Goal: Task Accomplishment & Management: Manage account settings

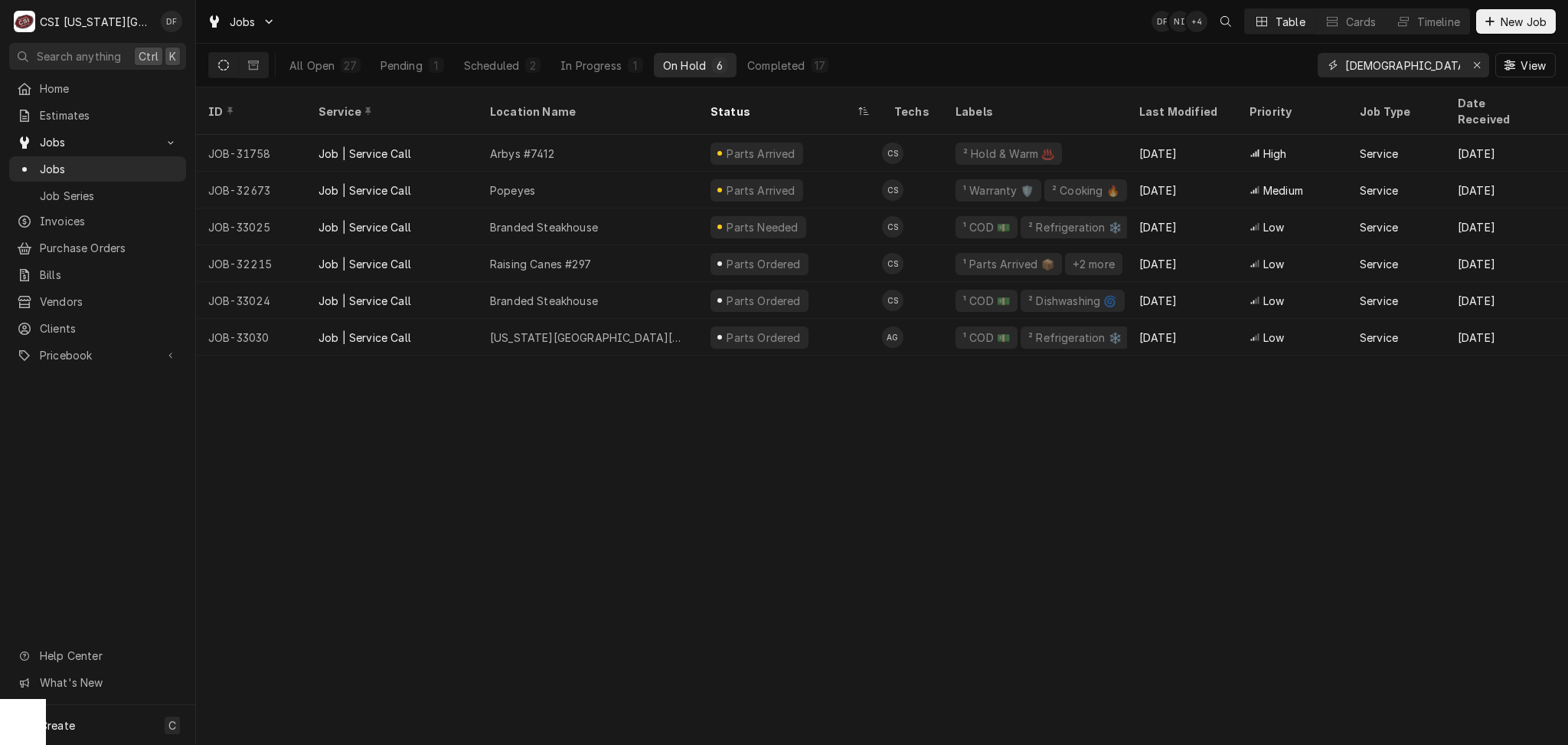
drag, startPoint x: 1409, startPoint y: 68, endPoint x: 1329, endPoint y: 65, distance: 80.1
click at [1329, 65] on div "christian" at bounding box center [1403, 65] width 171 height 25
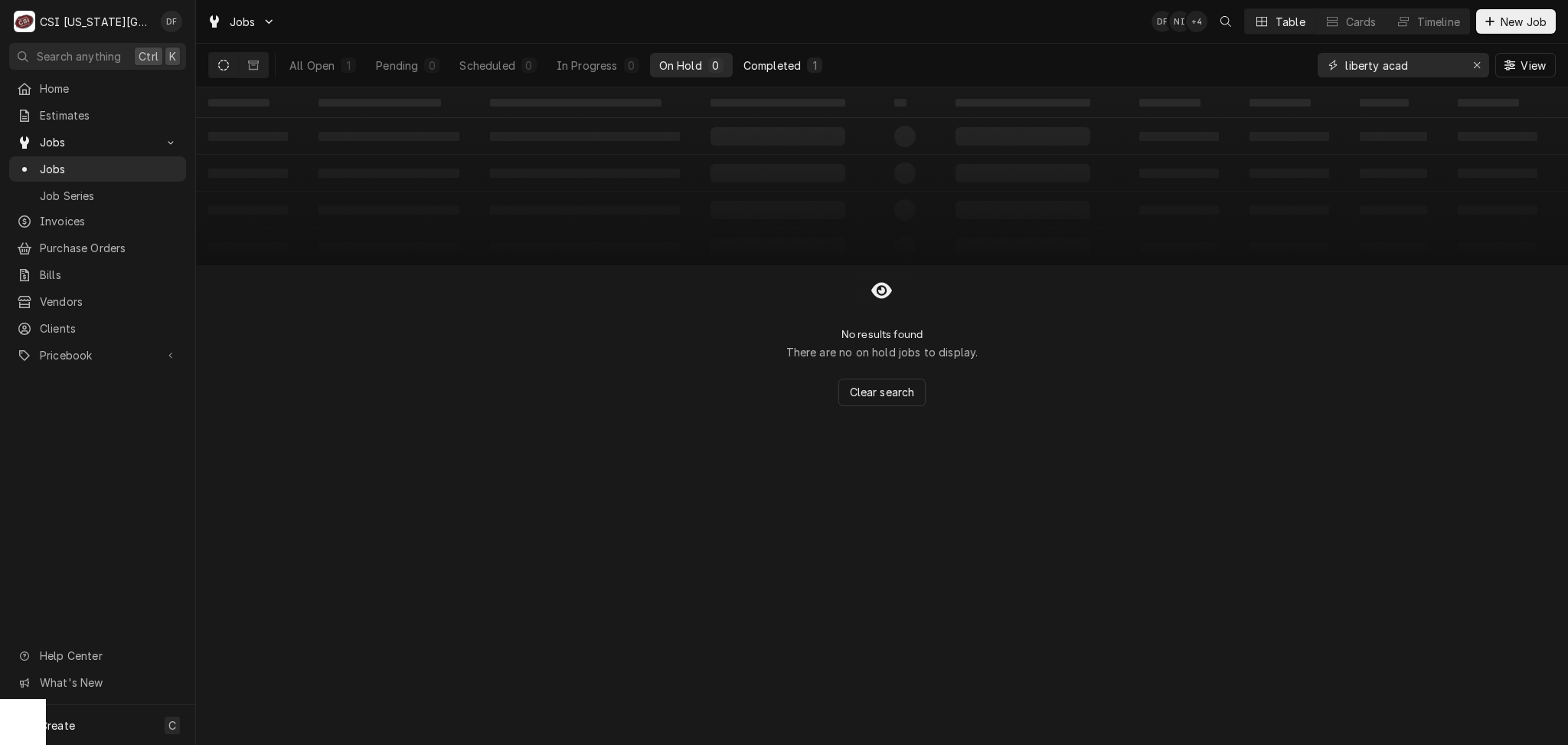
type input "liberty acad"
click at [803, 62] on button "Completed 1" at bounding box center [783, 65] width 98 height 25
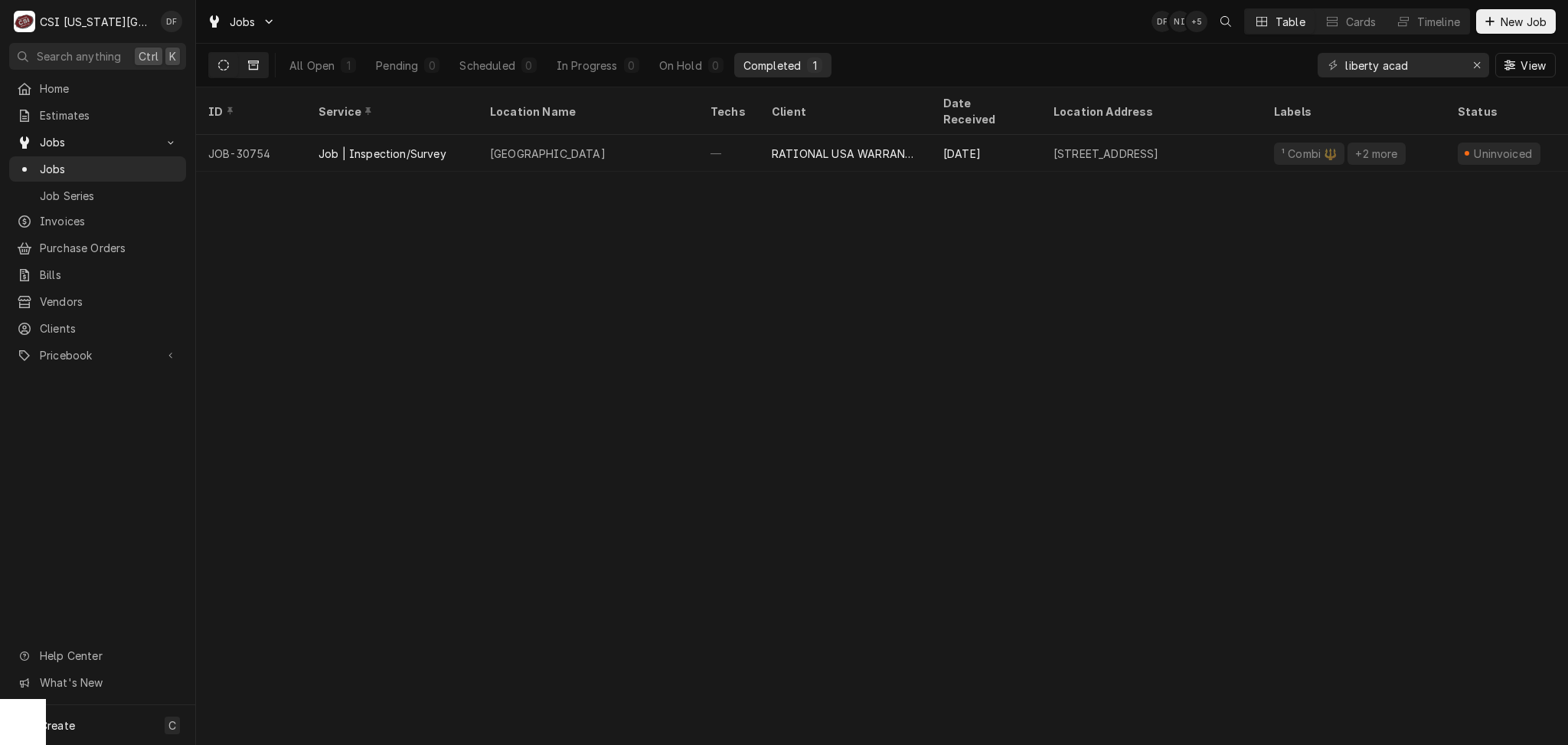
click at [260, 72] on button "Dynamic Content Wrapper" at bounding box center [253, 65] width 29 height 25
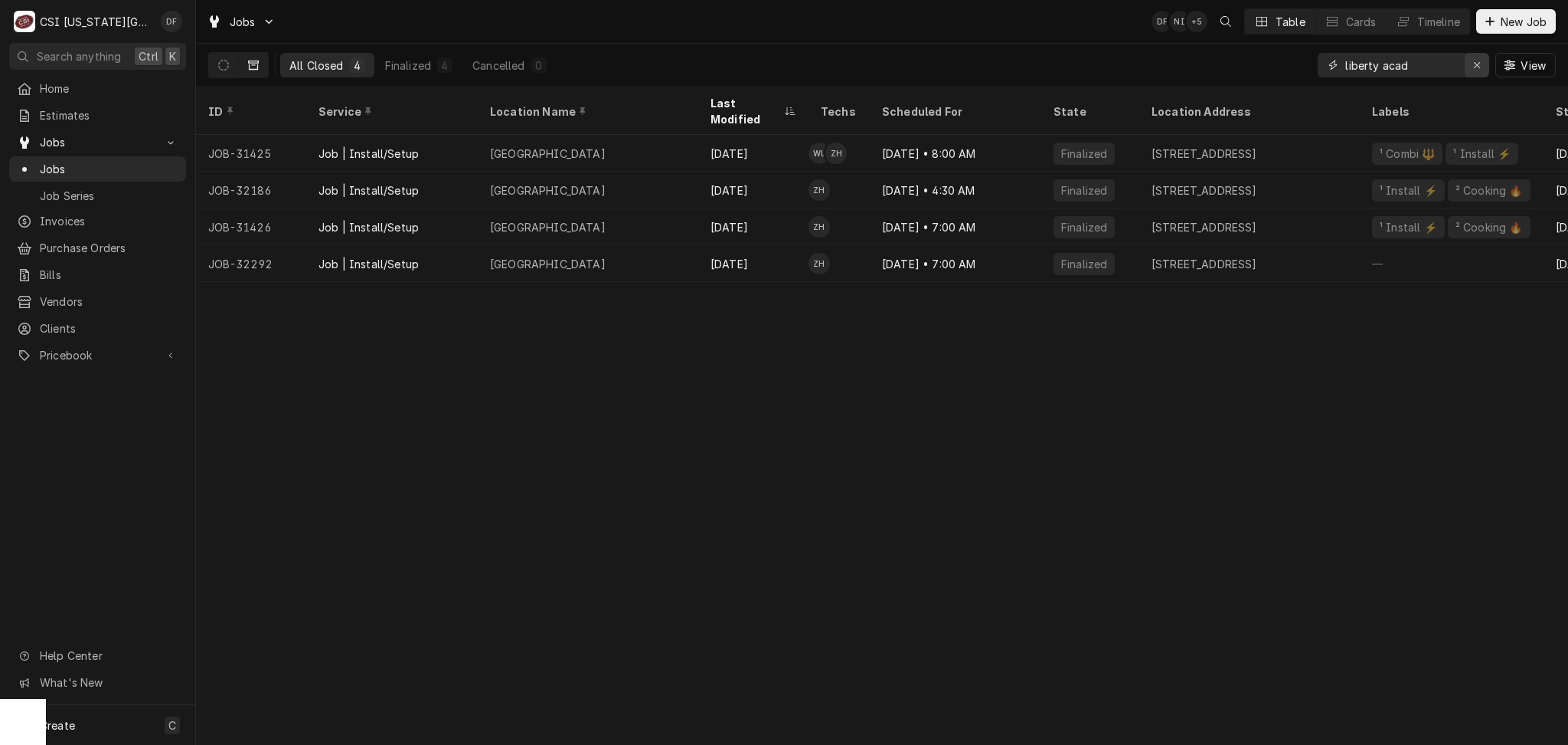
click at [1478, 58] on div "Erase input" at bounding box center [1477, 65] width 16 height 16
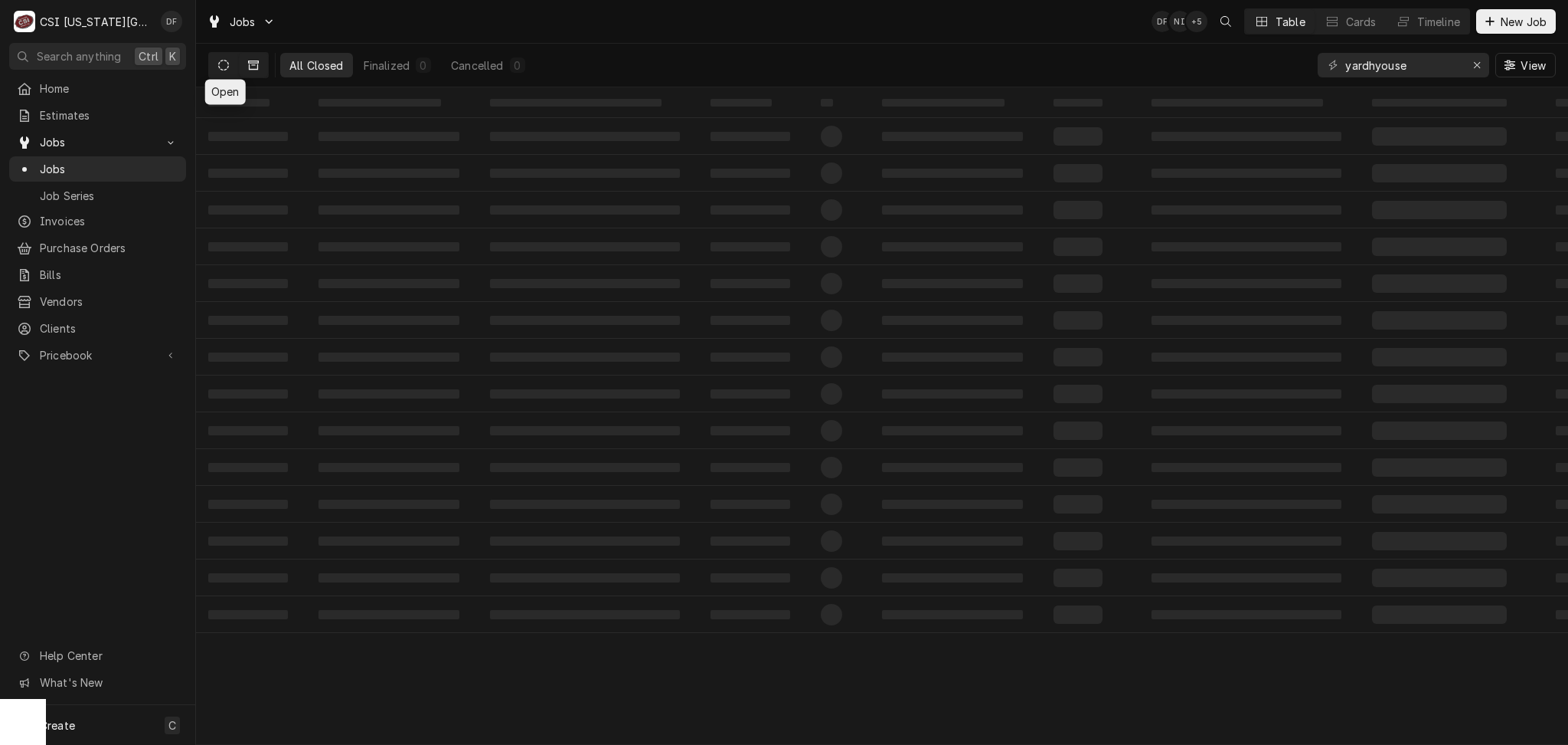
click at [226, 68] on icon "Dynamic Content Wrapper" at bounding box center [223, 65] width 11 height 11
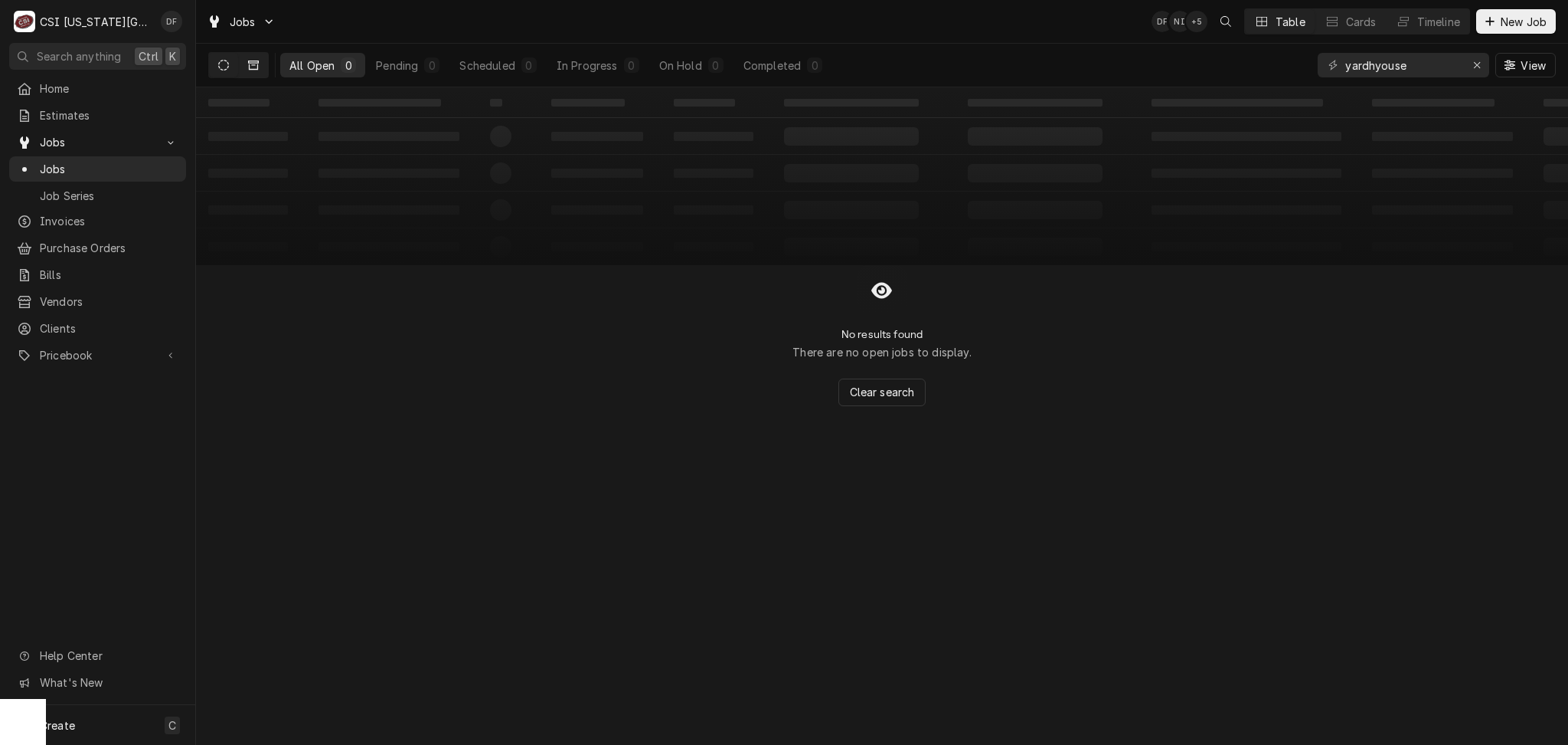
click at [253, 65] on icon "Dynamic Content Wrapper" at bounding box center [253, 65] width 11 height 11
click at [1379, 63] on input "yardhyouse" at bounding box center [1403, 65] width 115 height 25
click at [225, 73] on button "Dynamic Content Wrapper" at bounding box center [223, 65] width 29 height 25
drag, startPoint x: 1403, startPoint y: 67, endPoint x: 1368, endPoint y: 67, distance: 35.0
click at [1368, 67] on input "yardhouse" at bounding box center [1403, 65] width 115 height 25
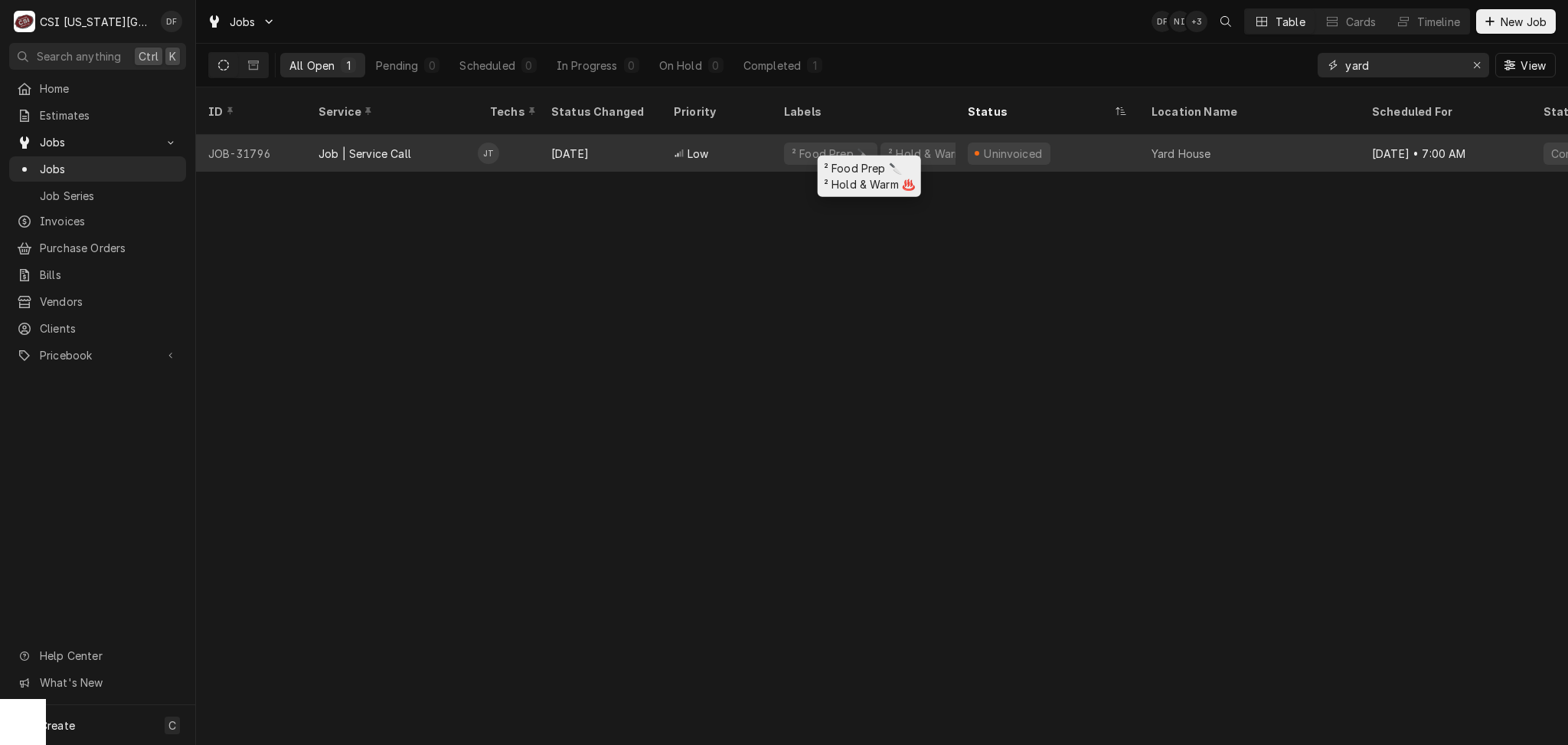
type input "yard"
click at [786, 147] on div "² Food Prep 🔪 ² Hold & Warm ♨️" at bounding box center [864, 153] width 184 height 37
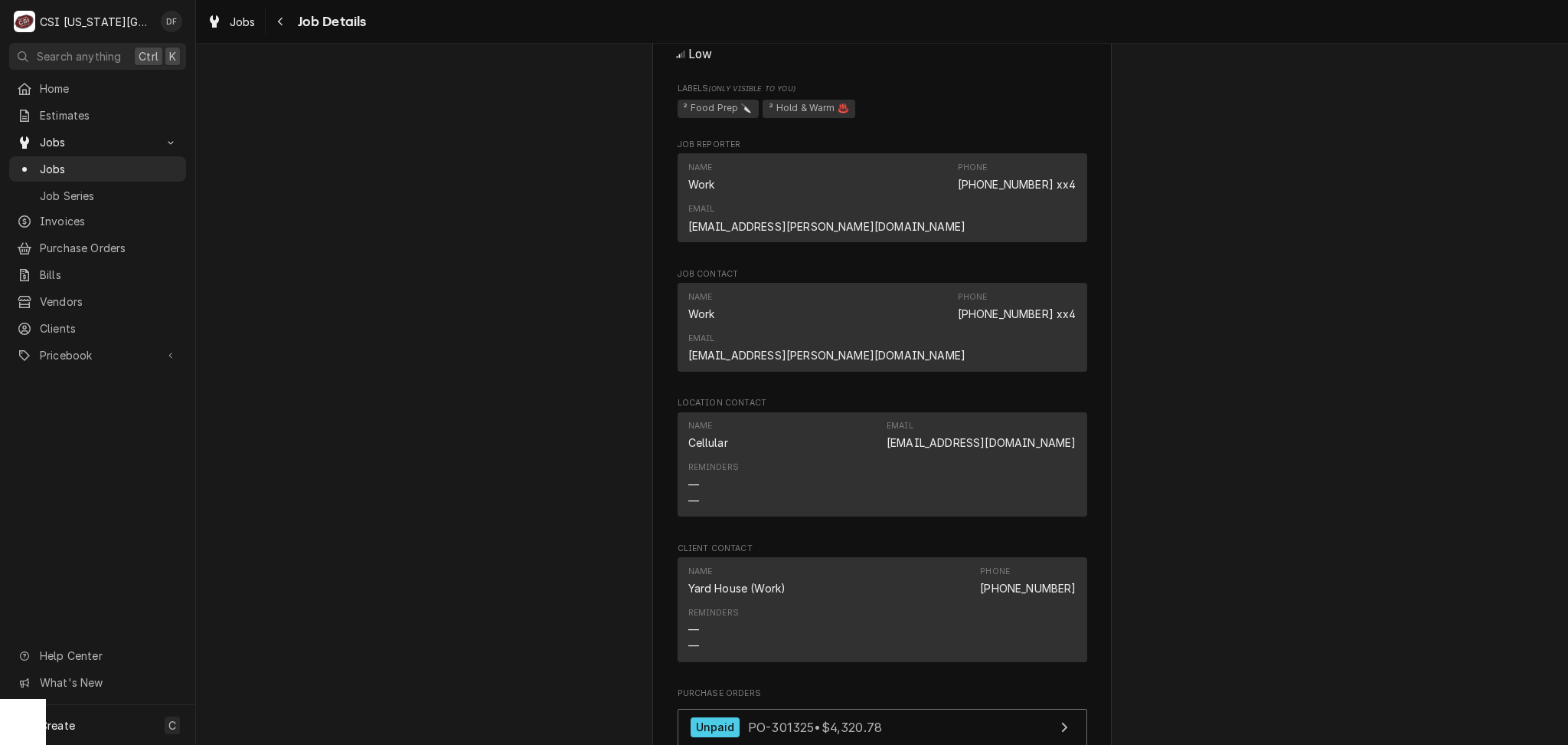
scroll to position [1736, 0]
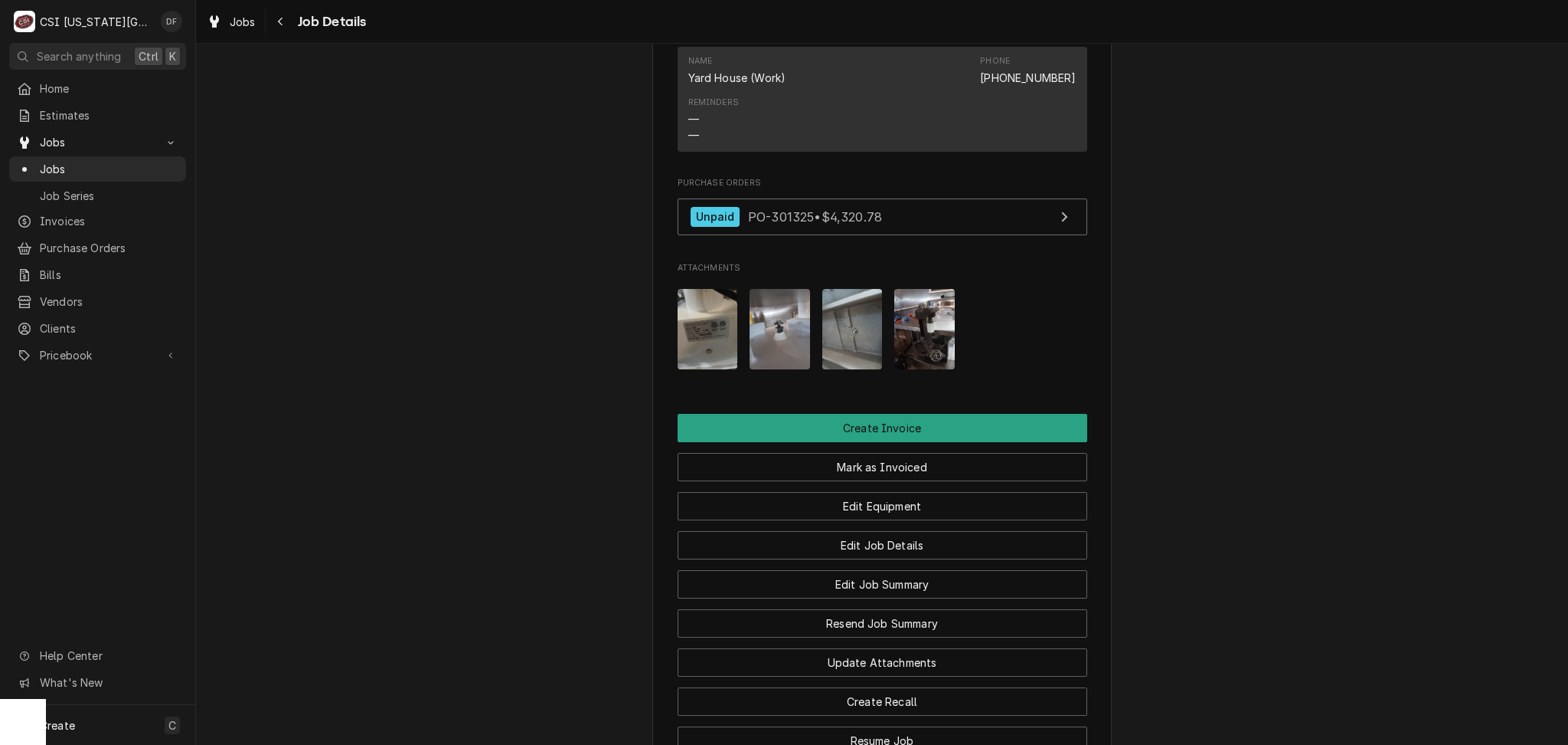
click at [763, 289] on img "Attachments" at bounding box center [780, 329] width 61 height 80
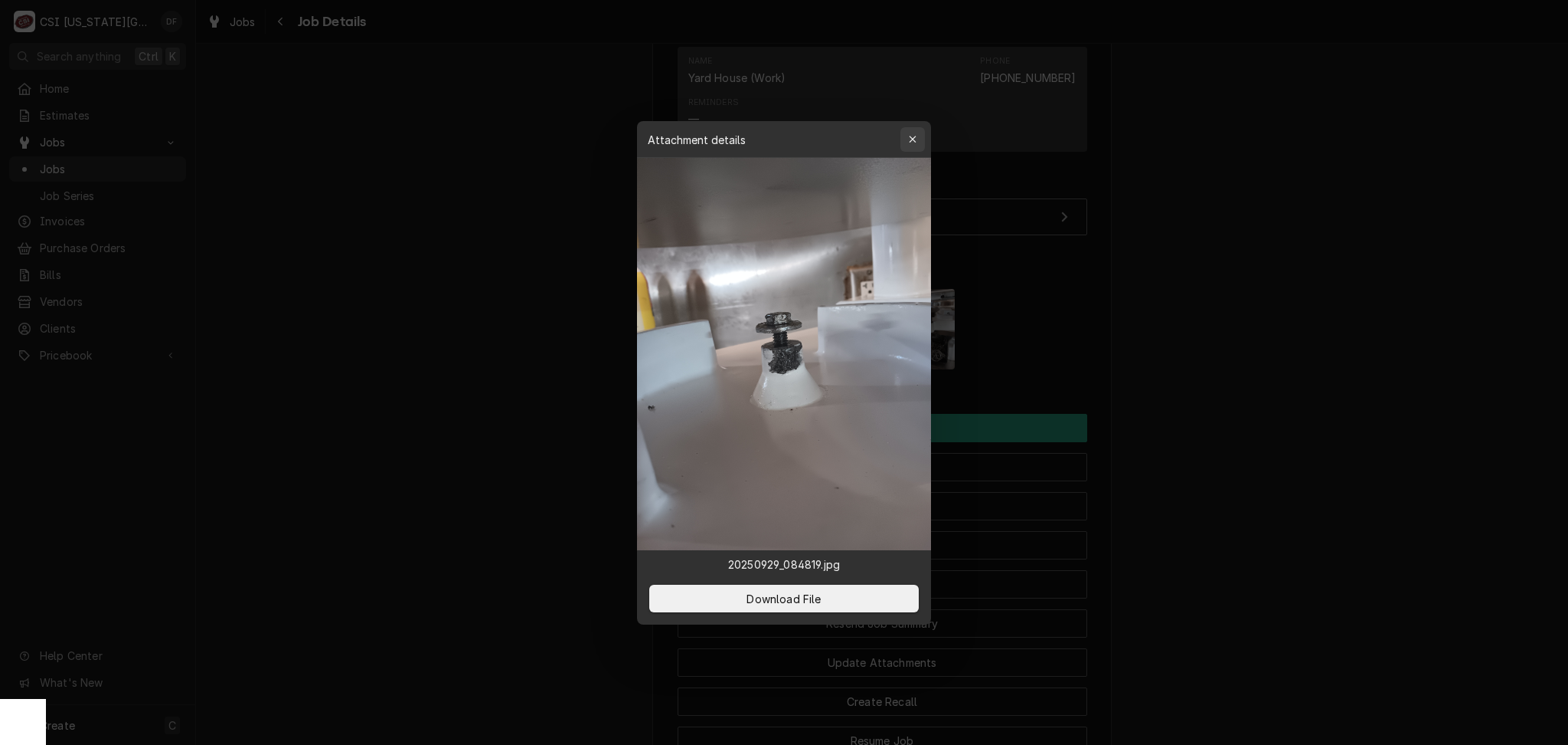
click at [914, 142] on icon "button" at bounding box center [913, 139] width 8 height 11
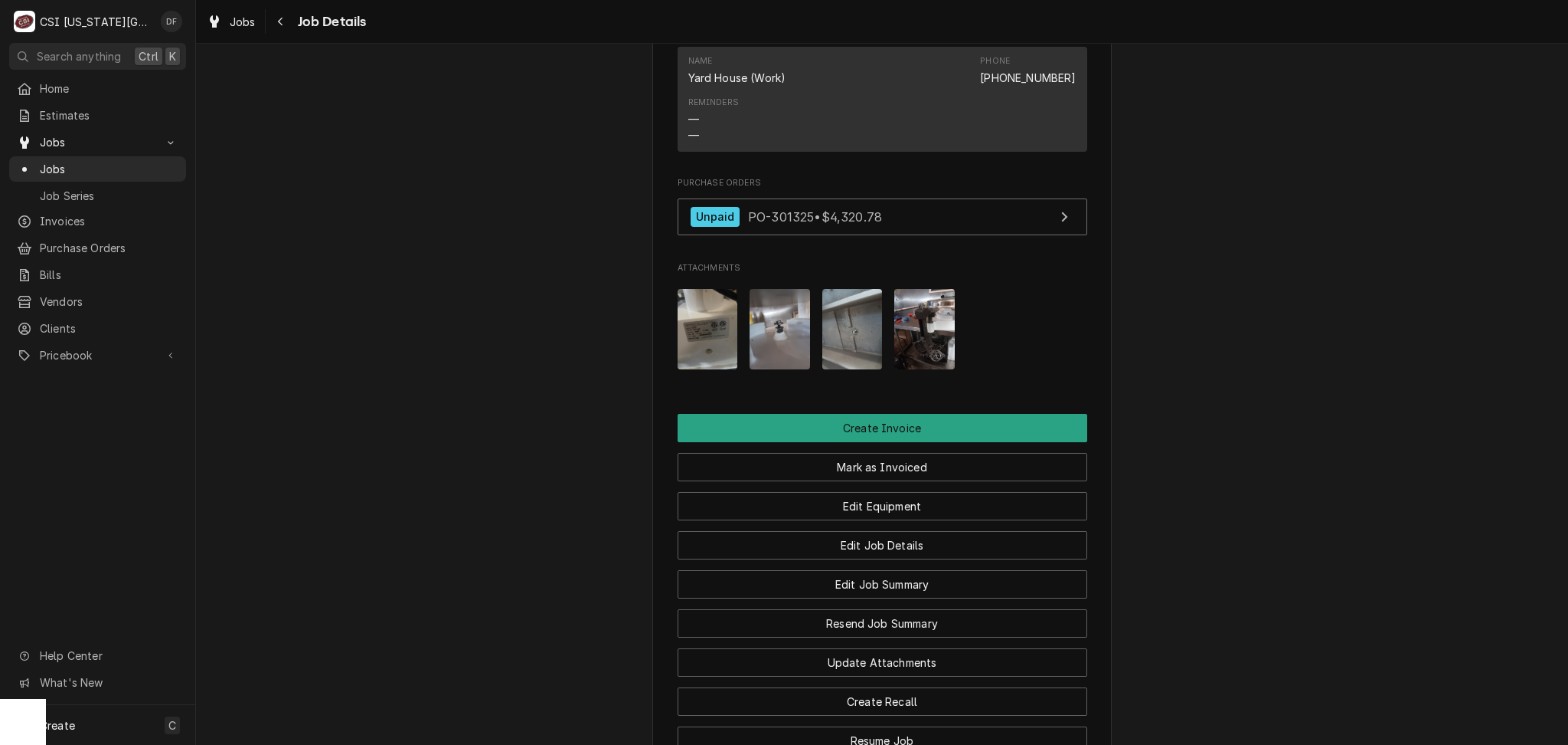
click at [860, 289] on img "Attachments" at bounding box center [853, 329] width 61 height 80
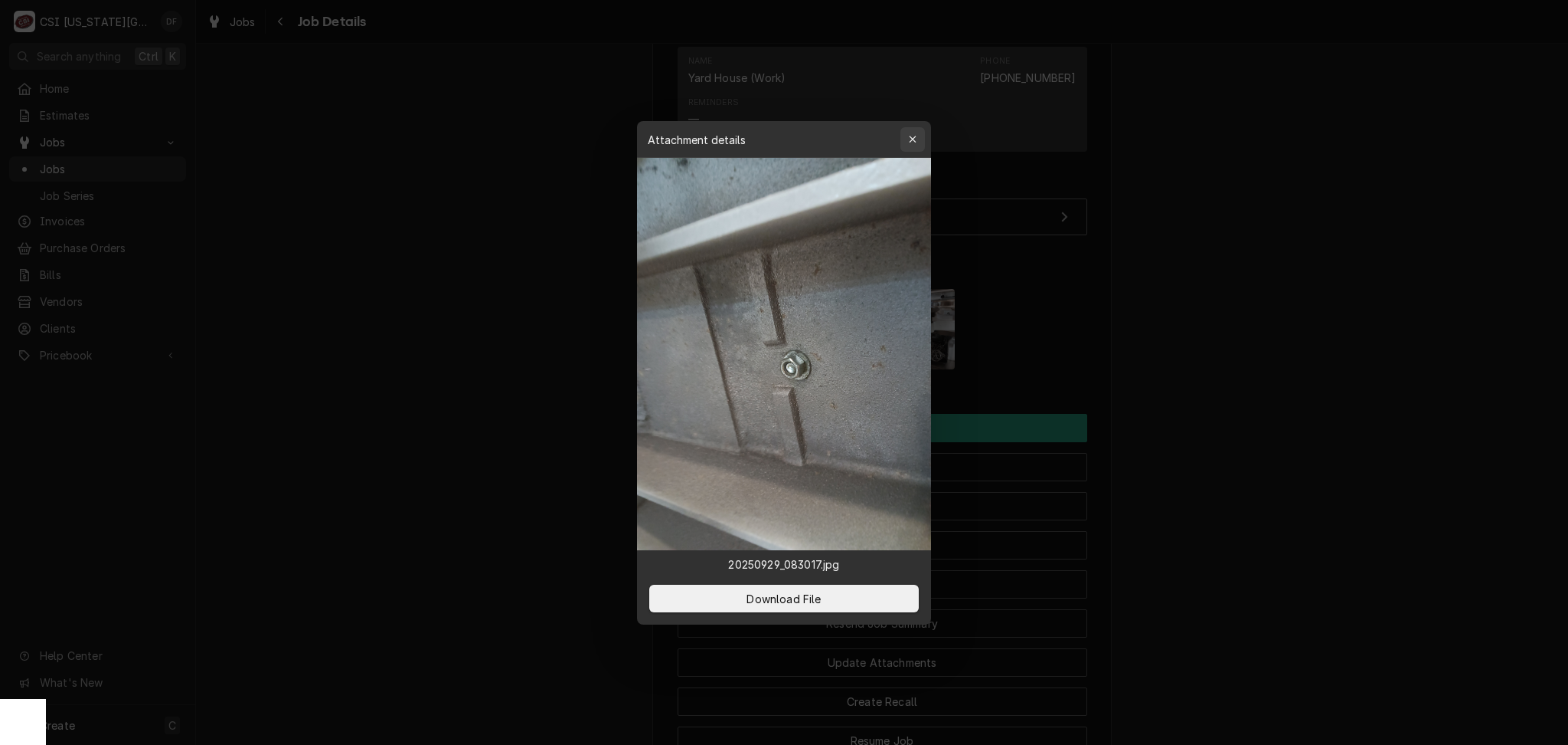
click at [917, 142] on div "button" at bounding box center [913, 139] width 16 height 16
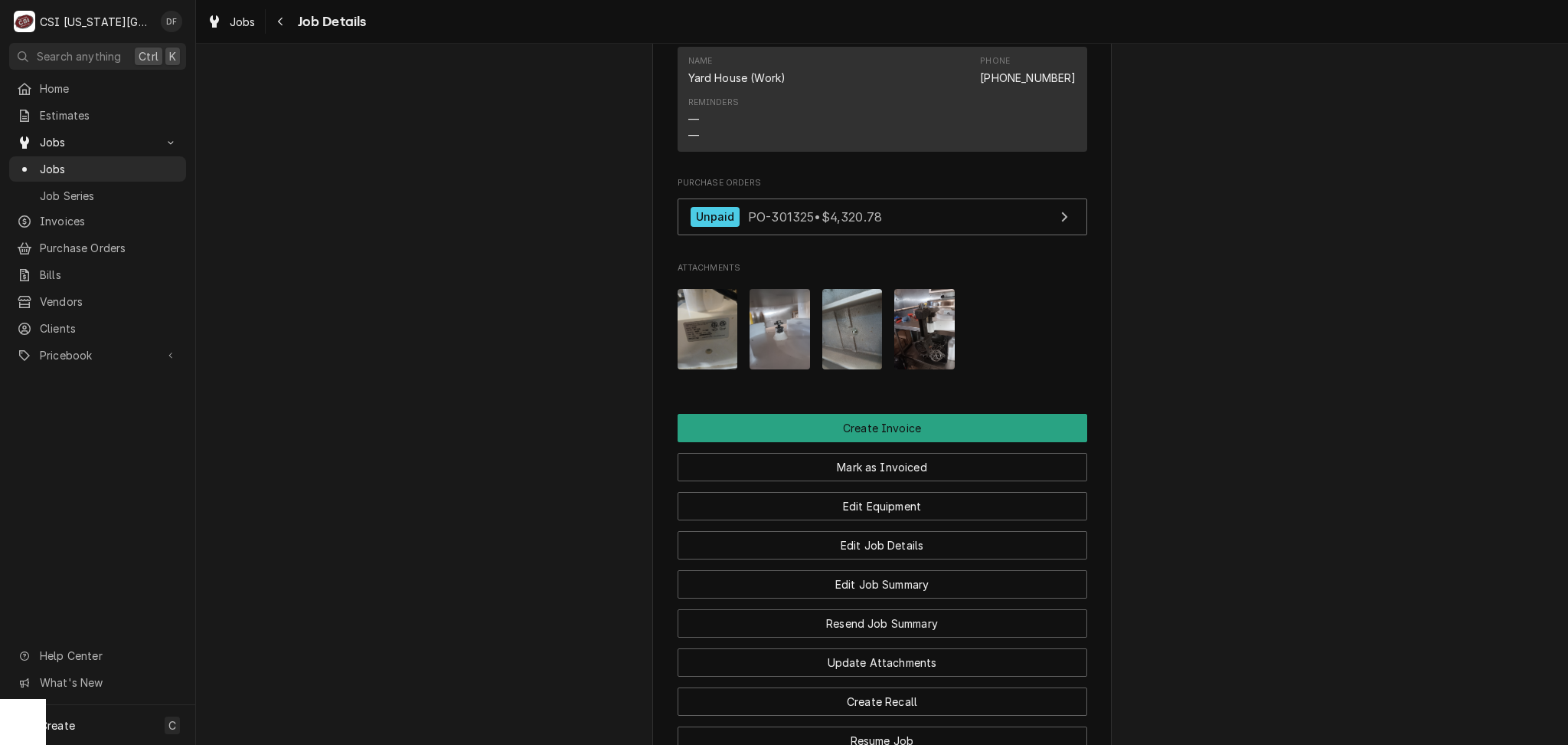
click at [928, 289] on img "Attachments" at bounding box center [925, 329] width 61 height 80
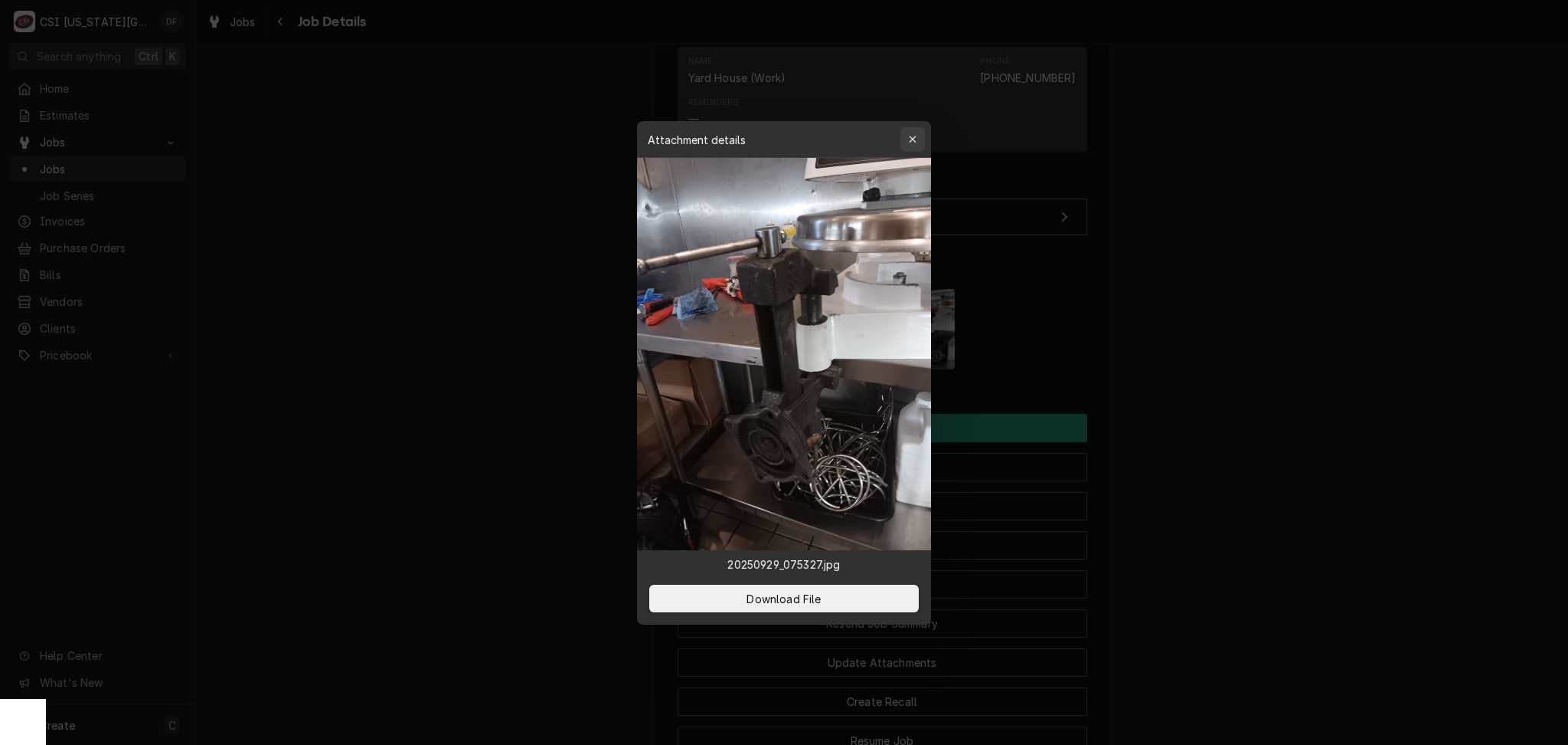
click at [908, 145] on div "button" at bounding box center [913, 139] width 16 height 16
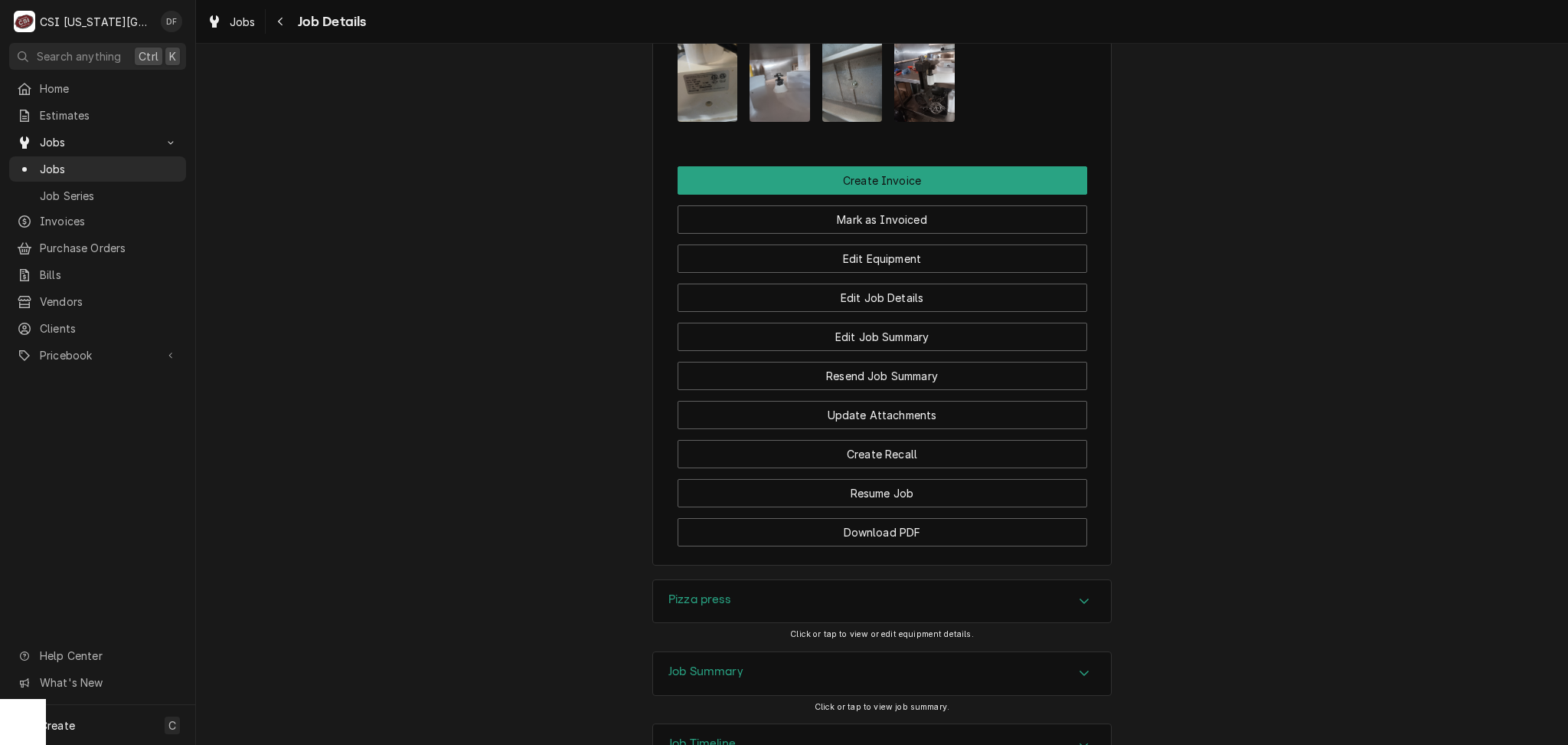
scroll to position [1988, 0]
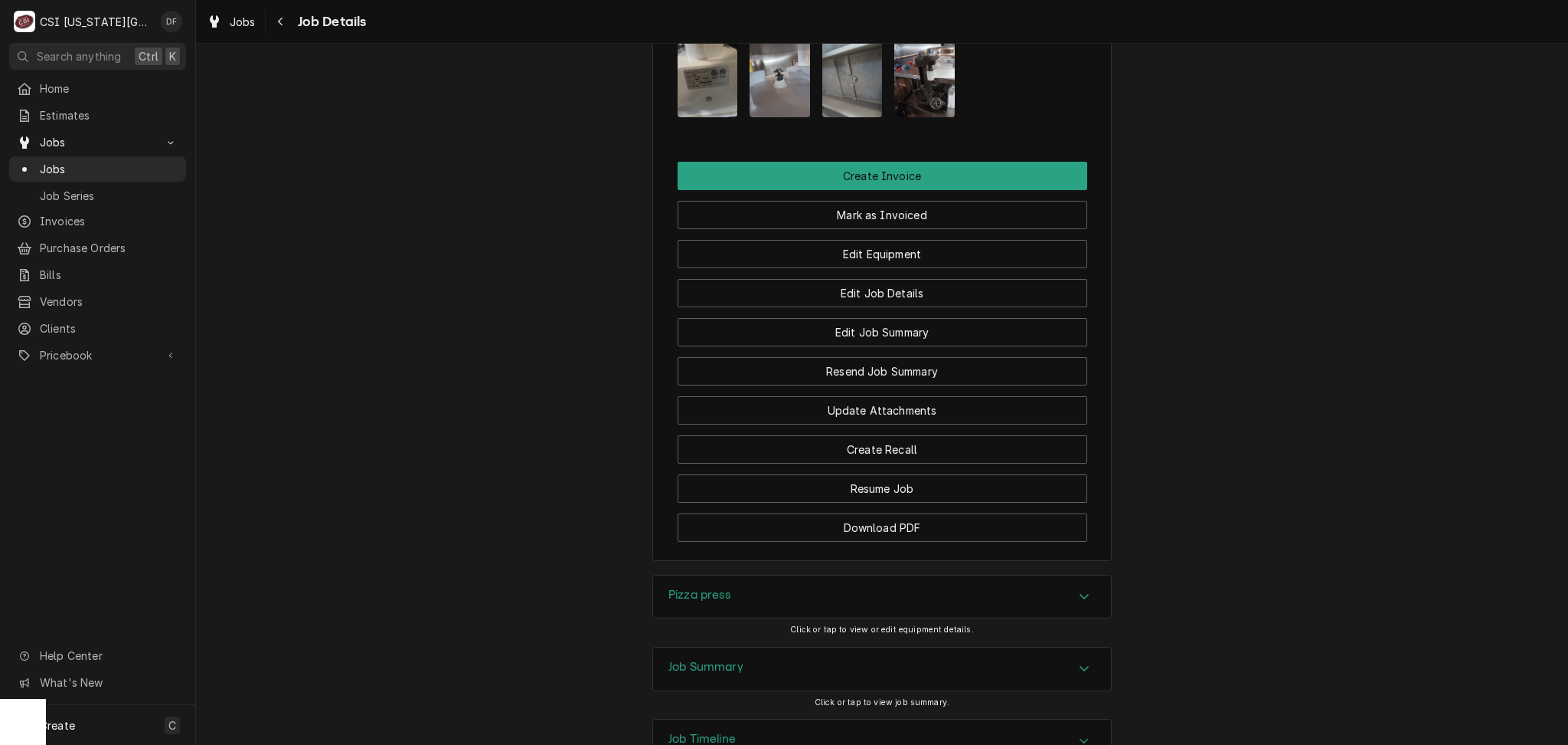
click at [844, 647] on div "Job Summary" at bounding box center [882, 669] width 458 height 43
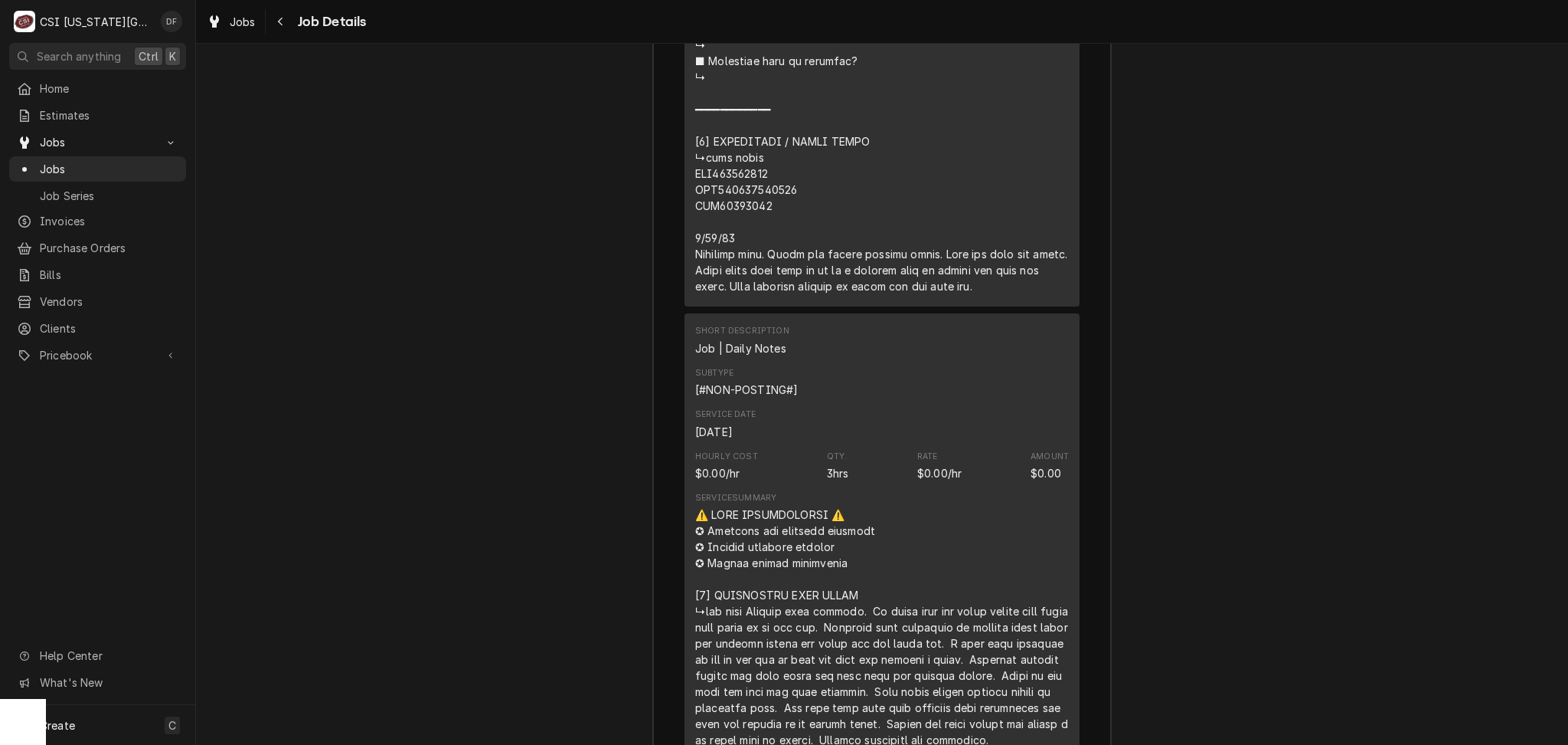
scroll to position [4134, 0]
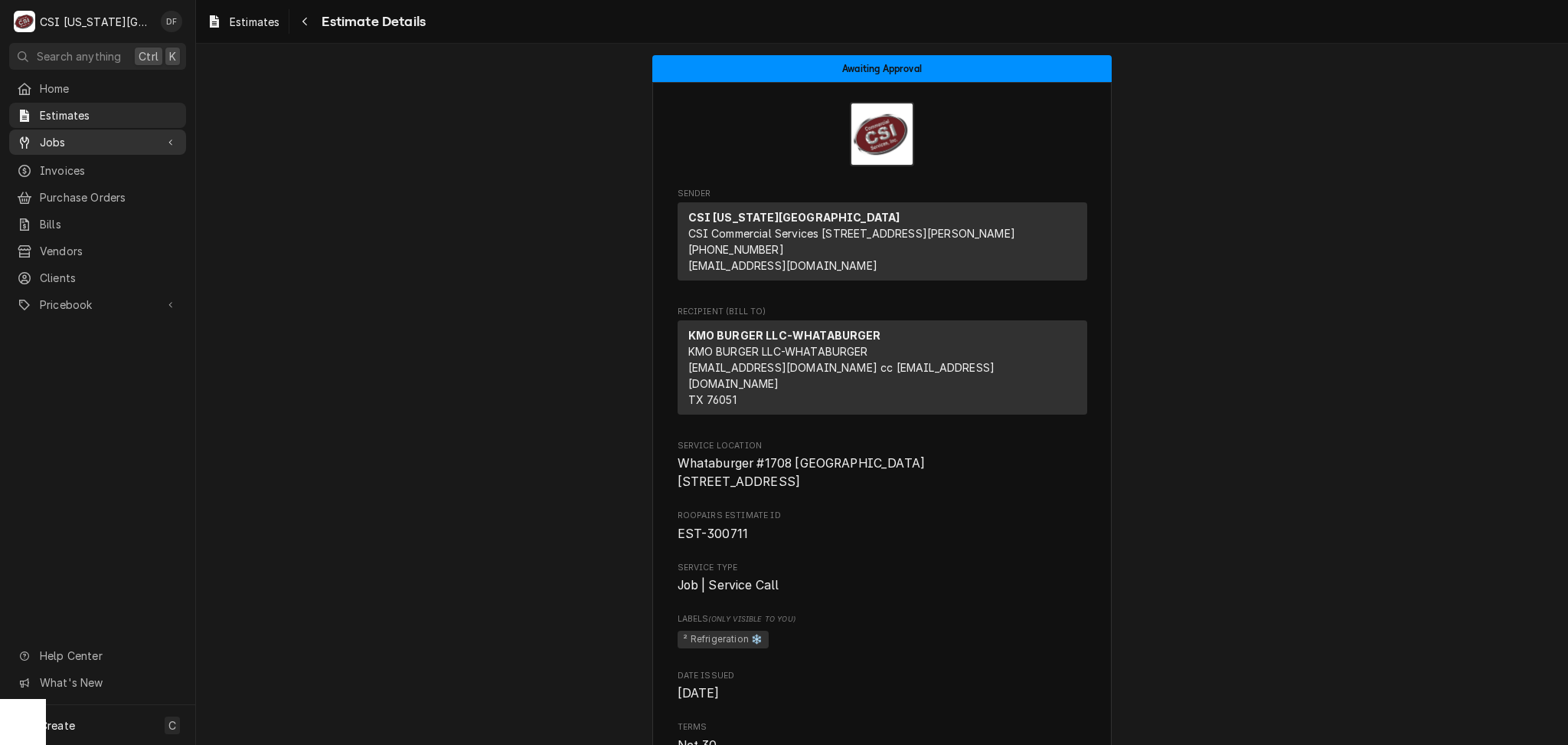
click at [71, 145] on div "Jobs" at bounding box center [98, 142] width 171 height 19
click at [71, 168] on span "Jobs" at bounding box center [109, 169] width 139 height 16
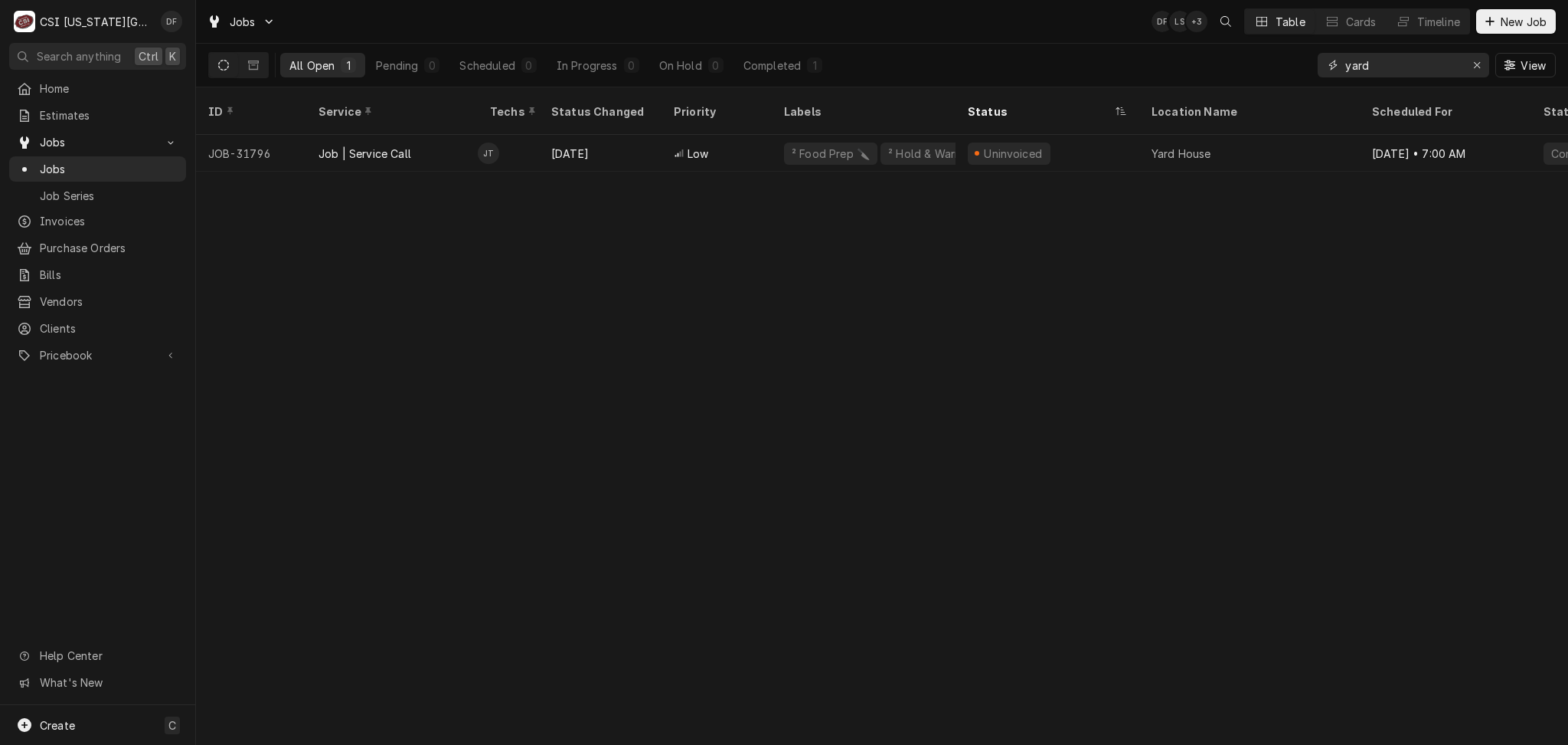
drag, startPoint x: 1394, startPoint y: 68, endPoint x: 1290, endPoint y: 76, distance: 104.3
click at [1290, 76] on div "All Open 1 Pending 0 Scheduled 0 In Progress 0 On Hold 0 Completed 1 yard View" at bounding box center [882, 65] width 1347 height 43
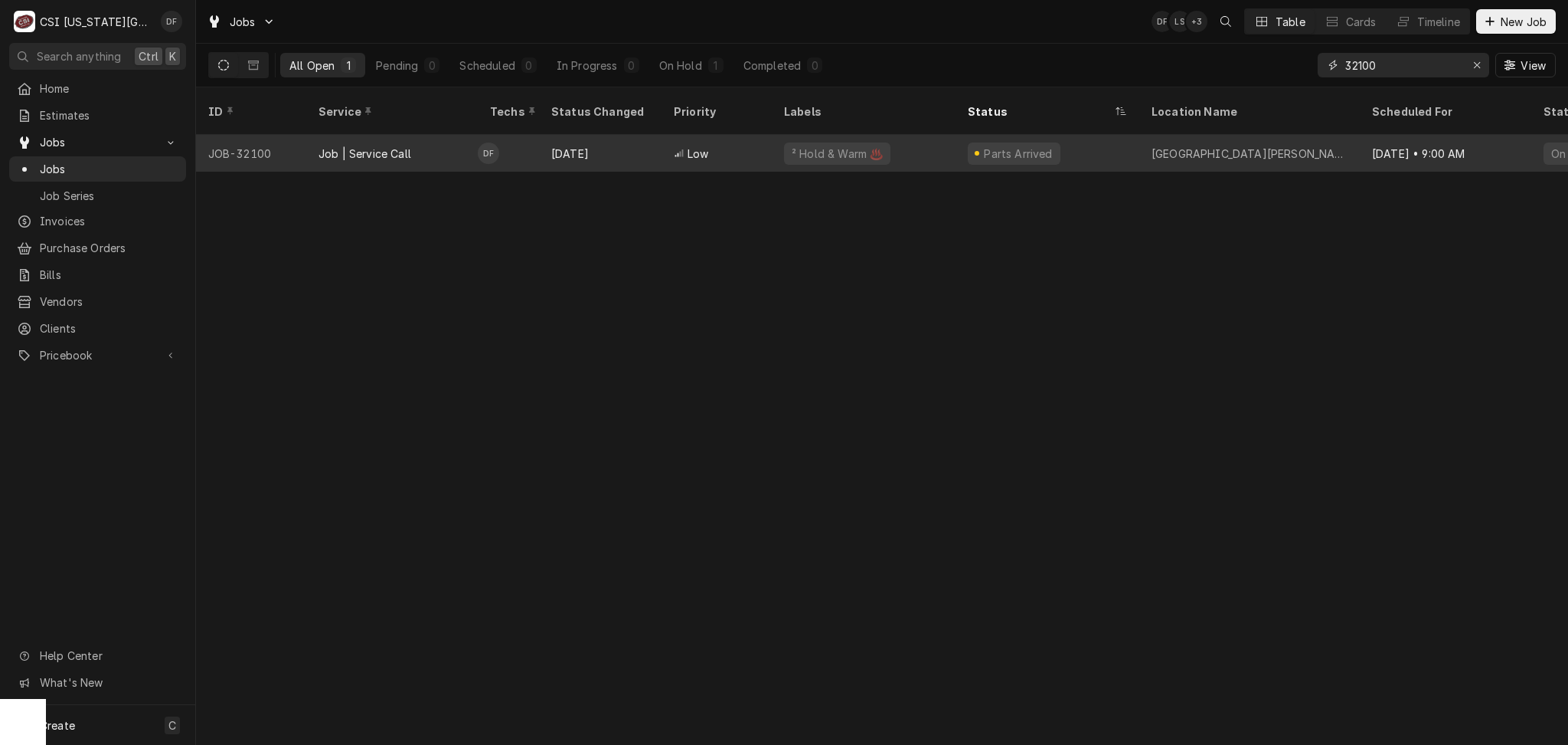
type input "32100"
click at [722, 135] on div "Low" at bounding box center [717, 153] width 110 height 37
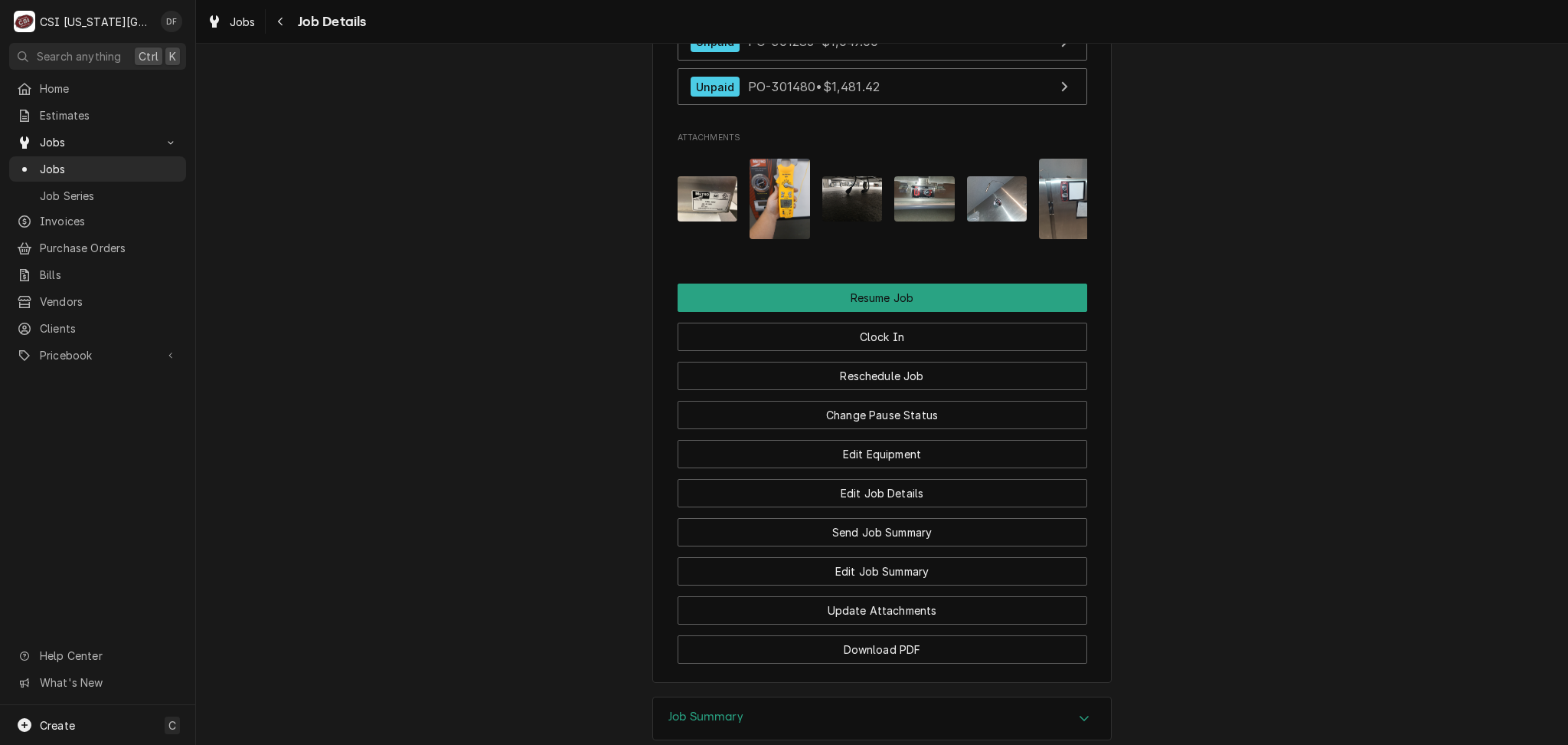
scroll to position [1839, 0]
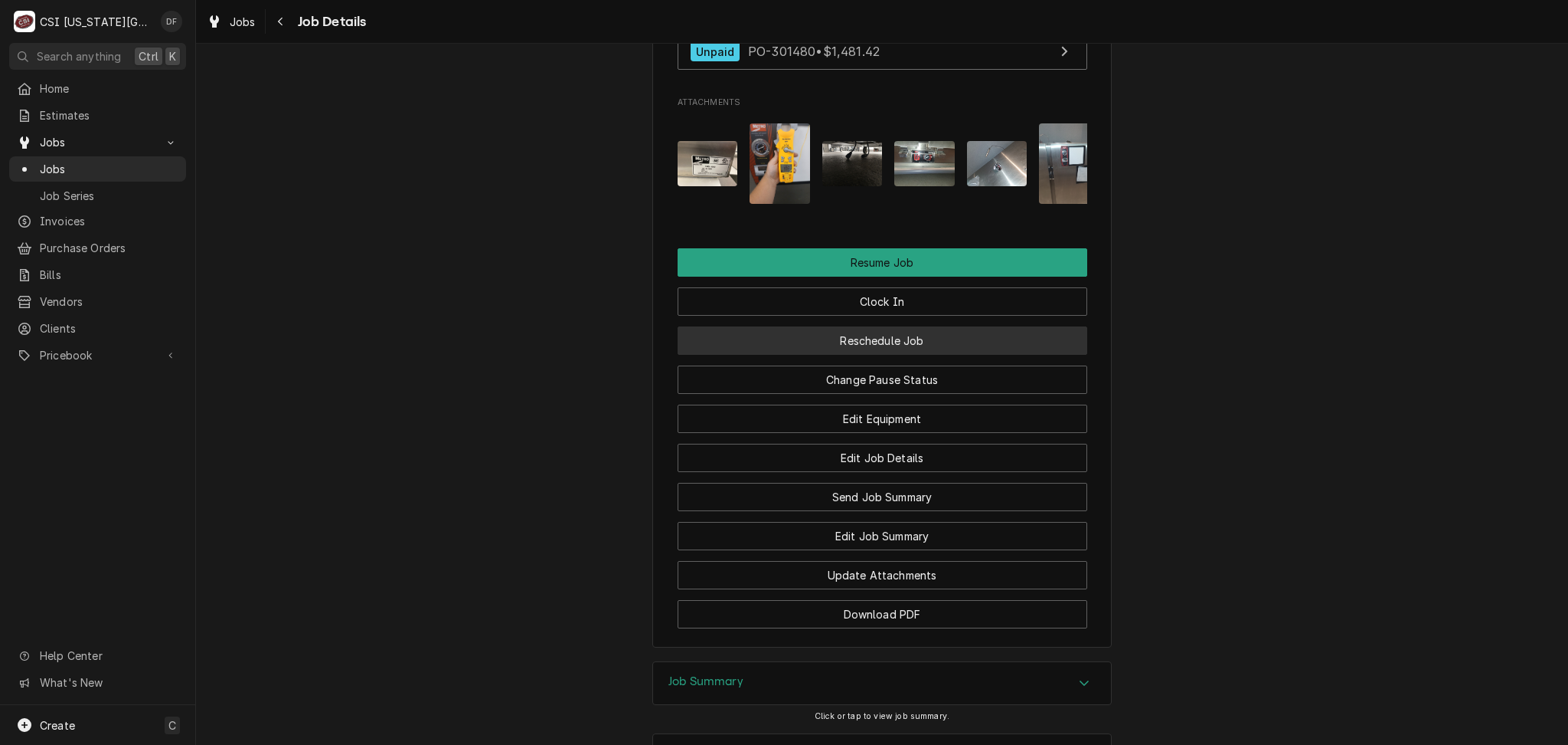
click at [868, 354] on button "Reschedule Job" at bounding box center [882, 341] width 410 height 29
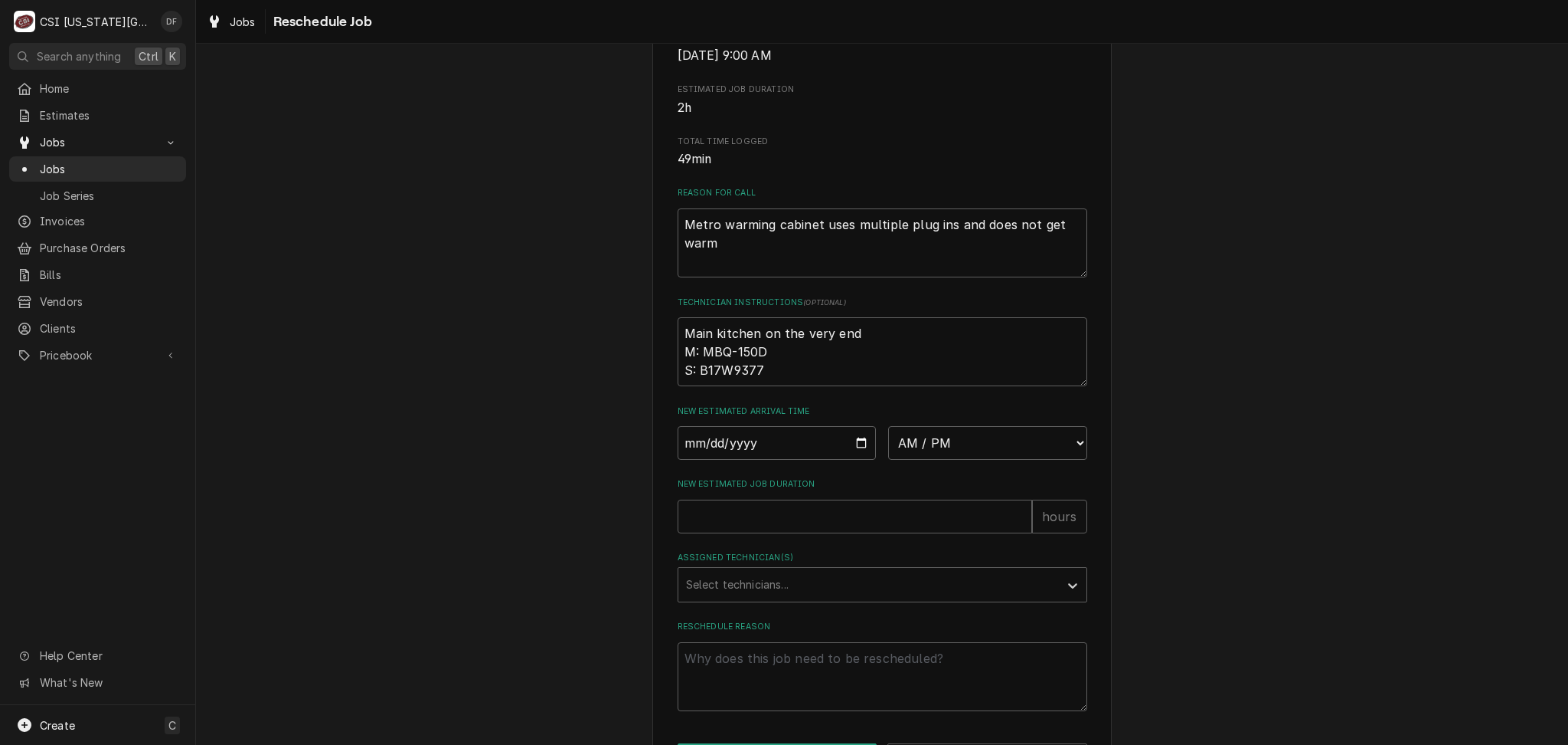
scroll to position [400, 0]
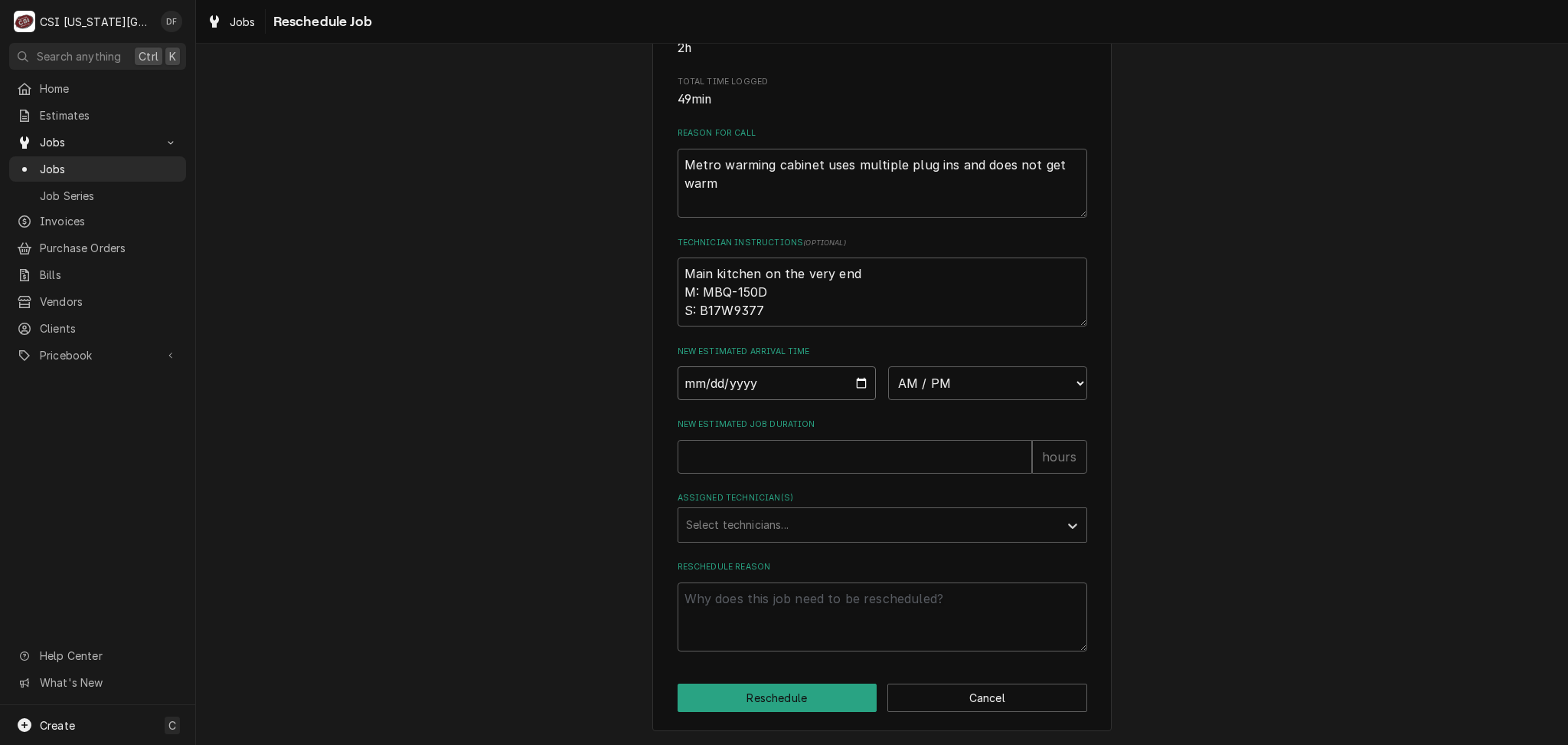
click at [861, 381] on input "Date" at bounding box center [777, 382] width 199 height 34
type textarea "x"
type input "[DATE]"
click at [955, 390] on select "AM / PM 6:00 AM 6:15 AM 6:30 AM 6:45 AM 7:00 AM 7:15 AM 7:30 AM 7:45 AM 8:00 AM…" at bounding box center [987, 382] width 199 height 34
select select "08:00:00"
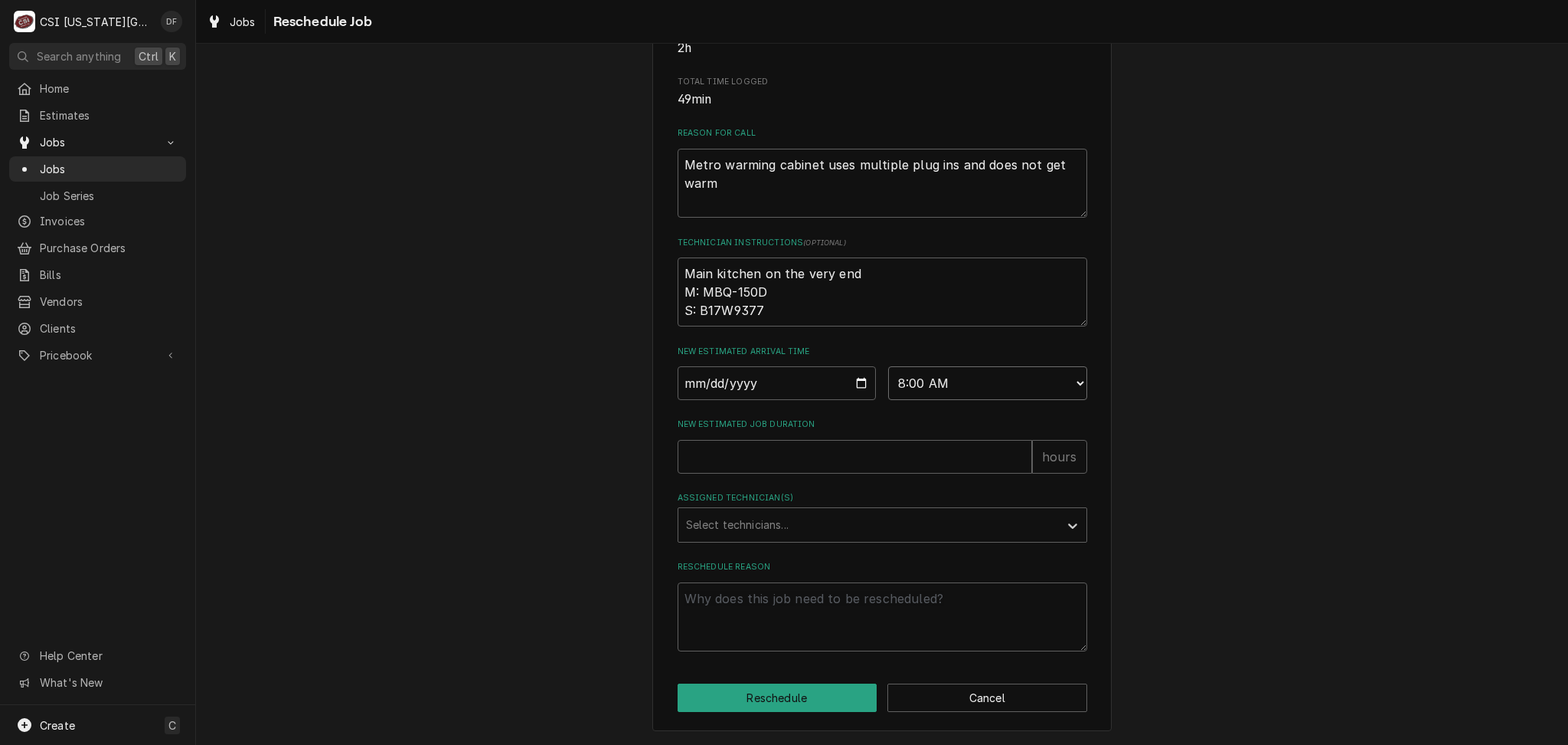
click at [888, 367] on select "AM / PM 6:00 AM 6:15 AM 6:30 AM 6:45 AM 7:00 AM 7:15 AM 7:30 AM 7:45 AM 8:00 AM…" at bounding box center [987, 382] width 199 height 34
click at [763, 446] on input "New Estimated Job Duration" at bounding box center [855, 456] width 354 height 34
type textarea "x"
type input "4"
click at [773, 520] on div "Assigned Technician(s)" at bounding box center [868, 525] width 365 height 28
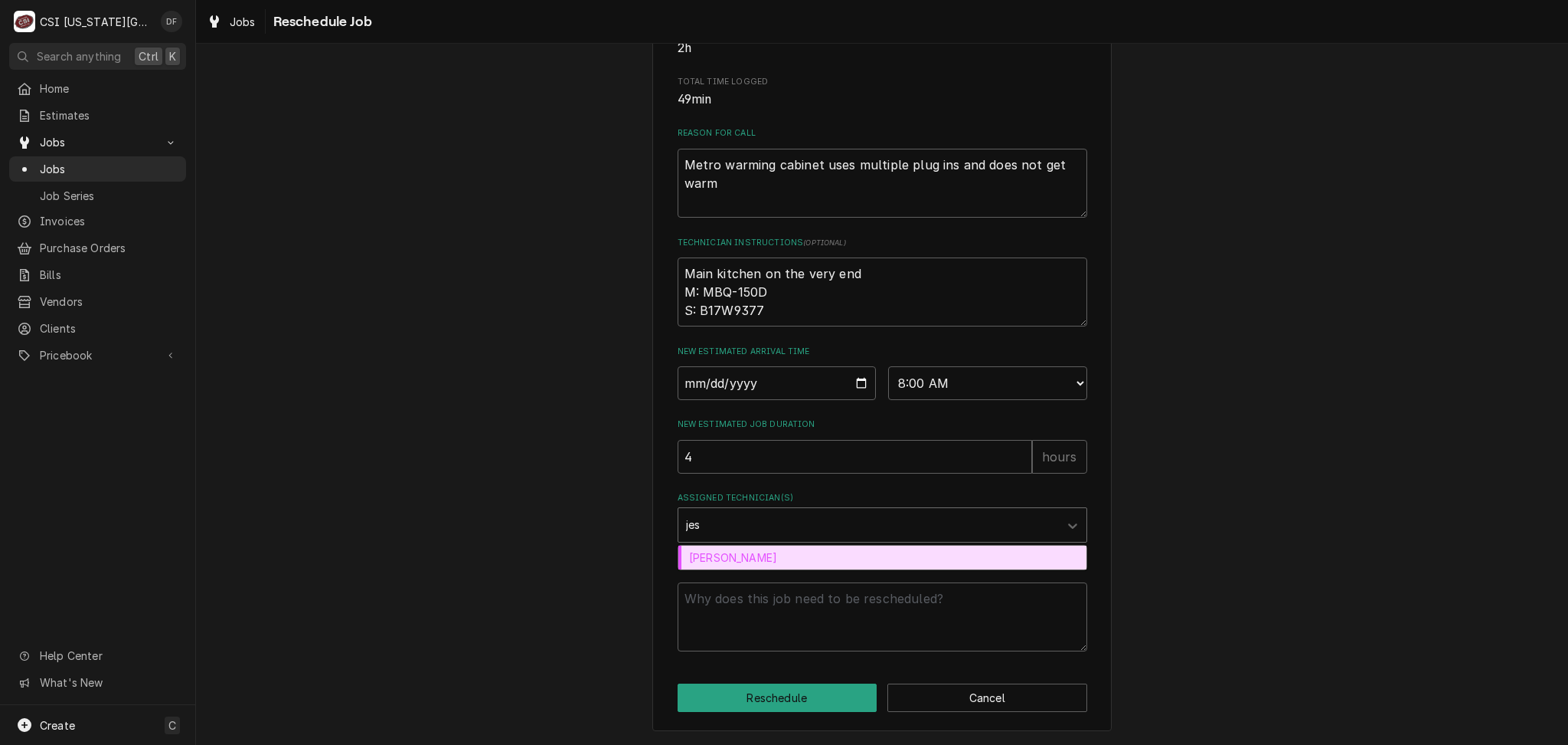
type input "jess"
click at [780, 570] on div "Jesse Hughes" at bounding box center [882, 557] width 410 height 25
click at [773, 563] on div "Jesse Hughes" at bounding box center [882, 557] width 408 height 24
type textarea "x"
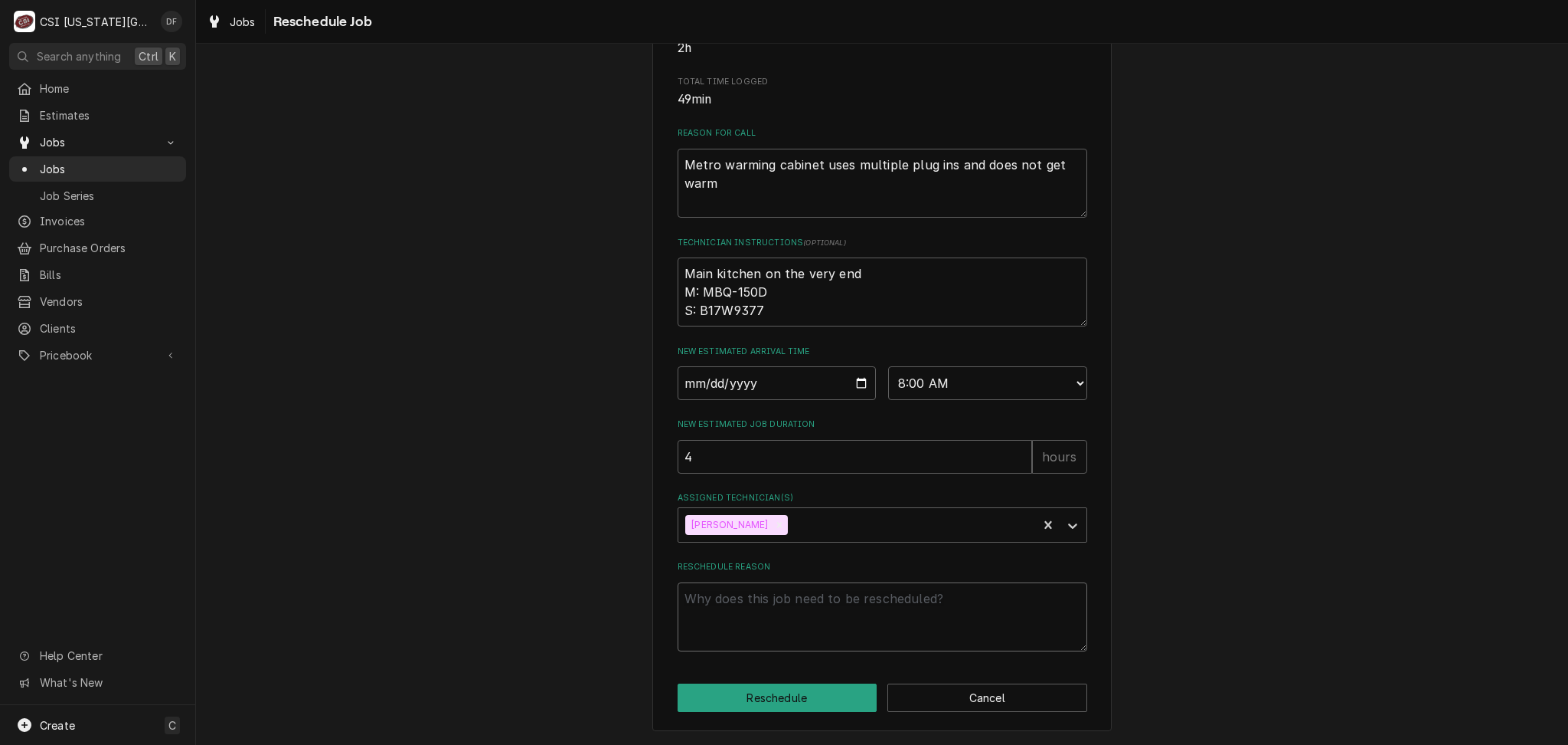
click at [744, 598] on textarea "Reschedule Reason" at bounding box center [882, 617] width 410 height 69
type textarea "x"
type textarea "n"
type textarea "x"
type textarea "ne"
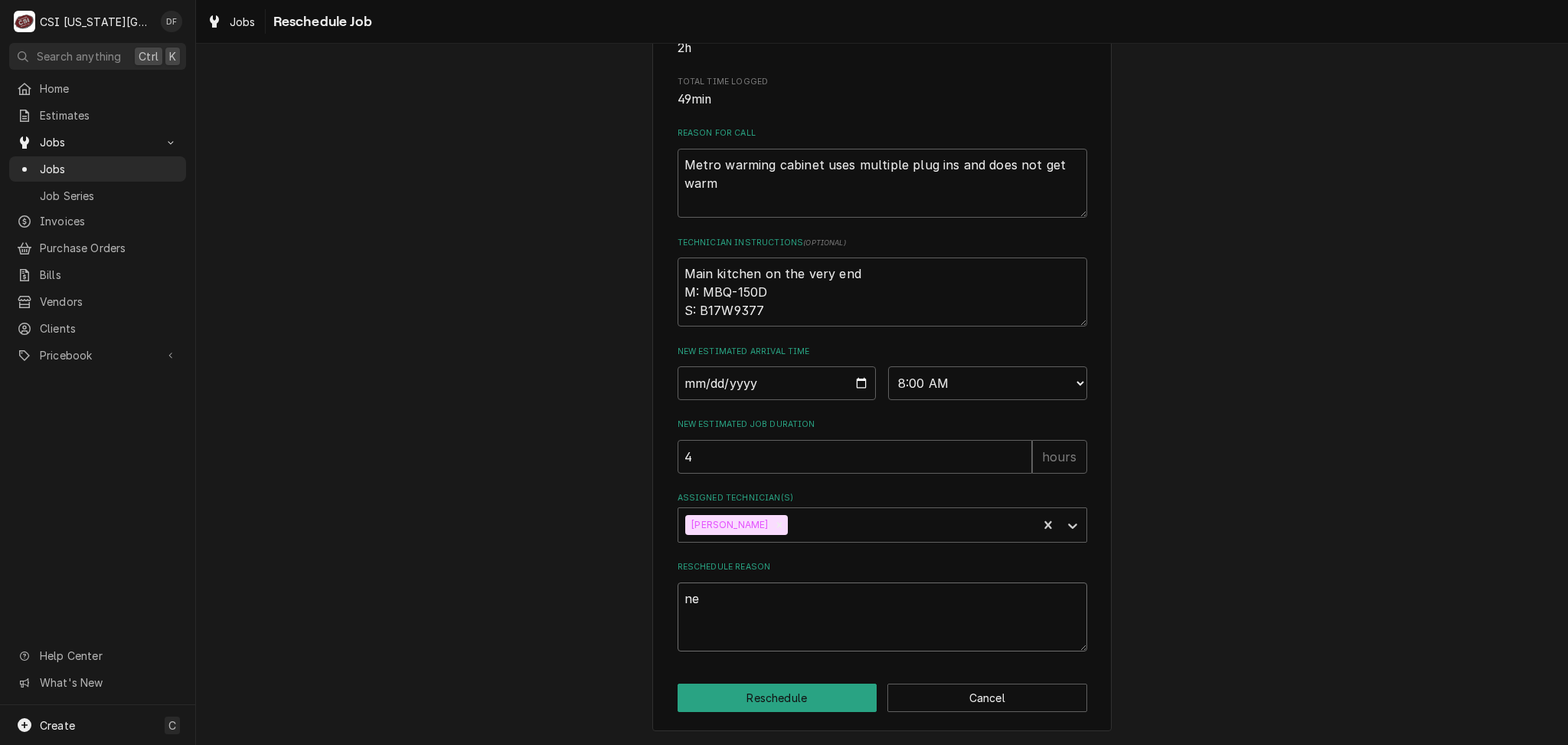
type textarea "x"
type textarea "nee"
type textarea "x"
type textarea "need"
type textarea "x"
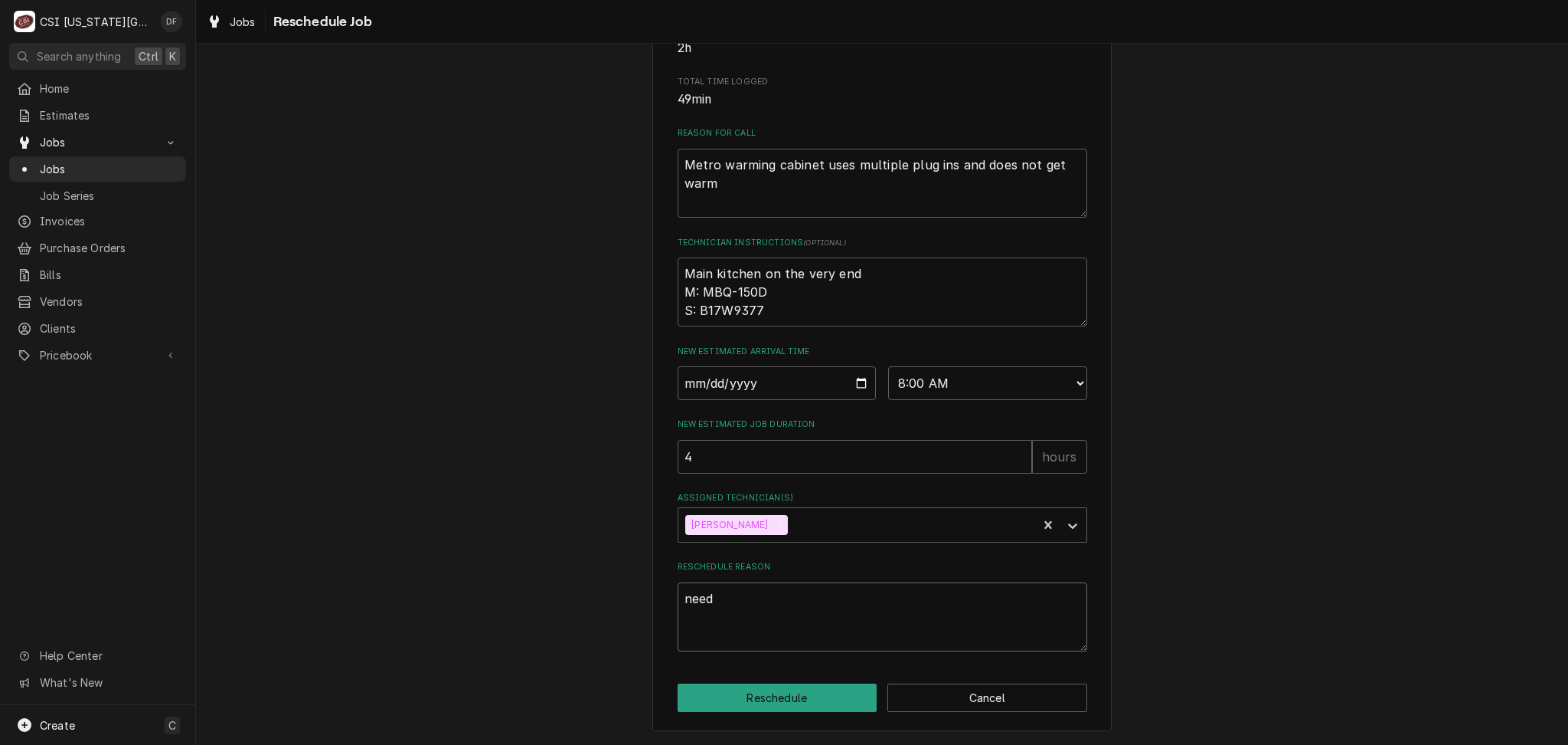
type textarea "need"
type textarea "x"
type textarea "need t"
type textarea "x"
type textarea "need to"
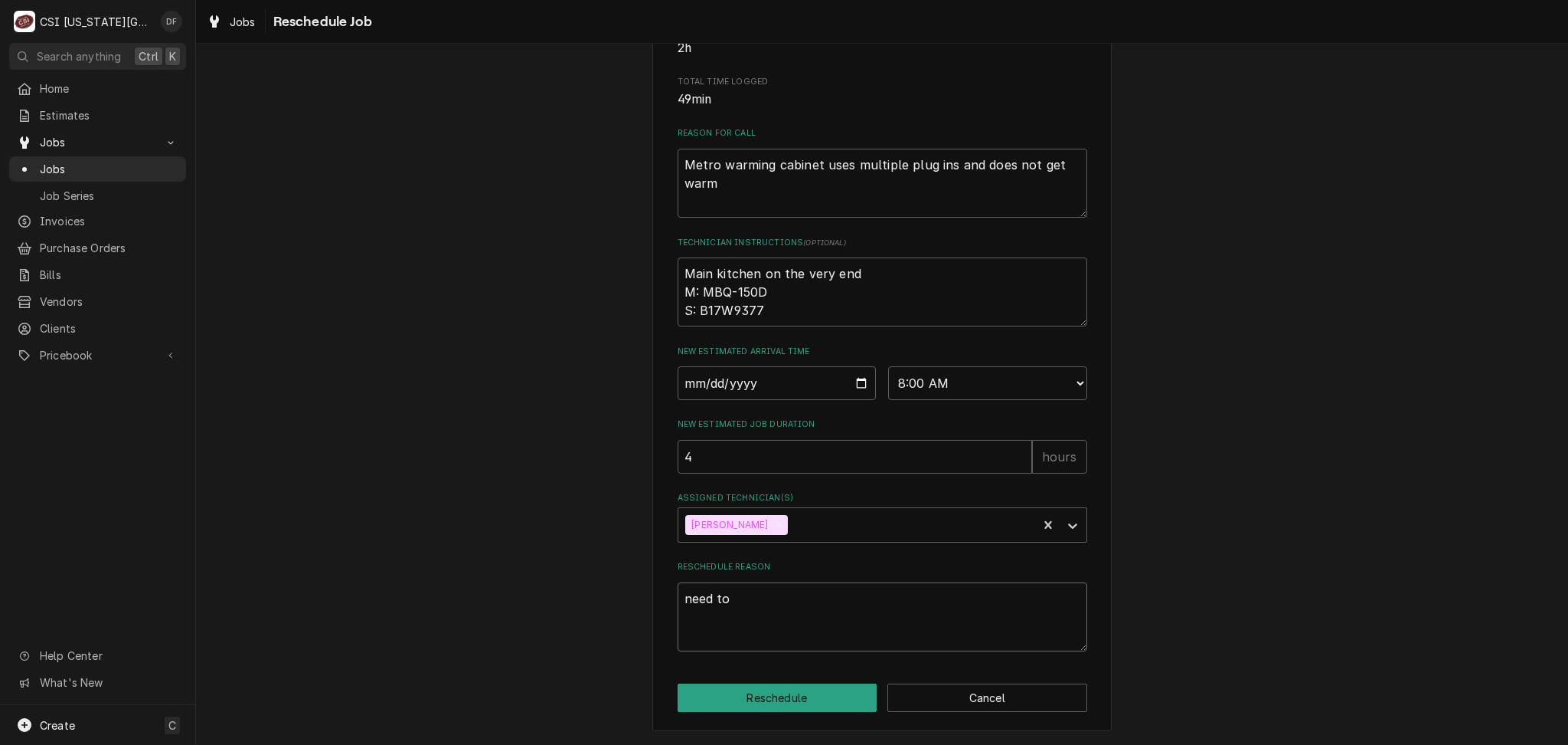
type textarea "x"
type textarea "need to f"
type textarea "x"
type textarea "need to fi"
type textarea "x"
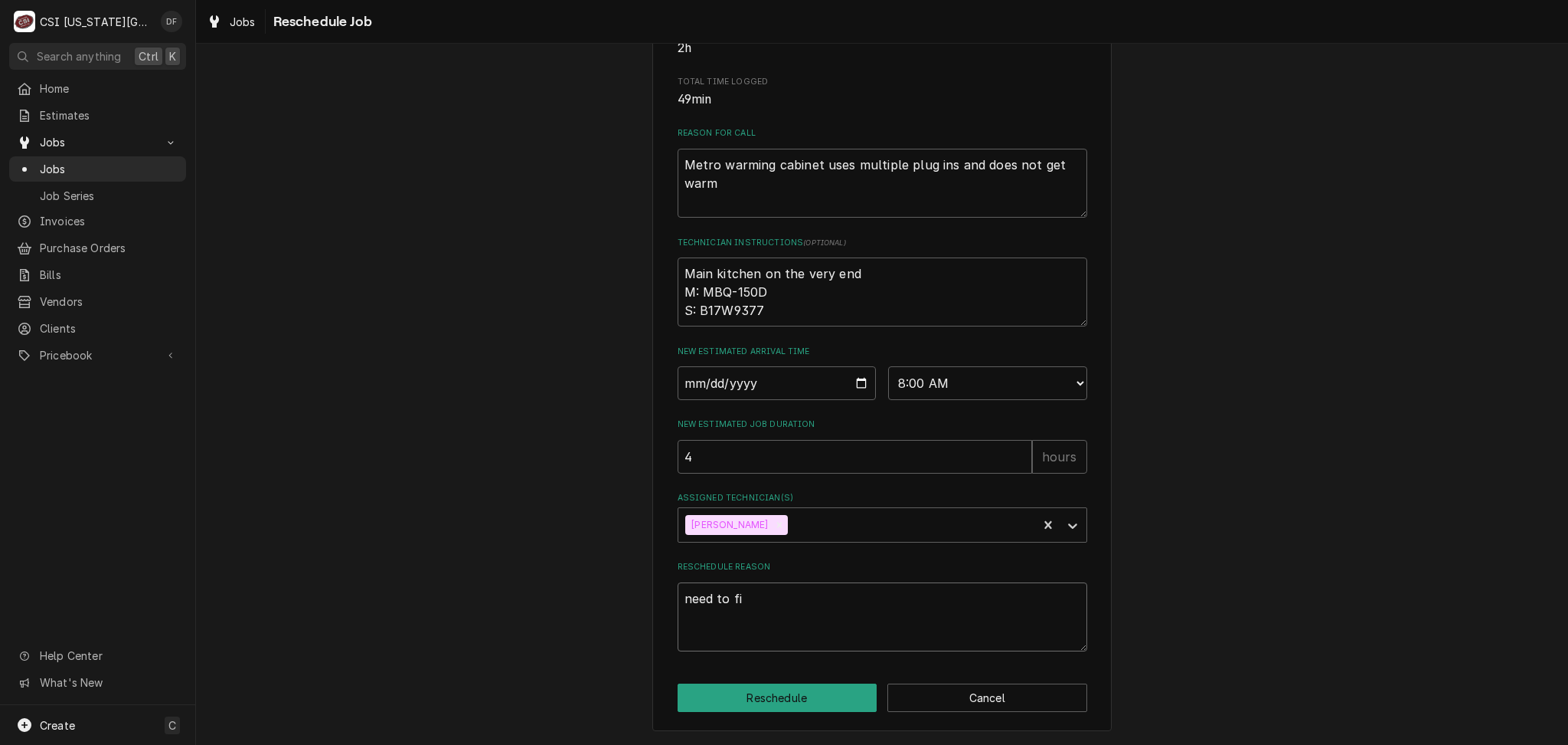
type textarea "need to fin"
type textarea "x"
type textarea "need to find"
type textarea "x"
type textarea "need to find"
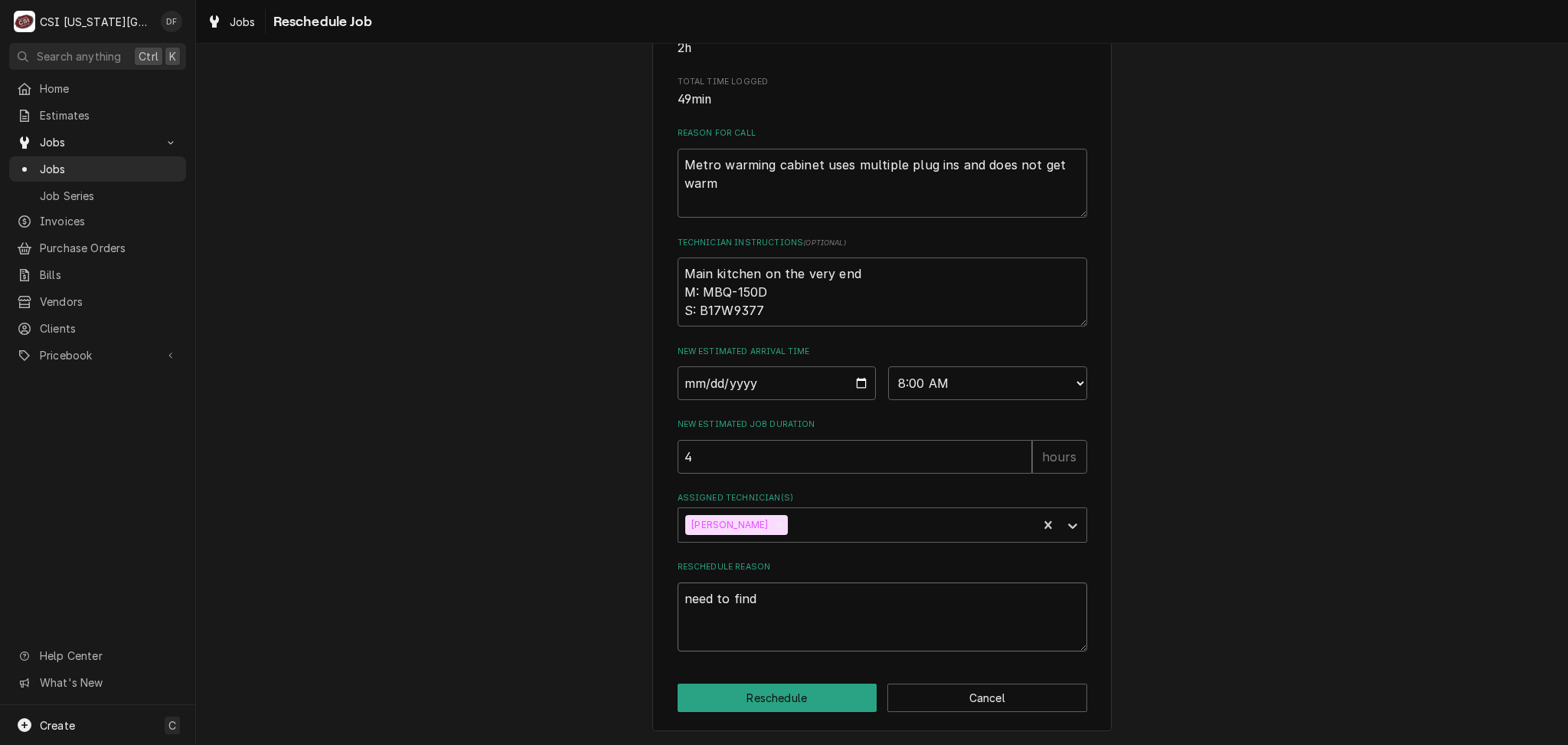
type textarea "x"
type textarea "need to find u"
type textarea "x"
type textarea "need to find un"
type textarea "x"
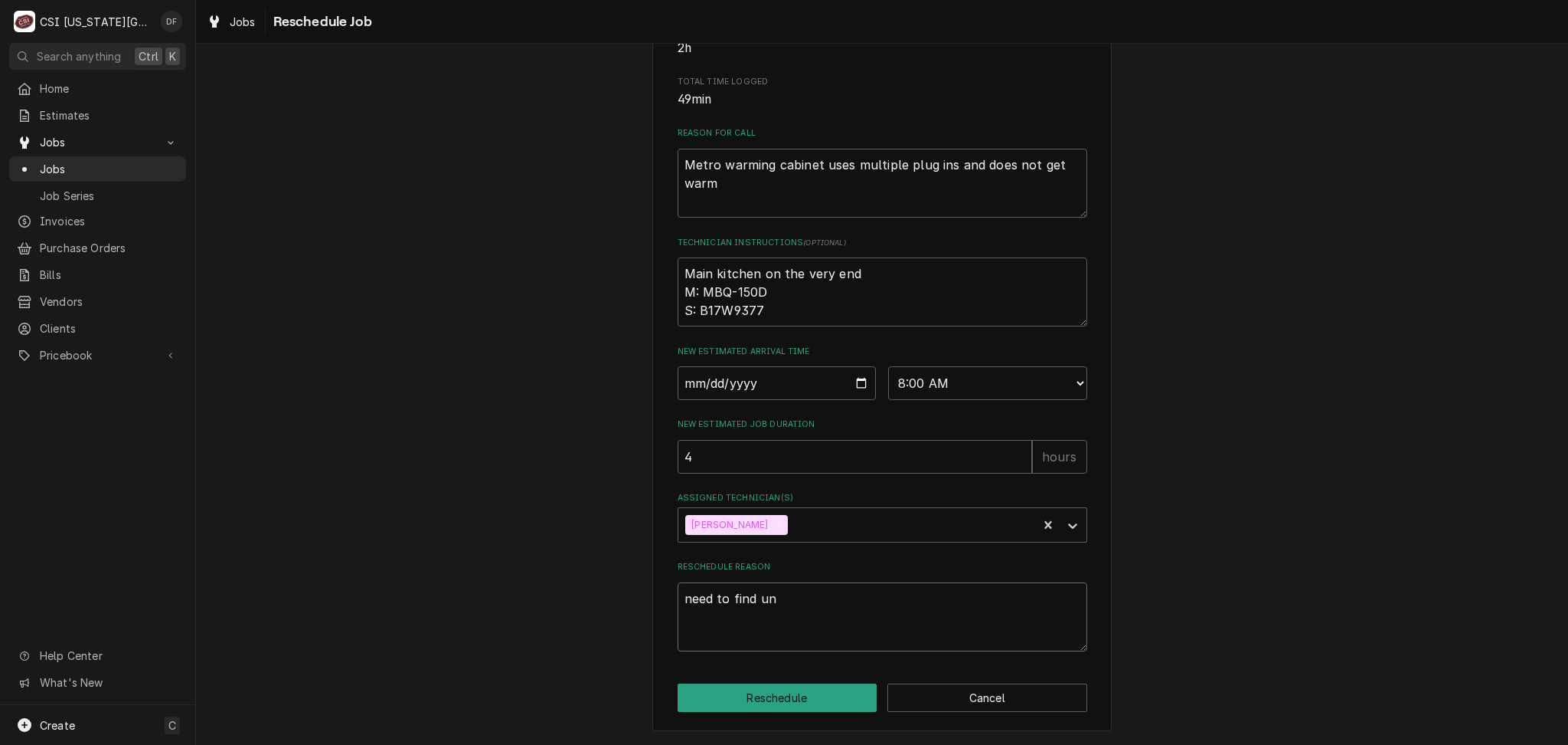
type textarea "need to find uni"
type textarea "x"
type textarea "need to find unit"
type textarea "x"
type textarea "need to find unit"
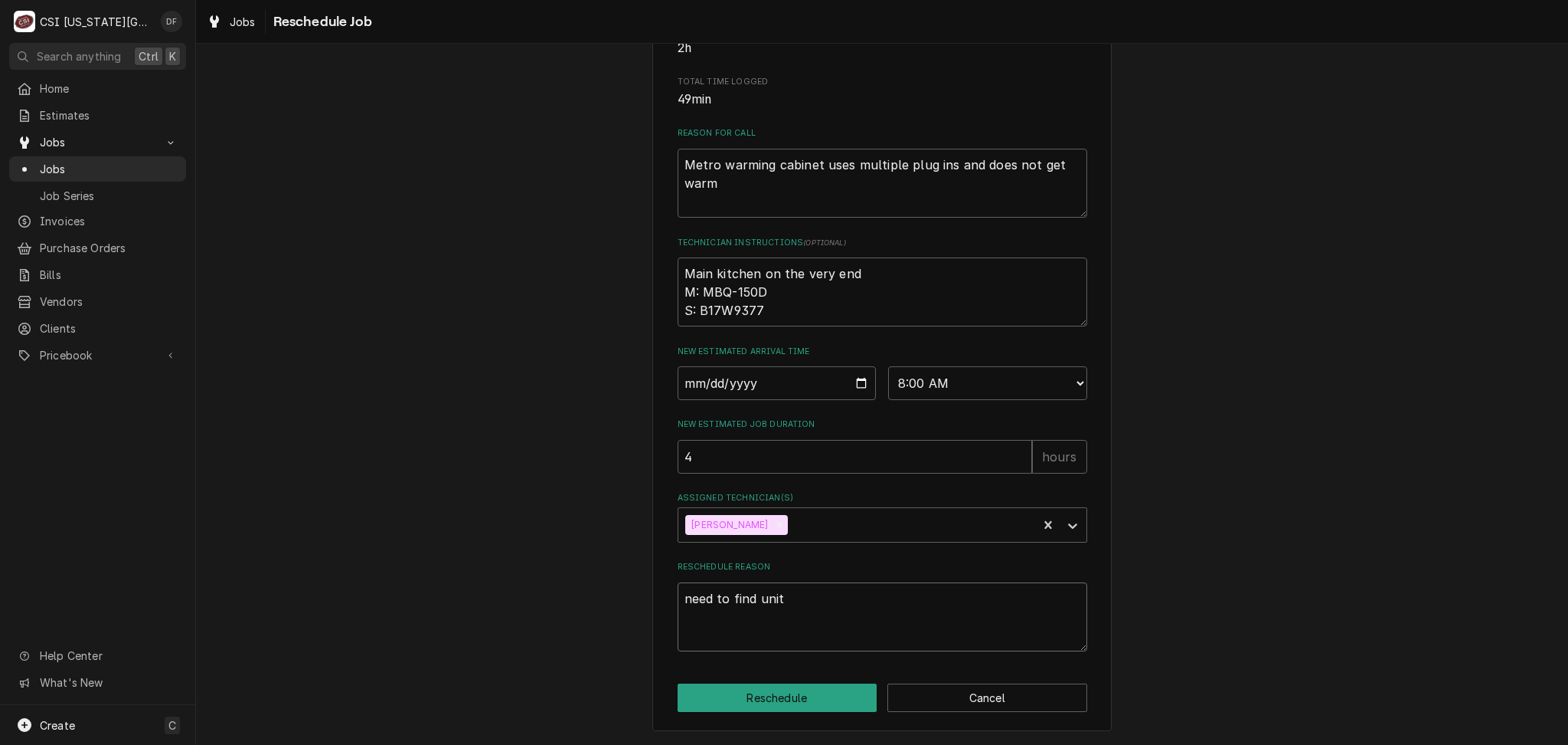
type textarea "x"
type textarea "need to find unit"
type textarea "x"
type textarea "need to find unit,"
type textarea "x"
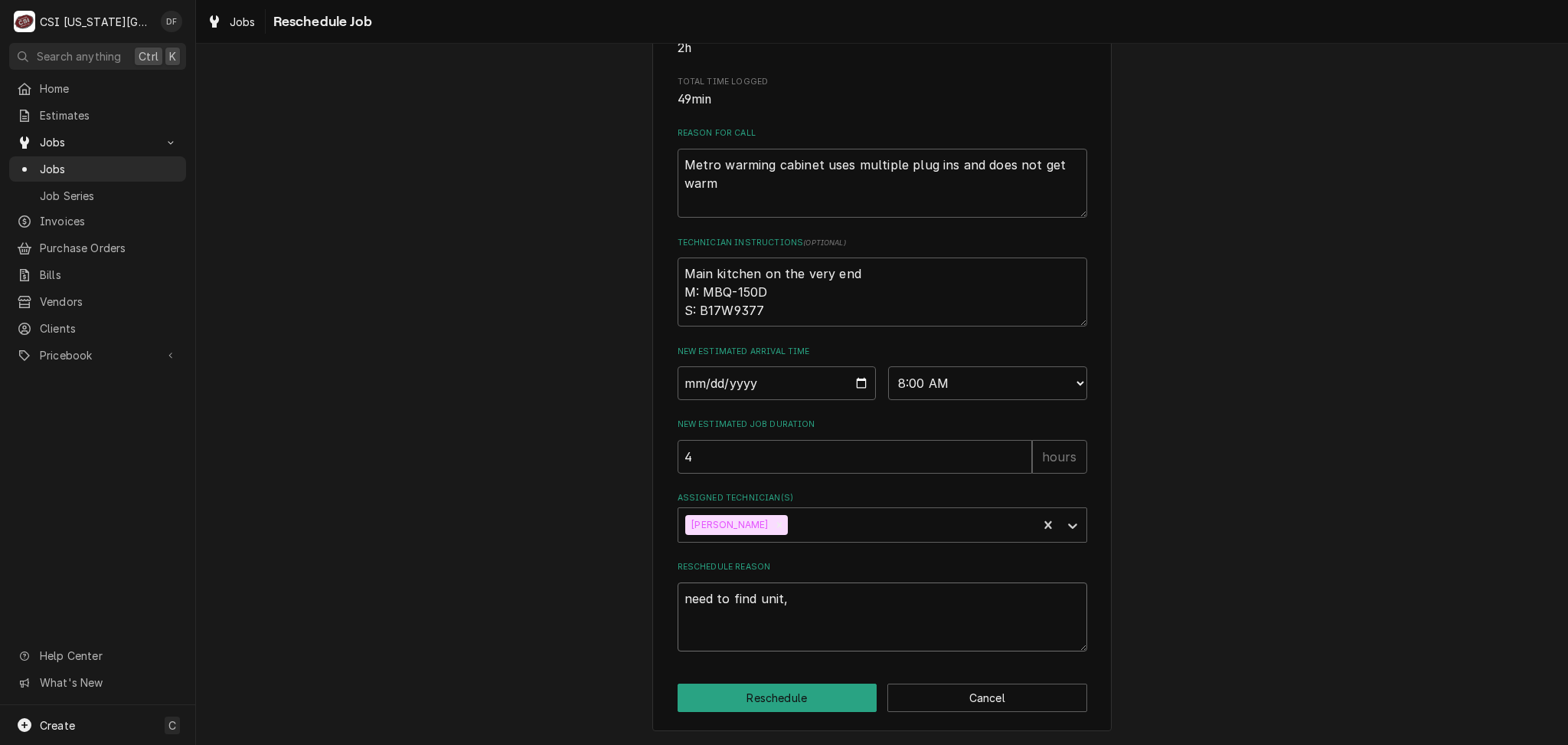
type textarea "need to find unit,"
type textarea "x"
type textarea "need to find unit, g"
type textarea "x"
type textarea "need to find unit, ge"
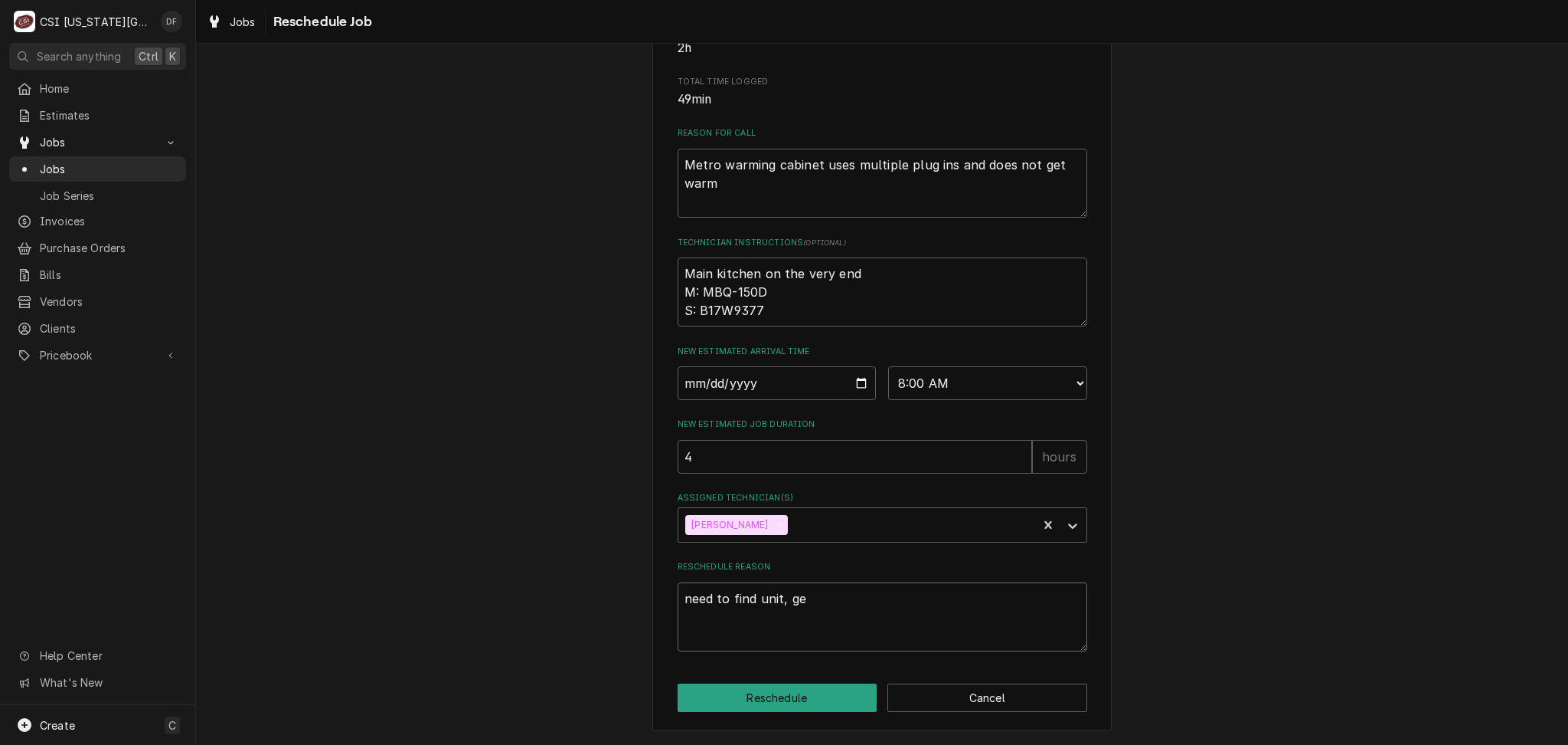
type textarea "x"
type textarea "need to find unit, get"
type textarea "x"
type textarea "need to find unit, get"
type textarea "x"
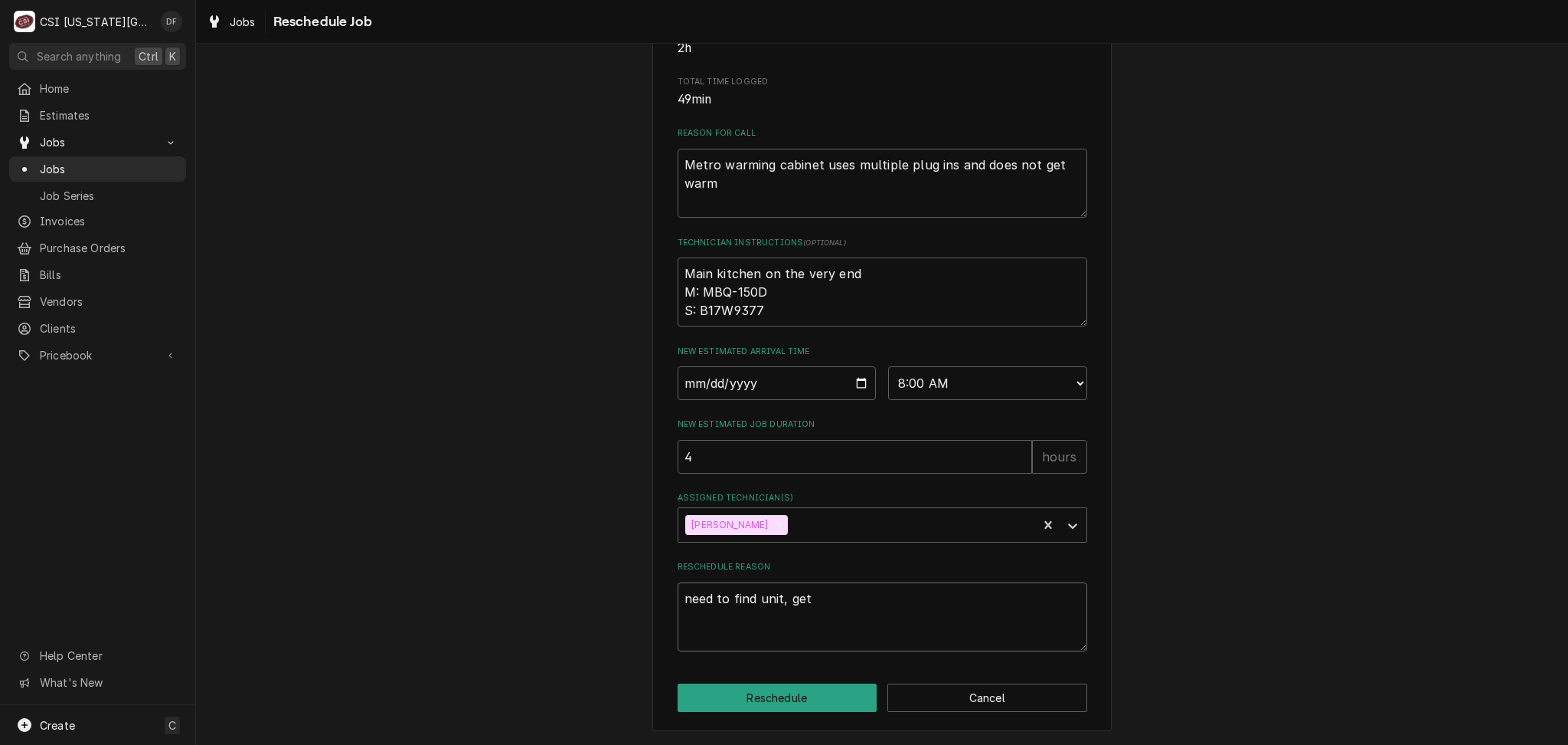
type textarea "need to find unit, get a"
type textarea "x"
type textarea "need to find unit, get au"
type textarea "x"
type textarea "need to find unit, get aut"
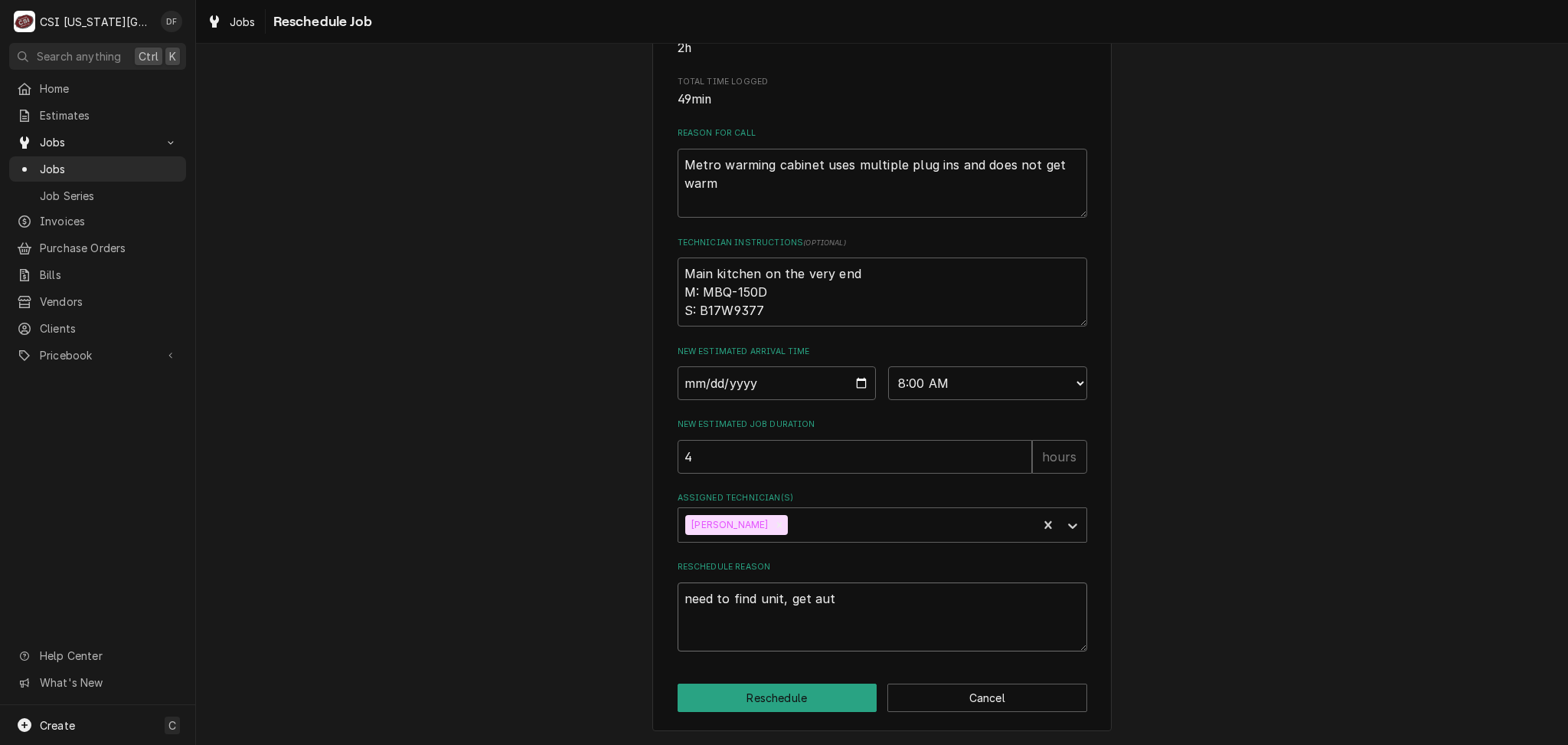
type textarea "x"
type textarea "need to find unit, get auth"
type textarea "x"
type textarea "need to find unit, get autho"
type textarea "x"
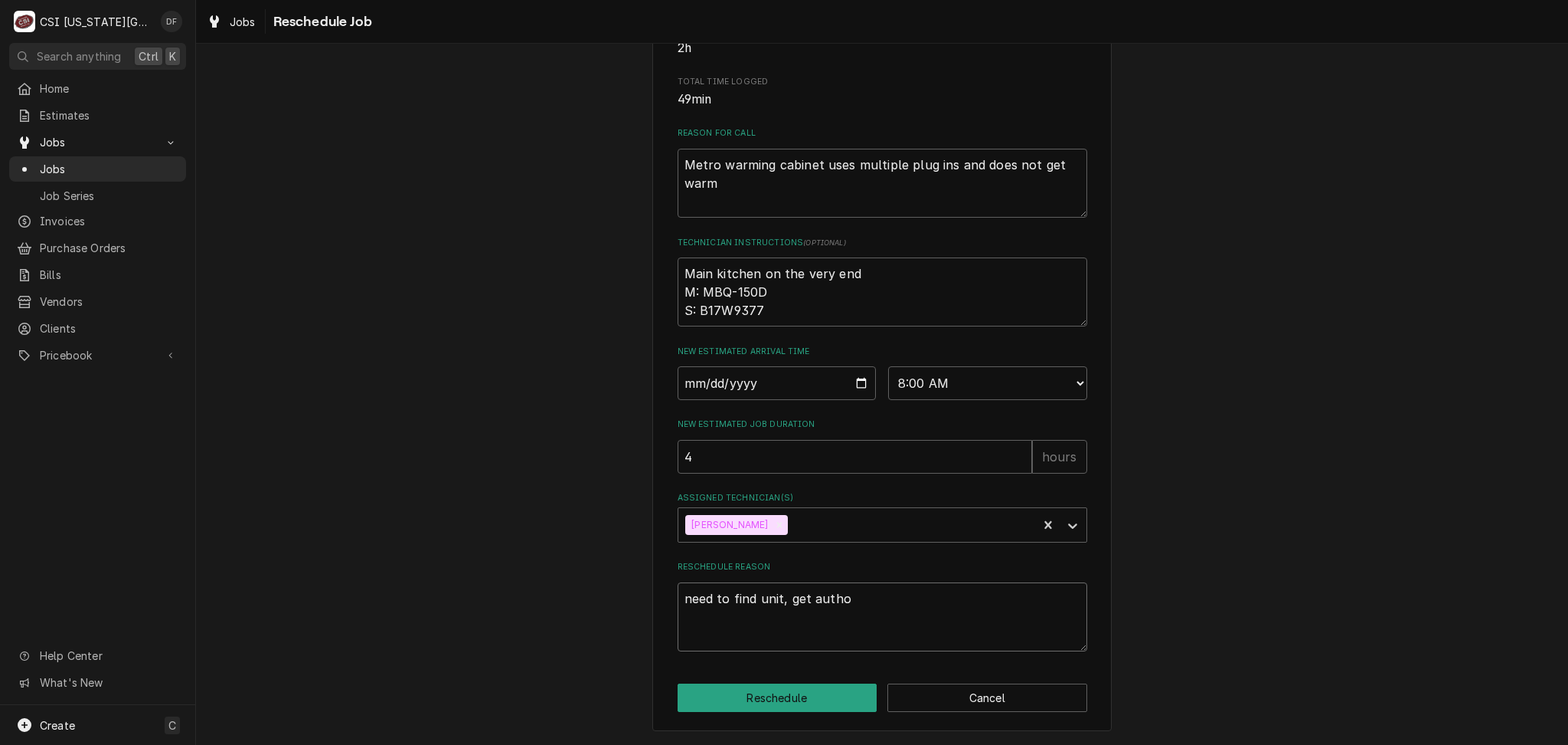
type textarea "need to find unit, get author"
type textarea "x"
type textarea "need to find unit, get authori"
type textarea "x"
type textarea "need to find unit, get authoriz"
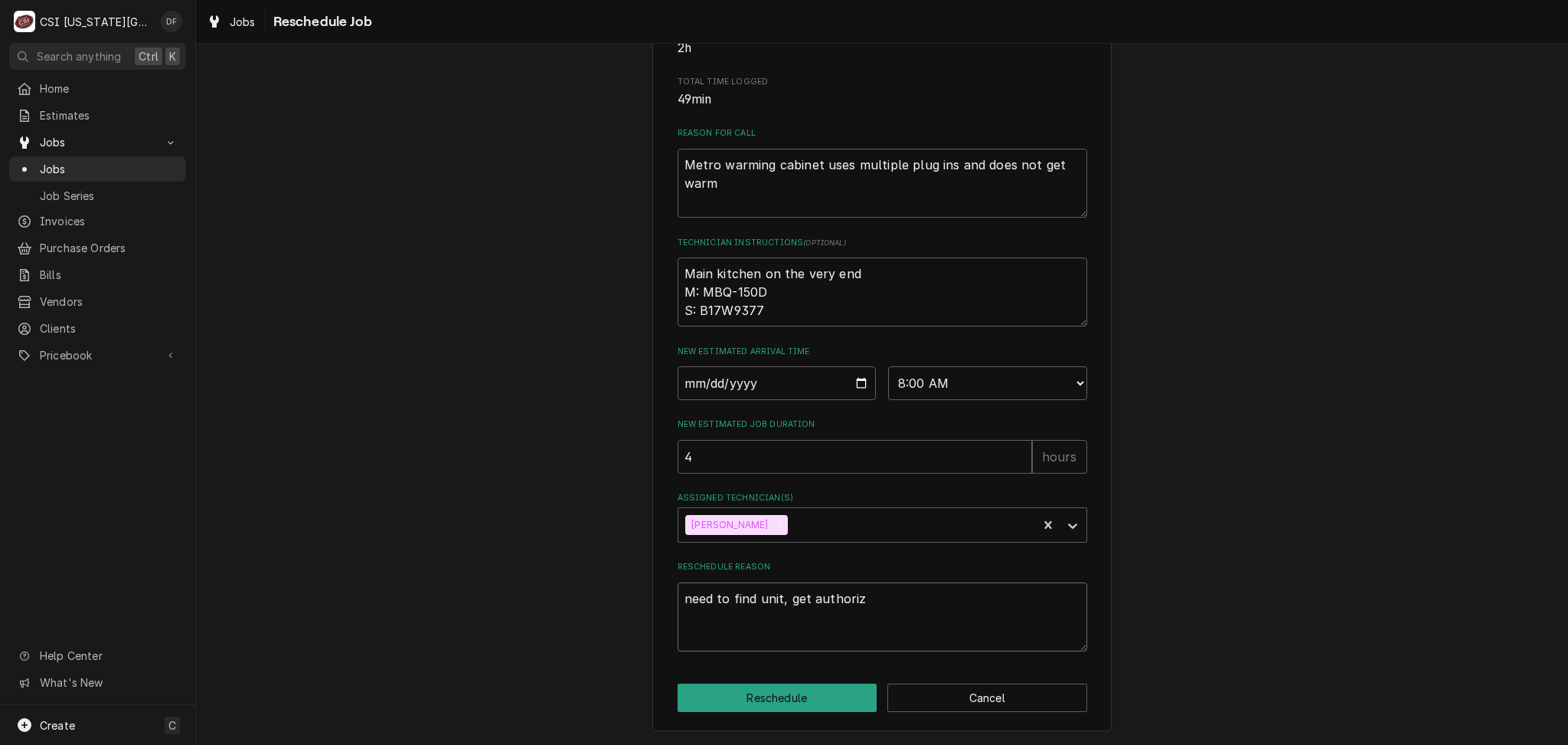
type textarea "x"
type textarea "need to find unit, get authoriza"
type textarea "x"
type textarea "need to find unit, get authorizat"
type textarea "x"
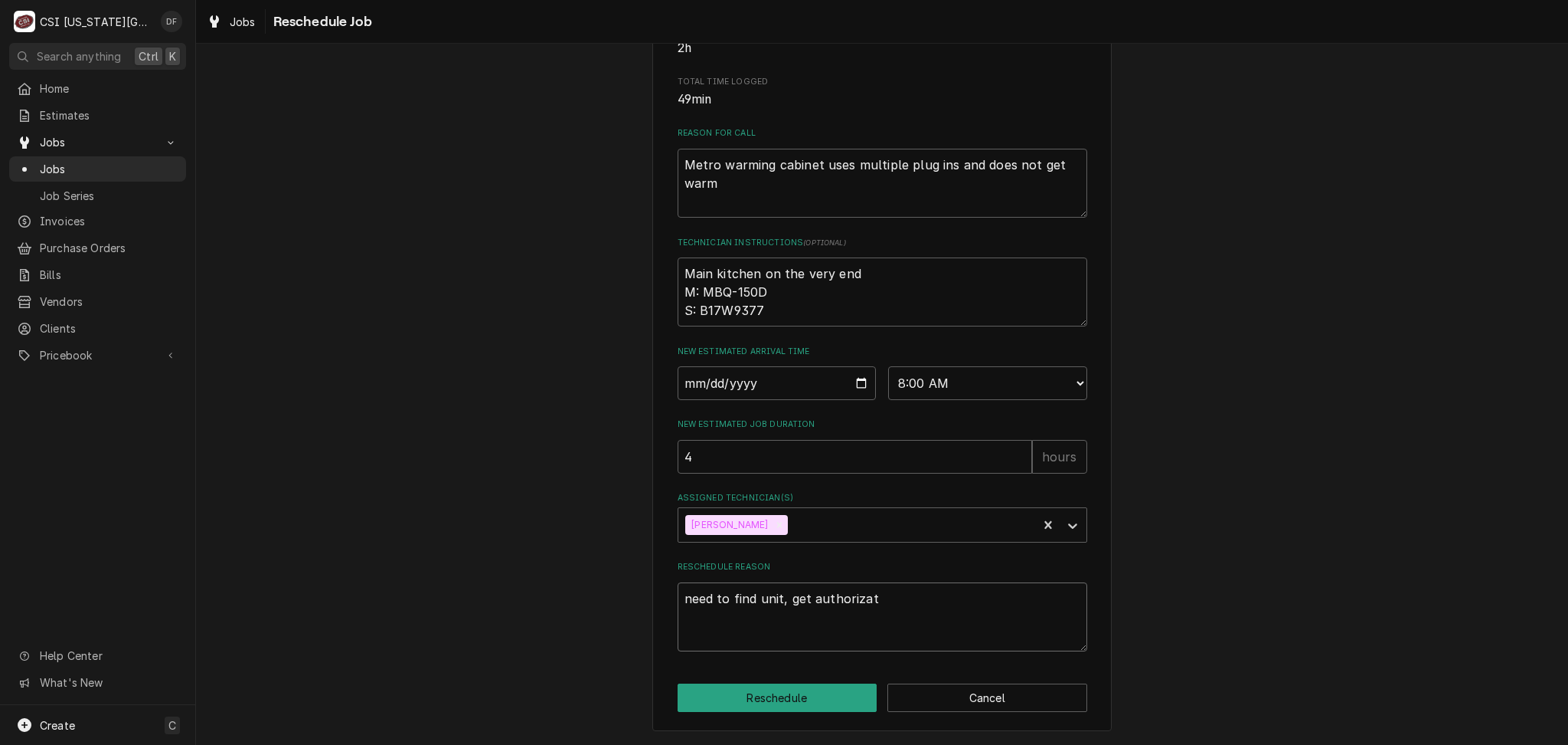
type textarea "need to find unit, get authorizati"
type textarea "x"
type textarea "need to find unit, get authorizatio"
type textarea "x"
type textarea "need to find unit, get authorization"
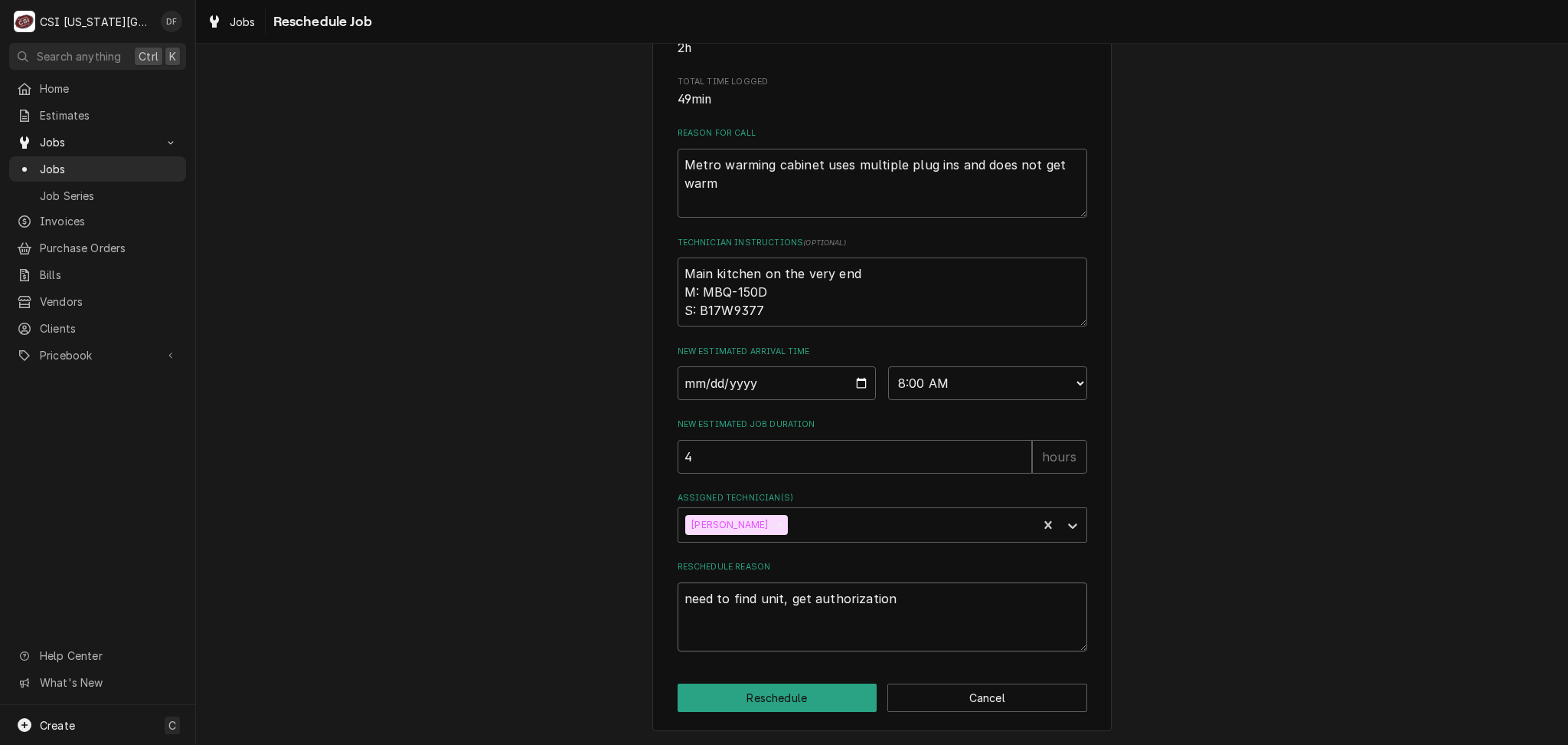
type textarea "x"
type textarea "need to find unit, get authorization"
type textarea "x"
type textarea "need to find unit, get authorization f"
type textarea "x"
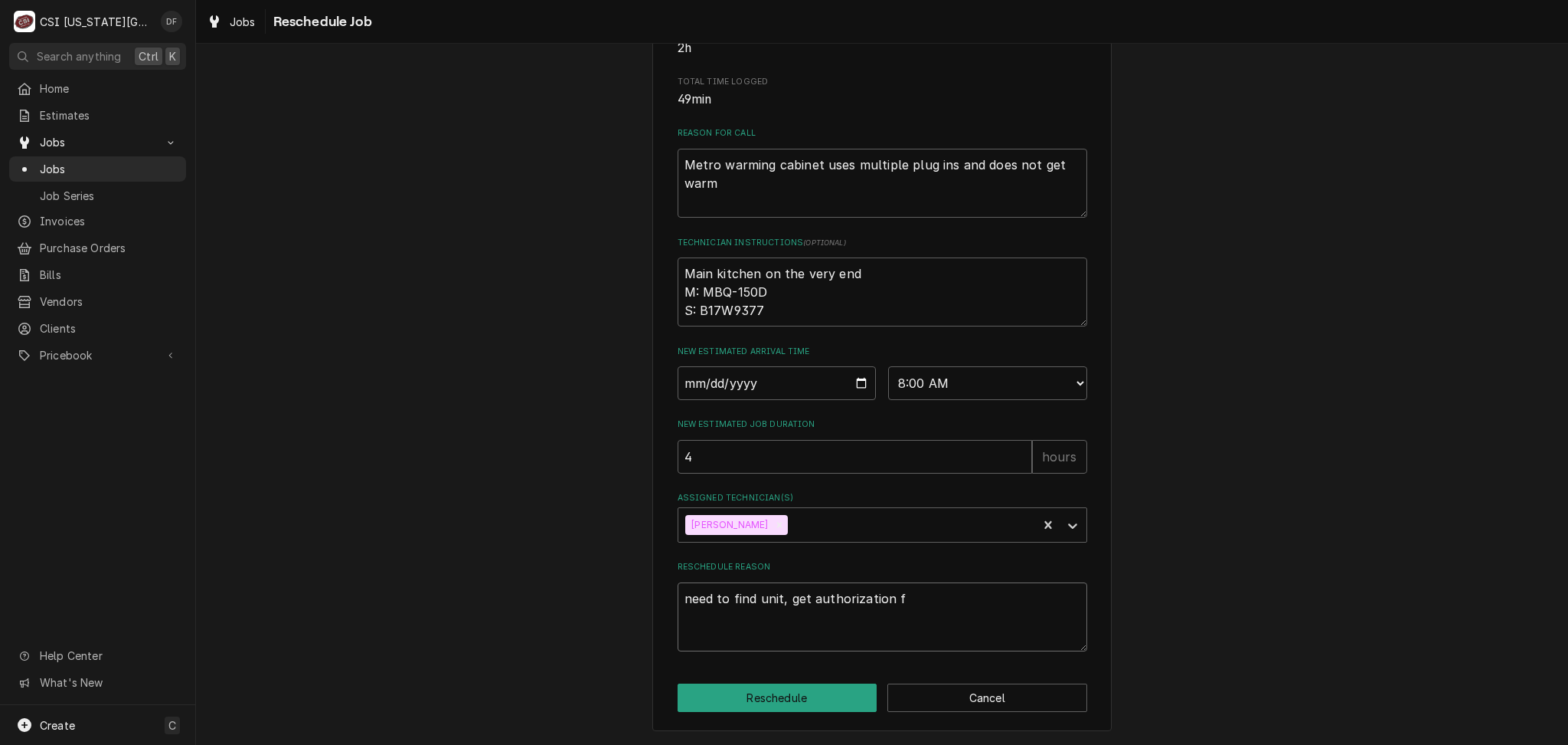
type textarea "need to find unit, get authorization fr"
type textarea "x"
type textarea "need to find unit, get authorization fro"
type textarea "x"
type textarea "need to find unit, get authorization from"
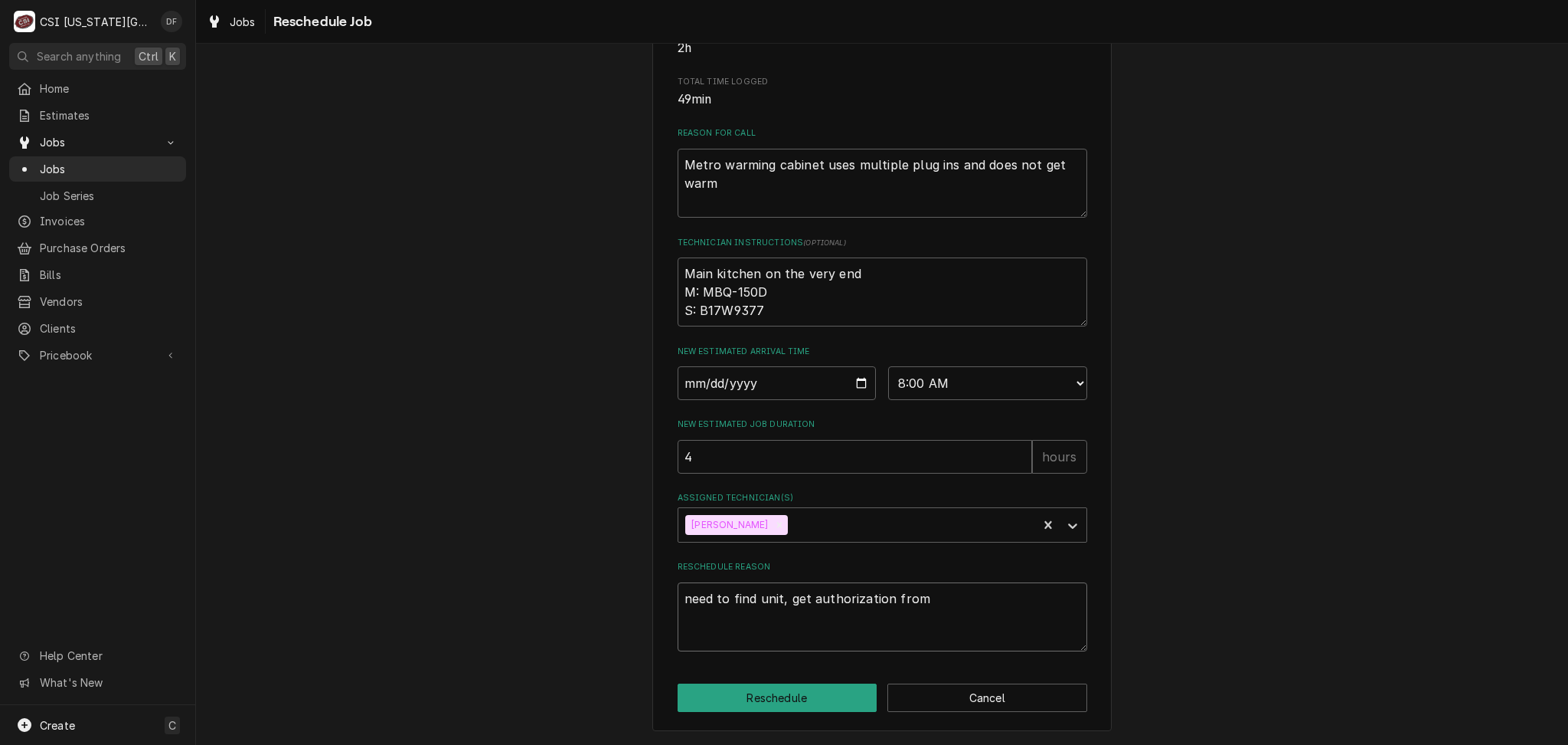
type textarea "x"
type textarea "need to find unit, get authorization from"
type textarea "x"
type textarea "need to find unit, get authorization from m"
type textarea "x"
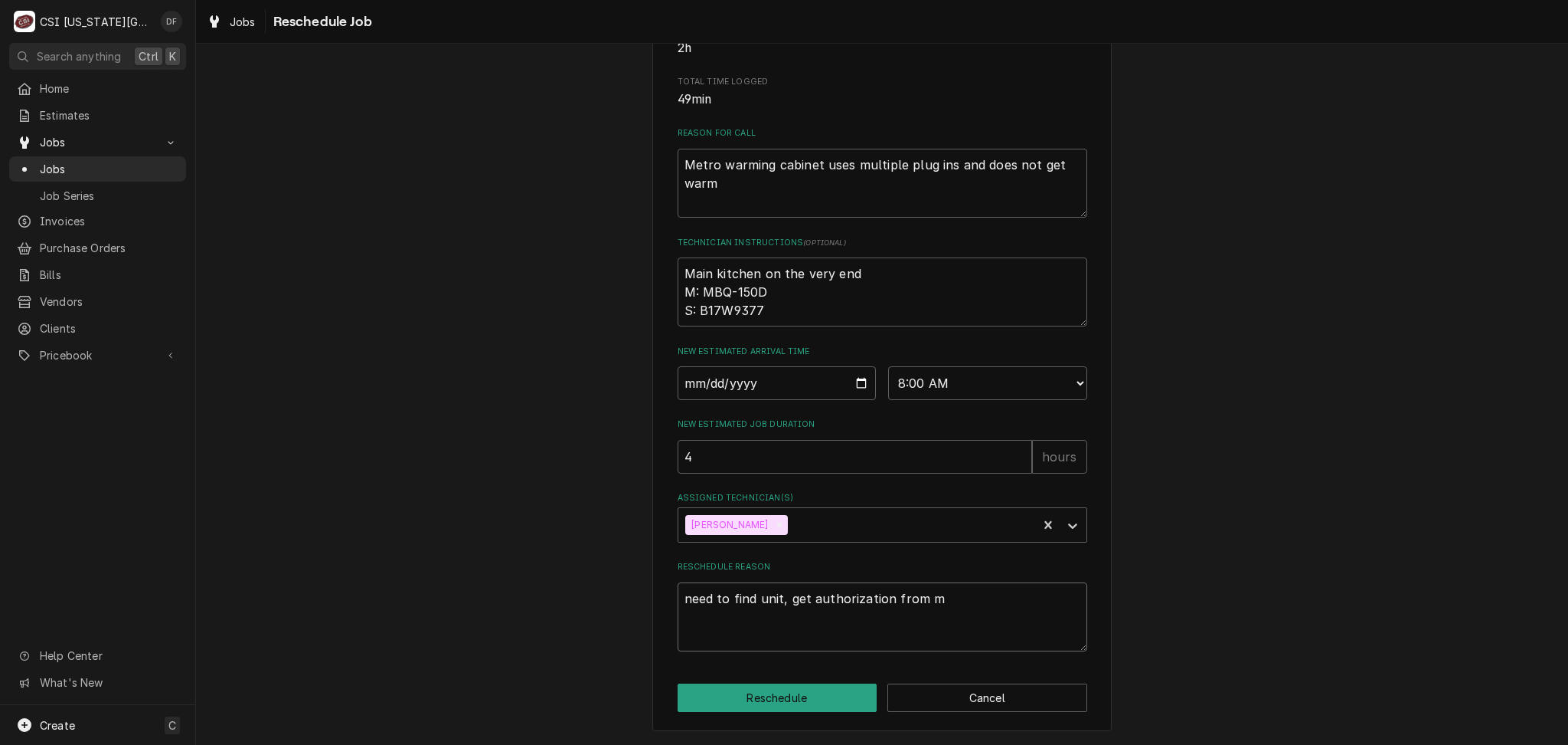
type textarea "need to find unit, get authorization from mf"
type textarea "x"
type textarea "need to find unit, get authorization from mfg"
type textarea "x"
type textarea "need to find unit, get authorization from mfg"
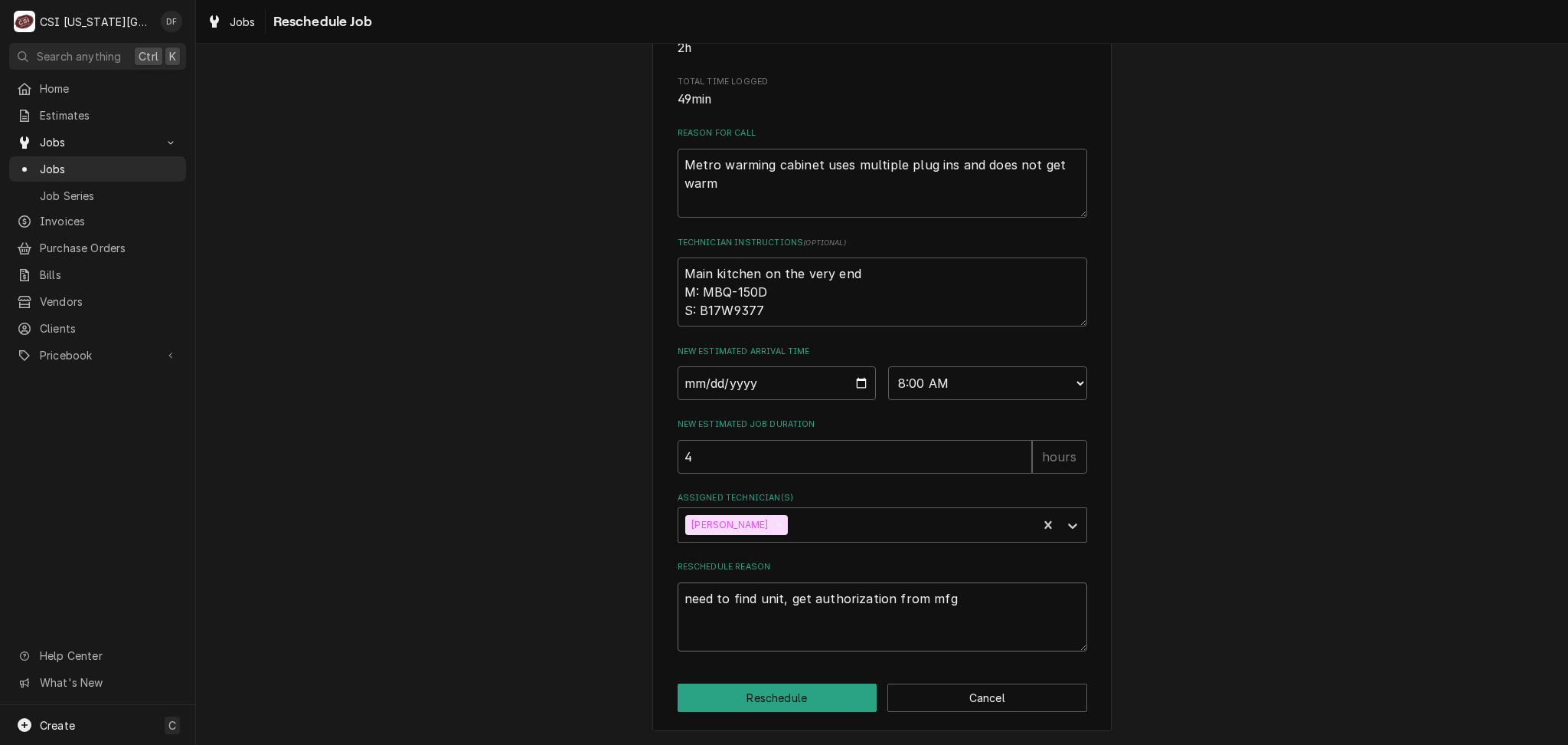
type textarea "x"
type textarea "need to find unit, get authorization from mfg a"
type textarea "x"
type textarea "need to find unit, get authorization from mfg an"
type textarea "x"
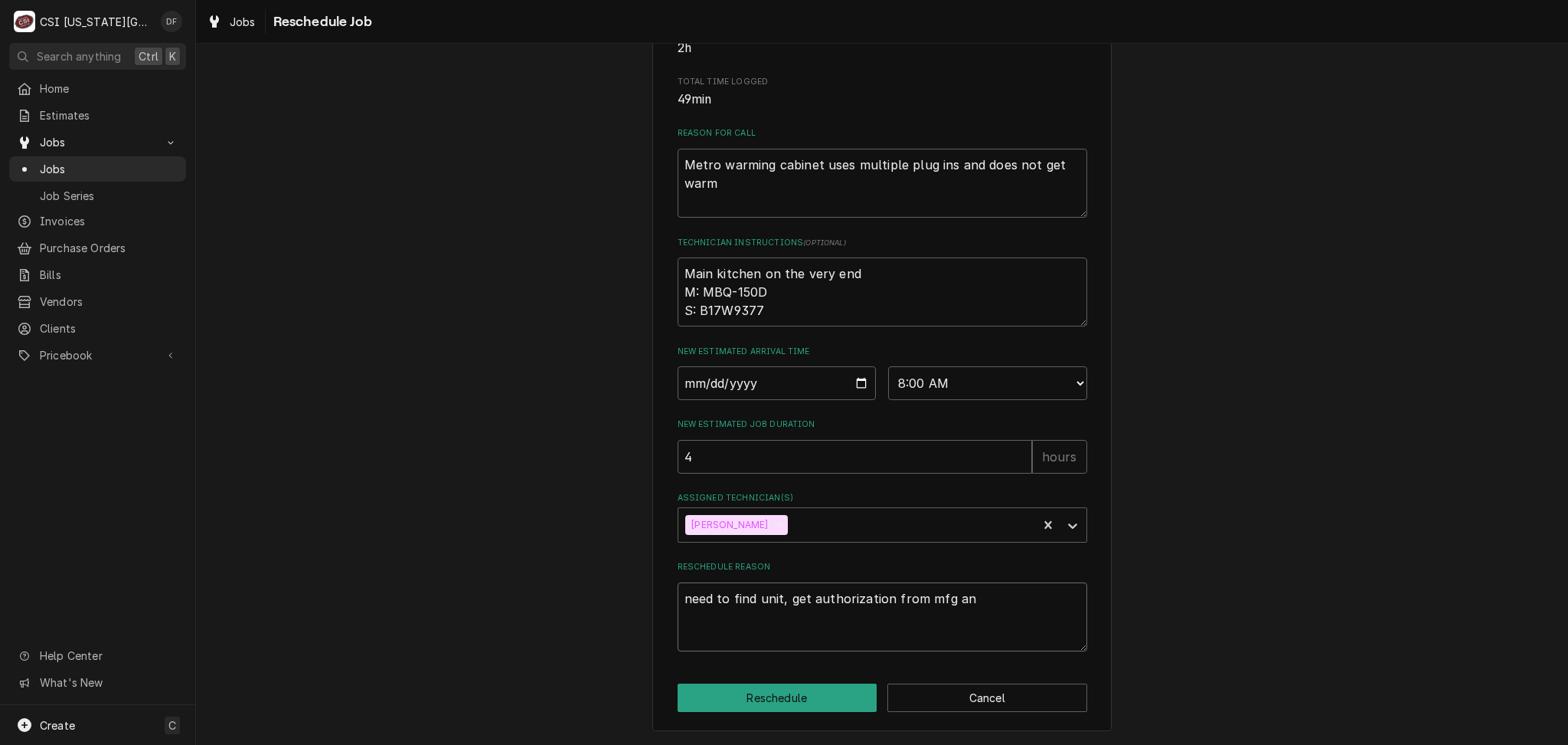
type textarea "need to find unit, get authorization from mfg and"
type textarea "x"
type textarea "need to find unit, get authorization from mfg and"
type textarea "x"
type textarea "need to find unit, get authorization from mfg and r"
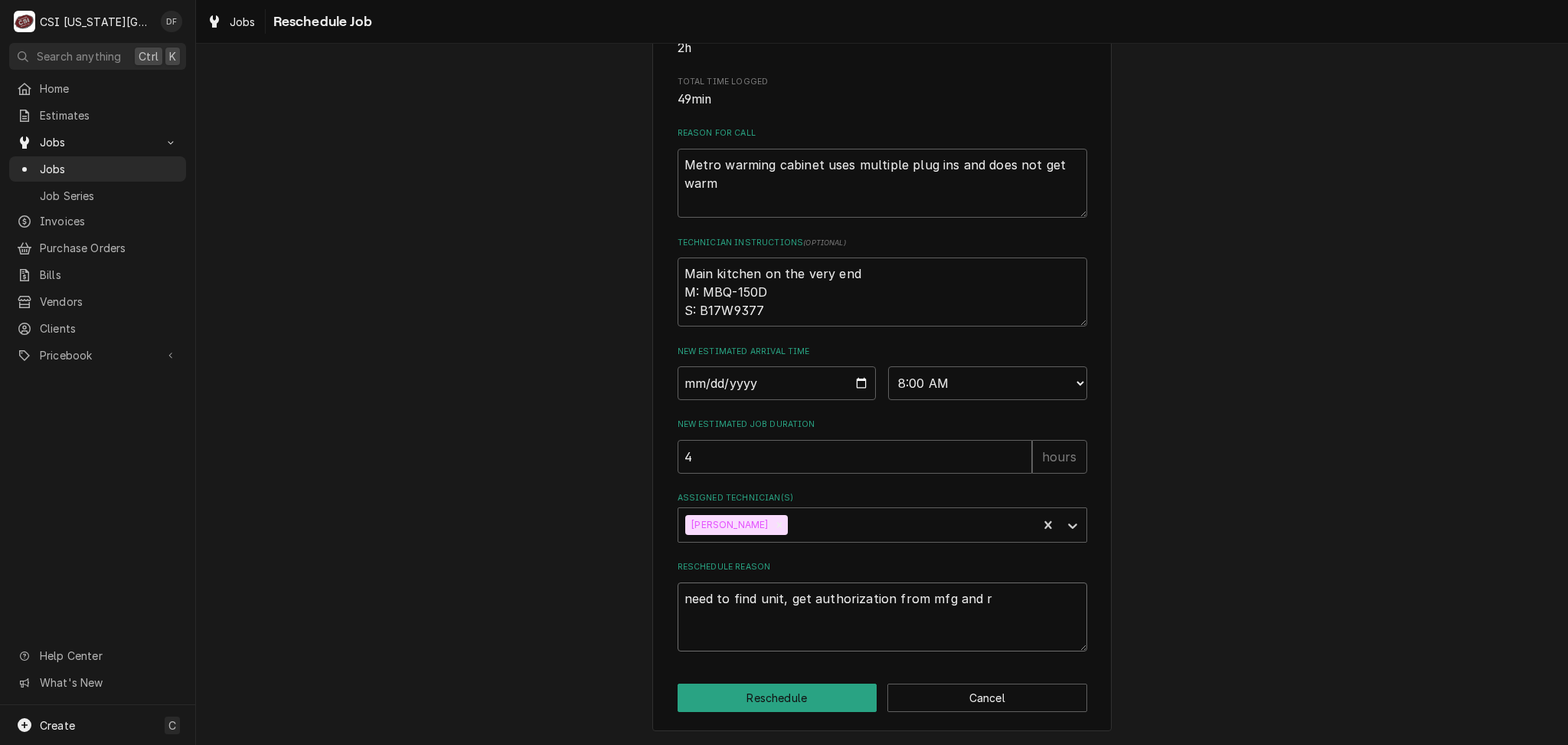
type textarea "x"
type textarea "need to find unit, get authorization from mfg and re"
type textarea "x"
type textarea "need to find unit, get authorization from mfg and rep"
type textarea "x"
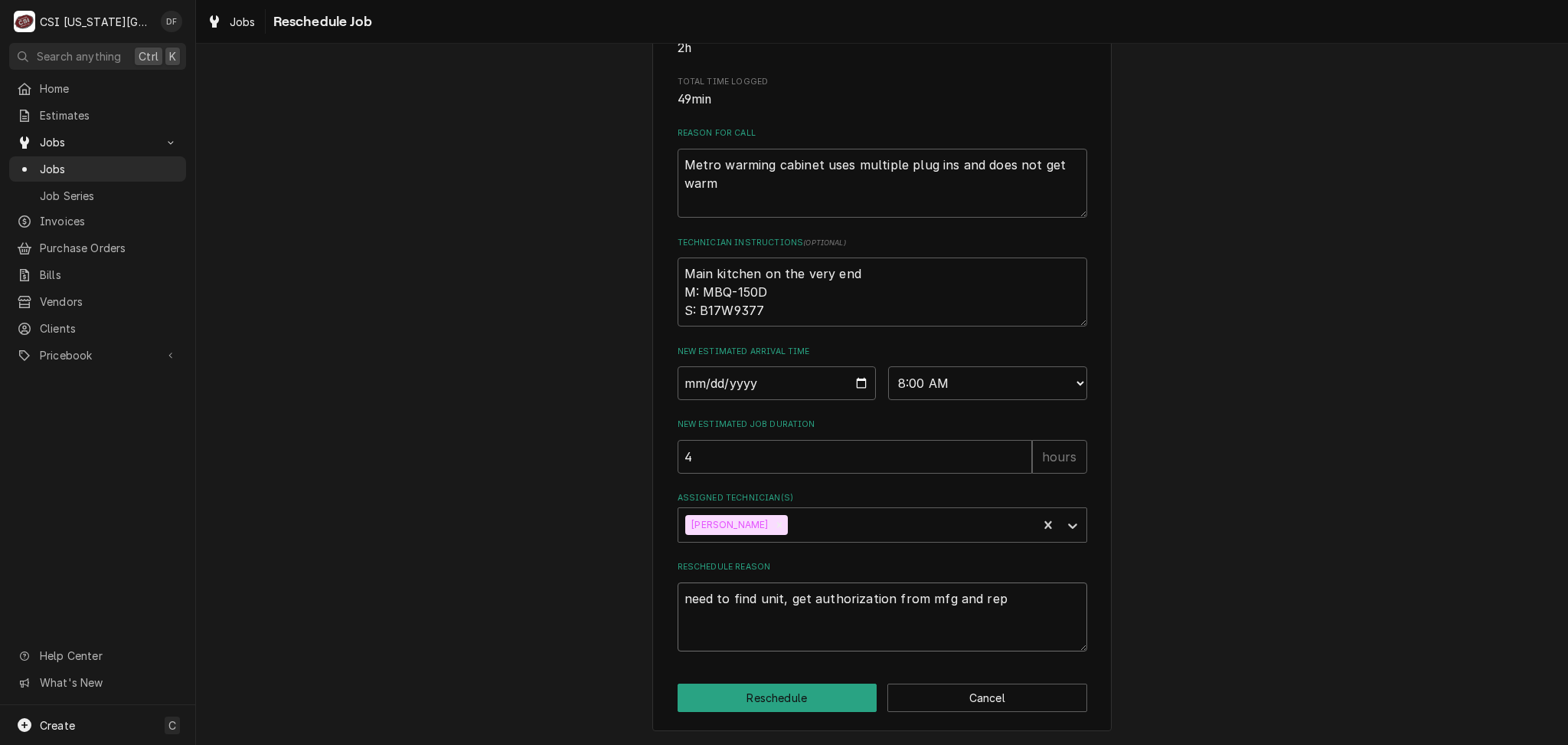
type textarea "need to find unit, get authorization from mfg and repl"
type textarea "x"
type textarea "need to find unit, get authorization from mfg and repla"
type textarea "x"
type textarea "need to find unit, get authorization from mfg and replac"
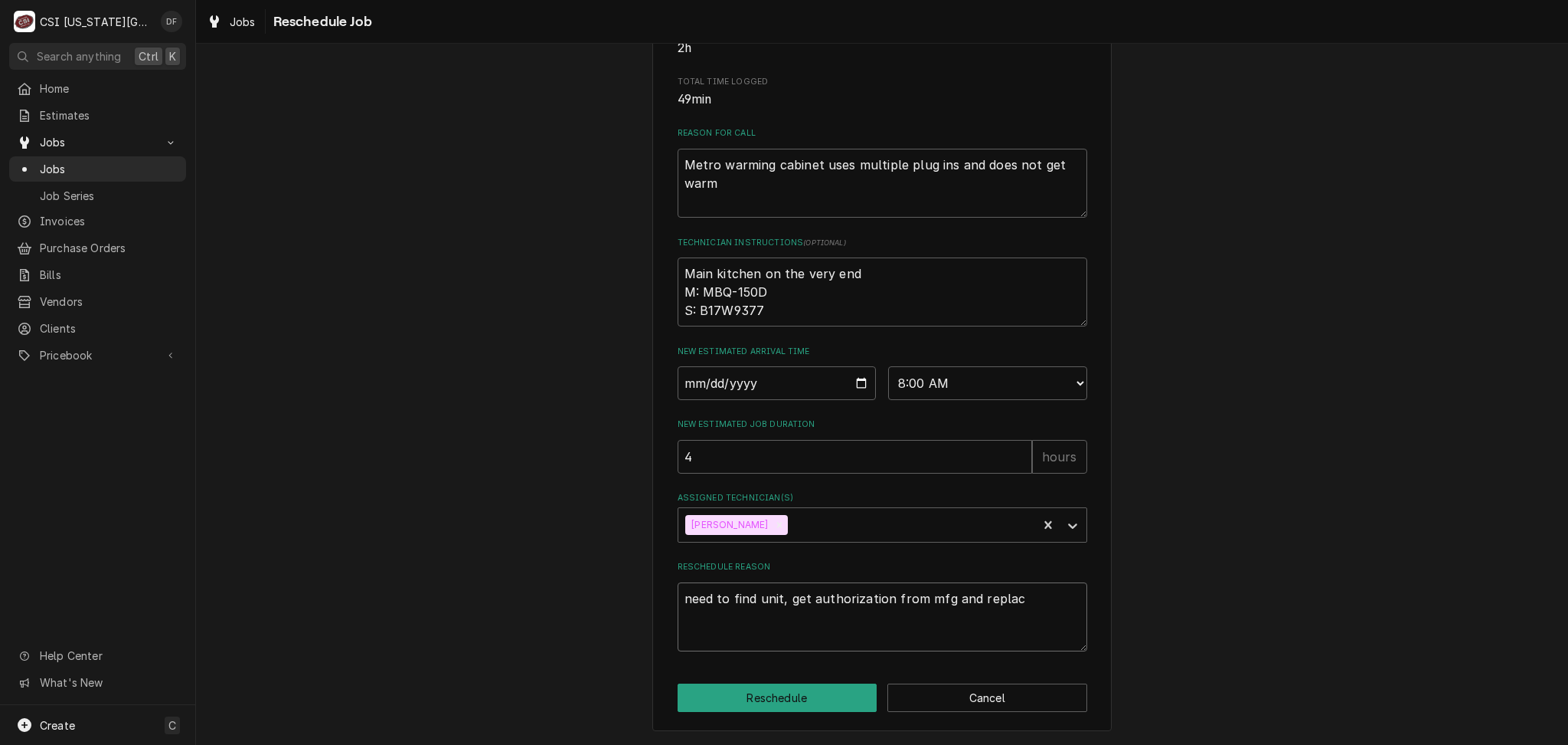
type textarea "x"
type textarea "need to find unit, get authorization from mfg and replace"
type textarea "x"
type textarea "need to find unit, get authorization from mfg and replace"
type textarea "x"
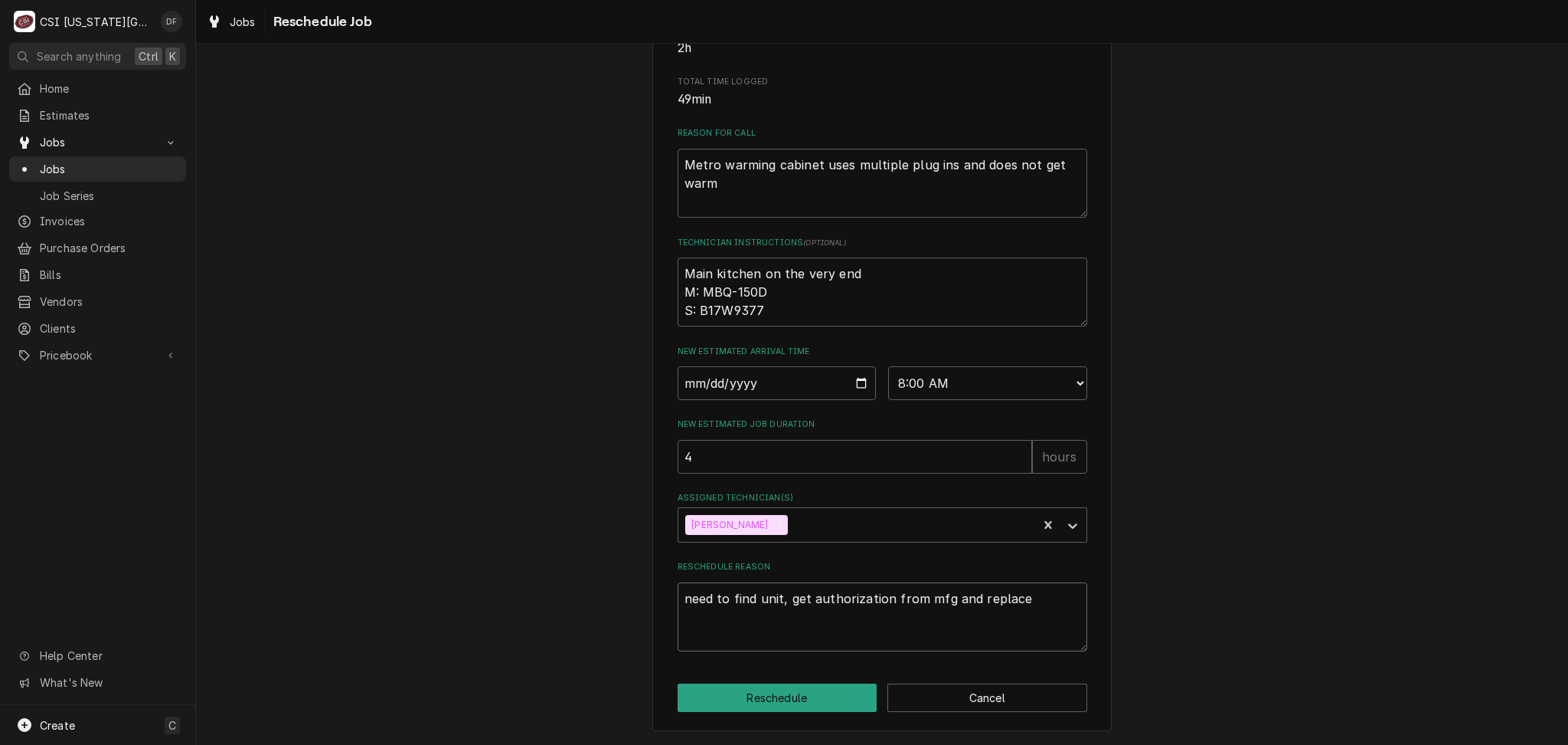
type textarea "need to find unit, get authorization from mfg and replace t"
type textarea "x"
type textarea "need to find unit, get authorization from mfg and replace th"
type textarea "x"
type textarea "need to find unit, get authorization from mfg and replace the"
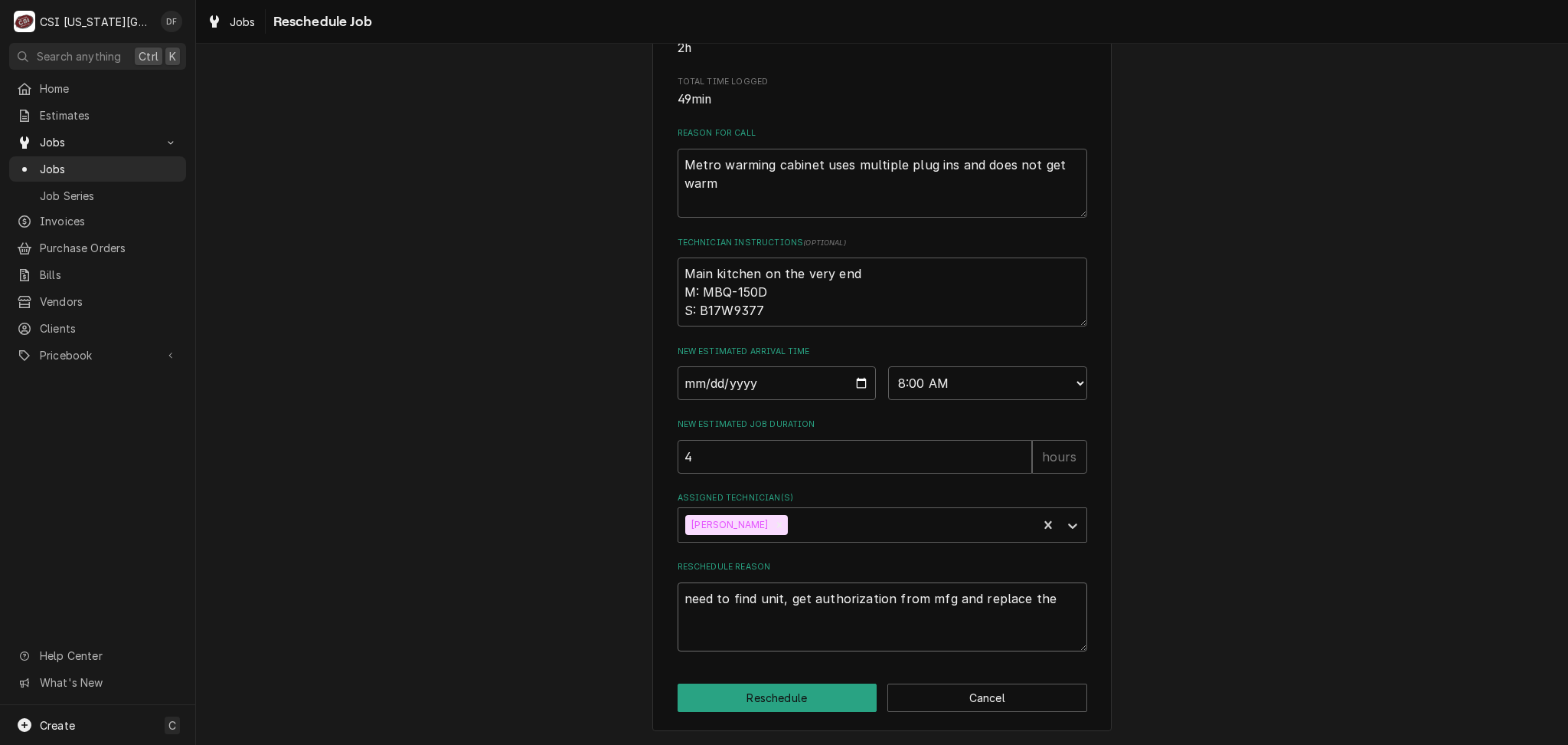
type textarea "x"
type textarea "need to find unit, get authorization from mfg and replace ther"
type textarea "x"
type textarea "need to find unit, get authorization from mfg and replace therm"
type textarea "x"
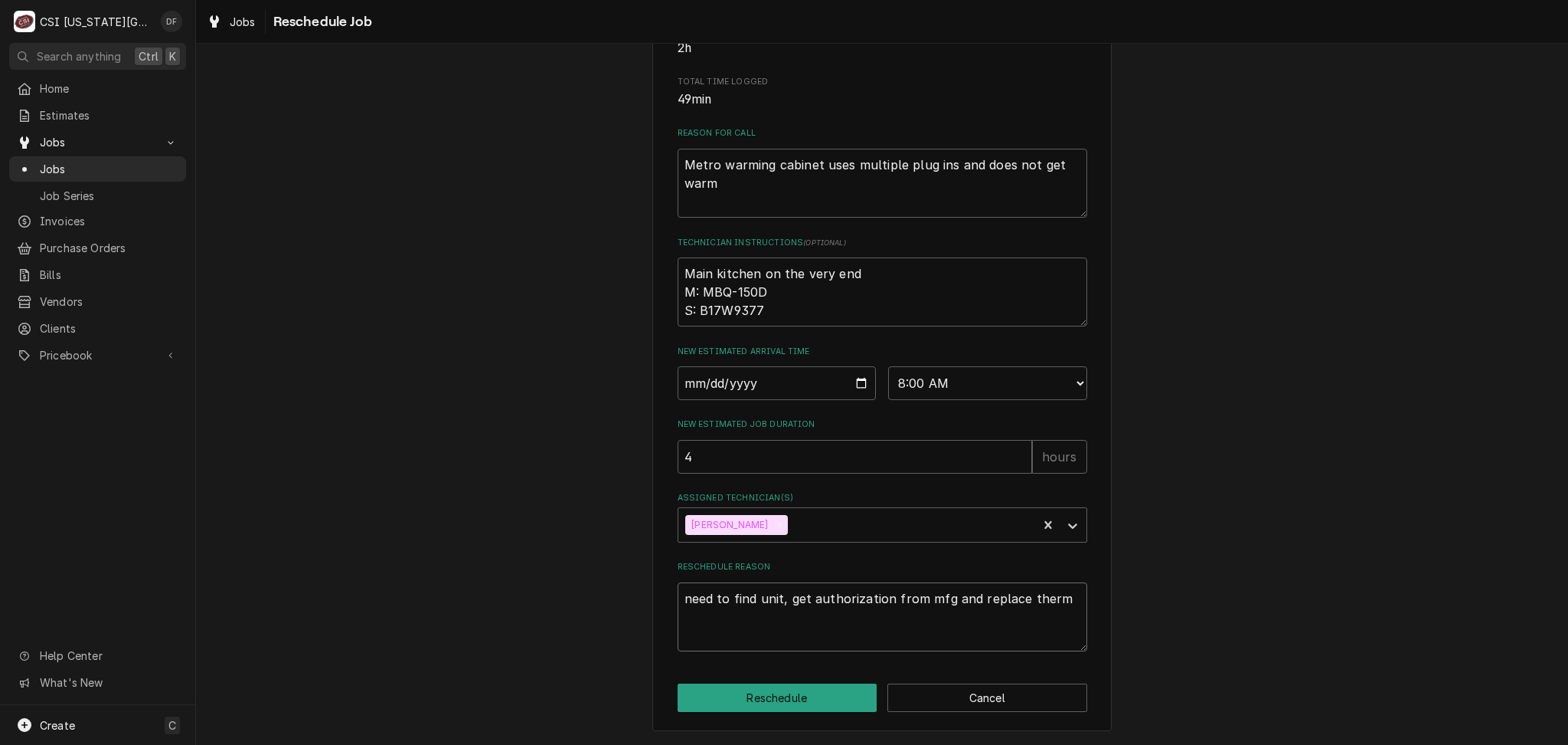
type textarea "need to find unit, get authorization from mfg and replace thermo"
type textarea "x"
type textarea "need to find unit, get authorization from mfg and replace thermom"
type textarea "x"
type textarea "need to find unit, get authorization from mfg and replace thermome"
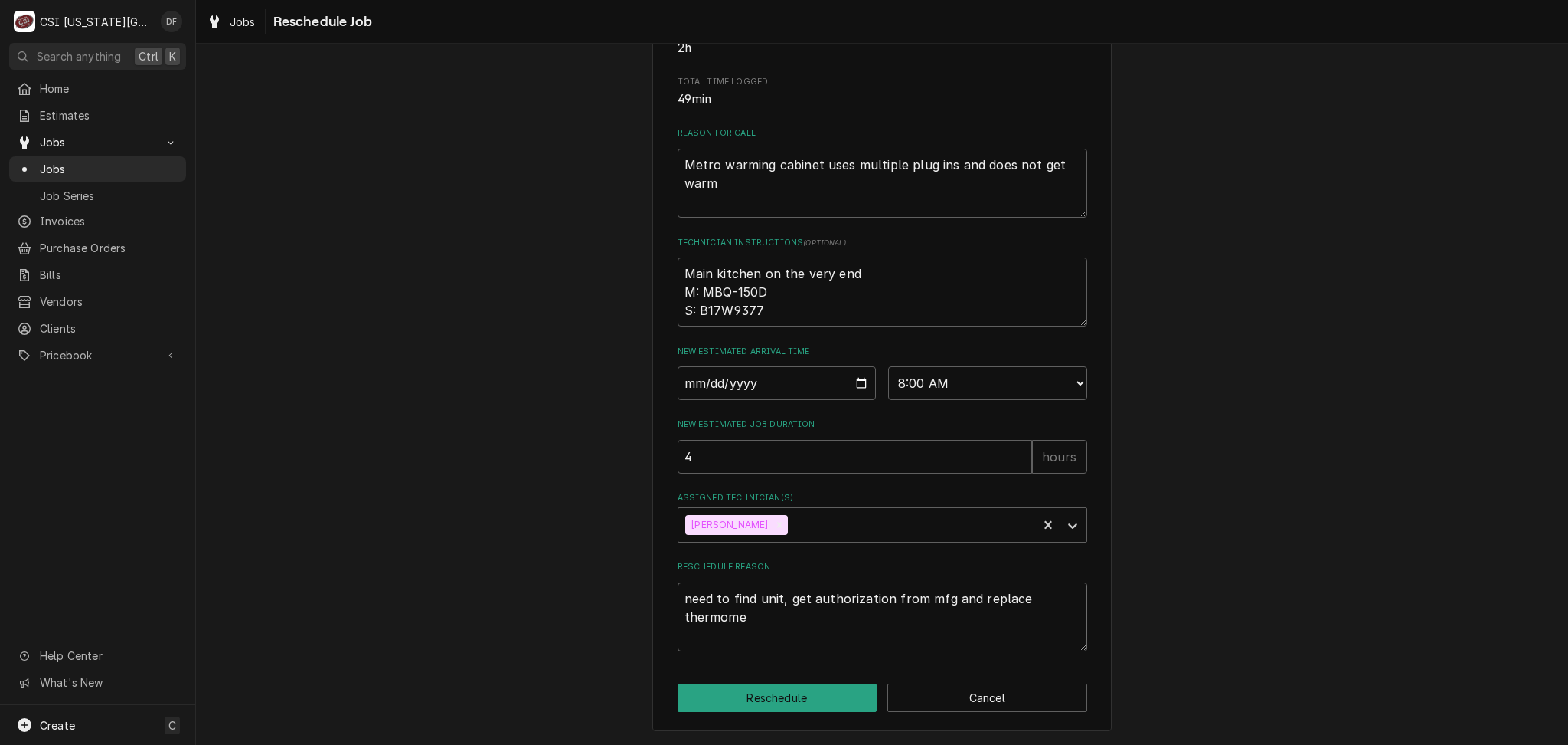
type textarea "x"
type textarea "need to find unit, get authorization from mfg and replace thermomet"
type textarea "x"
type textarea "need to find unit, get authorization from mfg and replace thermomete"
type textarea "x"
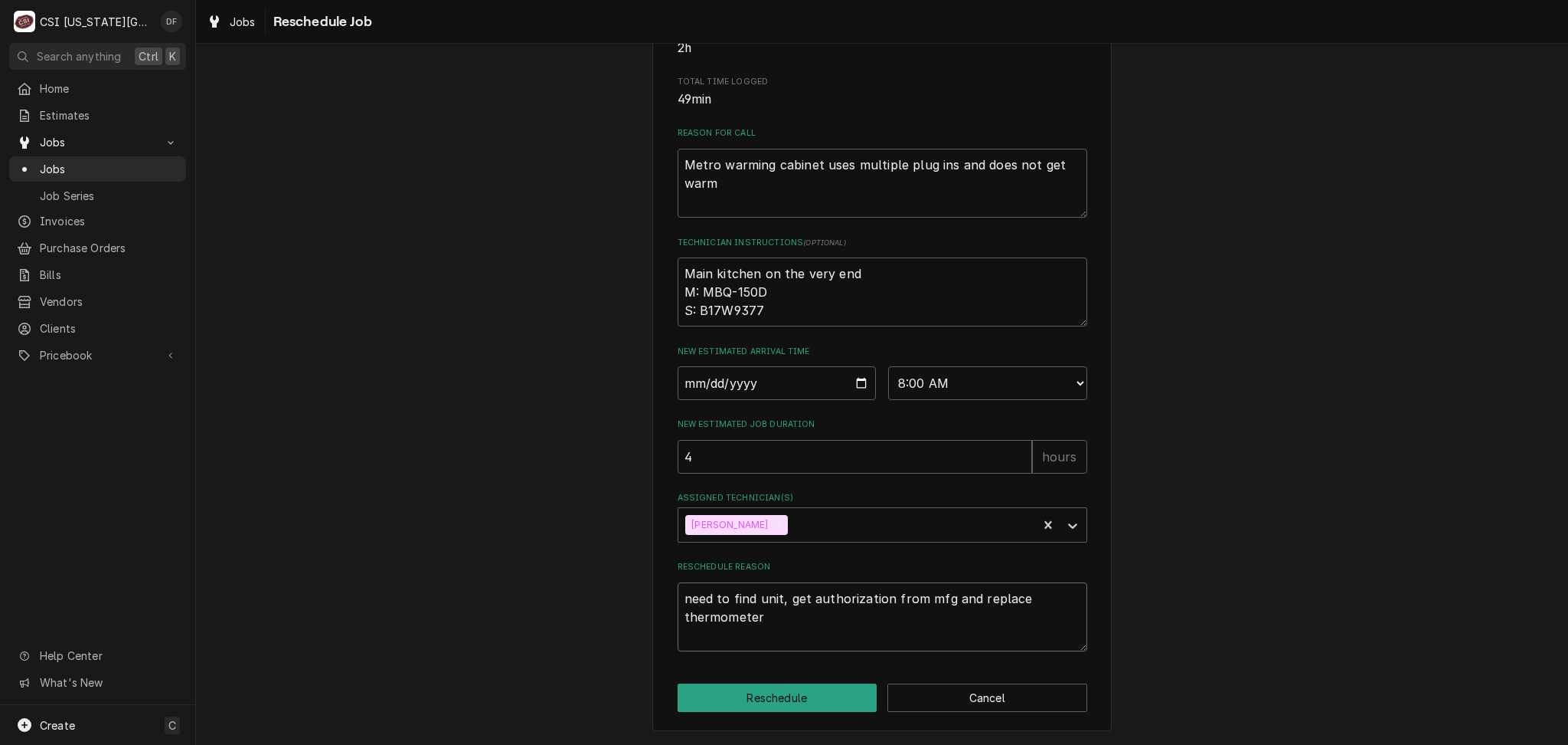
drag, startPoint x: 763, startPoint y: 624, endPoint x: 669, endPoint y: 604, distance: 96.1
click at [677, 604] on textarea "need to find unit, get authorization from mfg and replace thermometer" at bounding box center [882, 617] width 410 height 69
type textarea "need to find unit, get authorization from mfg and replace thermometer"
click at [818, 694] on button "Reschedule" at bounding box center [777, 697] width 200 height 29
type textarea "x"
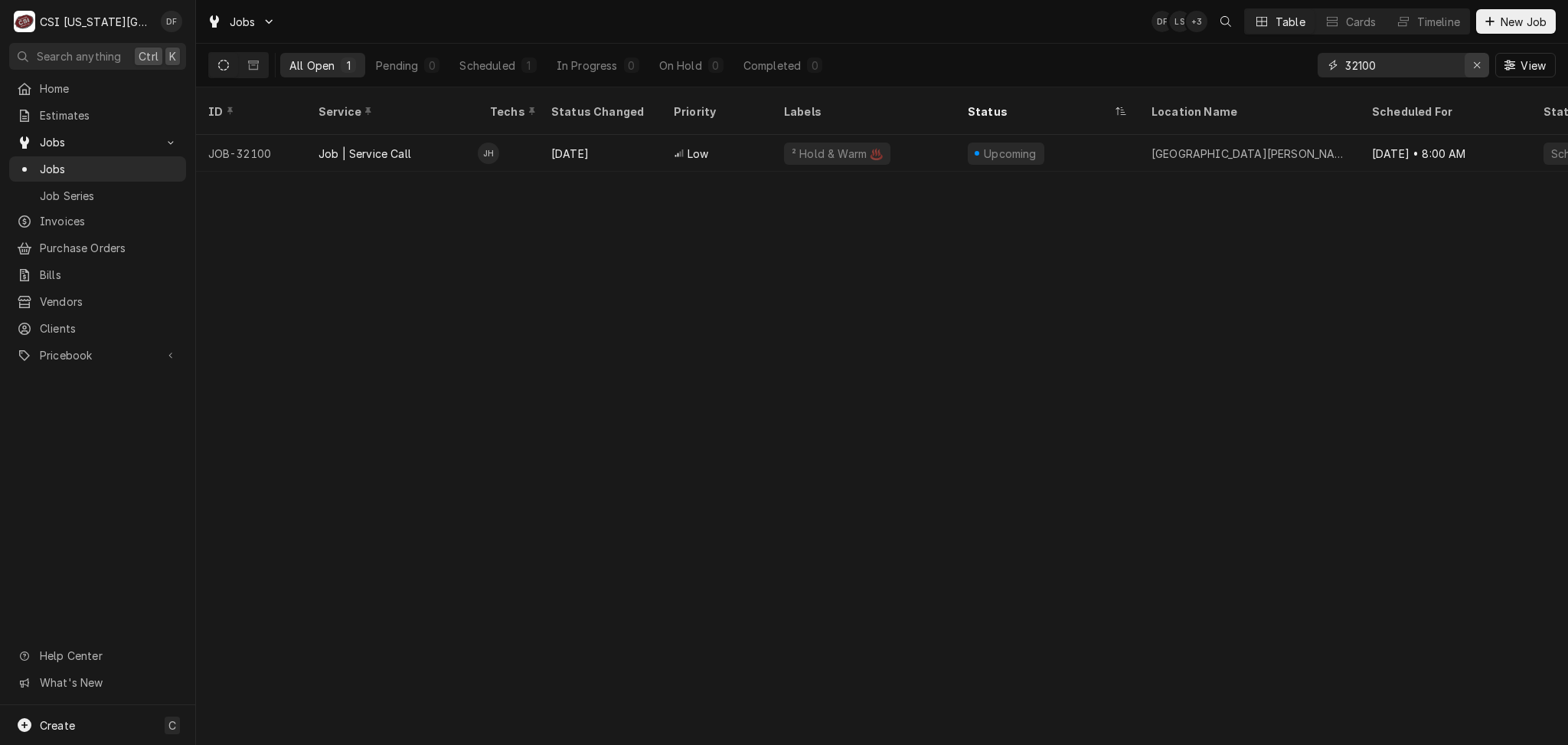
click at [1475, 61] on icon "Erase input" at bounding box center [1478, 65] width 8 height 11
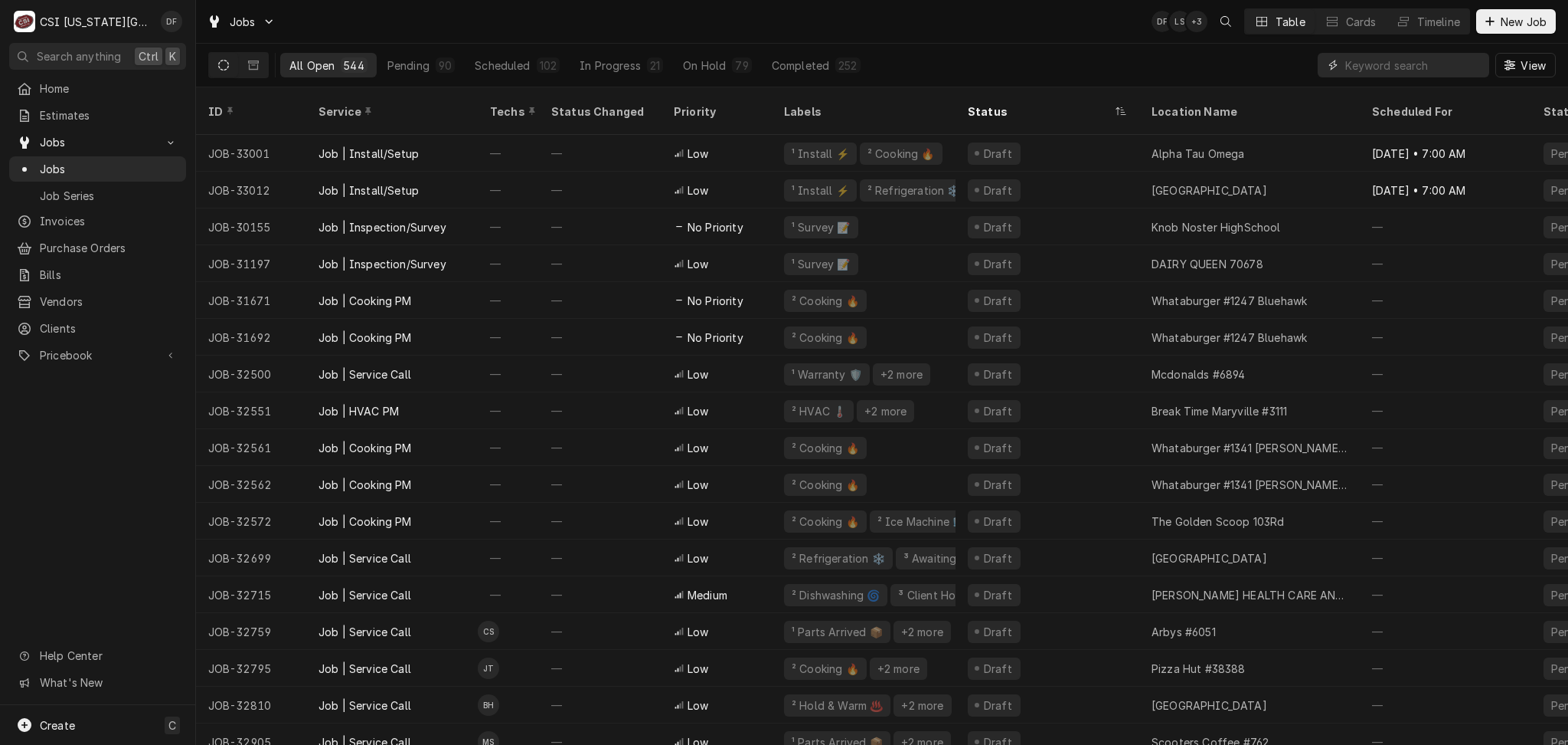
click at [1401, 64] on input "Dynamic Content Wrapper" at bounding box center [1414, 65] width 136 height 25
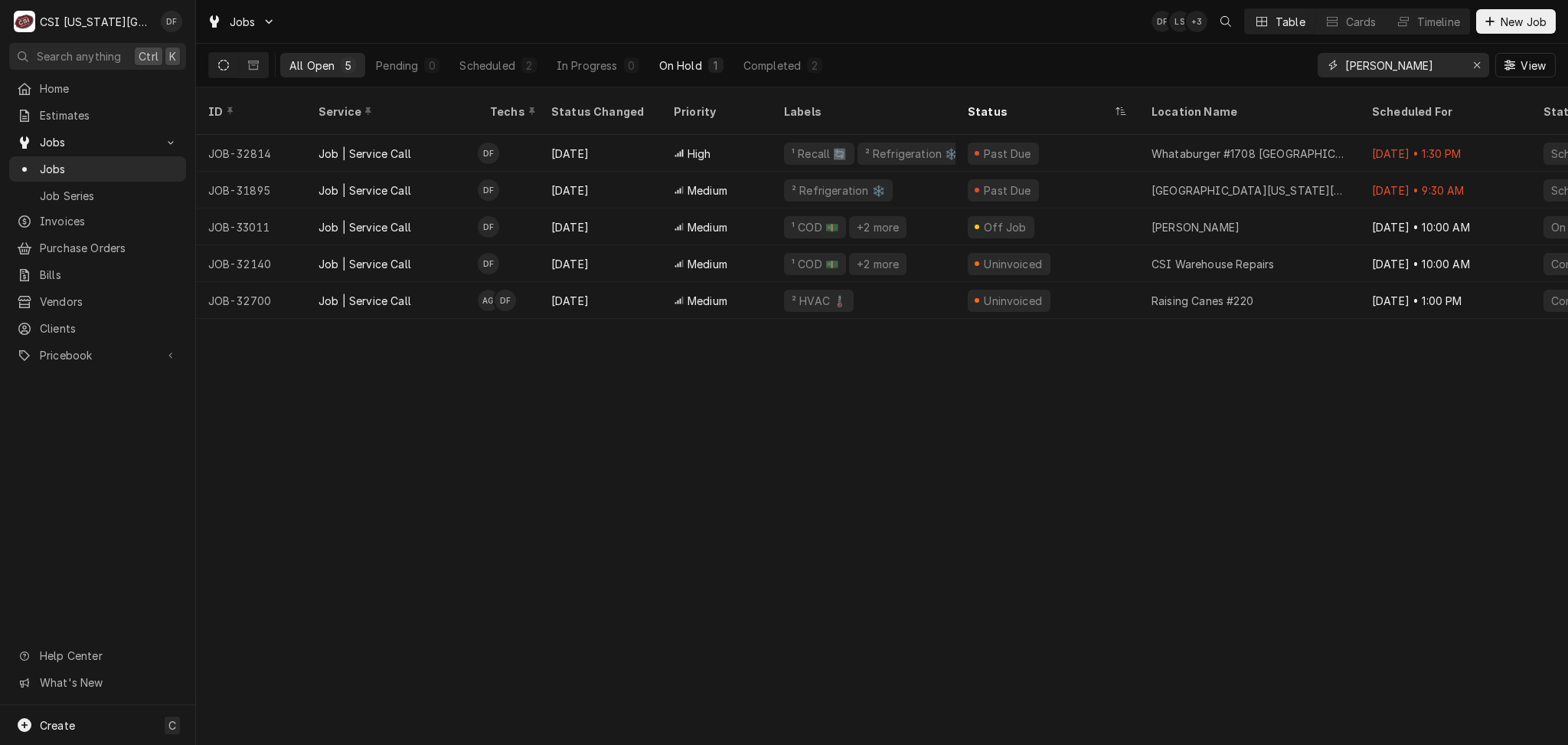
type input "fannin"
click at [679, 75] on button "On Hold 1" at bounding box center [691, 65] width 83 height 25
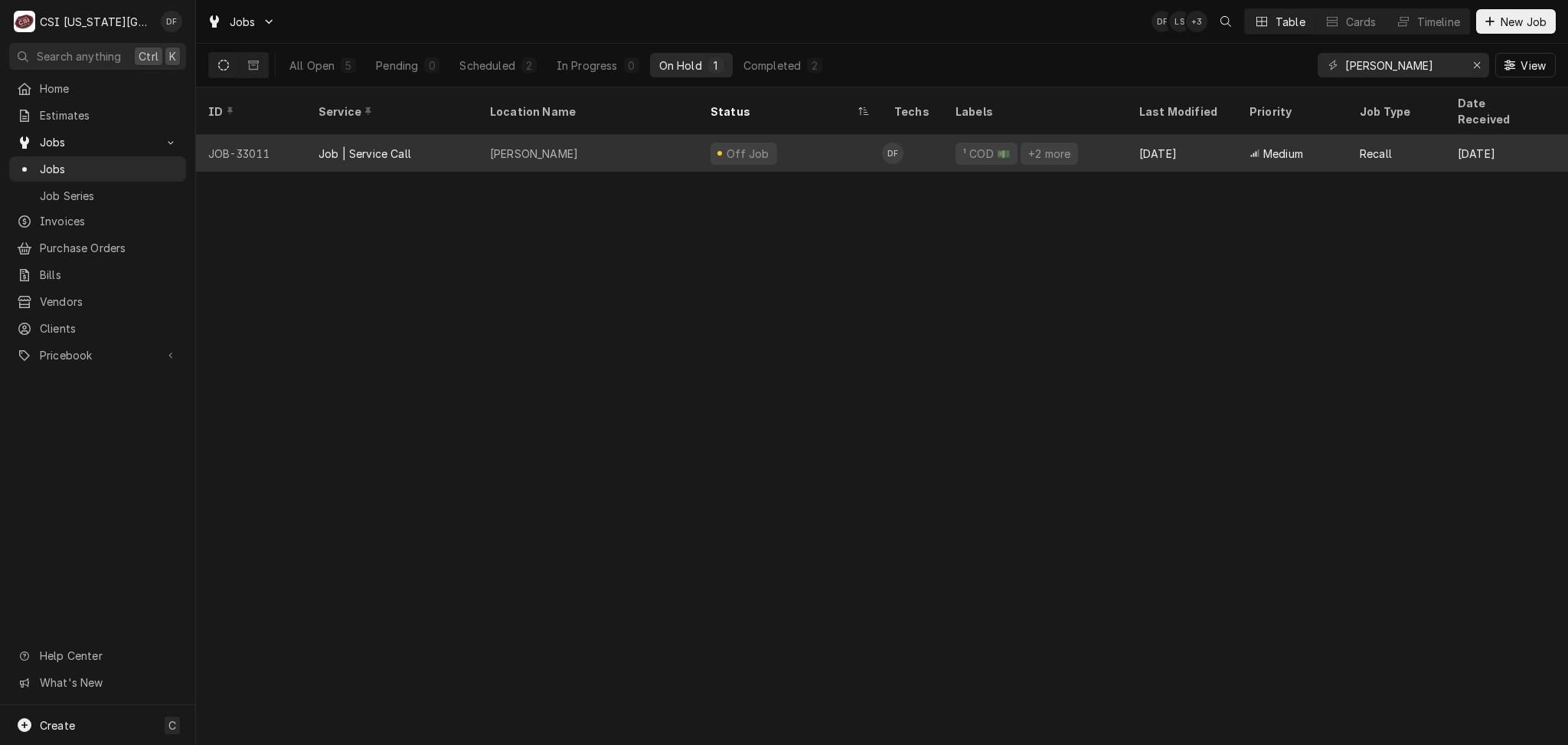
click at [700, 142] on div "Off Job" at bounding box center [791, 153] width 184 height 37
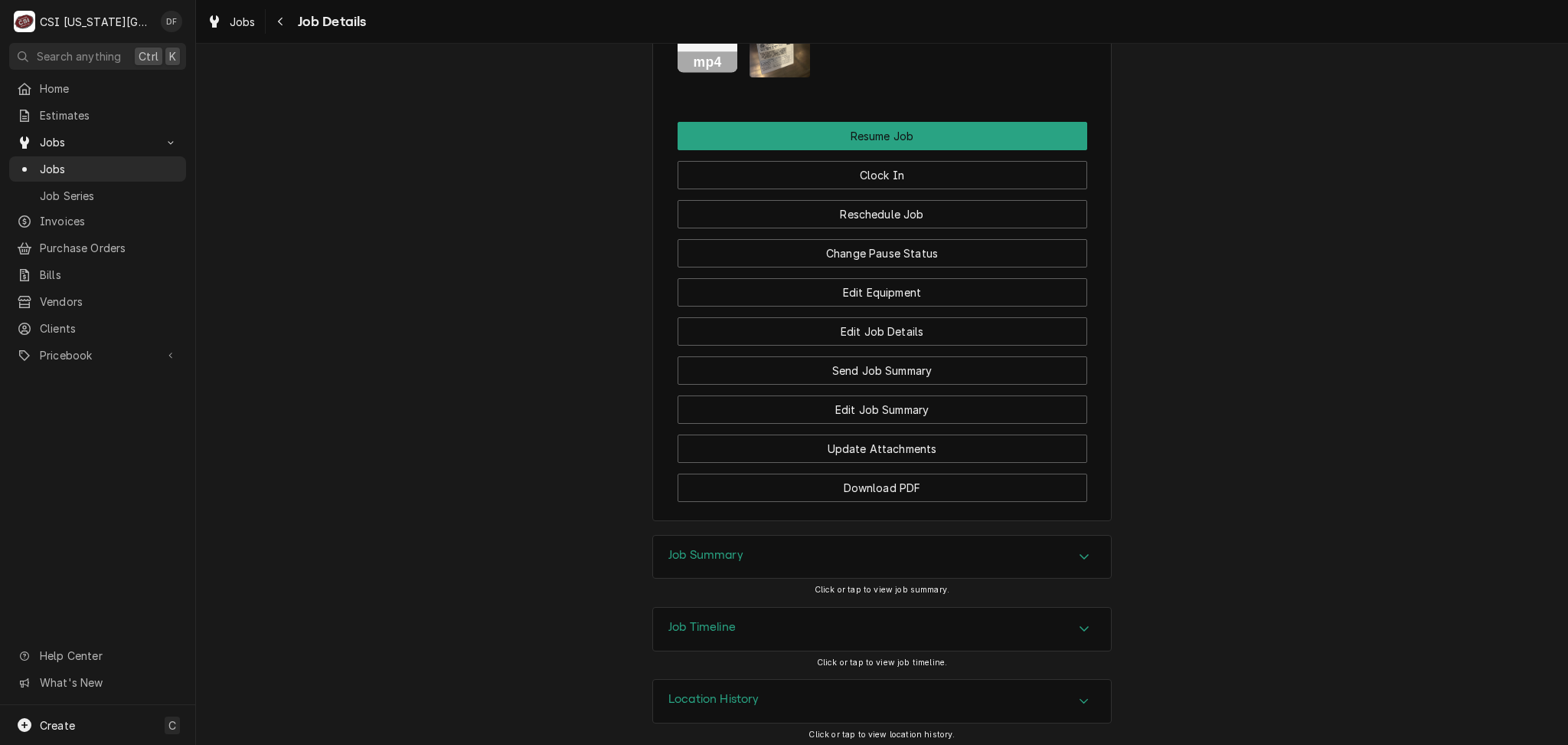
scroll to position [2745, 0]
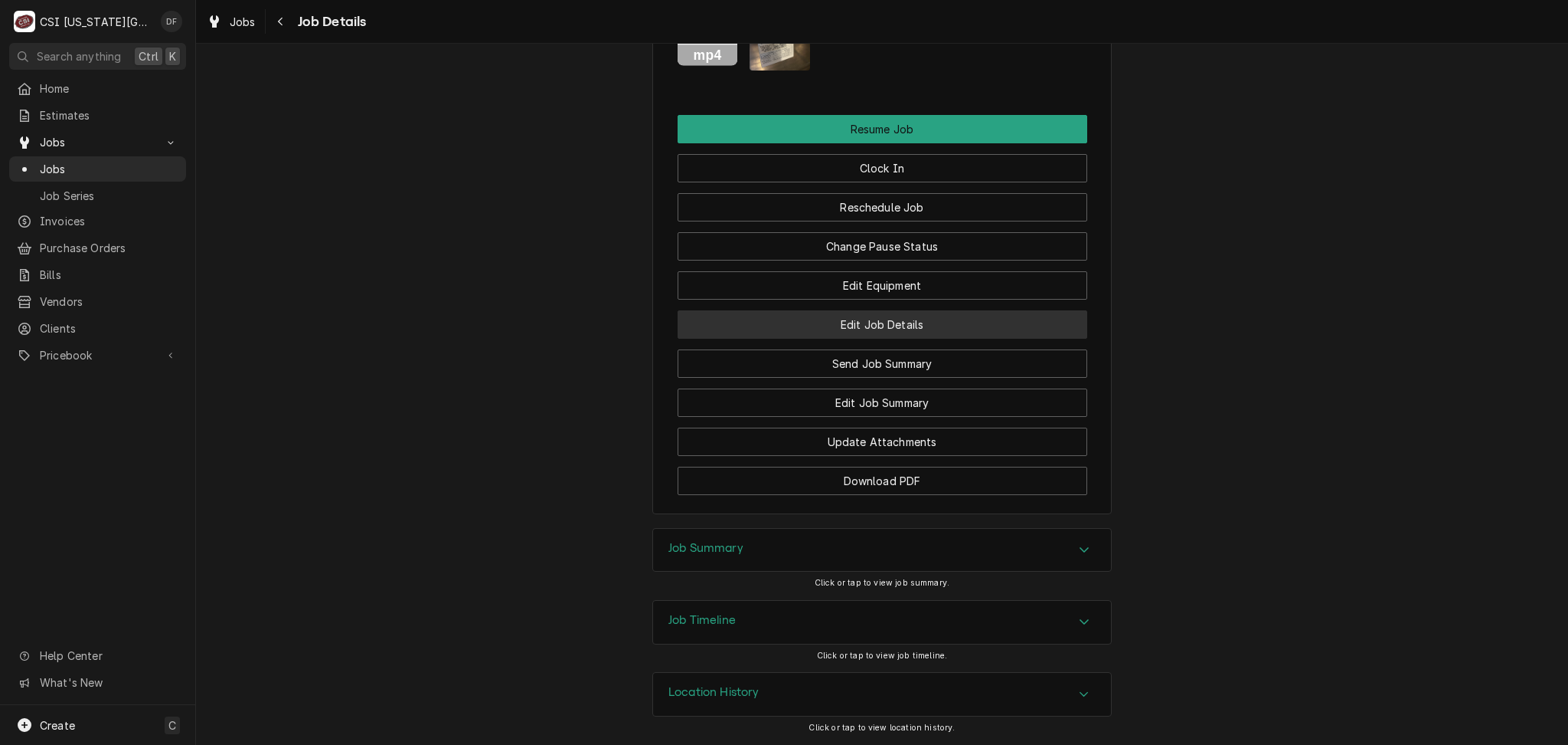
click at [807, 322] on button "Edit Job Details" at bounding box center [882, 324] width 410 height 29
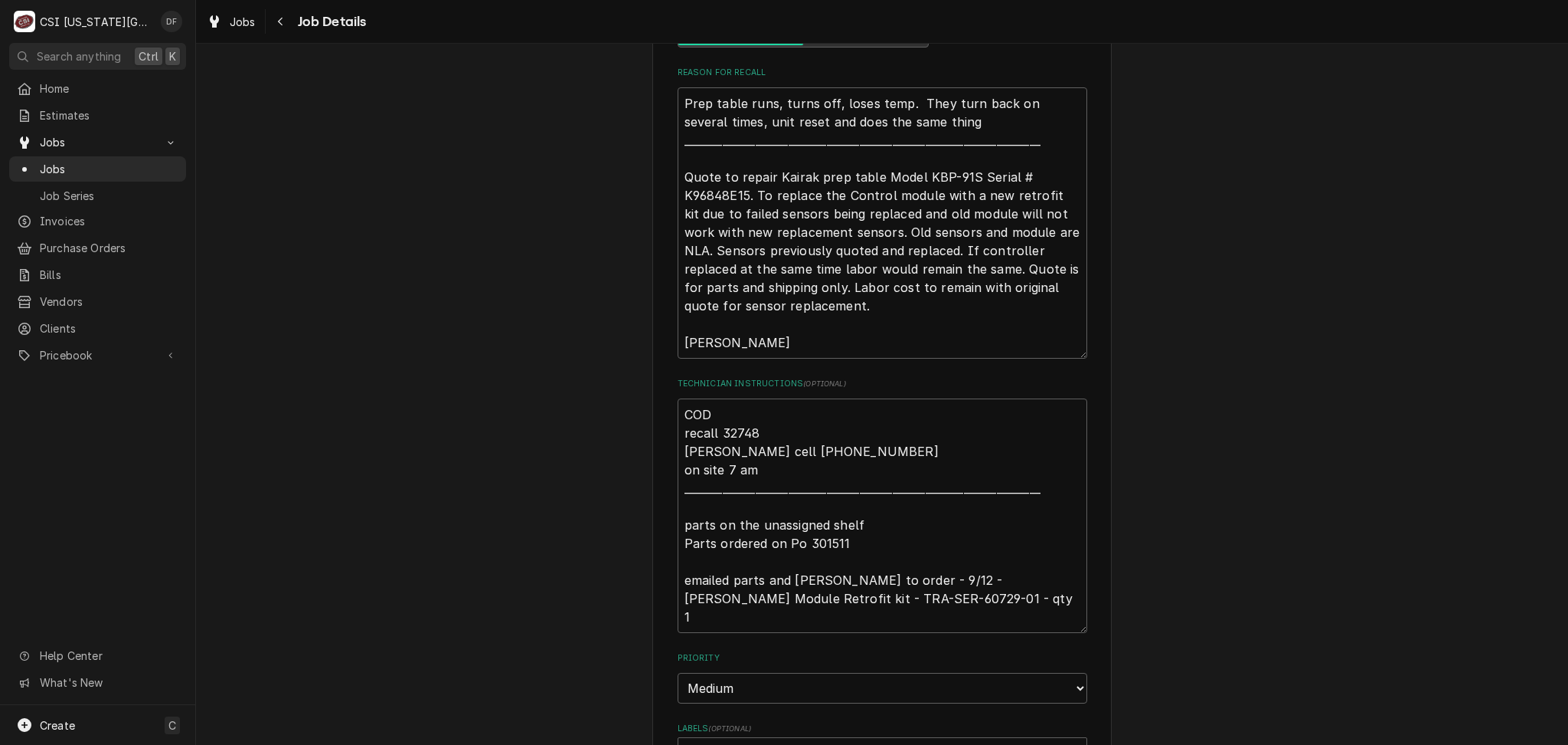
scroll to position [409, 0]
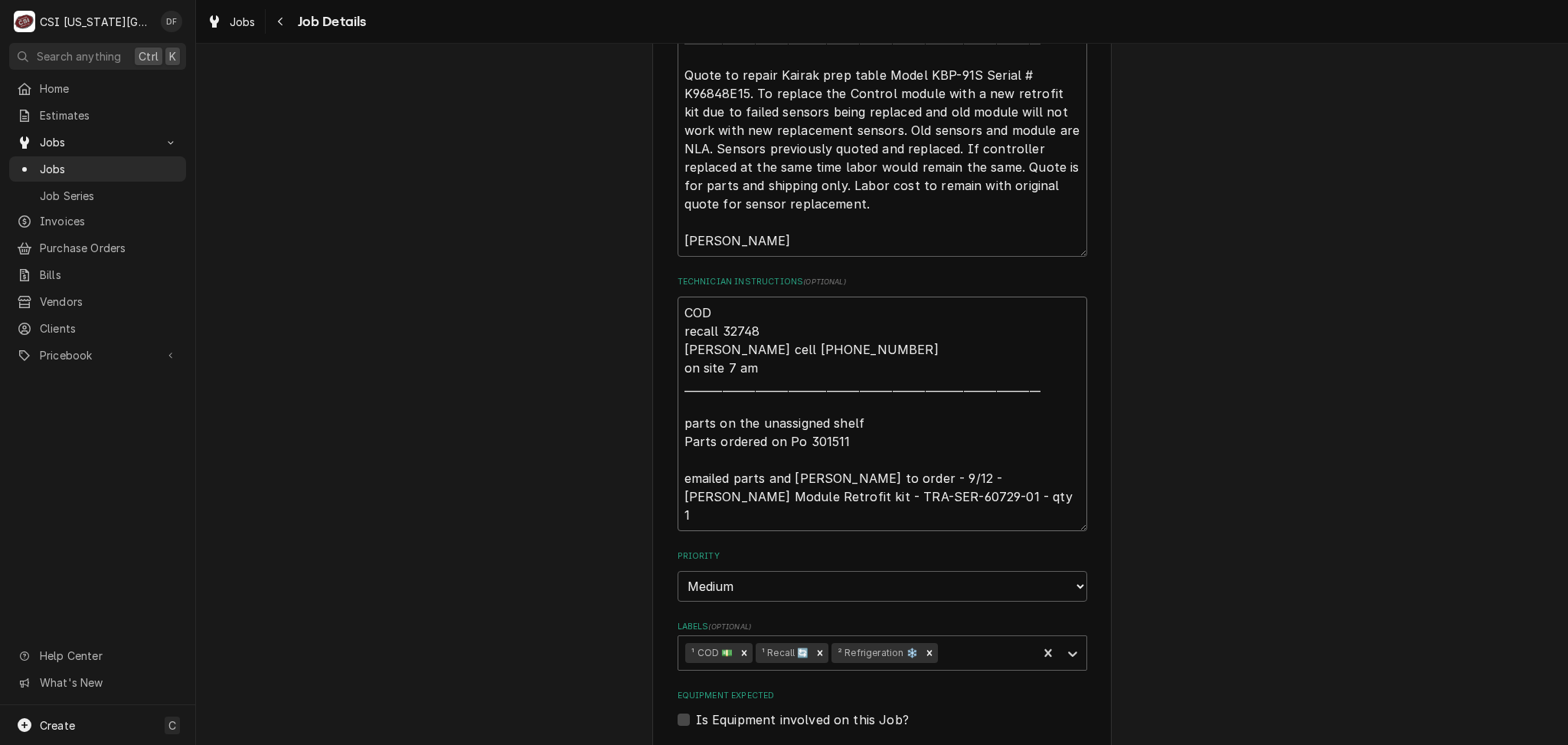
click at [679, 312] on textarea "COD recall 32748 [PERSON_NAME] cell [PHONE_NUMBER] on site 7 am _______________…" at bounding box center [882, 414] width 410 height 235
type textarea "x"
type textarea "COD recall 32748 [PERSON_NAME] cell [PHONE_NUMBER] on site 7 am _______________…"
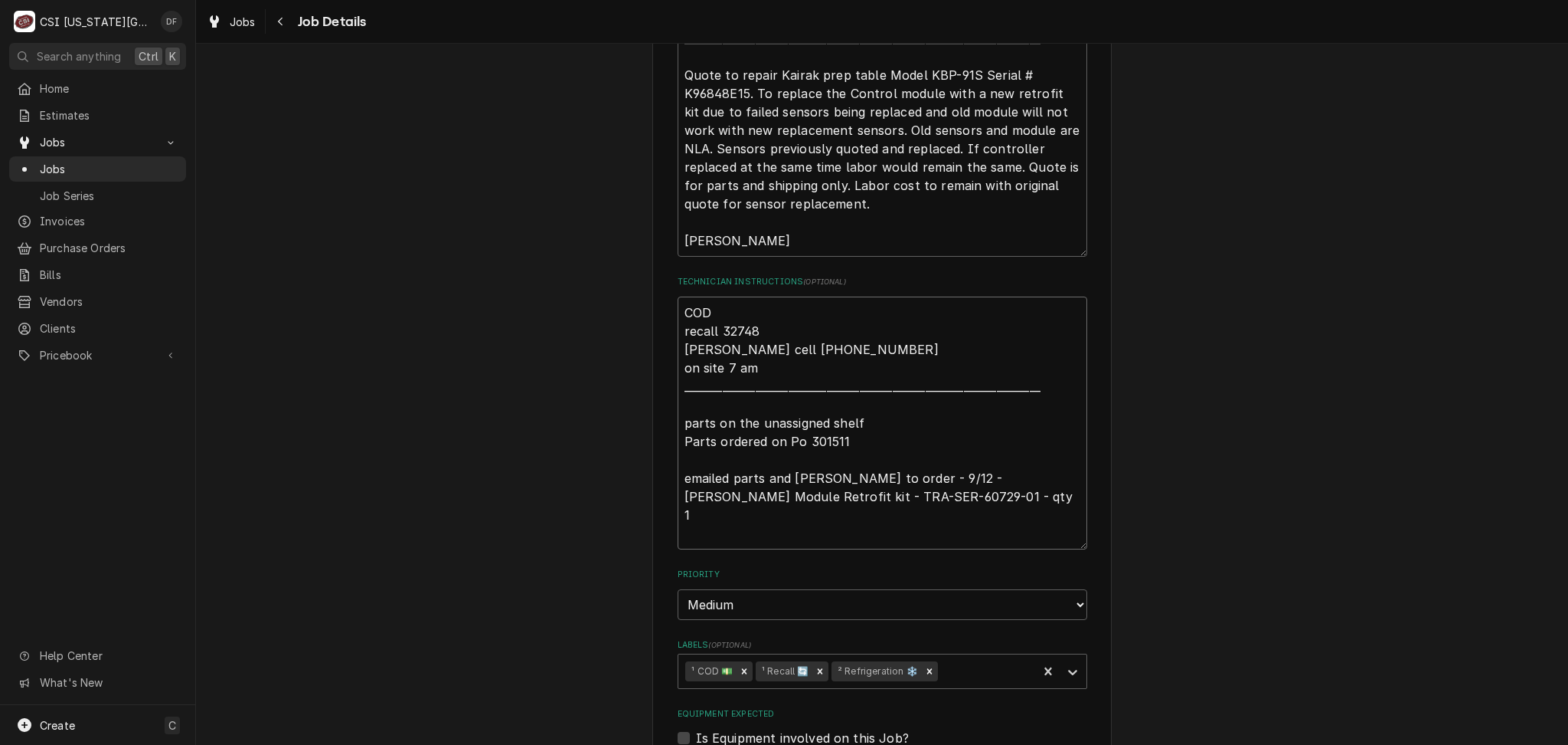
type textarea "x"
type textarea "COD recall 32748 [PERSON_NAME] cell [PHONE_NUMBER] on site 7 am _______________…"
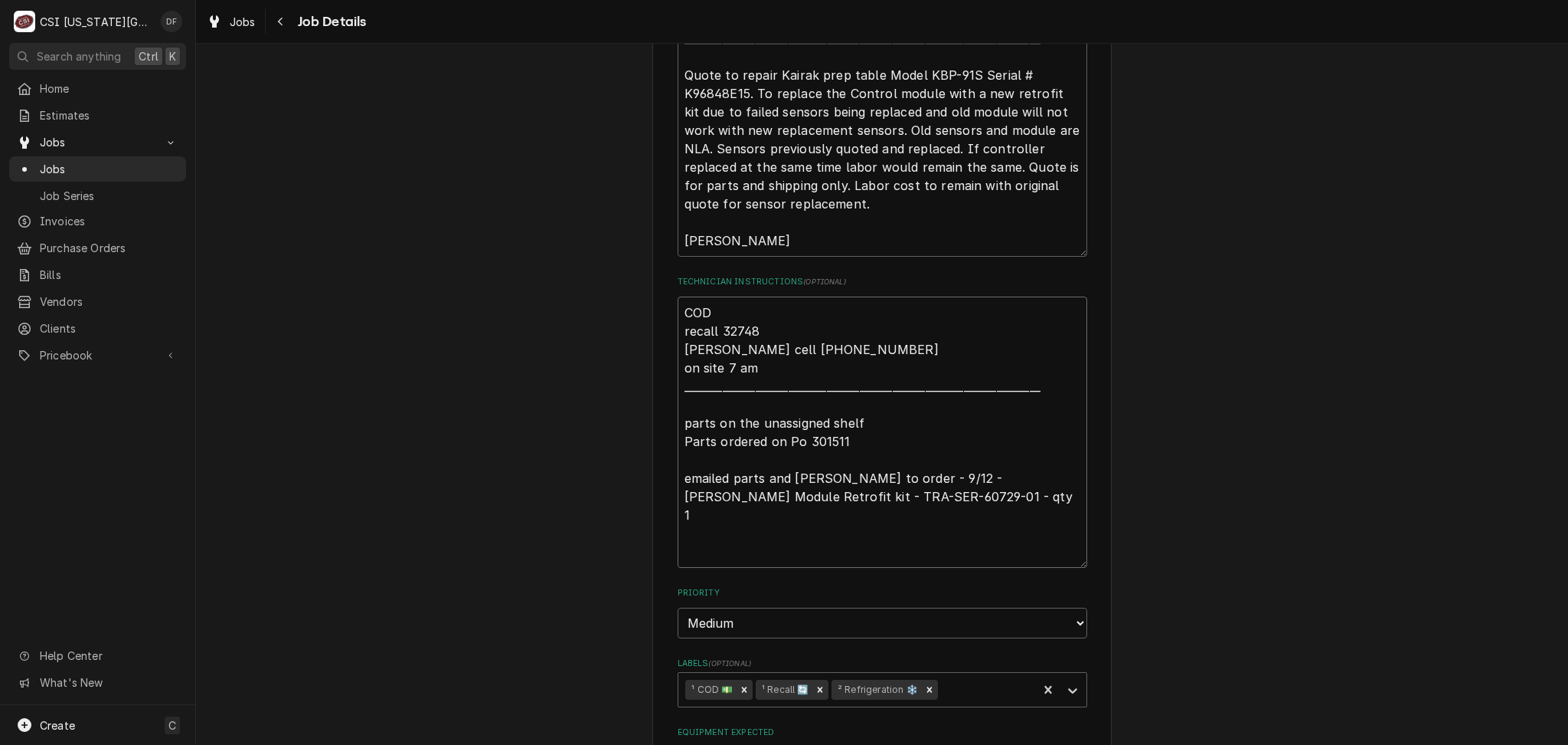
click at [694, 312] on textarea "COD recall 32748 [PERSON_NAME] cell [PHONE_NUMBER] on site 7 am _______________…" at bounding box center [882, 432] width 410 height 272
type textarea "x"
type textarea "9 COD recall 32748 Jason cell 816-896-3666 on site 7 am _______________________…"
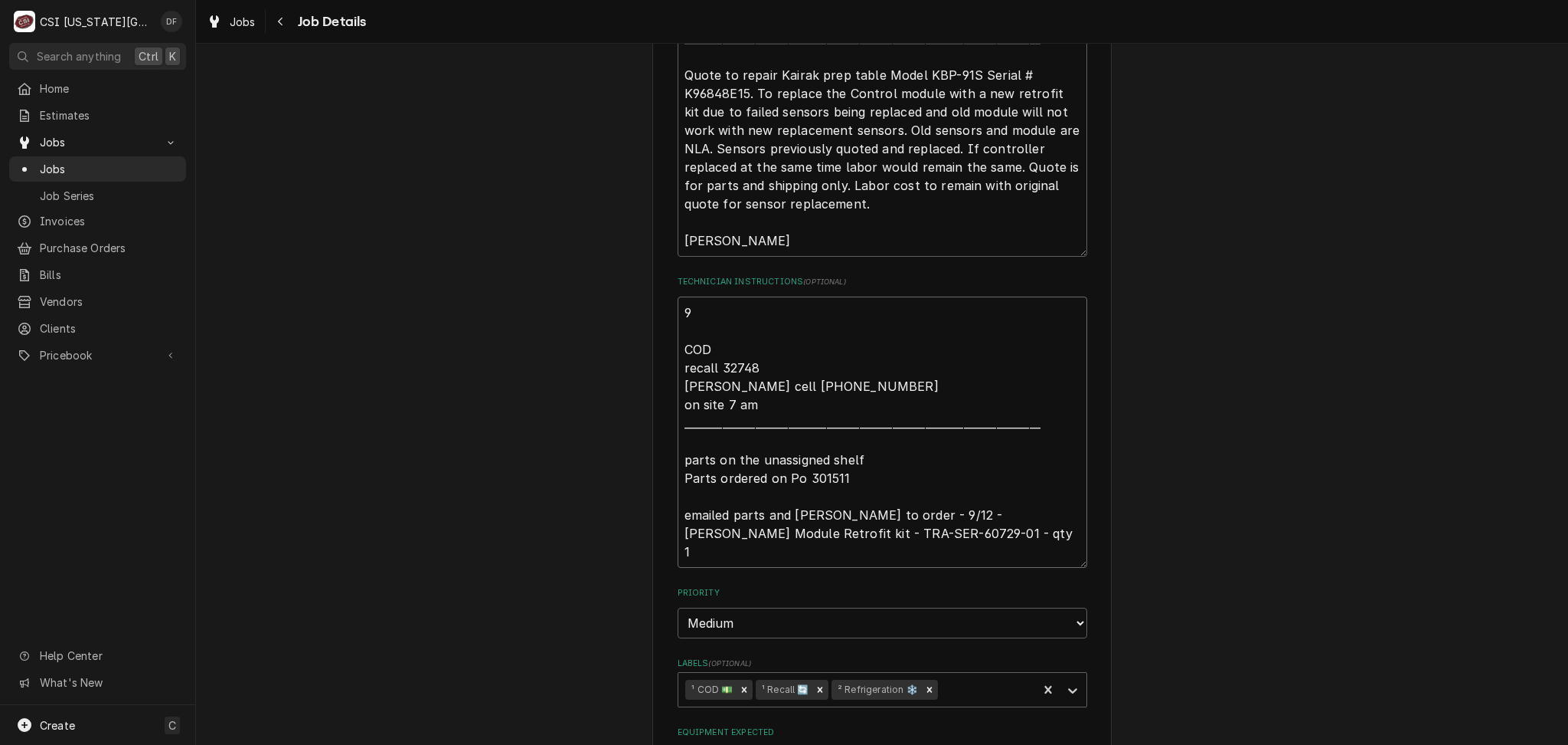
type textarea "x"
type textarea "9/ COD recall 32748 Jason cell 816-896-3666 on site 7 am ______________________…"
type textarea "x"
type textarea "9/3 COD recall 32748 Jason cell 816-896-3666 on site 7 am _____________________…"
type textarea "x"
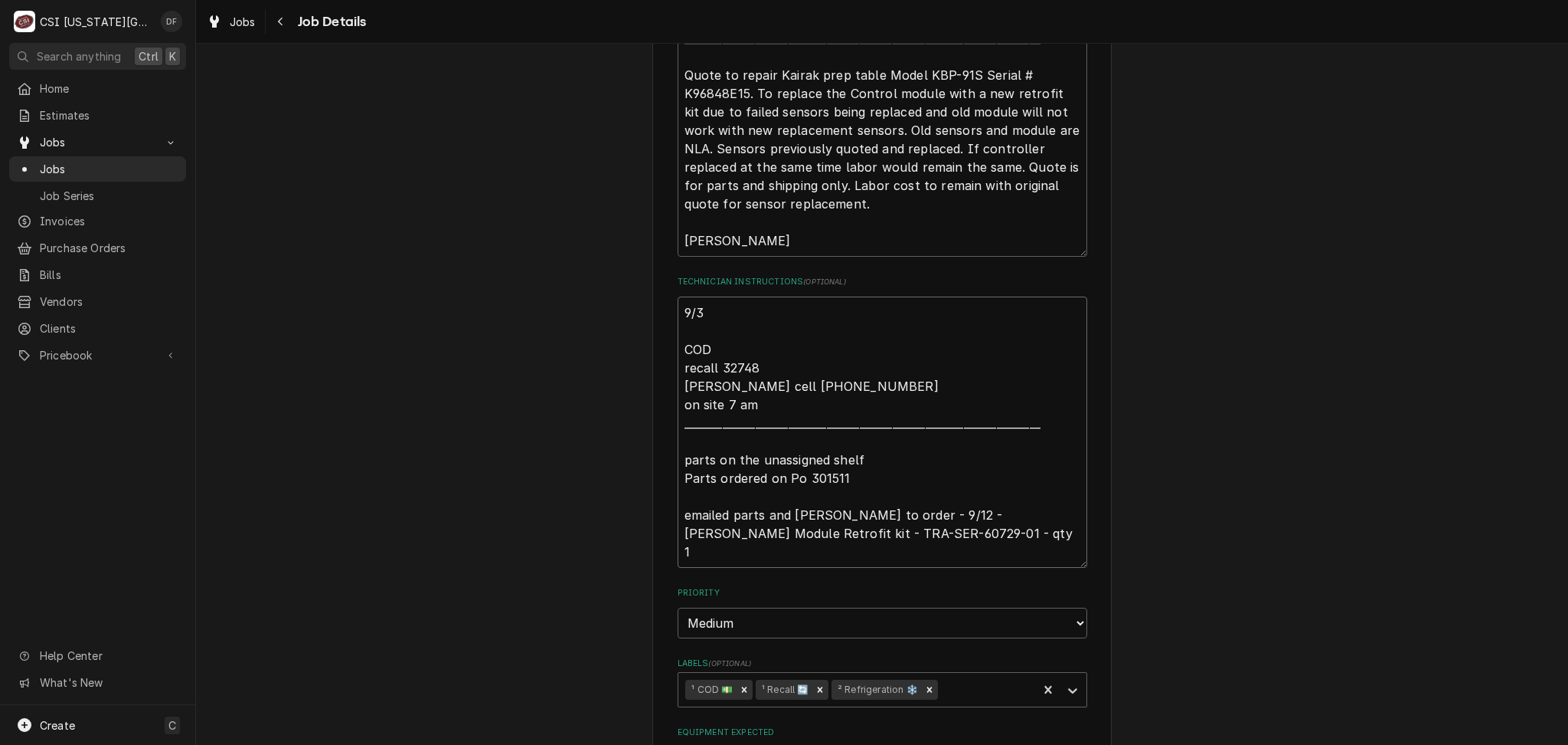
type textarea "9/30 COD recall 32748 Jason cell 816-896-3666 on site 7 am ____________________…"
type textarea "x"
type textarea "9/30 COD recall 32748 Jason cell 816-896-3666 on site 7 am ____________________…"
type textarea "x"
type textarea "9/30 J COD recall 32748 Jason cell 816-896-3666 on site 7 am __________________…"
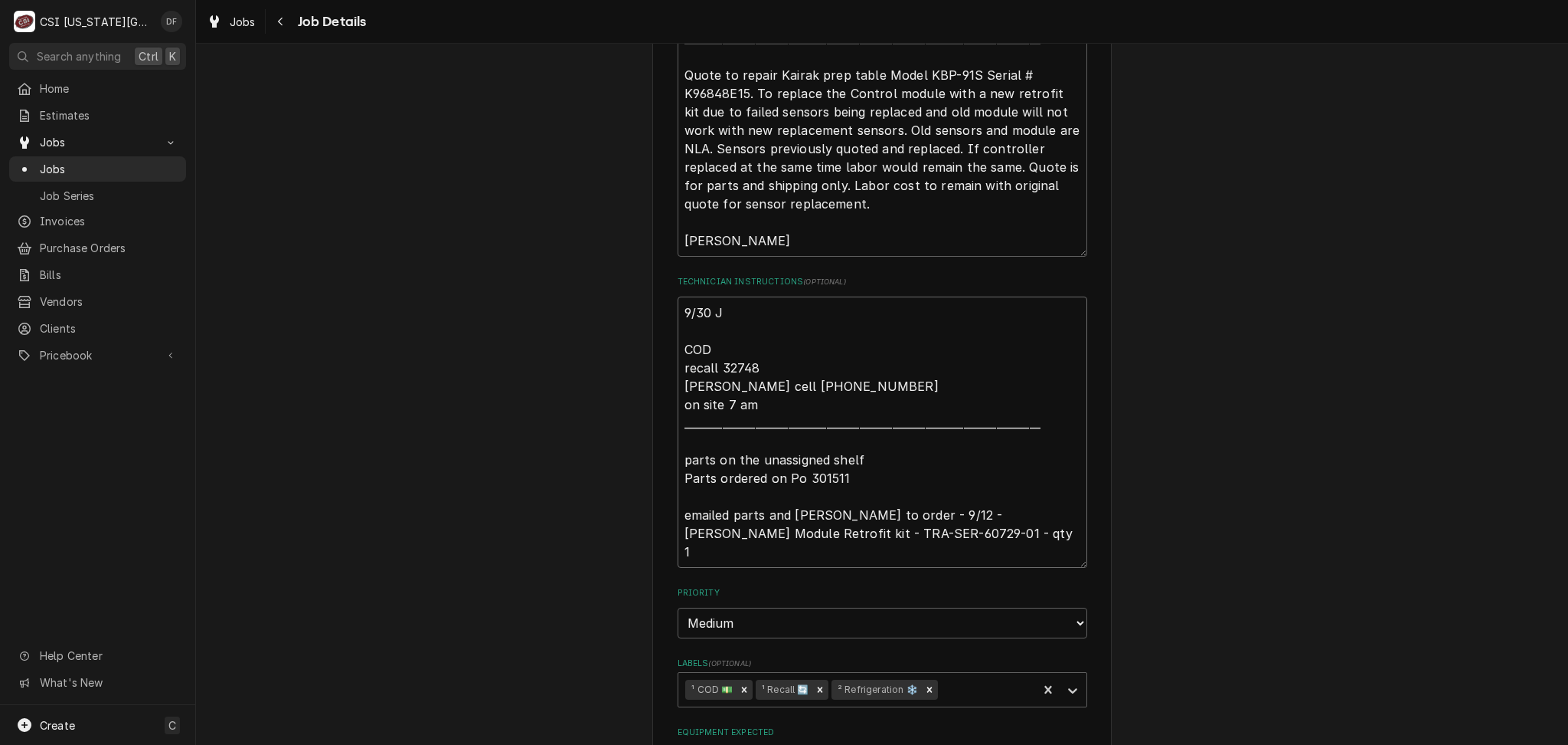
type textarea "x"
type textarea "9/30 Ja COD recall 32748 Jason cell 816-896-3666 on site 7 am _________________…"
type textarea "x"
type textarea "9/30 J COD recall 32748 Jason cell 816-896-3666 on site 7 am __________________…"
type textarea "x"
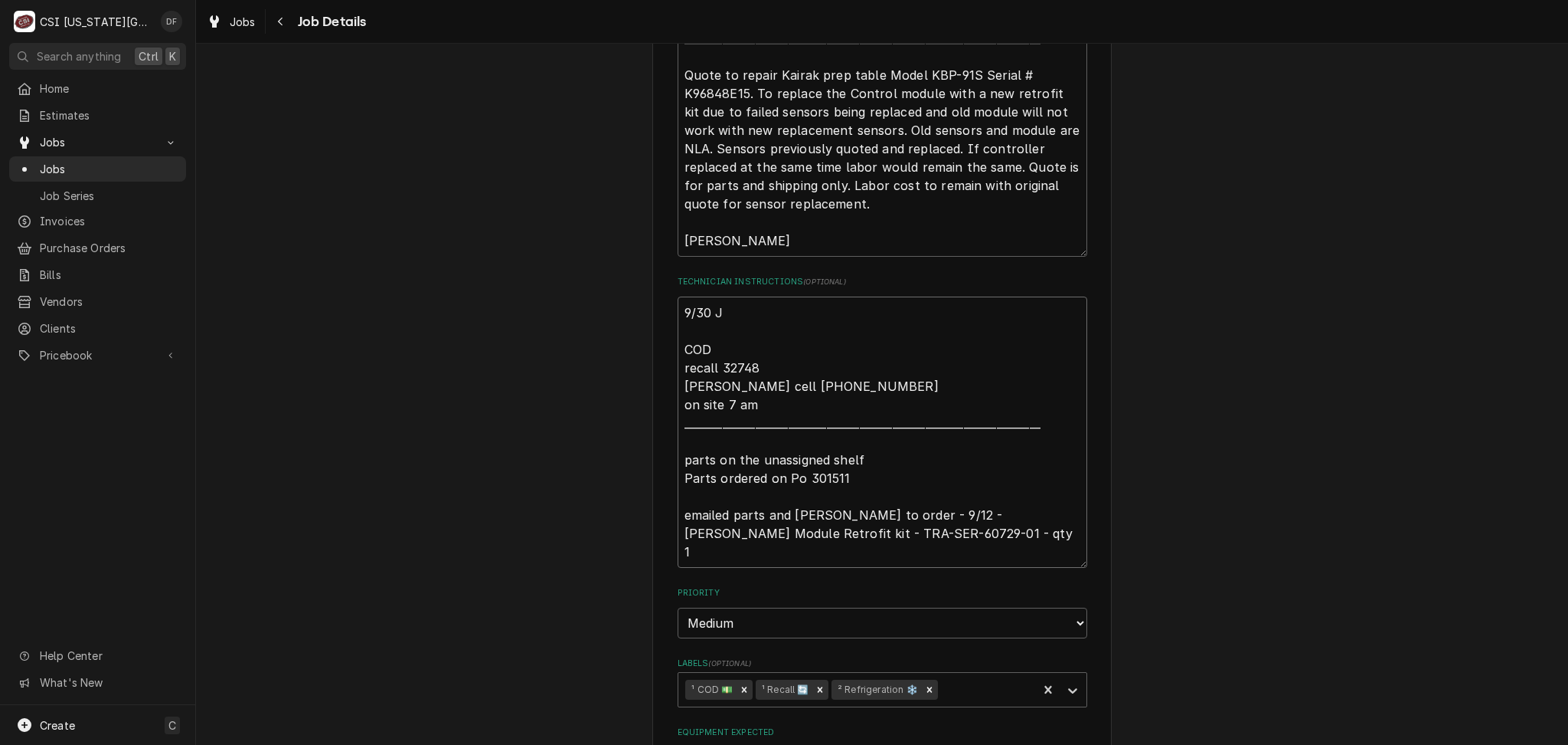
type textarea "9/30 COD recall 32748 Jason cell 816-896-3666 on site 7 am ____________________…"
type textarea "x"
type textarea "9/30 D COD recall 32748 Jason cell 816-896-3666 on site 7 am __________________…"
type textarea "x"
type textarea "9/30 DF COD recall 32748 Jason cell 816-896-3666 on site 7 am _________________…"
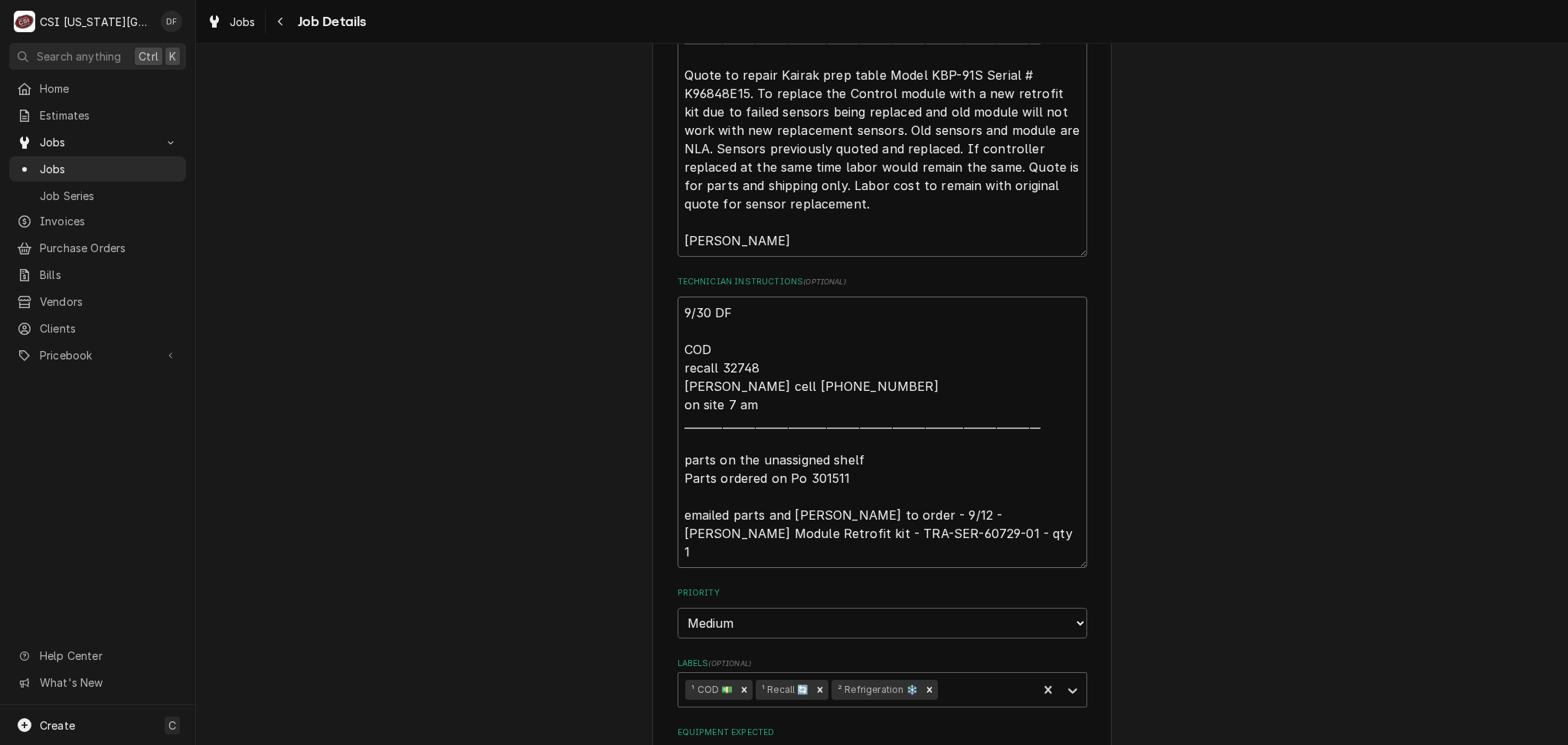
type textarea "x"
type textarea "9/30 DF COD recall 32748 Jason cell 816-896-3666 on site 7 am _________________…"
type textarea "x"
type textarea "9/30 DF J COD recall 32748 Jason cell 816-896-3666 on site 7 am _______________…"
type textarea "x"
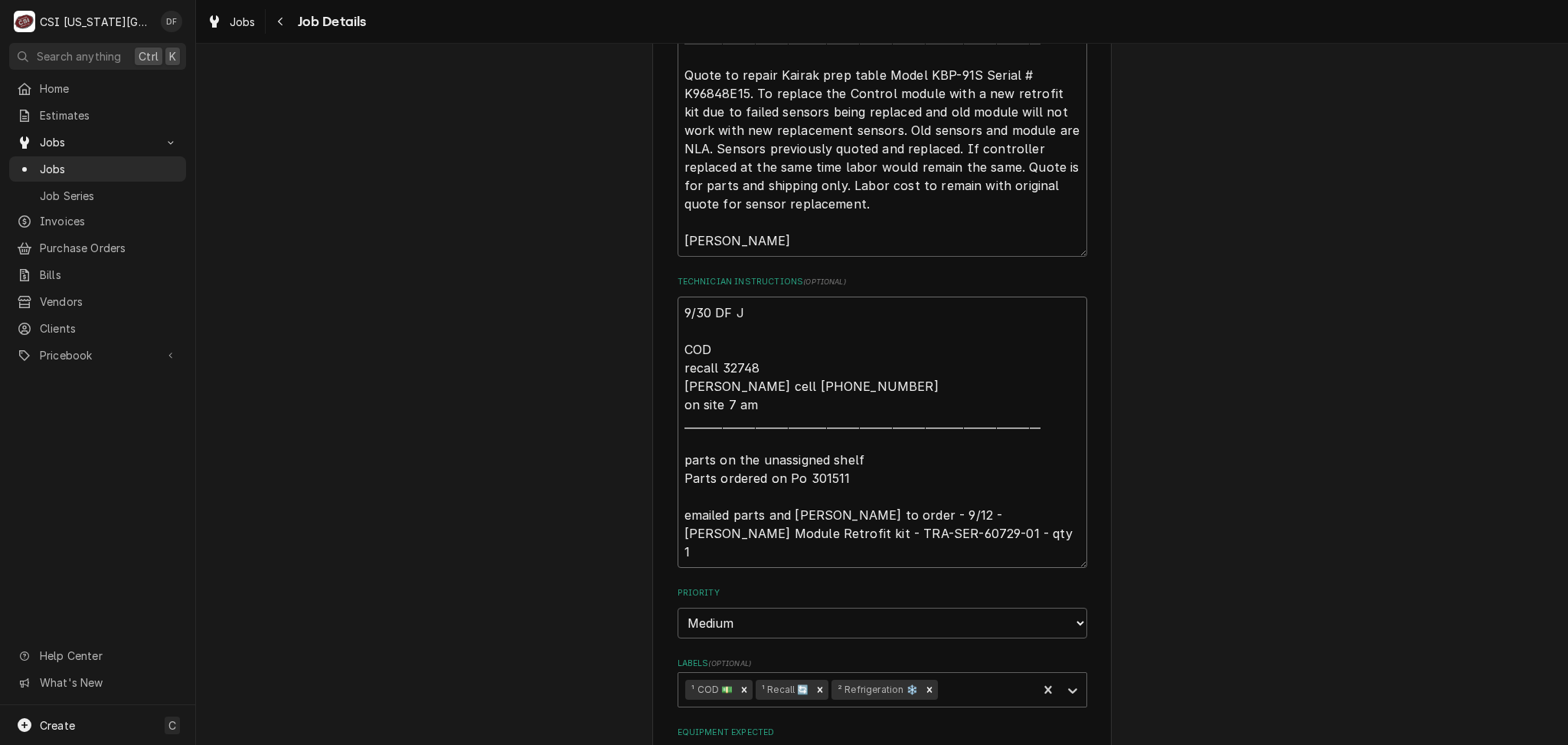
type textarea "9/30 DF Ja COD recall 32748 Jason cell 816-896-3666 on site 7 am ______________…"
type textarea "x"
type textarea "9/30 DF Jas COD recall 32748 Jason cell 816-896-3666 on site 7 am _____________…"
type textarea "x"
type textarea "9/30 DF Jaso COD recall 32748 Jason cell 816-896-3666 on site 7 am ____________…"
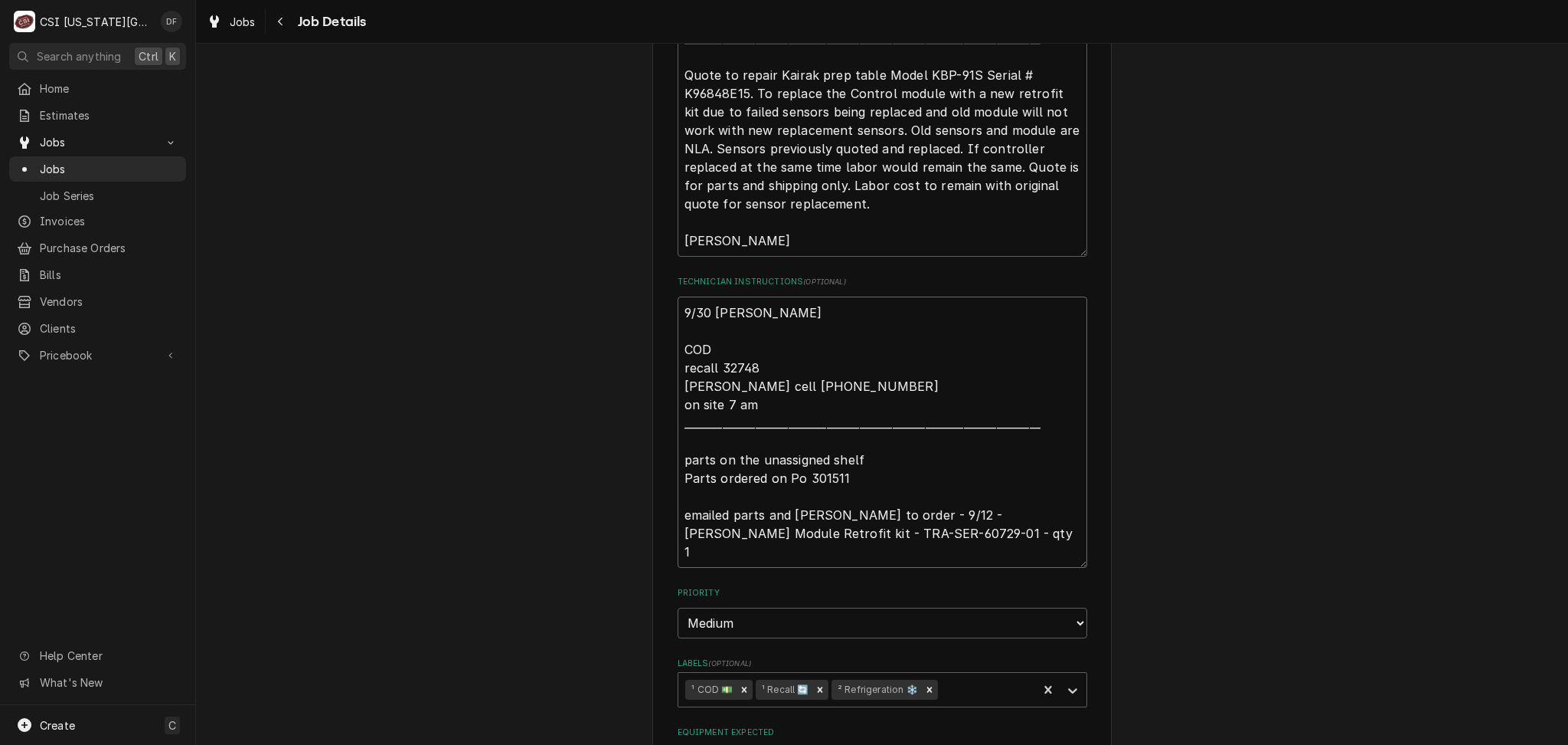
type textarea "x"
type textarea "9/30 DF Jason COD recall 32748 Jason cell 816-896-3666 on site 7 am ___________…"
type textarea "x"
type textarea "9/30 DF Jason COD recall 32748 Jason cell 816-896-3666 on site 7 am ___________…"
type textarea "x"
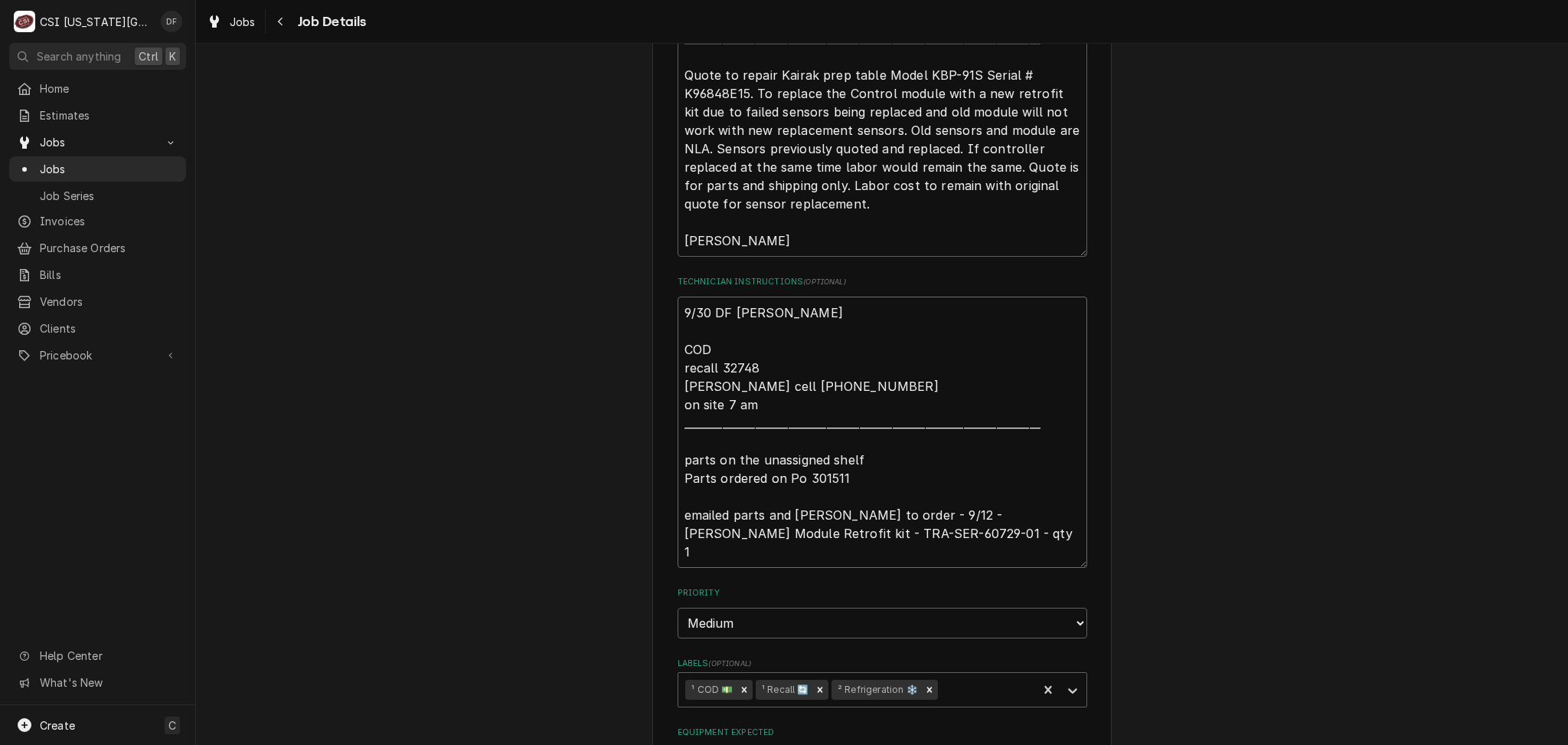
type textarea "9/30 DF Jason s COD recall 32748 Jason cell 816-896-3666 on site 7 am _________…"
type textarea "x"
type textarea "9/30 DF Jason sa COD recall 32748 Jason cell 816-896-3666 on site 7 am ________…"
type textarea "x"
type textarea "9/30 DF Jason sai COD recall 32748 Jason cell 816-896-3666 on site 7 am _______…"
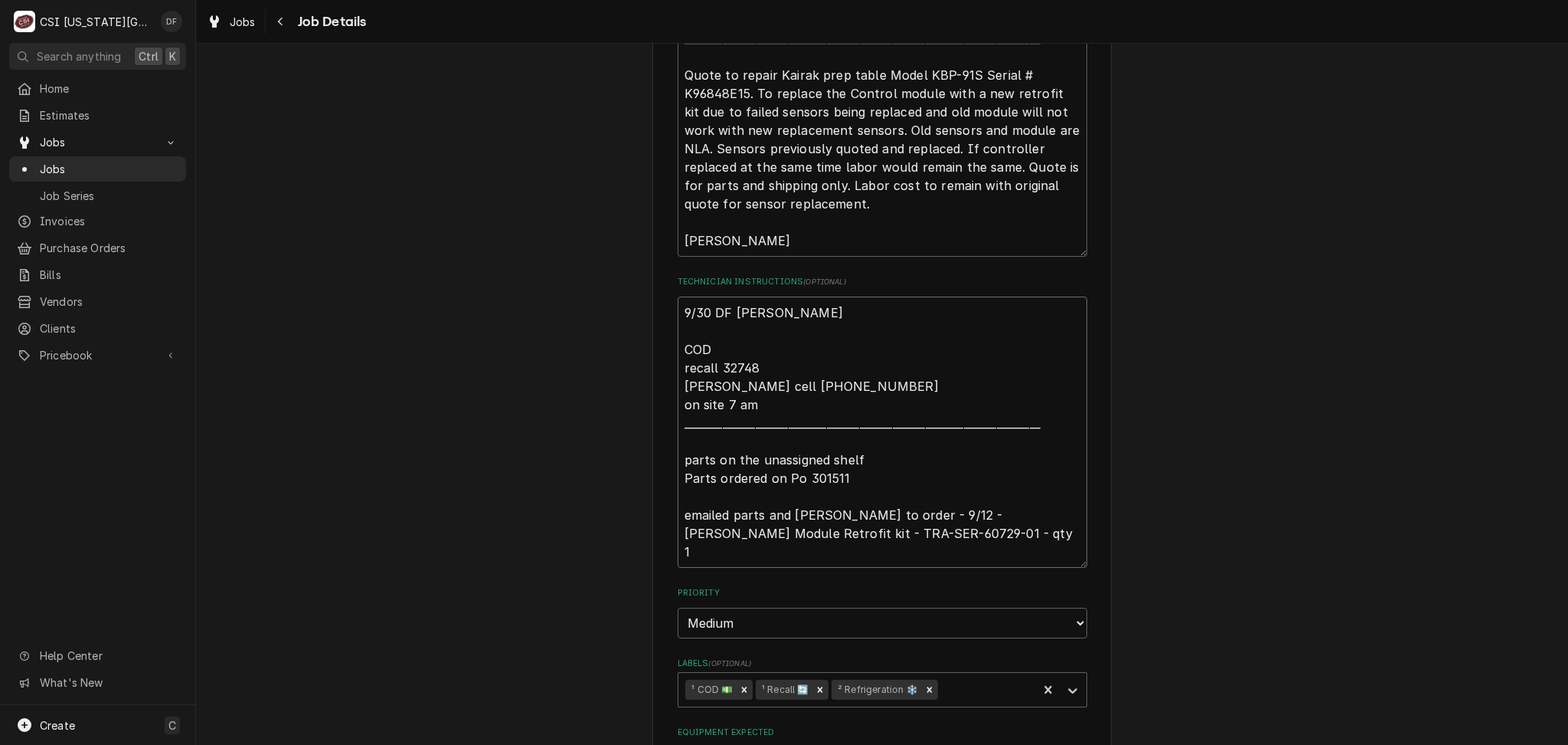
type textarea "x"
type textarea "9/30 DF Jason said COD recall 32748 Jason cell 816-896-3666 on site 7 am ______…"
type textarea "x"
type textarea "9/30 DF Jason said u COD recall 32748 Jason cell 816-896-3666 on site 7 am ____…"
type textarea "x"
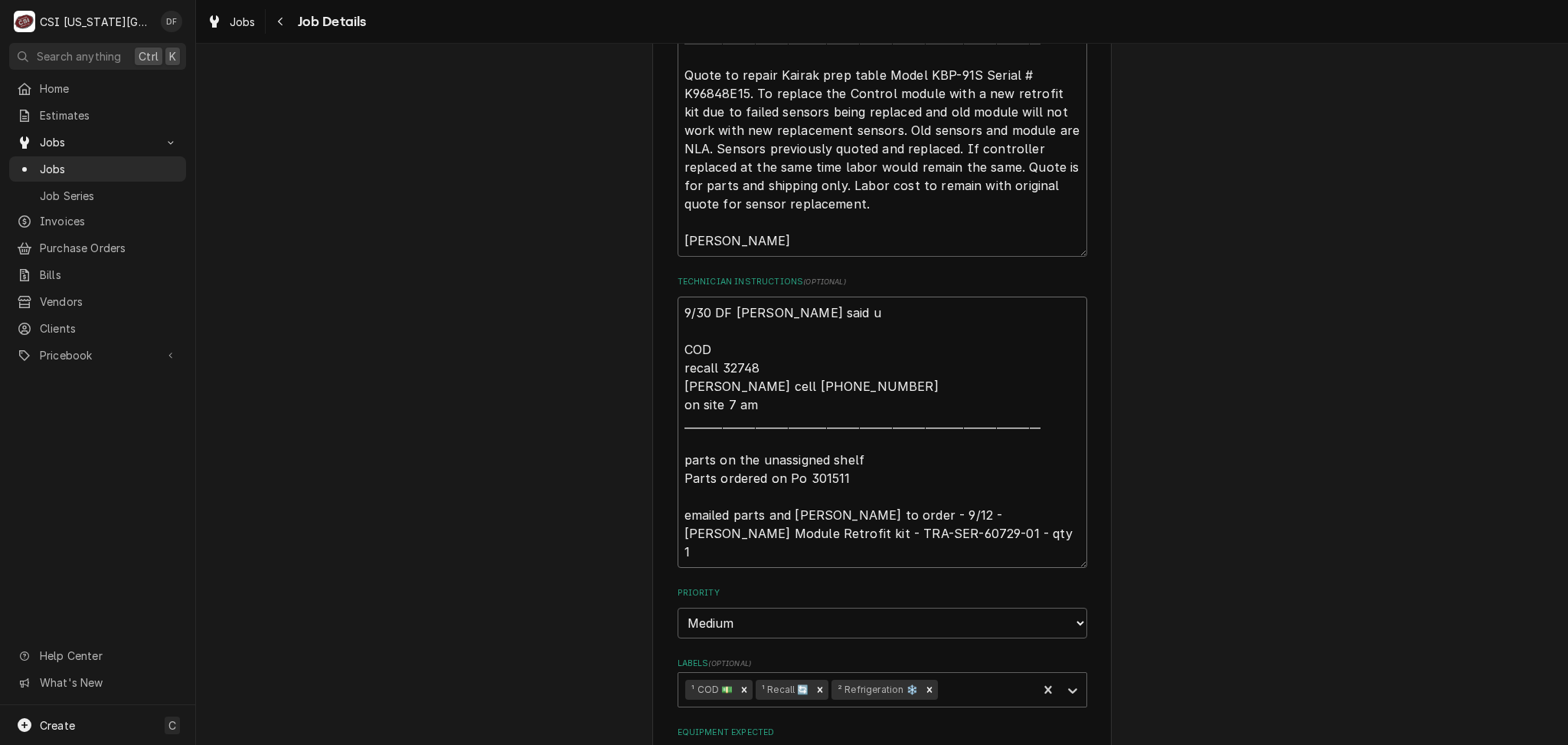
type textarea "9/30 DF Jason said un COD recall 32748 Jason cell 816-896-3666 on site 7 am ___…"
type textarea "x"
type textarea "9/30 DF Jason said uni COD recall 32748 Jason cell 816-896-3666 on site 7 am __…"
type textarea "x"
type textarea "9/30 DF Jason said unit COD recall 32748 Jason cell 816-896-3666 on site 7 am _…"
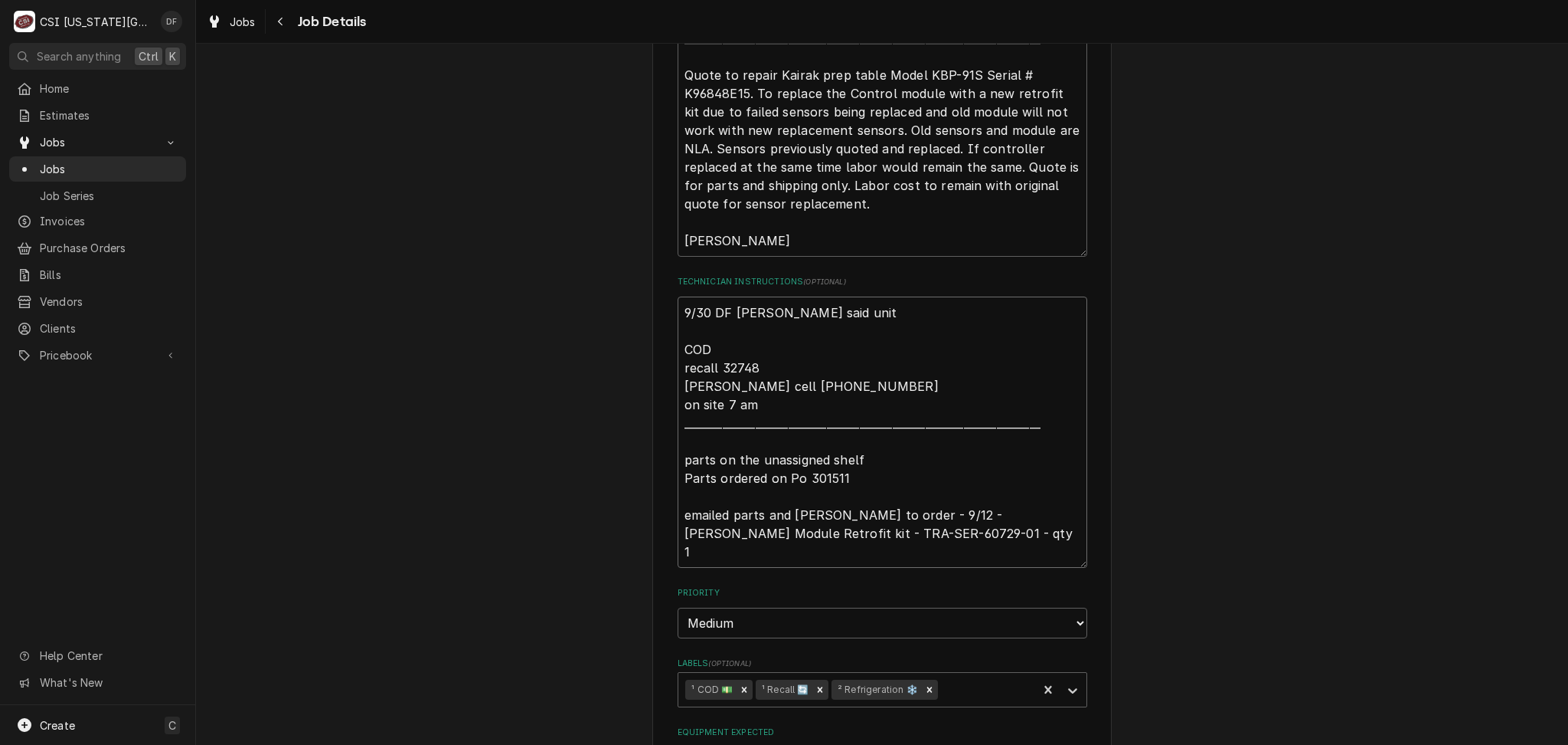
type textarea "x"
type textarea "9/30 DF Jason said unit COD recall 32748 Jason cell 816-896-3666 on site 7 am _…"
type textarea "x"
type textarea "9/30 DF Jason said unit d COD recall 32748 Jason cell 816-896-3666 on site 7 am…"
type textarea "x"
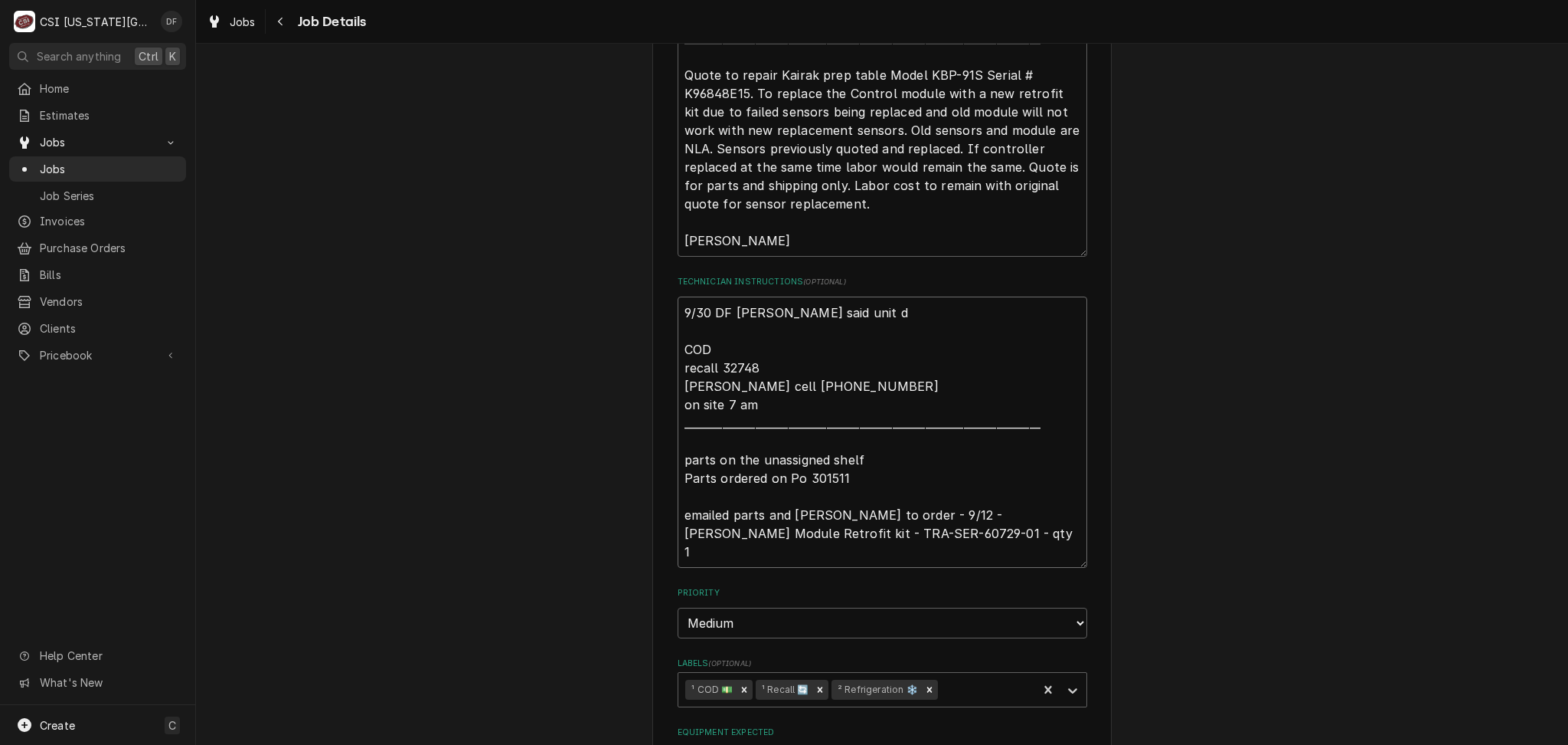
type textarea "9/30 DF Jason said unit COD recall 32748 Jason cell 816-896-3666 on site 7 am _…"
type textarea "x"
type textarea "9/30 DF Jason said unit s COD recall 32748 Jason cell 816-896-3666 on site 7 am…"
type textarea "x"
type textarea "9/30 DF Jason said unit st COD recall 32748 Jason cell 816-896-3666 on site 7 a…"
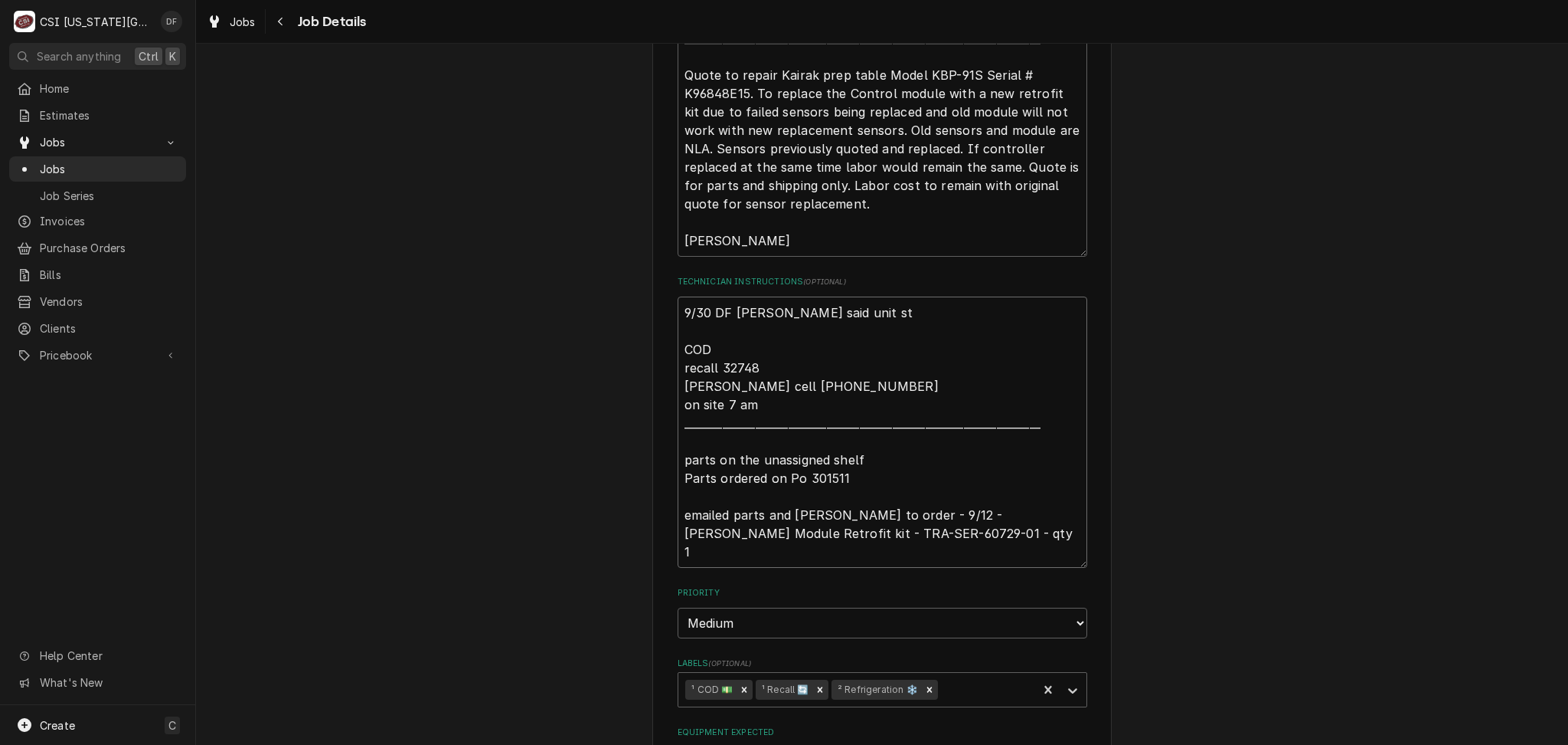
type textarea "x"
type textarea "9/30 DF Jason said unit sti COD recall 32748 Jason cell 816-896-3666 on site 7 …"
type textarea "x"
type textarea "9/30 DF Jason said unit stil COD recall 32748 Jason cell 816-896-3666 on site 7…"
type textarea "x"
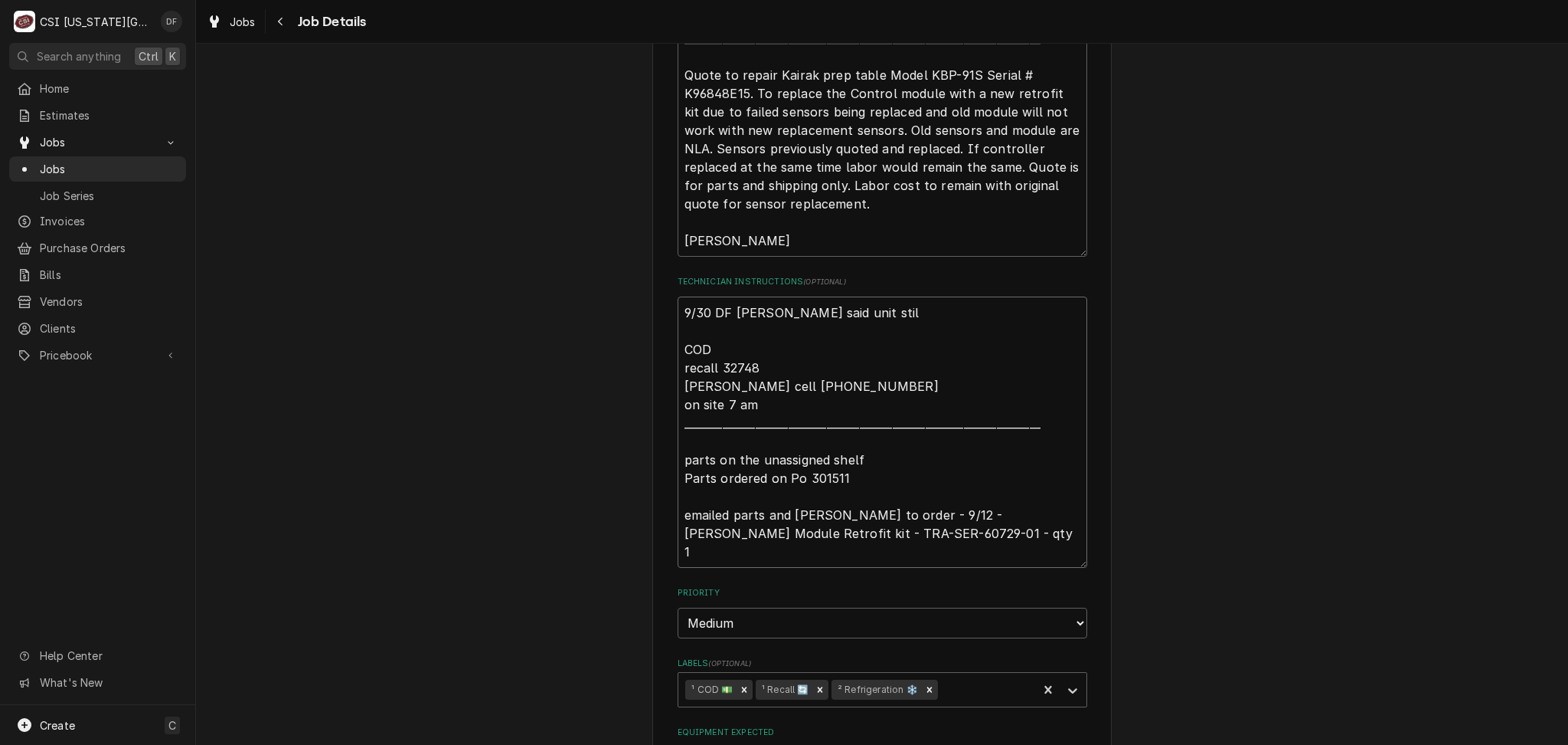
type textarea "9/30 DF Jason said unit still COD recall 32748 Jason cell 816-896-3666 on site …"
type textarea "x"
type textarea "9/30 DF Jason said unit still COD recall 32748 Jason cell 816-896-3666 on site …"
type textarea "x"
type textarea "9/30 DF Jason said unit still h COD recall 32748 Jason cell 816-896-3666 on sit…"
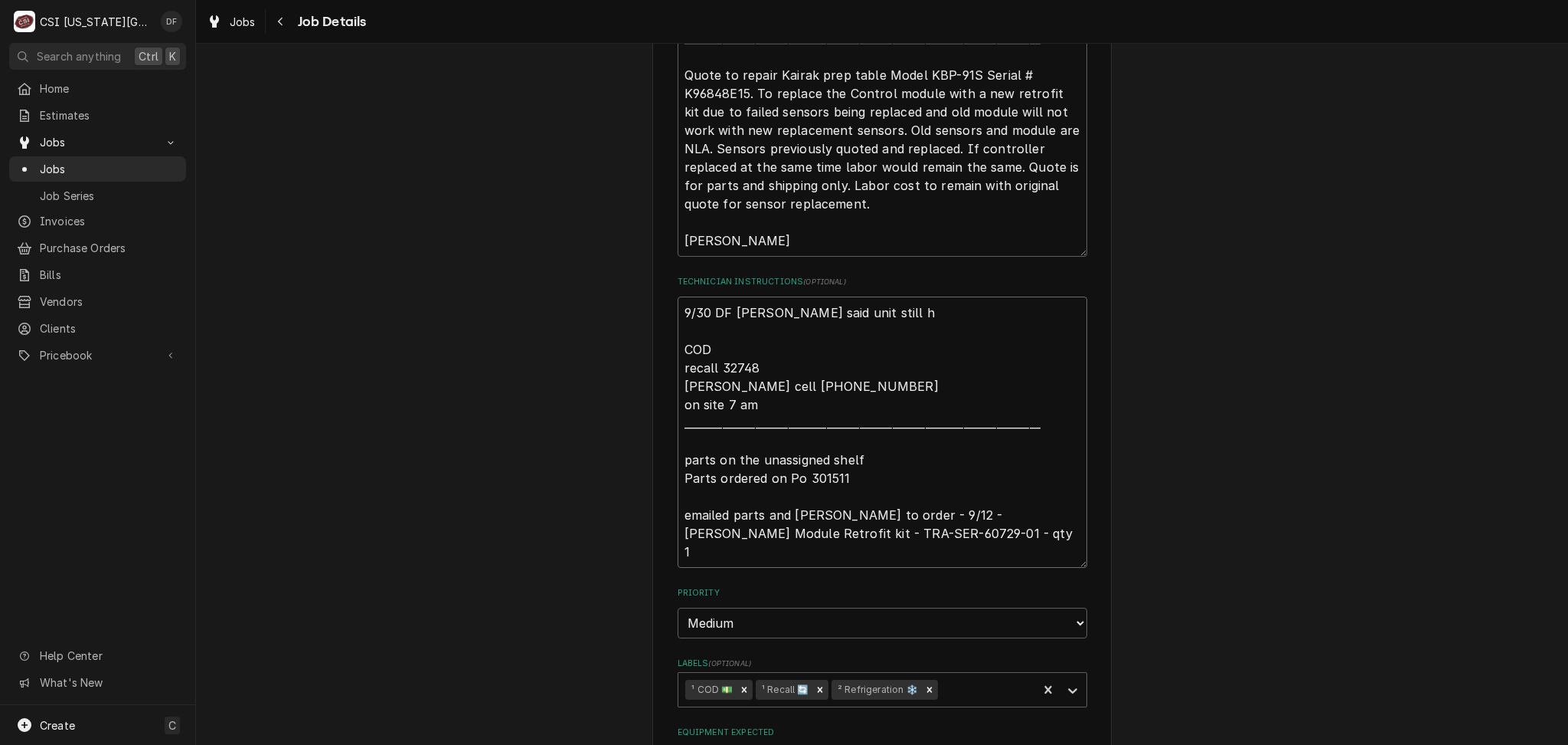
type textarea "x"
type textarea "9/30 DF Jason said unit still ha COD recall 32748 Jason cell 816-896-3666 on si…"
type textarea "x"
type textarea "9/30 DF Jason said unit still hav COD recall 32748 Jason cell 816-896-3666 on s…"
type textarea "x"
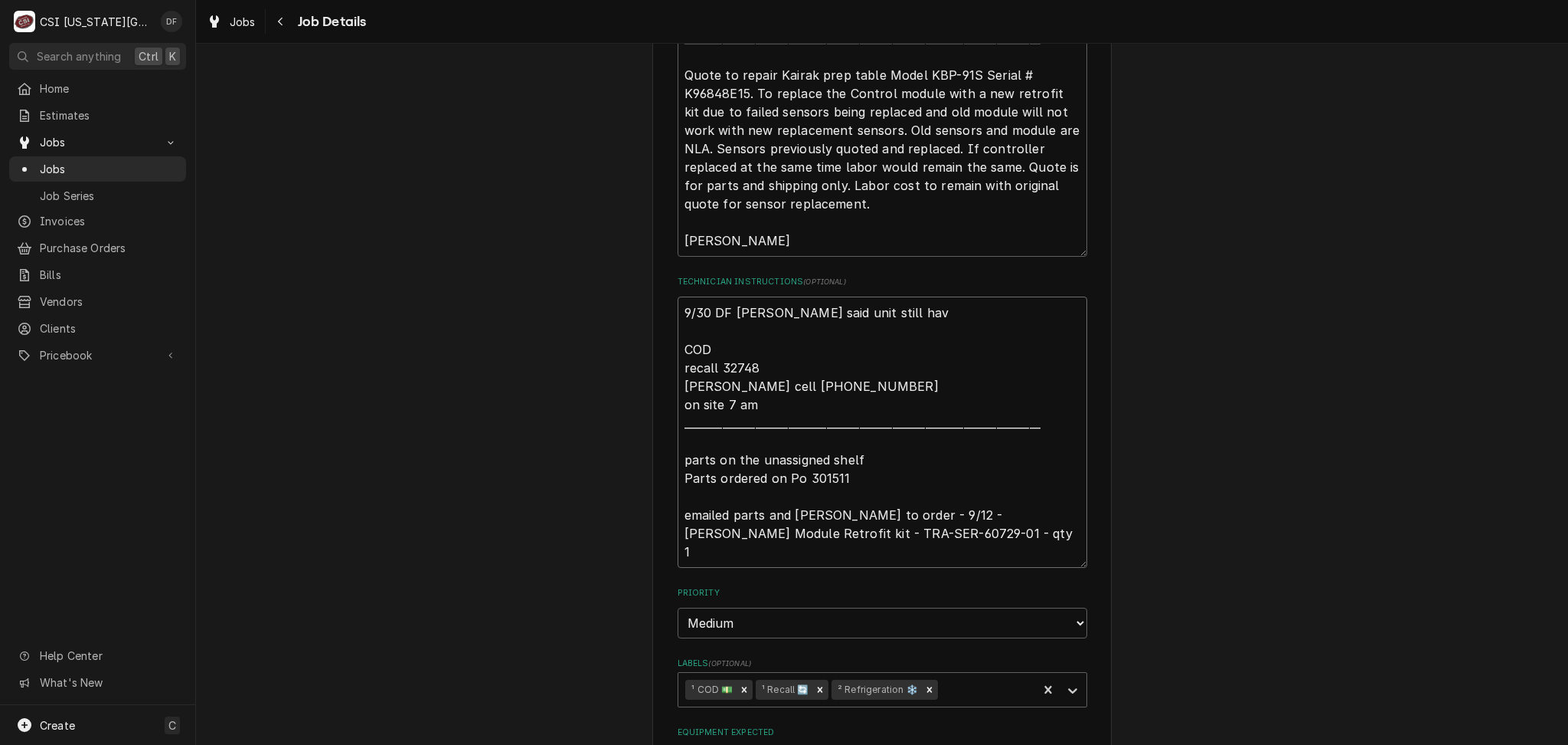
type textarea "9/30 DF Jason said unit still havi COD recall 32748 Jason cell 816-896-3666 on …"
type textarea "x"
type textarea "9/30 DF Jason said unit still havin COD recall 32748 Jason cell 816-896-3666 on…"
type textarea "x"
type textarea "9/30 DF Jason said unit still having COD recall 32748 Jason cell 816-896-3666 o…"
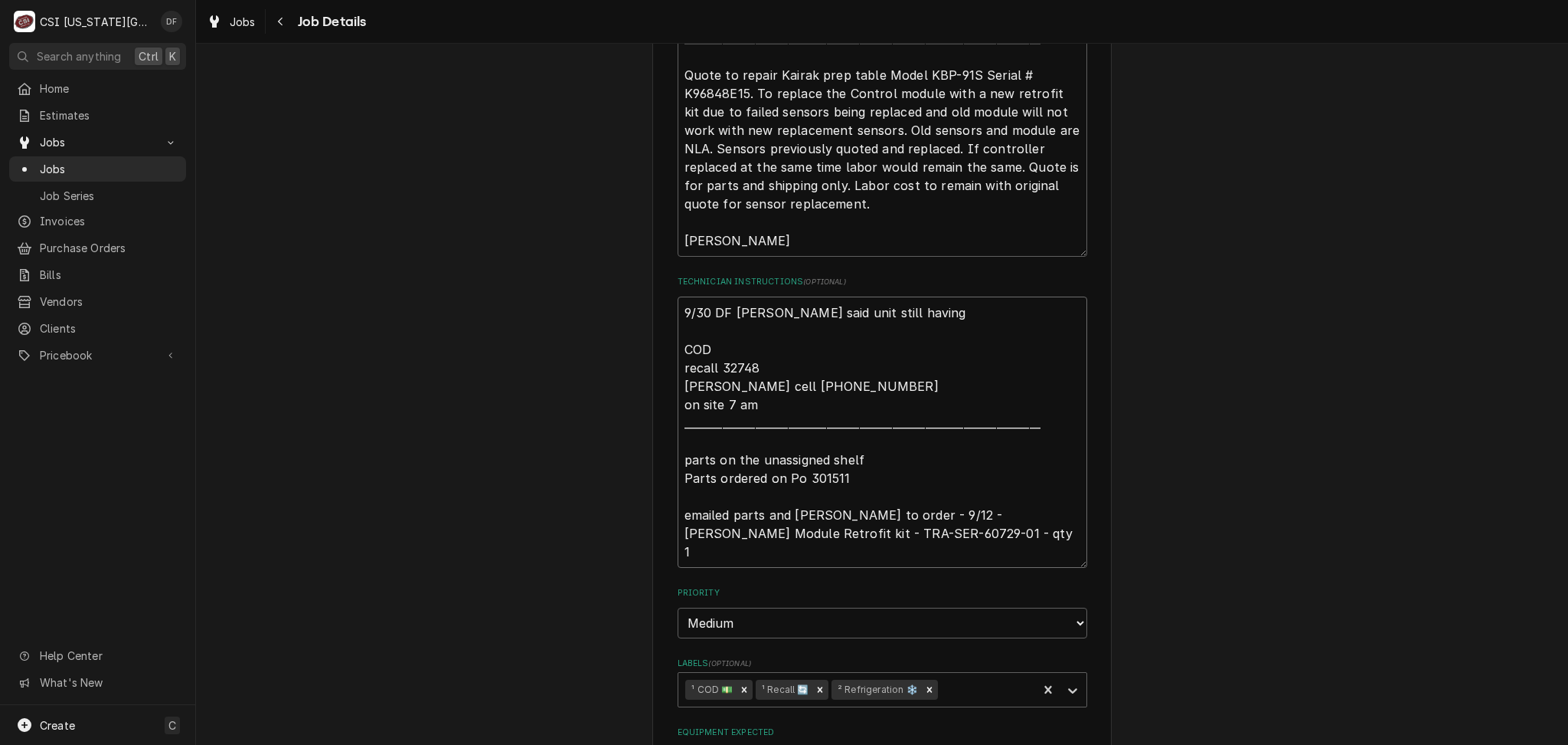
type textarea "x"
type textarea "9/30 DF Jason said unit still having COD recall 32748 Jason cell 816-896-3666 o…"
type textarea "x"
type textarea "9/30 DF Jason said unit still having i COD recall 32748 Jason cell 816-896-3666…"
type textarea "x"
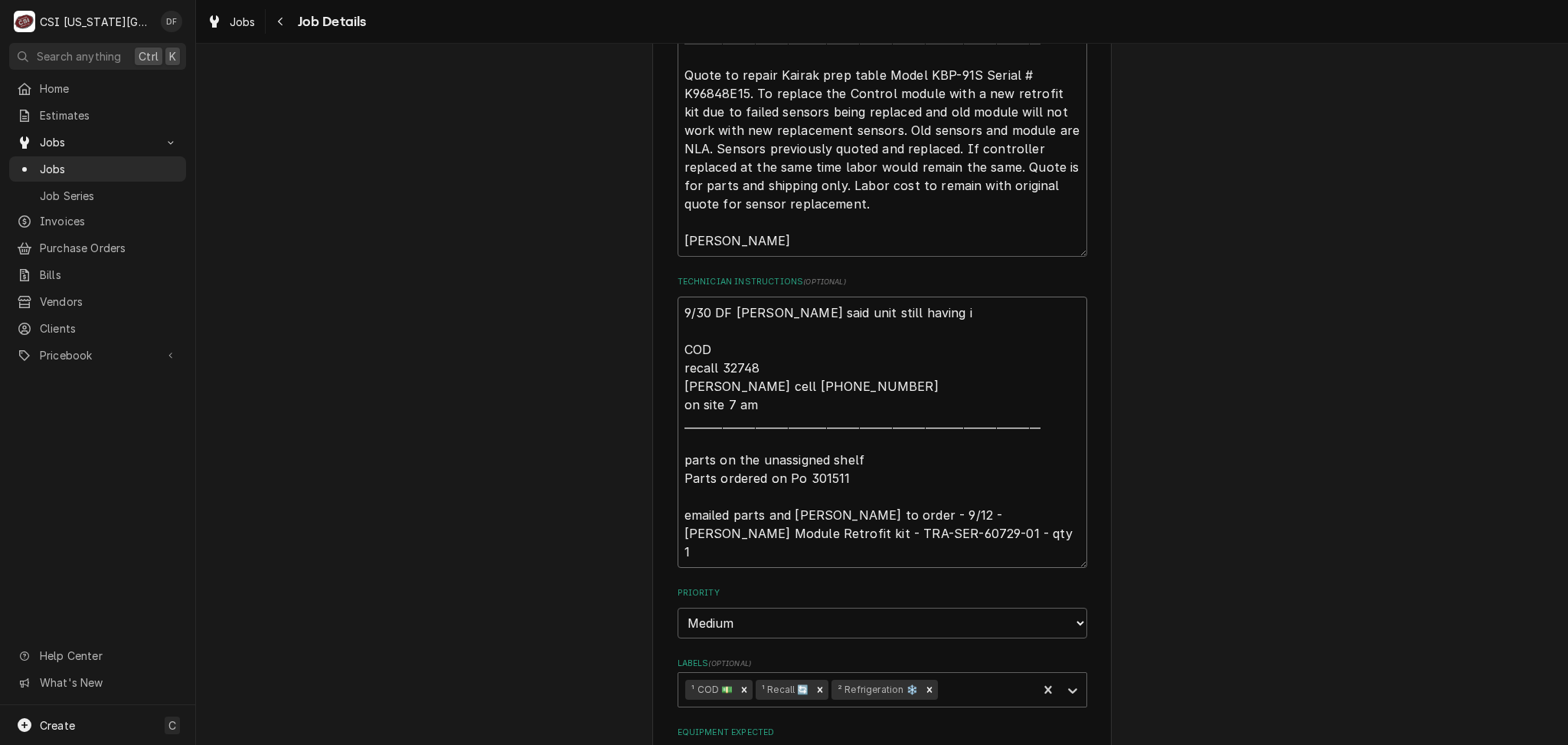
type textarea "9/30 DF Jason said unit still having is COD recall 32748 Jason cell 816-896-366…"
type textarea "x"
type textarea "9/30 DF Jason said unit still having iss COD recall 32748 Jason cell 816-896-36…"
type textarea "x"
type textarea "9/30 DF Jason said unit still having issu COD recall 32748 Jason cell 816-896-3…"
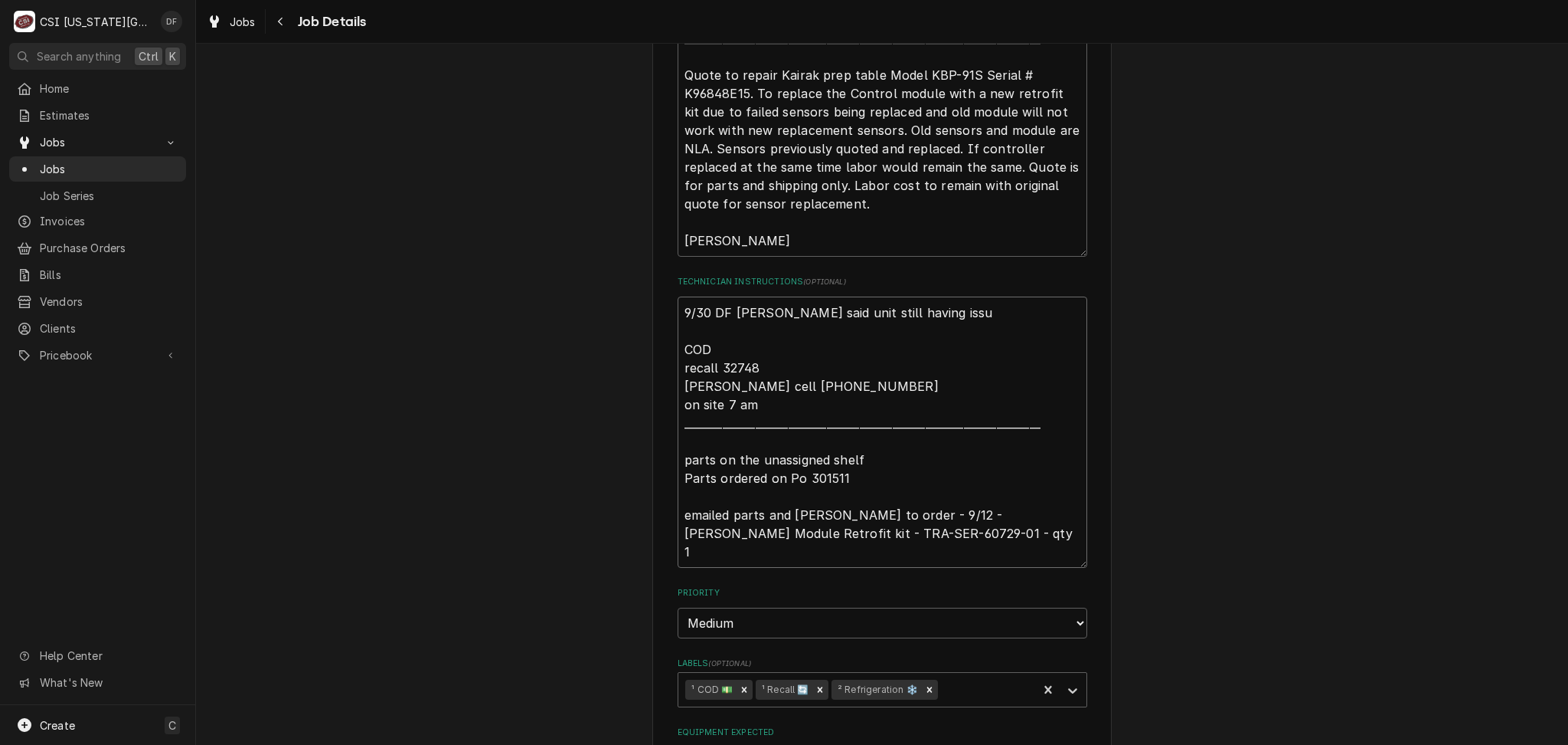
type textarea "x"
type textarea "9/30 DF Jason said unit still having issue COD recall 32748 Jason cell 816-896-…"
type textarea "x"
type textarea "9/30 DF Jason said unit still having issues COD recall 32748 Jason cell 816-896…"
type textarea "x"
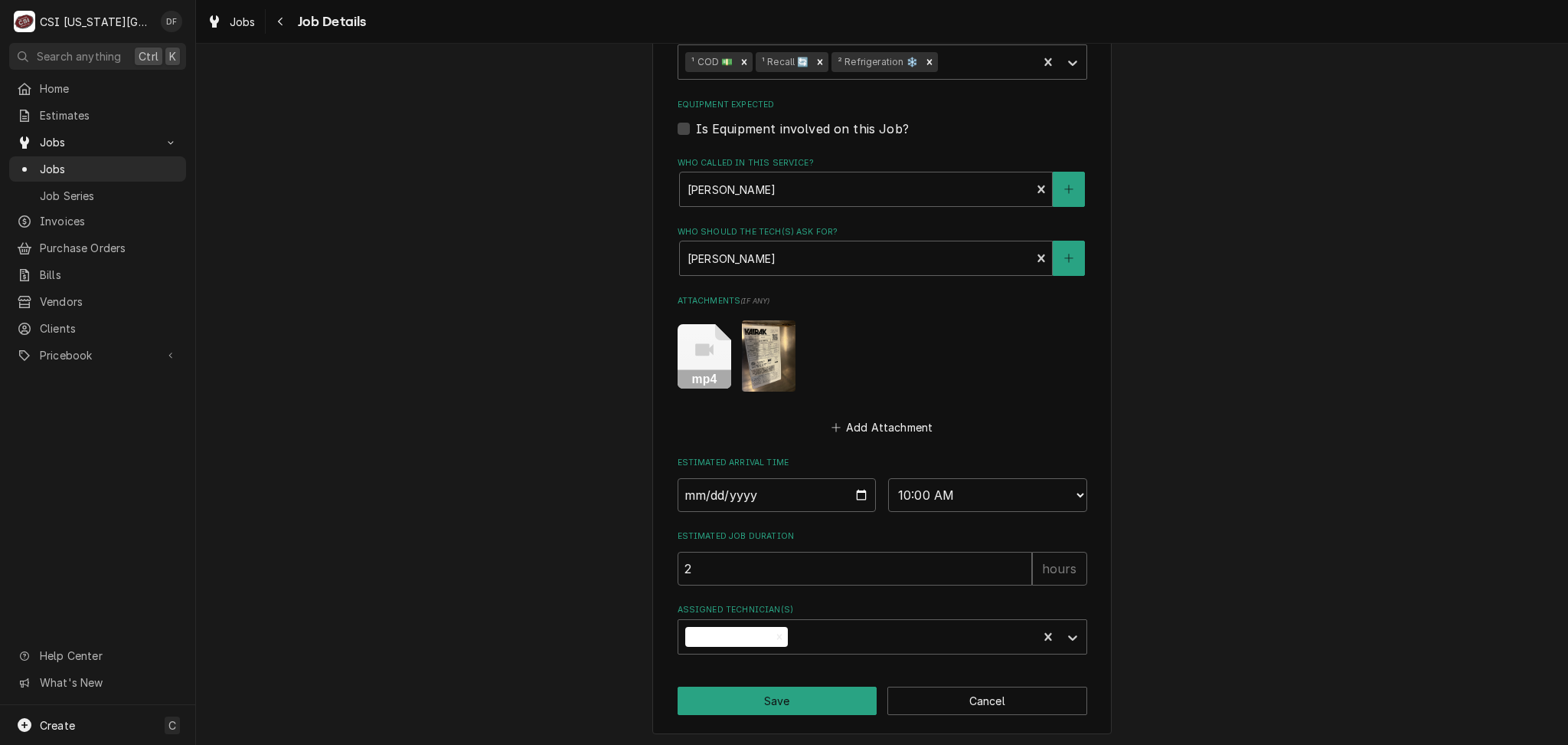
scroll to position [1036, 0]
type textarea "9/30 DF Jason said unit still having issues COD recall 32748 Jason cell 816-896…"
click at [769, 688] on button "Save" at bounding box center [777, 700] width 200 height 29
type textarea "x"
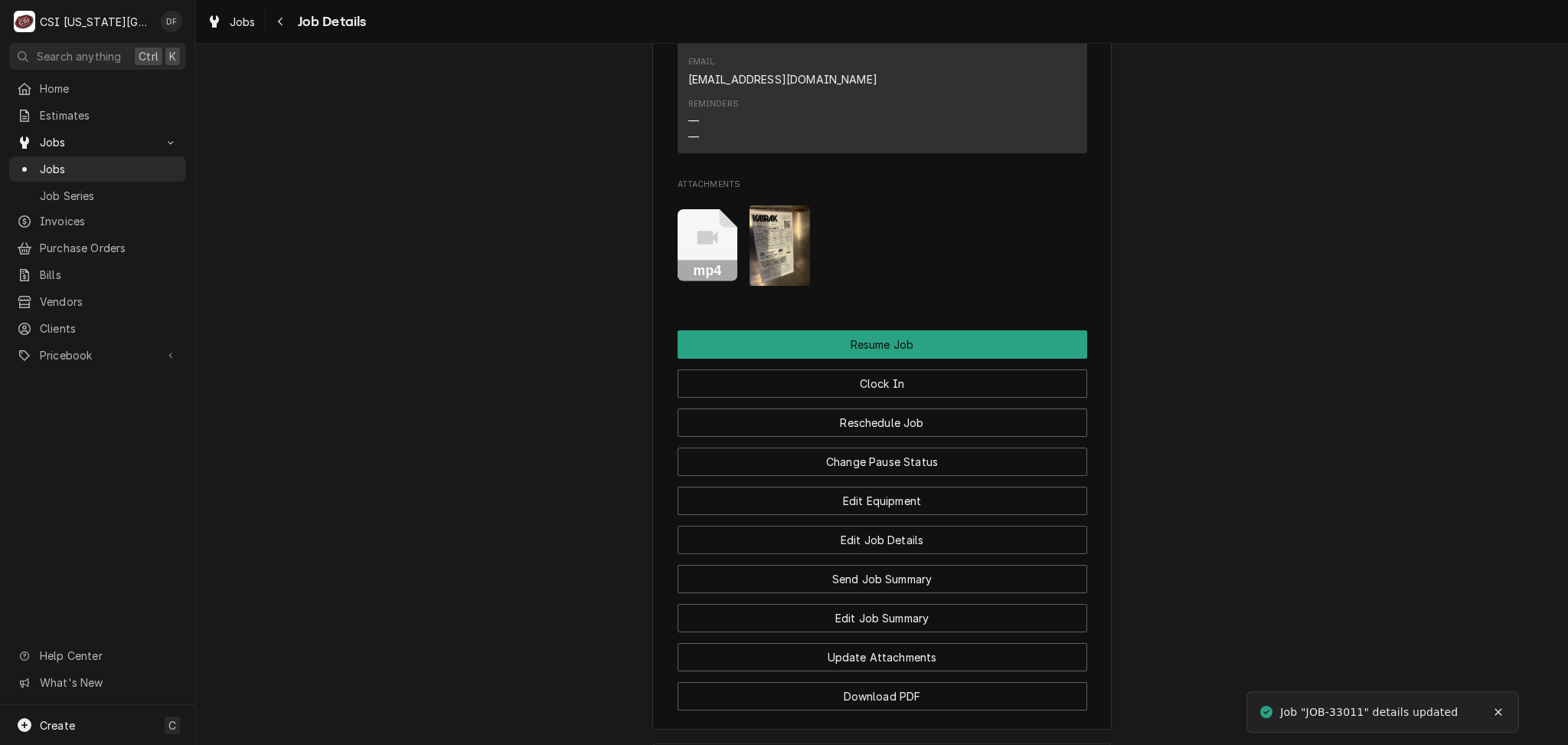
scroll to position [2553, 0]
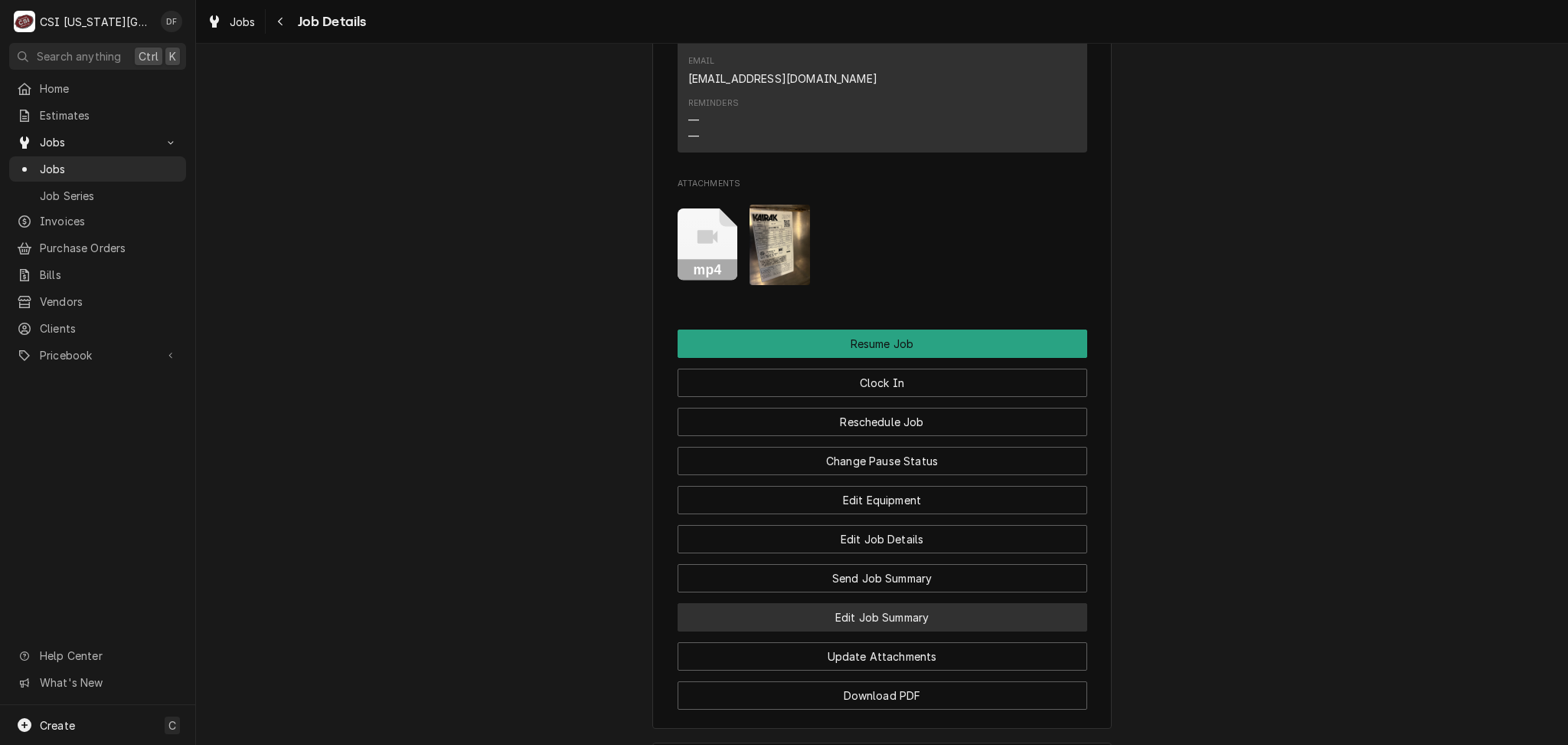
click at [900, 626] on button "Edit Job Summary" at bounding box center [882, 617] width 410 height 29
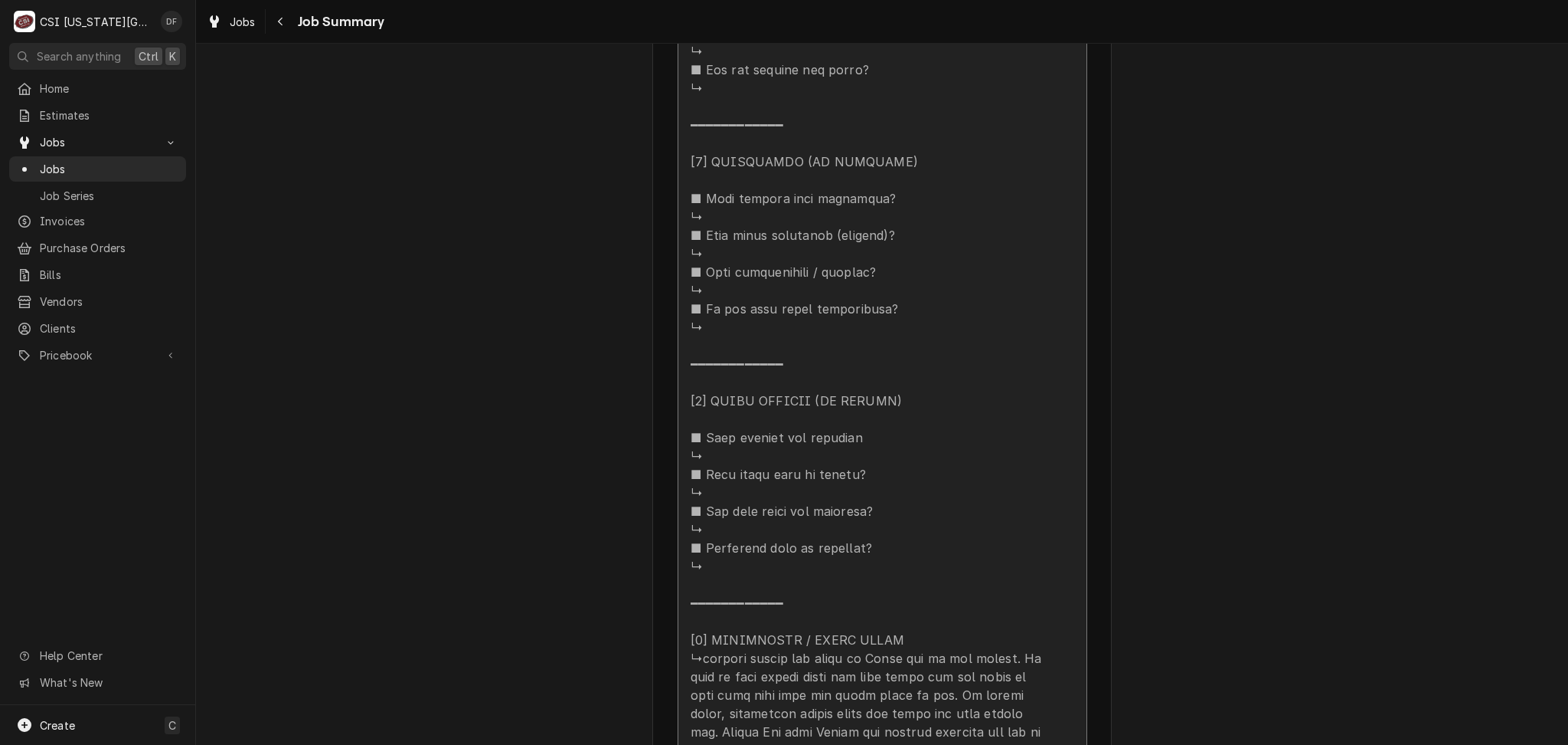
scroll to position [1429, 0]
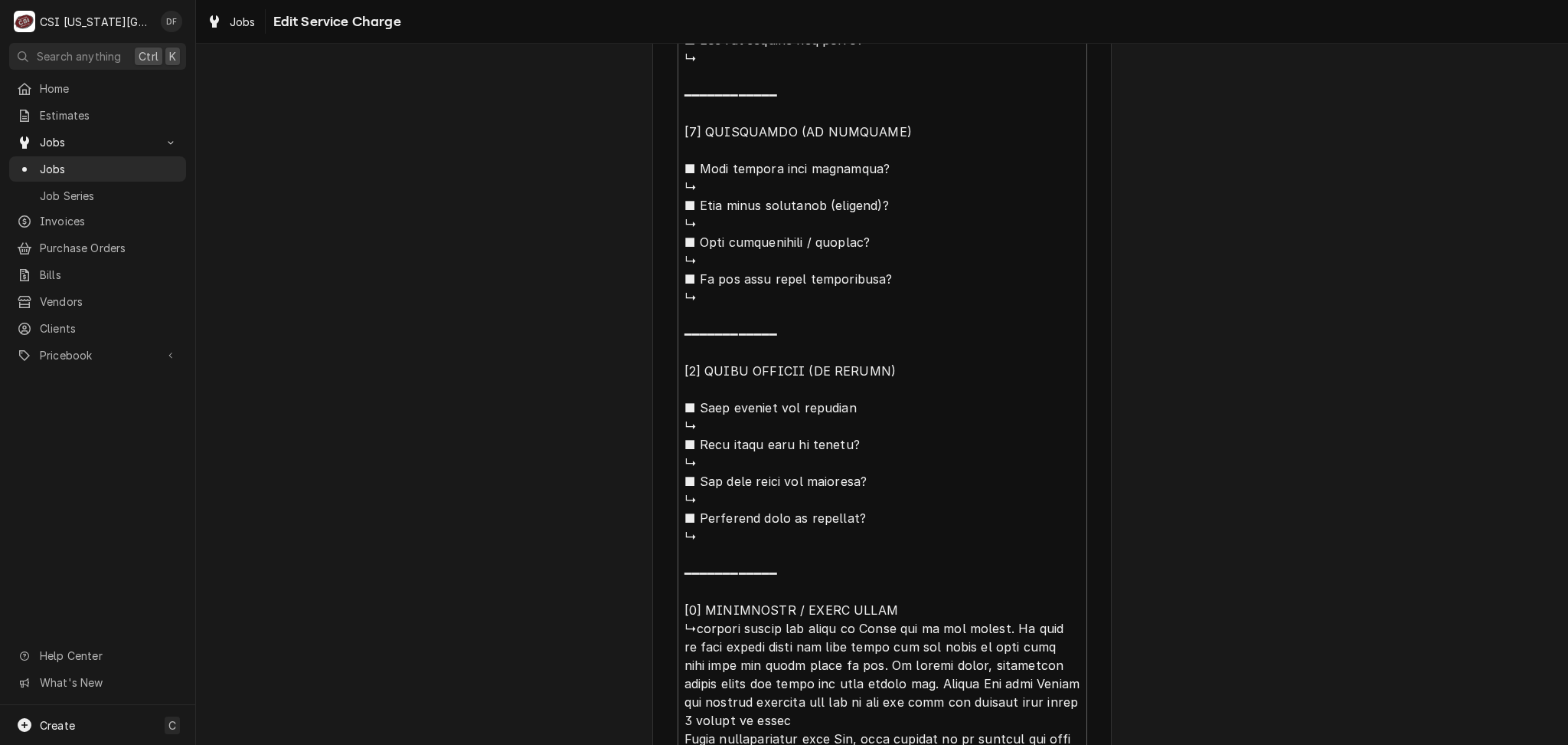
scroll to position [1509, 0]
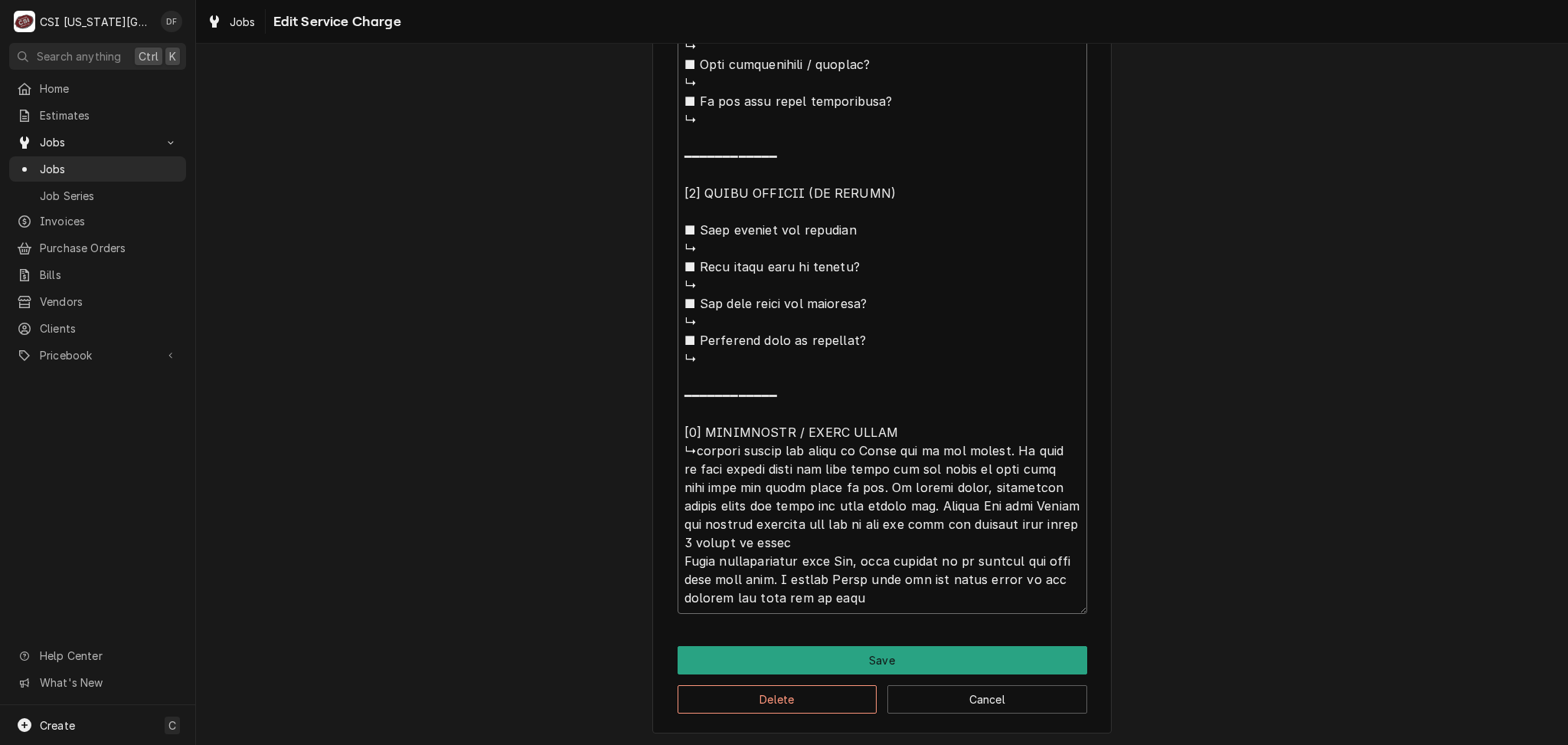
type textarea "x"
type textarea "⚠️ 𝗙𝗢𝗥𝗠 𝗜𝗡𝗦𝗧𝗥𝗨𝗖𝗧𝗜𝗢𝗡𝗦 ⚠️ ✪ 𝗖𝗼𝗺𝗽𝗹𝗲𝘁𝗲 𝗮𝗹𝗹 𝗿𝗲𝗹𝗲𝘃𝗮𝗻𝘁 𝘀𝗲𝗰𝘁𝗶𝗼𝗻𝘀 ✪ 𝗣𝗿𝗼𝘃𝗶𝗱𝗲 𝗱𝗲𝘁𝗮𝗶𝗹𝗲𝗱 𝗮𝗻𝘀…"
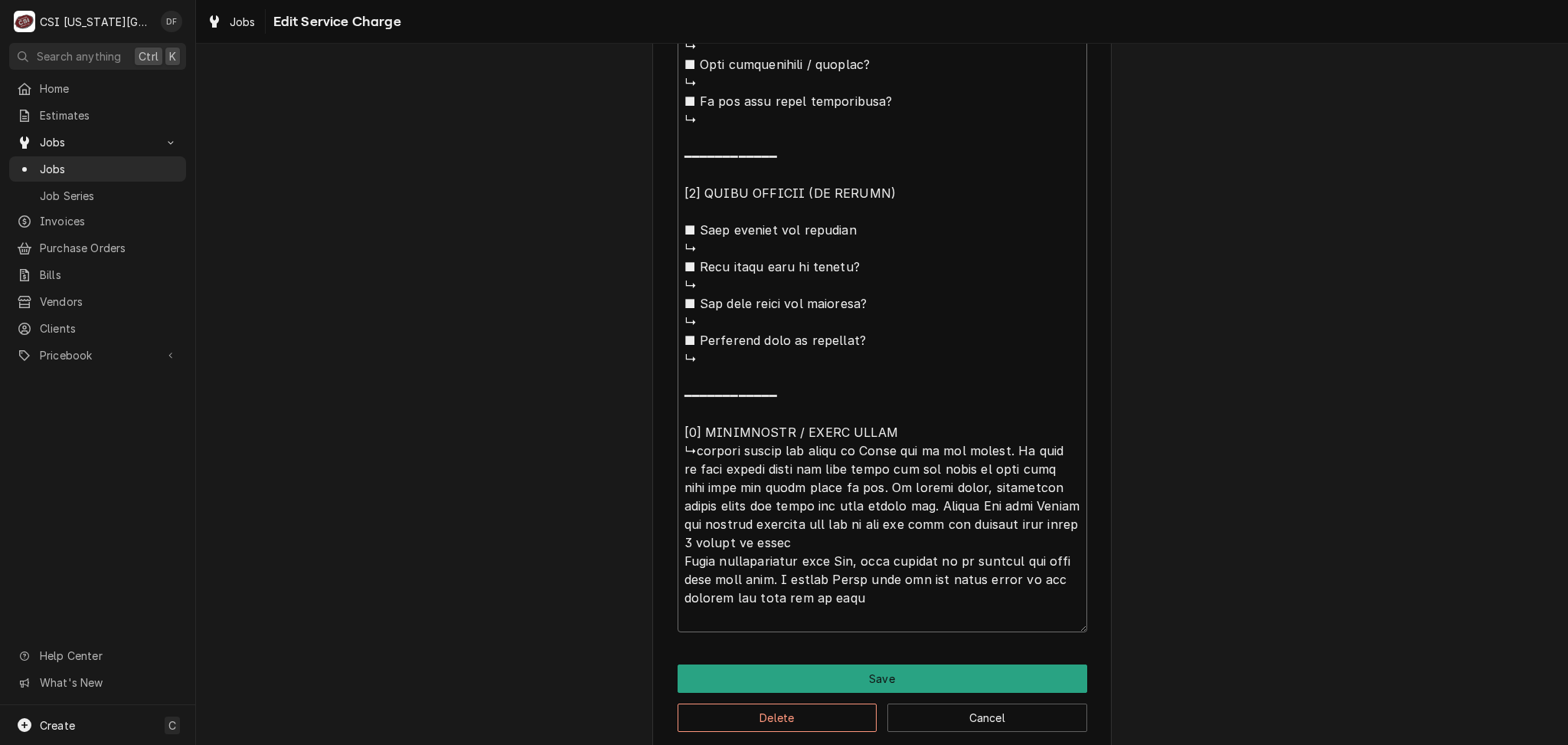
type textarea "x"
type textarea "⚠️ 𝗙𝗢𝗥𝗠 𝗜𝗡𝗦𝗧𝗥𝗨𝗖𝗧𝗜𝗢𝗡𝗦 ⚠️ ✪ 𝗖𝗼𝗺𝗽𝗹𝗲𝘁𝗲 𝗮𝗹𝗹 𝗿𝗲𝗹𝗲𝘃𝗮𝗻𝘁 𝘀𝗲𝗰𝘁𝗶𝗼𝗻𝘀 ✪ 𝗣𝗿𝗼𝘃𝗶𝗱𝗲 𝗱𝗲𝘁𝗮𝗶𝗹𝗲𝗱 𝗮𝗻𝘀…"
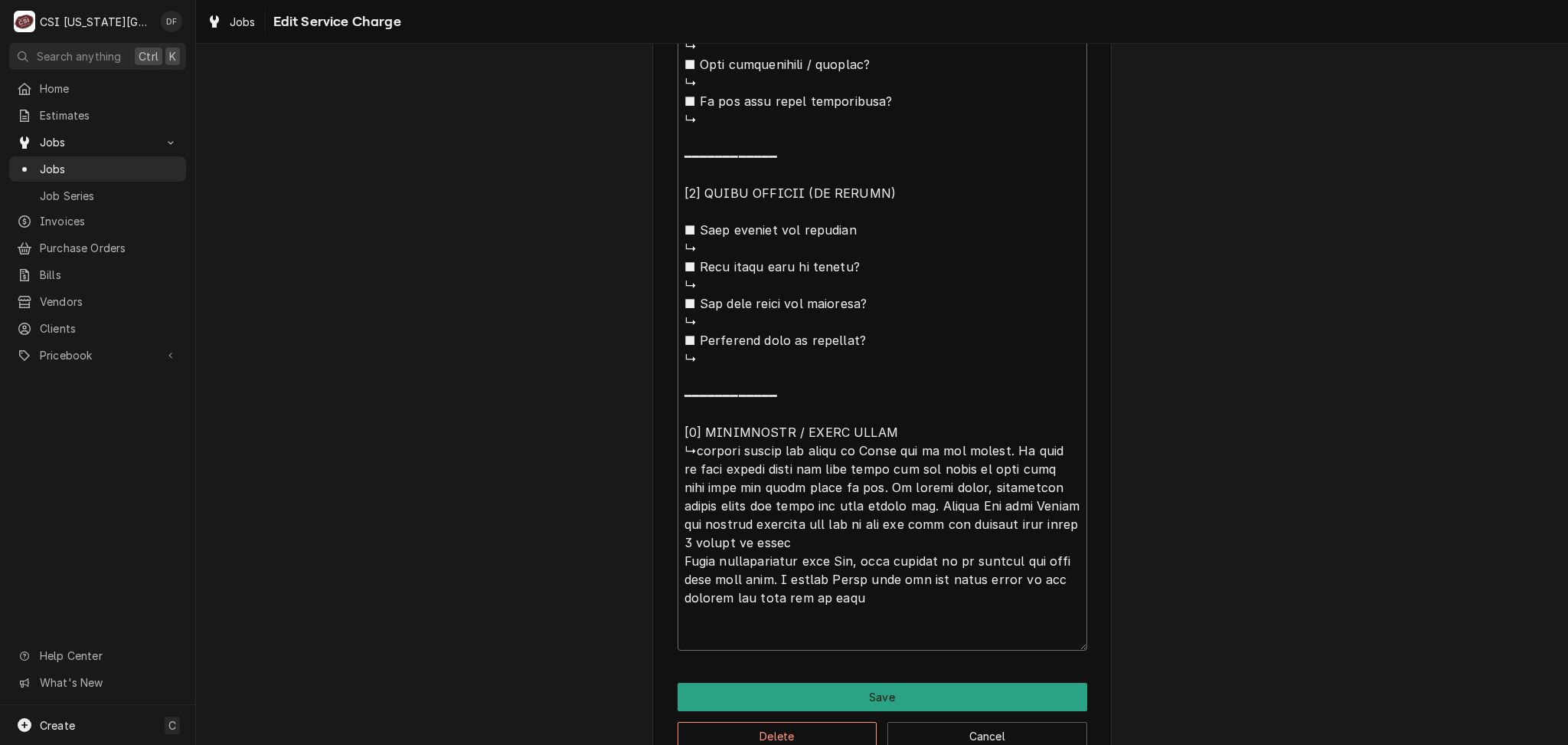
type textarea "x"
type textarea "⚠️ 𝗙𝗢𝗥𝗠 𝗜𝗡𝗦𝗧𝗥𝗨𝗖𝗧𝗜𝗢𝗡𝗦 ⚠️ ✪ 𝗖𝗼𝗺𝗽𝗹𝗲𝘁𝗲 𝗮𝗹𝗹 𝗿𝗲𝗹𝗲𝘃𝗮𝗻𝘁 𝘀𝗲𝗰𝘁𝗶𝗼𝗻𝘀 ✪ 𝗣𝗿𝗼𝘃𝗶𝗱𝗲 𝗱𝗲𝘁𝗮𝗶𝗹𝗲𝗱 𝗮𝗻𝘀…"
type textarea "x"
type textarea "⚠️ 𝗙𝗢𝗥𝗠 𝗜𝗡𝗦𝗧𝗥𝗨𝗖𝗧𝗜𝗢𝗡𝗦 ⚠️ ✪ 𝗖𝗼𝗺𝗽𝗹𝗲𝘁𝗲 𝗮𝗹𝗹 𝗿𝗲𝗹𝗲𝘃𝗮𝗻𝘁 𝘀𝗲𝗰𝘁𝗶𝗼𝗻𝘀 ✪ 𝗣𝗿𝗼𝘃𝗶𝗱𝗲 𝗱𝗲𝘁𝗮𝗶𝗹𝗲𝗱 𝗮𝗻𝘀…"
type textarea "x"
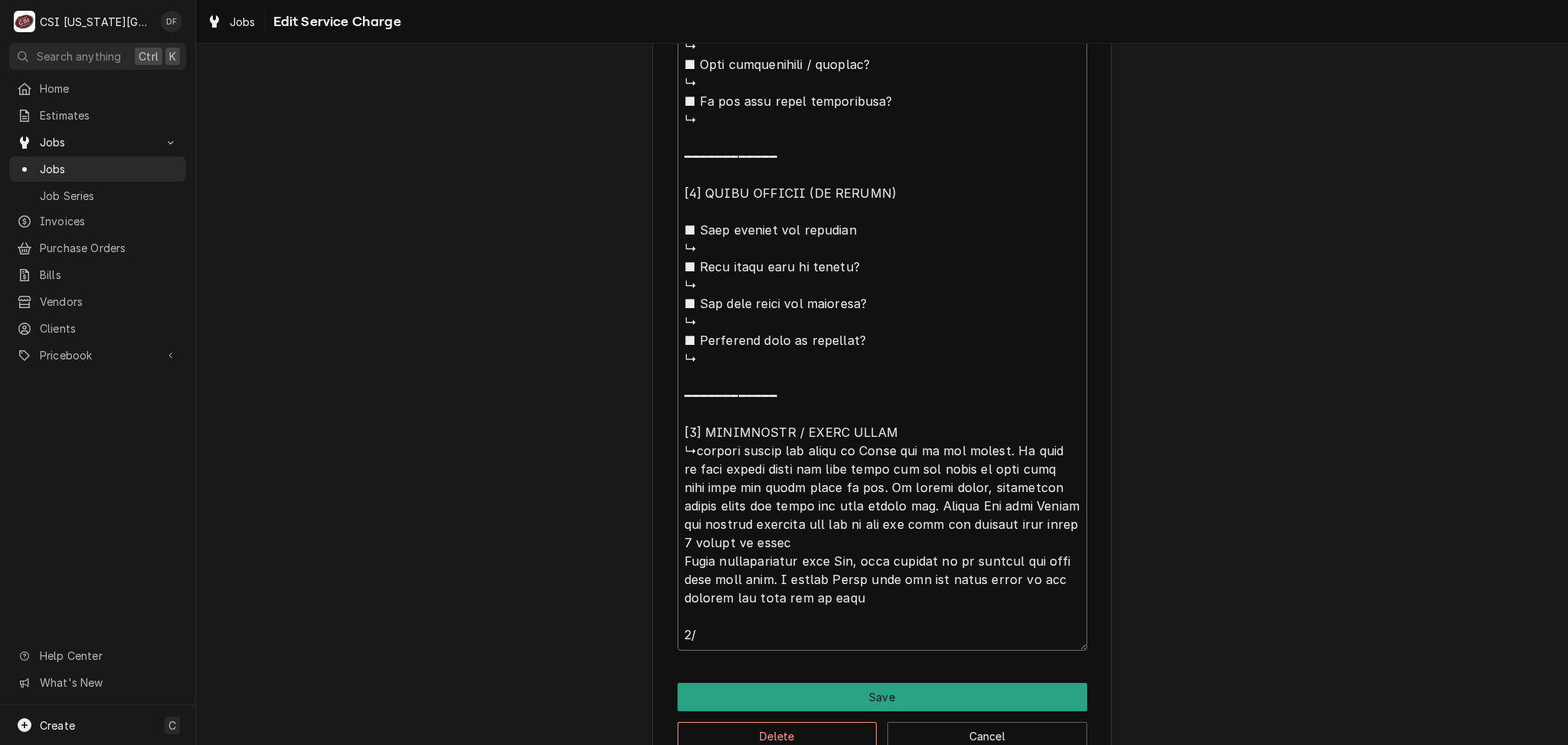
type textarea "⚠️ 𝗙𝗢𝗥𝗠 𝗜𝗡𝗦𝗧𝗥𝗨𝗖𝗧𝗜𝗢𝗡𝗦 ⚠️ ✪ 𝗖𝗼𝗺𝗽𝗹𝗲𝘁𝗲 𝗮𝗹𝗹 𝗿𝗲𝗹𝗲𝘃𝗮𝗻𝘁 𝘀𝗲𝗰𝘁𝗶𝗼𝗻𝘀 ✪ 𝗣𝗿𝗼𝘃𝗶𝗱𝗲 𝗱𝗲𝘁𝗮𝗶𝗹𝗲𝗱 𝗮𝗻𝘀…"
type textarea "x"
type textarea "⚠️ 𝗙𝗢𝗥𝗠 𝗜𝗡𝗦𝗧𝗥𝗨𝗖𝗧𝗜𝗢𝗡𝗦 ⚠️ ✪ 𝗖𝗼𝗺𝗽𝗹𝗲𝘁𝗲 𝗮𝗹𝗹 𝗿𝗲𝗹𝗲𝘃𝗮𝗻𝘁 𝘀𝗲𝗰𝘁𝗶𝗼𝗻𝘀 ✪ 𝗣𝗿𝗼𝘃𝗶𝗱𝗲 𝗱𝗲𝘁𝗮𝗶𝗹𝗲𝗱 𝗮𝗻𝘀…"
type textarea "x"
type textarea "⚠️ 𝗙𝗢𝗥𝗠 𝗜𝗡𝗦𝗧𝗥𝗨𝗖𝗧𝗜𝗢𝗡𝗦 ⚠️ ✪ 𝗖𝗼𝗺𝗽𝗹𝗲𝘁𝗲 𝗮𝗹𝗹 𝗿𝗲𝗹𝗲𝘃𝗮𝗻𝘁 𝘀𝗲𝗰𝘁𝗶𝗼𝗻𝘀 ✪ 𝗣𝗿𝗼𝘃𝗶𝗱𝗲 𝗱𝗲𝘁𝗮𝗶𝗹𝗲𝗱 𝗮𝗻𝘀…"
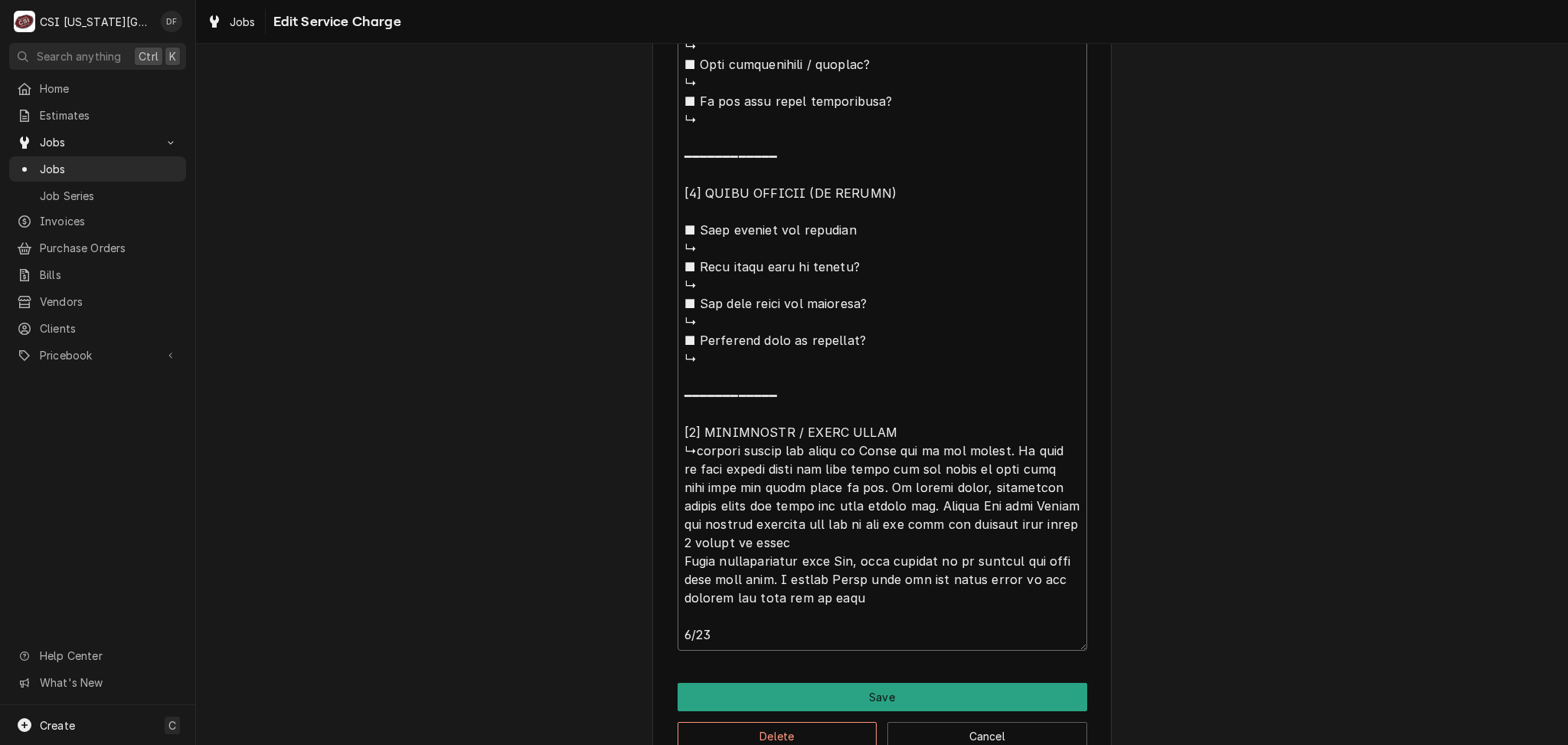
type textarea "x"
type textarea "⚠️ 𝗙𝗢𝗥𝗠 𝗜𝗡𝗦𝗧𝗥𝗨𝗖𝗧𝗜𝗢𝗡𝗦 ⚠️ ✪ 𝗖𝗼𝗺𝗽𝗹𝗲𝘁𝗲 𝗮𝗹𝗹 𝗿𝗲𝗹𝗲𝘃𝗮𝗻𝘁 𝘀𝗲𝗰𝘁𝗶𝗼𝗻𝘀 ✪ 𝗣𝗿𝗼𝘃𝗶𝗱𝗲 𝗱𝗲𝘁𝗮𝗶𝗹𝗲𝗱 𝗮𝗻𝘀…"
type textarea "x"
type textarea "⚠️ 𝗙𝗢𝗥𝗠 𝗜𝗡𝗦𝗧𝗥𝗨𝗖𝗧𝗜𝗢𝗡𝗦 ⚠️ ✪ 𝗖𝗼𝗺𝗽𝗹𝗲𝘁𝗲 𝗮𝗹𝗹 𝗿𝗲𝗹𝗲𝘃𝗮𝗻𝘁 𝘀𝗲𝗰𝘁𝗶𝗼𝗻𝘀 ✪ 𝗣𝗿𝗼𝘃𝗶𝗱𝗲 𝗱𝗲𝘁𝗮𝗶𝗹𝗲𝗱 𝗮𝗻𝘀…"
type textarea "x"
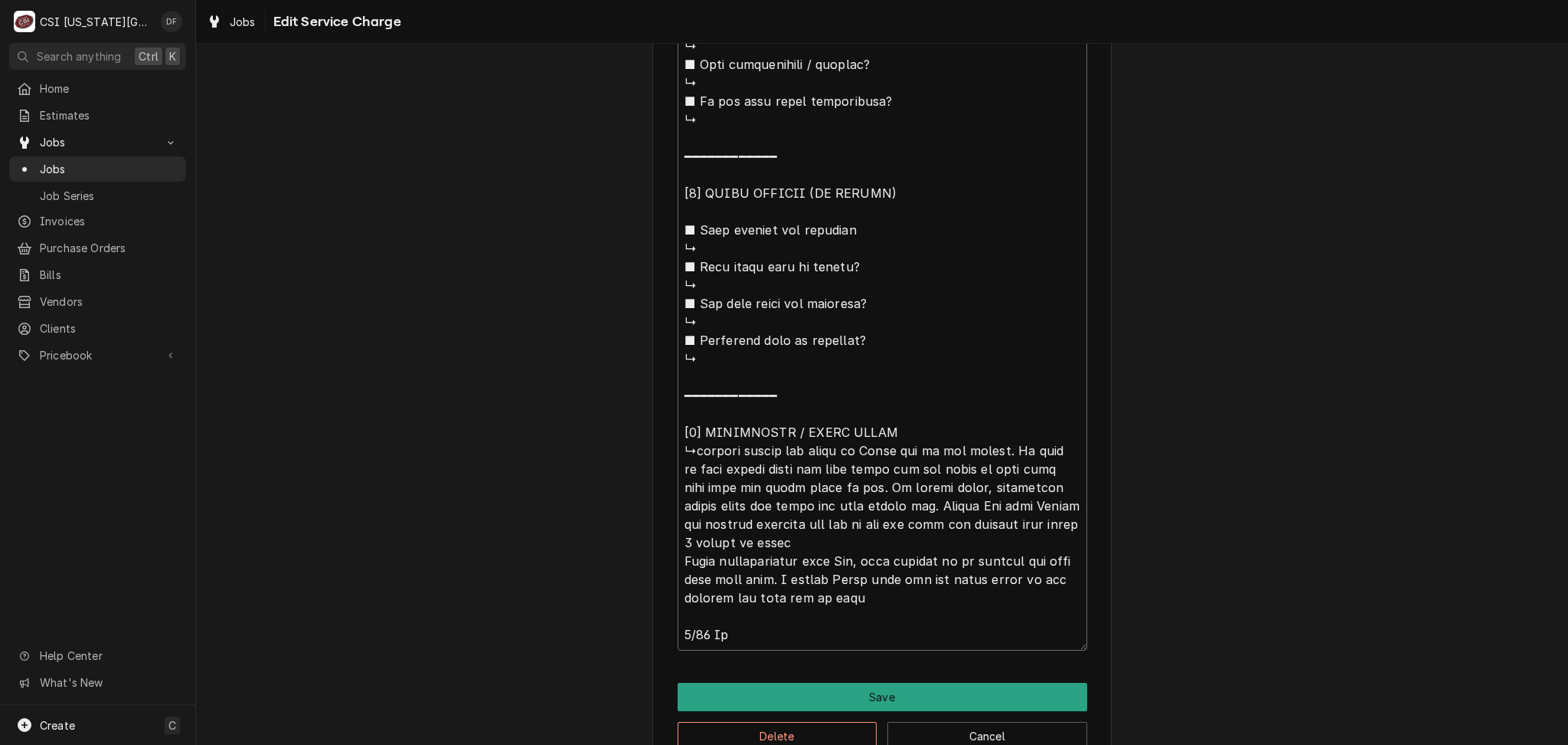
type textarea "⚠️ 𝗙𝗢𝗥𝗠 𝗜𝗡𝗦𝗧𝗥𝗨𝗖𝗧𝗜𝗢𝗡𝗦 ⚠️ ✪ 𝗖𝗼𝗺𝗽𝗹𝗲𝘁𝗲 𝗮𝗹𝗹 𝗿𝗲𝗹𝗲𝘃𝗮𝗻𝘁 𝘀𝗲𝗰𝘁𝗶𝗼𝗻𝘀 ✪ 𝗣𝗿𝗼𝘃𝗶𝗱𝗲 𝗱𝗲𝘁𝗮𝗶𝗹𝗲𝗱 𝗮𝗻𝘀…"
type textarea "x"
type textarea "⚠️ 𝗙𝗢𝗥𝗠 𝗜𝗡𝗦𝗧𝗥𝗨𝗖𝗧𝗜𝗢𝗡𝗦 ⚠️ ✪ 𝗖𝗼𝗺𝗽𝗹𝗲𝘁𝗲 𝗮𝗹𝗹 𝗿𝗲𝗹𝗲𝘃𝗮𝗻𝘁 𝘀𝗲𝗰𝘁𝗶𝗼𝗻𝘀 ✪ 𝗣𝗿𝗼𝘃𝗶𝗱𝗲 𝗱𝗲𝘁𝗮𝗶𝗹𝗲𝗱 𝗮𝗻𝘀…"
type textarea "x"
type textarea "⚠️ 𝗙𝗢𝗥𝗠 𝗜𝗡𝗦𝗧𝗥𝗨𝗖𝗧𝗜𝗢𝗡𝗦 ⚠️ ✪ 𝗖𝗼𝗺𝗽𝗹𝗲𝘁𝗲 𝗮𝗹𝗹 𝗿𝗲𝗹𝗲𝘃𝗮𝗻𝘁 𝘀𝗲𝗰𝘁𝗶𝗼𝗻𝘀 ✪ 𝗣𝗿𝗼𝘃𝗶𝗱𝗲 𝗱𝗲𝘁𝗮𝗶𝗹𝗲𝗱 𝗮𝗻𝘀…"
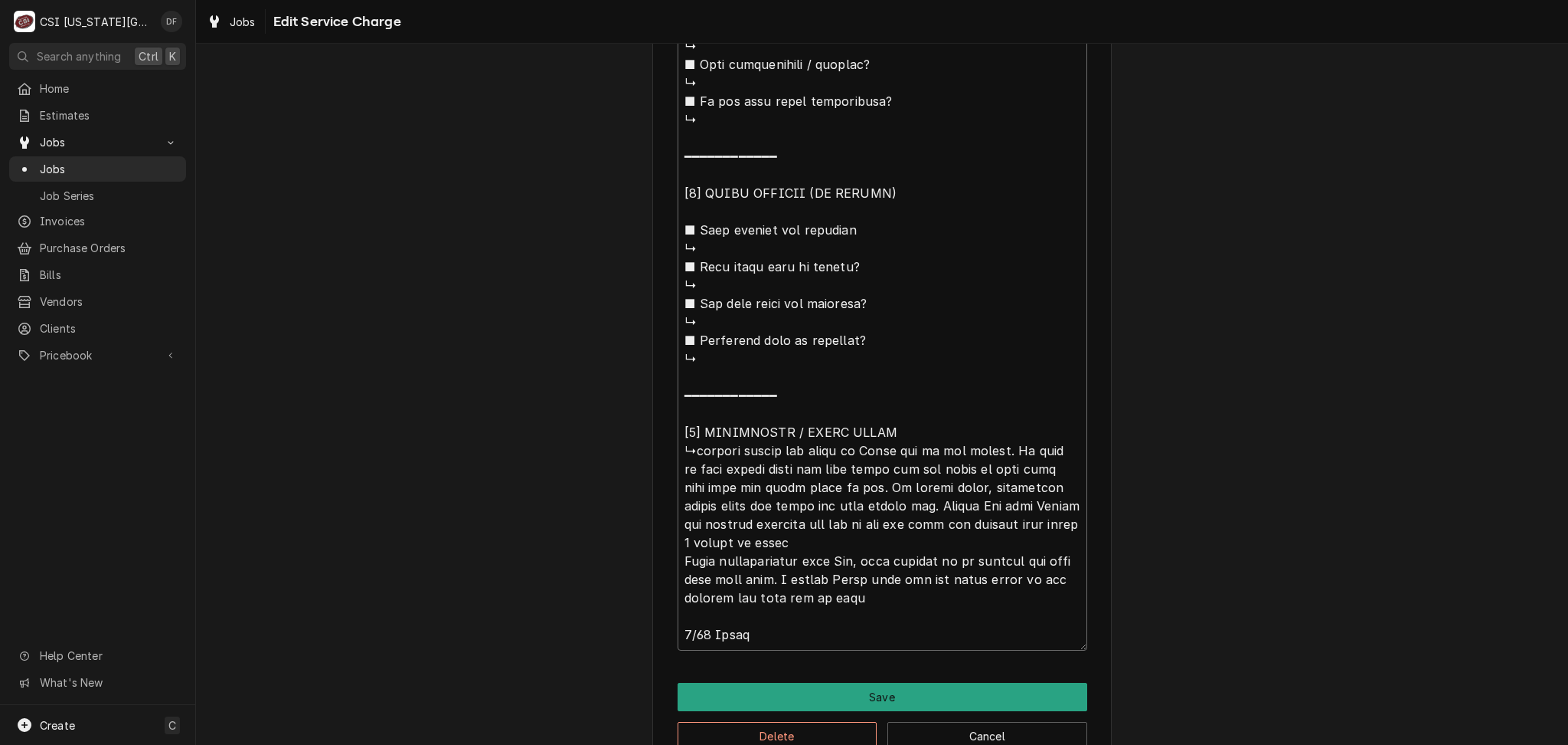
type textarea "x"
type textarea "⚠️ 𝗙𝗢𝗥𝗠 𝗜𝗡𝗦𝗧𝗥𝗨𝗖𝗧𝗜𝗢𝗡𝗦 ⚠️ ✪ 𝗖𝗼𝗺𝗽𝗹𝗲𝘁𝗲 𝗮𝗹𝗹 𝗿𝗲𝗹𝗲𝘃𝗮𝗻𝘁 𝘀𝗲𝗰𝘁𝗶𝗼𝗻𝘀 ✪ 𝗣𝗿𝗼𝘃𝗶𝗱𝗲 𝗱𝗲𝘁𝗮𝗶𝗹𝗲𝗱 𝗮𝗻𝘀…"
type textarea "x"
type textarea "⚠️ 𝗙𝗢𝗥𝗠 𝗜𝗡𝗦𝗧𝗥𝗨𝗖𝗧𝗜𝗢𝗡𝗦 ⚠️ ✪ 𝗖𝗼𝗺𝗽𝗹𝗲𝘁𝗲 𝗮𝗹𝗹 𝗿𝗲𝗹𝗲𝘃𝗮𝗻𝘁 𝘀𝗲𝗰𝘁𝗶𝗼𝗻𝘀 ✪ 𝗣𝗿𝗼𝘃𝗶𝗱𝗲 𝗱𝗲𝘁𝗮𝗶𝗹𝗲𝗱 𝗮𝗻𝘀…"
type textarea "x"
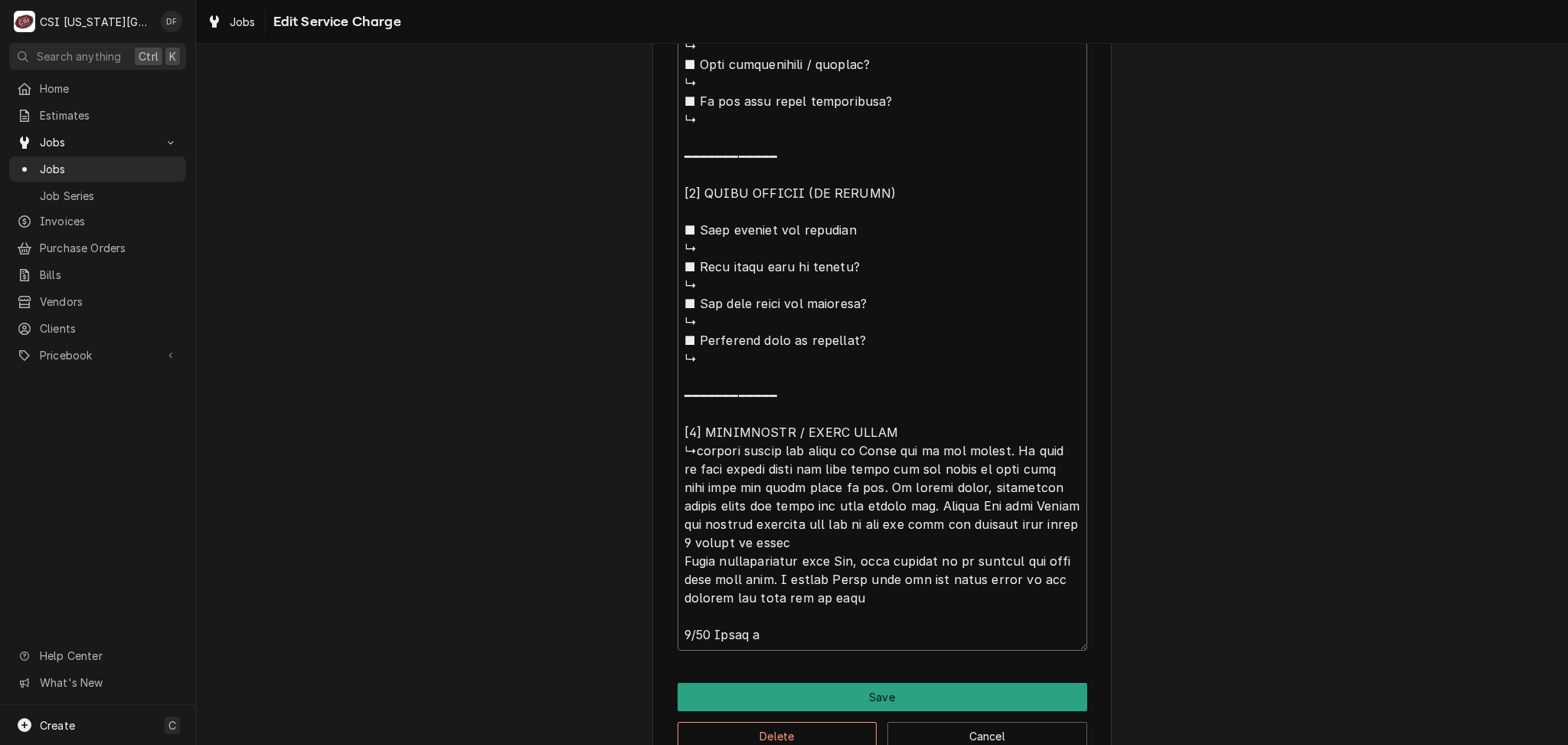
type textarea "⚠️ 𝗙𝗢𝗥𝗠 𝗜𝗡𝗦𝗧𝗥𝗨𝗖𝗧𝗜𝗢𝗡𝗦 ⚠️ ✪ 𝗖𝗼𝗺𝗽𝗹𝗲𝘁𝗲 𝗮𝗹𝗹 𝗿𝗲𝗹𝗲𝘃𝗮𝗻𝘁 𝘀𝗲𝗰𝘁𝗶𝗼𝗻𝘀 ✪ 𝗣𝗿𝗼𝘃𝗶𝗱𝗲 𝗱𝗲𝘁𝗮𝗶𝗹𝗲𝗱 𝗮𝗻𝘀…"
type textarea "x"
type textarea "⚠️ 𝗙𝗢𝗥𝗠 𝗜𝗡𝗦𝗧𝗥𝗨𝗖𝗧𝗜𝗢𝗡𝗦 ⚠️ ✪ 𝗖𝗼𝗺𝗽𝗹𝗲𝘁𝗲 𝗮𝗹𝗹 𝗿𝗲𝗹𝗲𝘃𝗮𝗻𝘁 𝘀𝗲𝗰𝘁𝗶𝗼𝗻𝘀 ✪ 𝗣𝗿𝗼𝘃𝗶𝗱𝗲 𝗱𝗲𝘁𝗮𝗶𝗹𝗲𝗱 𝗮𝗻𝘀…"
type textarea "x"
type textarea "⚠️ 𝗙𝗢𝗥𝗠 𝗜𝗡𝗦𝗧𝗥𝗨𝗖𝗧𝗜𝗢𝗡𝗦 ⚠️ ✪ 𝗖𝗼𝗺𝗽𝗹𝗲𝘁𝗲 𝗮𝗹𝗹 𝗿𝗲𝗹𝗲𝘃𝗮𝗻𝘁 𝘀𝗲𝗰𝘁𝗶𝗼𝗻𝘀 ✪ 𝗣𝗿𝗼𝘃𝗶𝗱𝗲 𝗱𝗲𝘁𝗮𝗶𝗹𝗲𝗱 𝗮𝗻𝘀…"
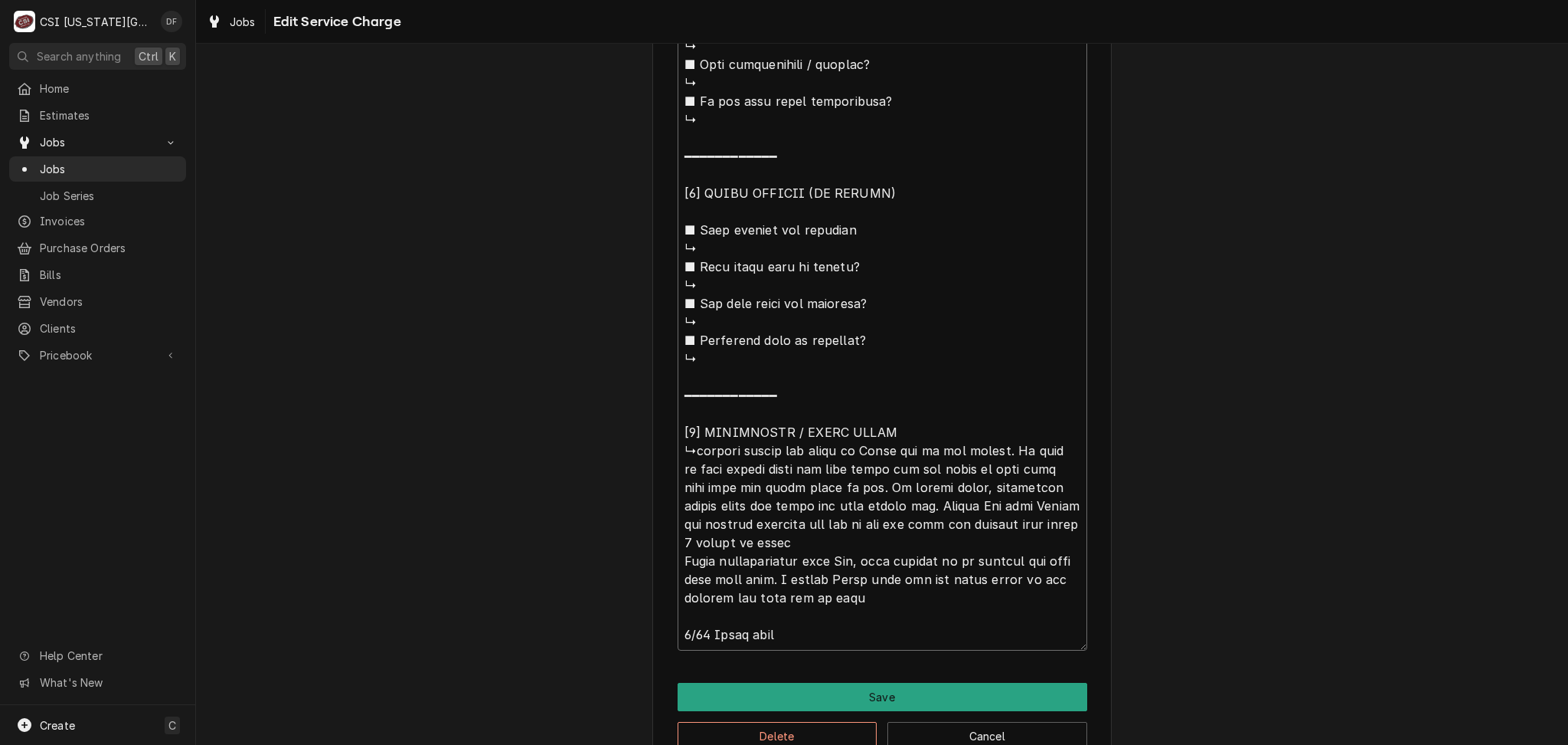
type textarea "x"
type textarea "⚠️ 𝗙𝗢𝗥𝗠 𝗜𝗡𝗦𝗧𝗥𝗨𝗖𝗧𝗜𝗢𝗡𝗦 ⚠️ ✪ 𝗖𝗼𝗺𝗽𝗹𝗲𝘁𝗲 𝗮𝗹𝗹 𝗿𝗲𝗹𝗲𝘃𝗮𝗻𝘁 𝘀𝗲𝗰𝘁𝗶𝗼𝗻𝘀 ✪ 𝗣𝗿𝗼𝘃𝗶𝗱𝗲 𝗱𝗲𝘁𝗮𝗶𝗹𝗲𝗱 𝗮𝗻𝘀…"
type textarea "x"
type textarea "⚠️ 𝗙𝗢𝗥𝗠 𝗜𝗡𝗦𝗧𝗥𝗨𝗖𝗧𝗜𝗢𝗡𝗦 ⚠️ ✪ 𝗖𝗼𝗺𝗽𝗹𝗲𝘁𝗲 𝗮𝗹𝗹 𝗿𝗲𝗹𝗲𝘃𝗮𝗻𝘁 𝘀𝗲𝗰𝘁𝗶𝗼𝗻𝘀 ✪ 𝗣𝗿𝗼𝘃𝗶𝗱𝗲 𝗱𝗲𝘁𝗮𝗶𝗹𝗲𝗱 𝗮𝗻𝘀…"
type textarea "x"
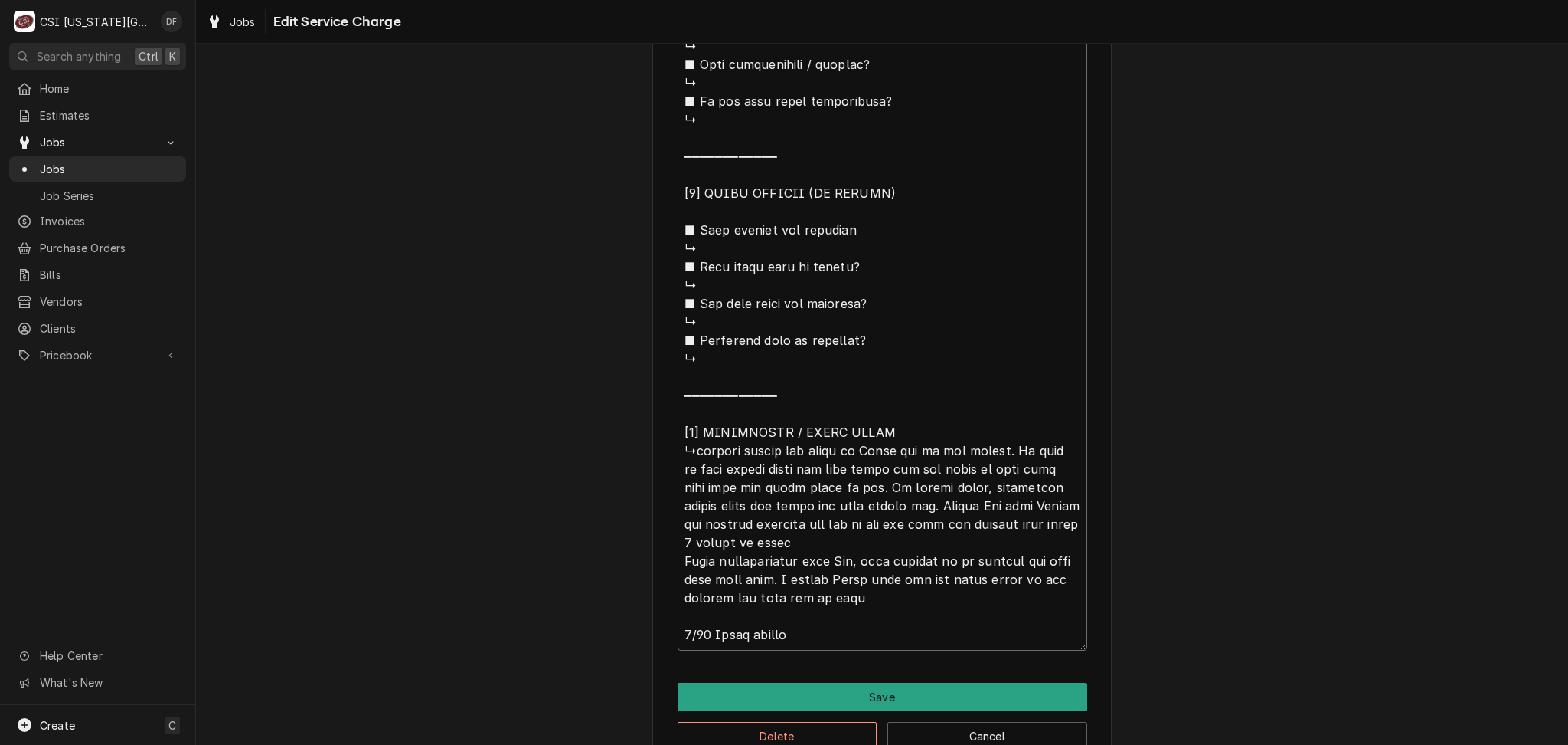
type textarea "⚠️ 𝗙𝗢𝗥𝗠 𝗜𝗡𝗦𝗧𝗥𝗨𝗖𝗧𝗜𝗢𝗡𝗦 ⚠️ ✪ 𝗖𝗼𝗺𝗽𝗹𝗲𝘁𝗲 𝗮𝗹𝗹 𝗿𝗲𝗹𝗲𝘃𝗮𝗻𝘁 𝘀𝗲𝗰𝘁𝗶𝗼𝗻𝘀 ✪ 𝗣𝗿𝗼𝘃𝗶𝗱𝗲 𝗱𝗲𝘁𝗮𝗶𝗹𝗲𝗱 𝗮𝗻𝘀…"
type textarea "x"
type textarea "⚠️ 𝗙𝗢𝗥𝗠 𝗜𝗡𝗦𝗧𝗥𝗨𝗖𝗧𝗜𝗢𝗡𝗦 ⚠️ ✪ 𝗖𝗼𝗺𝗽𝗹𝗲𝘁𝗲 𝗮𝗹𝗹 𝗿𝗲𝗹𝗲𝘃𝗮𝗻𝘁 𝘀𝗲𝗰𝘁𝗶𝗼𝗻𝘀 ✪ 𝗣𝗿𝗼𝘃𝗶𝗱𝗲 𝗱𝗲𝘁𝗮𝗶𝗹𝗲𝗱 𝗮𝗻𝘀…"
type textarea "x"
type textarea "⚠️ 𝗙𝗢𝗥𝗠 𝗜𝗡𝗦𝗧𝗥𝗨𝗖𝗧𝗜𝗢𝗡𝗦 ⚠️ ✪ 𝗖𝗼𝗺𝗽𝗹𝗲𝘁𝗲 𝗮𝗹𝗹 𝗿𝗲𝗹𝗲𝘃𝗮𝗻𝘁 𝘀𝗲𝗰𝘁𝗶𝗼𝗻𝘀 ✪ 𝗣𝗿𝗼𝘃𝗶𝗱𝗲 𝗱𝗲𝘁𝗮𝗶𝗹𝗲𝗱 𝗮𝗻𝘀…"
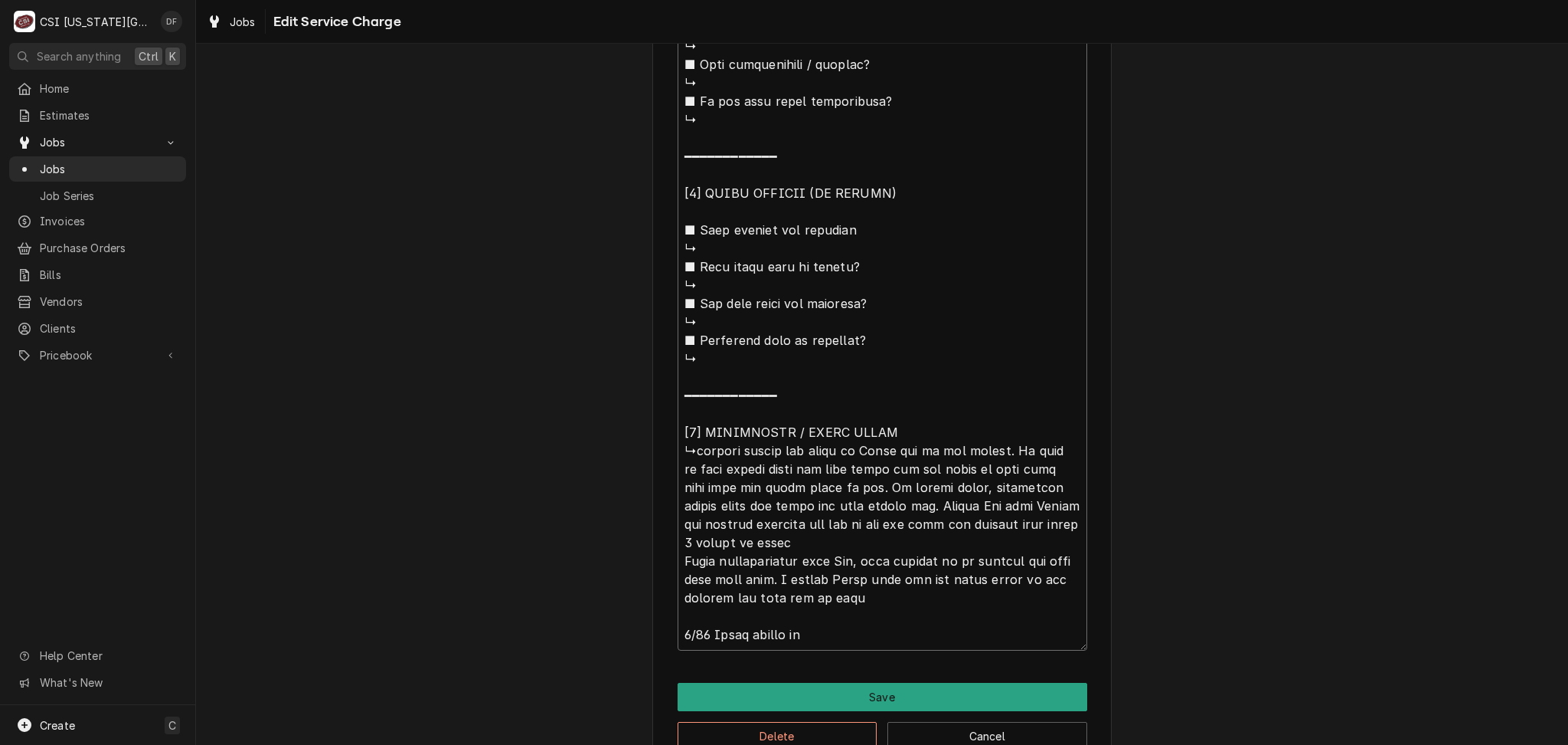
type textarea "x"
type textarea "⚠️ 𝗙𝗢𝗥𝗠 𝗜𝗡𝗦𝗧𝗥𝗨𝗖𝗧𝗜𝗢𝗡𝗦 ⚠️ ✪ 𝗖𝗼𝗺𝗽𝗹𝗲𝘁𝗲 𝗮𝗹𝗹 𝗿𝗲𝗹𝗲𝘃𝗮𝗻𝘁 𝘀𝗲𝗰𝘁𝗶𝗼𝗻𝘀 ✪ 𝗣𝗿𝗼𝘃𝗶𝗱𝗲 𝗱𝗲𝘁𝗮𝗶𝗹𝗲𝗱 𝗮𝗻𝘀…"
type textarea "x"
type textarea "⚠️ 𝗙𝗢𝗥𝗠 𝗜𝗡𝗦𝗧𝗥𝗨𝗖𝗧𝗜𝗢𝗡𝗦 ⚠️ ✪ 𝗖𝗼𝗺𝗽𝗹𝗲𝘁𝗲 𝗮𝗹𝗹 𝗿𝗲𝗹𝗲𝘃𝗮𝗻𝘁 𝘀𝗲𝗰𝘁𝗶𝗼𝗻𝘀 ✪ 𝗣𝗿𝗼𝘃𝗶𝗱𝗲 𝗱𝗲𝘁𝗮𝗶𝗹𝗲𝗱 𝗮𝗻𝘀…"
type textarea "x"
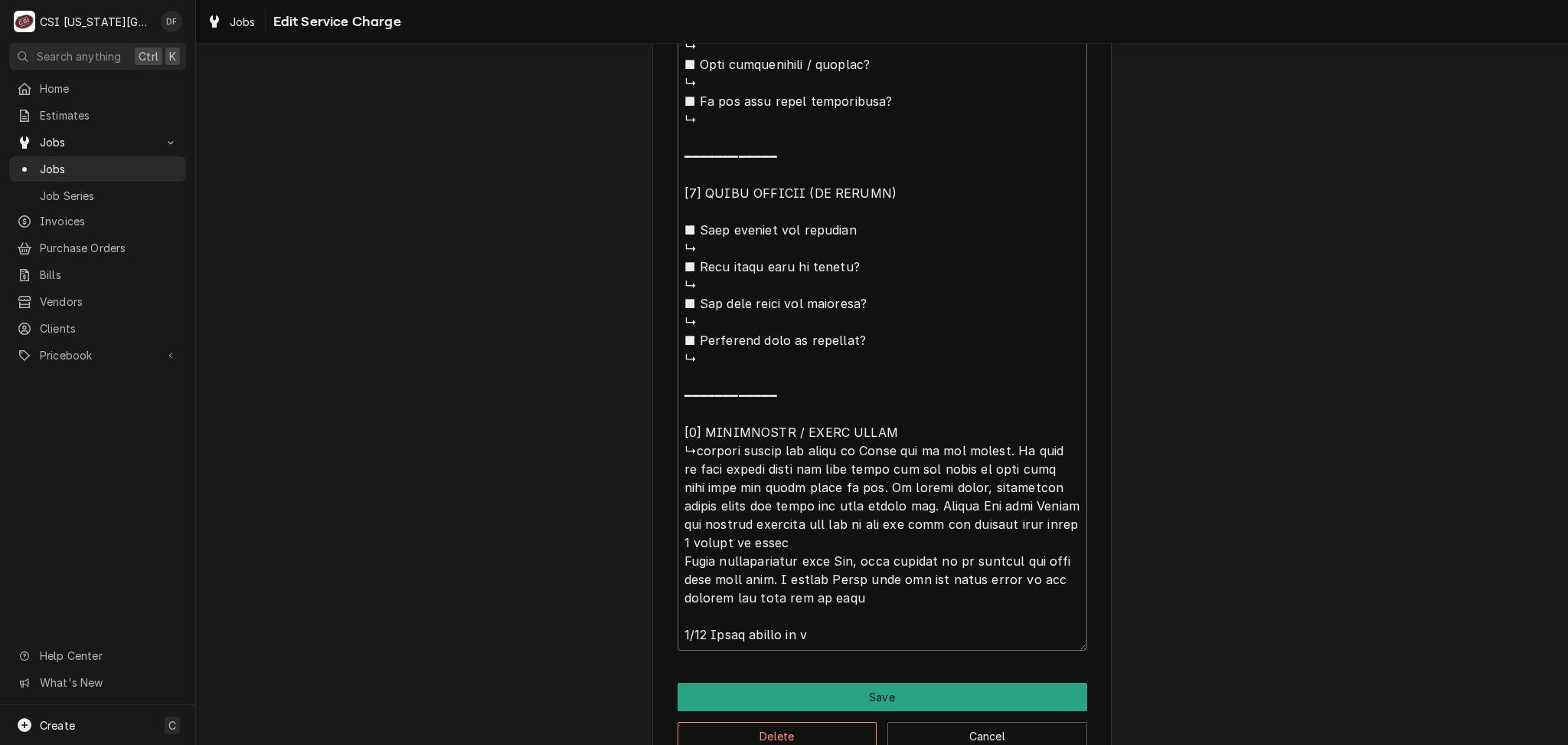
type textarea "⚠️ 𝗙𝗢𝗥𝗠 𝗜𝗡𝗦𝗧𝗥𝗨𝗖𝗧𝗜𝗢𝗡𝗦 ⚠️ ✪ 𝗖𝗼𝗺𝗽𝗹𝗲𝘁𝗲 𝗮𝗹𝗹 𝗿𝗲𝗹𝗲𝘃𝗮𝗻𝘁 𝘀𝗲𝗰𝘁𝗶𝗼𝗻𝘀 ✪ 𝗣𝗿𝗼𝘃𝗶𝗱𝗲 𝗱𝗲𝘁𝗮𝗶𝗹𝗲𝗱 𝗮𝗻𝘀…"
type textarea "x"
type textarea "⚠️ 𝗙𝗢𝗥𝗠 𝗜𝗡𝗦𝗧𝗥𝗨𝗖𝗧𝗜𝗢𝗡𝗦 ⚠️ ✪ 𝗖𝗼𝗺𝗽𝗹𝗲𝘁𝗲 𝗮𝗹𝗹 𝗿𝗲𝗹𝗲𝘃𝗮𝗻𝘁 𝘀𝗲𝗰𝘁𝗶𝗼𝗻𝘀 ✪ 𝗣𝗿𝗼𝘃𝗶𝗱𝗲 𝗱𝗲𝘁𝗮𝗶𝗹𝗲𝗱 𝗮𝗻𝘀…"
type textarea "x"
type textarea "⚠️ 𝗙𝗢𝗥𝗠 𝗜𝗡𝗦𝗧𝗥𝗨𝗖𝗧𝗜𝗢𝗡𝗦 ⚠️ ✪ 𝗖𝗼𝗺𝗽𝗹𝗲𝘁𝗲 𝗮𝗹𝗹 𝗿𝗲𝗹𝗲𝘃𝗮𝗻𝘁 𝘀𝗲𝗰𝘁𝗶𝗼𝗻𝘀 ✪ 𝗣𝗿𝗼𝘃𝗶𝗱𝗲 𝗱𝗲𝘁𝗮𝗶𝗹𝗲𝗱 𝗮𝗻𝘀…"
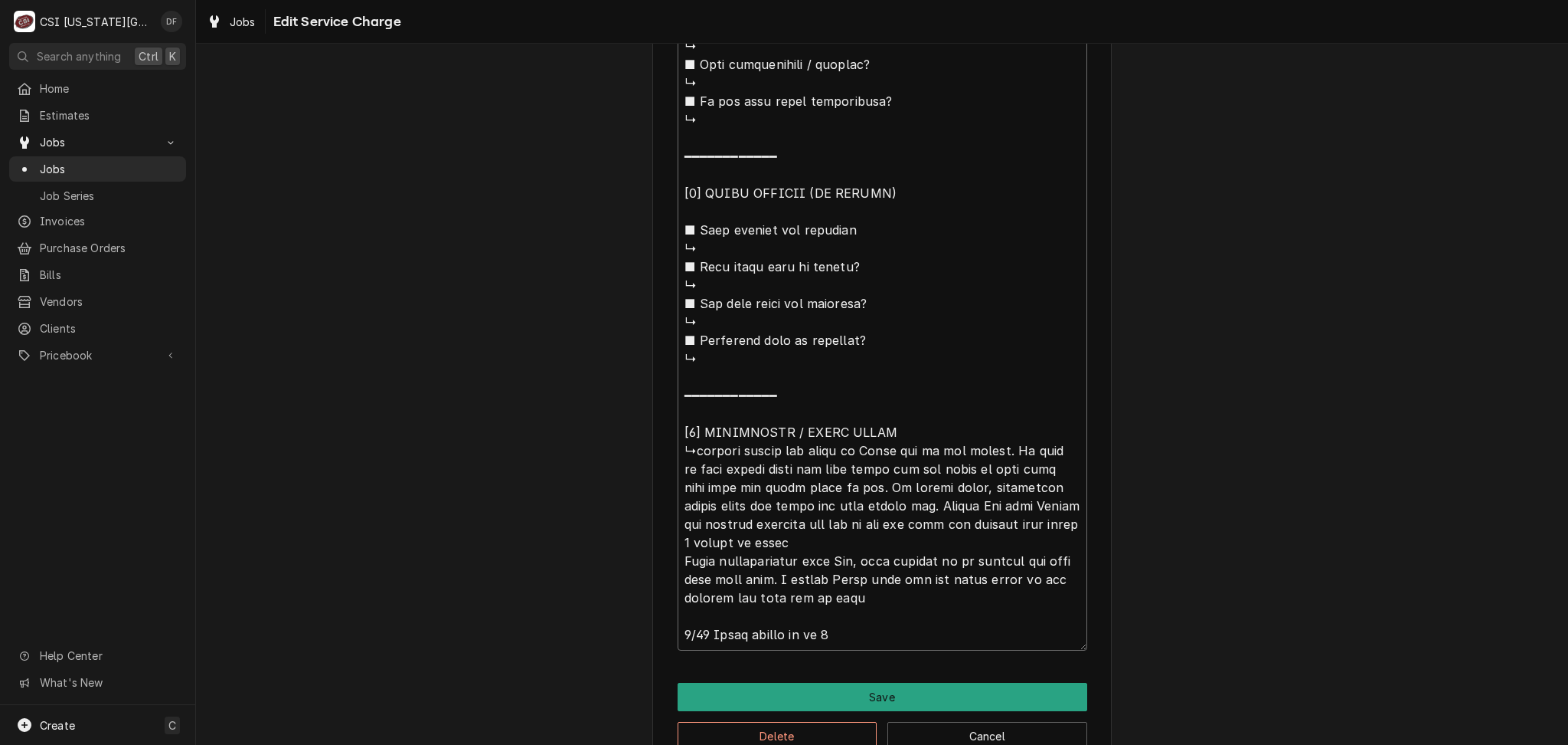
type textarea "x"
type textarea "⚠️ 𝗙𝗢𝗥𝗠 𝗜𝗡𝗦𝗧𝗥𝗨𝗖𝗧𝗜𝗢𝗡𝗦 ⚠️ ✪ 𝗖𝗼𝗺𝗽𝗹𝗲𝘁𝗲 𝗮𝗹𝗹 𝗿𝗲𝗹𝗲𝘃𝗮𝗻𝘁 𝘀𝗲𝗰𝘁𝗶𝗼𝗻𝘀 ✪ 𝗣𝗿𝗼𝘃𝗶𝗱𝗲 𝗱𝗲𝘁𝗮𝗶𝗹𝗲𝗱 𝗮𝗻𝘀…"
type textarea "x"
type textarea "⚠️ 𝗙𝗢𝗥𝗠 𝗜𝗡𝗦𝗧𝗥𝗨𝗖𝗧𝗜𝗢𝗡𝗦 ⚠️ ✪ 𝗖𝗼𝗺𝗽𝗹𝗲𝘁𝗲 𝗮𝗹𝗹 𝗿𝗲𝗹𝗲𝘃𝗮𝗻𝘁 𝘀𝗲𝗰𝘁𝗶𝗼𝗻𝘀 ✪ 𝗣𝗿𝗼𝘃𝗶𝗱𝗲 𝗱𝗲𝘁𝗮𝗶𝗹𝗲𝗱 𝗮𝗻𝘀…"
type textarea "x"
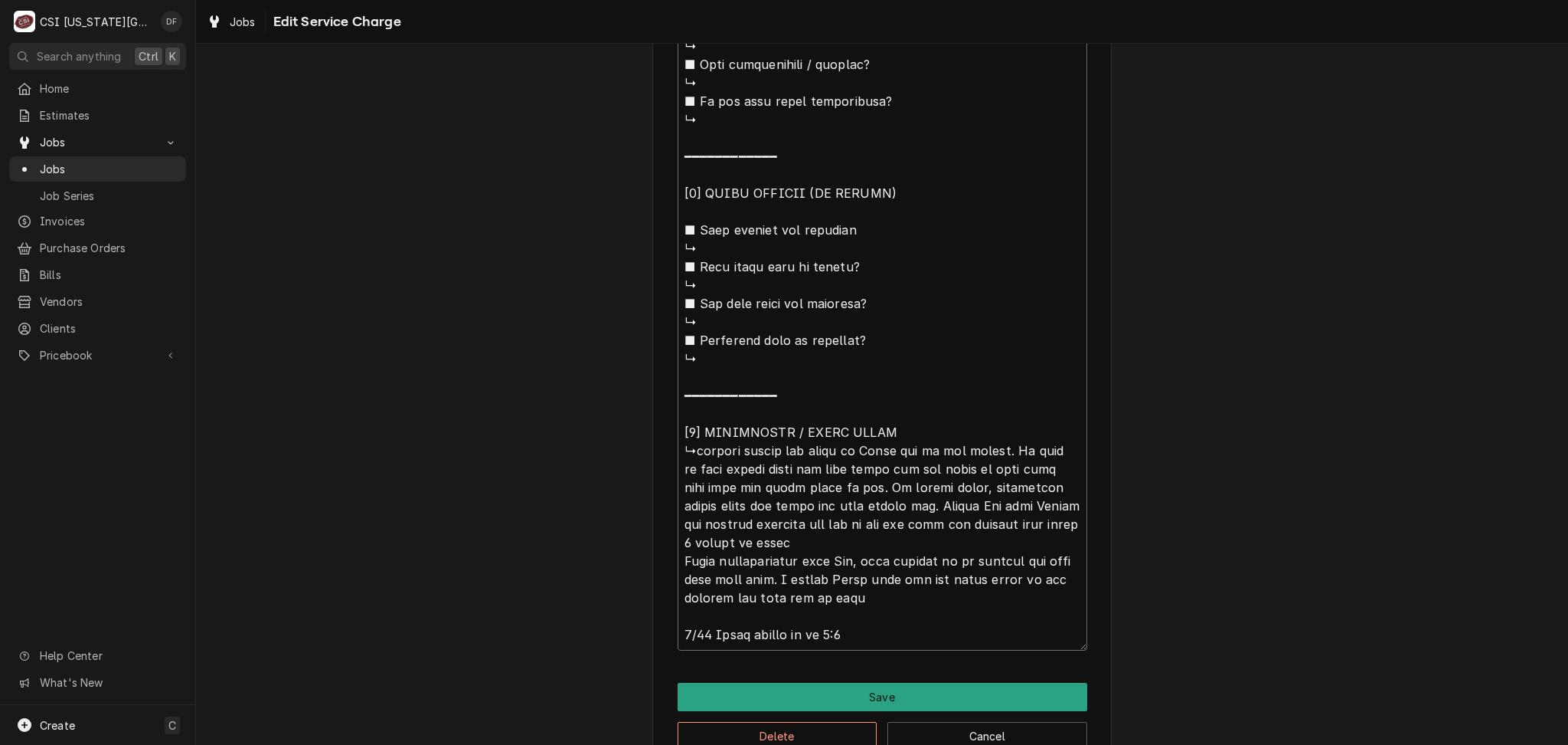
type textarea "⚠️ 𝗙𝗢𝗥𝗠 𝗜𝗡𝗦𝗧𝗥𝗨𝗖𝗧𝗜𝗢𝗡𝗦 ⚠️ ✪ 𝗖𝗼𝗺𝗽𝗹𝗲𝘁𝗲 𝗮𝗹𝗹 𝗿𝗲𝗹𝗲𝘃𝗮𝗻𝘁 𝘀𝗲𝗰𝘁𝗶𝗼𝗻𝘀 ✪ 𝗣𝗿𝗼𝘃𝗶𝗱𝗲 𝗱𝗲𝘁𝗮𝗶𝗹𝗲𝗱 𝗮𝗻𝘀…"
type textarea "x"
type textarea "⚠️ 𝗙𝗢𝗥𝗠 𝗜𝗡𝗦𝗧𝗥𝗨𝗖𝗧𝗜𝗢𝗡𝗦 ⚠️ ✪ 𝗖𝗼𝗺𝗽𝗹𝗲𝘁𝗲 𝗮𝗹𝗹 𝗿𝗲𝗹𝗲𝘃𝗮𝗻𝘁 𝘀𝗲𝗰𝘁𝗶𝗼𝗻𝘀 ✪ 𝗣𝗿𝗼𝘃𝗶𝗱𝗲 𝗱𝗲𝘁𝗮𝗶𝗹𝗲𝗱 𝗮𝗻𝘀…"
type textarea "x"
type textarea "⚠️ 𝗙𝗢𝗥𝗠 𝗜𝗡𝗦𝗧𝗥𝗨𝗖𝗧𝗜𝗢𝗡𝗦 ⚠️ ✪ 𝗖𝗼𝗺𝗽𝗹𝗲𝘁𝗲 𝗮𝗹𝗹 𝗿𝗲𝗹𝗲𝘃𝗮𝗻𝘁 𝘀𝗲𝗰𝘁𝗶𝗼𝗻𝘀 ✪ 𝗣𝗿𝗼𝘃𝗶𝗱𝗲 𝗱𝗲𝘁𝗮𝗶𝗹𝗲𝗱 𝗮𝗻𝘀…"
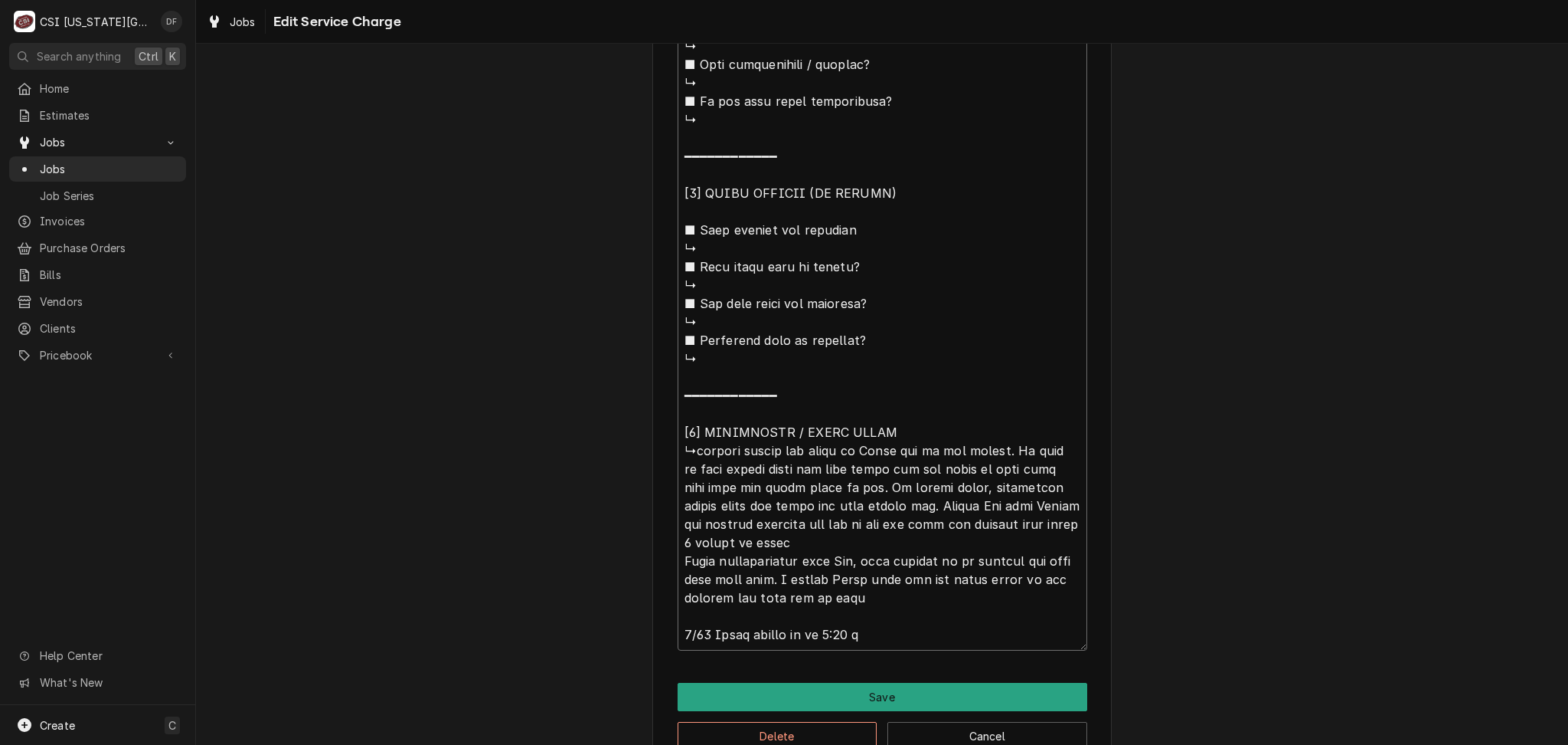
type textarea "x"
type textarea "⚠️ 𝗙𝗢𝗥𝗠 𝗜𝗡𝗦𝗧𝗥𝗨𝗖𝗧𝗜𝗢𝗡𝗦 ⚠️ ✪ 𝗖𝗼𝗺𝗽𝗹𝗲𝘁𝗲 𝗮𝗹𝗹 𝗿𝗲𝗹𝗲𝘃𝗮𝗻𝘁 𝘀𝗲𝗰𝘁𝗶𝗼𝗻𝘀 ✪ 𝗣𝗿𝗼𝘃𝗶𝗱𝗲 𝗱𝗲𝘁𝗮𝗶𝗹𝗲𝗱 𝗮𝗻𝘀…"
type textarea "x"
type textarea "⚠️ 𝗙𝗢𝗥𝗠 𝗜𝗡𝗦𝗧𝗥𝗨𝗖𝗧𝗜𝗢𝗡𝗦 ⚠️ ✪ 𝗖𝗼𝗺𝗽𝗹𝗲𝘁𝗲 𝗮𝗹𝗹 𝗿𝗲𝗹𝗲𝘃𝗮𝗻𝘁 𝘀𝗲𝗰𝘁𝗶𝗼𝗻𝘀 ✪ 𝗣𝗿𝗼𝘃𝗶𝗱𝗲 𝗱𝗲𝘁𝗮𝗶𝗹𝗲𝗱 𝗮𝗻𝘀…"
type textarea "x"
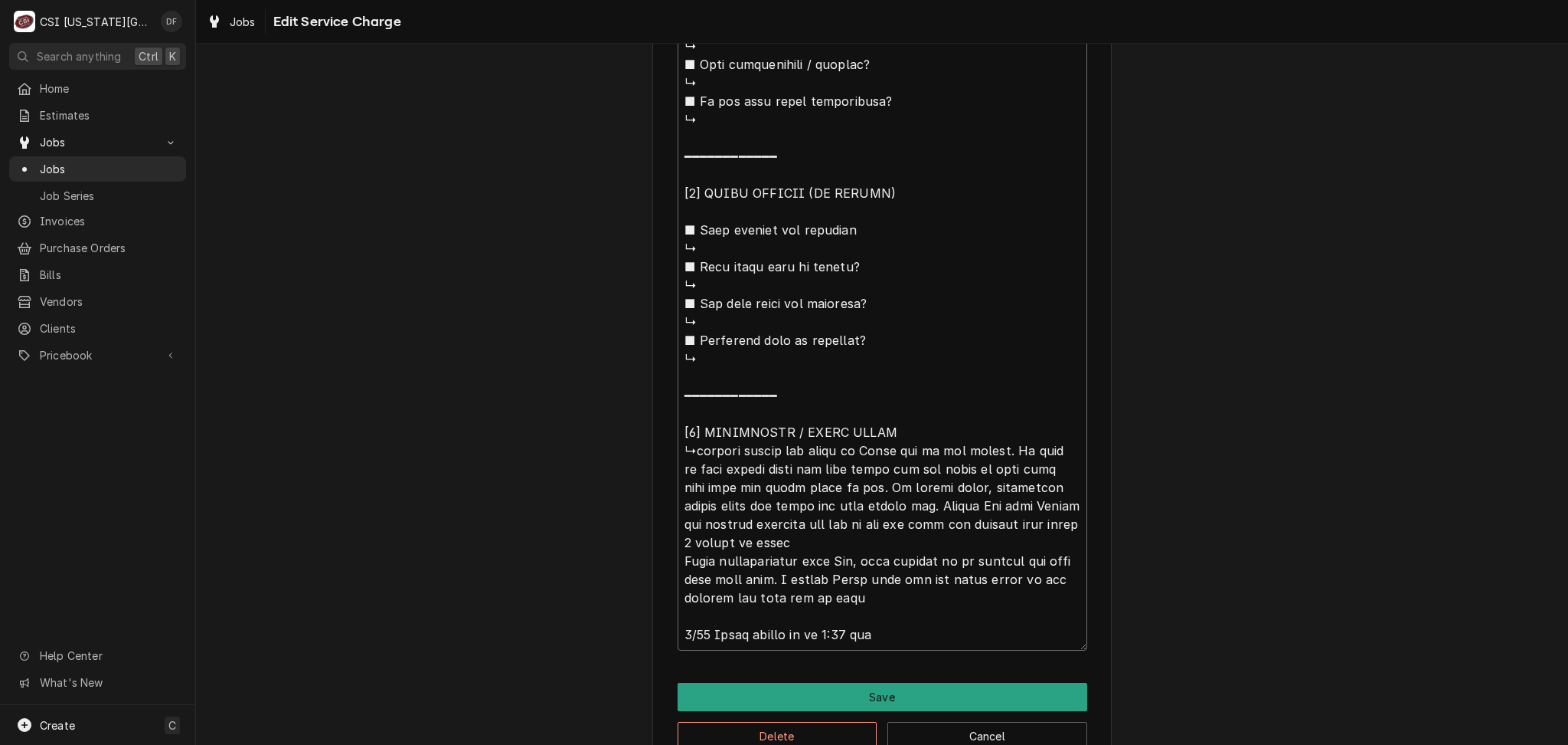
type textarea "⚠️ 𝗙𝗢𝗥𝗠 𝗜𝗡𝗦𝗧𝗥𝗨𝗖𝗧𝗜𝗢𝗡𝗦 ⚠️ ✪ 𝗖𝗼𝗺𝗽𝗹𝗲𝘁𝗲 𝗮𝗹𝗹 𝗿𝗲𝗹𝗲𝘃𝗮𝗻𝘁 𝘀𝗲𝗰𝘁𝗶𝗼𝗻𝘀 ✪ 𝗣𝗿𝗼𝘃𝗶𝗱𝗲 𝗱𝗲𝘁𝗮𝗶𝗹𝗲𝗱 𝗮𝗻𝘀…"
type textarea "x"
type textarea "⚠️ 𝗙𝗢𝗥𝗠 𝗜𝗡𝗦𝗧𝗥𝗨𝗖𝗧𝗜𝗢𝗡𝗦 ⚠️ ✪ 𝗖𝗼𝗺𝗽𝗹𝗲𝘁𝗲 𝗮𝗹𝗹 𝗿𝗲𝗹𝗲𝘃𝗮𝗻𝘁 𝘀𝗲𝗰𝘁𝗶𝗼𝗻𝘀 ✪ 𝗣𝗿𝗼𝘃𝗶𝗱𝗲 𝗱𝗲𝘁𝗮𝗶𝗹𝗲𝗱 𝗮𝗻𝘀…"
type textarea "x"
type textarea "⚠️ 𝗙𝗢𝗥𝗠 𝗜𝗡𝗦𝗧𝗥𝗨𝗖𝗧𝗜𝗢𝗡𝗦 ⚠️ ✪ 𝗖𝗼𝗺𝗽𝗹𝗲𝘁𝗲 𝗮𝗹𝗹 𝗿𝗲𝗹𝗲𝘃𝗮𝗻𝘁 𝘀𝗲𝗰𝘁𝗶𝗼𝗻𝘀 ✪ 𝗣𝗿𝗼𝘃𝗶𝗱𝗲 𝗱𝗲𝘁𝗮𝗶𝗹𝗲𝗱 𝗮𝗻𝘀…"
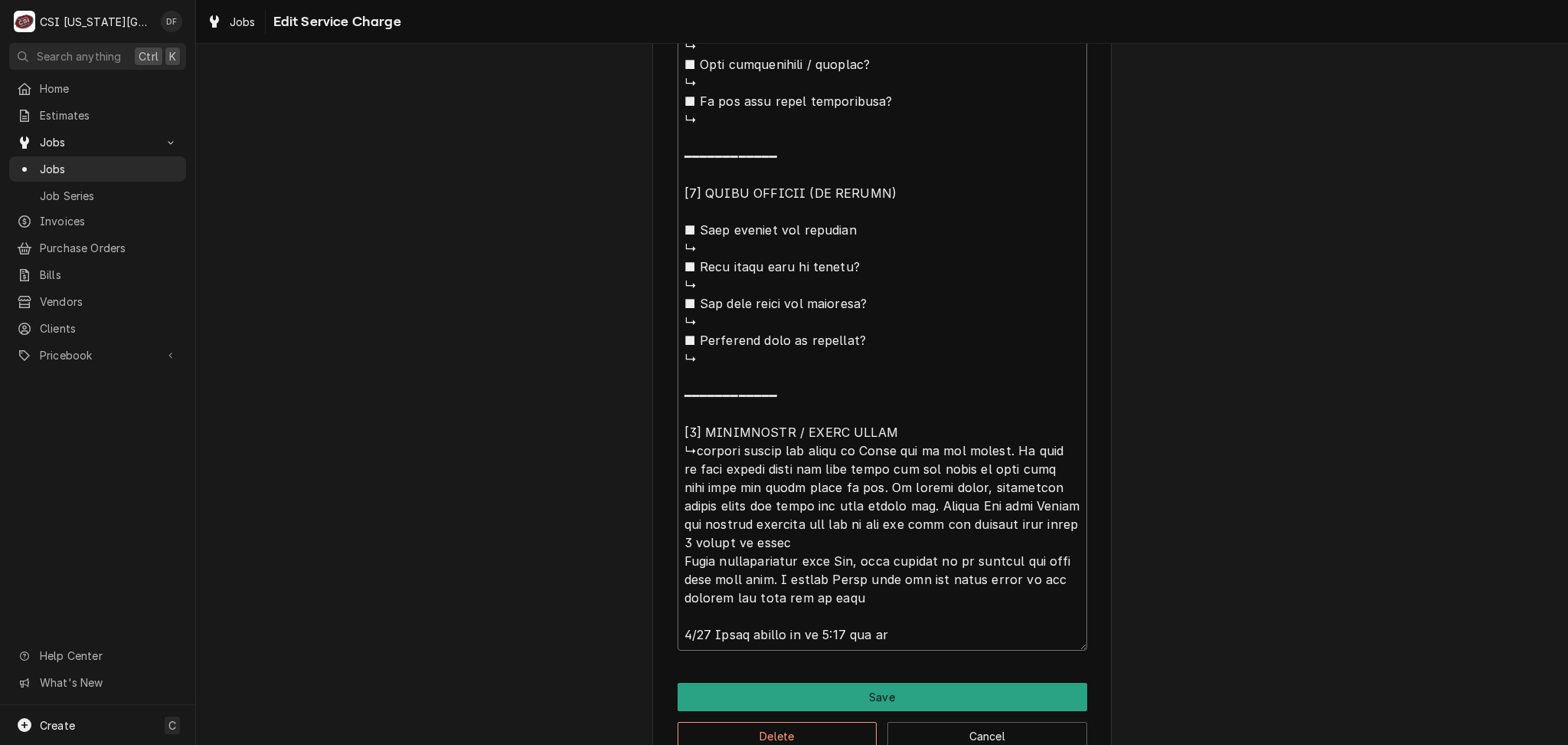
type textarea "x"
type textarea "⚠️ 𝗙𝗢𝗥𝗠 𝗜𝗡𝗦𝗧𝗥𝗨𝗖𝗧𝗜𝗢𝗡𝗦 ⚠️ ✪ 𝗖𝗼𝗺𝗽𝗹𝗲𝘁𝗲 𝗮𝗹𝗹 𝗿𝗲𝗹𝗲𝘃𝗮𝗻𝘁 𝘀𝗲𝗰𝘁𝗶𝗼𝗻𝘀 ✪ 𝗣𝗿𝗼𝘃𝗶𝗱𝗲 𝗱𝗲𝘁𝗮𝗶𝗹𝗲𝗱 𝗮𝗻𝘀…"
type textarea "x"
type textarea "⚠️ 𝗙𝗢𝗥𝗠 𝗜𝗡𝗦𝗧𝗥𝗨𝗖𝗧𝗜𝗢𝗡𝗦 ⚠️ ✪ 𝗖𝗼𝗺𝗽𝗹𝗲𝘁𝗲 𝗮𝗹𝗹 𝗿𝗲𝗹𝗲𝘃𝗮𝗻𝘁 𝘀𝗲𝗰𝘁𝗶𝗼𝗻𝘀 ✪ 𝗣𝗿𝗼𝘃𝗶𝗱𝗲 𝗱𝗲𝘁𝗮𝗶𝗹𝗲𝗱 𝗮𝗻𝘀…"
type textarea "x"
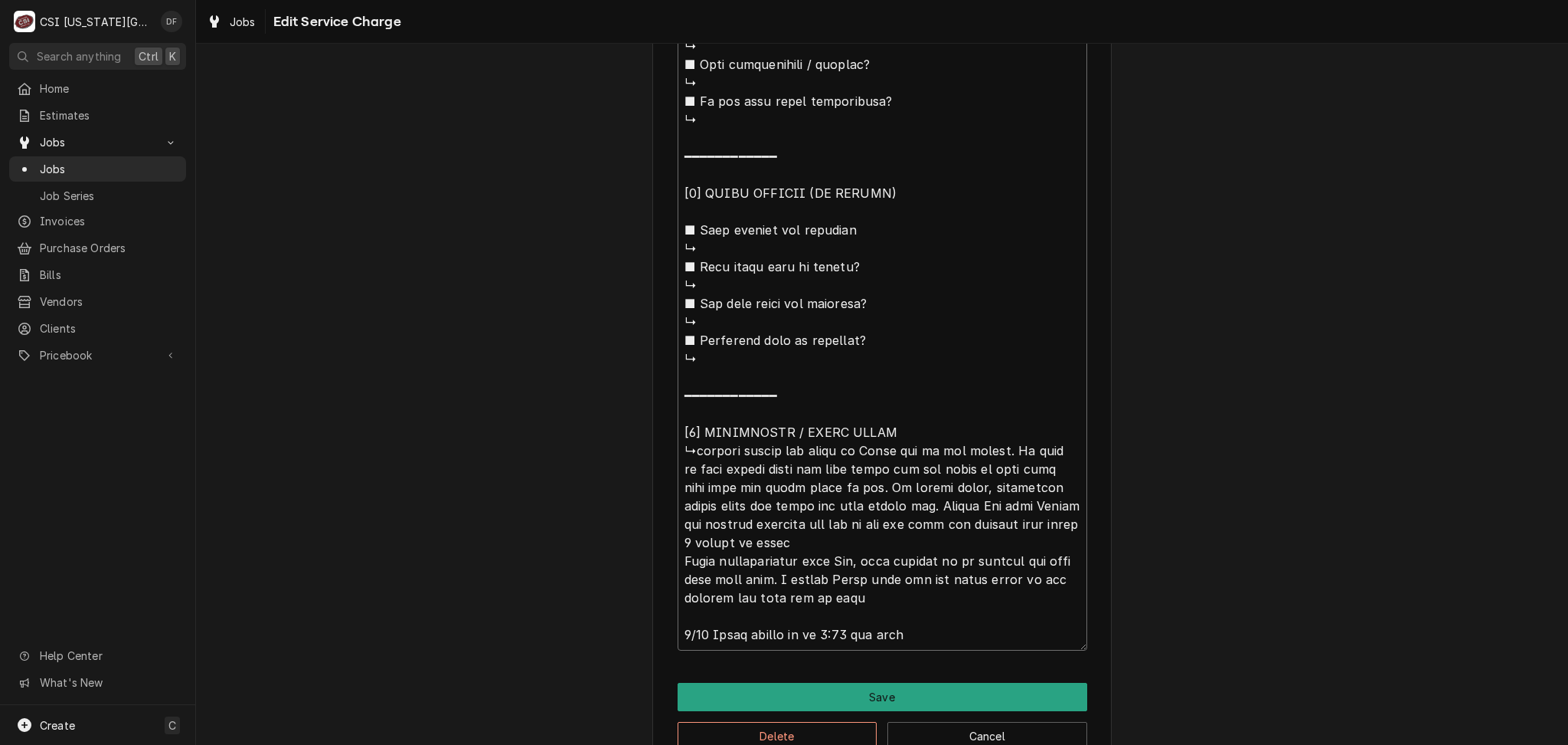
type textarea "⚠️ 𝗙𝗢𝗥𝗠 𝗜𝗡𝗦𝗧𝗥𝗨𝗖𝗧𝗜𝗢𝗡𝗦 ⚠️ ✪ 𝗖𝗼𝗺𝗽𝗹𝗲𝘁𝗲 𝗮𝗹𝗹 𝗿𝗲𝗹𝗲𝘃𝗮𝗻𝘁 𝘀𝗲𝗰𝘁𝗶𝗼𝗻𝘀 ✪ 𝗣𝗿𝗼𝘃𝗶𝗱𝗲 𝗱𝗲𝘁𝗮𝗶𝗹𝗲𝗱 𝗮𝗻𝘀…"
type textarea "x"
type textarea "⚠️ 𝗙𝗢𝗥𝗠 𝗜𝗡𝗦𝗧𝗥𝗨𝗖𝗧𝗜𝗢𝗡𝗦 ⚠️ ✪ 𝗖𝗼𝗺𝗽𝗹𝗲𝘁𝗲 𝗮𝗹𝗹 𝗿𝗲𝗹𝗲𝘃𝗮𝗻𝘁 𝘀𝗲𝗰𝘁𝗶𝗼𝗻𝘀 ✪ 𝗣𝗿𝗼𝘃𝗶𝗱𝗲 𝗱𝗲𝘁𝗮𝗶𝗹𝗲𝗱 𝗮𝗻𝘀…"
type textarea "x"
type textarea "⚠️ 𝗙𝗢𝗥𝗠 𝗜𝗡𝗦𝗧𝗥𝗨𝗖𝗧𝗜𝗢𝗡𝗦 ⚠️ ✪ 𝗖𝗼𝗺𝗽𝗹𝗲𝘁𝗲 𝗮𝗹𝗹 𝗿𝗲𝗹𝗲𝘃𝗮𝗻𝘁 𝘀𝗲𝗰𝘁𝗶𝗼𝗻𝘀 ✪ 𝗣𝗿𝗼𝘃𝗶𝗱𝗲 𝗱𝗲𝘁𝗮𝗶𝗹𝗲𝗱 𝗮𝗻𝘀…"
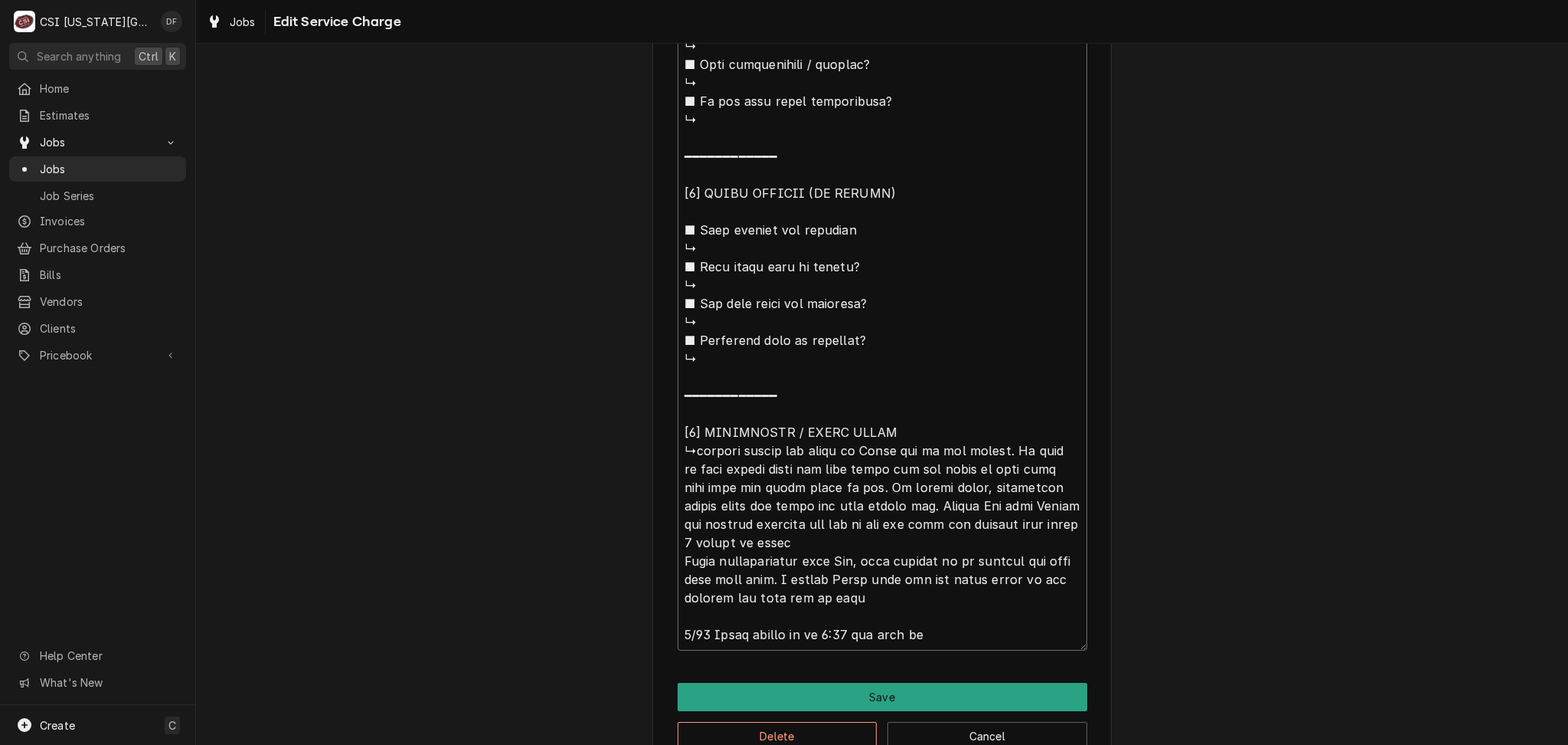
type textarea "x"
type textarea "⚠️ 𝗙𝗢𝗥𝗠 𝗜𝗡𝗦𝗧𝗥𝗨𝗖𝗧𝗜𝗢𝗡𝗦 ⚠️ ✪ 𝗖𝗼𝗺𝗽𝗹𝗲𝘁𝗲 𝗮𝗹𝗹 𝗿𝗲𝗹𝗲𝘃𝗮𝗻𝘁 𝘀𝗲𝗰𝘁𝗶𝗼𝗻𝘀 ✪ 𝗣𝗿𝗼𝘃𝗶𝗱𝗲 𝗱𝗲𝘁𝗮𝗶𝗹𝗲𝗱 𝗮𝗻𝘀…"
type textarea "x"
type textarea "⚠️ 𝗙𝗢𝗥𝗠 𝗜𝗡𝗦𝗧𝗥𝗨𝗖𝗧𝗜𝗢𝗡𝗦 ⚠️ ✪ 𝗖𝗼𝗺𝗽𝗹𝗲𝘁𝗲 𝗮𝗹𝗹 𝗿𝗲𝗹𝗲𝘃𝗮𝗻𝘁 𝘀𝗲𝗰𝘁𝗶𝗼𝗻𝘀 ✪ 𝗣𝗿𝗼𝘃𝗶𝗱𝗲 𝗱𝗲𝘁𝗮𝗶𝗹𝗲𝗱 𝗮𝗻𝘀…"
type textarea "x"
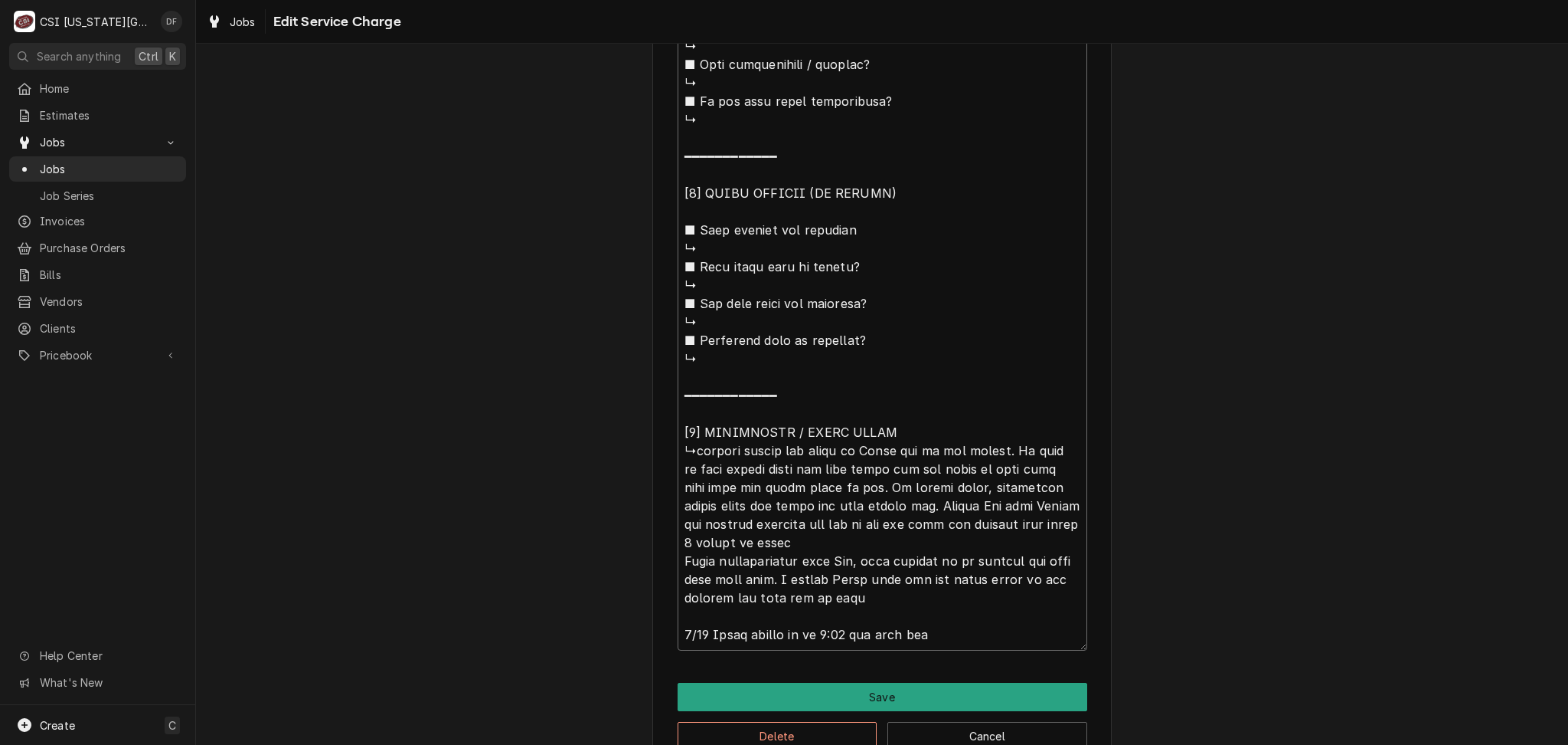
type textarea "⚠️ 𝗙𝗢𝗥𝗠 𝗜𝗡𝗦𝗧𝗥𝗨𝗖𝗧𝗜𝗢𝗡𝗦 ⚠️ ✪ 𝗖𝗼𝗺𝗽𝗹𝗲𝘁𝗲 𝗮𝗹𝗹 𝗿𝗲𝗹𝗲𝘃𝗮𝗻𝘁 𝘀𝗲𝗰𝘁𝗶𝗼𝗻𝘀 ✪ 𝗣𝗿𝗼𝘃𝗶𝗱𝗲 𝗱𝗲𝘁𝗮𝗶𝗹𝗲𝗱 𝗮𝗻𝘀…"
type textarea "x"
type textarea "⚠️ 𝗙𝗢𝗥𝗠 𝗜𝗡𝗦𝗧𝗥𝗨𝗖𝗧𝗜𝗢𝗡𝗦 ⚠️ ✪ 𝗖𝗼𝗺𝗽𝗹𝗲𝘁𝗲 𝗮𝗹𝗹 𝗿𝗲𝗹𝗲𝘃𝗮𝗻𝘁 𝘀𝗲𝗰𝘁𝗶𝗼𝗻𝘀 ✪ 𝗣𝗿𝗼𝘃𝗶𝗱𝗲 𝗱𝗲𝘁𝗮𝗶𝗹𝗲𝗱 𝗮𝗻𝘀…"
type textarea "x"
type textarea "⚠️ 𝗙𝗢𝗥𝗠 𝗜𝗡𝗦𝗧𝗥𝗨𝗖𝗧𝗜𝗢𝗡𝗦 ⚠️ ✪ 𝗖𝗼𝗺𝗽𝗹𝗲𝘁𝗲 𝗮𝗹𝗹 𝗿𝗲𝗹𝗲𝘃𝗮𝗻𝘁 𝘀𝗲𝗰𝘁𝗶𝗼𝗻𝘀 ✪ 𝗣𝗿𝗼𝘃𝗶𝗱𝗲 𝗱𝗲𝘁𝗮𝗶𝗹𝗲𝗱 𝗮𝗻𝘀…"
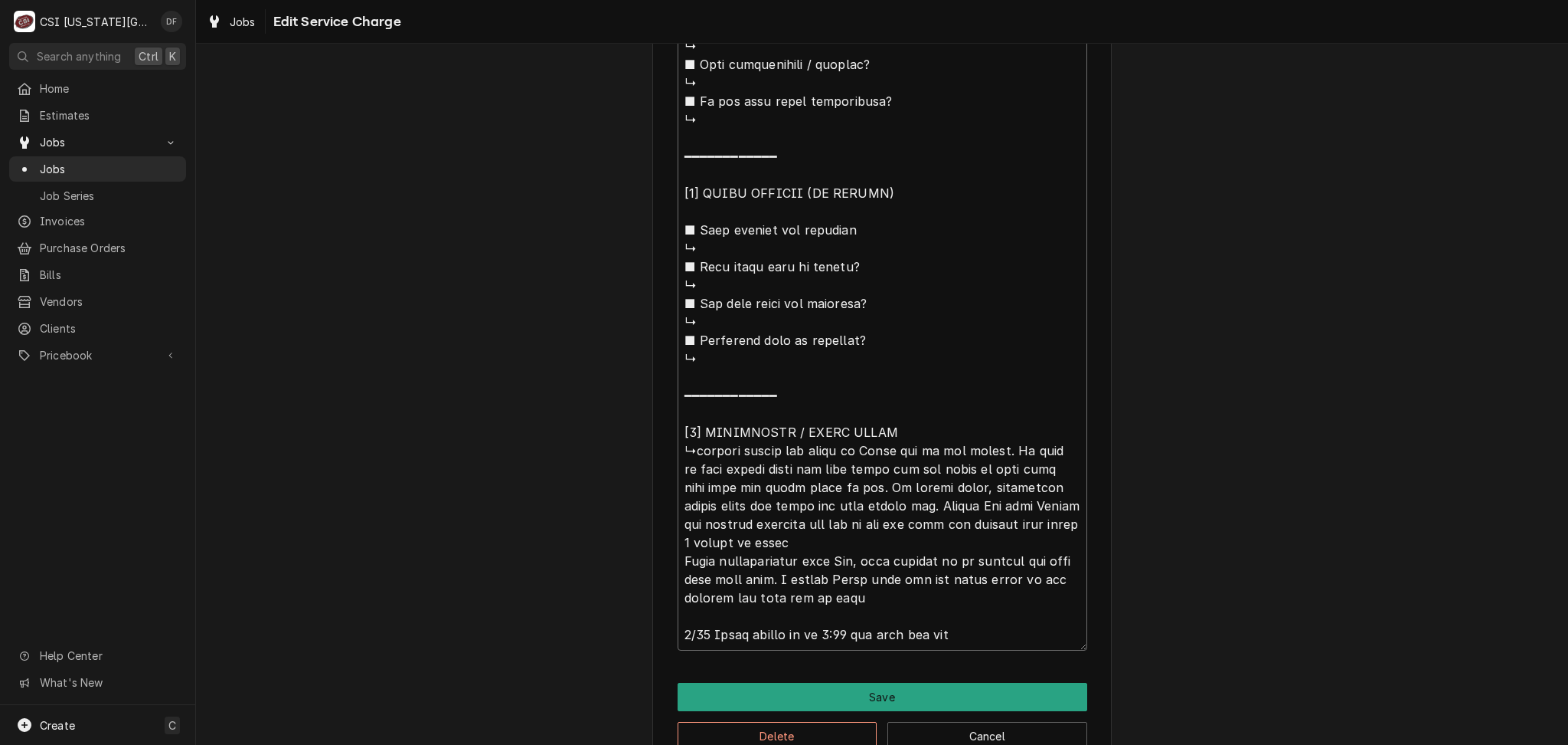
type textarea "x"
type textarea "⚠️ 𝗙𝗢𝗥𝗠 𝗜𝗡𝗦𝗧𝗥𝗨𝗖𝗧𝗜𝗢𝗡𝗦 ⚠️ ✪ 𝗖𝗼𝗺𝗽𝗹𝗲𝘁𝗲 𝗮𝗹𝗹 𝗿𝗲𝗹𝗲𝘃𝗮𝗻𝘁 𝘀𝗲𝗰𝘁𝗶𝗼𝗻𝘀 ✪ 𝗣𝗿𝗼𝘃𝗶𝗱𝗲 𝗱𝗲𝘁𝗮𝗶𝗹𝗲𝗱 𝗮𝗻𝘀…"
type textarea "x"
type textarea "⚠️ 𝗙𝗢𝗥𝗠 𝗜𝗡𝗦𝗧𝗥𝗨𝗖𝗧𝗜𝗢𝗡𝗦 ⚠️ ✪ 𝗖𝗼𝗺𝗽𝗹𝗲𝘁𝗲 𝗮𝗹𝗹 𝗿𝗲𝗹𝗲𝘃𝗮𝗻𝘁 𝘀𝗲𝗰𝘁𝗶𝗼𝗻𝘀 ✪ 𝗣𝗿𝗼𝘃𝗶𝗱𝗲 𝗱𝗲𝘁𝗮𝗶𝗹𝗲𝗱 𝗮𝗻𝘀…"
type textarea "x"
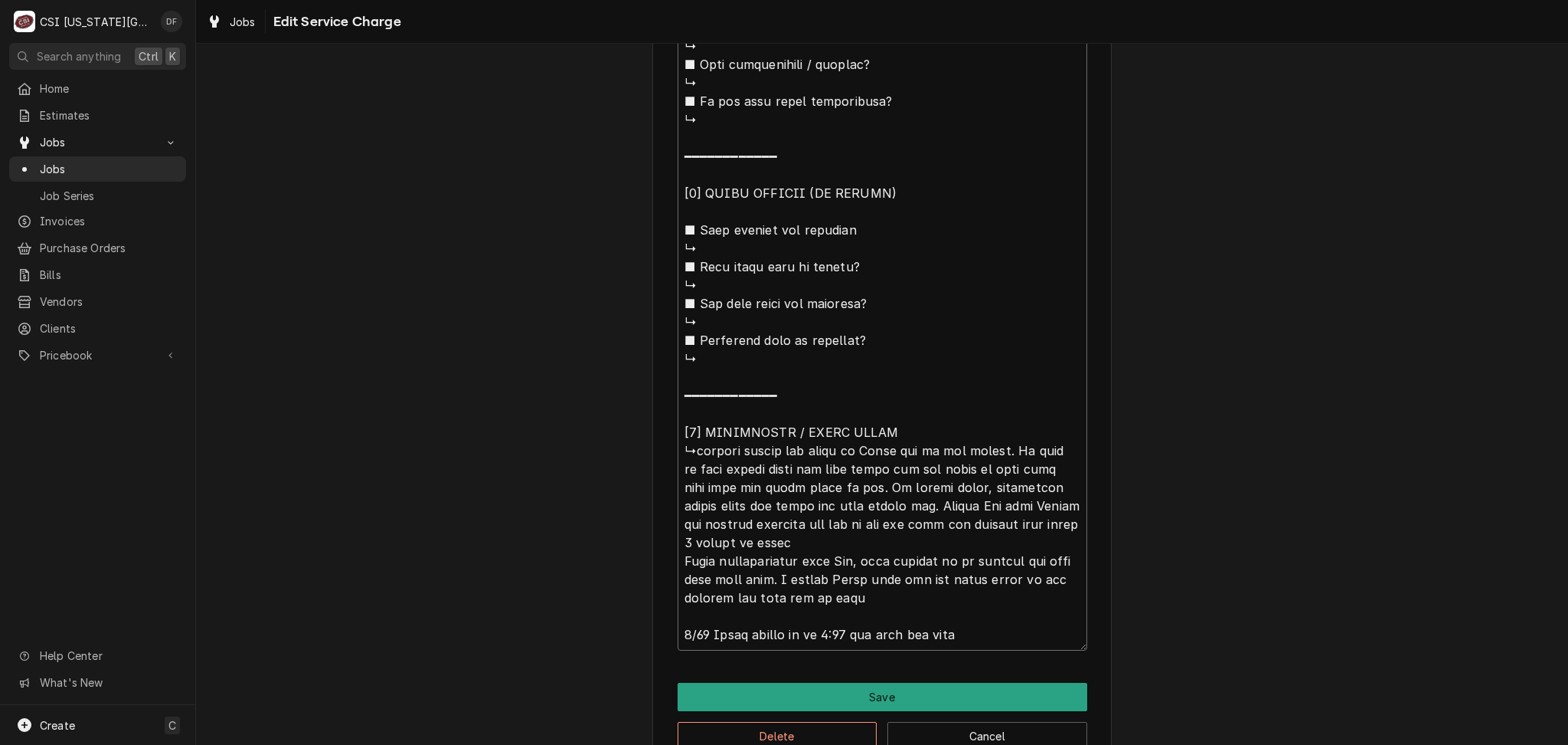
type textarea "⚠️ 𝗙𝗢𝗥𝗠 𝗜𝗡𝗦𝗧𝗥𝗨𝗖𝗧𝗜𝗢𝗡𝗦 ⚠️ ✪ 𝗖𝗼𝗺𝗽𝗹𝗲𝘁𝗲 𝗮𝗹𝗹 𝗿𝗲𝗹𝗲𝘃𝗮𝗻𝘁 𝘀𝗲𝗰𝘁𝗶𝗼𝗻𝘀 ✪ 𝗣𝗿𝗼𝘃𝗶𝗱𝗲 𝗱𝗲𝘁𝗮𝗶𝗹𝗲𝗱 𝗮𝗻𝘀…"
type textarea "x"
type textarea "⚠️ 𝗙𝗢𝗥𝗠 𝗜𝗡𝗦𝗧𝗥𝗨𝗖𝗧𝗜𝗢𝗡𝗦 ⚠️ ✪ 𝗖𝗼𝗺𝗽𝗹𝗲𝘁𝗲 𝗮𝗹𝗹 𝗿𝗲𝗹𝗲𝘃𝗮𝗻𝘁 𝘀𝗲𝗰𝘁𝗶𝗼𝗻𝘀 ✪ 𝗣𝗿𝗼𝘃𝗶𝗱𝗲 𝗱𝗲𝘁𝗮𝗶𝗹𝗲𝗱 𝗮𝗻𝘀…"
type textarea "x"
type textarea "⚠️ 𝗙𝗢𝗥𝗠 𝗜𝗡𝗦𝗧𝗥𝗨𝗖𝗧𝗜𝗢𝗡𝗦 ⚠️ ✪ 𝗖𝗼𝗺𝗽𝗹𝗲𝘁𝗲 𝗮𝗹𝗹 𝗿𝗲𝗹𝗲𝘃𝗮𝗻𝘁 𝘀𝗲𝗰𝘁𝗶𝗼𝗻𝘀 ✪ 𝗣𝗿𝗼𝘃𝗶𝗱𝗲 𝗱𝗲𝘁𝗮𝗶𝗹𝗲𝗱 𝗮𝗻𝘀…"
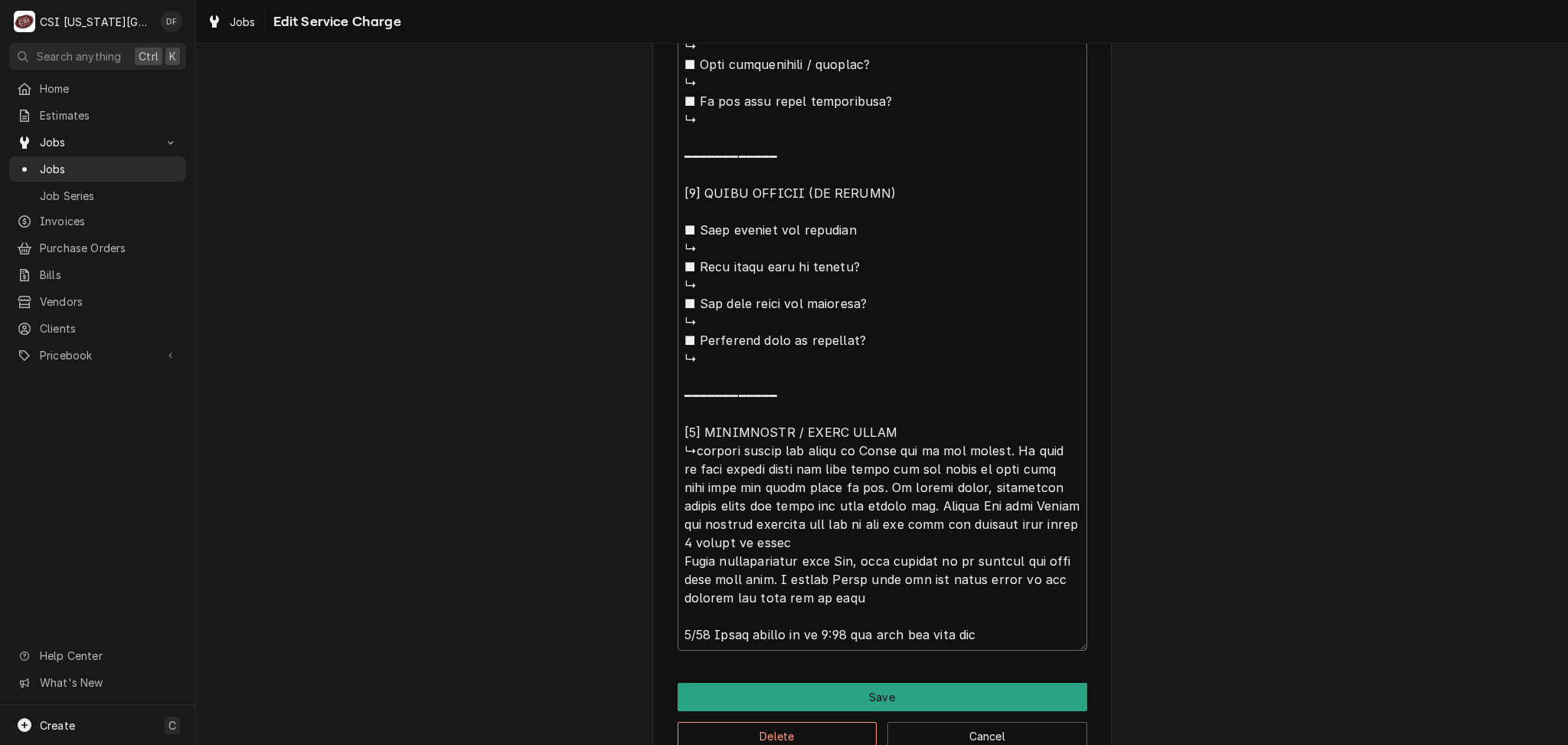
type textarea "x"
type textarea "⚠️ 𝗙𝗢𝗥𝗠 𝗜𝗡𝗦𝗧𝗥𝗨𝗖𝗧𝗜𝗢𝗡𝗦 ⚠️ ✪ 𝗖𝗼𝗺𝗽𝗹𝗲𝘁𝗲 𝗮𝗹𝗹 𝗿𝗲𝗹𝗲𝘃𝗮𝗻𝘁 𝘀𝗲𝗰𝘁𝗶𝗼𝗻𝘀 ✪ 𝗣𝗿𝗼𝘃𝗶𝗱𝗲 𝗱𝗲𝘁𝗮𝗶𝗹𝗲𝗱 𝗮𝗻𝘀…"
type textarea "x"
type textarea "⚠️ 𝗙𝗢𝗥𝗠 𝗜𝗡𝗦𝗧𝗥𝗨𝗖𝗧𝗜𝗢𝗡𝗦 ⚠️ ✪ 𝗖𝗼𝗺𝗽𝗹𝗲𝘁𝗲 𝗮𝗹𝗹 𝗿𝗲𝗹𝗲𝘃𝗮𝗻𝘁 𝘀𝗲𝗰𝘁𝗶𝗼𝗻𝘀 ✪ 𝗣𝗿𝗼𝘃𝗶𝗱𝗲 𝗱𝗲𝘁𝗮𝗶𝗹𝗲𝗱 𝗮𝗻𝘀…"
type textarea "x"
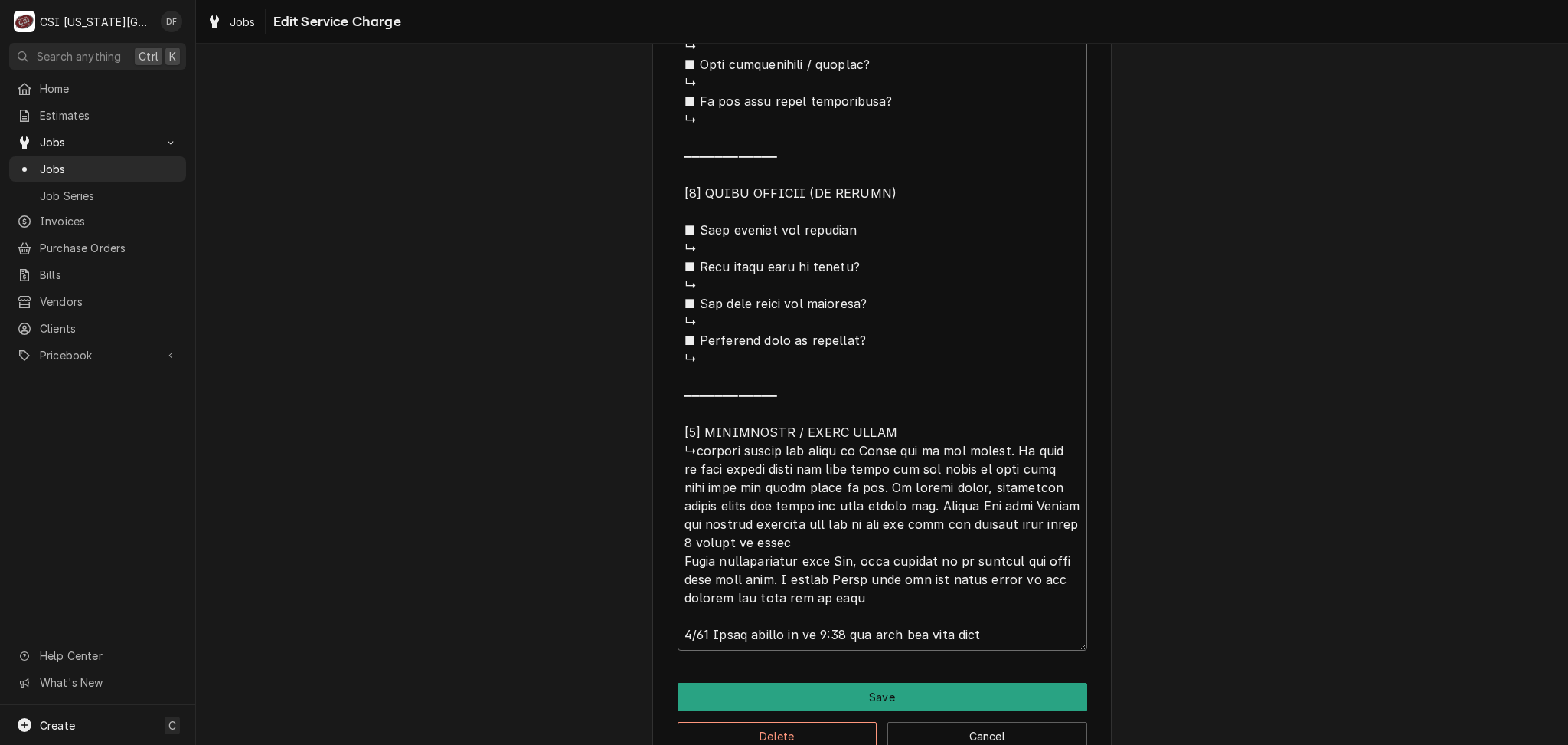
type textarea "⚠️ 𝗙𝗢𝗥𝗠 𝗜𝗡𝗦𝗧𝗥𝗨𝗖𝗧𝗜𝗢𝗡𝗦 ⚠️ ✪ 𝗖𝗼𝗺𝗽𝗹𝗲𝘁𝗲 𝗮𝗹𝗹 𝗿𝗲𝗹𝗲𝘃𝗮𝗻𝘁 𝘀𝗲𝗰𝘁𝗶𝗼𝗻𝘀 ✪ 𝗣𝗿𝗼𝘃𝗶𝗱𝗲 𝗱𝗲𝘁𝗮𝗶𝗹𝗲𝗱 𝗮𝗻𝘀…"
type textarea "x"
type textarea "⚠️ 𝗙𝗢𝗥𝗠 𝗜𝗡𝗦𝗧𝗥𝗨𝗖𝗧𝗜𝗢𝗡𝗦 ⚠️ ✪ 𝗖𝗼𝗺𝗽𝗹𝗲𝘁𝗲 𝗮𝗹𝗹 𝗿𝗲𝗹𝗲𝘃𝗮𝗻𝘁 𝘀𝗲𝗰𝘁𝗶𝗼𝗻𝘀 ✪ 𝗣𝗿𝗼𝘃𝗶𝗱𝗲 𝗱𝗲𝘁𝗮𝗶𝗹𝗲𝗱 𝗮𝗻𝘀…"
type textarea "x"
type textarea "⚠️ 𝗙𝗢𝗥𝗠 𝗜𝗡𝗦𝗧𝗥𝗨𝗖𝗧𝗜𝗢𝗡𝗦 ⚠️ ✪ 𝗖𝗼𝗺𝗽𝗹𝗲𝘁𝗲 𝗮𝗹𝗹 𝗿𝗲𝗹𝗲𝘃𝗮𝗻𝘁 𝘀𝗲𝗰𝘁𝗶𝗼𝗻𝘀 ✪ 𝗣𝗿𝗼𝘃𝗶𝗱𝗲 𝗱𝗲𝘁𝗮𝗶𝗹𝗲𝗱 𝗮𝗻𝘀…"
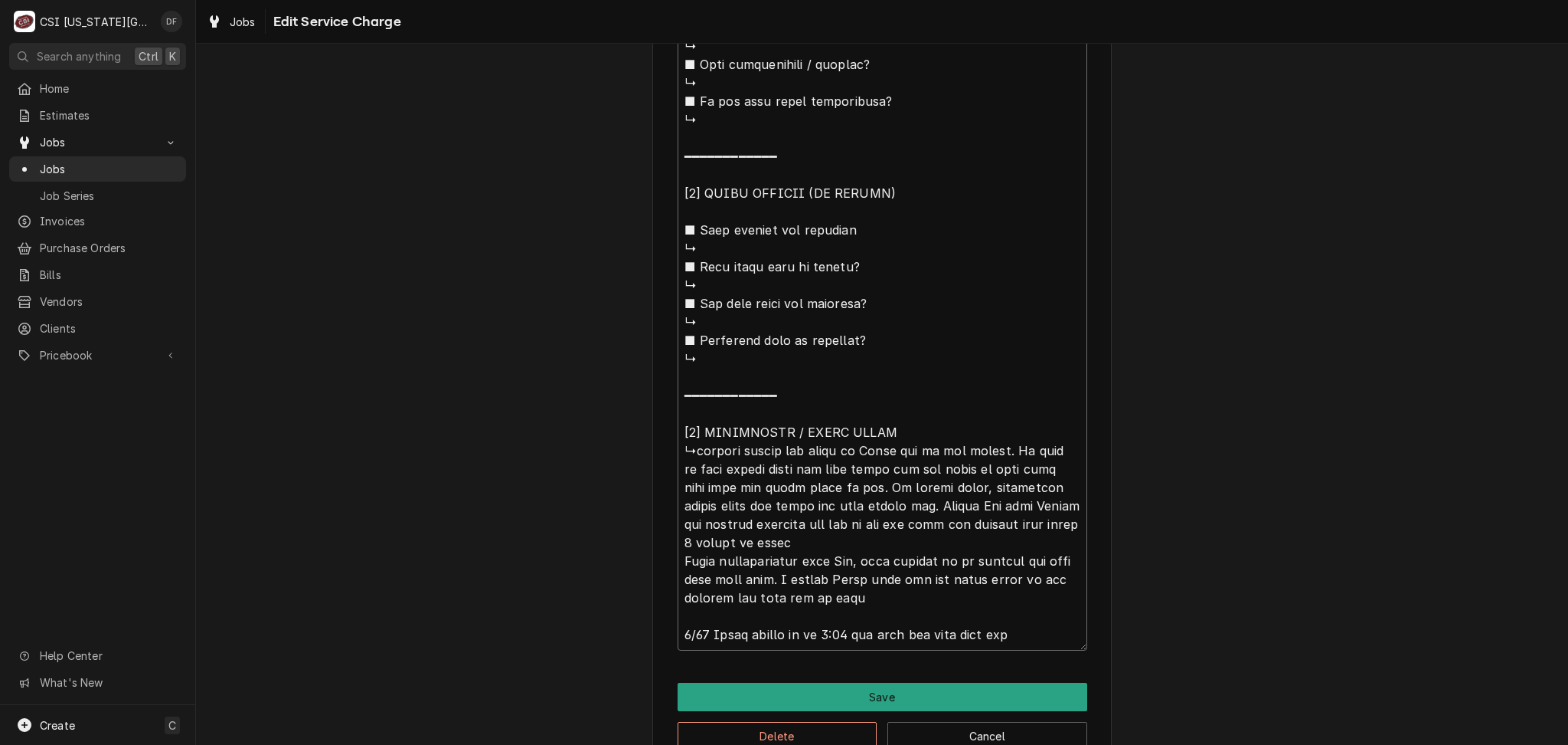
type textarea "x"
type textarea "⚠️ 𝗙𝗢𝗥𝗠 𝗜𝗡𝗦𝗧𝗥𝗨𝗖𝗧𝗜𝗢𝗡𝗦 ⚠️ ✪ 𝗖𝗼𝗺𝗽𝗹𝗲𝘁𝗲 𝗮𝗹𝗹 𝗿𝗲𝗹𝗲𝘃𝗮𝗻𝘁 𝘀𝗲𝗰𝘁𝗶𝗼𝗻𝘀 ✪ 𝗣𝗿𝗼𝘃𝗶𝗱𝗲 𝗱𝗲𝘁𝗮𝗶𝗹𝗲𝗱 𝗮𝗻𝘀…"
type textarea "x"
type textarea "⚠️ 𝗙𝗢𝗥𝗠 𝗜𝗡𝗦𝗧𝗥𝗨𝗖𝗧𝗜𝗢𝗡𝗦 ⚠️ ✪ 𝗖𝗼𝗺𝗽𝗹𝗲𝘁𝗲 𝗮𝗹𝗹 𝗿𝗲𝗹𝗲𝘃𝗮𝗻𝘁 𝘀𝗲𝗰𝘁𝗶𝗼𝗻𝘀 ✪ 𝗣𝗿𝗼𝘃𝗶𝗱𝗲 𝗱𝗲𝘁𝗮𝗶𝗹𝗲𝗱 𝗮𝗻𝘀…"
type textarea "x"
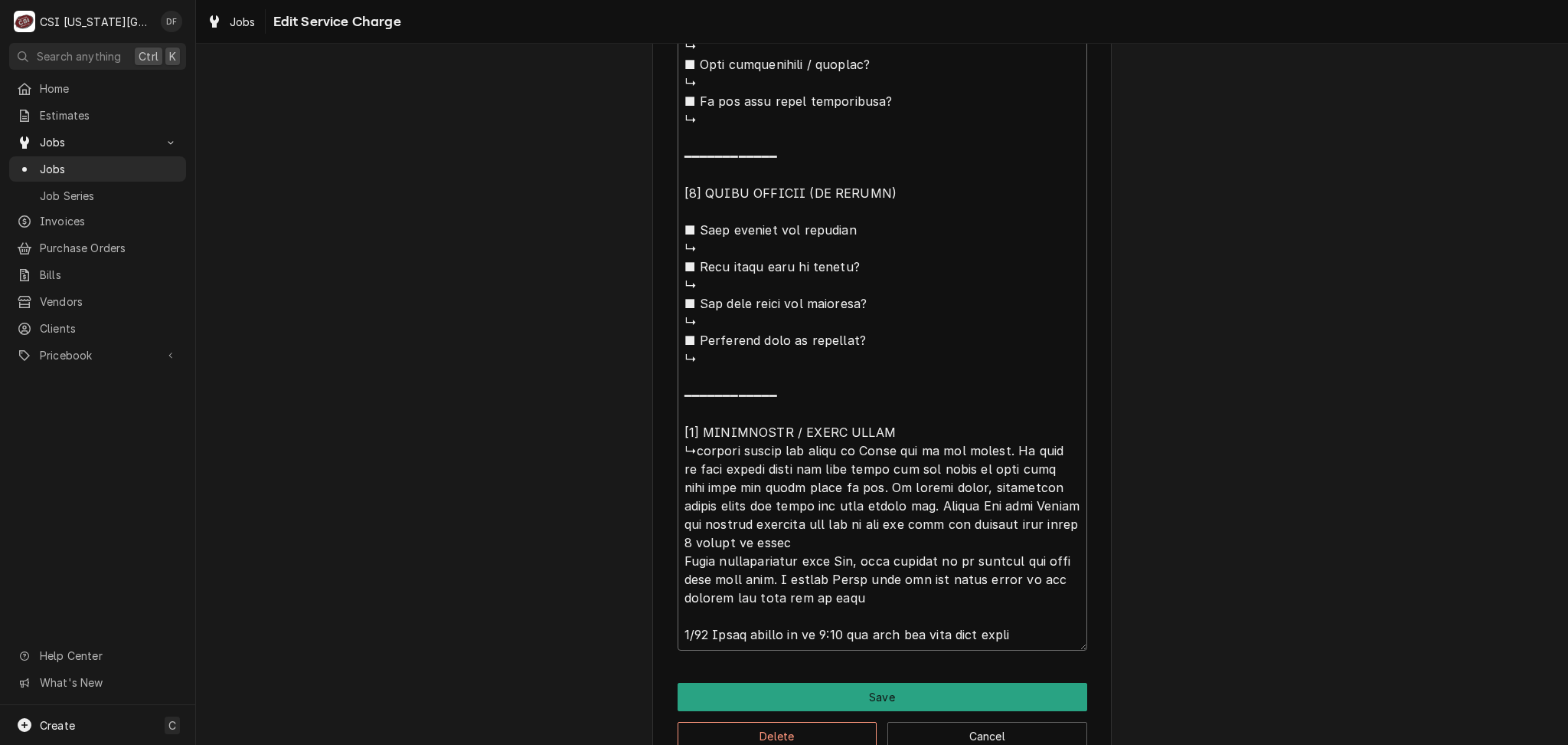
type textarea "⚠️ 𝗙𝗢𝗥𝗠 𝗜𝗡𝗦𝗧𝗥𝗨𝗖𝗧𝗜𝗢𝗡𝗦 ⚠️ ✪ 𝗖𝗼𝗺𝗽𝗹𝗲𝘁𝗲 𝗮𝗹𝗹 𝗿𝗲𝗹𝗲𝘃𝗮𝗻𝘁 𝘀𝗲𝗰𝘁𝗶𝗼𝗻𝘀 ✪ 𝗣𝗿𝗼𝘃𝗶𝗱𝗲 𝗱𝗲𝘁𝗮𝗶𝗹𝗲𝗱 𝗮𝗻𝘀…"
type textarea "x"
type textarea "⚠️ 𝗙𝗢𝗥𝗠 𝗜𝗡𝗦𝗧𝗥𝗨𝗖𝗧𝗜𝗢𝗡𝗦 ⚠️ ✪ 𝗖𝗼𝗺𝗽𝗹𝗲𝘁𝗲 𝗮𝗹𝗹 𝗿𝗲𝗹𝗲𝘃𝗮𝗻𝘁 𝘀𝗲𝗰𝘁𝗶𝗼𝗻𝘀 ✪ 𝗣𝗿𝗼𝘃𝗶𝗱𝗲 𝗱𝗲𝘁𝗮𝗶𝗹𝗲𝗱 𝗮𝗻𝘀…"
type textarea "x"
type textarea "⚠️ 𝗙𝗢𝗥𝗠 𝗜𝗡𝗦𝗧𝗥𝗨𝗖𝗧𝗜𝗢𝗡𝗦 ⚠️ ✪ 𝗖𝗼𝗺𝗽𝗹𝗲𝘁𝗲 𝗮𝗹𝗹 𝗿𝗲𝗹𝗲𝘃𝗮𝗻𝘁 𝘀𝗲𝗰𝘁𝗶𝗼𝗻𝘀 ✪ 𝗣𝗿𝗼𝘃𝗶𝗱𝗲 𝗱𝗲𝘁𝗮𝗶𝗹𝗲𝗱 𝗮𝗻𝘀…"
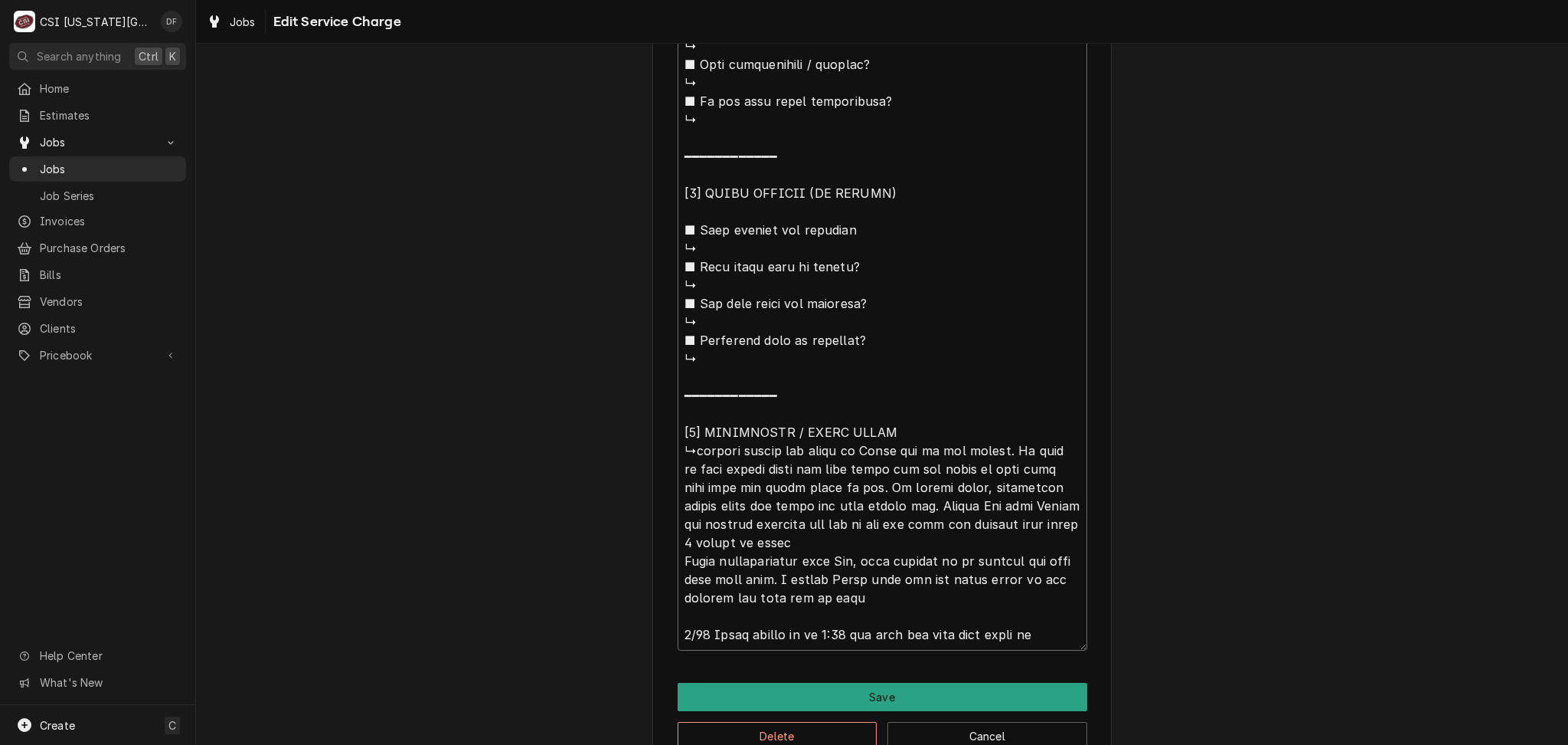
type textarea "x"
type textarea "⚠️ 𝗙𝗢𝗥𝗠 𝗜𝗡𝗦𝗧𝗥𝗨𝗖𝗧𝗜𝗢𝗡𝗦 ⚠️ ✪ 𝗖𝗼𝗺𝗽𝗹𝗲𝘁𝗲 𝗮𝗹𝗹 𝗿𝗲𝗹𝗲𝘃𝗮𝗻𝘁 𝘀𝗲𝗰𝘁𝗶𝗼𝗻𝘀 ✪ 𝗣𝗿𝗼𝘃𝗶𝗱𝗲 𝗱𝗲𝘁𝗮𝗶𝗹𝗲𝗱 𝗮𝗻𝘀…"
type textarea "x"
type textarea "⚠️ 𝗙𝗢𝗥𝗠 𝗜𝗡𝗦𝗧𝗥𝗨𝗖𝗧𝗜𝗢𝗡𝗦 ⚠️ ✪ 𝗖𝗼𝗺𝗽𝗹𝗲𝘁𝗲 𝗮𝗹𝗹 𝗿𝗲𝗹𝗲𝘃𝗮𝗻𝘁 𝘀𝗲𝗰𝘁𝗶𝗼𝗻𝘀 ✪ 𝗣𝗿𝗼𝘃𝗶𝗱𝗲 𝗱𝗲𝘁𝗮𝗶𝗹𝗲𝗱 𝗮𝗻𝘀…"
type textarea "x"
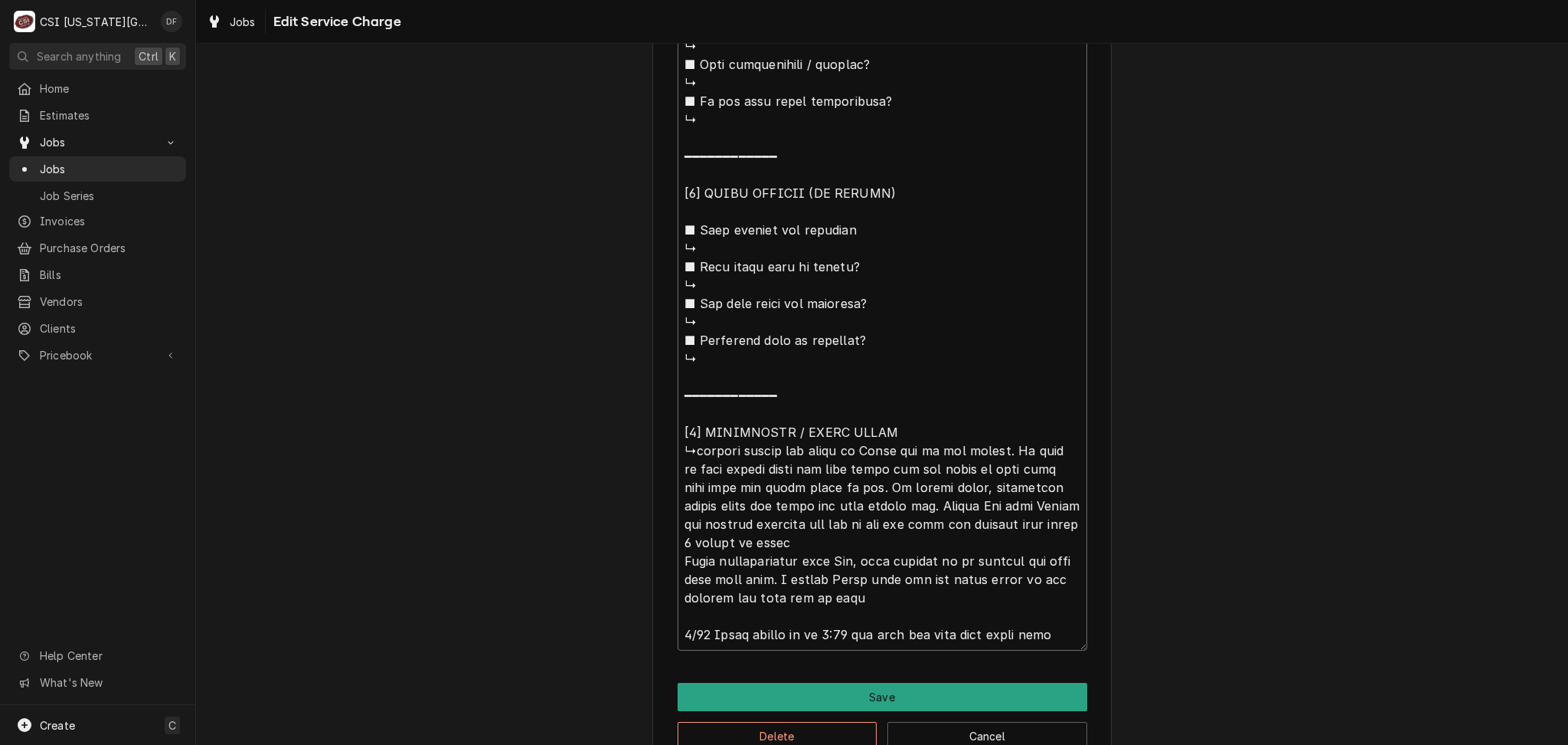
type textarea "⚠️ 𝗙𝗢𝗥𝗠 𝗜𝗡𝗦𝗧𝗥𝗨𝗖𝗧𝗜𝗢𝗡𝗦 ⚠️ ✪ 𝗖𝗼𝗺𝗽𝗹𝗲𝘁𝗲 𝗮𝗹𝗹 𝗿𝗲𝗹𝗲𝘃𝗮𝗻𝘁 𝘀𝗲𝗰𝘁𝗶𝗼𝗻𝘀 ✪ 𝗣𝗿𝗼𝘃𝗶𝗱𝗲 𝗱𝗲𝘁𝗮𝗶𝗹𝗲𝗱 𝗮𝗻𝘀…"
type textarea "x"
type textarea "⚠️ 𝗙𝗢𝗥𝗠 𝗜𝗡𝗦𝗧𝗥𝗨𝗖𝗧𝗜𝗢𝗡𝗦 ⚠️ ✪ 𝗖𝗼𝗺𝗽𝗹𝗲𝘁𝗲 𝗮𝗹𝗹 𝗿𝗲𝗹𝗲𝘃𝗮𝗻𝘁 𝘀𝗲𝗰𝘁𝗶𝗼𝗻𝘀 ✪ 𝗣𝗿𝗼𝘃𝗶𝗱𝗲 𝗱𝗲𝘁𝗮𝗶𝗹𝗲𝗱 𝗮𝗻𝘀…"
type textarea "x"
type textarea "⚠️ 𝗙𝗢𝗥𝗠 𝗜𝗡𝗦𝗧𝗥𝗨𝗖𝗧𝗜𝗢𝗡𝗦 ⚠️ ✪ 𝗖𝗼𝗺𝗽𝗹𝗲𝘁𝗲 𝗮𝗹𝗹 𝗿𝗲𝗹𝗲𝘃𝗮𝗻𝘁 𝘀𝗲𝗰𝘁𝗶𝗼𝗻𝘀 ✪ 𝗣𝗿𝗼𝘃𝗶𝗱𝗲 𝗱𝗲𝘁𝗮𝗶𝗹𝗲𝗱 𝗮𝗻𝘀…"
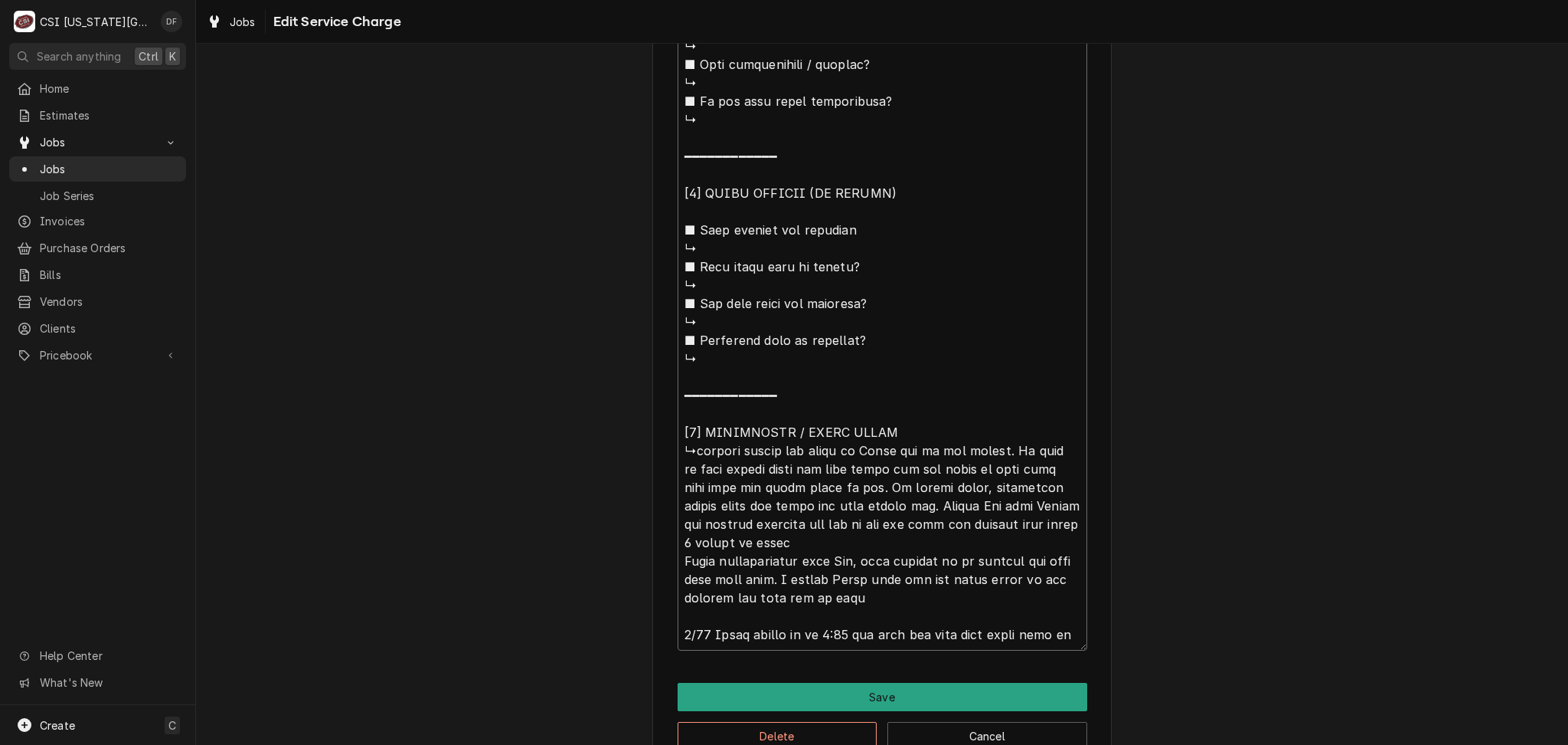
type textarea "x"
type textarea "⚠️ 𝗙𝗢𝗥𝗠 𝗜𝗡𝗦𝗧𝗥𝗨𝗖𝗧𝗜𝗢𝗡𝗦 ⚠️ ✪ 𝗖𝗼𝗺𝗽𝗹𝗲𝘁𝗲 𝗮𝗹𝗹 𝗿𝗲𝗹𝗲𝘃𝗮𝗻𝘁 𝘀𝗲𝗰𝘁𝗶𝗼𝗻𝘀 ✪ 𝗣𝗿𝗼𝘃𝗶𝗱𝗲 𝗱𝗲𝘁𝗮𝗶𝗹𝗲𝗱 𝗮𝗻𝘀…"
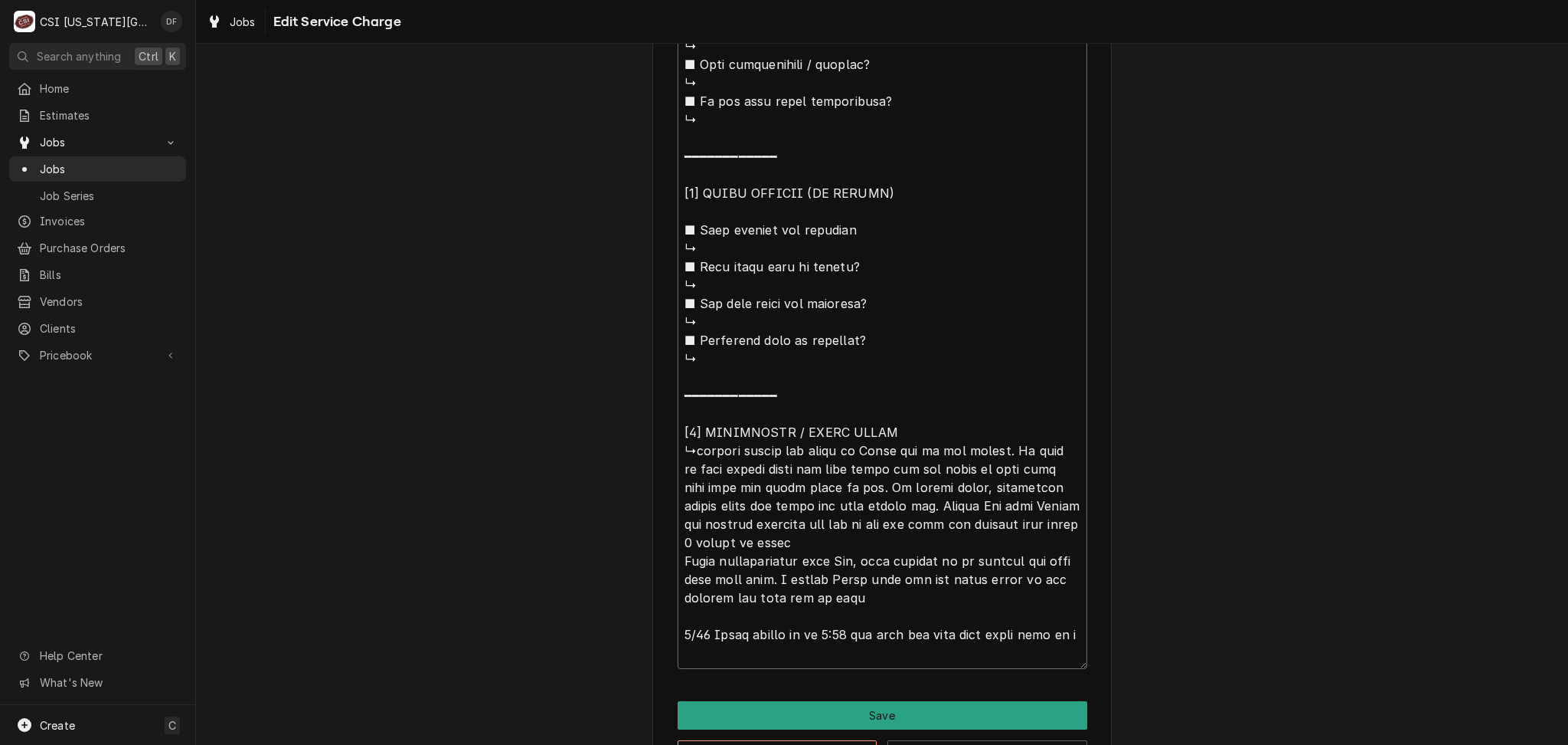
type textarea "x"
type textarea "⚠️ 𝗙𝗢𝗥𝗠 𝗜𝗡𝗦𝗧𝗥𝗨𝗖𝗧𝗜𝗢𝗡𝗦 ⚠️ ✪ 𝗖𝗼𝗺𝗽𝗹𝗲𝘁𝗲 𝗮𝗹𝗹 𝗿𝗲𝗹𝗲𝘃𝗮𝗻𝘁 𝘀𝗲𝗰𝘁𝗶𝗼𝗻𝘀 ✪ 𝗣𝗿𝗼𝘃𝗶𝗱𝗲 𝗱𝗲𝘁𝗮𝗶𝗹𝗲𝗱 𝗮𝗻𝘀…"
type textarea "x"
type textarea "⚠️ 𝗙𝗢𝗥𝗠 𝗜𝗡𝗦𝗧𝗥𝗨𝗖𝗧𝗜𝗢𝗡𝗦 ⚠️ ✪ 𝗖𝗼𝗺𝗽𝗹𝗲𝘁𝗲 𝗮𝗹𝗹 𝗿𝗲𝗹𝗲𝘃𝗮𝗻𝘁 𝘀𝗲𝗰𝘁𝗶𝗼𝗻𝘀 ✪ 𝗣𝗿𝗼𝘃𝗶𝗱𝗲 𝗱𝗲𝘁𝗮𝗶𝗹𝗲𝗱 𝗮𝗻𝘀…"
type textarea "x"
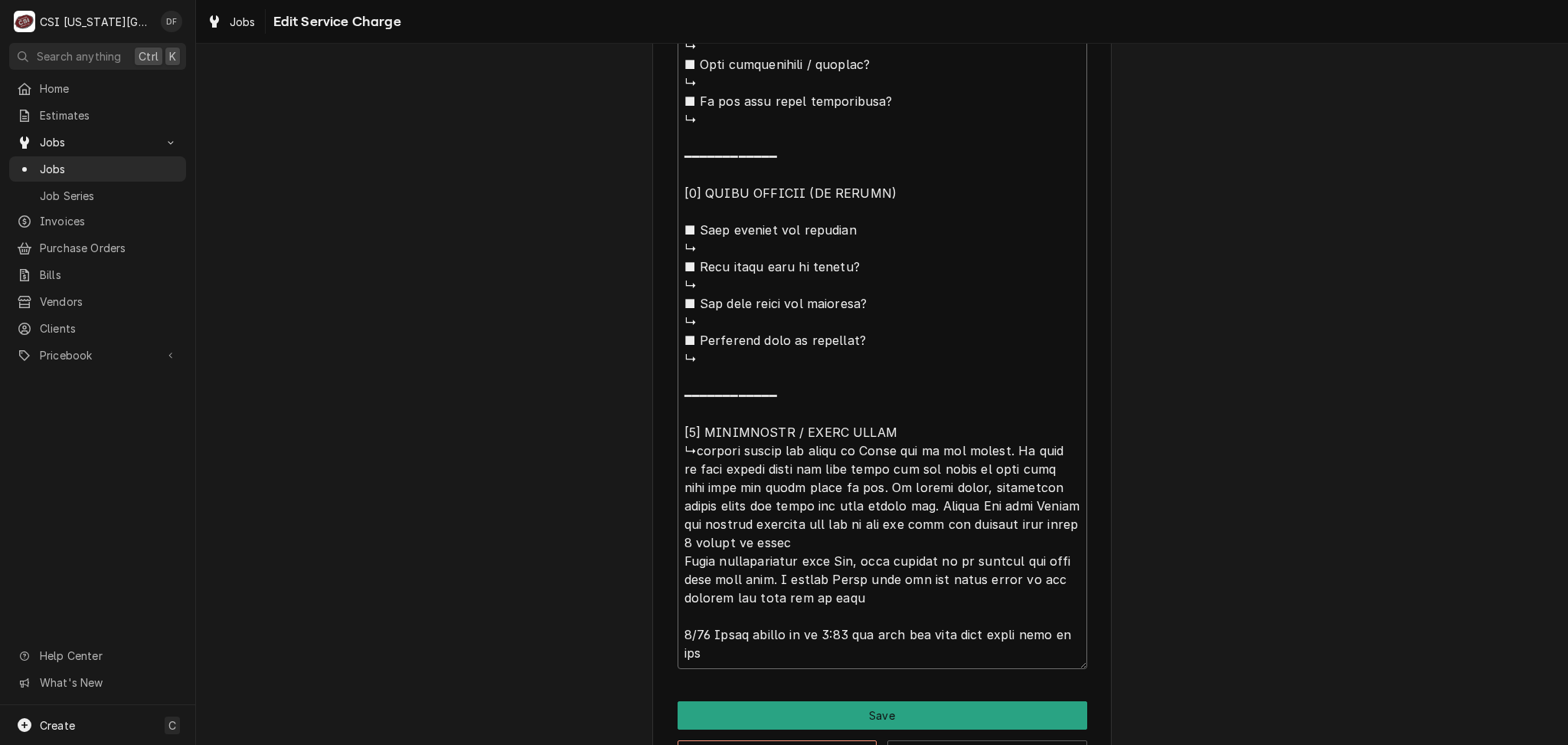
type textarea "⚠️ 𝗙𝗢𝗥𝗠 𝗜𝗡𝗦𝗧𝗥𝗨𝗖𝗧𝗜𝗢𝗡𝗦 ⚠️ ✪ 𝗖𝗼𝗺𝗽𝗹𝗲𝘁𝗲 𝗮𝗹𝗹 𝗿𝗲𝗹𝗲𝘃𝗮𝗻𝘁 𝘀𝗲𝗰𝘁𝗶𝗼𝗻𝘀 ✪ 𝗣𝗿𝗼𝘃𝗶𝗱𝗲 𝗱𝗲𝘁𝗮𝗶𝗹𝗲𝗱 𝗮𝗻𝘀…"
type textarea "x"
type textarea "⚠️ 𝗙𝗢𝗥𝗠 𝗜𝗡𝗦𝗧𝗥𝗨𝗖𝗧𝗜𝗢𝗡𝗦 ⚠️ ✪ 𝗖𝗼𝗺𝗽𝗹𝗲𝘁𝗲 𝗮𝗹𝗹 𝗿𝗲𝗹𝗲𝘃𝗮𝗻𝘁 𝘀𝗲𝗰𝘁𝗶𝗼𝗻𝘀 ✪ 𝗣𝗿𝗼𝘃𝗶𝗱𝗲 𝗱𝗲𝘁𝗮𝗶𝗹𝗲𝗱 𝗮𝗻𝘀…"
type textarea "x"
type textarea "⚠️ 𝗙𝗢𝗥𝗠 𝗜𝗡𝗦𝗧𝗥𝗨𝗖𝗧𝗜𝗢𝗡𝗦 ⚠️ ✪ 𝗖𝗼𝗺𝗽𝗹𝗲𝘁𝗲 𝗮𝗹𝗹 𝗿𝗲𝗹𝗲𝘃𝗮𝗻𝘁 𝘀𝗲𝗰𝘁𝗶𝗼𝗻𝘀 ✪ 𝗣𝗿𝗼𝘃𝗶𝗱𝗲 𝗱𝗲𝘁𝗮𝗶𝗹𝗲𝗱 𝗮𝗻𝘀…"
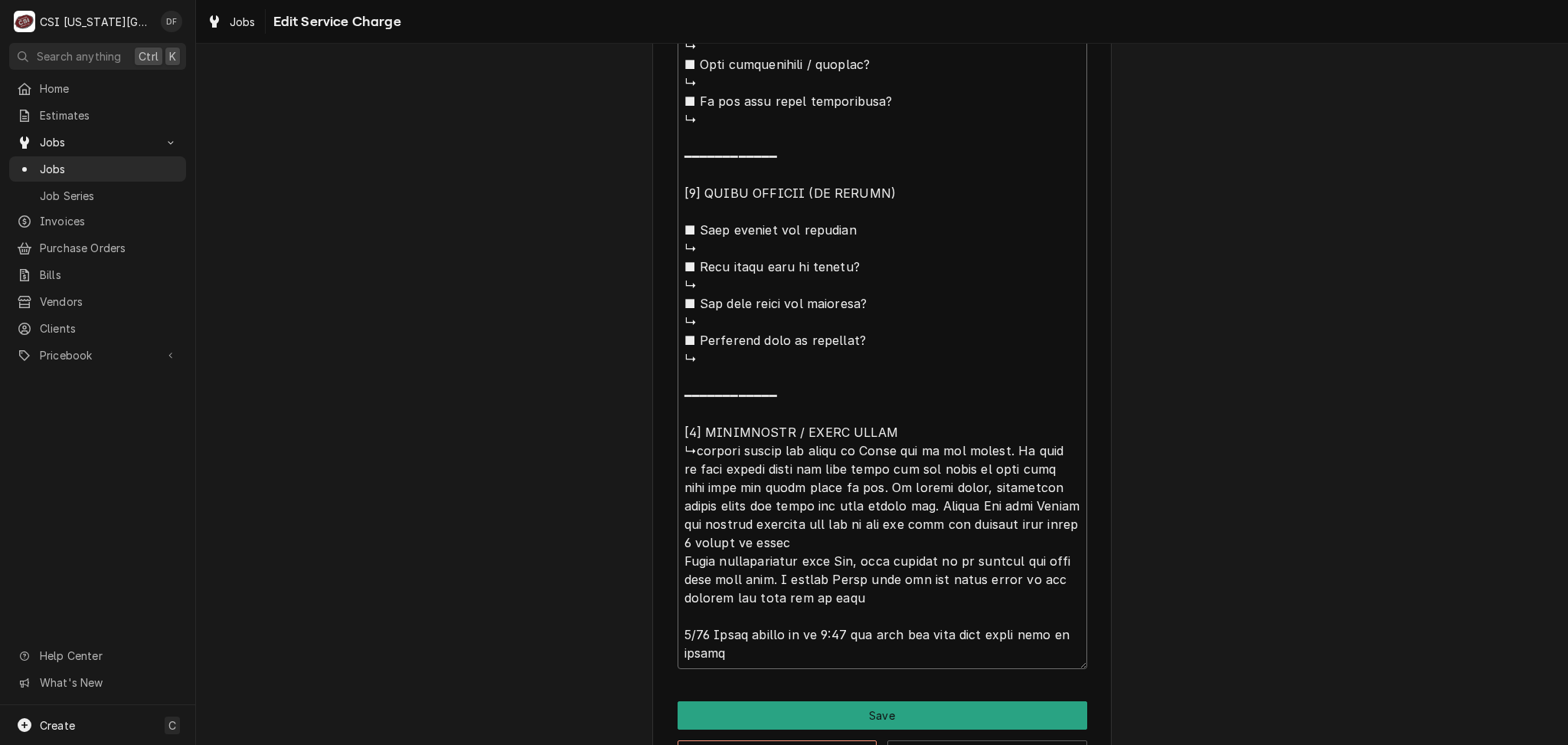
type textarea "x"
type textarea "⚠️ 𝗙𝗢𝗥𝗠 𝗜𝗡𝗦𝗧𝗥𝗨𝗖𝗧𝗜𝗢𝗡𝗦 ⚠️ ✪ 𝗖𝗼𝗺𝗽𝗹𝗲𝘁𝗲 𝗮𝗹𝗹 𝗿𝗲𝗹𝗲𝘃𝗮𝗻𝘁 𝘀𝗲𝗰𝘁𝗶𝗼𝗻𝘀 ✪ 𝗣𝗿𝗼𝘃𝗶𝗱𝗲 𝗱𝗲𝘁𝗮𝗶𝗹𝗲𝗱 𝗮𝗻𝘀…"
type textarea "x"
type textarea "⚠️ 𝗙𝗢𝗥𝗠 𝗜𝗡𝗦𝗧𝗥𝗨𝗖𝗧𝗜𝗢𝗡𝗦 ⚠️ ✪ 𝗖𝗼𝗺𝗽𝗹𝗲𝘁𝗲 𝗮𝗹𝗹 𝗿𝗲𝗹𝗲𝘃𝗮𝗻𝘁 𝘀𝗲𝗰𝘁𝗶𝗼𝗻𝘀 ✪ 𝗣𝗿𝗼𝘃𝗶𝗱𝗲 𝗱𝗲𝘁𝗮𝗶𝗹𝗲𝗱 𝗮𝗻𝘀…"
type textarea "x"
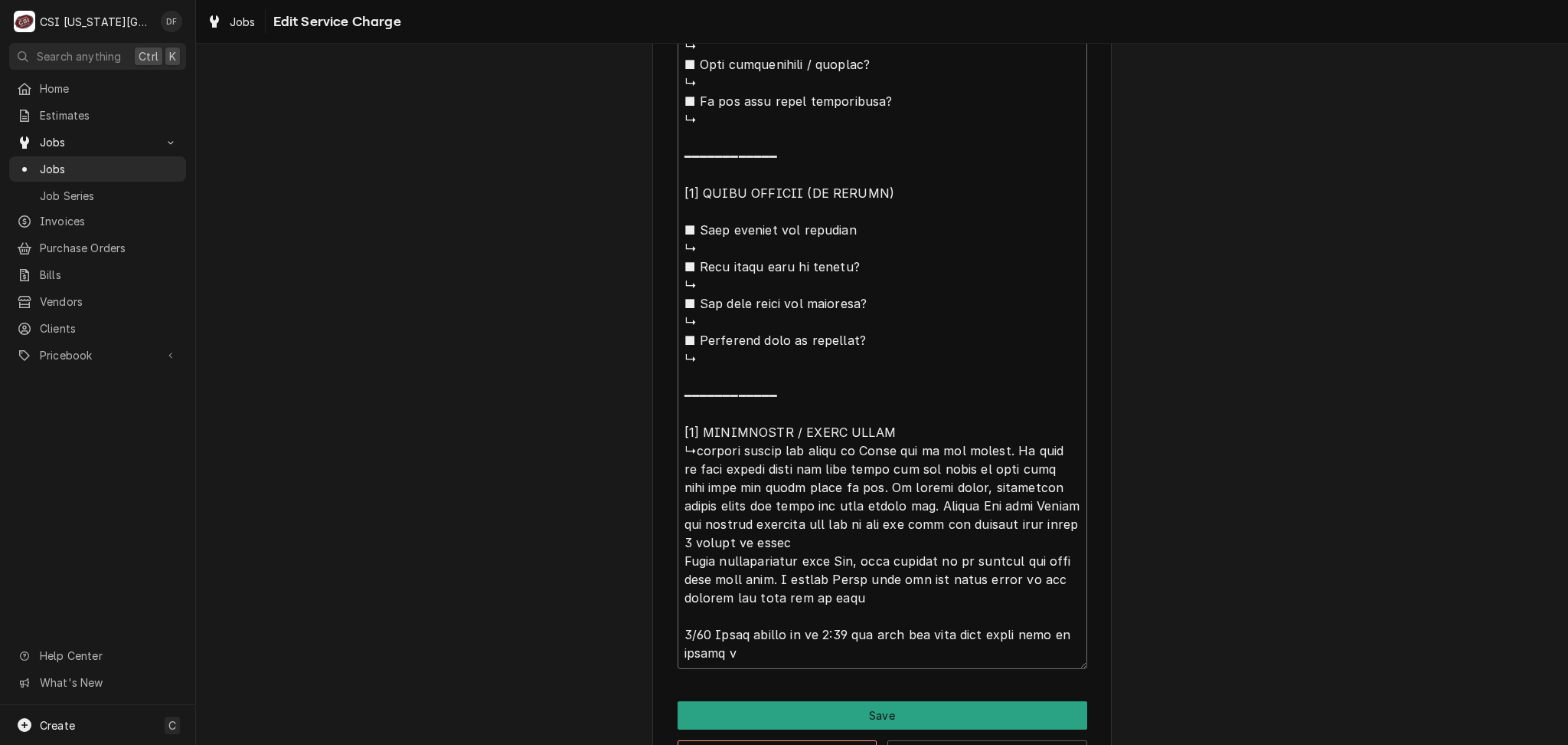
type textarea "⚠️ 𝗙𝗢𝗥𝗠 𝗜𝗡𝗦𝗧𝗥𝗨𝗖𝗧𝗜𝗢𝗡𝗦 ⚠️ ✪ 𝗖𝗼𝗺𝗽𝗹𝗲𝘁𝗲 𝗮𝗹𝗹 𝗿𝗲𝗹𝗲𝘃𝗮𝗻𝘁 𝘀𝗲𝗰𝘁𝗶𝗼𝗻𝘀 ✪ 𝗣𝗿𝗼𝘃𝗶𝗱𝗲 𝗱𝗲𝘁𝗮𝗶𝗹𝗲𝗱 𝗮𝗻𝘀…"
type textarea "x"
type textarea "⚠️ 𝗙𝗢𝗥𝗠 𝗜𝗡𝗦𝗧𝗥𝗨𝗖𝗧𝗜𝗢𝗡𝗦 ⚠️ ✪ 𝗖𝗼𝗺𝗽𝗹𝗲𝘁𝗲 𝗮𝗹𝗹 𝗿𝗲𝗹𝗲𝘃𝗮𝗻𝘁 𝘀𝗲𝗰𝘁𝗶𝗼𝗻𝘀 ✪ 𝗣𝗿𝗼𝘃𝗶𝗱𝗲 𝗱𝗲𝘁𝗮𝗶𝗹𝗲𝗱 𝗮𝗻𝘀…"
type textarea "x"
type textarea "⚠️ 𝗙𝗢𝗥𝗠 𝗜𝗡𝗦𝗧𝗥𝗨𝗖𝗧𝗜𝗢𝗡𝗦 ⚠️ ✪ 𝗖𝗼𝗺𝗽𝗹𝗲𝘁𝗲 𝗮𝗹𝗹 𝗿𝗲𝗹𝗲𝘃𝗮𝗻𝘁 𝘀𝗲𝗰𝘁𝗶𝗼𝗻𝘀 ✪ 𝗣𝗿𝗼𝘃𝗶𝗱𝗲 𝗱𝗲𝘁𝗮𝗶𝗹𝗲𝗱 𝗮𝗻𝘀…"
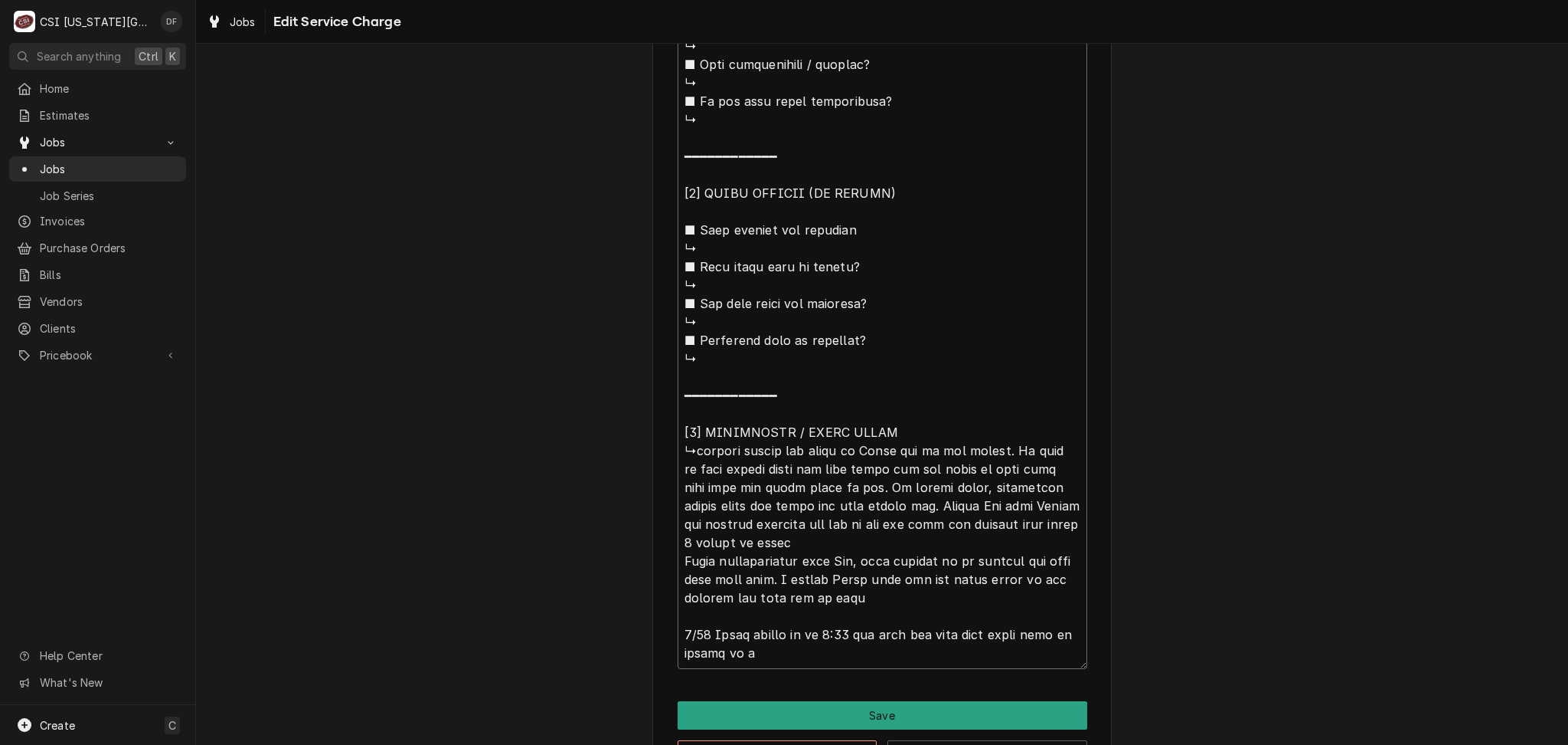
type textarea "x"
type textarea "⚠️ 𝗙𝗢𝗥𝗠 𝗜𝗡𝗦𝗧𝗥𝗨𝗖𝗧𝗜𝗢𝗡𝗦 ⚠️ ✪ 𝗖𝗼𝗺𝗽𝗹𝗲𝘁𝗲 𝗮𝗹𝗹 𝗿𝗲𝗹𝗲𝘃𝗮𝗻𝘁 𝘀𝗲𝗰𝘁𝗶𝗼𝗻𝘀 ✪ 𝗣𝗿𝗼𝘃𝗶𝗱𝗲 𝗱𝗲𝘁𝗮𝗶𝗹𝗲𝗱 𝗮𝗻𝘀…"
type textarea "x"
type textarea "⚠️ 𝗙𝗢𝗥𝗠 𝗜𝗡𝗦𝗧𝗥𝗨𝗖𝗧𝗜𝗢𝗡𝗦 ⚠️ ✪ 𝗖𝗼𝗺𝗽𝗹𝗲𝘁𝗲 𝗮𝗹𝗹 𝗿𝗲𝗹𝗲𝘃𝗮𝗻𝘁 𝘀𝗲𝗰𝘁𝗶𝗼𝗻𝘀 ✪ 𝗣𝗿𝗼𝘃𝗶𝗱𝗲 𝗱𝗲𝘁𝗮𝗶𝗹𝗲𝗱 𝗮𝗻𝘀…"
type textarea "x"
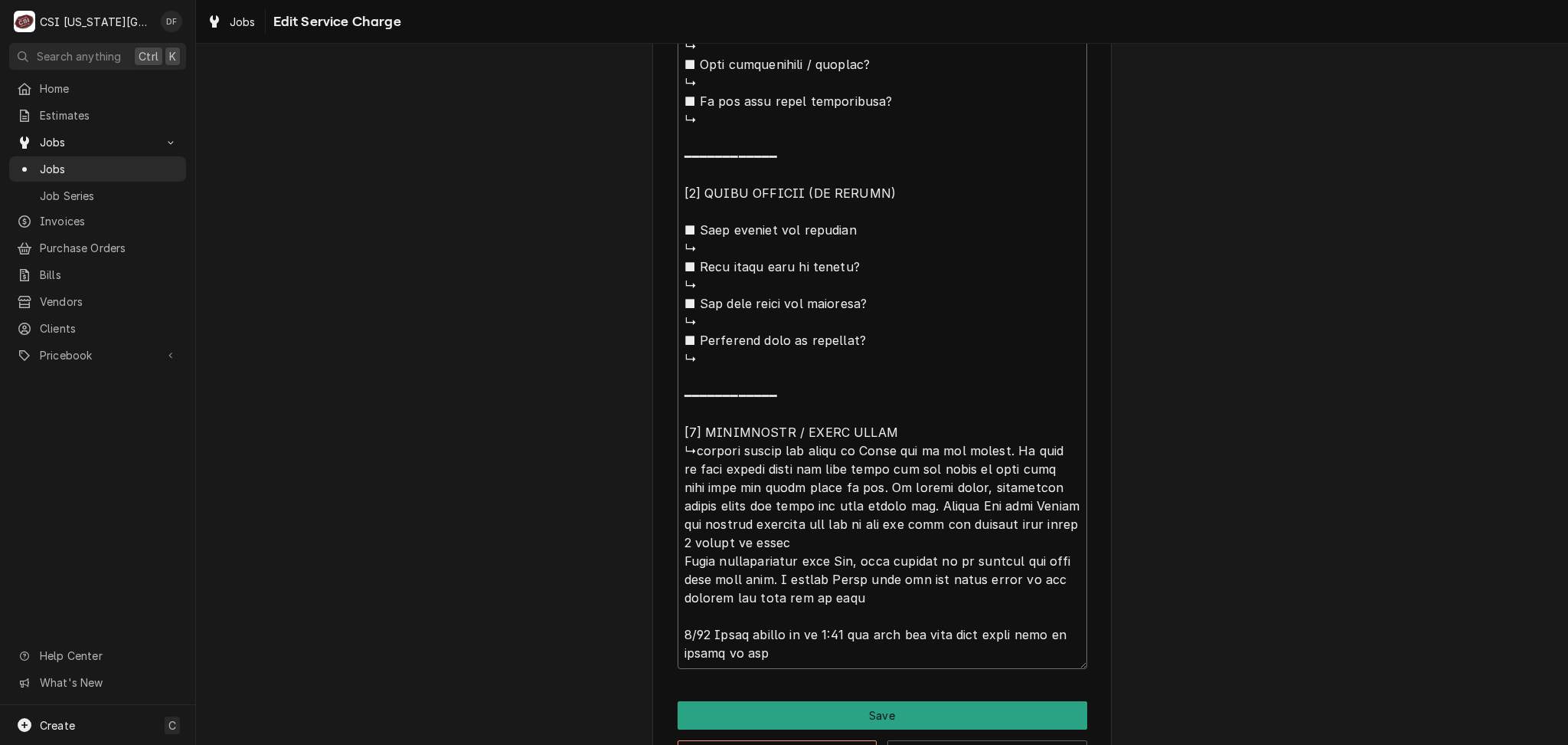
type textarea "⚠️ 𝗙𝗢𝗥𝗠 𝗜𝗡𝗦𝗧𝗥𝗨𝗖𝗧𝗜𝗢𝗡𝗦 ⚠️ ✪ 𝗖𝗼𝗺𝗽𝗹𝗲𝘁𝗲 𝗮𝗹𝗹 𝗿𝗲𝗹𝗲𝘃𝗮𝗻𝘁 𝘀𝗲𝗰𝘁𝗶𝗼𝗻𝘀 ✪ 𝗣𝗿𝗼𝘃𝗶𝗱𝗲 𝗱𝗲𝘁𝗮𝗶𝗹𝗲𝗱 𝗮𝗻𝘀…"
type textarea "x"
type textarea "⚠️ 𝗙𝗢𝗥𝗠 𝗜𝗡𝗦𝗧𝗥𝗨𝗖𝗧𝗜𝗢𝗡𝗦 ⚠️ ✪ 𝗖𝗼𝗺𝗽𝗹𝗲𝘁𝗲 𝗮𝗹𝗹 𝗿𝗲𝗹𝗲𝘃𝗮𝗻𝘁 𝘀𝗲𝗰𝘁𝗶𝗼𝗻𝘀 ✪ 𝗣𝗿𝗼𝘃𝗶𝗱𝗲 𝗱𝗲𝘁𝗮𝗶𝗹𝗲𝗱 𝗮𝗻𝘀…"
type textarea "x"
type textarea "⚠️ 𝗙𝗢𝗥𝗠 𝗜𝗡𝗦𝗧𝗥𝗨𝗖𝗧𝗜𝗢𝗡𝗦 ⚠️ ✪ 𝗖𝗼𝗺𝗽𝗹𝗲𝘁𝗲 𝗮𝗹𝗹 𝗿𝗲𝗹𝗲𝘃𝗮𝗻𝘁 𝘀𝗲𝗰𝘁𝗶𝗼𝗻𝘀 ✪ 𝗣𝗿𝗼𝘃𝗶𝗱𝗲 𝗱𝗲𝘁𝗮𝗶𝗹𝗲𝗱 𝗮𝗻𝘀…"
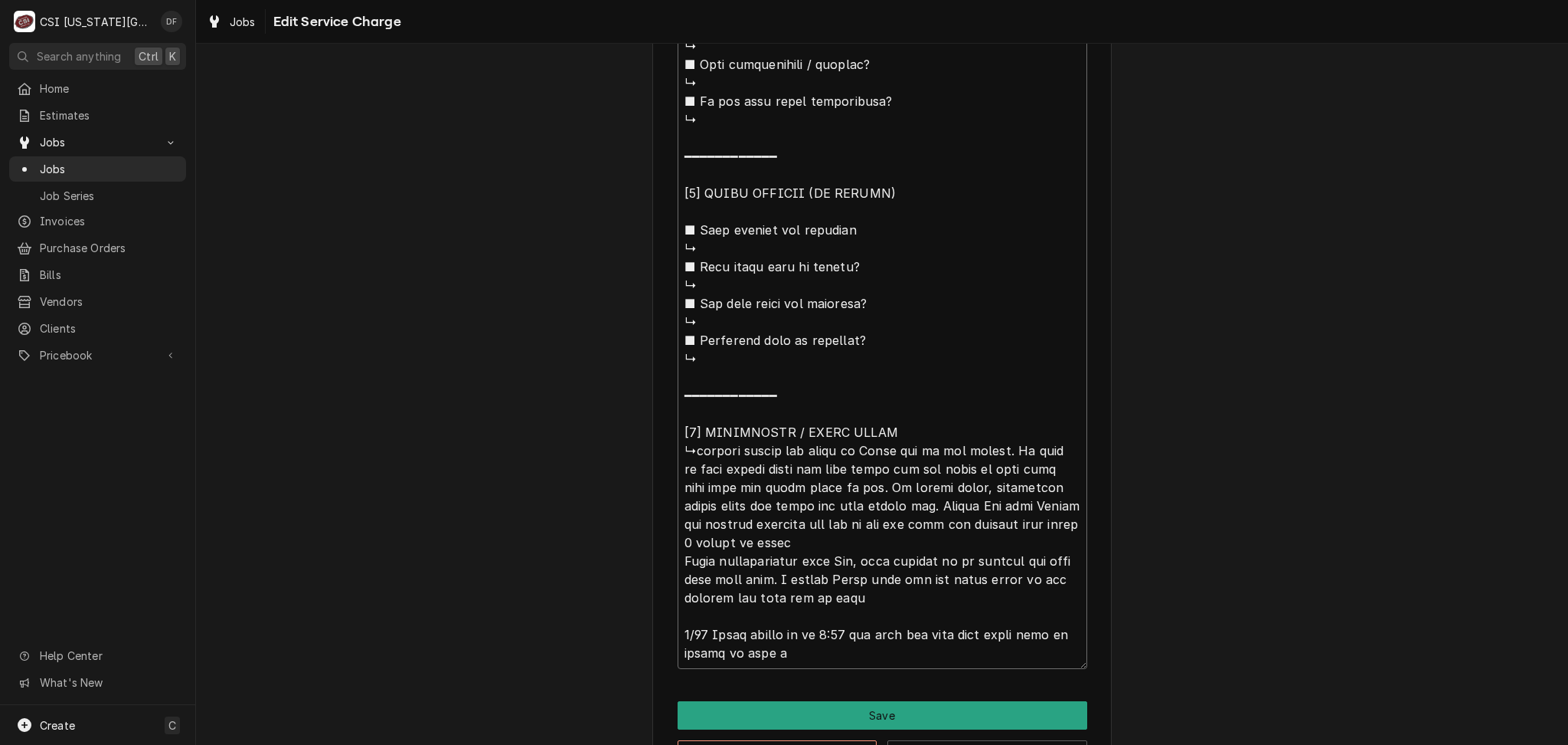
type textarea "x"
type textarea "⚠️ 𝗙𝗢𝗥𝗠 𝗜𝗡𝗦𝗧𝗥𝗨𝗖𝗧𝗜𝗢𝗡𝗦 ⚠️ ✪ 𝗖𝗼𝗺𝗽𝗹𝗲𝘁𝗲 𝗮𝗹𝗹 𝗿𝗲𝗹𝗲𝘃𝗮𝗻𝘁 𝘀𝗲𝗰𝘁𝗶𝗼𝗻𝘀 ✪ 𝗣𝗿𝗼𝘃𝗶𝗱𝗲 𝗱𝗲𝘁𝗮𝗶𝗹𝗲𝗱 𝗮𝗻𝘀…"
type textarea "x"
type textarea "⚠️ 𝗙𝗢𝗥𝗠 𝗜𝗡𝗦𝗧𝗥𝗨𝗖𝗧𝗜𝗢𝗡𝗦 ⚠️ ✪ 𝗖𝗼𝗺𝗽𝗹𝗲𝘁𝗲 𝗮𝗹𝗹 𝗿𝗲𝗹𝗲𝘃𝗮𝗻𝘁 𝘀𝗲𝗰𝘁𝗶𝗼𝗻𝘀 ✪ 𝗣𝗿𝗼𝘃𝗶𝗱𝗲 𝗱𝗲𝘁𝗮𝗶𝗹𝗲𝗱 𝗮𝗻𝘀…"
type textarea "x"
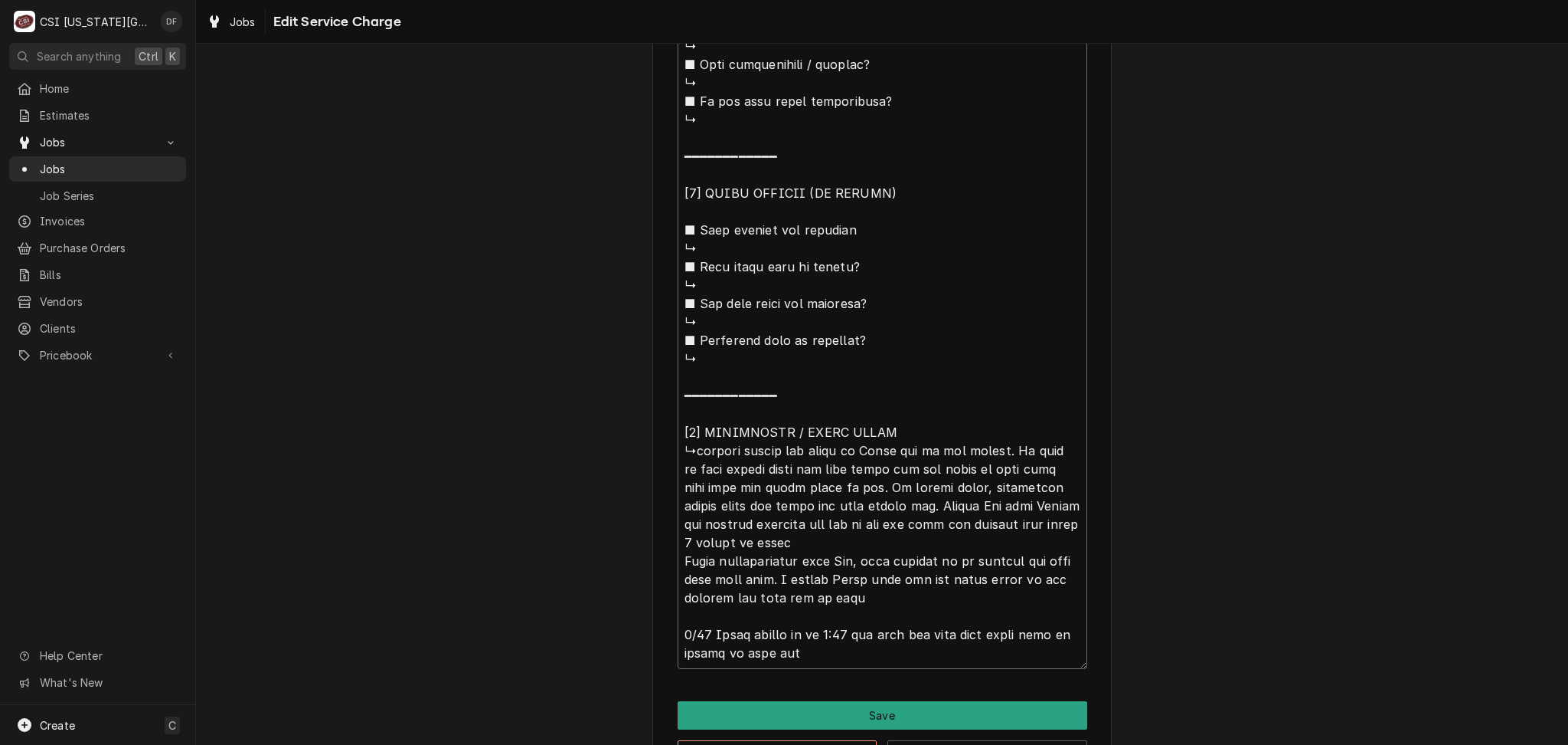
type textarea "⚠️ 𝗙𝗢𝗥𝗠 𝗜𝗡𝗦𝗧𝗥𝗨𝗖𝗧𝗜𝗢𝗡𝗦 ⚠️ ✪ 𝗖𝗼𝗺𝗽𝗹𝗲𝘁𝗲 𝗮𝗹𝗹 𝗿𝗲𝗹𝗲𝘃𝗮𝗻𝘁 𝘀𝗲𝗰𝘁𝗶𝗼𝗻𝘀 ✪ 𝗣𝗿𝗼𝘃𝗶𝗱𝗲 𝗱𝗲𝘁𝗮𝗶𝗹𝗲𝗱 𝗮𝗻𝘀…"
type textarea "x"
type textarea "⚠️ 𝗙𝗢𝗥𝗠 𝗜𝗡𝗦𝗧𝗥𝗨𝗖𝗧𝗜𝗢𝗡𝗦 ⚠️ ✪ 𝗖𝗼𝗺𝗽𝗹𝗲𝘁𝗲 𝗮𝗹𝗹 𝗿𝗲𝗹𝗲𝘃𝗮𝗻𝘁 𝘀𝗲𝗰𝘁𝗶𝗼𝗻𝘀 ✪ 𝗣𝗿𝗼𝘃𝗶𝗱𝗲 𝗱𝗲𝘁𝗮𝗶𝗹𝗲𝗱 𝗮𝗻𝘀…"
type textarea "x"
type textarea "⚠️ 𝗙𝗢𝗥𝗠 𝗜𝗡𝗦𝗧𝗥𝗨𝗖𝗧𝗜𝗢𝗡𝗦 ⚠️ ✪ 𝗖𝗼𝗺𝗽𝗹𝗲𝘁𝗲 𝗮𝗹𝗹 𝗿𝗲𝗹𝗲𝘃𝗮𝗻𝘁 𝘀𝗲𝗰𝘁𝗶𝗼𝗻𝘀 ✪ 𝗣𝗿𝗼𝘃𝗶𝗱𝗲 𝗱𝗲𝘁𝗮𝗶𝗹𝗲𝗱 𝗮𝗻𝘀…"
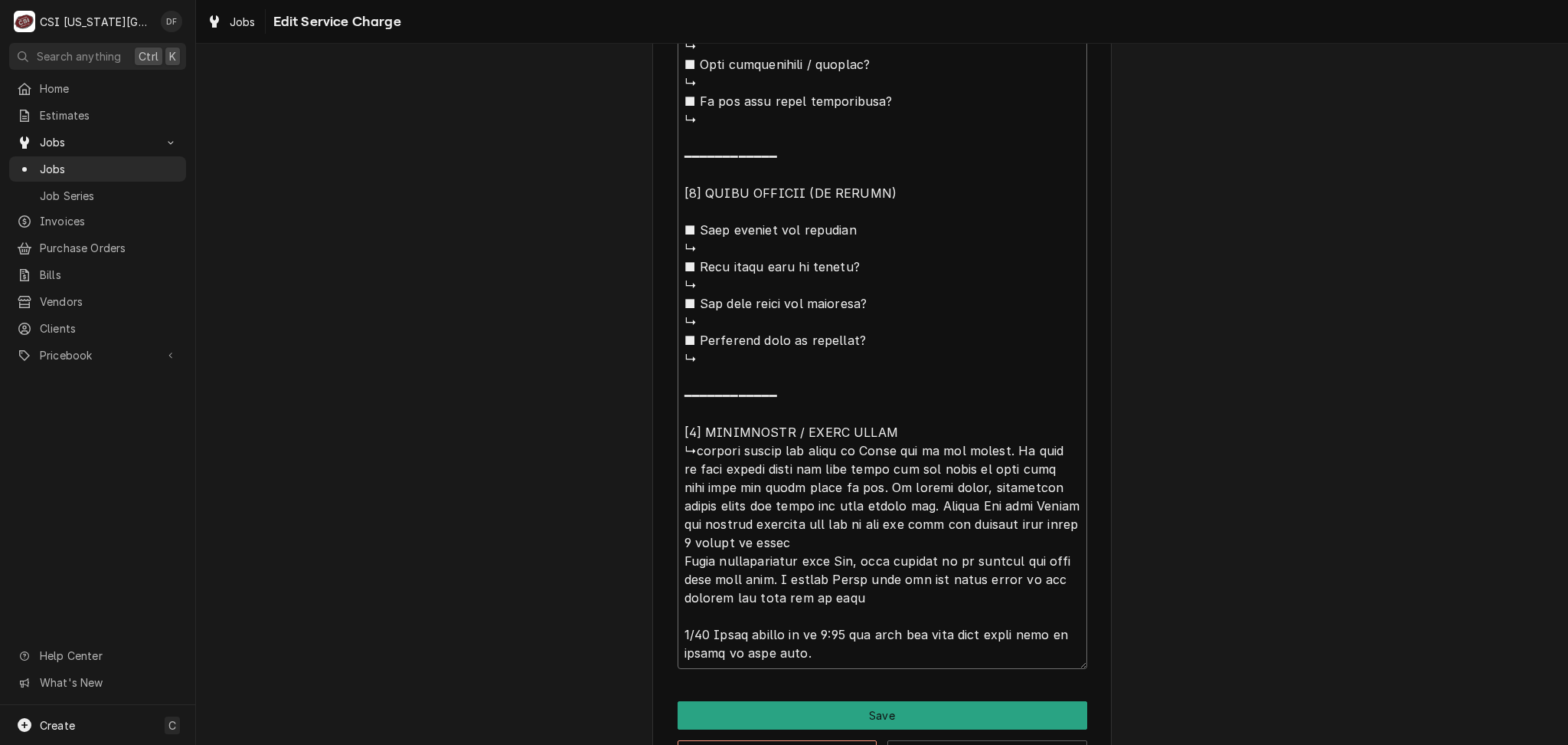
type textarea "x"
type textarea "⚠️ 𝗙𝗢𝗥𝗠 𝗜𝗡𝗦𝗧𝗥𝗨𝗖𝗧𝗜𝗢𝗡𝗦 ⚠️ ✪ 𝗖𝗼𝗺𝗽𝗹𝗲𝘁𝗲 𝗮𝗹𝗹 𝗿𝗲𝗹𝗲𝘃𝗮𝗻𝘁 𝘀𝗲𝗰𝘁𝗶𝗼𝗻𝘀 ✪ 𝗣𝗿𝗼𝘃𝗶𝗱𝗲 𝗱𝗲𝘁𝗮𝗶𝗹𝗲𝗱 𝗮𝗻𝘀…"
type textarea "x"
type textarea "⚠️ 𝗙𝗢𝗥𝗠 𝗜𝗡𝗦𝗧𝗥𝗨𝗖𝗧𝗜𝗢𝗡𝗦 ⚠️ ✪ 𝗖𝗼𝗺𝗽𝗹𝗲𝘁𝗲 𝗮𝗹𝗹 𝗿𝗲𝗹𝗲𝘃𝗮𝗻𝘁 𝘀𝗲𝗰𝘁𝗶𝗼𝗻𝘀 ✪ 𝗣𝗿𝗼𝘃𝗶𝗱𝗲 𝗱𝗲𝘁𝗮𝗶𝗹𝗲𝗱 𝗮𝗻𝘀…"
type textarea "x"
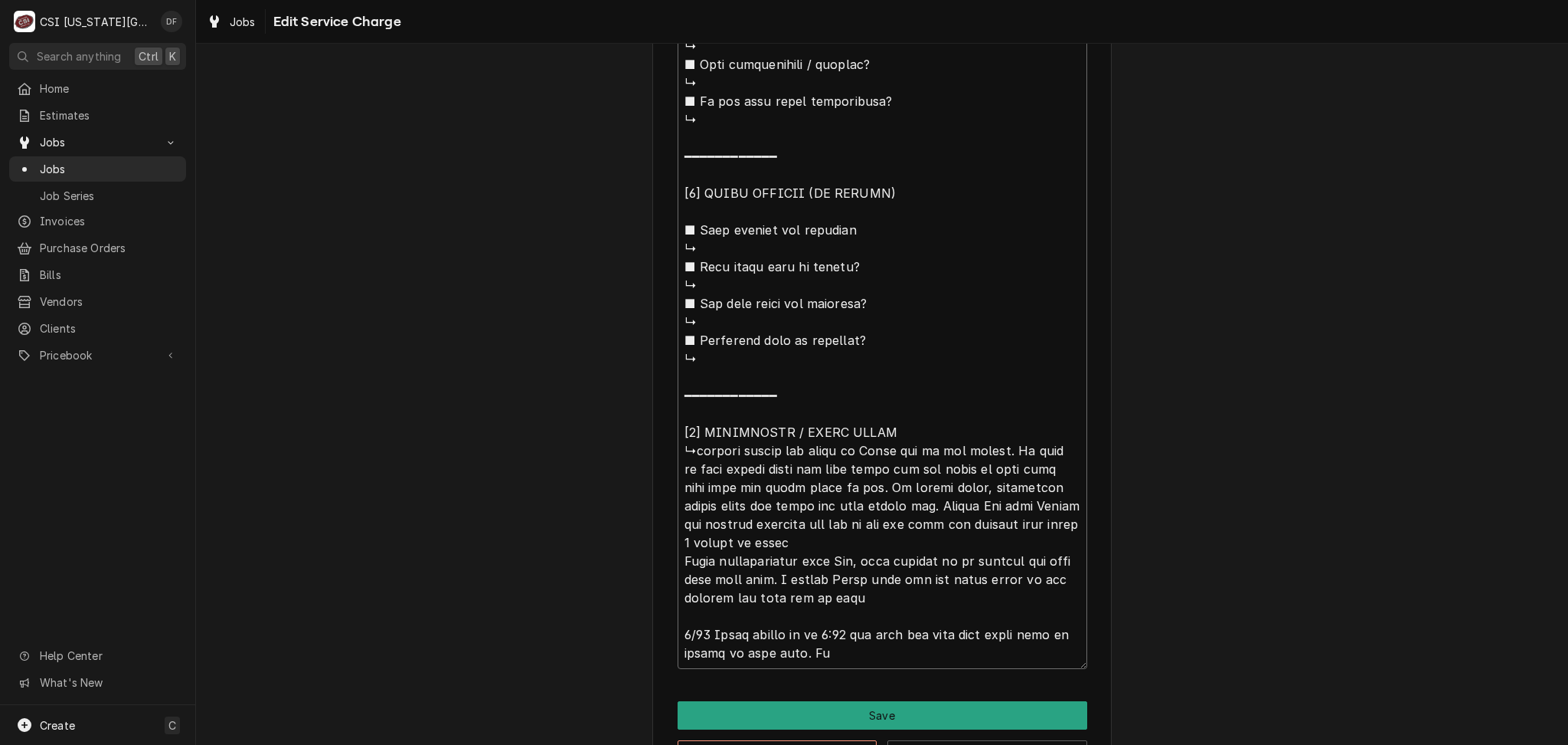
type textarea "⚠️ 𝗙𝗢𝗥𝗠 𝗜𝗡𝗦𝗧𝗥𝗨𝗖𝗧𝗜𝗢𝗡𝗦 ⚠️ ✪ 𝗖𝗼𝗺𝗽𝗹𝗲𝘁𝗲 𝗮𝗹𝗹 𝗿𝗲𝗹𝗲𝘃𝗮𝗻𝘁 𝘀𝗲𝗰𝘁𝗶𝗼𝗻𝘀 ✪ 𝗣𝗿𝗼𝘃𝗶𝗱𝗲 𝗱𝗲𝘁𝗮𝗶𝗹𝗲𝗱 𝗮𝗻𝘀…"
type textarea "x"
type textarea "⚠️ 𝗙𝗢𝗥𝗠 𝗜𝗡𝗦𝗧𝗥𝗨𝗖𝗧𝗜𝗢𝗡𝗦 ⚠️ ✪ 𝗖𝗼𝗺𝗽𝗹𝗲𝘁𝗲 𝗮𝗹𝗹 𝗿𝗲𝗹𝗲𝘃𝗮𝗻𝘁 𝘀𝗲𝗰𝘁𝗶𝗼𝗻𝘀 ✪ 𝗣𝗿𝗼𝘃𝗶𝗱𝗲 𝗱𝗲𝘁𝗮𝗶𝗹𝗲𝗱 𝗮𝗻𝘀…"
type textarea "x"
type textarea "⚠️ 𝗙𝗢𝗥𝗠 𝗜𝗡𝗦𝗧𝗥𝗨𝗖𝗧𝗜𝗢𝗡𝗦 ⚠️ ✪ 𝗖𝗼𝗺𝗽𝗹𝗲𝘁𝗲 𝗮𝗹𝗹 𝗿𝗲𝗹𝗲𝘃𝗮𝗻𝘁 𝘀𝗲𝗰𝘁𝗶𝗼𝗻𝘀 ✪ 𝗣𝗿𝗼𝘃𝗶𝗱𝗲 𝗱𝗲𝘁𝗮𝗶𝗹𝗲𝗱 𝗮𝗻𝘀…"
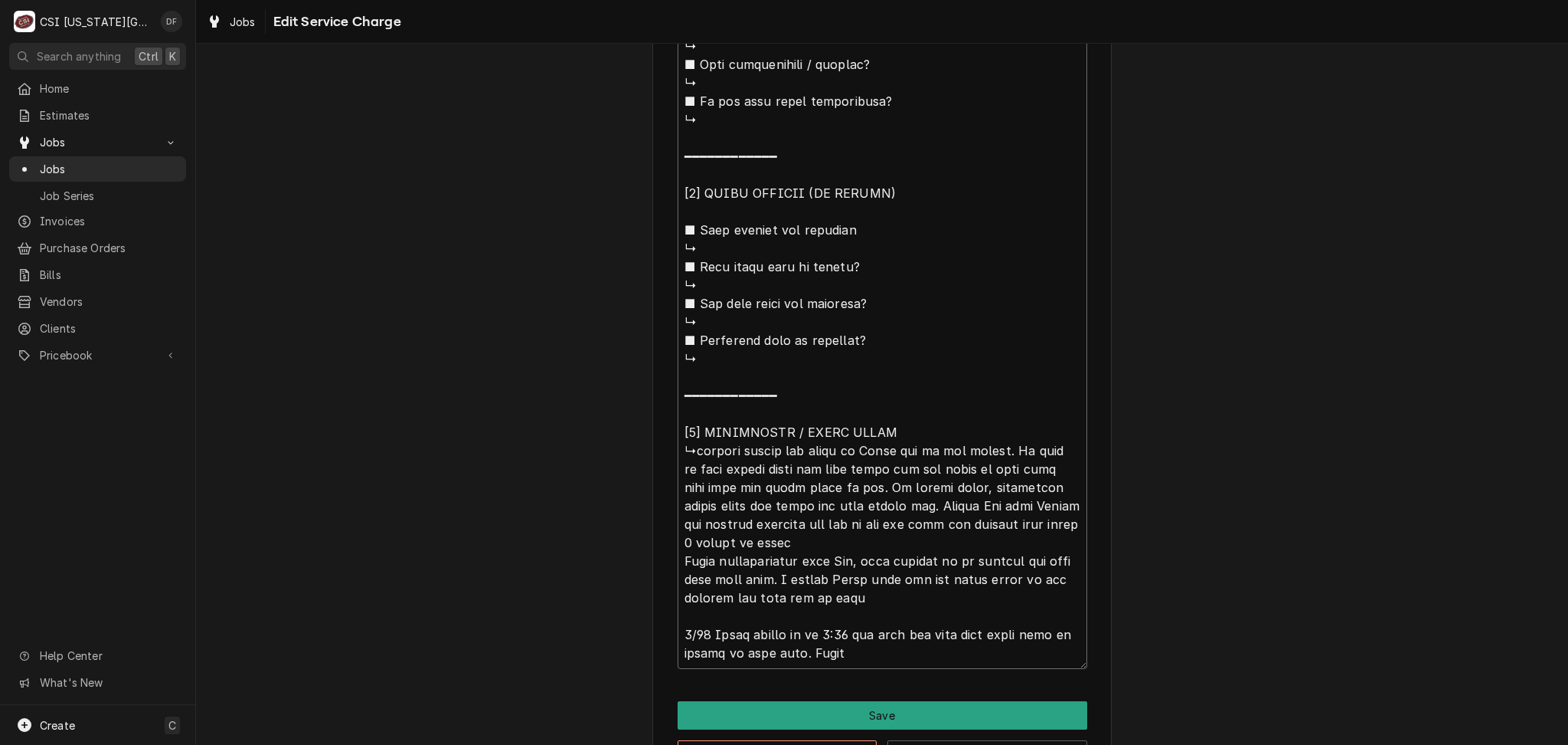
type textarea "x"
type textarea "⚠️ 𝗙𝗢𝗥𝗠 𝗜𝗡𝗦𝗧𝗥𝗨𝗖𝗧𝗜𝗢𝗡𝗦 ⚠️ ✪ 𝗖𝗼𝗺𝗽𝗹𝗲𝘁𝗲 𝗮𝗹𝗹 𝗿𝗲𝗹𝗲𝘃𝗮𝗻𝘁 𝘀𝗲𝗰𝘁𝗶𝗼𝗻𝘀 ✪ 𝗣𝗿𝗼𝘃𝗶𝗱𝗲 𝗱𝗲𝘁𝗮𝗶𝗹𝗲𝗱 𝗮𝗻𝘀…"
type textarea "x"
type textarea "⚠️ 𝗙𝗢𝗥𝗠 𝗜𝗡𝗦𝗧𝗥𝗨𝗖𝗧𝗜𝗢𝗡𝗦 ⚠️ ✪ 𝗖𝗼𝗺𝗽𝗹𝗲𝘁𝗲 𝗮𝗹𝗹 𝗿𝗲𝗹𝗲𝘃𝗮𝗻𝘁 𝘀𝗲𝗰𝘁𝗶𝗼𝗻𝘀 ✪ 𝗣𝗿𝗼𝘃𝗶𝗱𝗲 𝗱𝗲𝘁𝗮𝗶𝗹𝗲𝗱 𝗮𝗻𝘀…"
type textarea "x"
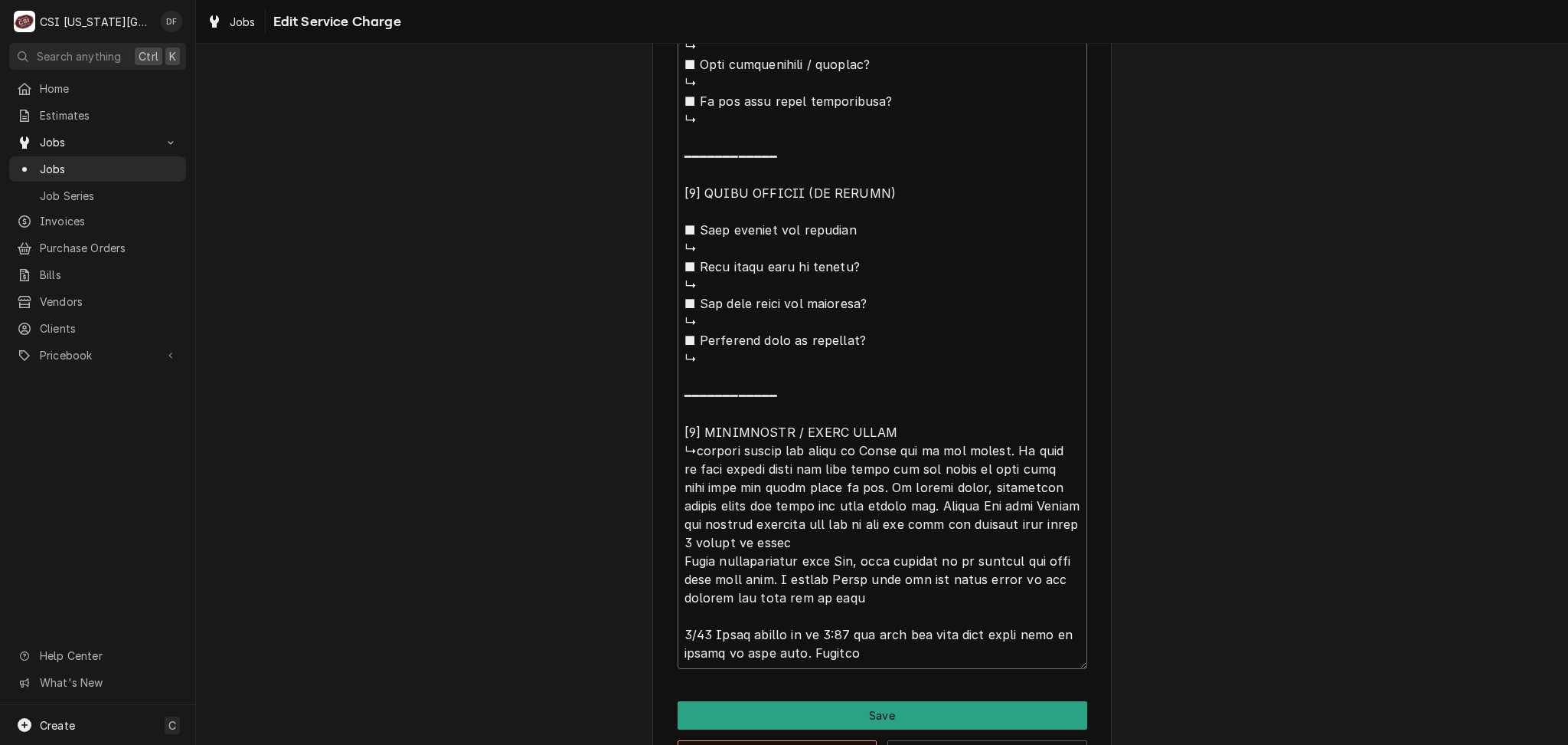
type textarea "⚠️ 𝗙𝗢𝗥𝗠 𝗜𝗡𝗦𝗧𝗥𝗨𝗖𝗧𝗜𝗢𝗡𝗦 ⚠️ ✪ 𝗖𝗼𝗺𝗽𝗹𝗲𝘁𝗲 𝗮𝗹𝗹 𝗿𝗲𝗹𝗲𝘃𝗮𝗻𝘁 𝘀𝗲𝗰𝘁𝗶𝗼𝗻𝘀 ✪ 𝗣𝗿𝗼𝘃𝗶𝗱𝗲 𝗱𝗲𝘁𝗮𝗶𝗹𝗲𝗱 𝗮𝗻𝘀…"
type textarea "x"
type textarea "⚠️ 𝗙𝗢𝗥𝗠 𝗜𝗡𝗦𝗧𝗥𝗨𝗖𝗧𝗜𝗢𝗡𝗦 ⚠️ ✪ 𝗖𝗼𝗺𝗽𝗹𝗲𝘁𝗲 𝗮𝗹𝗹 𝗿𝗲𝗹𝗲𝘃𝗮𝗻𝘁 𝘀𝗲𝗰𝘁𝗶𝗼𝗻𝘀 ✪ 𝗣𝗿𝗼𝘃𝗶𝗱𝗲 𝗱𝗲𝘁𝗮𝗶𝗹𝗲𝗱 𝗮𝗻𝘀…"
type textarea "x"
type textarea "⚠️ 𝗙𝗢𝗥𝗠 𝗜𝗡𝗦𝗧𝗥𝗨𝗖𝗧𝗜𝗢𝗡𝗦 ⚠️ ✪ 𝗖𝗼𝗺𝗽𝗹𝗲𝘁𝗲 𝗮𝗹𝗹 𝗿𝗲𝗹𝗲𝘃𝗮𝗻𝘁 𝘀𝗲𝗰𝘁𝗶𝗼𝗻𝘀 ✪ 𝗣𝗿𝗼𝘃𝗶𝗱𝗲 𝗱𝗲𝘁𝗮𝗶𝗹𝗲𝗱 𝗮𝗻𝘀…"
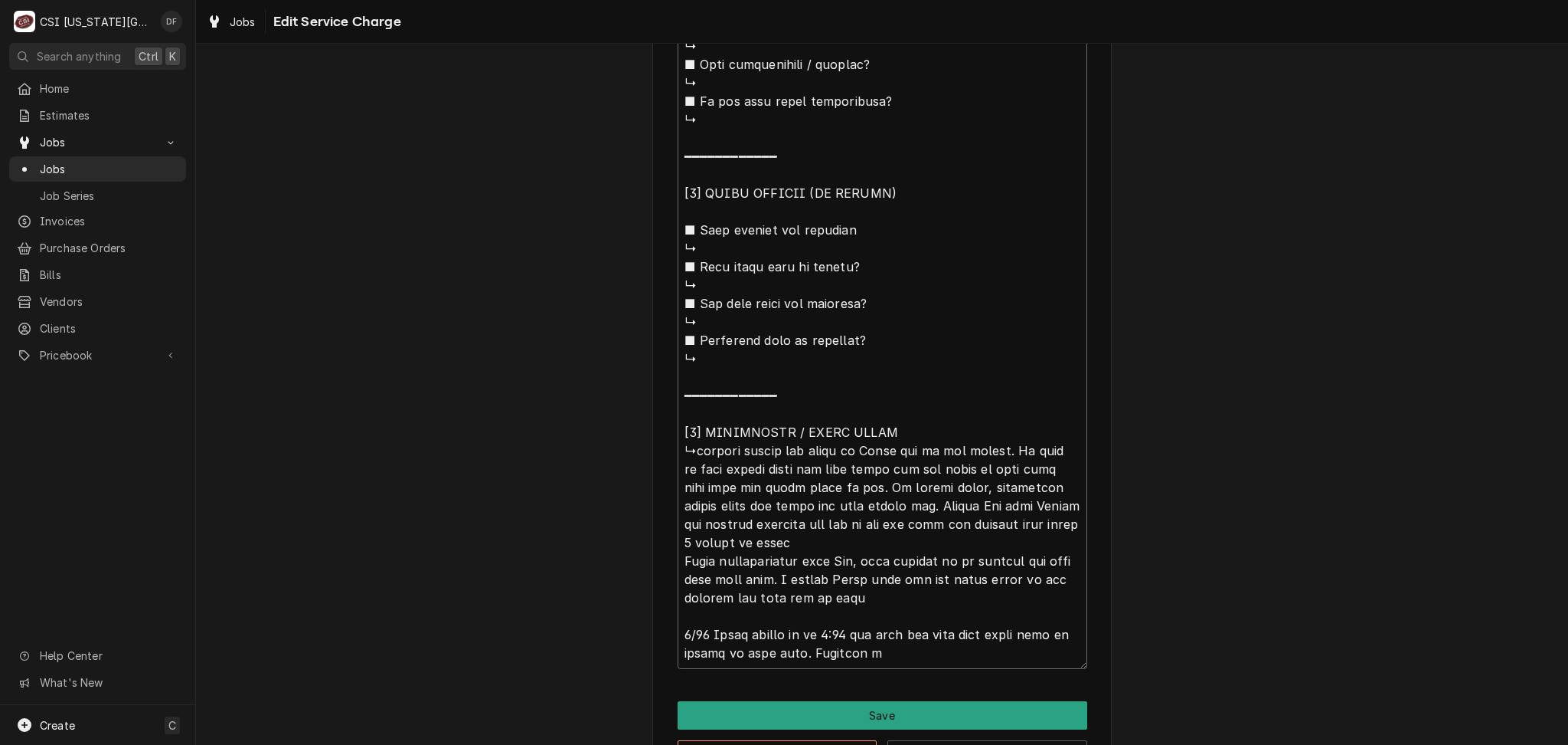
type textarea "x"
type textarea "⚠️ 𝗙𝗢𝗥𝗠 𝗜𝗡𝗦𝗧𝗥𝗨𝗖𝗧𝗜𝗢𝗡𝗦 ⚠️ ✪ 𝗖𝗼𝗺𝗽𝗹𝗲𝘁𝗲 𝗮𝗹𝗹 𝗿𝗲𝗹𝗲𝘃𝗮𝗻𝘁 𝘀𝗲𝗰𝘁𝗶𝗼𝗻𝘀 ✪ 𝗣𝗿𝗼𝘃𝗶𝗱𝗲 𝗱𝗲𝘁𝗮𝗶𝗹𝗲𝗱 𝗮𝗻𝘀…"
type textarea "x"
type textarea "⚠️ 𝗙𝗢𝗥𝗠 𝗜𝗡𝗦𝗧𝗥𝗨𝗖𝗧𝗜𝗢𝗡𝗦 ⚠️ ✪ 𝗖𝗼𝗺𝗽𝗹𝗲𝘁𝗲 𝗮𝗹𝗹 𝗿𝗲𝗹𝗲𝘃𝗮𝗻𝘁 𝘀𝗲𝗰𝘁𝗶𝗼𝗻𝘀 ✪ 𝗣𝗿𝗼𝘃𝗶𝗱𝗲 𝗱𝗲𝘁𝗮𝗶𝗹𝗲𝗱 𝗮𝗻𝘀…"
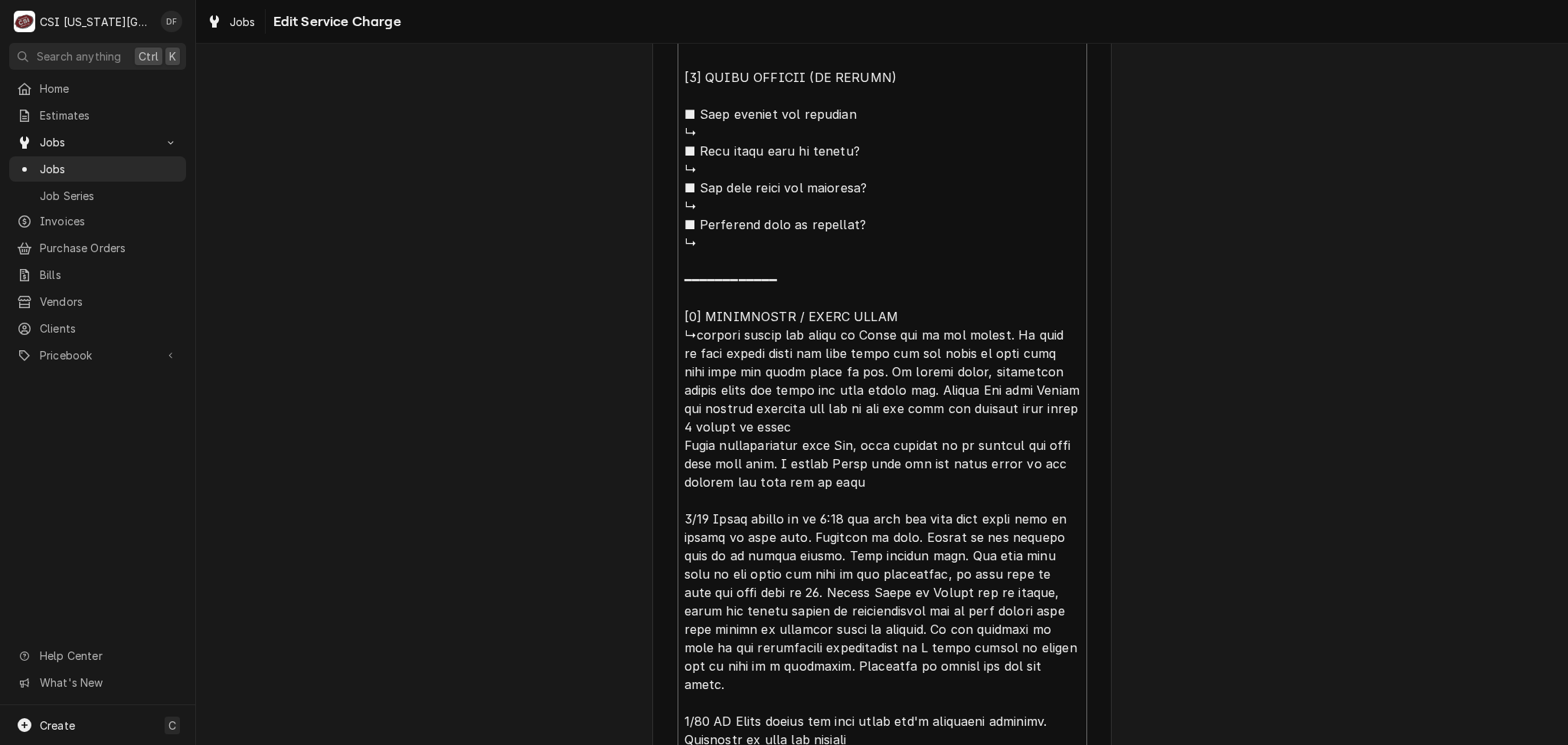
scroll to position [1747, 0]
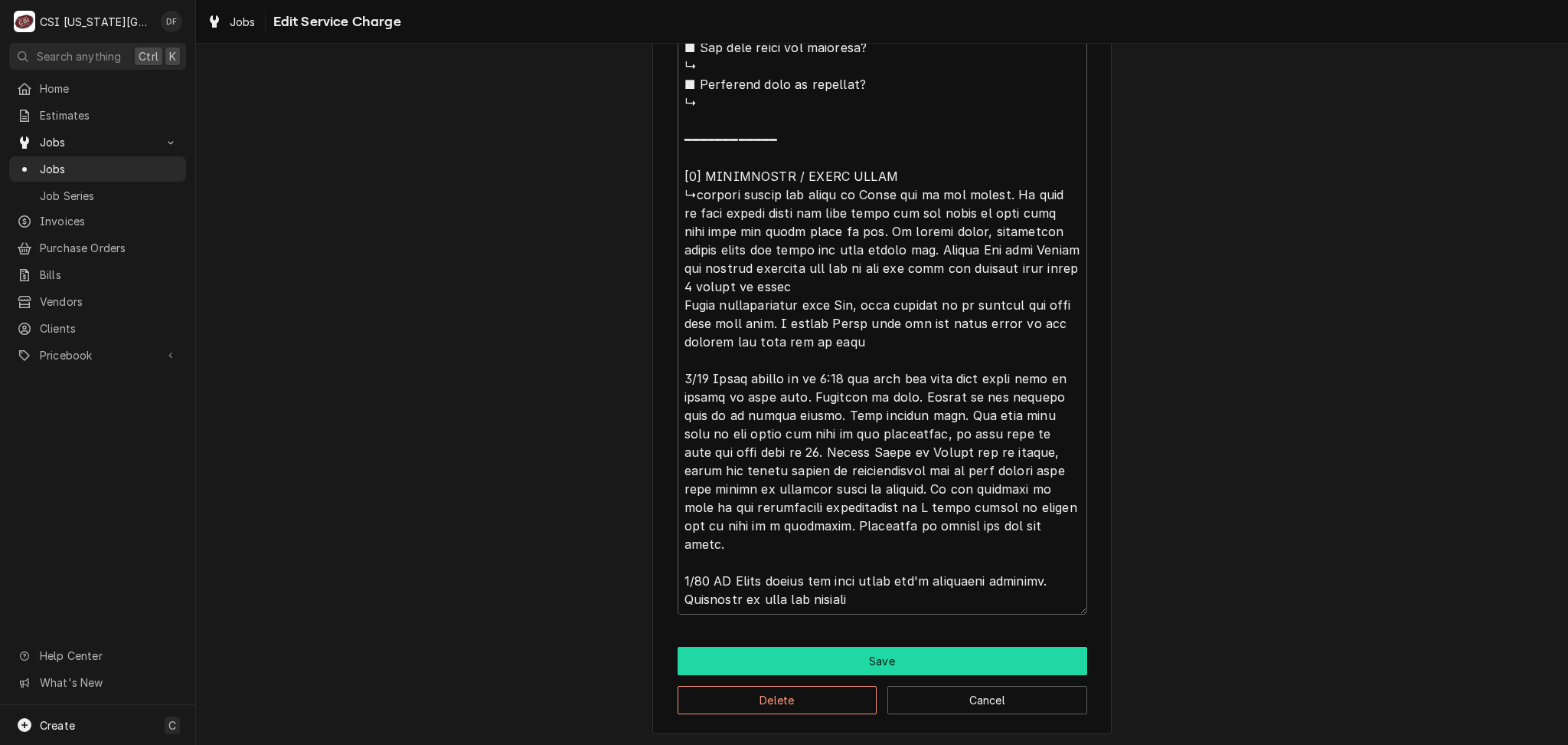
click at [839, 670] on button "Save" at bounding box center [882, 660] width 410 height 29
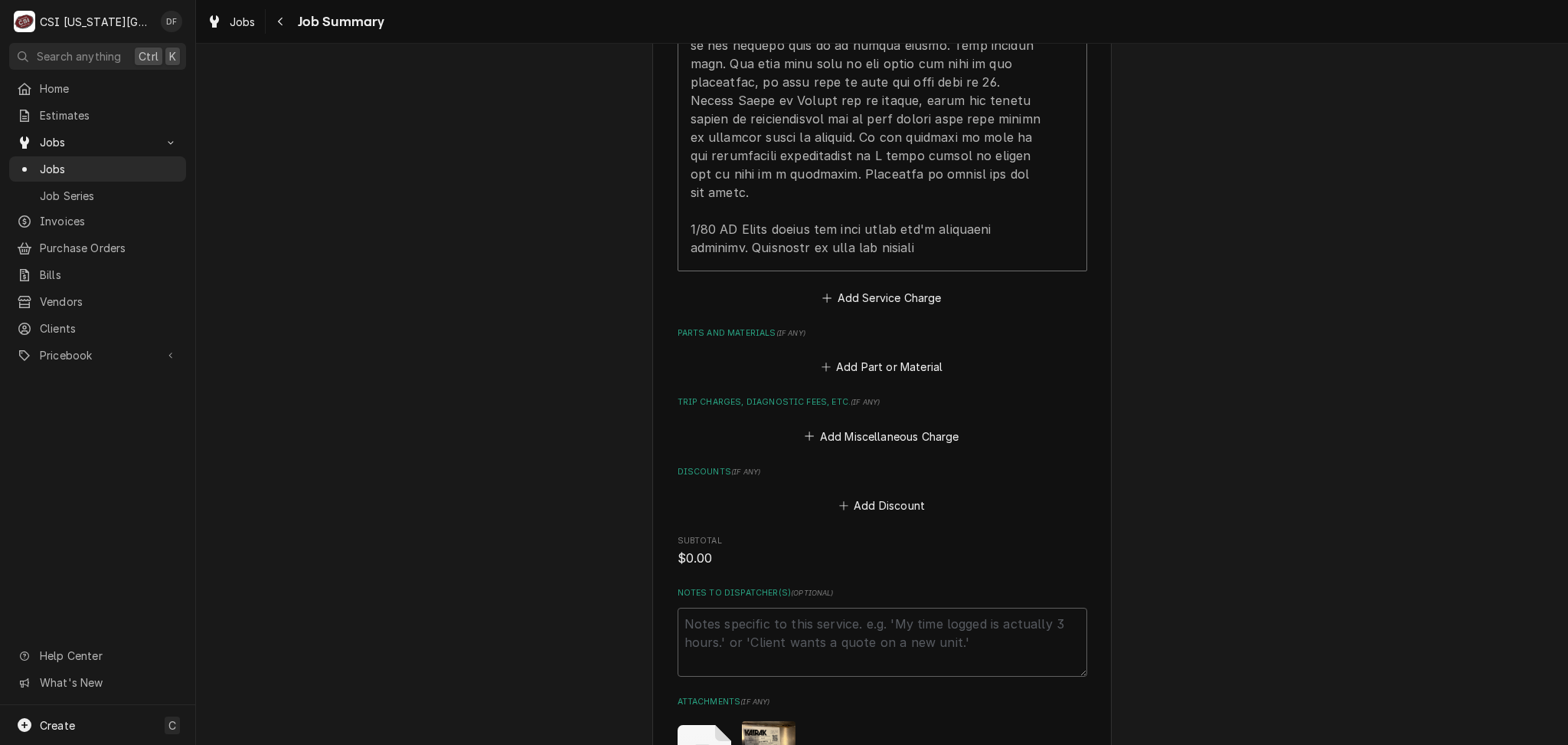
scroll to position [2374, 0]
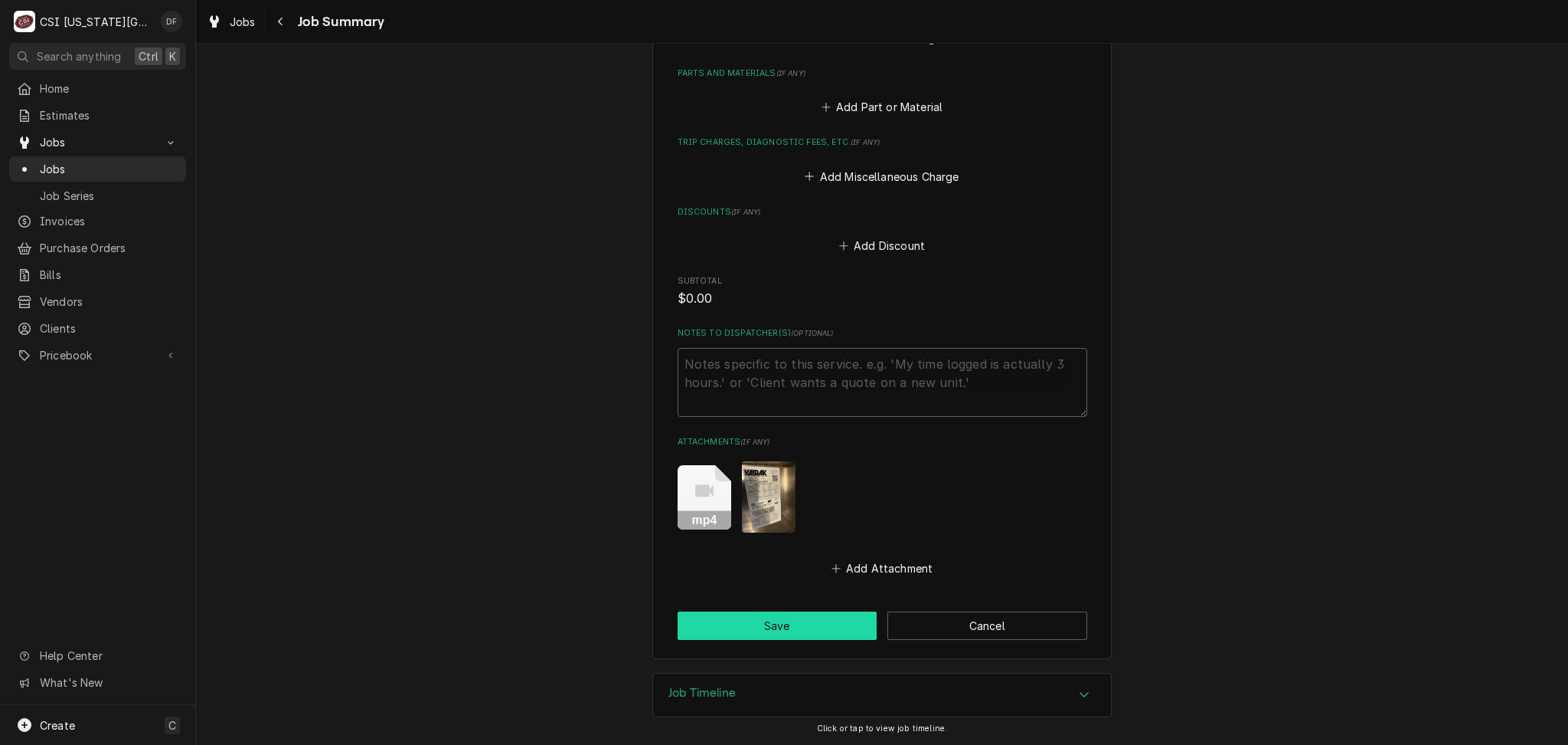
click at [795, 628] on button "Save" at bounding box center [777, 625] width 200 height 29
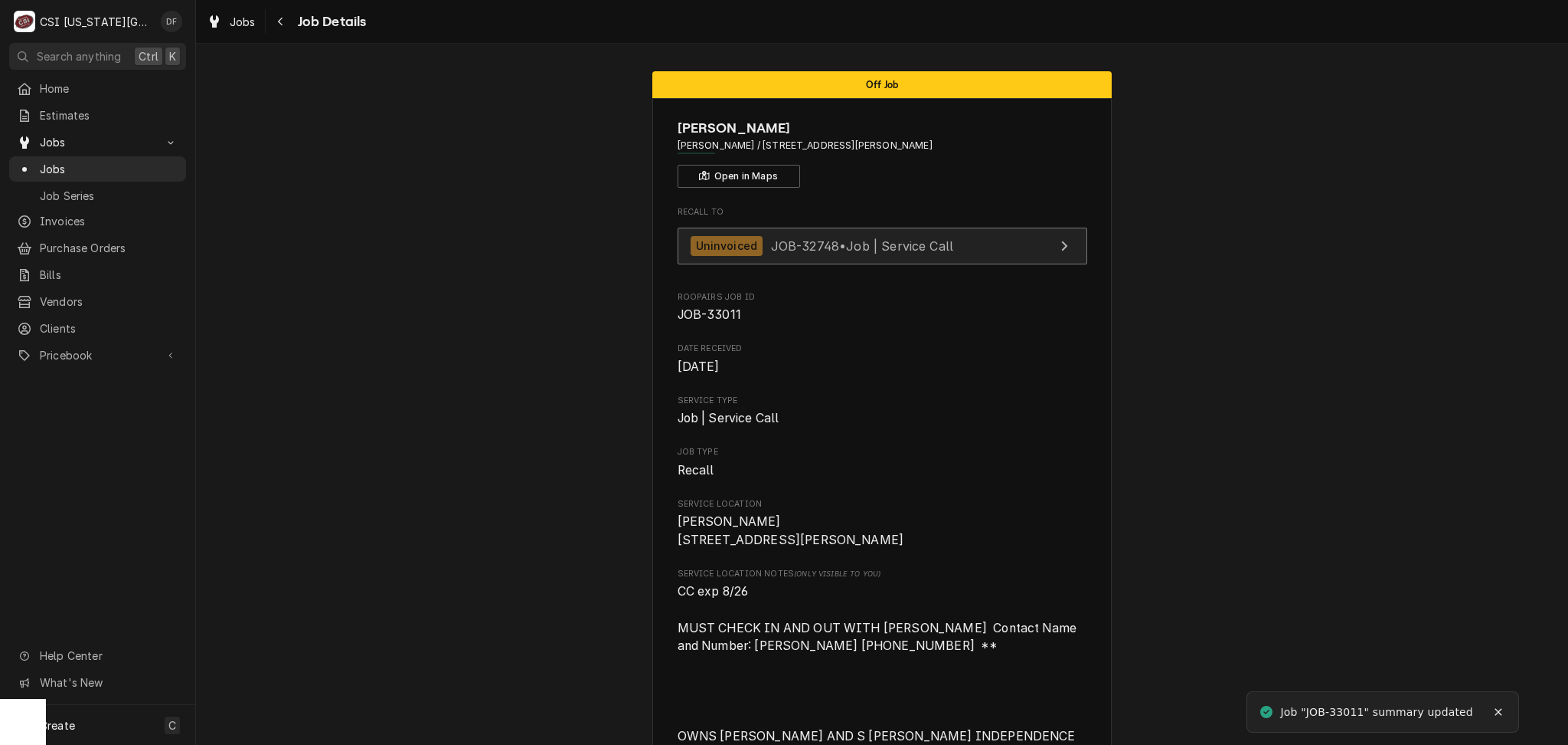
click at [864, 256] on div "Uninvoiced JOB-32748 • Job | Service Call" at bounding box center [822, 246] width 263 height 21
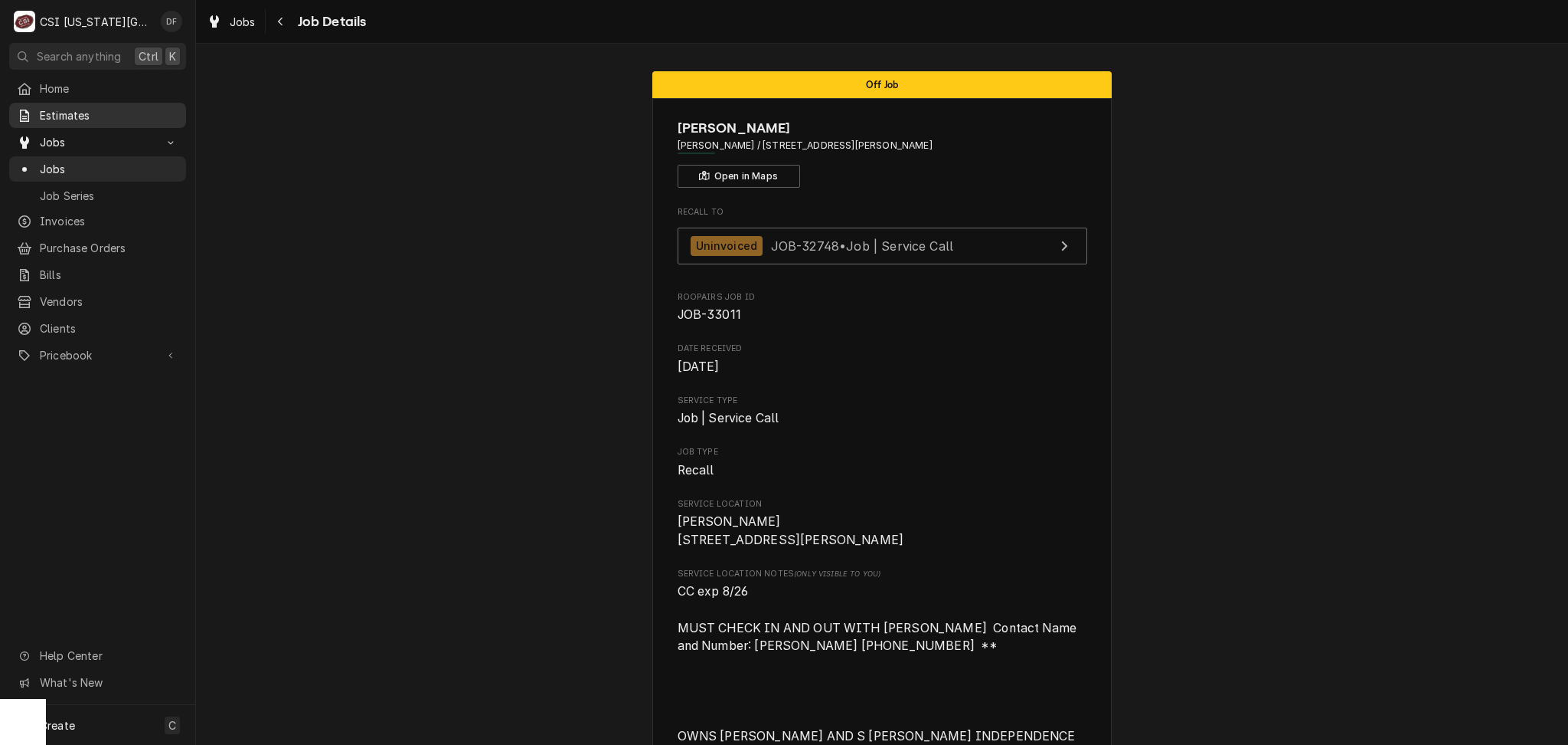
click at [91, 107] on span "Estimates" at bounding box center [109, 116] width 139 height 16
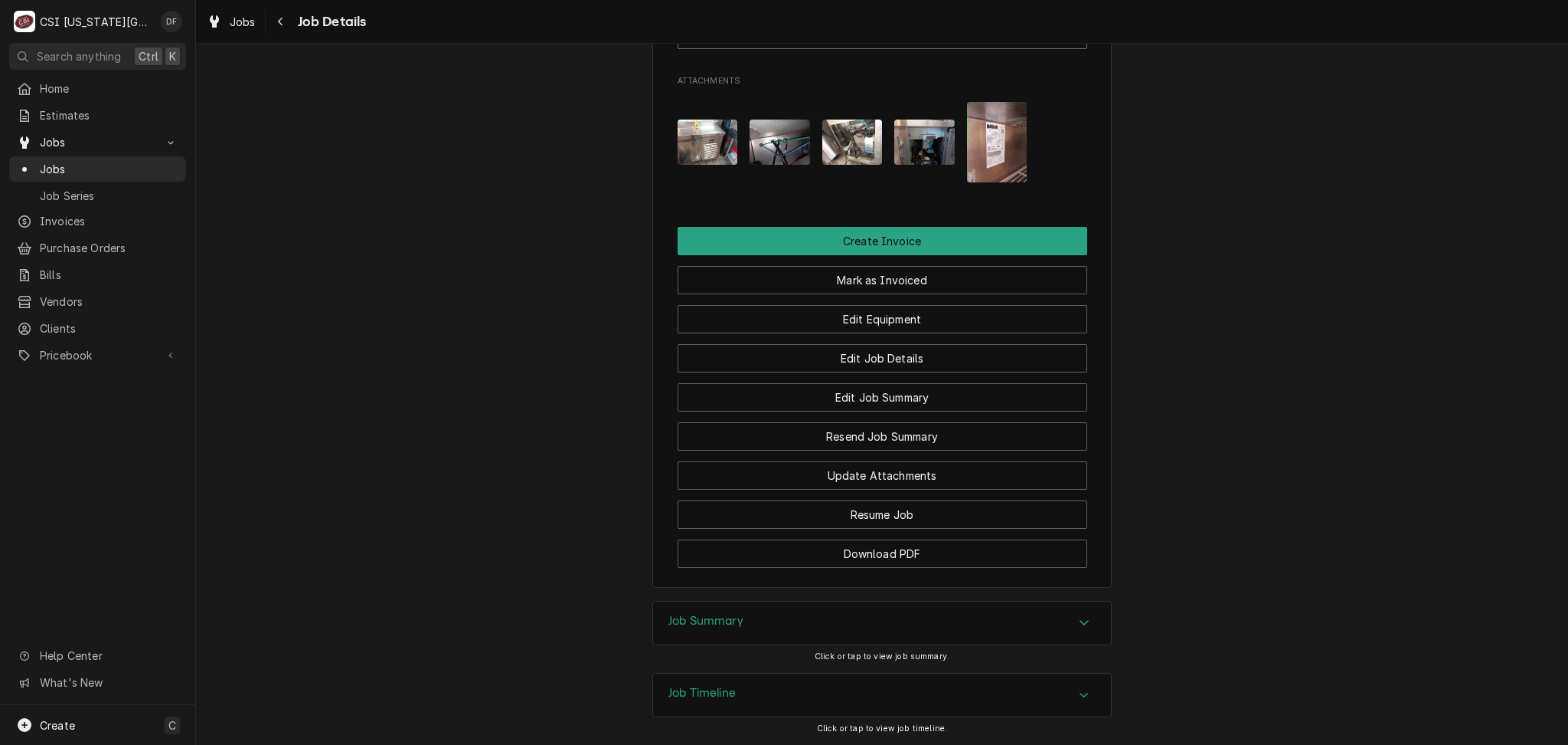
scroll to position [2406, 0]
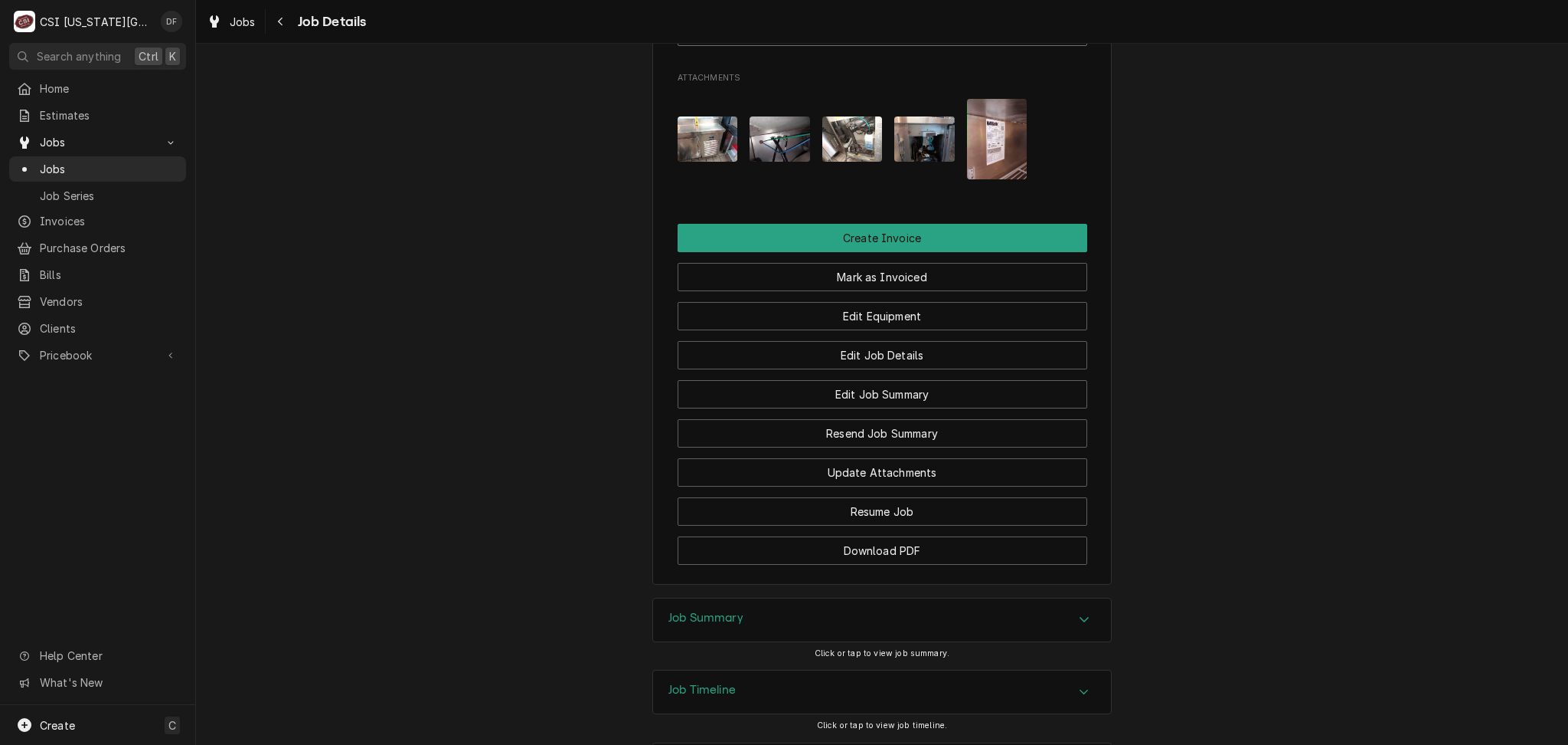
click at [797, 598] on div "Job Summary" at bounding box center [882, 619] width 458 height 43
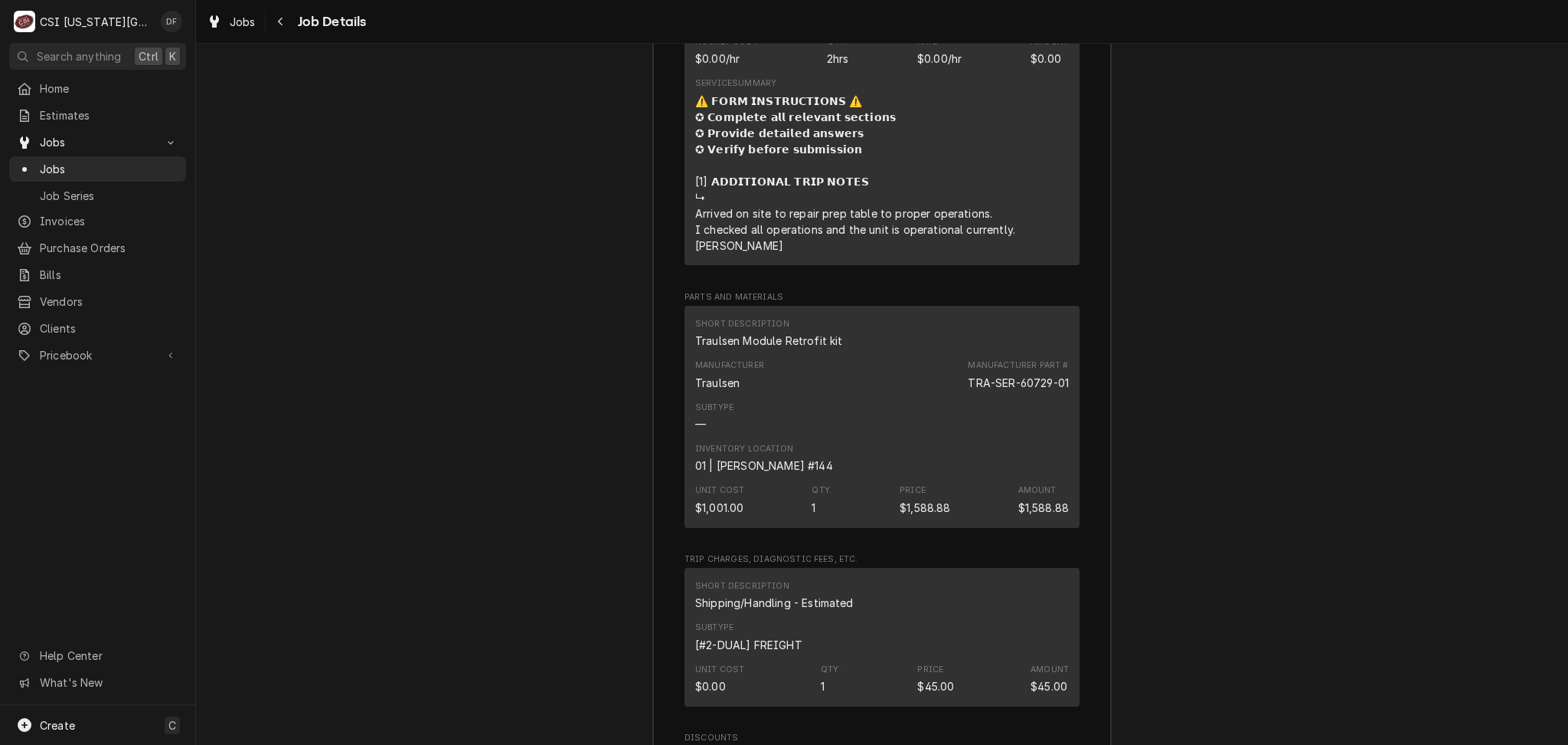
scroll to position [3836, 0]
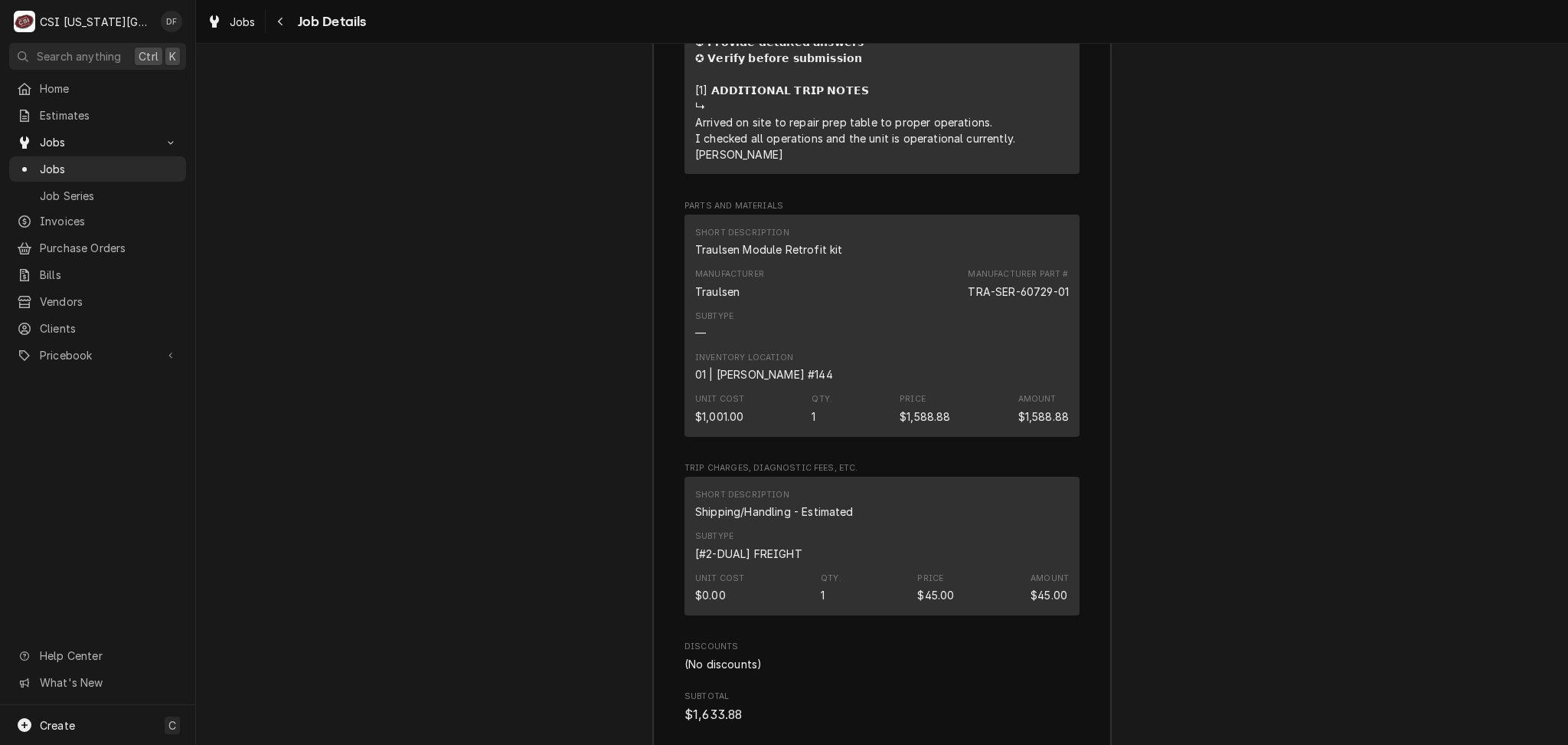
click at [939, 263] on div "Manufacturer Traulsen Manufacturer Part # TRA-SER-60729-01" at bounding box center [882, 283] width 374 height 41
drag, startPoint x: 987, startPoint y: 226, endPoint x: 1069, endPoint y: 230, distance: 82.1
click at [1069, 230] on div "Short Description Traulsen Module Retrofit kit Manufacturer Traulsen Manufactur…" at bounding box center [882, 325] width 395 height 222
copy div "SER-60729-01"
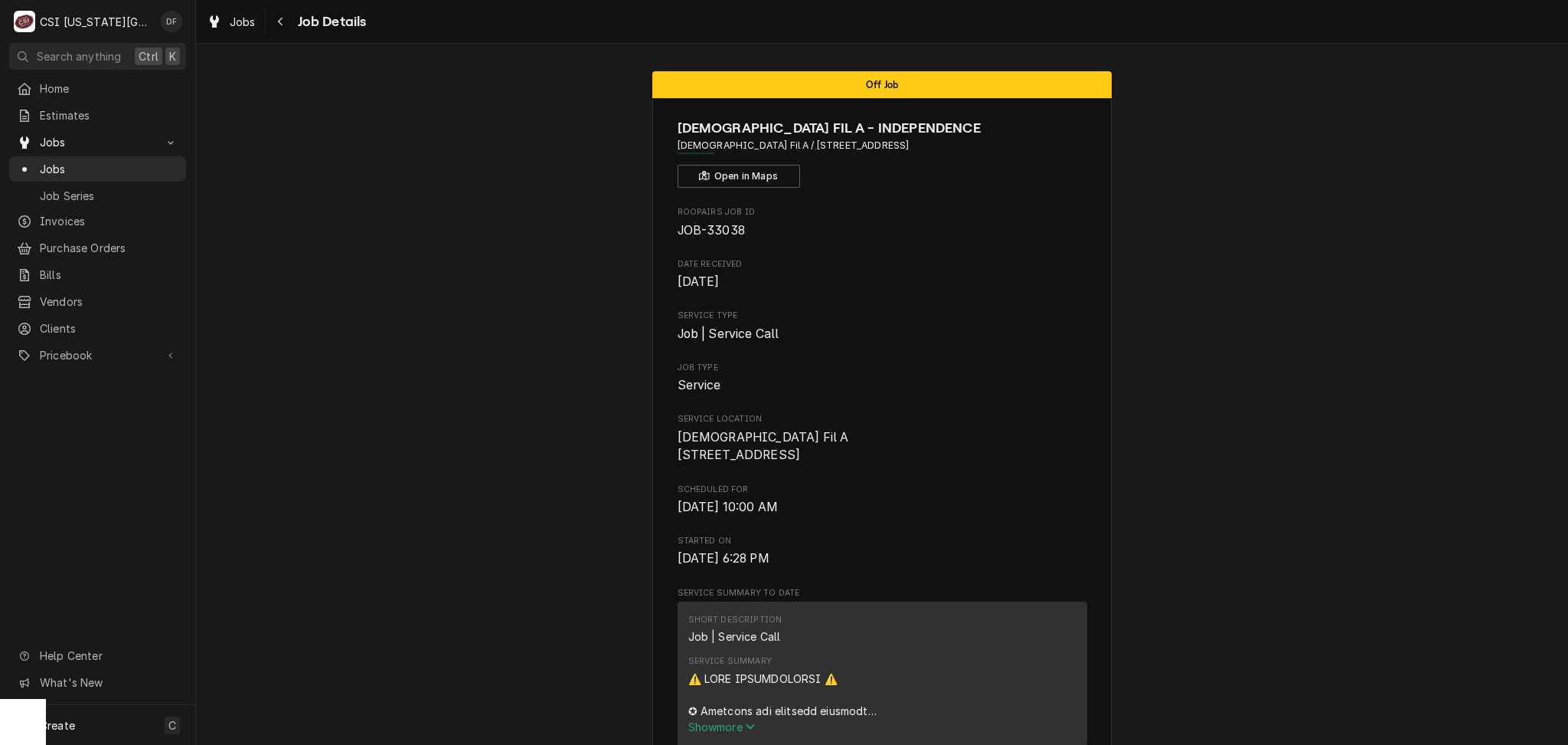
scroll to position [3472, 0]
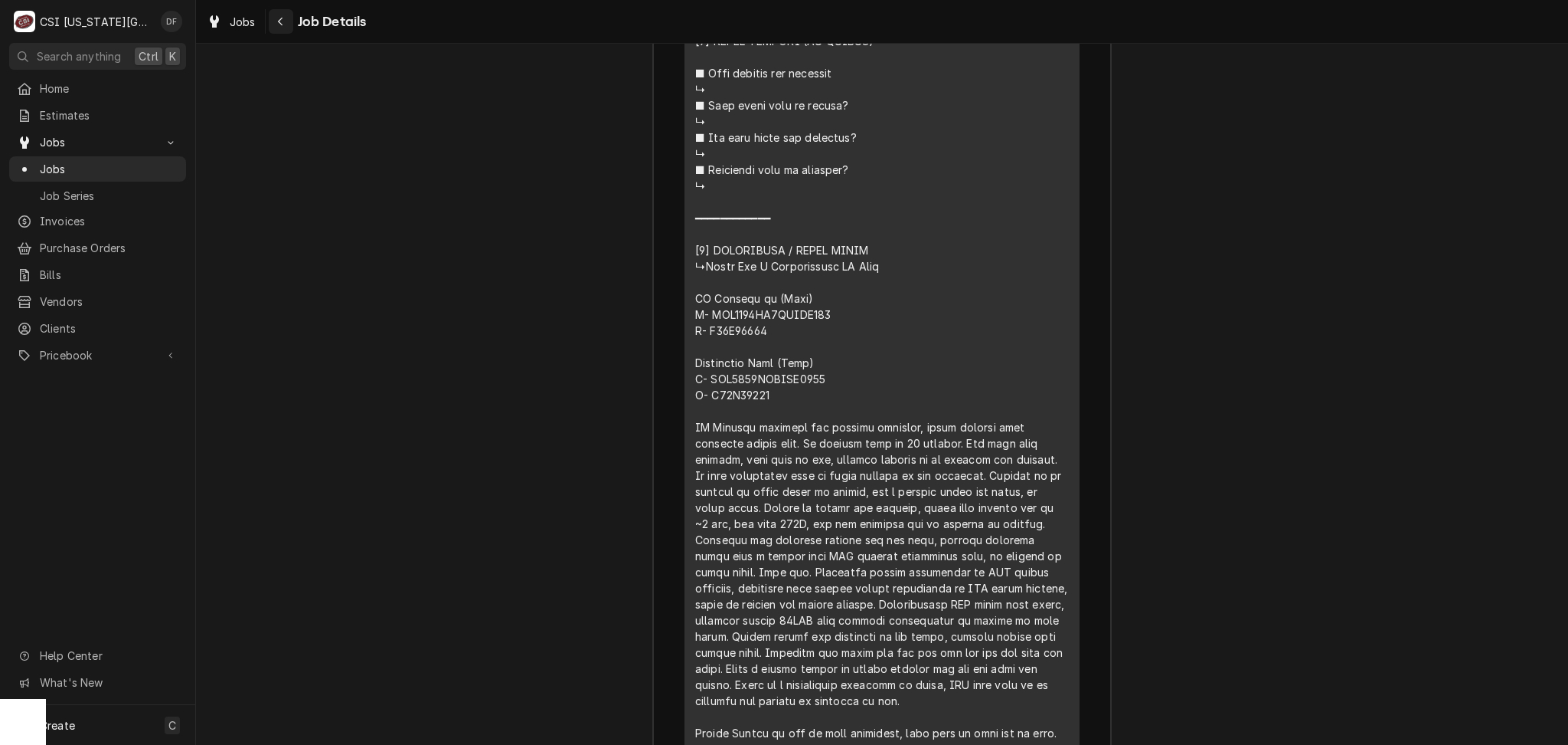
click at [277, 22] on icon "Navigate back" at bounding box center [280, 21] width 7 height 11
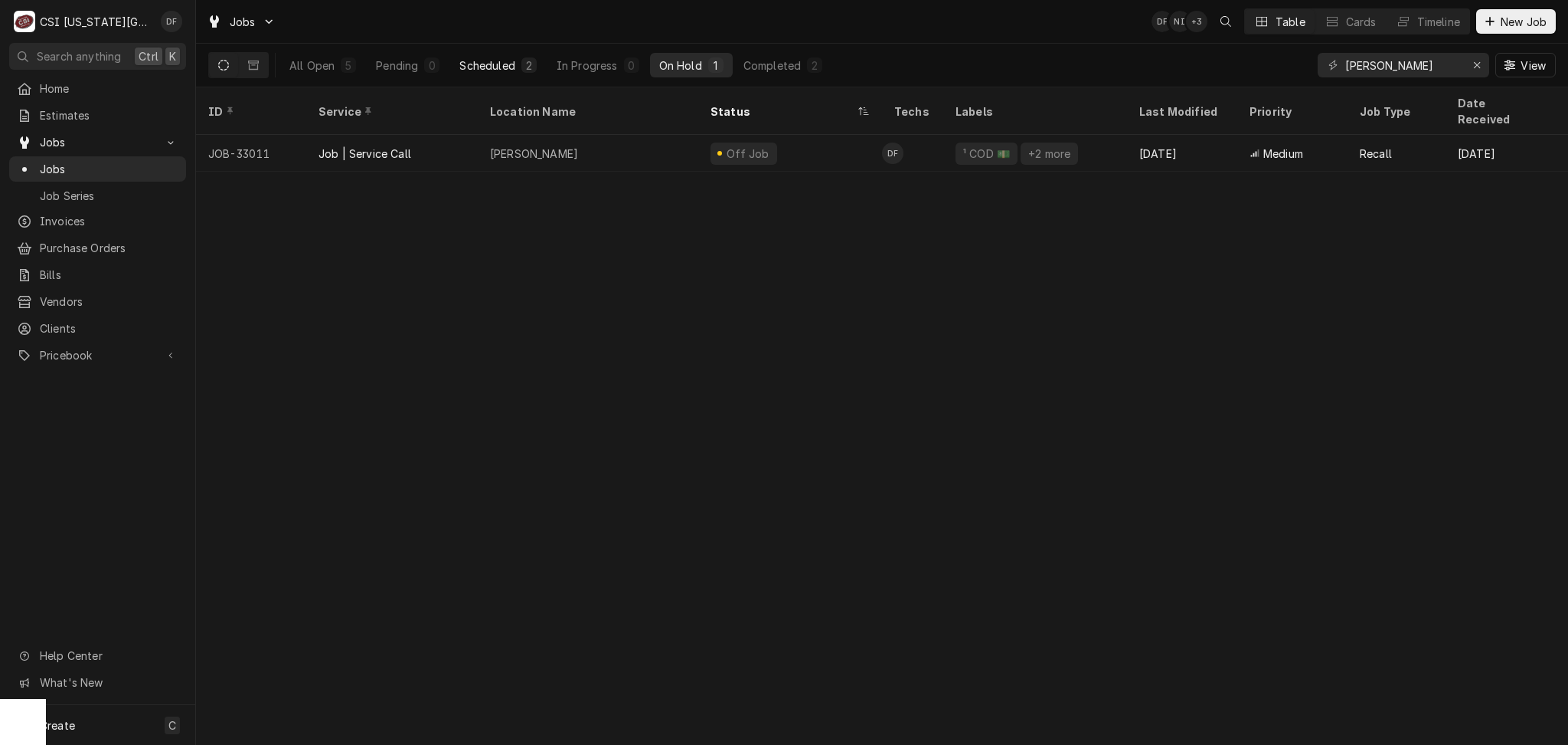
click at [501, 62] on div "Scheduled" at bounding box center [486, 66] width 55 height 16
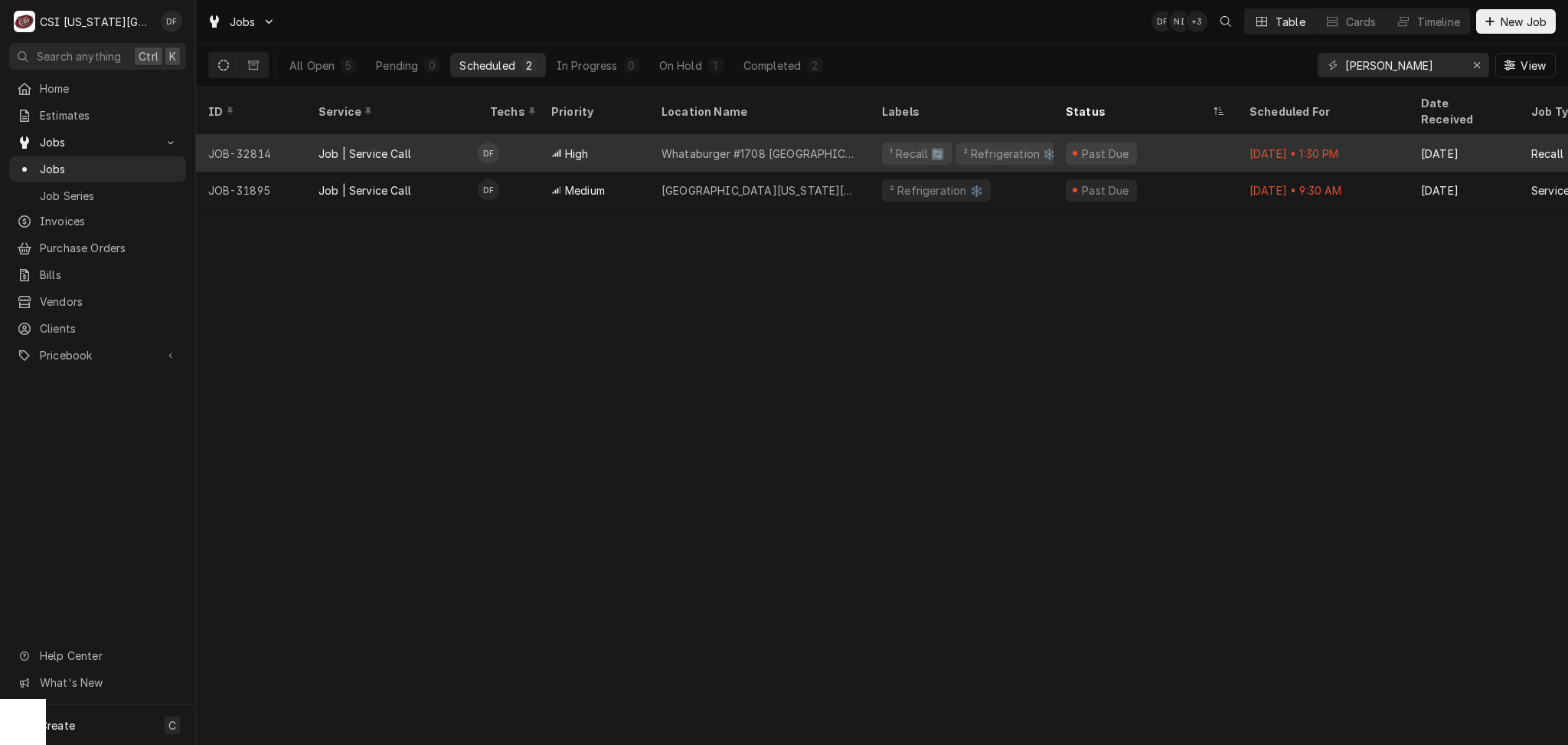
click at [814, 145] on div "Whataburger #1708 [GEOGRAPHIC_DATA]" at bounding box center [759, 153] width 196 height 16
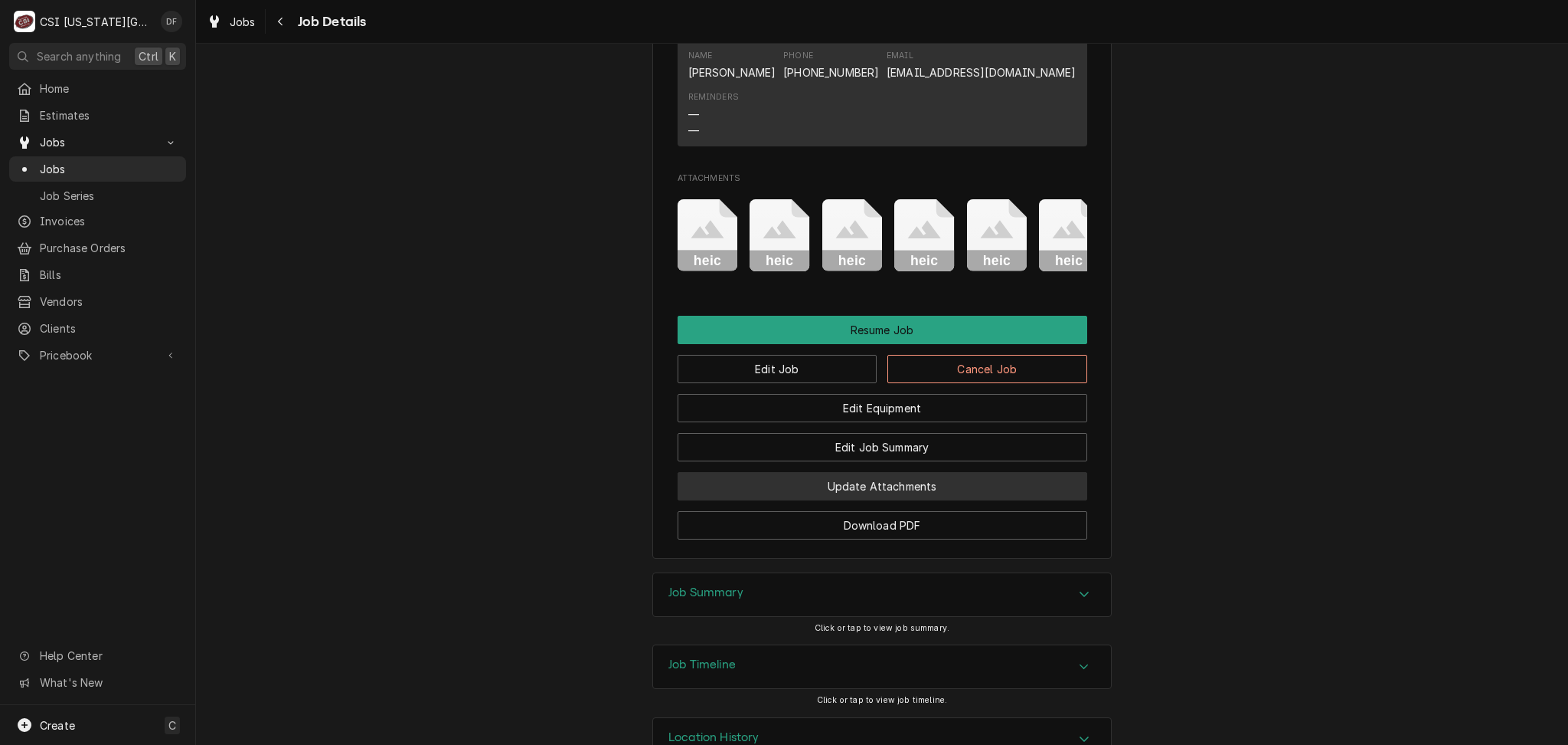
scroll to position [2406, 0]
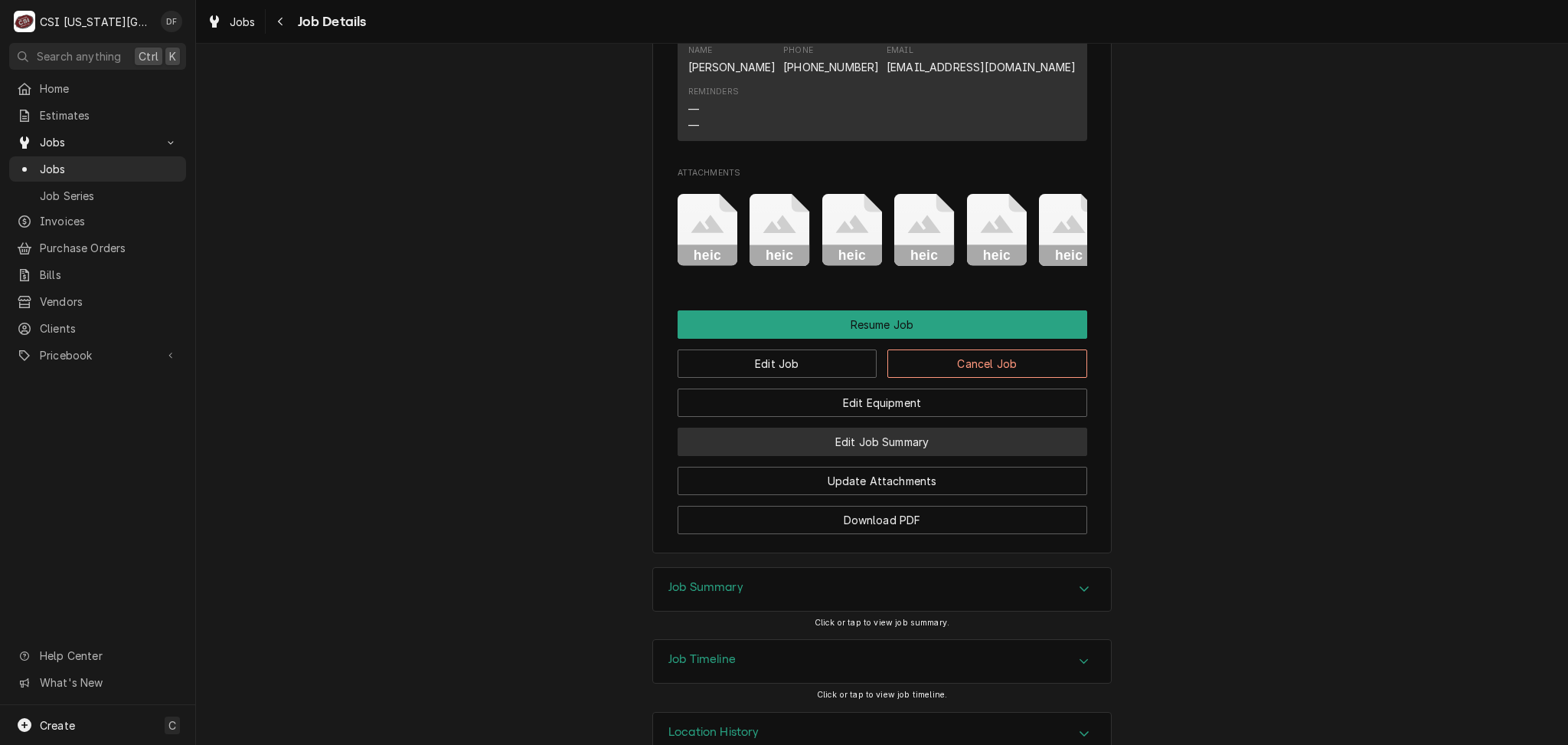
click at [873, 427] on button "Edit Job Summary" at bounding box center [882, 441] width 410 height 29
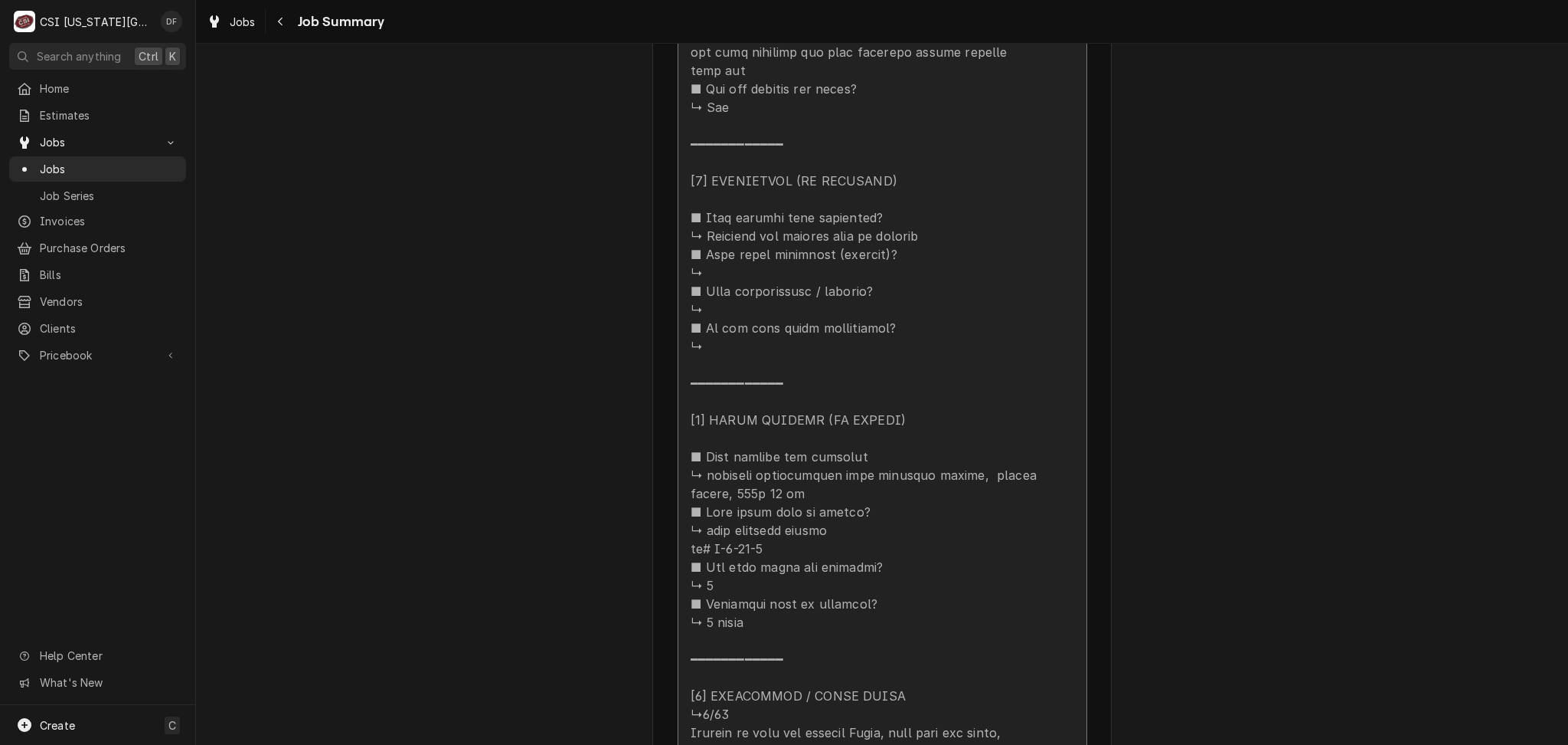
click at [870, 411] on div "Update Line Item" at bounding box center [866, 117] width 352 height 1508
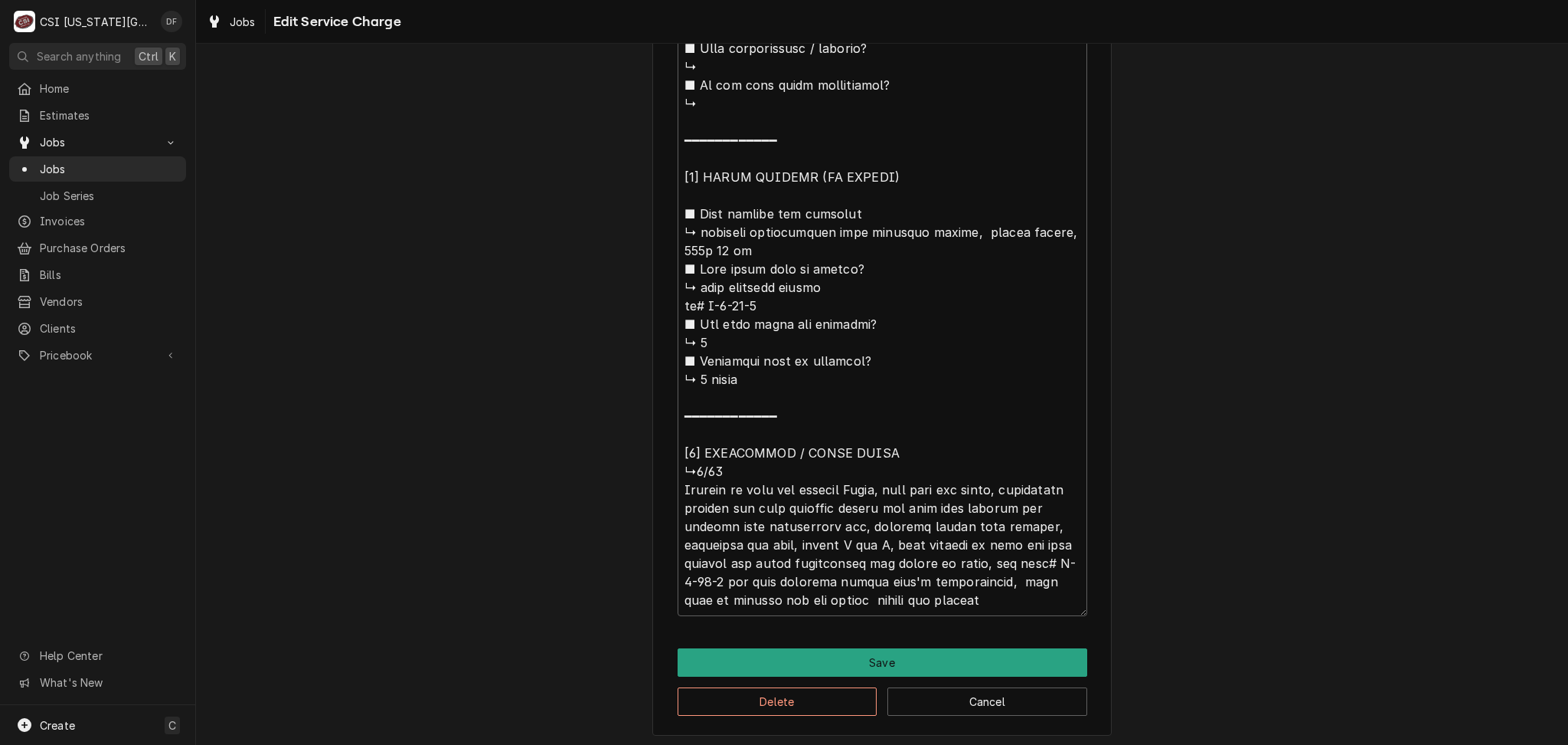
scroll to position [1545, 0]
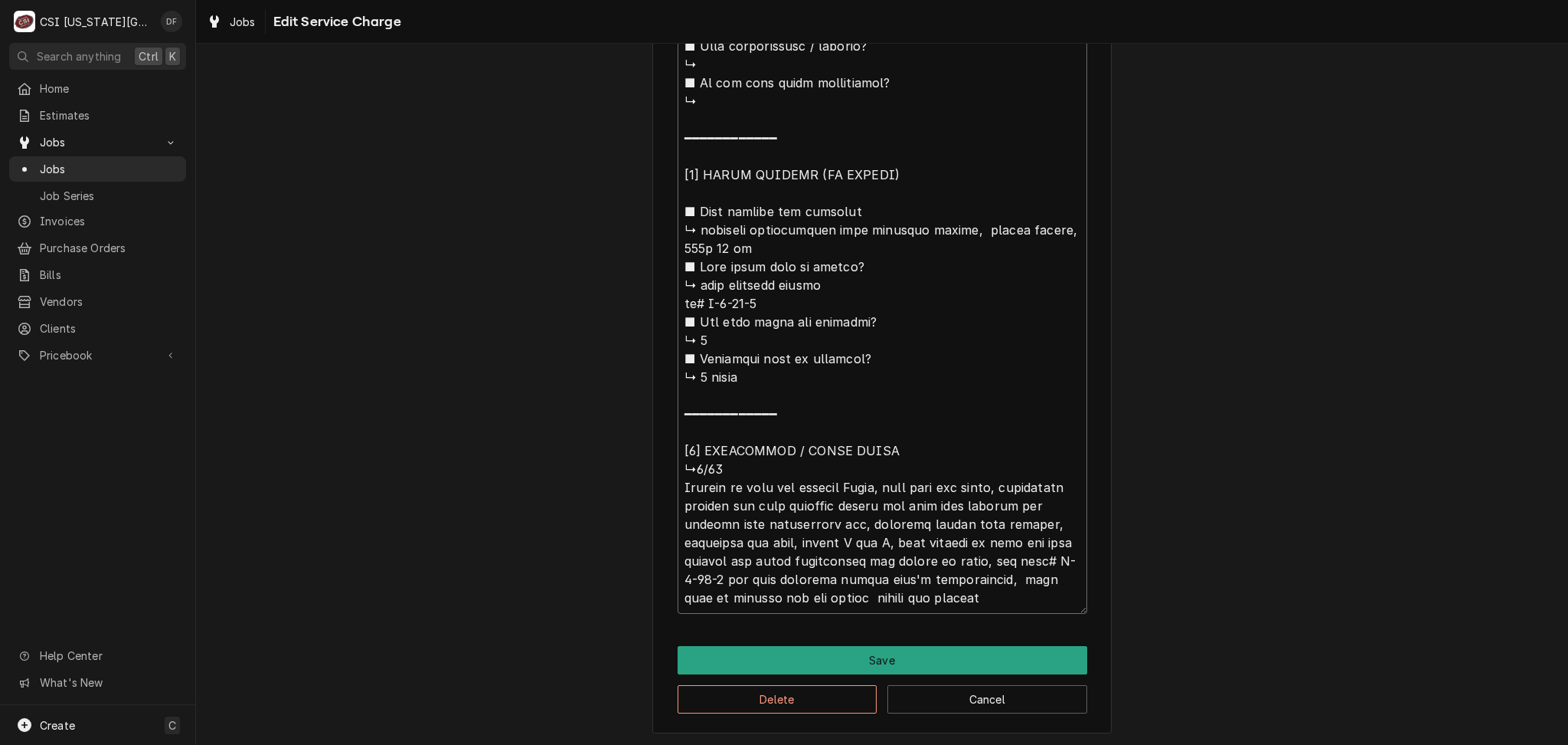
type textarea "x"
type textarea "⚠️ 𝗙𝗢𝗥𝗠 𝗜𝗡𝗦𝗧𝗥𝗨𝗖𝗧𝗜𝗢𝗡𝗦 ⚠️ ✪ 𝗖𝗼𝗺𝗽𝗹𝗲𝘁𝗲 𝗮𝗹𝗹 𝗿𝗲𝗹𝗲𝘃𝗮𝗻𝘁 𝘀𝗲𝗰𝘁𝗶𝗼𝗻𝘀 ✪ 𝗣𝗿𝗼𝘃𝗶𝗱𝗲 𝗱𝗲𝘁𝗮𝗶𝗹𝗲𝗱 𝗮𝗻𝘀…"
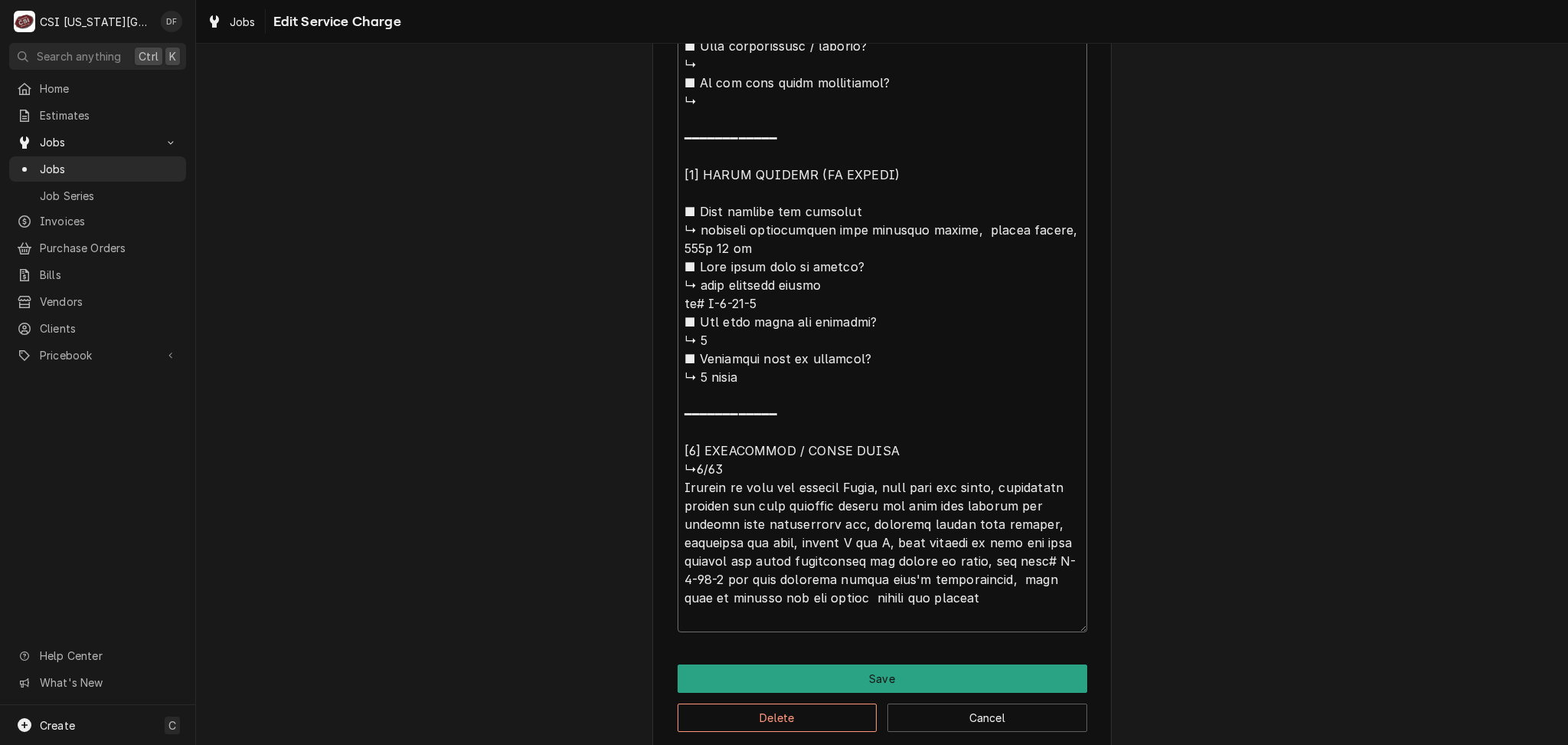
type textarea "x"
type textarea "⚠️ 𝗙𝗢𝗥𝗠 𝗜𝗡𝗦𝗧𝗥𝗨𝗖𝗧𝗜𝗢𝗡𝗦 ⚠️ ✪ 𝗖𝗼𝗺𝗽𝗹𝗲𝘁𝗲 𝗮𝗹𝗹 𝗿𝗲𝗹𝗲𝘃𝗮𝗻𝘁 𝘀𝗲𝗰𝘁𝗶𝗼𝗻𝘀 ✪ 𝗣𝗿𝗼𝘃𝗶𝗱𝗲 𝗱𝗲𝘁𝗮𝗶𝗹𝗲𝗱 𝗮𝗻𝘀…"
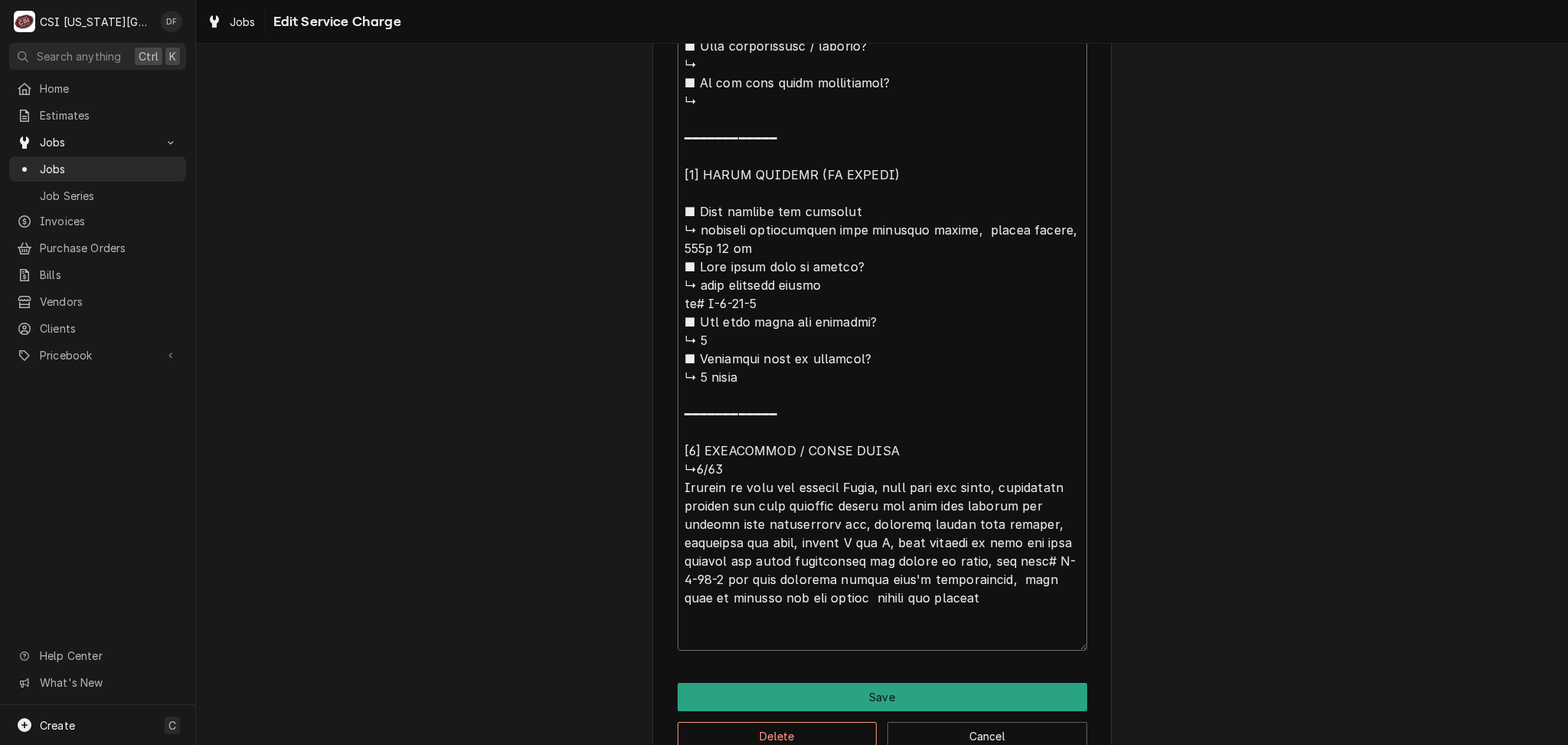
type textarea "x"
type textarea "⚠️ 𝗙𝗢𝗥𝗠 𝗜𝗡𝗦𝗧𝗥𝗨𝗖𝗧𝗜𝗢𝗡𝗦 ⚠️ ✪ 𝗖𝗼𝗺𝗽𝗹𝗲𝘁𝗲 𝗮𝗹𝗹 𝗿𝗲𝗹𝗲𝘃𝗮𝗻𝘁 𝘀𝗲𝗰𝘁𝗶𝗼𝗻𝘀 ✪ 𝗣𝗿𝗼𝘃𝗶𝗱𝗲 𝗱𝗲𝘁𝗮𝗶𝗹𝗲𝗱 𝗮𝗻𝘀…"
type textarea "x"
type textarea "⚠️ 𝗙𝗢𝗥𝗠 𝗜𝗡𝗦𝗧𝗥𝗨𝗖𝗧𝗜𝗢𝗡𝗦 ⚠️ ✪ 𝗖𝗼𝗺𝗽𝗹𝗲𝘁𝗲 𝗮𝗹𝗹 𝗿𝗲𝗹𝗲𝘃𝗮𝗻𝘁 𝘀𝗲𝗰𝘁𝗶𝗼𝗻𝘀 ✪ 𝗣𝗿𝗼𝘃𝗶𝗱𝗲 𝗱𝗲𝘁𝗮𝗶𝗹𝗲𝗱 𝗮𝗻𝘀…"
type textarea "x"
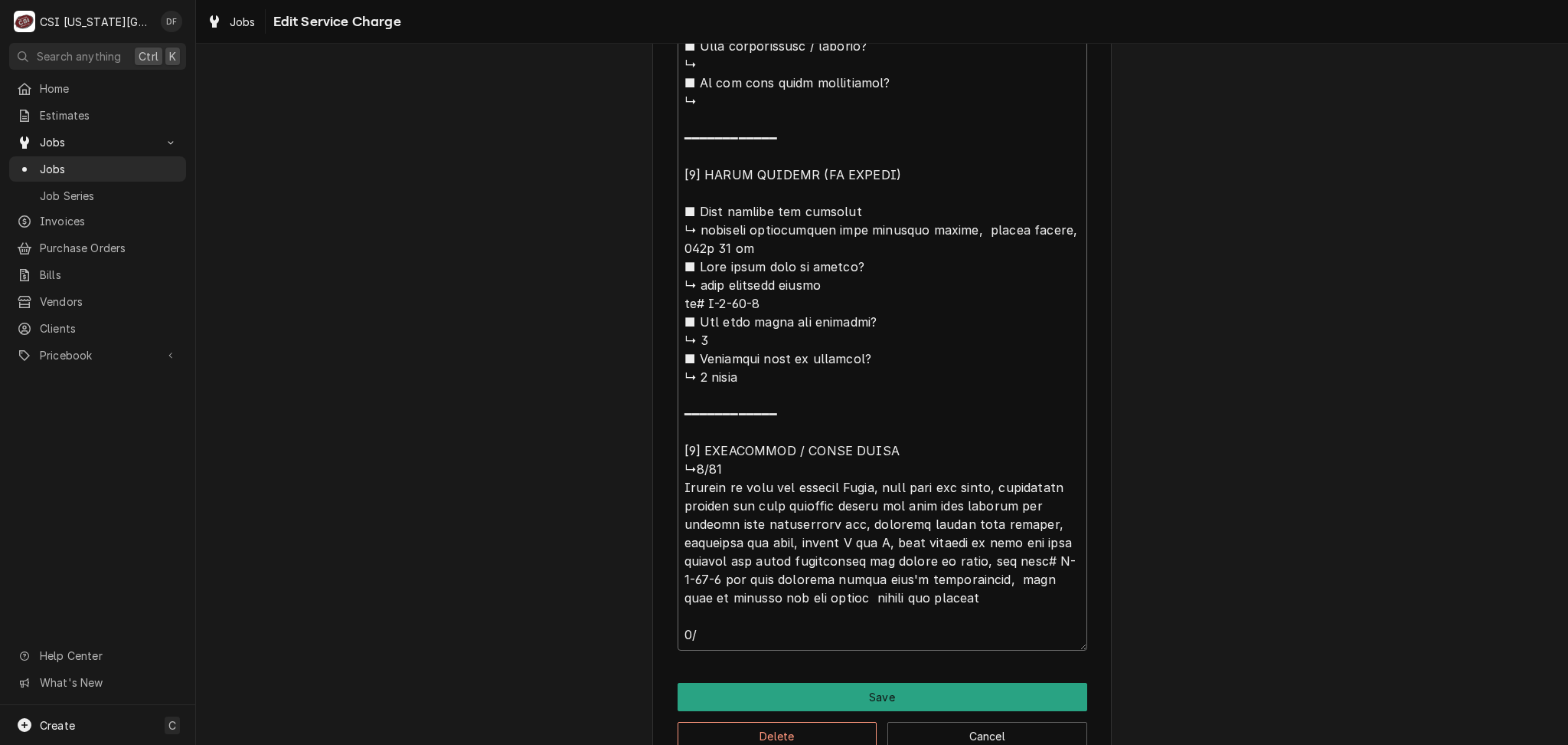
type textarea "⚠️ 𝗙𝗢𝗥𝗠 𝗜𝗡𝗦𝗧𝗥𝗨𝗖𝗧𝗜𝗢𝗡𝗦 ⚠️ ✪ 𝗖𝗼𝗺𝗽𝗹𝗲𝘁𝗲 𝗮𝗹𝗹 𝗿𝗲𝗹𝗲𝘃𝗮𝗻𝘁 𝘀𝗲𝗰𝘁𝗶𝗼𝗻𝘀 ✪ 𝗣𝗿𝗼𝘃𝗶𝗱𝗲 𝗱𝗲𝘁𝗮𝗶𝗹𝗲𝗱 𝗮𝗻𝘀…"
type textarea "x"
type textarea "⚠️ 𝗙𝗢𝗥𝗠 𝗜𝗡𝗦𝗧𝗥𝗨𝗖𝗧𝗜𝗢𝗡𝗦 ⚠️ ✪ 𝗖𝗼𝗺𝗽𝗹𝗲𝘁𝗲 𝗮𝗹𝗹 𝗿𝗲𝗹𝗲𝘃𝗮𝗻𝘁 𝘀𝗲𝗰𝘁𝗶𝗼𝗻𝘀 ✪ 𝗣𝗿𝗼𝘃𝗶𝗱𝗲 𝗱𝗲𝘁𝗮𝗶𝗹𝗲𝗱 𝗮𝗻𝘀…"
type textarea "x"
type textarea "⚠️ 𝗙𝗢𝗥𝗠 𝗜𝗡𝗦𝗧𝗥𝗨𝗖𝗧𝗜𝗢𝗡𝗦 ⚠️ ✪ 𝗖𝗼𝗺𝗽𝗹𝗲𝘁𝗲 𝗮𝗹𝗹 𝗿𝗲𝗹𝗲𝘃𝗮𝗻𝘁 𝘀𝗲𝗰𝘁𝗶𝗼𝗻𝘀 ✪ 𝗣𝗿𝗼𝘃𝗶𝗱𝗲 𝗱𝗲𝘁𝗮𝗶𝗹𝗲𝗱 𝗮𝗻𝘀…"
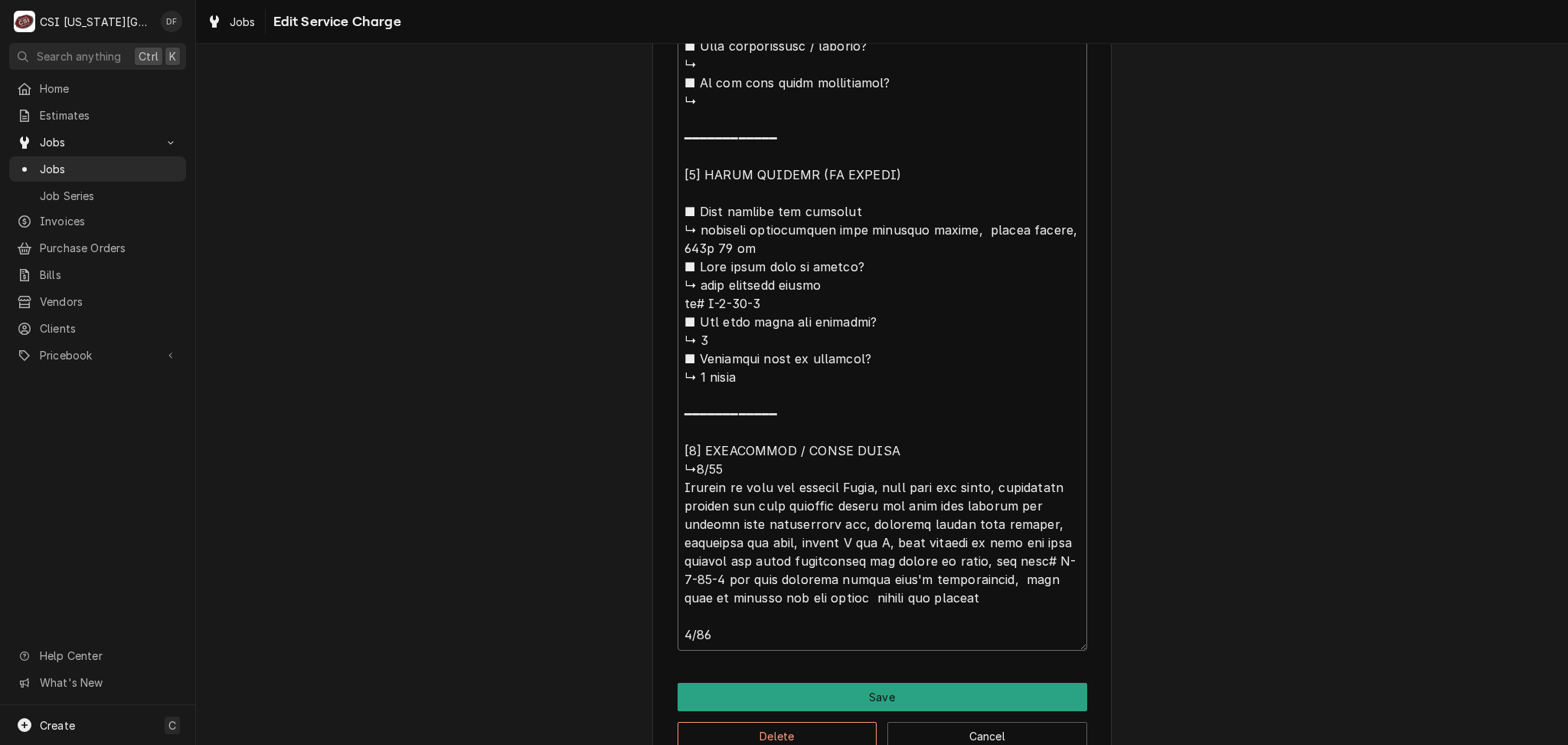
type textarea "x"
type textarea "⚠️ 𝗙𝗢𝗥𝗠 𝗜𝗡𝗦𝗧𝗥𝗨𝗖𝗧𝗜𝗢𝗡𝗦 ⚠️ ✪ 𝗖𝗼𝗺𝗽𝗹𝗲𝘁𝗲 𝗮𝗹𝗹 𝗿𝗲𝗹𝗲𝘃𝗮𝗻𝘁 𝘀𝗲𝗰𝘁𝗶𝗼𝗻𝘀 ✪ 𝗣𝗿𝗼𝘃𝗶𝗱𝗲 𝗱𝗲𝘁𝗮𝗶𝗹𝗲𝗱 𝗮𝗻𝘀…"
type textarea "x"
type textarea "⚠️ 𝗙𝗢𝗥𝗠 𝗜𝗡𝗦𝗧𝗥𝗨𝗖𝗧𝗜𝗢𝗡𝗦 ⚠️ ✪ 𝗖𝗼𝗺𝗽𝗹𝗲𝘁𝗲 𝗮𝗹𝗹 𝗿𝗲𝗹𝗲𝘃𝗮𝗻𝘁 𝘀𝗲𝗰𝘁𝗶𝗼𝗻𝘀 ✪ 𝗣𝗿𝗼𝘃𝗶𝗱𝗲 𝗱𝗲𝘁𝗮𝗶𝗹𝗲𝗱 𝗮𝗻𝘀…"
type textarea "x"
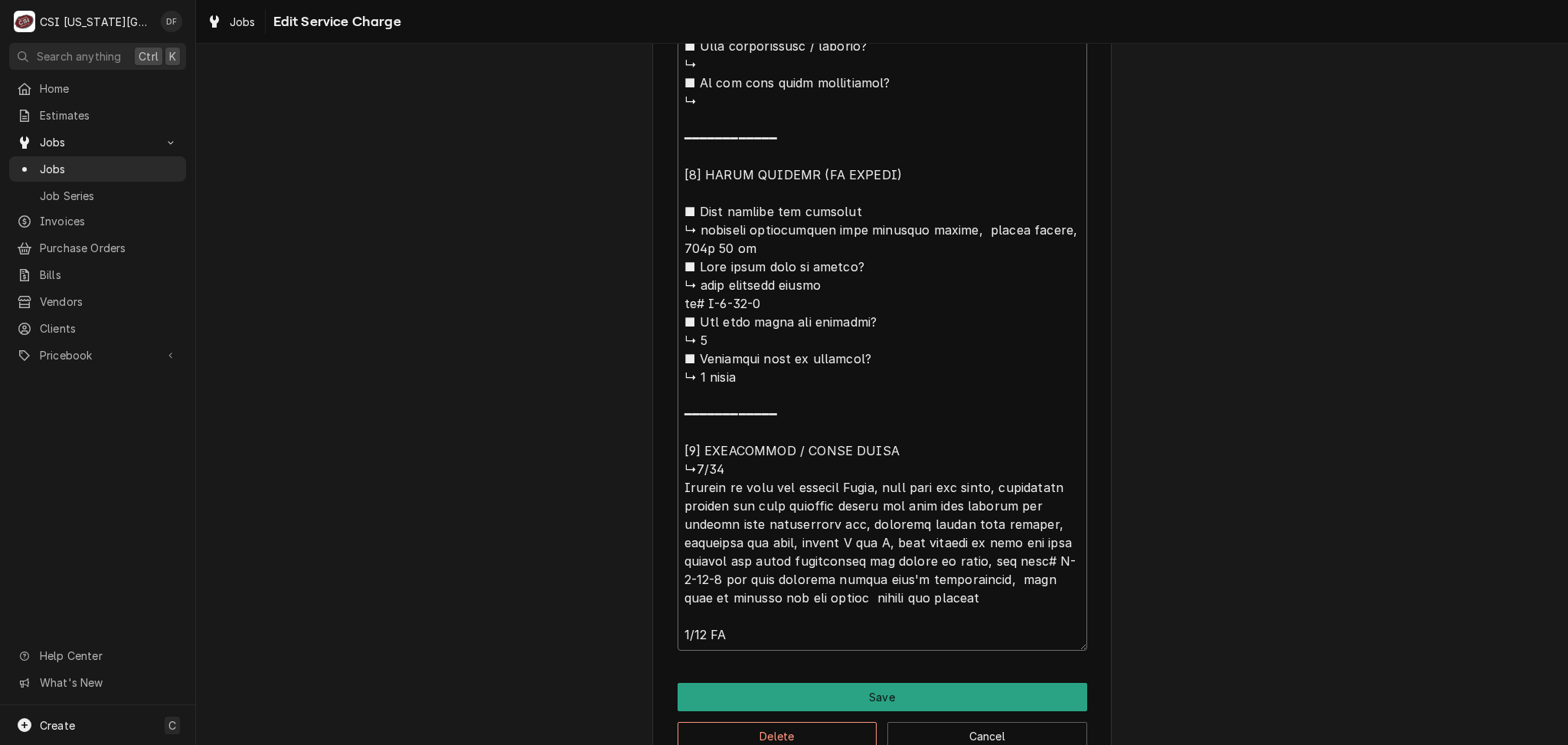
type textarea "⚠️ 𝗙𝗢𝗥𝗠 𝗜𝗡𝗦𝗧𝗥𝗨𝗖𝗧𝗜𝗢𝗡𝗦 ⚠️ ✪ 𝗖𝗼𝗺𝗽𝗹𝗲𝘁𝗲 𝗮𝗹𝗹 𝗿𝗲𝗹𝗲𝘃𝗮𝗻𝘁 𝘀𝗲𝗰𝘁𝗶𝗼𝗻𝘀 ✪ 𝗣𝗿𝗼𝘃𝗶𝗱𝗲 𝗱𝗲𝘁𝗮𝗶𝗹𝗲𝗱 𝗮𝗻𝘀…"
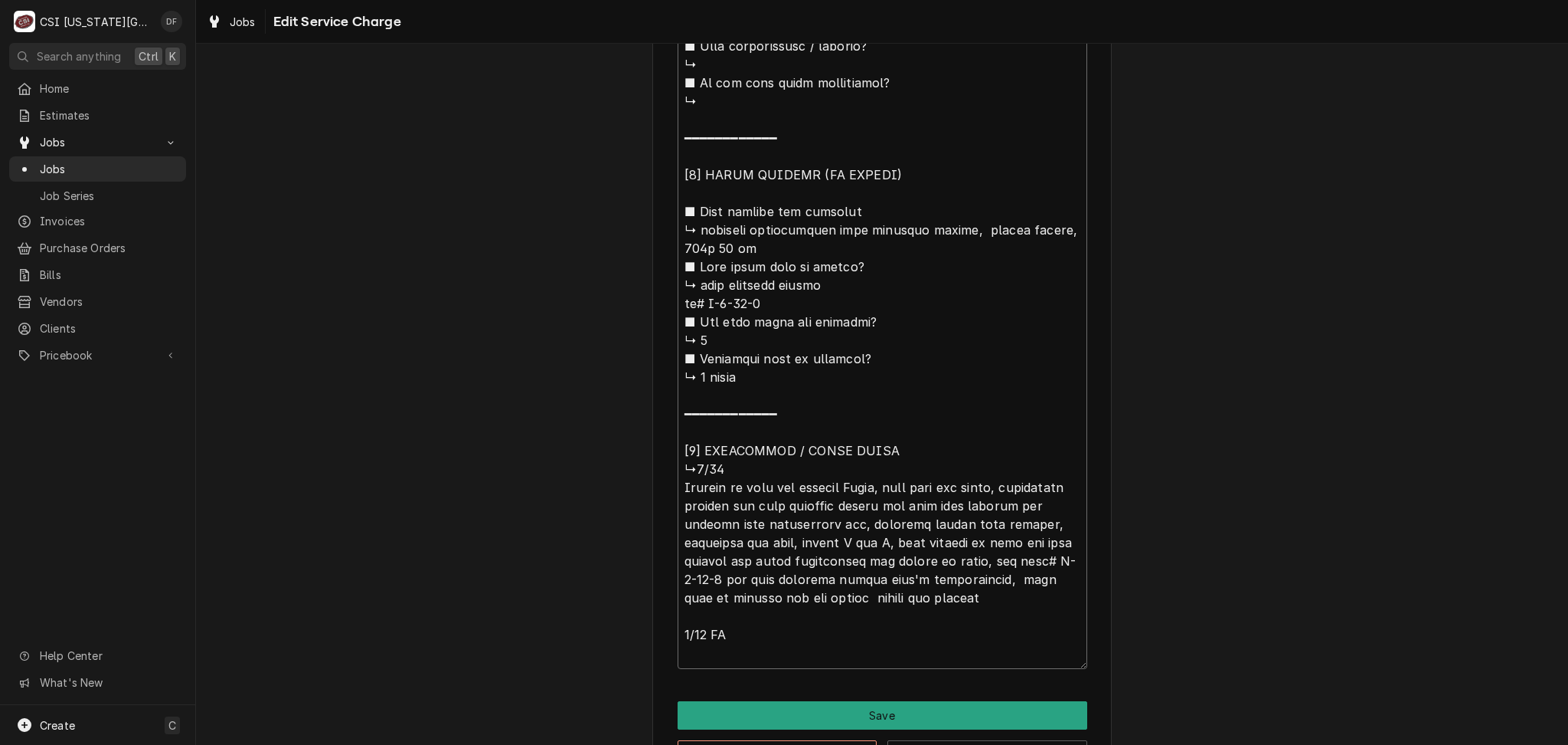
type textarea "x"
type textarea "⚠️ 𝗙𝗢𝗥𝗠 𝗜𝗡𝗦𝗧𝗥𝗨𝗖𝗧𝗜𝗢𝗡𝗦 ⚠️ ✪ 𝗖𝗼𝗺𝗽𝗹𝗲𝘁𝗲 𝗮𝗹𝗹 𝗿𝗲𝗹𝗲𝘃𝗮𝗻𝘁 𝘀𝗲𝗰𝘁𝗶𝗼𝗻𝘀 ✪ 𝗣𝗿𝗼𝘃𝗶𝗱𝗲 𝗱𝗲𝘁𝗮𝗶𝗹𝗲𝗱 𝗮𝗻𝘀…"
type textarea "x"
type textarea "⚠️ 𝗙𝗢𝗥𝗠 𝗜𝗡𝗦𝗧𝗥𝗨𝗖𝗧𝗜𝗢𝗡𝗦 ⚠️ ✪ 𝗖𝗼𝗺𝗽𝗹𝗲𝘁𝗲 𝗮𝗹𝗹 𝗿𝗲𝗹𝗲𝘃𝗮𝗻𝘁 𝘀𝗲𝗰𝘁𝗶𝗼𝗻𝘀 ✪ 𝗣𝗿𝗼𝘃𝗶𝗱𝗲 𝗱𝗲𝘁𝗮𝗶𝗹𝗲𝗱 𝗮𝗻𝘀…"
type textarea "x"
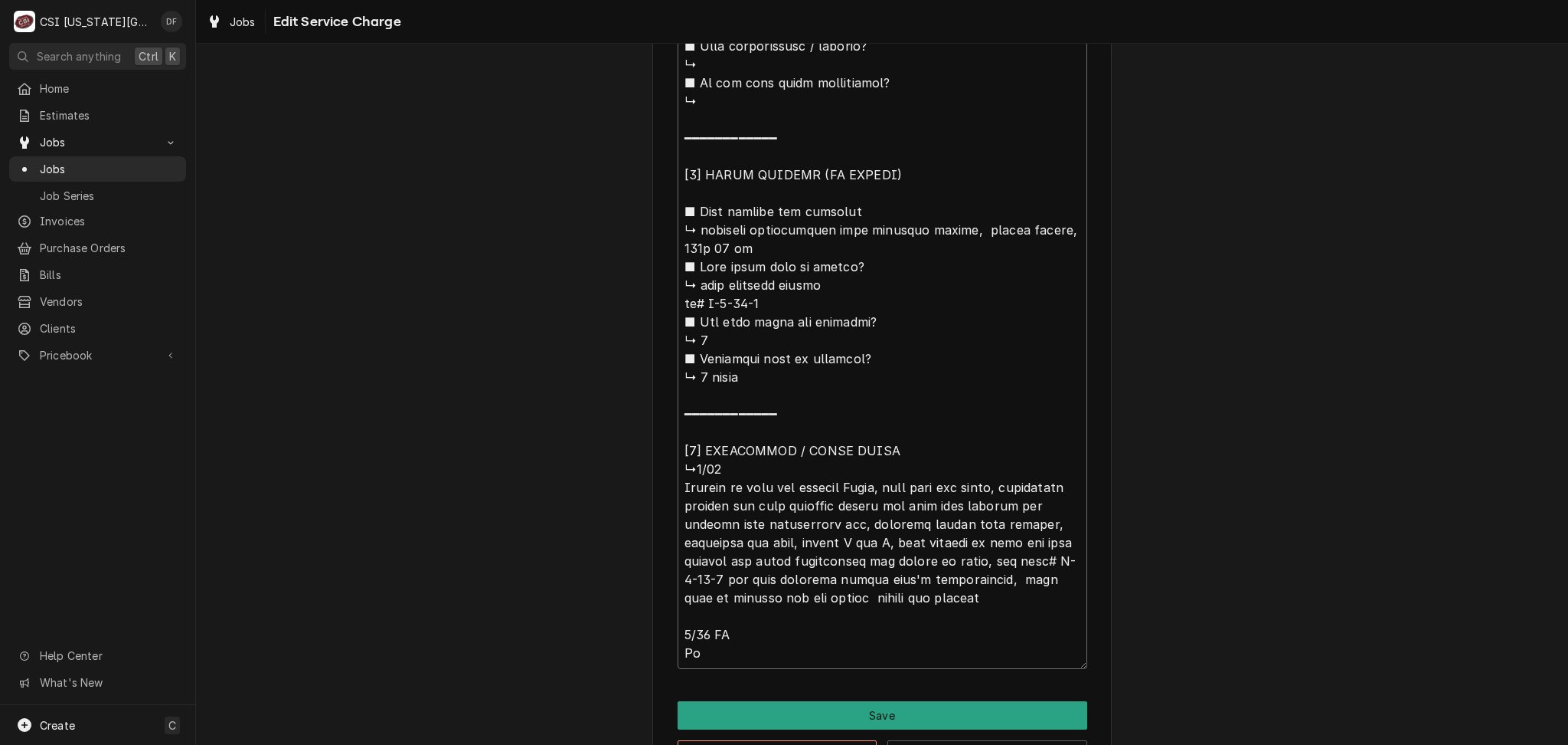
type textarea "⚠️ 𝗙𝗢𝗥𝗠 𝗜𝗡𝗦𝗧𝗥𝗨𝗖𝗧𝗜𝗢𝗡𝗦 ⚠️ ✪ 𝗖𝗼𝗺𝗽𝗹𝗲𝘁𝗲 𝗮𝗹𝗹 𝗿𝗲𝗹𝗲𝘃𝗮𝗻𝘁 𝘀𝗲𝗰𝘁𝗶𝗼𝗻𝘀 ✪ 𝗣𝗿𝗼𝘃𝗶𝗱𝗲 𝗱𝗲𝘁𝗮𝗶𝗹𝗲𝗱 𝗮𝗻𝘀…"
type textarea "x"
type textarea "⚠️ 𝗙𝗢𝗥𝗠 𝗜𝗡𝗦𝗧𝗥𝗨𝗖𝗧𝗜𝗢𝗡𝗦 ⚠️ ✪ 𝗖𝗼𝗺𝗽𝗹𝗲𝘁𝗲 𝗮𝗹𝗹 𝗿𝗲𝗹𝗲𝘃𝗮𝗻𝘁 𝘀𝗲𝗰𝘁𝗶𝗼𝗻𝘀 ✪ 𝗣𝗿𝗼𝘃𝗶𝗱𝗲 𝗱𝗲𝘁𝗮𝗶𝗹𝗲𝗱 𝗮𝗻𝘀…"
type textarea "x"
type textarea "⚠️ 𝗙𝗢𝗥𝗠 𝗜𝗡𝗦𝗧𝗥𝗨𝗖𝗧𝗜𝗢𝗡𝗦 ⚠️ ✪ 𝗖𝗼𝗺𝗽𝗹𝗲𝘁𝗲 𝗮𝗹𝗹 𝗿𝗲𝗹𝗲𝘃𝗮𝗻𝘁 𝘀𝗲𝗰𝘁𝗶𝗼𝗻𝘀 ✪ 𝗣𝗿𝗼𝘃𝗶𝗱𝗲 𝗱𝗲𝘁𝗮𝗶𝗹𝗲𝗱 𝗮𝗻𝘀…"
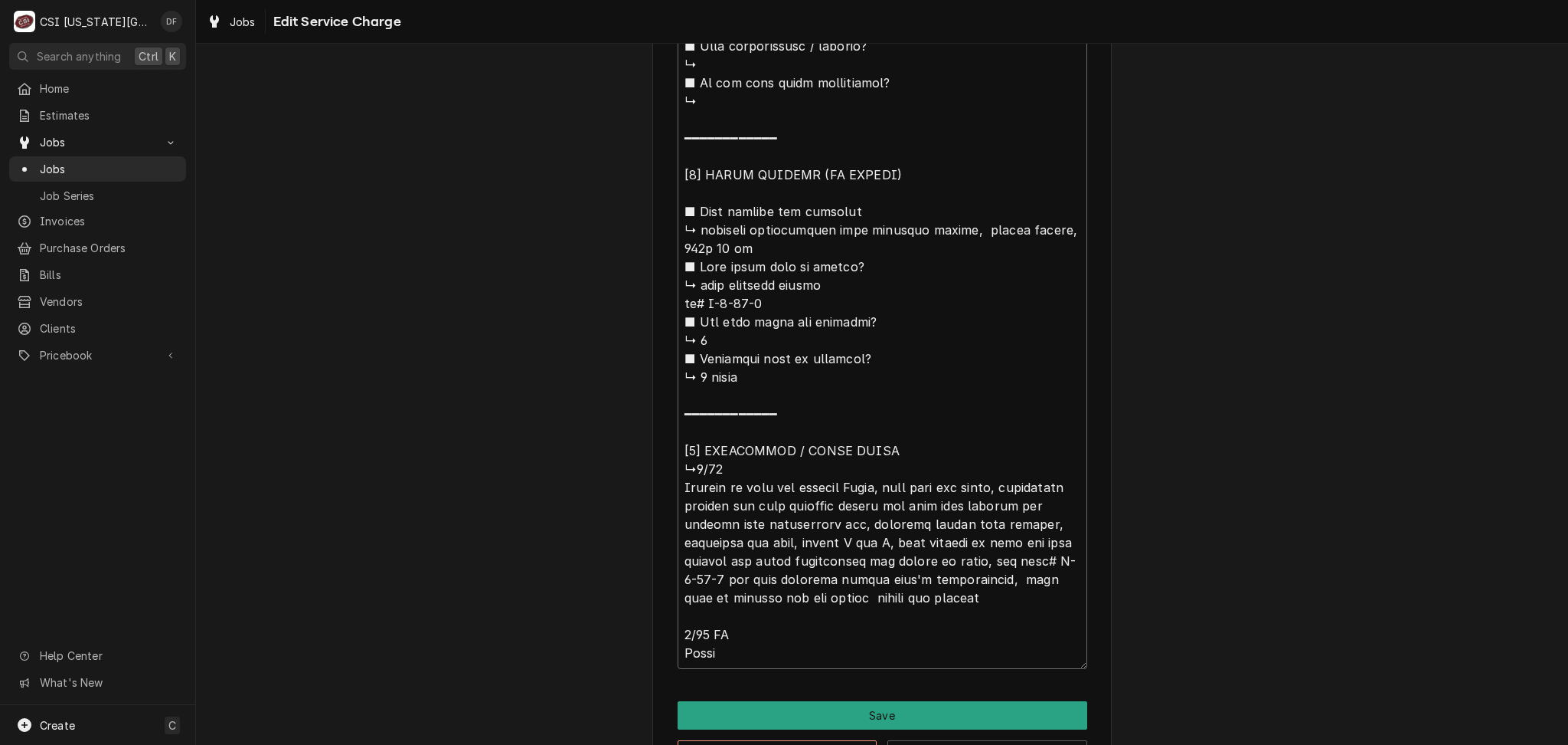
type textarea "x"
type textarea "⚠️ 𝗙𝗢𝗥𝗠 𝗜𝗡𝗦𝗧𝗥𝗨𝗖𝗧𝗜𝗢𝗡𝗦 ⚠️ ✪ 𝗖𝗼𝗺𝗽𝗹𝗲𝘁𝗲 𝗮𝗹𝗹 𝗿𝗲𝗹𝗲𝘃𝗮𝗻𝘁 𝘀𝗲𝗰𝘁𝗶𝗼𝗻𝘀 ✪ 𝗣𝗿𝗼𝘃𝗶𝗱𝗲 𝗱𝗲𝘁𝗮𝗶𝗹𝗲𝗱 𝗮𝗻𝘀…"
type textarea "x"
type textarea "⚠️ 𝗙𝗢𝗥𝗠 𝗜𝗡𝗦𝗧𝗥𝗨𝗖𝗧𝗜𝗢𝗡𝗦 ⚠️ ✪ 𝗖𝗼𝗺𝗽𝗹𝗲𝘁𝗲 𝗮𝗹𝗹 𝗿𝗲𝗹𝗲𝘃𝗮𝗻𝘁 𝘀𝗲𝗰𝘁𝗶𝗼𝗻𝘀 ✪ 𝗣𝗿𝗼𝘃𝗶𝗱𝗲 𝗱𝗲𝘁𝗮𝗶𝗹𝗲𝗱 𝗮𝗻𝘀…"
type textarea "x"
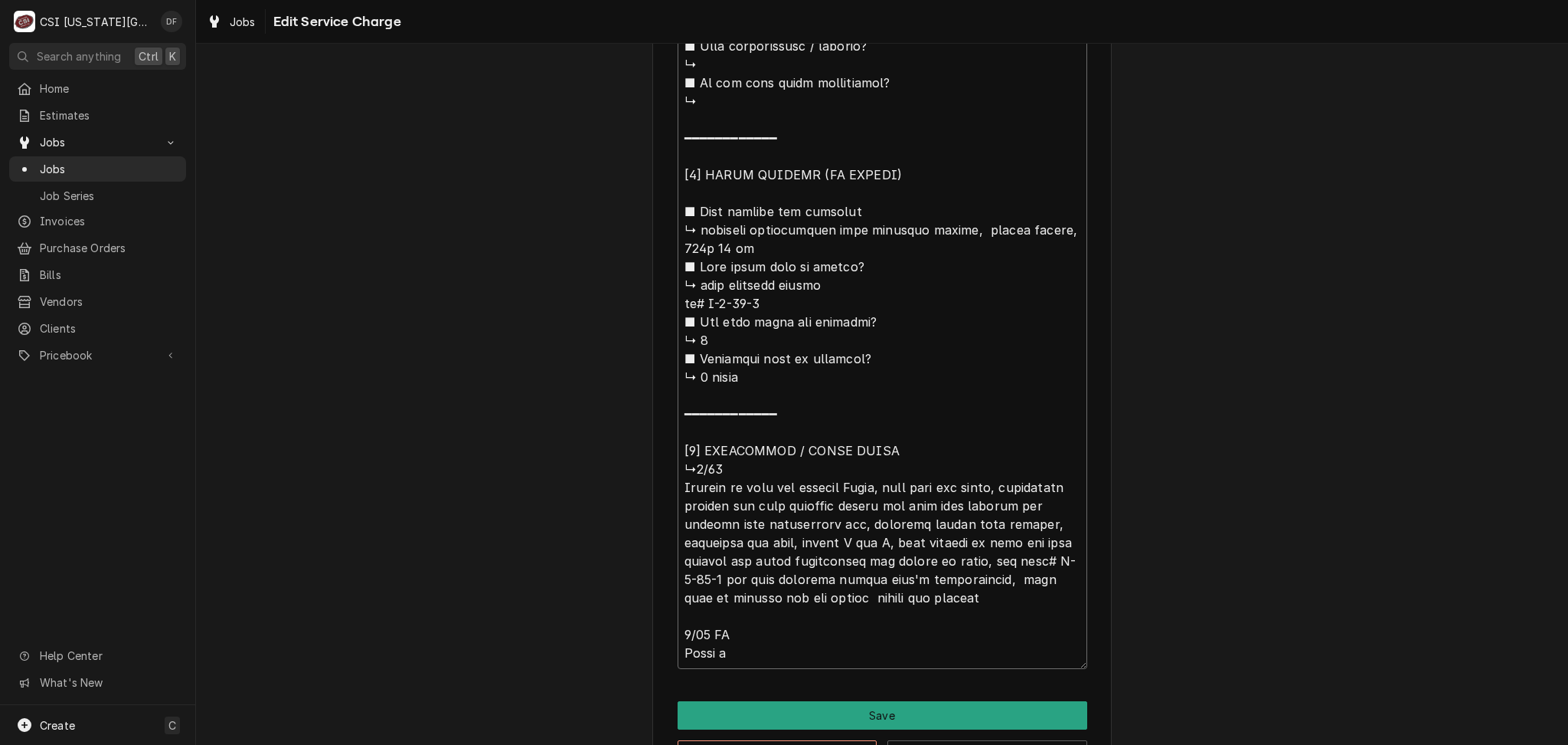
type textarea "⚠️ 𝗙𝗢𝗥𝗠 𝗜𝗡𝗦𝗧𝗥𝗨𝗖𝗧𝗜𝗢𝗡𝗦 ⚠️ ✪ 𝗖𝗼𝗺𝗽𝗹𝗲𝘁𝗲 𝗮𝗹𝗹 𝗿𝗲𝗹𝗲𝘃𝗮𝗻𝘁 𝘀𝗲𝗰𝘁𝗶𝗼𝗻𝘀 ✪ 𝗣𝗿𝗼𝘃𝗶𝗱𝗲 𝗱𝗲𝘁𝗮𝗶𝗹𝗲𝗱 𝗮𝗻𝘀…"
type textarea "x"
type textarea "⚠️ 𝗙𝗢𝗥𝗠 𝗜𝗡𝗦𝗧𝗥𝗨𝗖𝗧𝗜𝗢𝗡𝗦 ⚠️ ✪ 𝗖𝗼𝗺𝗽𝗹𝗲𝘁𝗲 𝗮𝗹𝗹 𝗿𝗲𝗹𝗲𝘃𝗮𝗻𝘁 𝘀𝗲𝗰𝘁𝗶𝗼𝗻𝘀 ✪ 𝗣𝗿𝗼𝘃𝗶𝗱𝗲 𝗱𝗲𝘁𝗮𝗶𝗹𝗲𝗱 𝗮𝗻𝘀…"
type textarea "x"
type textarea "⚠️ 𝗙𝗢𝗥𝗠 𝗜𝗡𝗦𝗧𝗥𝗨𝗖𝗧𝗜𝗢𝗡𝗦 ⚠️ ✪ 𝗖𝗼𝗺𝗽𝗹𝗲𝘁𝗲 𝗮𝗹𝗹 𝗿𝗲𝗹𝗲𝘃𝗮𝗻𝘁 𝘀𝗲𝗰𝘁𝗶𝗼𝗻𝘀 ✪ 𝗣𝗿𝗼𝘃𝗶𝗱𝗲 𝗱𝗲𝘁𝗮𝗶𝗹𝗲𝗱 𝗮𝗻𝘀…"
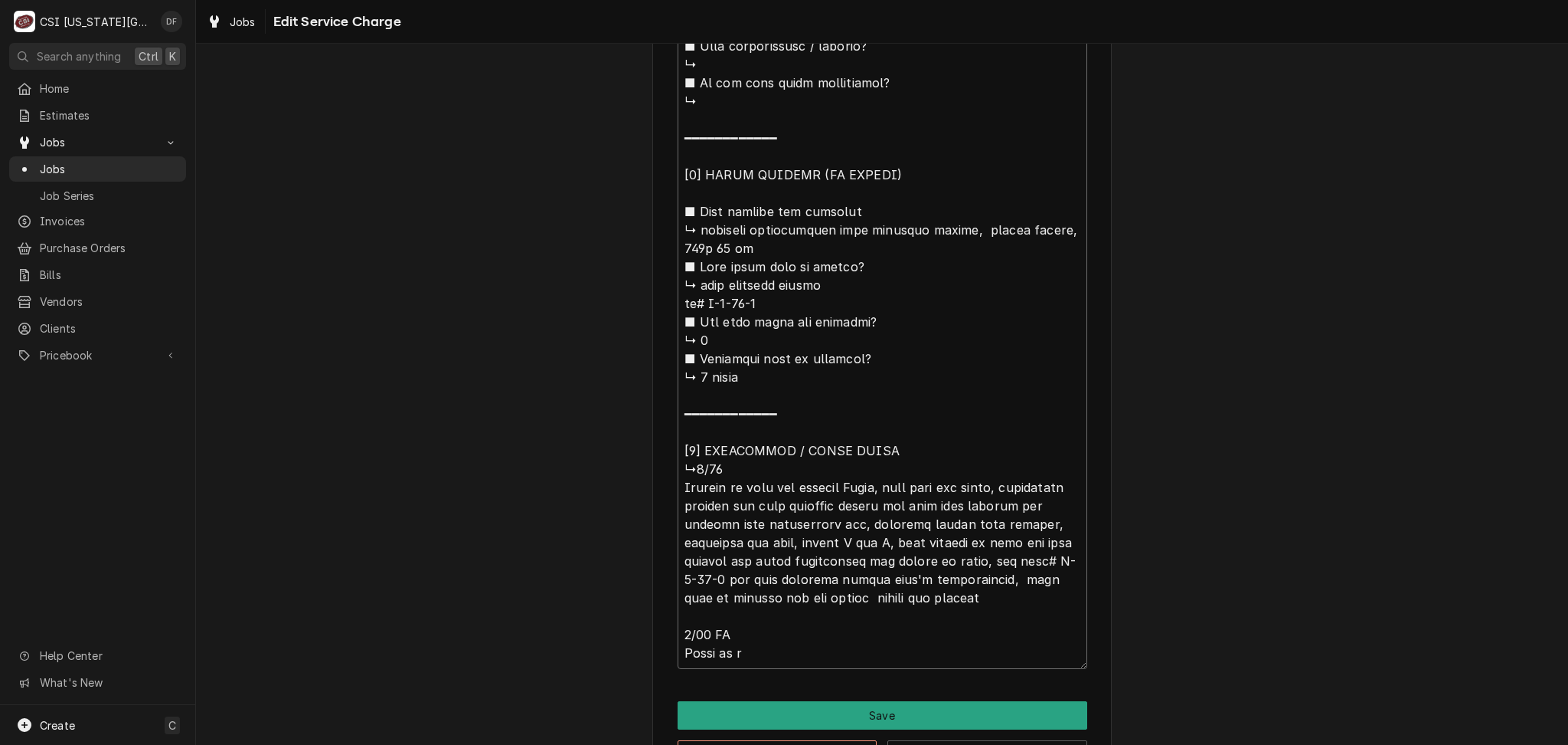
type textarea "x"
type textarea "⚠️ 𝗙𝗢𝗥𝗠 𝗜𝗡𝗦𝗧𝗥𝗨𝗖𝗧𝗜𝗢𝗡𝗦 ⚠️ ✪ 𝗖𝗼𝗺𝗽𝗹𝗲𝘁𝗲 𝗮𝗹𝗹 𝗿𝗲𝗹𝗲𝘃𝗮𝗻𝘁 𝘀𝗲𝗰𝘁𝗶𝗼𝗻𝘀 ✪ 𝗣𝗿𝗼𝘃𝗶𝗱𝗲 𝗱𝗲𝘁𝗮𝗶𝗹𝗲𝗱 𝗮𝗻𝘀…"
type textarea "x"
type textarea "⚠️ 𝗙𝗢𝗥𝗠 𝗜𝗡𝗦𝗧𝗥𝗨𝗖𝗧𝗜𝗢𝗡𝗦 ⚠️ ✪ 𝗖𝗼𝗺𝗽𝗹𝗲𝘁𝗲 𝗮𝗹𝗹 𝗿𝗲𝗹𝗲𝘃𝗮𝗻𝘁 𝘀𝗲𝗰𝘁𝗶𝗼𝗻𝘀 ✪ 𝗣𝗿𝗼𝘃𝗶𝗱𝗲 𝗱𝗲𝘁𝗮𝗶𝗹𝗲𝗱 𝗮𝗻𝘀…"
type textarea "x"
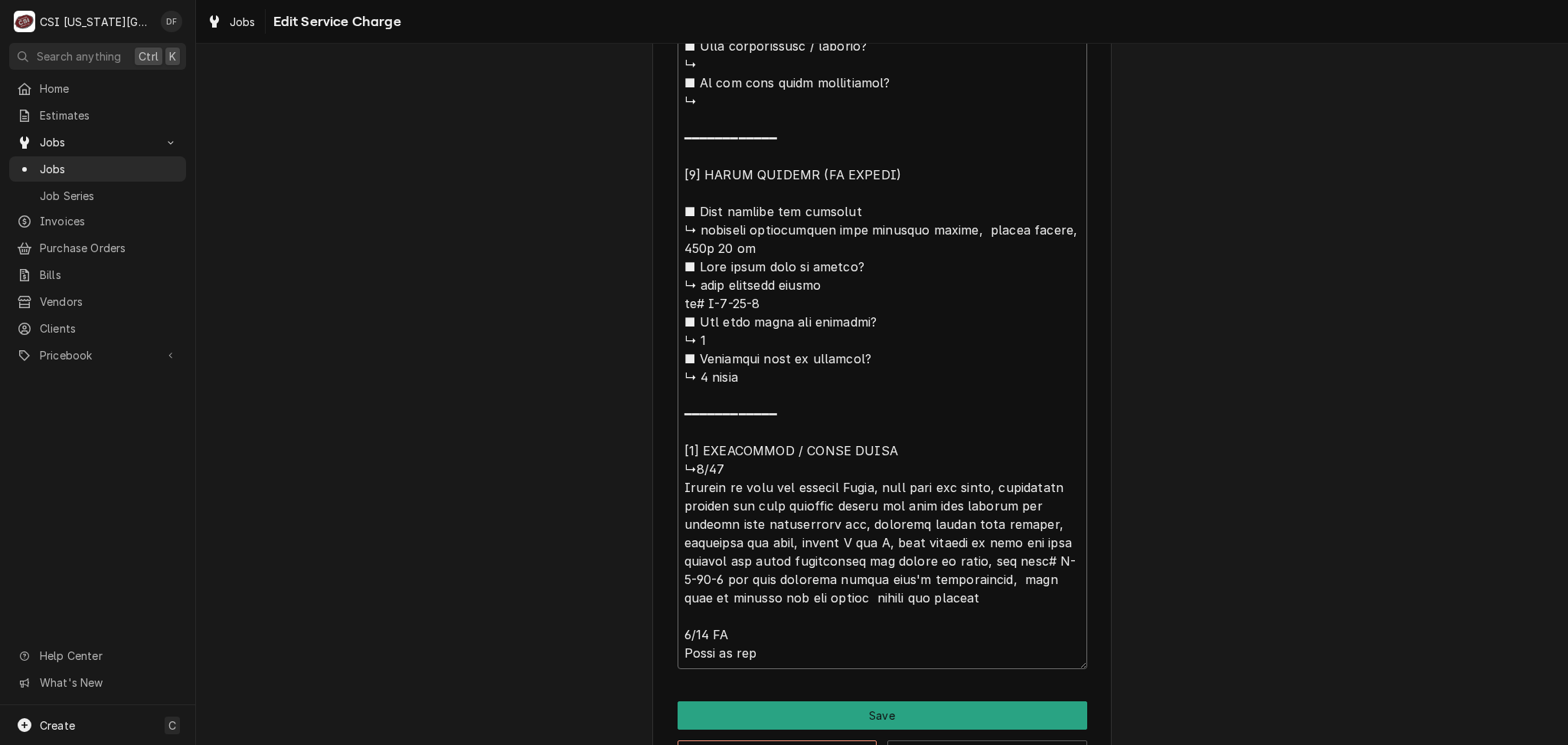
type textarea "⚠️ 𝗙𝗢𝗥𝗠 𝗜𝗡𝗦𝗧𝗥𝗨𝗖𝗧𝗜𝗢𝗡𝗦 ⚠️ ✪ 𝗖𝗼𝗺𝗽𝗹𝗲𝘁𝗲 𝗮𝗹𝗹 𝗿𝗲𝗹𝗲𝘃𝗮𝗻𝘁 𝘀𝗲𝗰𝘁𝗶𝗼𝗻𝘀 ✪ 𝗣𝗿𝗼𝘃𝗶𝗱𝗲 𝗱𝗲𝘁𝗮𝗶𝗹𝗲𝗱 𝗮𝗻𝘀…"
type textarea "x"
type textarea "⚠️ 𝗙𝗢𝗥𝗠 𝗜𝗡𝗦𝗧𝗥𝗨𝗖𝗧𝗜𝗢𝗡𝗦 ⚠️ ✪ 𝗖𝗼𝗺𝗽𝗹𝗲𝘁𝗲 𝗮𝗹𝗹 𝗿𝗲𝗹𝗲𝘃𝗮𝗻𝘁 𝘀𝗲𝗰𝘁𝗶𝗼𝗻𝘀 ✪ 𝗣𝗿𝗼𝘃𝗶𝗱𝗲 𝗱𝗲𝘁𝗮𝗶𝗹𝗲𝗱 𝗮𝗻𝘀…"
type textarea "x"
type textarea "⚠️ 𝗙𝗢𝗥𝗠 𝗜𝗡𝗦𝗧𝗥𝗨𝗖𝗧𝗜𝗢𝗡𝗦 ⚠️ ✪ 𝗖𝗼𝗺𝗽𝗹𝗲𝘁𝗲 𝗮𝗹𝗹 𝗿𝗲𝗹𝗲𝘃𝗮𝗻𝘁 𝘀𝗲𝗰𝘁𝗶𝗼𝗻𝘀 ✪ 𝗣𝗿𝗼𝘃𝗶𝗱𝗲 𝗱𝗲𝘁𝗮𝗶𝗹𝗲𝗱 𝗮𝗻𝘀…"
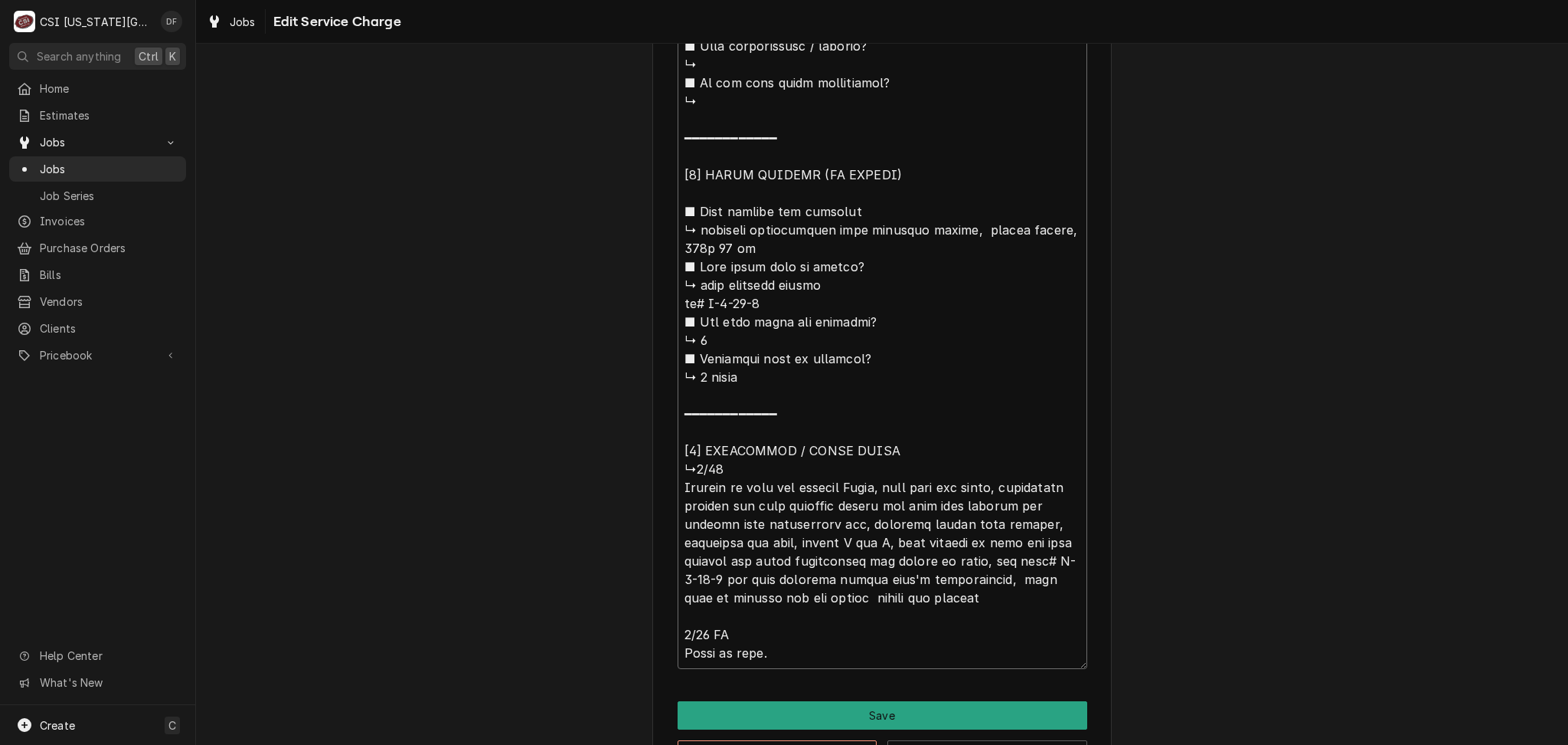
type textarea "x"
type textarea "⚠️ 𝗙𝗢𝗥𝗠 𝗜𝗡𝗦𝗧𝗥𝗨𝗖𝗧𝗜𝗢𝗡𝗦 ⚠️ ✪ 𝗖𝗼𝗺𝗽𝗹𝗲𝘁𝗲 𝗮𝗹𝗹 𝗿𝗲𝗹𝗲𝘃𝗮𝗻𝘁 𝘀𝗲𝗰𝘁𝗶𝗼𝗻𝘀 ✪ 𝗣𝗿𝗼𝘃𝗶𝗱𝗲 𝗱𝗲𝘁𝗮𝗶𝗹𝗲𝗱 𝗮𝗻𝘀…"
type textarea "x"
type textarea "⚠️ 𝗙𝗢𝗥𝗠 𝗜𝗡𝗦𝗧𝗥𝗨𝗖𝗧𝗜𝗢𝗡𝗦 ⚠️ ✪ 𝗖𝗼𝗺𝗽𝗹𝗲𝘁𝗲 𝗮𝗹𝗹 𝗿𝗲𝗹𝗲𝘃𝗮𝗻𝘁 𝘀𝗲𝗰𝘁𝗶𝗼𝗻𝘀 ✪ 𝗣𝗿𝗼𝘃𝗶𝗱𝗲 𝗱𝗲𝘁𝗮𝗶𝗹𝗲𝗱 𝗮𝗻𝘀…"
type textarea "x"
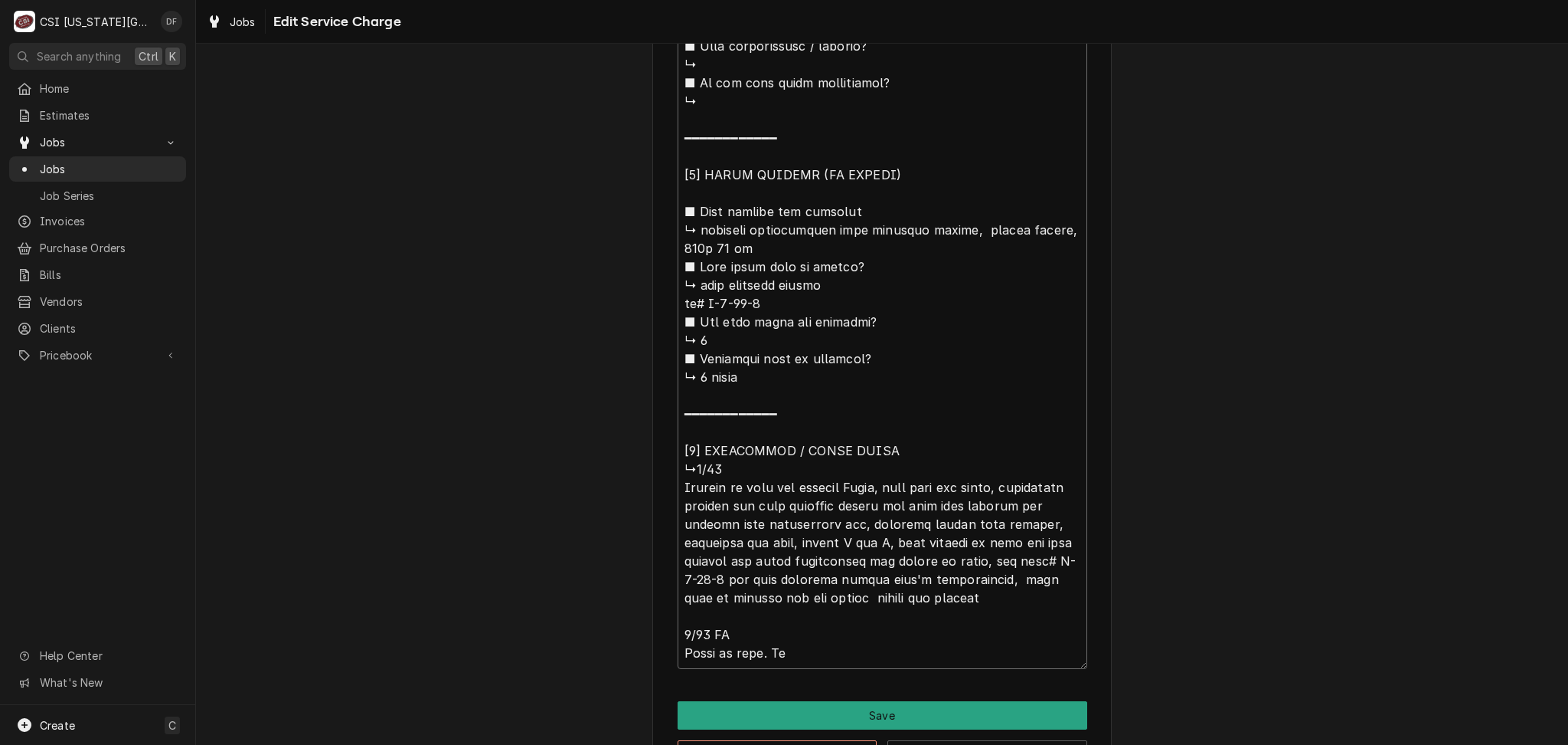
type textarea "⚠️ 𝗙𝗢𝗥𝗠 𝗜𝗡𝗦𝗧𝗥𝗨𝗖𝗧𝗜𝗢𝗡𝗦 ⚠️ ✪ 𝗖𝗼𝗺𝗽𝗹𝗲𝘁𝗲 𝗮𝗹𝗹 𝗿𝗲𝗹𝗲𝘃𝗮𝗻𝘁 𝘀𝗲𝗰𝘁𝗶𝗼𝗻𝘀 ✪ 𝗣𝗿𝗼𝘃𝗶𝗱𝗲 𝗱𝗲𝘁𝗮𝗶𝗹𝗲𝗱 𝗮𝗻𝘀…"
type textarea "x"
type textarea "⚠️ 𝗙𝗢𝗥𝗠 𝗜𝗡𝗦𝗧𝗥𝗨𝗖𝗧𝗜𝗢𝗡𝗦 ⚠️ ✪ 𝗖𝗼𝗺𝗽𝗹𝗲𝘁𝗲 𝗮𝗹𝗹 𝗿𝗲𝗹𝗲𝘃𝗮𝗻𝘁 𝘀𝗲𝗰𝘁𝗶𝗼𝗻𝘀 ✪ 𝗣𝗿𝗼𝘃𝗶𝗱𝗲 𝗱𝗲𝘁𝗮𝗶𝗹𝗲𝗱 𝗮𝗻𝘀…"
type textarea "x"
type textarea "⚠️ 𝗙𝗢𝗥𝗠 𝗜𝗡𝗦𝗧𝗥𝗨𝗖𝗧𝗜𝗢𝗡𝗦 ⚠️ ✪ 𝗖𝗼𝗺𝗽𝗹𝗲𝘁𝗲 𝗮𝗹𝗹 𝗿𝗲𝗹𝗲𝘃𝗮𝗻𝘁 𝘀𝗲𝗰𝘁𝗶𝗼𝗻𝘀 ✪ 𝗣𝗿𝗼𝘃𝗶𝗱𝗲 𝗱𝗲𝘁𝗮𝗶𝗹𝗲𝗱 𝗮𝗻𝘀…"
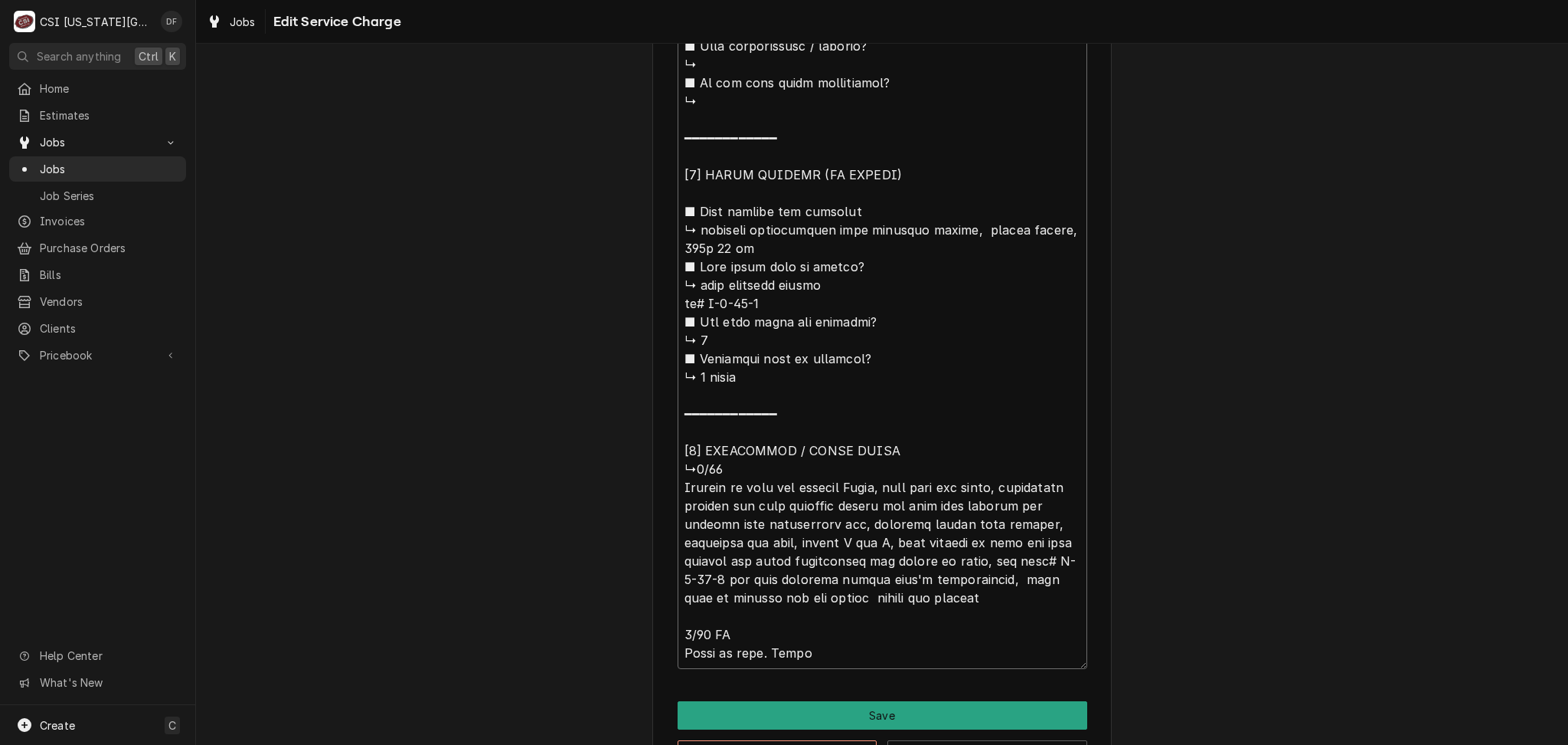
type textarea "x"
type textarea "⚠️ 𝗙𝗢𝗥𝗠 𝗜𝗡𝗦𝗧𝗥𝗨𝗖𝗧𝗜𝗢𝗡𝗦 ⚠️ ✪ 𝗖𝗼𝗺𝗽𝗹𝗲𝘁𝗲 𝗮𝗹𝗹 𝗿𝗲𝗹𝗲𝘃𝗮𝗻𝘁 𝘀𝗲𝗰𝘁𝗶𝗼𝗻𝘀 ✪ 𝗣𝗿𝗼𝘃𝗶𝗱𝗲 𝗱𝗲𝘁𝗮𝗶𝗹𝗲𝗱 𝗮𝗻𝘀…"
type textarea "x"
type textarea "⚠️ 𝗙𝗢𝗥𝗠 𝗜𝗡𝗦𝗧𝗥𝗨𝗖𝗧𝗜𝗢𝗡𝗦 ⚠️ ✪ 𝗖𝗼𝗺𝗽𝗹𝗲𝘁𝗲 𝗮𝗹𝗹 𝗿𝗲𝗹𝗲𝘃𝗮𝗻𝘁 𝘀𝗲𝗰𝘁𝗶𝗼𝗻𝘀 ✪ 𝗣𝗿𝗼𝘃𝗶𝗱𝗲 𝗱𝗲𝘁𝗮𝗶𝗹𝗲𝗱 𝗮𝗻𝘀…"
type textarea "x"
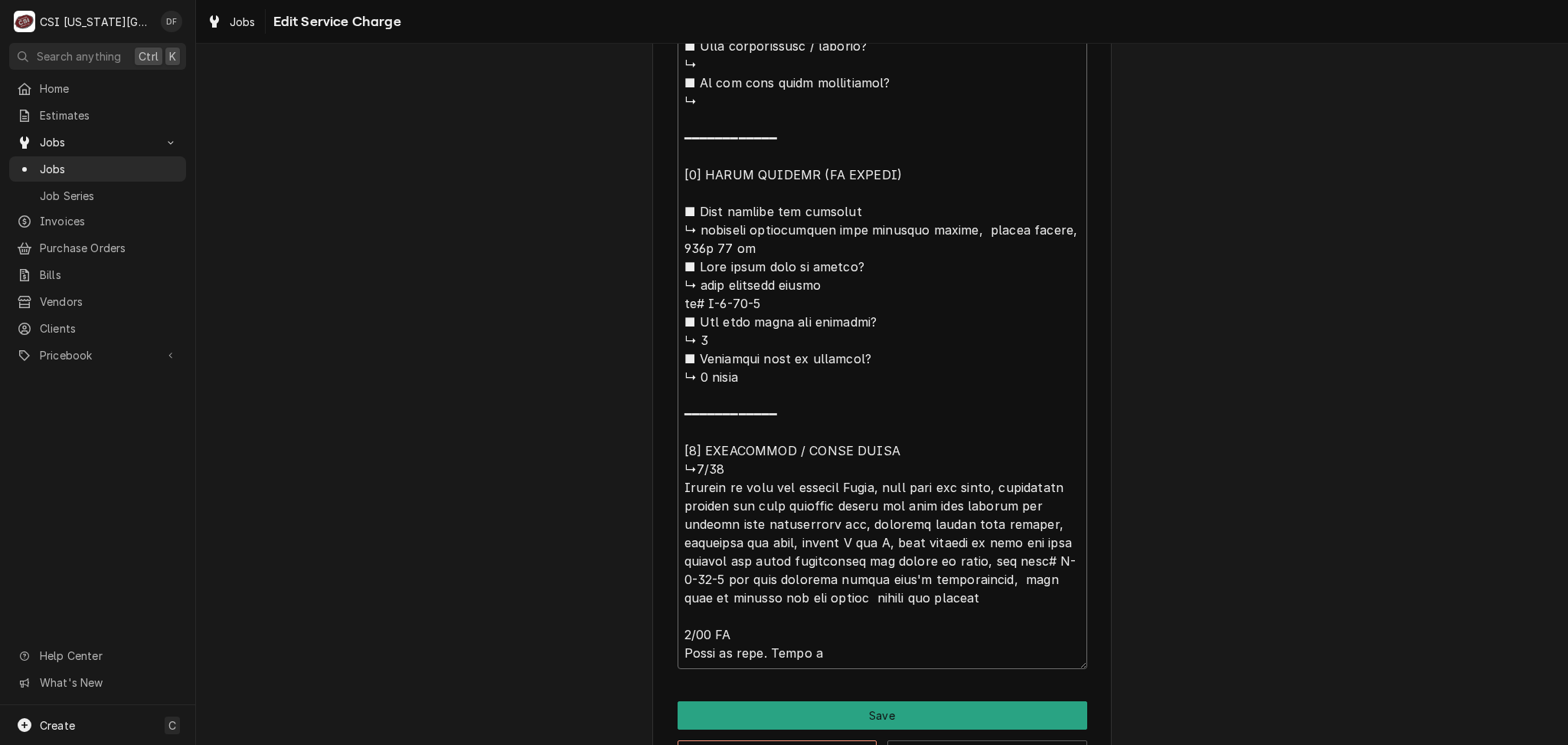
type textarea "⚠️ 𝗙𝗢𝗥𝗠 𝗜𝗡𝗦𝗧𝗥𝗨𝗖𝗧𝗜𝗢𝗡𝗦 ⚠️ ✪ 𝗖𝗼𝗺𝗽𝗹𝗲𝘁𝗲 𝗮𝗹𝗹 𝗿𝗲𝗹𝗲𝘃𝗮𝗻𝘁 𝘀𝗲𝗰𝘁𝗶𝗼𝗻𝘀 ✪ 𝗣𝗿𝗼𝘃𝗶𝗱𝗲 𝗱𝗲𝘁𝗮𝗶𝗹𝗲𝗱 𝗮𝗻𝘀…"
type textarea "x"
type textarea "⚠️ 𝗙𝗢𝗥𝗠 𝗜𝗡𝗦𝗧𝗥𝗨𝗖𝗧𝗜𝗢𝗡𝗦 ⚠️ ✪ 𝗖𝗼𝗺𝗽𝗹𝗲𝘁𝗲 𝗮𝗹𝗹 𝗿𝗲𝗹𝗲𝘃𝗮𝗻𝘁 𝘀𝗲𝗰𝘁𝗶𝗼𝗻𝘀 ✪ 𝗣𝗿𝗼𝘃𝗶𝗱𝗲 𝗱𝗲𝘁𝗮𝗶𝗹𝗲𝗱 𝗮𝗻𝘀…"
type textarea "x"
type textarea "⚠️ 𝗙𝗢𝗥𝗠 𝗜𝗡𝗦𝗧𝗥𝗨𝗖𝗧𝗜𝗢𝗡𝗦 ⚠️ ✪ 𝗖𝗼𝗺𝗽𝗹𝗲𝘁𝗲 𝗮𝗹𝗹 𝗿𝗲𝗹𝗲𝘃𝗮𝗻𝘁 𝘀𝗲𝗰𝘁𝗶𝗼𝗻𝘀 ✪ 𝗣𝗿𝗼𝘃𝗶𝗱𝗲 𝗱𝗲𝘁𝗮𝗶𝗹𝗲𝗱 𝗮𝗻𝘀…"
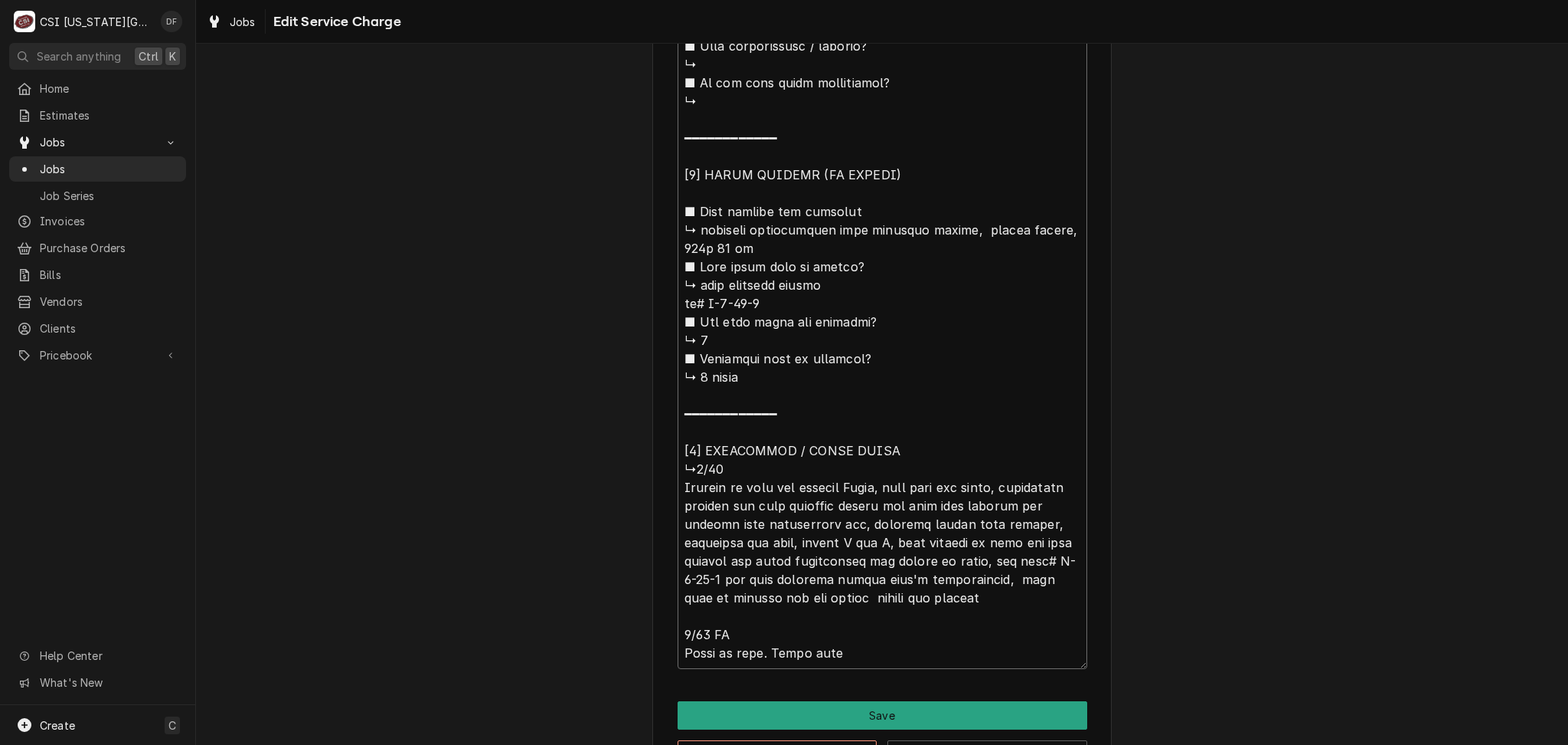
type textarea "x"
type textarea "⚠️ 𝗙𝗢𝗥𝗠 𝗜𝗡𝗦𝗧𝗥𝗨𝗖𝗧𝗜𝗢𝗡𝗦 ⚠️ ✪ 𝗖𝗼𝗺𝗽𝗹𝗲𝘁𝗲 𝗮𝗹𝗹 𝗿𝗲𝗹𝗲𝘃𝗮𝗻𝘁 𝘀𝗲𝗰𝘁𝗶𝗼𝗻𝘀 ✪ 𝗣𝗿𝗼𝘃𝗶𝗱𝗲 𝗱𝗲𝘁𝗮𝗶𝗹𝗲𝗱 𝗮𝗻𝘀…"
type textarea "x"
type textarea "⚠️ 𝗙𝗢𝗥𝗠 𝗜𝗡𝗦𝗧𝗥𝗨𝗖𝗧𝗜𝗢𝗡𝗦 ⚠️ ✪ 𝗖𝗼𝗺𝗽𝗹𝗲𝘁𝗲 𝗮𝗹𝗹 𝗿𝗲𝗹𝗲𝘃𝗮𝗻𝘁 𝘀𝗲𝗰𝘁𝗶𝗼𝗻𝘀 ✪ 𝗣𝗿𝗼𝘃𝗶𝗱𝗲 𝗱𝗲𝘁𝗮𝗶𝗹𝗲𝗱 𝗮𝗻𝘀…"
type textarea "x"
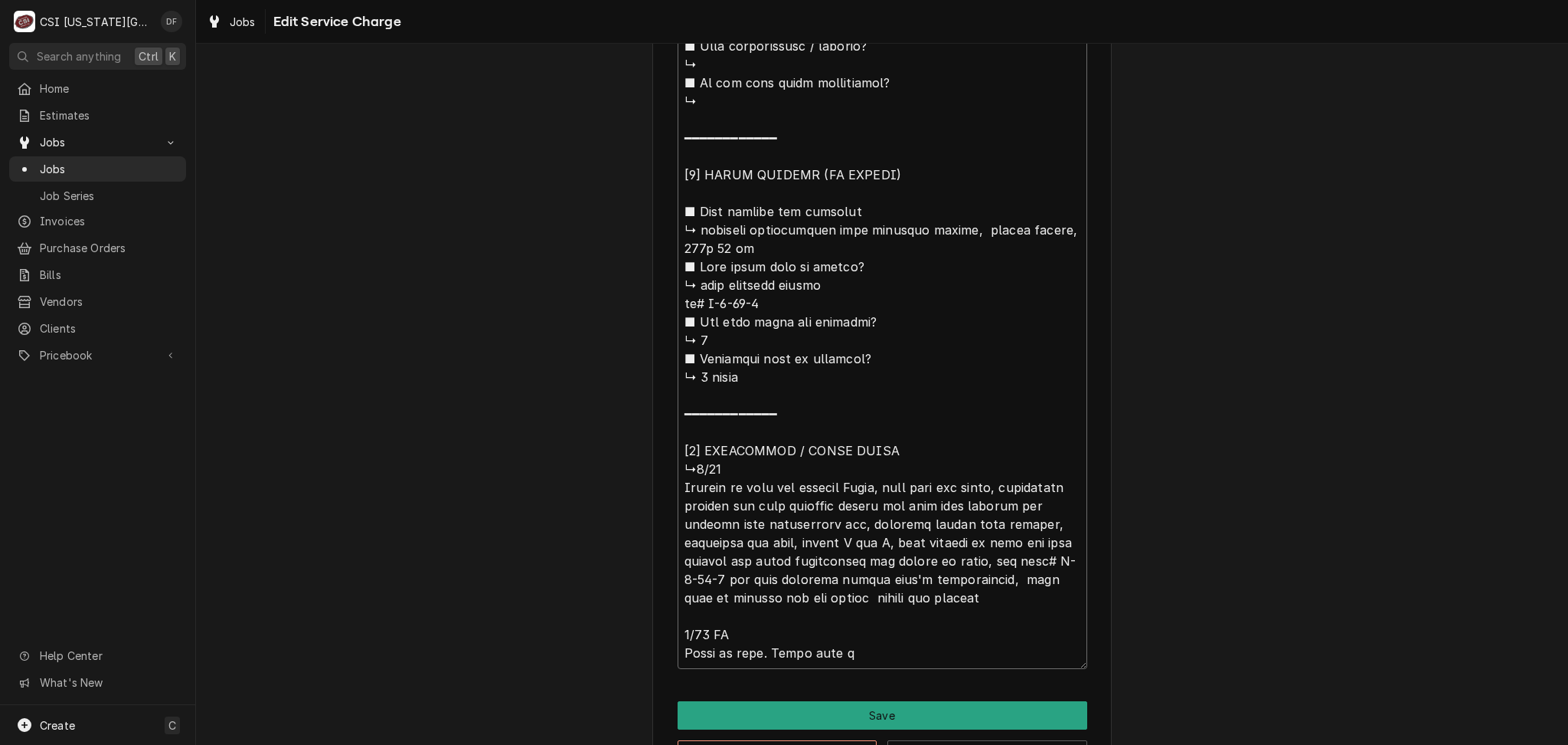
type textarea "⚠️ 𝗙𝗢𝗥𝗠 𝗜𝗡𝗦𝗧𝗥𝗨𝗖𝗧𝗜𝗢𝗡𝗦 ⚠️ ✪ 𝗖𝗼𝗺𝗽𝗹𝗲𝘁𝗲 𝗮𝗹𝗹 𝗿𝗲𝗹𝗲𝘃𝗮𝗻𝘁 𝘀𝗲𝗰𝘁𝗶𝗼𝗻𝘀 ✪ 𝗣𝗿𝗼𝘃𝗶𝗱𝗲 𝗱𝗲𝘁𝗮𝗶𝗹𝗲𝗱 𝗮𝗻𝘀…"
type textarea "x"
type textarea "⚠️ 𝗙𝗢𝗥𝗠 𝗜𝗡𝗦𝗧𝗥𝗨𝗖𝗧𝗜𝗢𝗡𝗦 ⚠️ ✪ 𝗖𝗼𝗺𝗽𝗹𝗲𝘁𝗲 𝗮𝗹𝗹 𝗿𝗲𝗹𝗲𝘃𝗮𝗻𝘁 𝘀𝗲𝗰𝘁𝗶𝗼𝗻𝘀 ✪ 𝗣𝗿𝗼𝘃𝗶𝗱𝗲 𝗱𝗲𝘁𝗮𝗶𝗹𝗲𝗱 𝗮𝗻𝘀…"
type textarea "x"
type textarea "⚠️ 𝗙𝗢𝗥𝗠 𝗜𝗡𝗦𝗧𝗥𝗨𝗖𝗧𝗜𝗢𝗡𝗦 ⚠️ ✪ 𝗖𝗼𝗺𝗽𝗹𝗲𝘁𝗲 𝗮𝗹𝗹 𝗿𝗲𝗹𝗲𝘃𝗮𝗻𝘁 𝘀𝗲𝗰𝘁𝗶𝗼𝗻𝘀 ✪ 𝗣𝗿𝗼𝘃𝗶𝗱𝗲 𝗱𝗲𝘁𝗮𝗶𝗹𝗲𝗱 𝗮𝗻𝘀…"
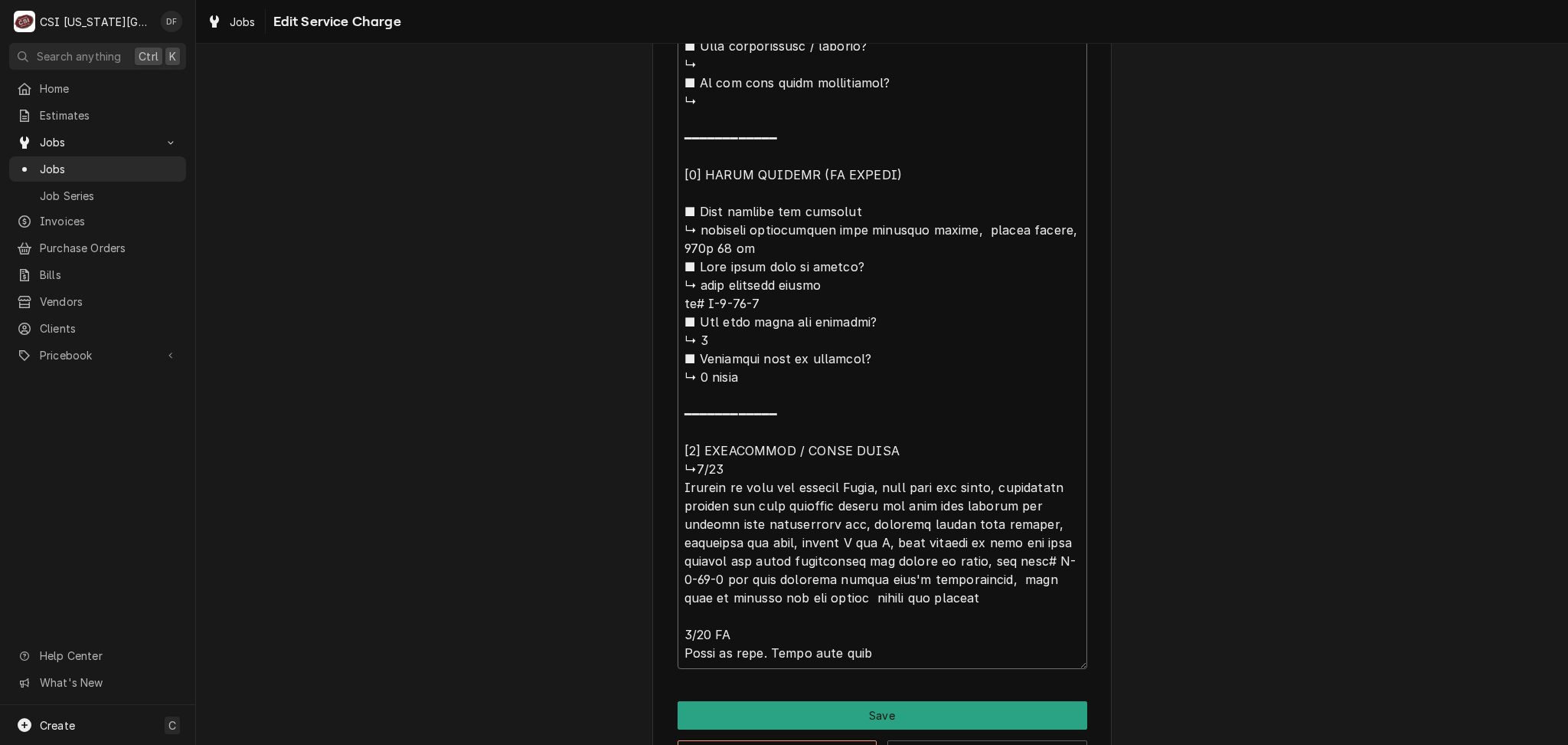
type textarea "x"
type textarea "⚠️ 𝗙𝗢𝗥𝗠 𝗜𝗡𝗦𝗧𝗥𝗨𝗖𝗧𝗜𝗢𝗡𝗦 ⚠️ ✪ 𝗖𝗼𝗺𝗽𝗹𝗲𝘁𝗲 𝗮𝗹𝗹 𝗿𝗲𝗹𝗲𝘃𝗮𝗻𝘁 𝘀𝗲𝗰𝘁𝗶𝗼𝗻𝘀 ✪ 𝗣𝗿𝗼𝘃𝗶𝗱𝗲 𝗱𝗲𝘁𝗮𝗶𝗹𝗲𝗱 𝗮𝗻𝘀…"
type textarea "x"
type textarea "⚠️ 𝗙𝗢𝗥𝗠 𝗜𝗡𝗦𝗧𝗥𝗨𝗖𝗧𝗜𝗢𝗡𝗦 ⚠️ ✪ 𝗖𝗼𝗺𝗽𝗹𝗲𝘁𝗲 𝗮𝗹𝗹 𝗿𝗲𝗹𝗲𝘃𝗮𝗻𝘁 𝘀𝗲𝗰𝘁𝗶𝗼𝗻𝘀 ✪ 𝗣𝗿𝗼𝘃𝗶𝗱𝗲 𝗱𝗲𝘁𝗮𝗶𝗹𝗲𝗱 𝗮𝗻𝘀…"
type textarea "x"
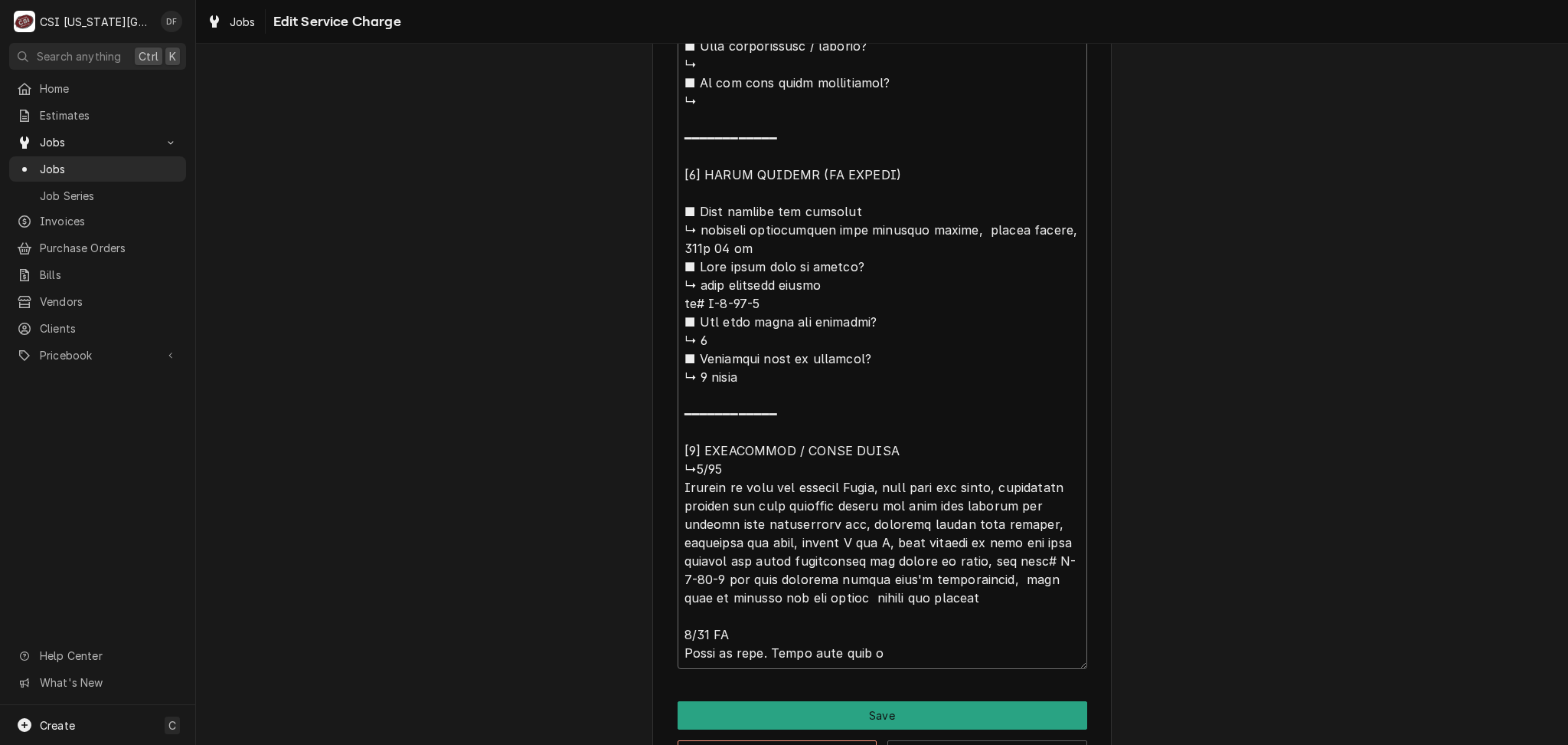
type textarea "⚠️ 𝗙𝗢𝗥𝗠 𝗜𝗡𝗦𝗧𝗥𝗨𝗖𝗧𝗜𝗢𝗡𝗦 ⚠️ ✪ 𝗖𝗼𝗺𝗽𝗹𝗲𝘁𝗲 𝗮𝗹𝗹 𝗿𝗲𝗹𝗲𝘃𝗮𝗻𝘁 𝘀𝗲𝗰𝘁𝗶𝗼𝗻𝘀 ✪ 𝗣𝗿𝗼𝘃𝗶𝗱𝗲 𝗱𝗲𝘁𝗮𝗶𝗹𝗲𝗱 𝗮𝗻𝘀…"
type textarea "x"
type textarea "⚠️ 𝗙𝗢𝗥𝗠 𝗜𝗡𝗦𝗧𝗥𝗨𝗖𝗧𝗜𝗢𝗡𝗦 ⚠️ ✪ 𝗖𝗼𝗺𝗽𝗹𝗲𝘁𝗲 𝗮𝗹𝗹 𝗿𝗲𝗹𝗲𝘃𝗮𝗻𝘁 𝘀𝗲𝗰𝘁𝗶𝗼𝗻𝘀 ✪ 𝗣𝗿𝗼𝘃𝗶𝗱𝗲 𝗱𝗲𝘁𝗮𝗶𝗹𝗲𝗱 𝗮𝗻𝘀…"
type textarea "x"
type textarea "⚠️ 𝗙𝗢𝗥𝗠 𝗜𝗡𝗦𝗧𝗥𝗨𝗖𝗧𝗜𝗢𝗡𝗦 ⚠️ ✪ 𝗖𝗼𝗺𝗽𝗹𝗲𝘁𝗲 𝗮𝗹𝗹 𝗿𝗲𝗹𝗲𝘃𝗮𝗻𝘁 𝘀𝗲𝗰𝘁𝗶𝗼𝗻𝘀 ✪ 𝗣𝗿𝗼𝘃𝗶𝗱𝗲 𝗱𝗲𝘁𝗮𝗶𝗹𝗲𝗱 𝗮𝗻𝘀…"
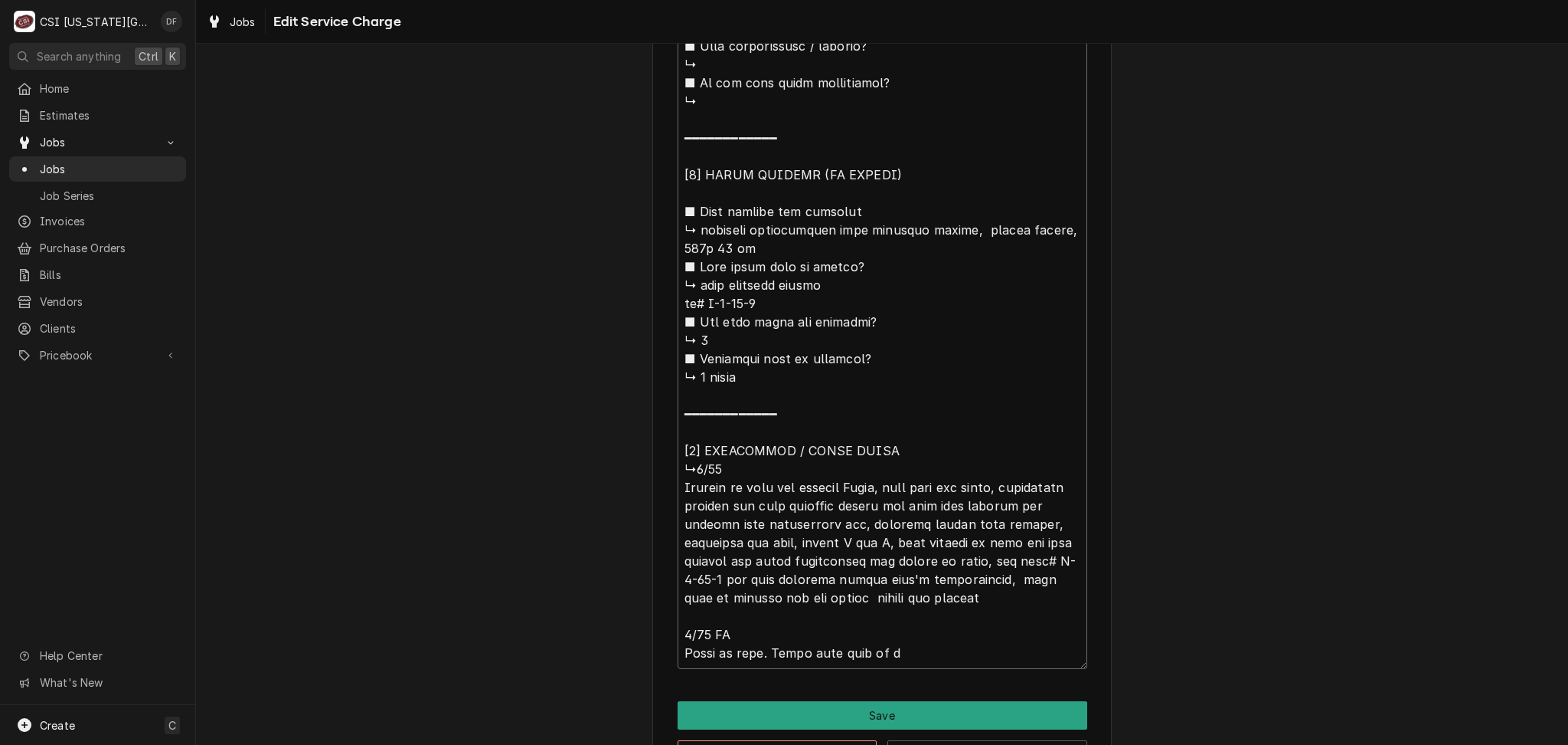
type textarea "x"
type textarea "⚠️ 𝗙𝗢𝗥𝗠 𝗜𝗡𝗦𝗧𝗥𝗨𝗖𝗧𝗜𝗢𝗡𝗦 ⚠️ ✪ 𝗖𝗼𝗺𝗽𝗹𝗲𝘁𝗲 𝗮𝗹𝗹 𝗿𝗲𝗹𝗲𝘃𝗮𝗻𝘁 𝘀𝗲𝗰𝘁𝗶𝗼𝗻𝘀 ✪ 𝗣𝗿𝗼𝘃𝗶𝗱𝗲 𝗱𝗲𝘁𝗮𝗶𝗹𝗲𝗱 𝗮𝗻𝘀…"
type textarea "x"
type textarea "⚠️ 𝗙𝗢𝗥𝗠 𝗜𝗡𝗦𝗧𝗥𝗨𝗖𝗧𝗜𝗢𝗡𝗦 ⚠️ ✪ 𝗖𝗼𝗺𝗽𝗹𝗲𝘁𝗲 𝗮𝗹𝗹 𝗿𝗲𝗹𝗲𝘃𝗮𝗻𝘁 𝘀𝗲𝗰𝘁𝗶𝗼𝗻𝘀 ✪ 𝗣𝗿𝗼𝘃𝗶𝗱𝗲 𝗱𝗲𝘁𝗮𝗶𝗹𝗲𝗱 𝗮𝗻𝘀…"
type textarea "x"
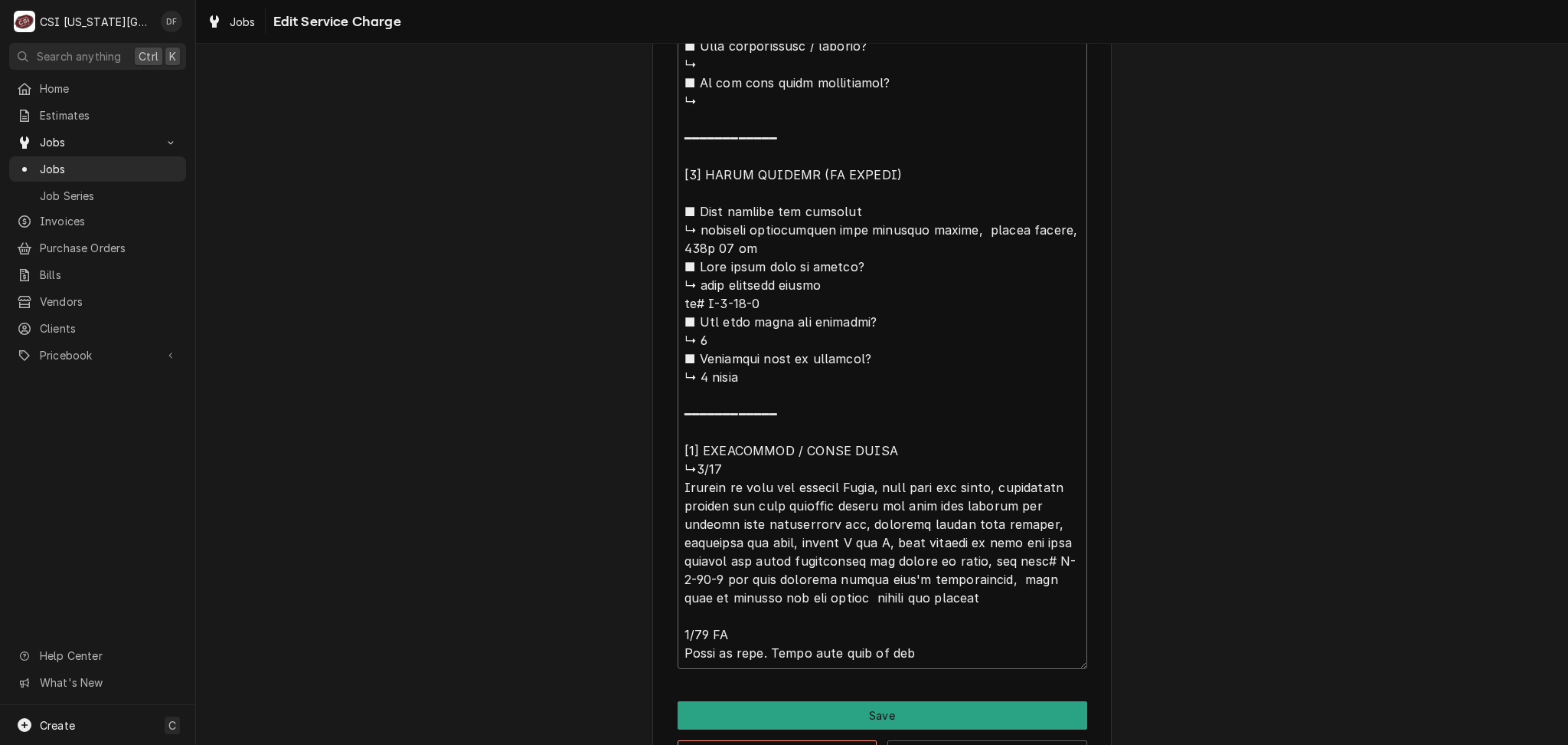
type textarea "⚠️ 𝗙𝗢𝗥𝗠 𝗜𝗡𝗦𝗧𝗥𝗨𝗖𝗧𝗜𝗢𝗡𝗦 ⚠️ ✪ 𝗖𝗼𝗺𝗽𝗹𝗲𝘁𝗲 𝗮𝗹𝗹 𝗿𝗲𝗹𝗲𝘃𝗮𝗻𝘁 𝘀𝗲𝗰𝘁𝗶𝗼𝗻𝘀 ✪ 𝗣𝗿𝗼𝘃𝗶𝗱𝗲 𝗱𝗲𝘁𝗮𝗶𝗹𝗲𝗱 𝗮𝗻𝘀…"
type textarea "x"
type textarea "⚠️ 𝗙𝗢𝗥𝗠 𝗜𝗡𝗦𝗧𝗥𝗨𝗖𝗧𝗜𝗢𝗡𝗦 ⚠️ ✪ 𝗖𝗼𝗺𝗽𝗹𝗲𝘁𝗲 𝗮𝗹𝗹 𝗿𝗲𝗹𝗲𝘃𝗮𝗻𝘁 𝘀𝗲𝗰𝘁𝗶𝗼𝗻𝘀 ✪ 𝗣𝗿𝗼𝘃𝗶𝗱𝗲 𝗱𝗲𝘁𝗮𝗶𝗹𝗲𝗱 𝗮𝗻𝘀…"
type textarea "x"
type textarea "⚠️ 𝗙𝗢𝗥𝗠 𝗜𝗡𝗦𝗧𝗥𝗨𝗖𝗧𝗜𝗢𝗡𝗦 ⚠️ ✪ 𝗖𝗼𝗺𝗽𝗹𝗲𝘁𝗲 𝗮𝗹𝗹 𝗿𝗲𝗹𝗲𝘃𝗮𝗻𝘁 𝘀𝗲𝗰𝘁𝗶𝗼𝗻𝘀 ✪ 𝗣𝗿𝗼𝘃𝗶𝗱𝗲 𝗱𝗲𝘁𝗮𝗶𝗹𝗲𝗱 𝗮𝗻𝘀…"
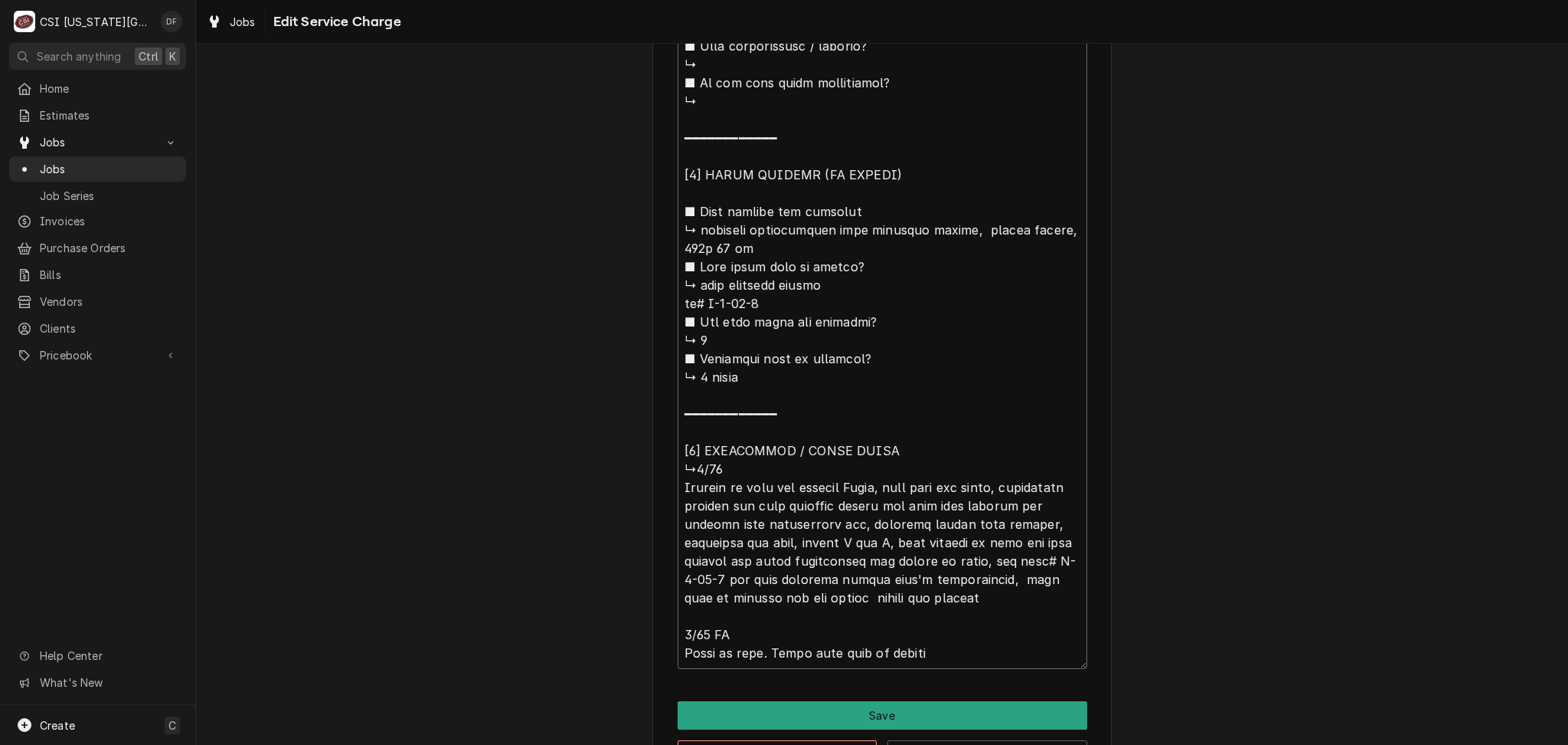
type textarea "x"
type textarea "⚠️ 𝗙𝗢𝗥𝗠 𝗜𝗡𝗦𝗧𝗥𝗨𝗖𝗧𝗜𝗢𝗡𝗦 ⚠️ ✪ 𝗖𝗼𝗺𝗽𝗹𝗲𝘁𝗲 𝗮𝗹𝗹 𝗿𝗲𝗹𝗲𝘃𝗮𝗻𝘁 𝘀𝗲𝗰𝘁𝗶𝗼𝗻𝘀 ✪ 𝗣𝗿𝗼𝘃𝗶𝗱𝗲 𝗱𝗲𝘁𝗮𝗶𝗹𝗲𝗱 𝗮𝗻𝘀…"
type textarea "x"
type textarea "⚠️ 𝗙𝗢𝗥𝗠 𝗜𝗡𝗦𝗧𝗥𝗨𝗖𝗧𝗜𝗢𝗡𝗦 ⚠️ ✪ 𝗖𝗼𝗺𝗽𝗹𝗲𝘁𝗲 𝗮𝗹𝗹 𝗿𝗲𝗹𝗲𝘃𝗮𝗻𝘁 𝘀𝗲𝗰𝘁𝗶𝗼𝗻𝘀 ✪ 𝗣𝗿𝗼𝘃𝗶𝗱𝗲 𝗱𝗲𝘁𝗮𝗶𝗹𝗲𝗱 𝗮𝗻𝘀…"
type textarea "x"
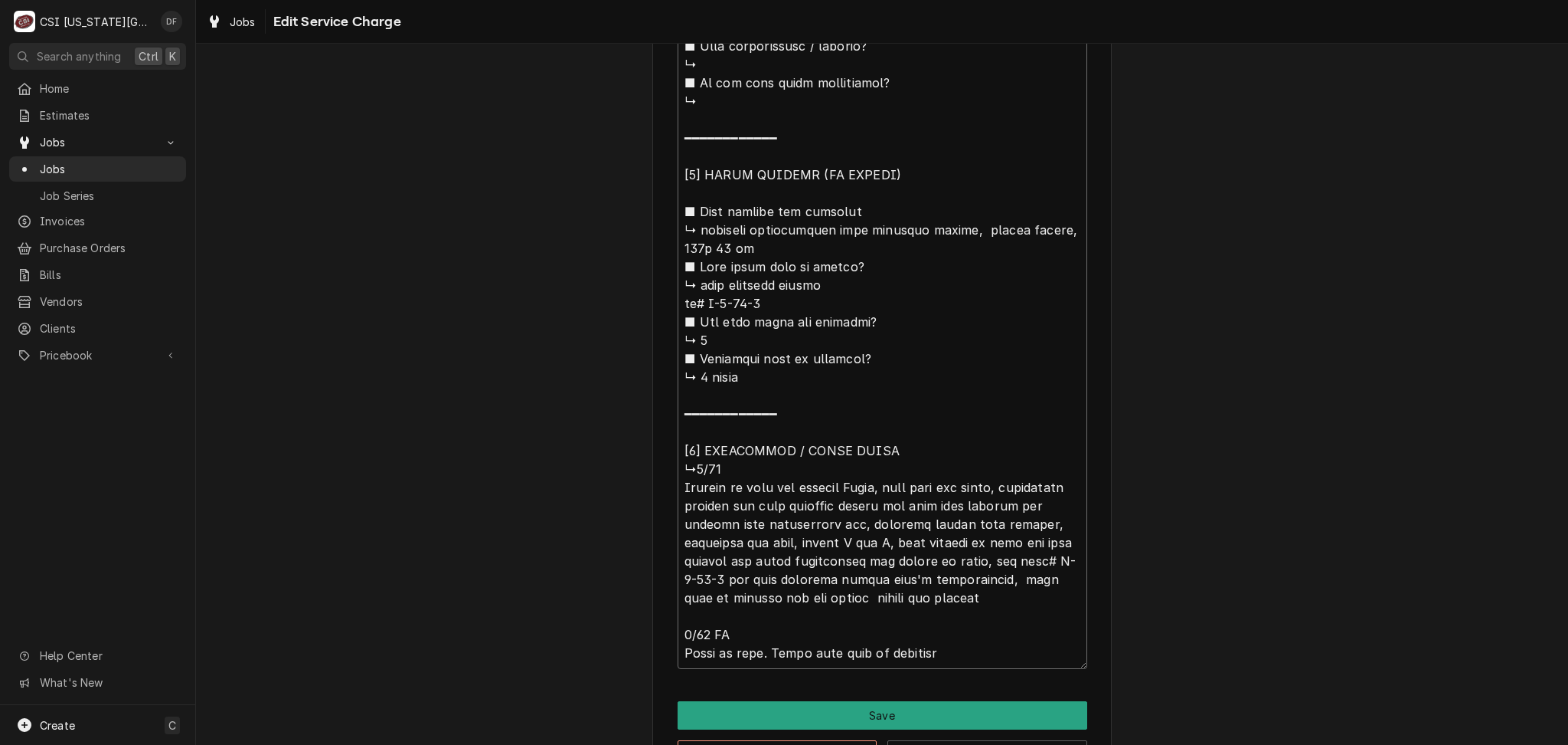
type textarea "⚠️ 𝗙𝗢𝗥𝗠 𝗜𝗡𝗦𝗧𝗥𝗨𝗖𝗧𝗜𝗢𝗡𝗦 ⚠️ ✪ 𝗖𝗼𝗺𝗽𝗹𝗲𝘁𝗲 𝗮𝗹𝗹 𝗿𝗲𝗹𝗲𝘃𝗮𝗻𝘁 𝘀𝗲𝗰𝘁𝗶𝗼𝗻𝘀 ✪ 𝗣𝗿𝗼𝘃𝗶𝗱𝗲 𝗱𝗲𝘁𝗮𝗶𝗹𝗲𝗱 𝗮𝗻𝘀…"
type textarea "x"
type textarea "⚠️ 𝗙𝗢𝗥𝗠 𝗜𝗡𝗦𝗧𝗥𝗨𝗖𝗧𝗜𝗢𝗡𝗦 ⚠️ ✪ 𝗖𝗼𝗺𝗽𝗹𝗲𝘁𝗲 𝗮𝗹𝗹 𝗿𝗲𝗹𝗲𝘃𝗮𝗻𝘁 𝘀𝗲𝗰𝘁𝗶𝗼𝗻𝘀 ✪ 𝗣𝗿𝗼𝘃𝗶𝗱𝗲 𝗱𝗲𝘁𝗮𝗶𝗹𝗲𝗱 𝗮𝗻𝘀…"
type textarea "x"
type textarea "⚠️ 𝗙𝗢𝗥𝗠 𝗜𝗡𝗦𝗧𝗥𝗨𝗖𝗧𝗜𝗢𝗡𝗦 ⚠️ ✪ 𝗖𝗼𝗺𝗽𝗹𝗲𝘁𝗲 𝗮𝗹𝗹 𝗿𝗲𝗹𝗲𝘃𝗮𝗻𝘁 𝘀𝗲𝗰𝘁𝗶𝗼𝗻𝘀 ✪ 𝗣𝗿𝗼𝘃𝗶𝗱𝗲 𝗱𝗲𝘁𝗮𝗶𝗹𝗲𝗱 𝗮𝗻𝘀…"
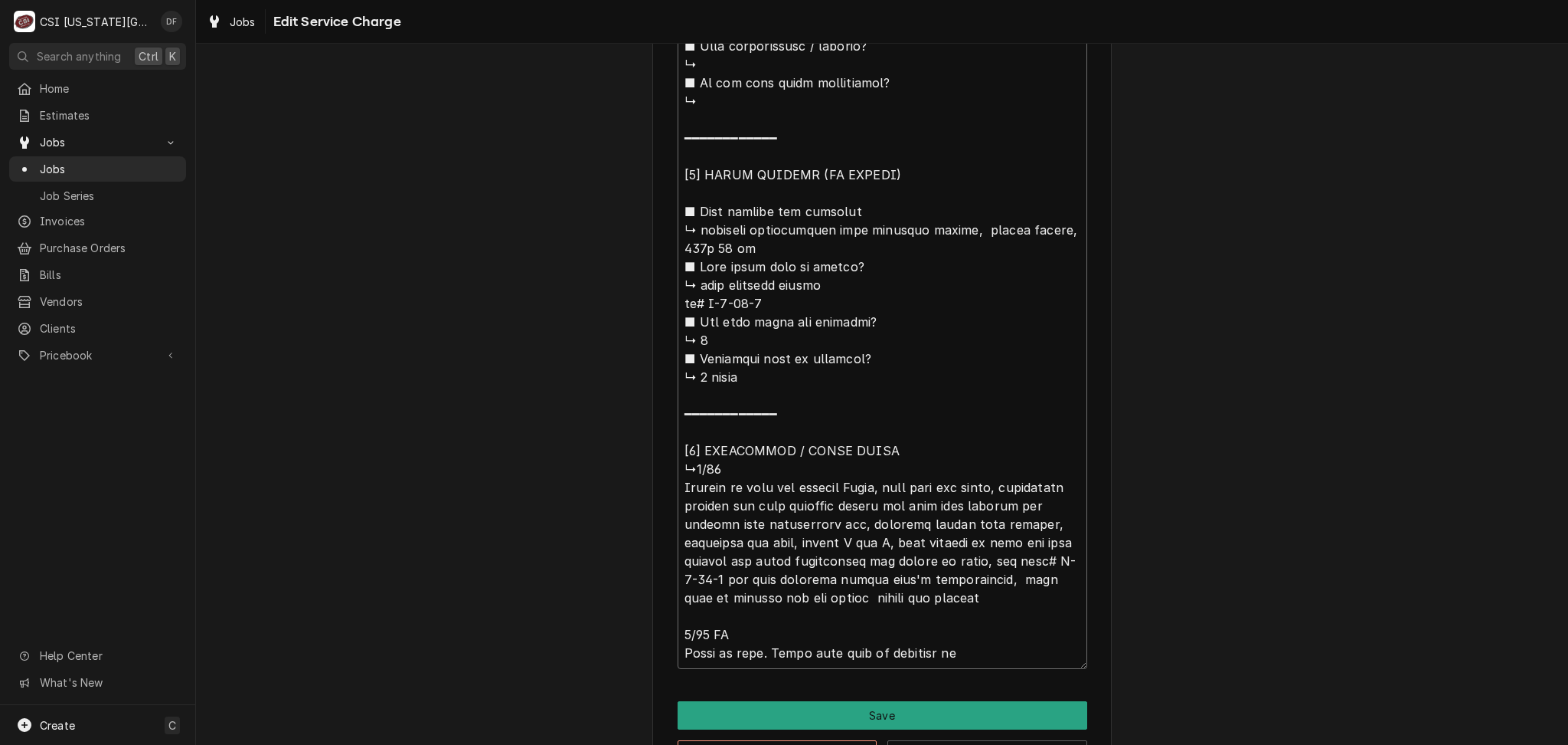
type textarea "x"
type textarea "⚠️ 𝗙𝗢𝗥𝗠 𝗜𝗡𝗦𝗧𝗥𝗨𝗖𝗧𝗜𝗢𝗡𝗦 ⚠️ ✪ 𝗖𝗼𝗺𝗽𝗹𝗲𝘁𝗲 𝗮𝗹𝗹 𝗿𝗲𝗹𝗲𝘃𝗮𝗻𝘁 𝘀𝗲𝗰𝘁𝗶𝗼𝗻𝘀 ✪ 𝗣𝗿𝗼𝘃𝗶𝗱𝗲 𝗱𝗲𝘁𝗮𝗶𝗹𝗲𝗱 𝗮𝗻𝘀…"
type textarea "x"
type textarea "⚠️ 𝗙𝗢𝗥𝗠 𝗜𝗡𝗦𝗧𝗥𝗨𝗖𝗧𝗜𝗢𝗡𝗦 ⚠️ ✪ 𝗖𝗼𝗺𝗽𝗹𝗲𝘁𝗲 𝗮𝗹𝗹 𝗿𝗲𝗹𝗲𝘃𝗮𝗻𝘁 𝘀𝗲𝗰𝘁𝗶𝗼𝗻𝘀 ✪ 𝗣𝗿𝗼𝘃𝗶𝗱𝗲 𝗱𝗲𝘁𝗮𝗶𝗹𝗲𝗱 𝗮𝗻𝘀…"
type textarea "x"
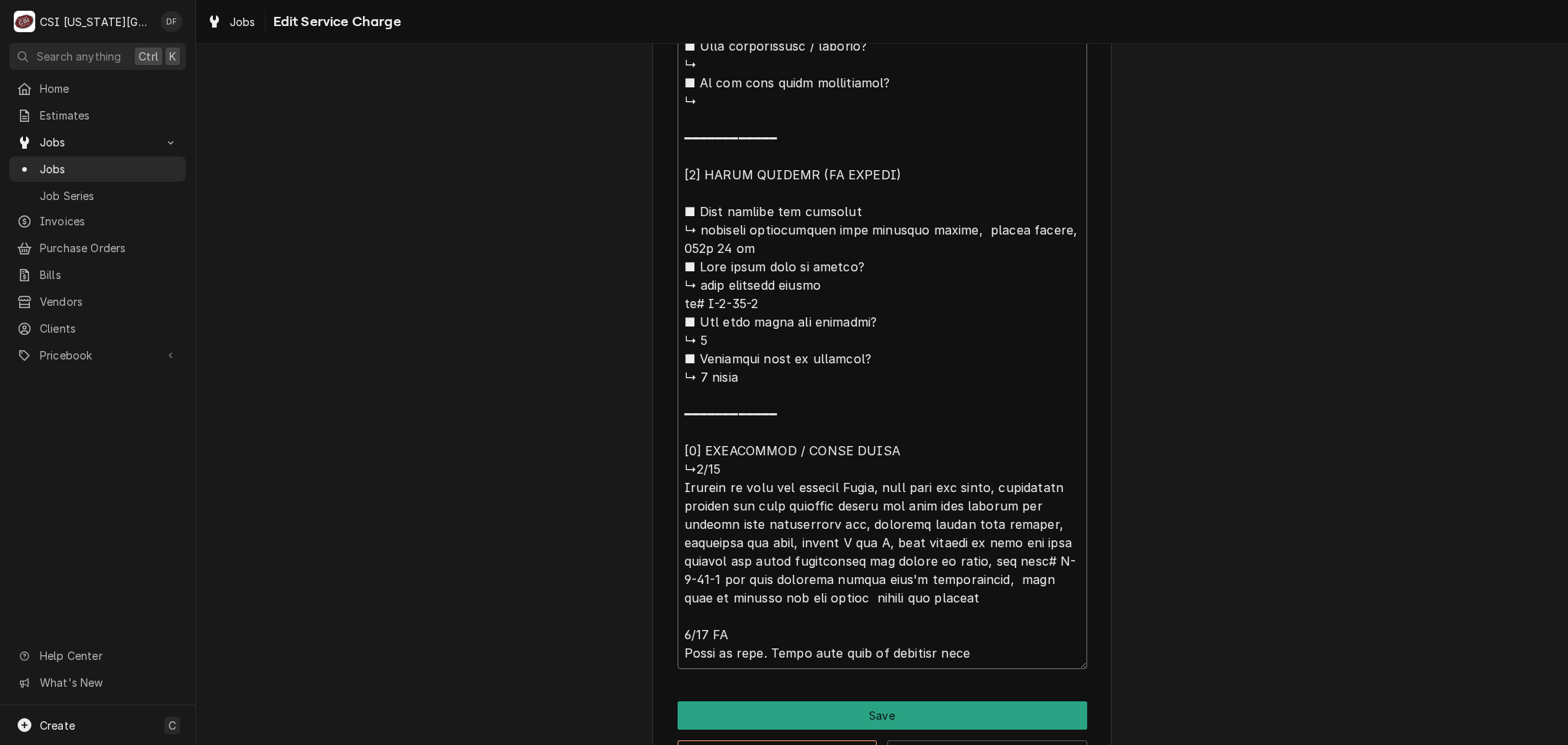
type textarea "⚠️ 𝗙𝗢𝗥𝗠 𝗜𝗡𝗦𝗧𝗥𝗨𝗖𝗧𝗜𝗢𝗡𝗦 ⚠️ ✪ 𝗖𝗼𝗺𝗽𝗹𝗲𝘁𝗲 𝗮𝗹𝗹 𝗿𝗲𝗹𝗲𝘃𝗮𝗻𝘁 𝘀𝗲𝗰𝘁𝗶𝗼𝗻𝘀 ✪ 𝗣𝗿𝗼𝘃𝗶𝗱𝗲 𝗱𝗲𝘁𝗮𝗶𝗹𝗲𝗱 𝗮𝗻𝘀…"
type textarea "x"
type textarea "⚠️ 𝗙𝗢𝗥𝗠 𝗜𝗡𝗦𝗧𝗥𝗨𝗖𝗧𝗜𝗢𝗡𝗦 ⚠️ ✪ 𝗖𝗼𝗺𝗽𝗹𝗲𝘁𝗲 𝗮𝗹𝗹 𝗿𝗲𝗹𝗲𝘃𝗮𝗻𝘁 𝘀𝗲𝗰𝘁𝗶𝗼𝗻𝘀 ✪ 𝗣𝗿𝗼𝘃𝗶𝗱𝗲 𝗱𝗲𝘁𝗮𝗶𝗹𝗲𝗱 𝗮𝗻𝘀…"
type textarea "x"
type textarea "⚠️ 𝗙𝗢𝗥𝗠 𝗜𝗡𝗦𝗧𝗥𝗨𝗖𝗧𝗜𝗢𝗡𝗦 ⚠️ ✪ 𝗖𝗼𝗺𝗽𝗹𝗲𝘁𝗲 𝗮𝗹𝗹 𝗿𝗲𝗹𝗲𝘃𝗮𝗻𝘁 𝘀𝗲𝗰𝘁𝗶𝗼𝗻𝘀 ✪ 𝗣𝗿𝗼𝘃𝗶𝗱𝗲 𝗱𝗲𝘁𝗮𝗶𝗹𝗲𝗱 𝗮𝗻𝘀…"
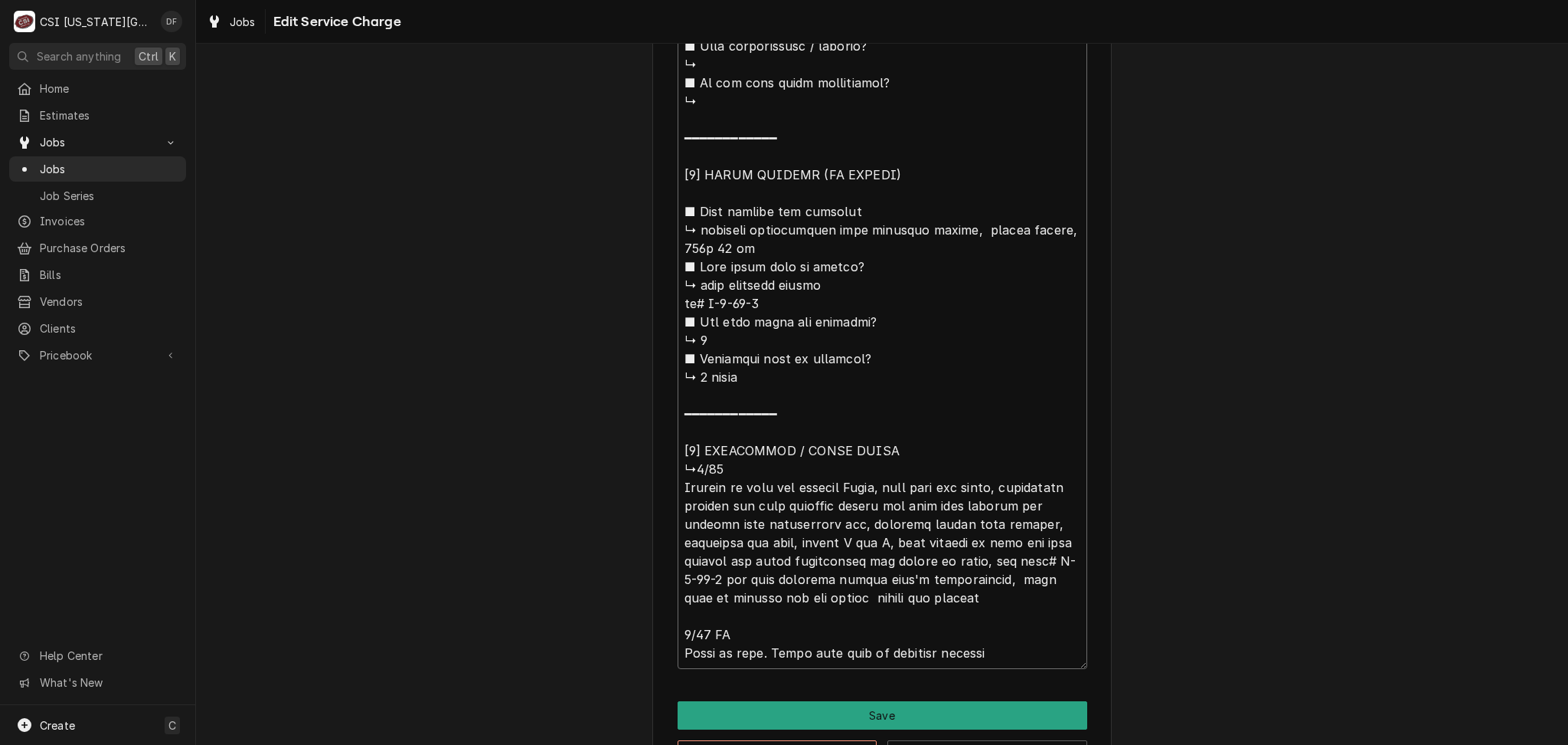
type textarea "x"
type textarea "⚠️ 𝗙𝗢𝗥𝗠 𝗜𝗡𝗦𝗧𝗥𝗨𝗖𝗧𝗜𝗢𝗡𝗦 ⚠️ ✪ 𝗖𝗼𝗺𝗽𝗹𝗲𝘁𝗲 𝗮𝗹𝗹 𝗿𝗲𝗹𝗲𝘃𝗮𝗻𝘁 𝘀𝗲𝗰𝘁𝗶𝗼𝗻𝘀 ✪ 𝗣𝗿𝗼𝘃𝗶𝗱𝗲 𝗱𝗲𝘁𝗮𝗶𝗹𝗲𝗱 𝗮𝗻𝘀…"
type textarea "x"
type textarea "⚠️ 𝗙𝗢𝗥𝗠 𝗜𝗡𝗦𝗧𝗥𝗨𝗖𝗧𝗜𝗢𝗡𝗦 ⚠️ ✪ 𝗖𝗼𝗺𝗽𝗹𝗲𝘁𝗲 𝗮𝗹𝗹 𝗿𝗲𝗹𝗲𝘃𝗮𝗻𝘁 𝘀𝗲𝗰𝘁𝗶𝗼𝗻𝘀 ✪ 𝗣𝗿𝗼𝘃𝗶𝗱𝗲 𝗱𝗲𝘁𝗮𝗶𝗹𝗲𝗱 𝗮𝗻𝘀…"
type textarea "x"
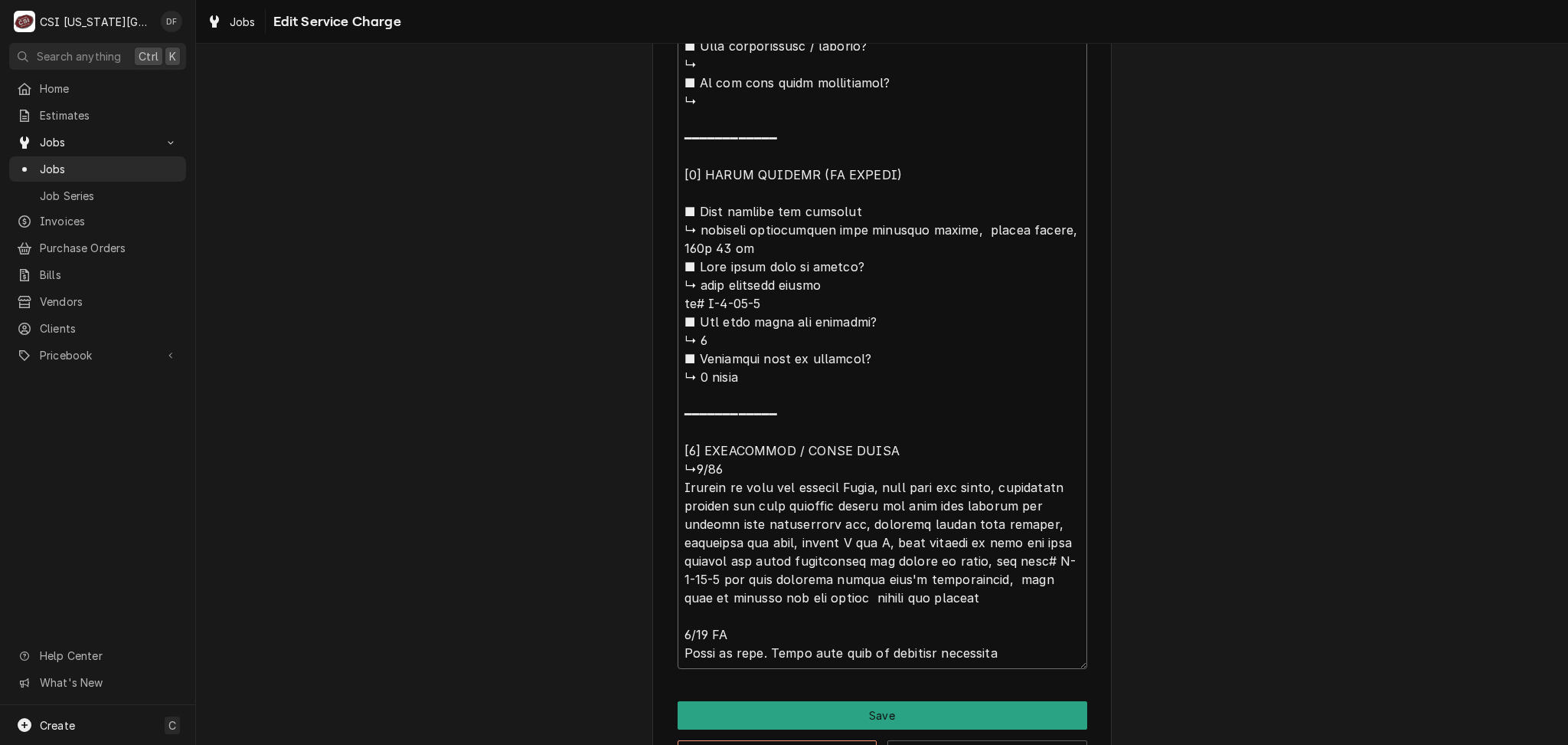
type textarea "⚠️ 𝗙𝗢𝗥𝗠 𝗜𝗡𝗦𝗧𝗥𝗨𝗖𝗧𝗜𝗢𝗡𝗦 ⚠️ ✪ 𝗖𝗼𝗺𝗽𝗹𝗲𝘁𝗲 𝗮𝗹𝗹 𝗿𝗲𝗹𝗲𝘃𝗮𝗻𝘁 𝘀𝗲𝗰𝘁𝗶𝗼𝗻𝘀 ✪ 𝗣𝗿𝗼𝘃𝗶𝗱𝗲 𝗱𝗲𝘁𝗮𝗶𝗹𝗲𝗱 𝗮𝗻𝘀…"
type textarea "x"
type textarea "⚠️ 𝗙𝗢𝗥𝗠 𝗜𝗡𝗦𝗧𝗥𝗨𝗖𝗧𝗜𝗢𝗡𝗦 ⚠️ ✪ 𝗖𝗼𝗺𝗽𝗹𝗲𝘁𝗲 𝗮𝗹𝗹 𝗿𝗲𝗹𝗲𝘃𝗮𝗻𝘁 𝘀𝗲𝗰𝘁𝗶𝗼𝗻𝘀 ✪ 𝗣𝗿𝗼𝘃𝗶𝗱𝗲 𝗱𝗲𝘁𝗮𝗶𝗹𝗲𝗱 𝗮𝗻𝘀…"
type textarea "x"
type textarea "⚠️ 𝗙𝗢𝗥𝗠 𝗜𝗡𝗦𝗧𝗥𝗨𝗖𝗧𝗜𝗢𝗡𝗦 ⚠️ ✪ 𝗖𝗼𝗺𝗽𝗹𝗲𝘁𝗲 𝗮𝗹𝗹 𝗿𝗲𝗹𝗲𝘃𝗮𝗻𝘁 𝘀𝗲𝗰𝘁𝗶𝗼𝗻𝘀 ✪ 𝗣𝗿𝗼𝘃𝗶𝗱𝗲 𝗱𝗲𝘁𝗮𝗶𝗹𝗲𝗱 𝗮𝗻𝘀…"
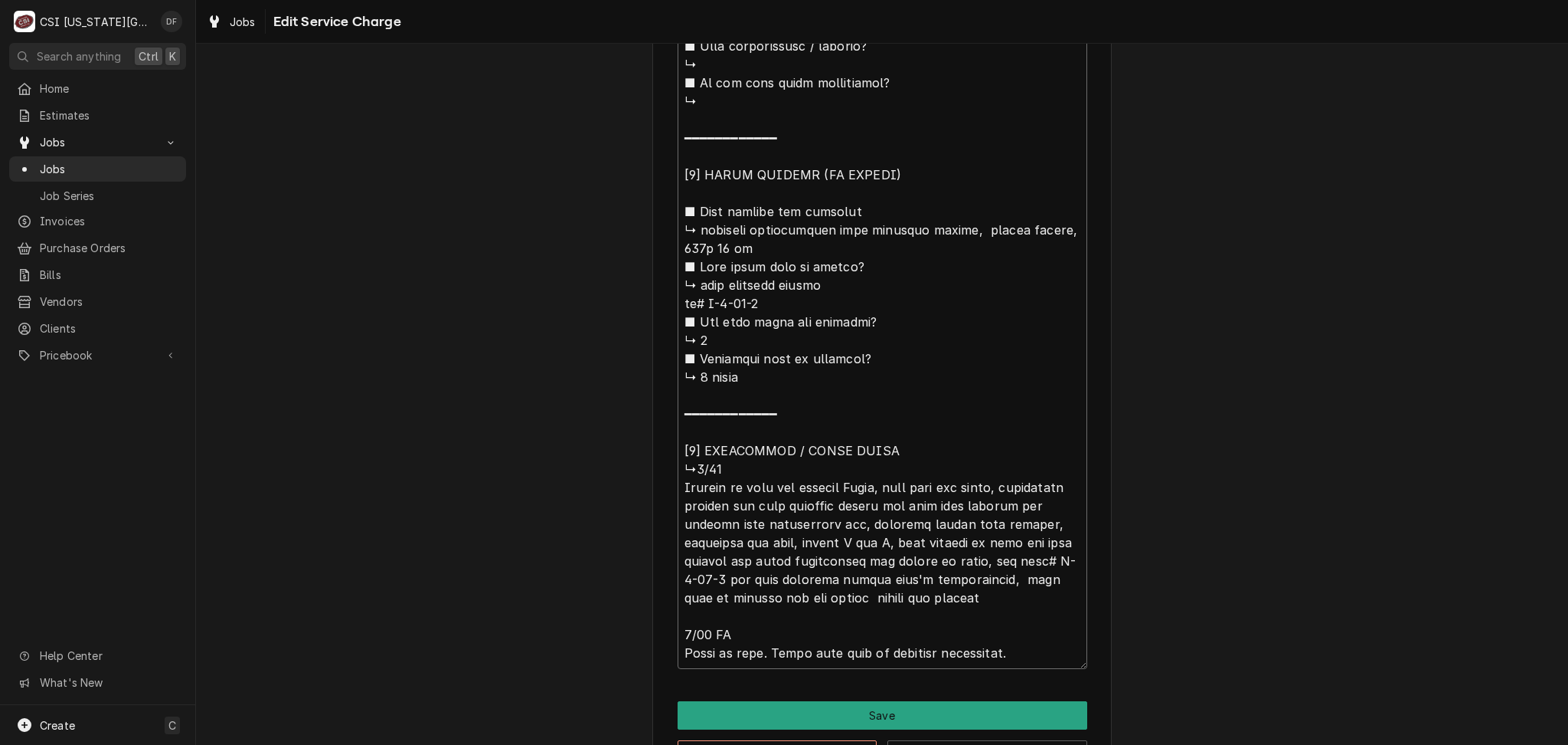
type textarea "x"
type textarea "⚠️ 𝗙𝗢𝗥𝗠 𝗜𝗡𝗦𝗧𝗥𝗨𝗖𝗧𝗜𝗢𝗡𝗦 ⚠️ ✪ 𝗖𝗼𝗺𝗽𝗹𝗲𝘁𝗲 𝗮𝗹𝗹 𝗿𝗲𝗹𝗲𝘃𝗮𝗻𝘁 𝘀𝗲𝗰𝘁𝗶𝗼𝗻𝘀 ✪ 𝗣𝗿𝗼𝘃𝗶𝗱𝗲 𝗱𝗲𝘁𝗮𝗶𝗹𝗲𝗱 𝗮𝗻𝘀…"
type textarea "x"
type textarea "⚠️ 𝗙𝗢𝗥𝗠 𝗜𝗡𝗦𝗧𝗥𝗨𝗖𝗧𝗜𝗢𝗡𝗦 ⚠️ ✪ 𝗖𝗼𝗺𝗽𝗹𝗲𝘁𝗲 𝗮𝗹𝗹 𝗿𝗲𝗹𝗲𝘃𝗮𝗻𝘁 𝘀𝗲𝗰𝘁𝗶𝗼𝗻𝘀 ✪ 𝗣𝗿𝗼𝘃𝗶𝗱𝗲 𝗱𝗲𝘁𝗮𝗶𝗹𝗲𝗱 𝗮𝗻𝘀…"
type textarea "x"
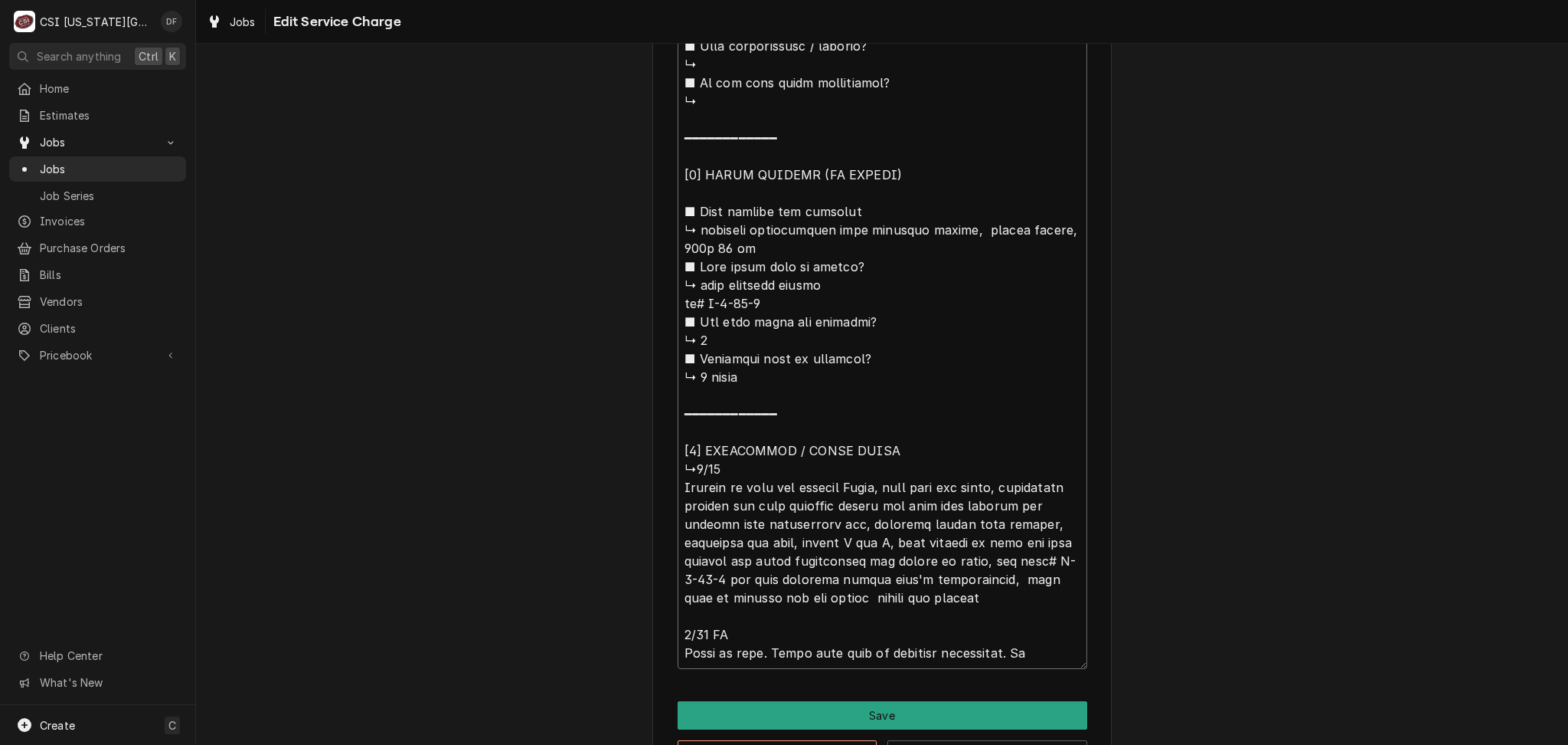
type textarea "⚠️ 𝗙𝗢𝗥𝗠 𝗜𝗡𝗦𝗧𝗥𝗨𝗖𝗧𝗜𝗢𝗡𝗦 ⚠️ ✪ 𝗖𝗼𝗺𝗽𝗹𝗲𝘁𝗲 𝗮𝗹𝗹 𝗿𝗲𝗹𝗲𝘃𝗮𝗻𝘁 𝘀𝗲𝗰𝘁𝗶𝗼𝗻𝘀 ✪ 𝗣𝗿𝗼𝘃𝗶𝗱𝗲 𝗱𝗲𝘁𝗮𝗶𝗹𝗲𝗱 𝗮𝗻𝘀…"
type textarea "x"
type textarea "⚠️ 𝗙𝗢𝗥𝗠 𝗜𝗡𝗦𝗧𝗥𝗨𝗖𝗧𝗜𝗢𝗡𝗦 ⚠️ ✪ 𝗖𝗼𝗺𝗽𝗹𝗲𝘁𝗲 𝗮𝗹𝗹 𝗿𝗲𝗹𝗲𝘃𝗮𝗻𝘁 𝘀𝗲𝗰𝘁𝗶𝗼𝗻𝘀 ✪ 𝗣𝗿𝗼𝘃𝗶𝗱𝗲 𝗱𝗲𝘁𝗮𝗶𝗹𝗲𝗱 𝗮𝗻𝘀…"
type textarea "x"
type textarea "⚠️ 𝗙𝗢𝗥𝗠 𝗜𝗡𝗦𝗧𝗥𝗨𝗖𝗧𝗜𝗢𝗡𝗦 ⚠️ ✪ 𝗖𝗼𝗺𝗽𝗹𝗲𝘁𝗲 𝗮𝗹𝗹 𝗿𝗲𝗹𝗲𝘃𝗮𝗻𝘁 𝘀𝗲𝗰𝘁𝗶𝗼𝗻𝘀 ✪ 𝗣𝗿𝗼𝘃𝗶𝗱𝗲 𝗱𝗲𝘁𝗮𝗶𝗹𝗲𝗱 𝗮𝗻𝘀…"
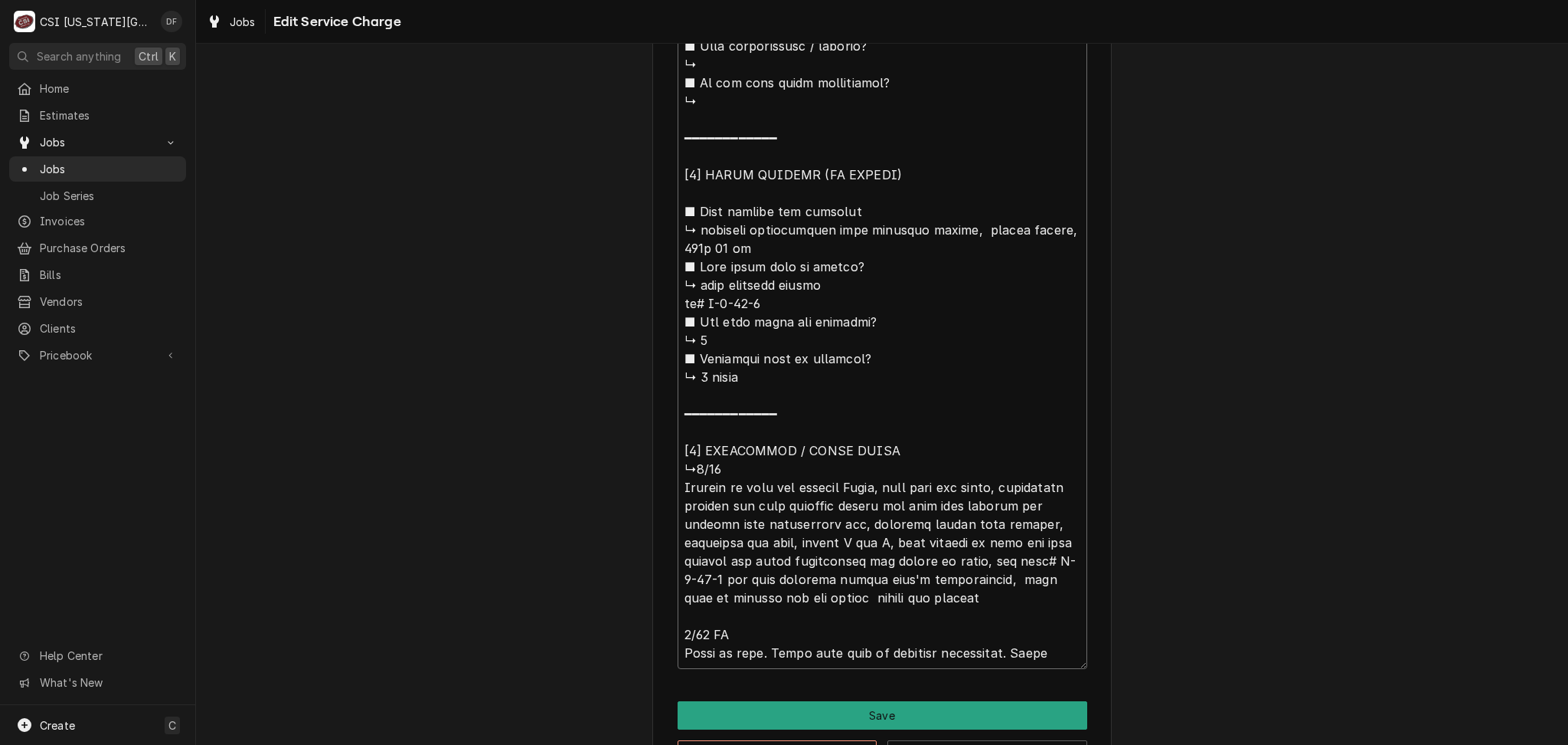
type textarea "x"
type textarea "⚠️ 𝗙𝗢𝗥𝗠 𝗜𝗡𝗦𝗧𝗥𝗨𝗖𝗧𝗜𝗢𝗡𝗦 ⚠️ ✪ 𝗖𝗼𝗺𝗽𝗹𝗲𝘁𝗲 𝗮𝗹𝗹 𝗿𝗲𝗹𝗲𝘃𝗮𝗻𝘁 𝘀𝗲𝗰𝘁𝗶𝗼𝗻𝘀 ✪ 𝗣𝗿𝗼𝘃𝗶𝗱𝗲 𝗱𝗲𝘁𝗮𝗶𝗹𝗲𝗱 𝗮𝗻𝘀…"
type textarea "x"
type textarea "⚠️ 𝗙𝗢𝗥𝗠 𝗜𝗡𝗦𝗧𝗥𝗨𝗖𝗧𝗜𝗢𝗡𝗦 ⚠️ ✪ 𝗖𝗼𝗺𝗽𝗹𝗲𝘁𝗲 𝗮𝗹𝗹 𝗿𝗲𝗹𝗲𝘃𝗮𝗻𝘁 𝘀𝗲𝗰𝘁𝗶𝗼𝗻𝘀 ✪ 𝗣𝗿𝗼𝘃𝗶𝗱𝗲 𝗱𝗲𝘁𝗮𝗶𝗹𝗲𝗱 𝗮𝗻𝘀…"
type textarea "x"
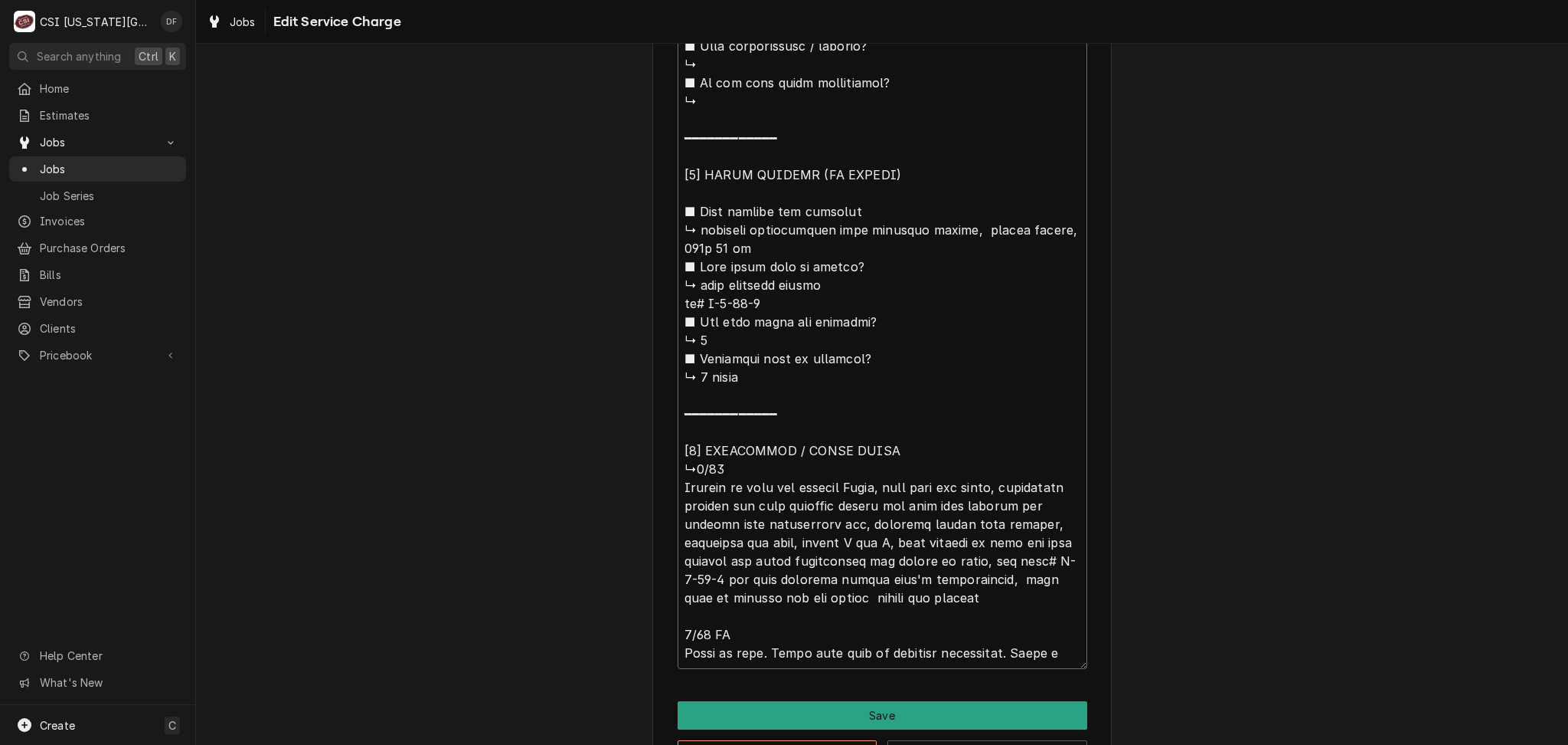
type textarea "⚠️ 𝗙𝗢𝗥𝗠 𝗜𝗡𝗦𝗧𝗥𝗨𝗖𝗧𝗜𝗢𝗡𝗦 ⚠️ ✪ 𝗖𝗼𝗺𝗽𝗹𝗲𝘁𝗲 𝗮𝗹𝗹 𝗿𝗲𝗹𝗲𝘃𝗮𝗻𝘁 𝘀𝗲𝗰𝘁𝗶𝗼𝗻𝘀 ✪ 𝗣𝗿𝗼𝘃𝗶𝗱𝗲 𝗱𝗲𝘁𝗮𝗶𝗹𝗲𝗱 𝗮𝗻𝘀…"
type textarea "x"
type textarea "⚠️ 𝗙𝗢𝗥𝗠 𝗜𝗡𝗦𝗧𝗥𝗨𝗖𝗧𝗜𝗢𝗡𝗦 ⚠️ ✪ 𝗖𝗼𝗺𝗽𝗹𝗲𝘁𝗲 𝗮𝗹𝗹 𝗿𝗲𝗹𝗲𝘃𝗮𝗻𝘁 𝘀𝗲𝗰𝘁𝗶𝗼𝗻𝘀 ✪ 𝗣𝗿𝗼𝘃𝗶𝗱𝗲 𝗱𝗲𝘁𝗮𝗶𝗹𝗲𝗱 𝗮𝗻𝘀…"
type textarea "x"
type textarea "⚠️ 𝗙𝗢𝗥𝗠 𝗜𝗡𝗦𝗧𝗥𝗨𝗖𝗧𝗜𝗢𝗡𝗦 ⚠️ ✪ 𝗖𝗼𝗺𝗽𝗹𝗲𝘁𝗲 𝗮𝗹𝗹 𝗿𝗲𝗹𝗲𝘃𝗮𝗻𝘁 𝘀𝗲𝗰𝘁𝗶𝗼𝗻𝘀 ✪ 𝗣𝗿𝗼𝘃𝗶𝗱𝗲 𝗱𝗲𝘁𝗮𝗶𝗹𝗲𝗱 𝗮𝗻𝘀…"
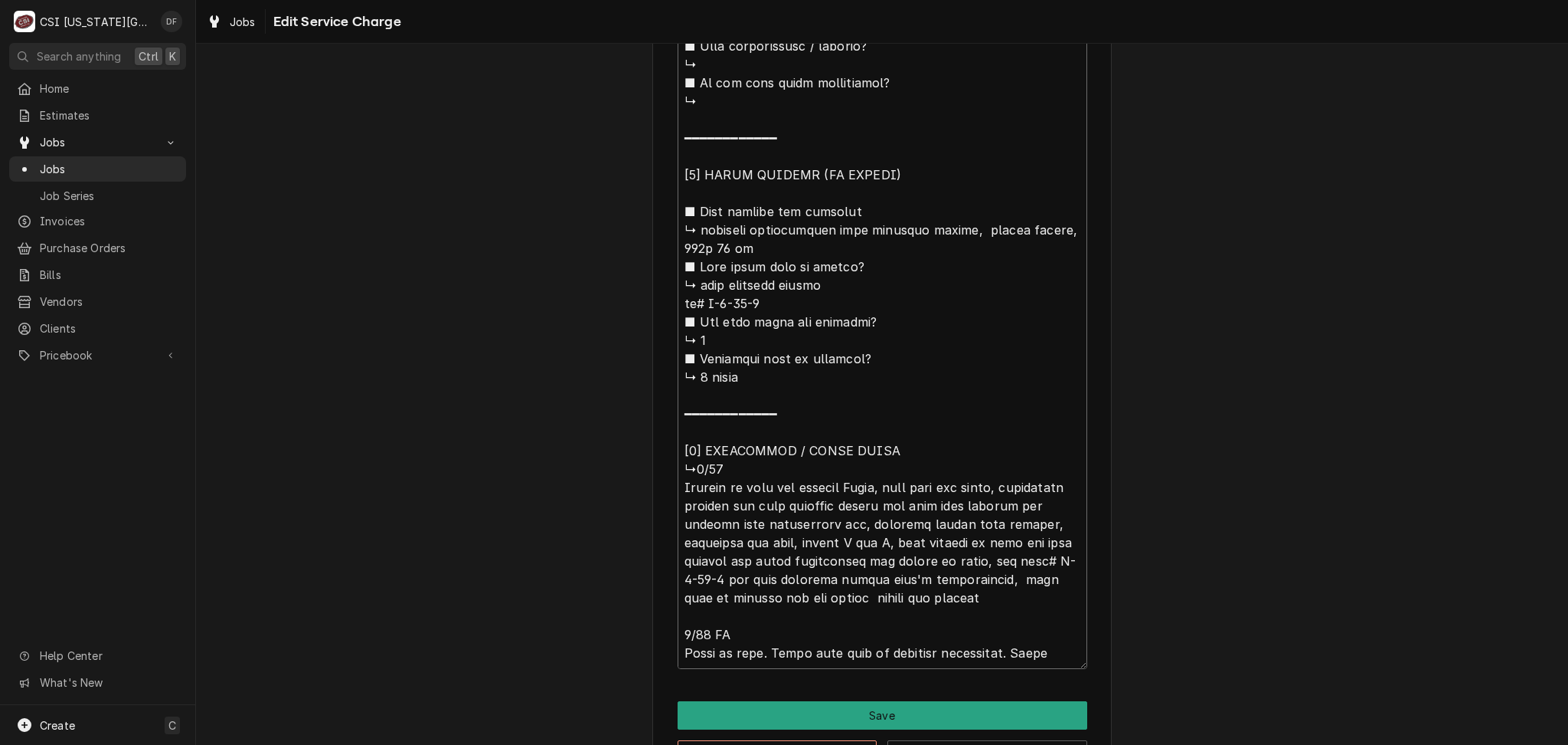
type textarea "x"
type textarea "⚠️ 𝗙𝗢𝗥𝗠 𝗜𝗡𝗦𝗧𝗥𝗨𝗖𝗧𝗜𝗢𝗡𝗦 ⚠️ ✪ 𝗖𝗼𝗺𝗽𝗹𝗲𝘁𝗲 𝗮𝗹𝗹 𝗿𝗲𝗹𝗲𝘃𝗮𝗻𝘁 𝘀𝗲𝗰𝘁𝗶𝗼𝗻𝘀 ✪ 𝗣𝗿𝗼𝘃𝗶𝗱𝗲 𝗱𝗲𝘁𝗮𝗶𝗹𝗲𝗱 𝗮𝗻𝘀…"
type textarea "x"
type textarea "⚠️ 𝗙𝗢𝗥𝗠 𝗜𝗡𝗦𝗧𝗥𝗨𝗖𝗧𝗜𝗢𝗡𝗦 ⚠️ ✪ 𝗖𝗼𝗺𝗽𝗹𝗲𝘁𝗲 𝗮𝗹𝗹 𝗿𝗲𝗹𝗲𝘃𝗮𝗻𝘁 𝘀𝗲𝗰𝘁𝗶𝗼𝗻𝘀 ✪ 𝗣𝗿𝗼𝘃𝗶𝗱𝗲 𝗱𝗲𝘁𝗮𝗶𝗹𝗲𝗱 𝗮𝗻𝘀…"
type textarea "x"
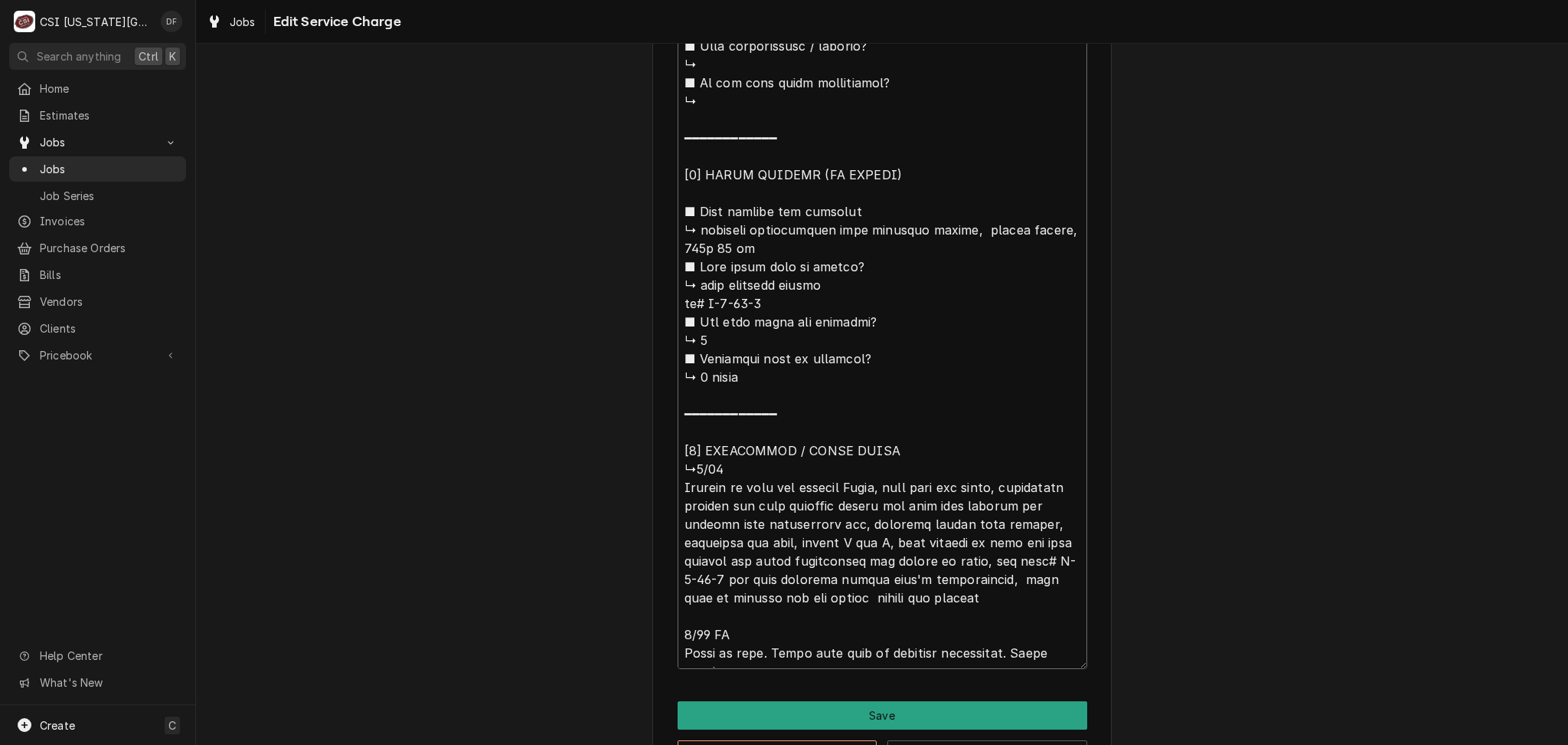
type textarea "⚠️ 𝗙𝗢𝗥𝗠 𝗜𝗡𝗦𝗧𝗥𝗨𝗖𝗧𝗜𝗢𝗡𝗦 ⚠️ ✪ 𝗖𝗼𝗺𝗽𝗹𝗲𝘁𝗲 𝗮𝗹𝗹 𝗿𝗲𝗹𝗲𝘃𝗮𝗻𝘁 𝘀𝗲𝗰𝘁𝗶𝗼𝗻𝘀 ✪ 𝗣𝗿𝗼𝘃𝗶𝗱𝗲 𝗱𝗲𝘁𝗮𝗶𝗹𝗲𝗱 𝗮𝗻𝘀…"
type textarea "x"
type textarea "⚠️ 𝗙𝗢𝗥𝗠 𝗜𝗡𝗦𝗧𝗥𝗨𝗖𝗧𝗜𝗢𝗡𝗦 ⚠️ ✪ 𝗖𝗼𝗺𝗽𝗹𝗲𝘁𝗲 𝗮𝗹𝗹 𝗿𝗲𝗹𝗲𝘃𝗮𝗻𝘁 𝘀𝗲𝗰𝘁𝗶𝗼𝗻𝘀 ✪ 𝗣𝗿𝗼𝘃𝗶𝗱𝗲 𝗱𝗲𝘁𝗮𝗶𝗹𝗲𝗱 𝗮𝗻𝘀…"
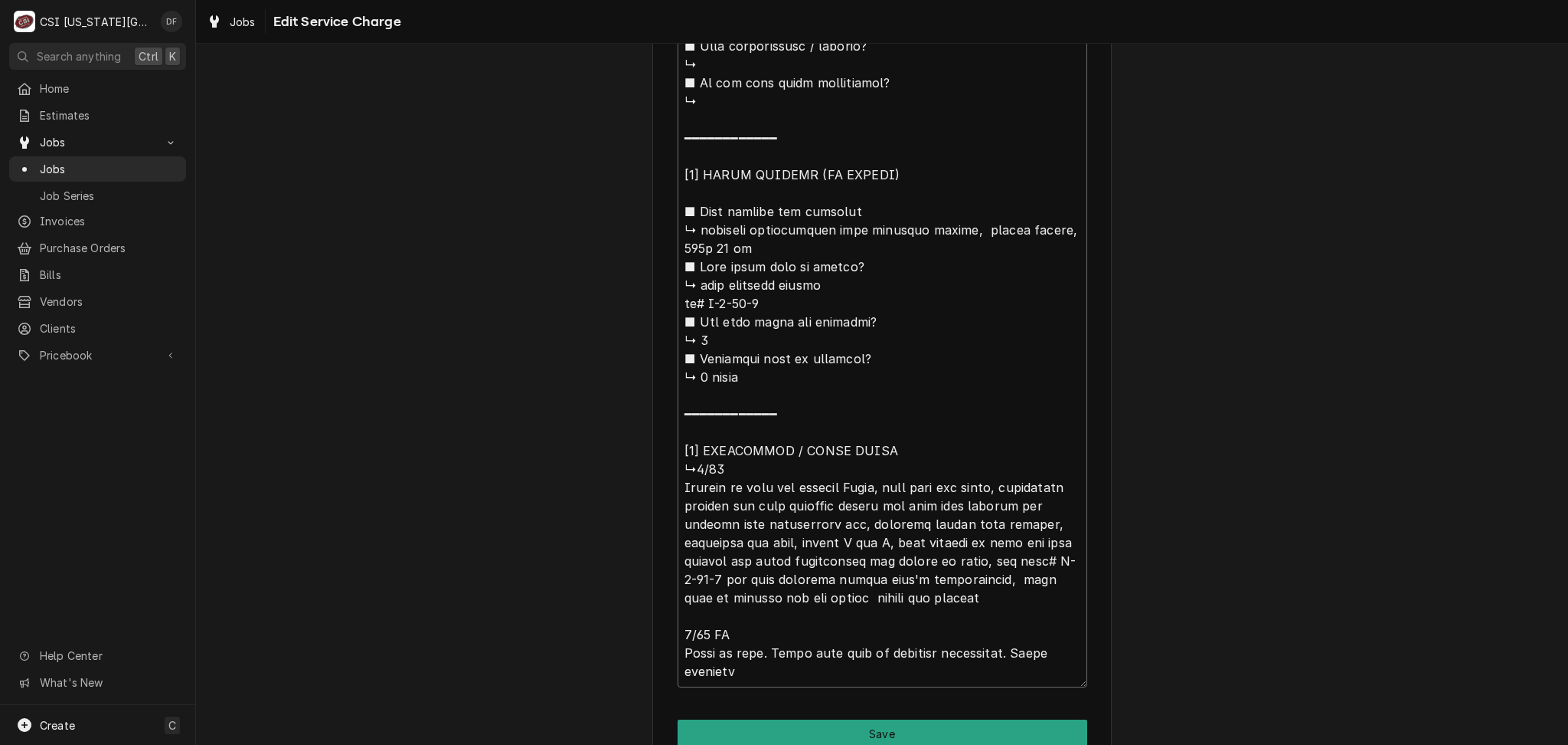
type textarea "x"
type textarea "⚠️ 𝗙𝗢𝗥𝗠 𝗜𝗡𝗦𝗧𝗥𝗨𝗖𝗧𝗜𝗢𝗡𝗦 ⚠️ ✪ 𝗖𝗼𝗺𝗽𝗹𝗲𝘁𝗲 𝗮𝗹𝗹 𝗿𝗲𝗹𝗲𝘃𝗮𝗻𝘁 𝘀𝗲𝗰𝘁𝗶𝗼𝗻𝘀 ✪ 𝗣𝗿𝗼𝘃𝗶𝗱𝗲 𝗱𝗲𝘁𝗮𝗶𝗹𝗲𝗱 𝗮𝗻𝘀…"
type textarea "x"
type textarea "⚠️ 𝗙𝗢𝗥𝗠 𝗜𝗡𝗦𝗧𝗥𝗨𝗖𝗧𝗜𝗢𝗡𝗦 ⚠️ ✪ 𝗖𝗼𝗺𝗽𝗹𝗲𝘁𝗲 𝗮𝗹𝗹 𝗿𝗲𝗹𝗲𝘃𝗮𝗻𝘁 𝘀𝗲𝗰𝘁𝗶𝗼𝗻𝘀 ✪ 𝗣𝗿𝗼𝘃𝗶𝗱𝗲 𝗱𝗲𝘁𝗮𝗶𝗹𝗲𝗱 𝗮𝗻𝘀…"
type textarea "x"
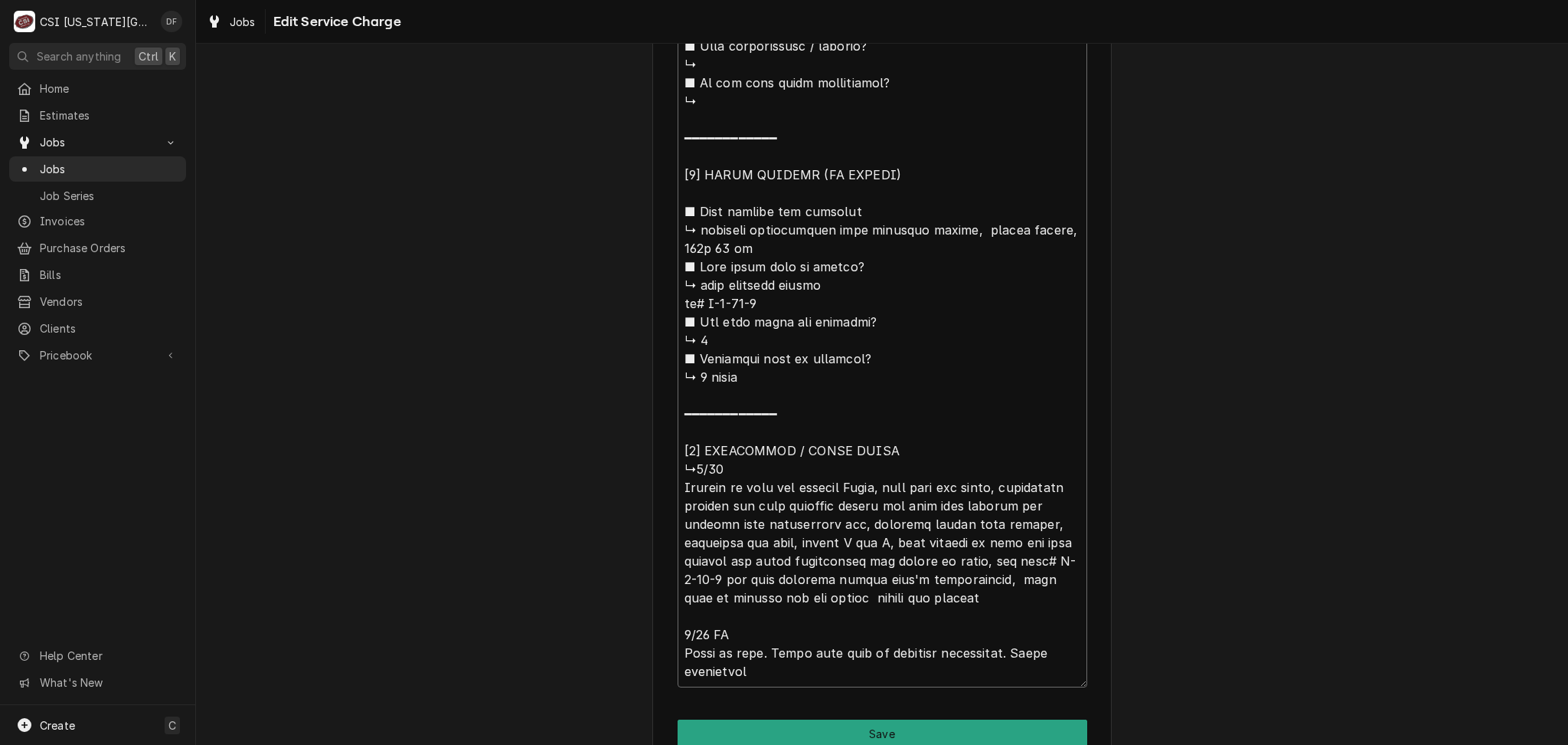
type textarea "⚠️ 𝗙𝗢𝗥𝗠 𝗜𝗡𝗦𝗧𝗥𝗨𝗖𝗧𝗜𝗢𝗡𝗦 ⚠️ ✪ 𝗖𝗼𝗺𝗽𝗹𝗲𝘁𝗲 𝗮𝗹𝗹 𝗿𝗲𝗹𝗲𝘃𝗮𝗻𝘁 𝘀𝗲𝗰𝘁𝗶𝗼𝗻𝘀 ✪ 𝗣𝗿𝗼𝘃𝗶𝗱𝗲 𝗱𝗲𝘁𝗮𝗶𝗹𝗲𝗱 𝗮𝗻𝘀…"
type textarea "x"
type textarea "⚠️ 𝗙𝗢𝗥𝗠 𝗜𝗡𝗦𝗧𝗥𝗨𝗖𝗧𝗜𝗢𝗡𝗦 ⚠️ ✪ 𝗖𝗼𝗺𝗽𝗹𝗲𝘁𝗲 𝗮𝗹𝗹 𝗿𝗲𝗹𝗲𝘃𝗮𝗻𝘁 𝘀𝗲𝗰𝘁𝗶𝗼𝗻𝘀 ✪ 𝗣𝗿𝗼𝘃𝗶𝗱𝗲 𝗱𝗲𝘁𝗮𝗶𝗹𝗲𝗱 𝗮𝗻𝘀…"
type textarea "x"
type textarea "⚠️ 𝗙𝗢𝗥𝗠 𝗜𝗡𝗦𝗧𝗥𝗨𝗖𝗧𝗜𝗢𝗡𝗦 ⚠️ ✪ 𝗖𝗼𝗺𝗽𝗹𝗲𝘁𝗲 𝗮𝗹𝗹 𝗿𝗲𝗹𝗲𝘃𝗮𝗻𝘁 𝘀𝗲𝗰𝘁𝗶𝗼𝗻𝘀 ✪ 𝗣𝗿𝗼𝘃𝗶𝗱𝗲 𝗱𝗲𝘁𝗮𝗶𝗹𝗲𝗱 𝗮𝗻𝘀…"
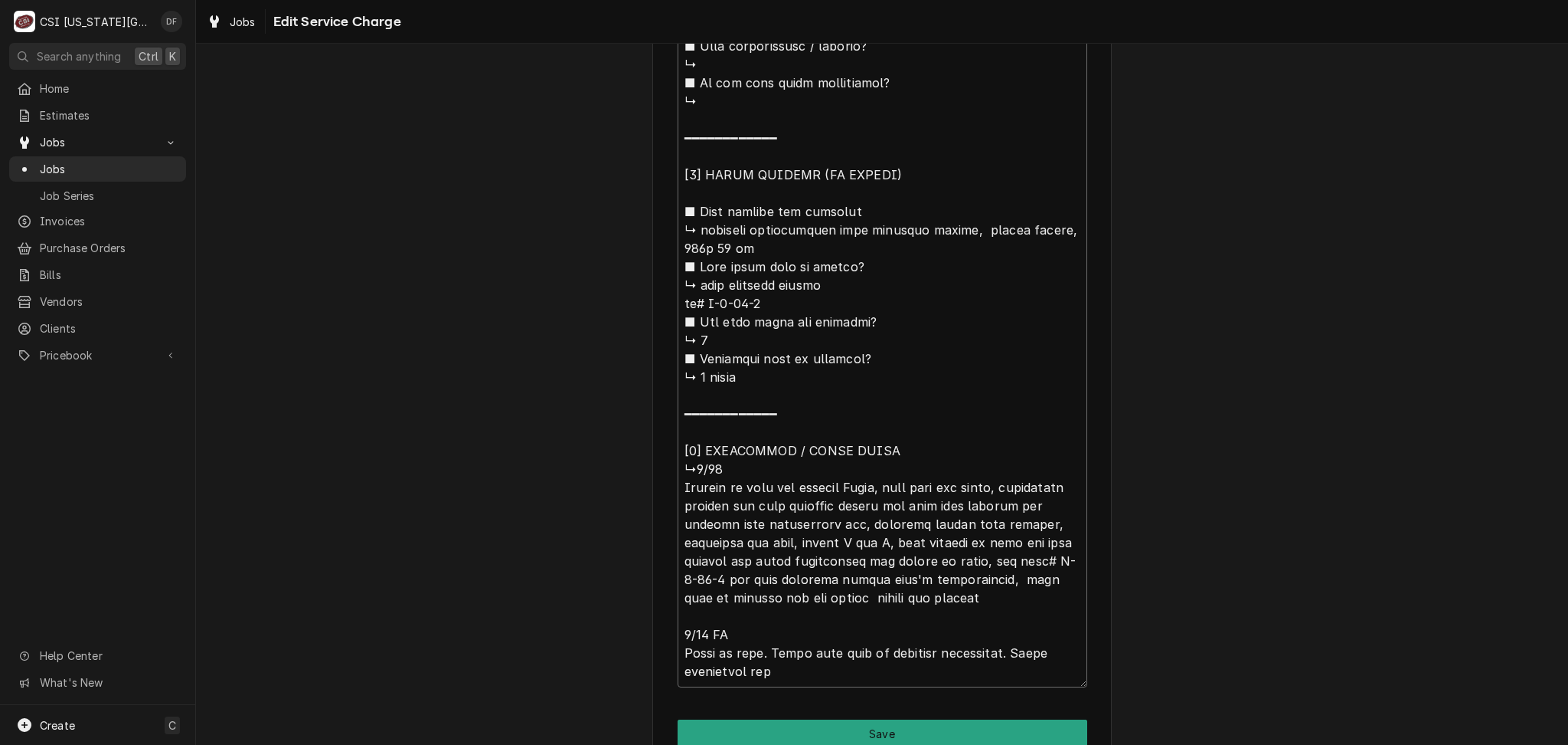
type textarea "x"
type textarea "⚠️ 𝗙𝗢𝗥𝗠 𝗜𝗡𝗦𝗧𝗥𝗨𝗖𝗧𝗜𝗢𝗡𝗦 ⚠️ ✪ 𝗖𝗼𝗺𝗽𝗹𝗲𝘁𝗲 𝗮𝗹𝗹 𝗿𝗲𝗹𝗲𝘃𝗮𝗻𝘁 𝘀𝗲𝗰𝘁𝗶𝗼𝗻𝘀 ✪ 𝗣𝗿𝗼𝘃𝗶𝗱𝗲 𝗱𝗲𝘁𝗮𝗶𝗹𝗲𝗱 𝗮𝗻𝘀…"
type textarea "x"
type textarea "⚠️ 𝗙𝗢𝗥𝗠 𝗜𝗡𝗦𝗧𝗥𝗨𝗖𝗧𝗜𝗢𝗡𝗦 ⚠️ ✪ 𝗖𝗼𝗺𝗽𝗹𝗲𝘁𝗲 𝗮𝗹𝗹 𝗿𝗲𝗹𝗲𝘃𝗮𝗻𝘁 𝘀𝗲𝗰𝘁𝗶𝗼𝗻𝘀 ✪ 𝗣𝗿𝗼𝘃𝗶𝗱𝗲 𝗱𝗲𝘁𝗮𝗶𝗹𝗲𝗱 𝗮𝗻𝘀…"
type textarea "x"
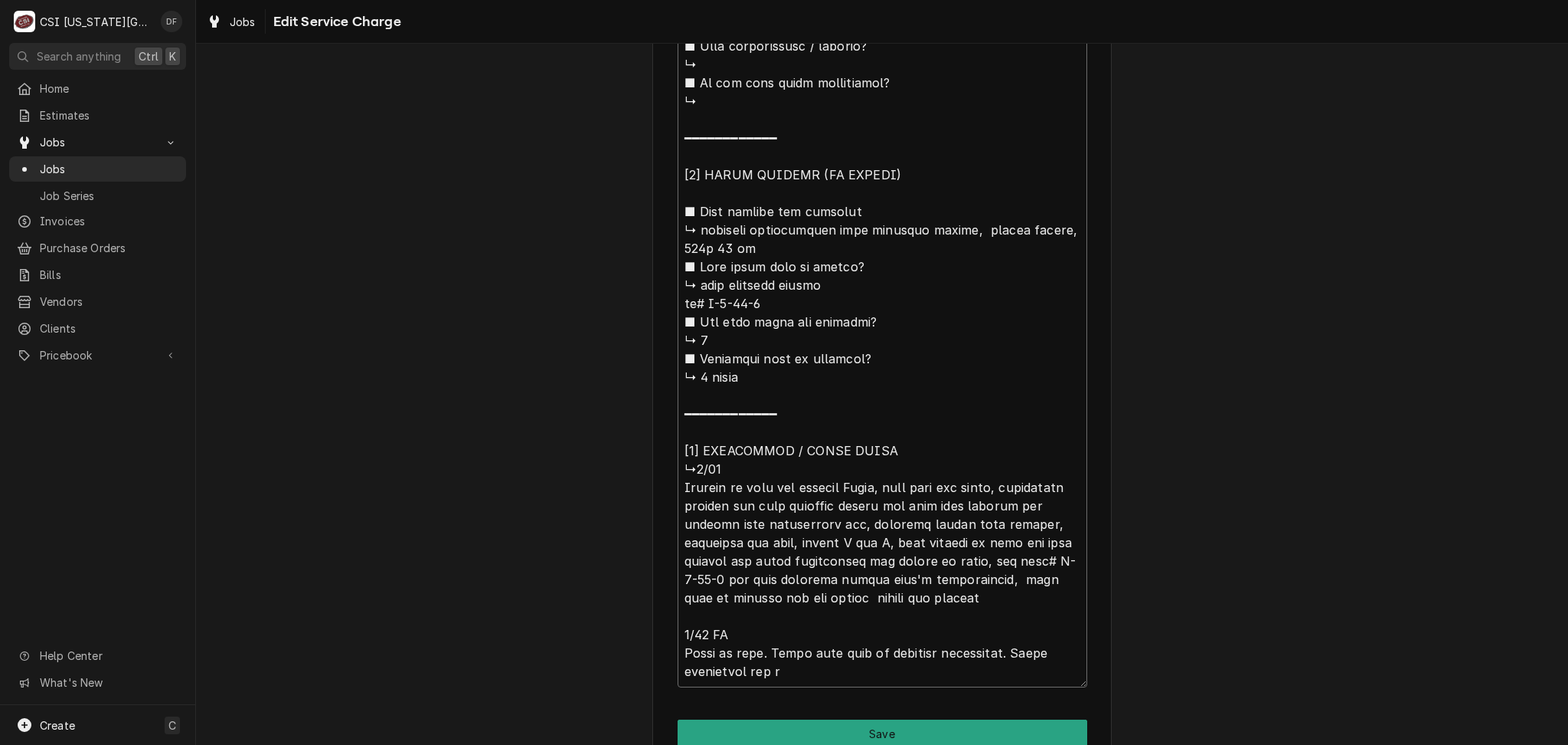
type textarea "⚠️ 𝗙𝗢𝗥𝗠 𝗜𝗡𝗦𝗧𝗥𝗨𝗖𝗧𝗜𝗢𝗡𝗦 ⚠️ ✪ 𝗖𝗼𝗺𝗽𝗹𝗲𝘁𝗲 𝗮𝗹𝗹 𝗿𝗲𝗹𝗲𝘃𝗮𝗻𝘁 𝘀𝗲𝗰𝘁𝗶𝗼𝗻𝘀 ✪ 𝗣𝗿𝗼𝘃𝗶𝗱𝗲 𝗱𝗲𝘁𝗮𝗶𝗹𝗲𝗱 𝗮𝗻𝘀…"
type textarea "x"
type textarea "⚠️ 𝗙𝗢𝗥𝗠 𝗜𝗡𝗦𝗧𝗥𝗨𝗖𝗧𝗜𝗢𝗡𝗦 ⚠️ ✪ 𝗖𝗼𝗺𝗽𝗹𝗲𝘁𝗲 𝗮𝗹𝗹 𝗿𝗲𝗹𝗲𝘃𝗮𝗻𝘁 𝘀𝗲𝗰𝘁𝗶𝗼𝗻𝘀 ✪ 𝗣𝗿𝗼𝘃𝗶𝗱𝗲 𝗱𝗲𝘁𝗮𝗶𝗹𝗲𝗱 𝗮𝗻𝘀…"
type textarea "x"
type textarea "⚠️ 𝗙𝗢𝗥𝗠 𝗜𝗡𝗦𝗧𝗥𝗨𝗖𝗧𝗜𝗢𝗡𝗦 ⚠️ ✪ 𝗖𝗼𝗺𝗽𝗹𝗲𝘁𝗲 𝗮𝗹𝗹 𝗿𝗲𝗹𝗲𝘃𝗮𝗻𝘁 𝘀𝗲𝗰𝘁𝗶𝗼𝗻𝘀 ✪ 𝗣𝗿𝗼𝘃𝗶𝗱𝗲 𝗱𝗲𝘁𝗮𝗶𝗹𝗲𝗱 𝗮𝗻𝘀…"
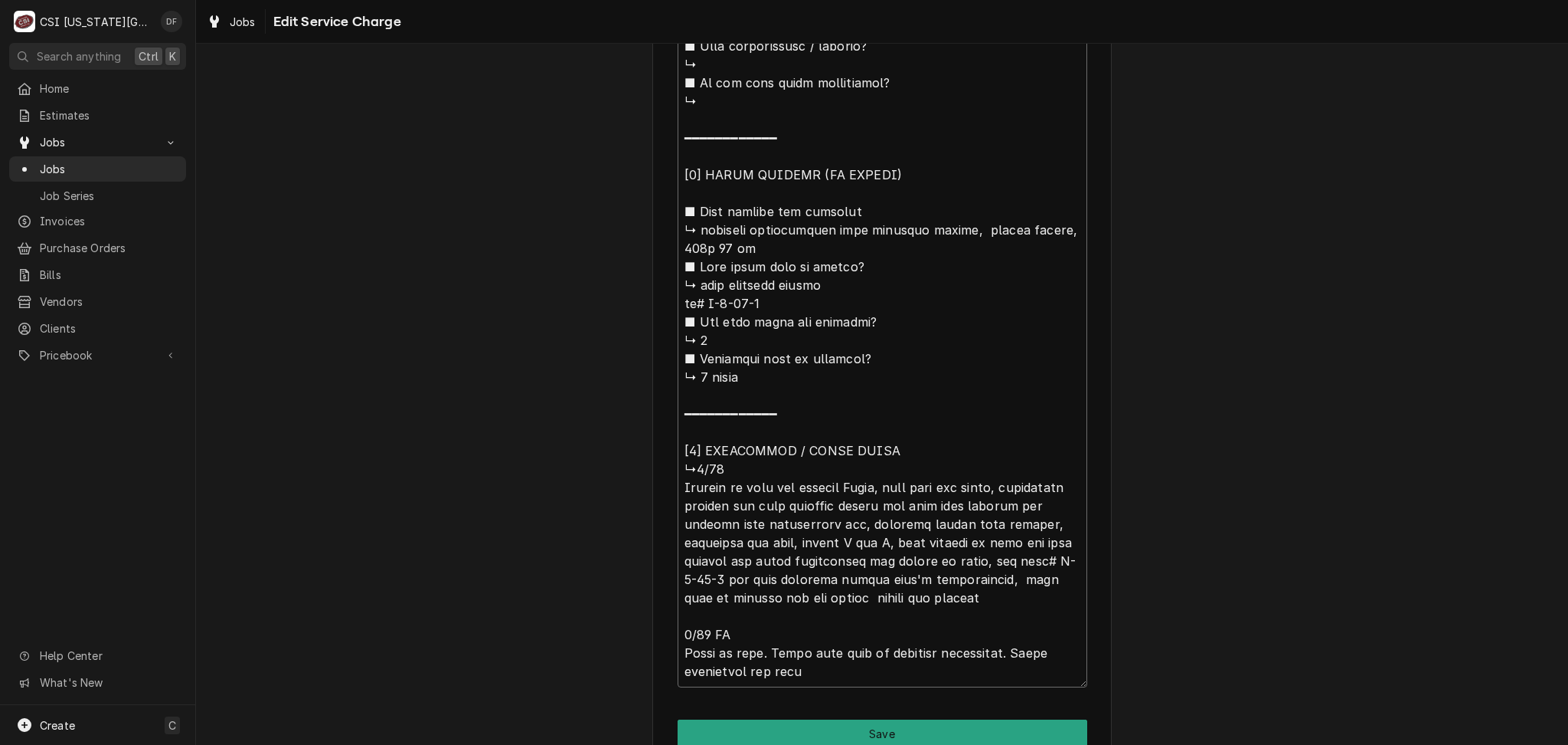
type textarea "x"
type textarea "⚠️ 𝗙𝗢𝗥𝗠 𝗜𝗡𝗦𝗧𝗥𝗨𝗖𝗧𝗜𝗢𝗡𝗦 ⚠️ ✪ 𝗖𝗼𝗺𝗽𝗹𝗲𝘁𝗲 𝗮𝗹𝗹 𝗿𝗲𝗹𝗲𝘃𝗮𝗻𝘁 𝘀𝗲𝗰𝘁𝗶𝗼𝗻𝘀 ✪ 𝗣𝗿𝗼𝘃𝗶𝗱𝗲 𝗱𝗲𝘁𝗮𝗶𝗹𝗲𝗱 𝗮𝗻𝘀…"
type textarea "x"
type textarea "⚠️ 𝗙𝗢𝗥𝗠 𝗜𝗡𝗦𝗧𝗥𝗨𝗖𝗧𝗜𝗢𝗡𝗦 ⚠️ ✪ 𝗖𝗼𝗺𝗽𝗹𝗲𝘁𝗲 𝗮𝗹𝗹 𝗿𝗲𝗹𝗲𝘃𝗮𝗻𝘁 𝘀𝗲𝗰𝘁𝗶𝗼𝗻𝘀 ✪ 𝗣𝗿𝗼𝘃𝗶𝗱𝗲 𝗱𝗲𝘁𝗮𝗶𝗹𝗲𝗱 𝗮𝗻𝘀…"
type textarea "x"
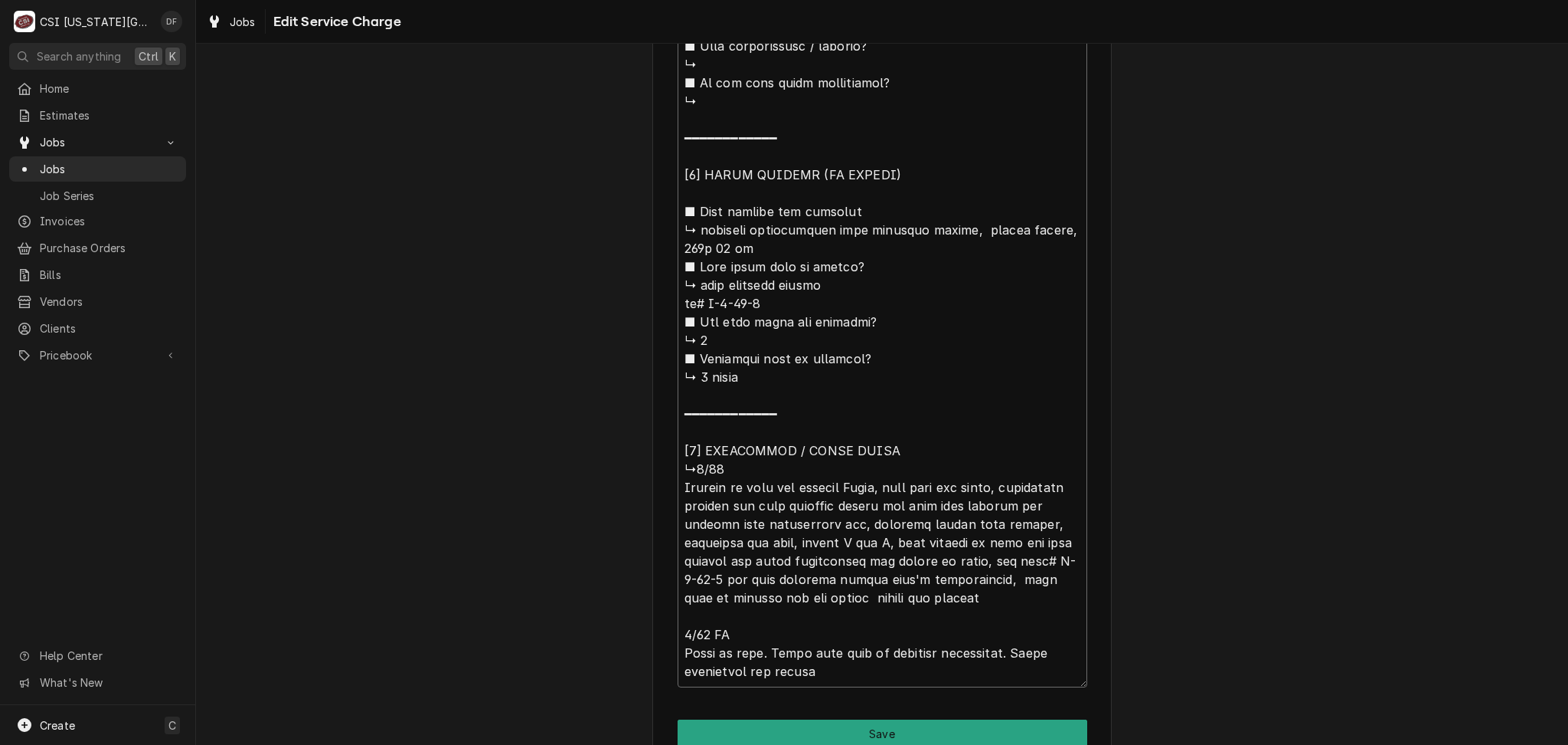
type textarea "⚠️ 𝗙𝗢𝗥𝗠 𝗜𝗡𝗦𝗧𝗥𝗨𝗖𝗧𝗜𝗢𝗡𝗦 ⚠️ ✪ 𝗖𝗼𝗺𝗽𝗹𝗲𝘁𝗲 𝗮𝗹𝗹 𝗿𝗲𝗹𝗲𝘃𝗮𝗻𝘁 𝘀𝗲𝗰𝘁𝗶𝗼𝗻𝘀 ✪ 𝗣𝗿𝗼𝘃𝗶𝗱𝗲 𝗱𝗲𝘁𝗮𝗶𝗹𝗲𝗱 𝗮𝗻𝘀…"
type textarea "x"
type textarea "⚠️ 𝗙𝗢𝗥𝗠 𝗜𝗡𝗦𝗧𝗥𝗨𝗖𝗧𝗜𝗢𝗡𝗦 ⚠️ ✪ 𝗖𝗼𝗺𝗽𝗹𝗲𝘁𝗲 𝗮𝗹𝗹 𝗿𝗲𝗹𝗲𝘃𝗮𝗻𝘁 𝘀𝗲𝗰𝘁𝗶𝗼𝗻𝘀 ✪ 𝗣𝗿𝗼𝘃𝗶𝗱𝗲 𝗱𝗲𝘁𝗮𝗶𝗹𝗲𝗱 𝗮𝗻𝘀…"
type textarea "x"
type textarea "⚠️ 𝗙𝗢𝗥𝗠 𝗜𝗡𝗦𝗧𝗥𝗨𝗖𝗧𝗜𝗢𝗡𝗦 ⚠️ ✪ 𝗖𝗼𝗺𝗽𝗹𝗲𝘁𝗲 𝗮𝗹𝗹 𝗿𝗲𝗹𝗲𝘃𝗮𝗻𝘁 𝘀𝗲𝗰𝘁𝗶𝗼𝗻𝘀 ✪ 𝗣𝗿𝗼𝘃𝗶𝗱𝗲 𝗱𝗲𝘁𝗮𝗶𝗹𝗲𝗱 𝗮𝗻𝘀…"
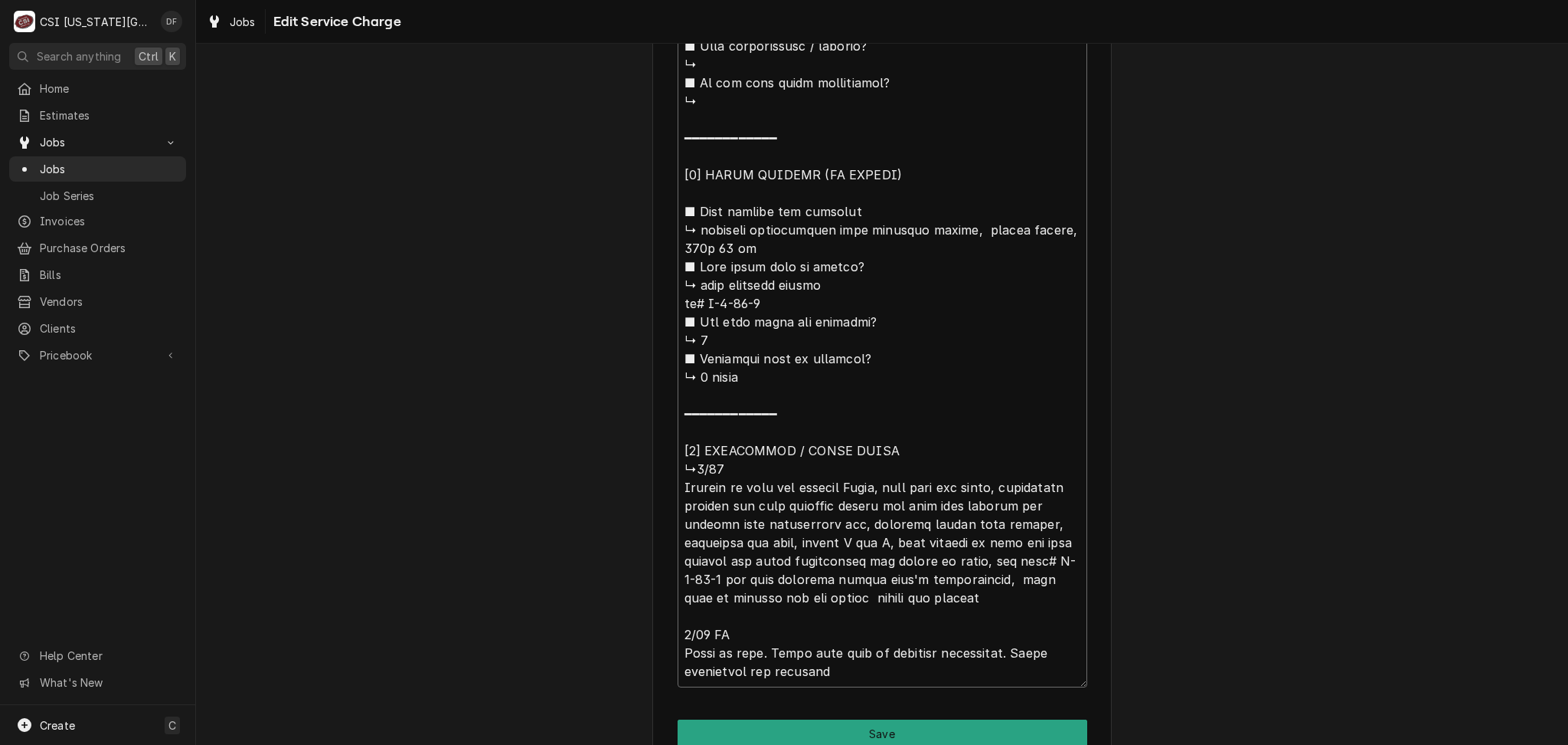
type textarea "x"
type textarea "⚠️ 𝗙𝗢𝗥𝗠 𝗜𝗡𝗦𝗧𝗥𝗨𝗖𝗧𝗜𝗢𝗡𝗦 ⚠️ ✪ 𝗖𝗼𝗺𝗽𝗹𝗲𝘁𝗲 𝗮𝗹𝗹 𝗿𝗲𝗹𝗲𝘃𝗮𝗻𝘁 𝘀𝗲𝗰𝘁𝗶𝗼𝗻𝘀 ✪ 𝗣𝗿𝗼𝘃𝗶𝗱𝗲 𝗱𝗲𝘁𝗮𝗶𝗹𝗲𝗱 𝗮𝗻𝘀…"
type textarea "x"
type textarea "⚠️ 𝗙𝗢𝗥𝗠 𝗜𝗡𝗦𝗧𝗥𝗨𝗖𝗧𝗜𝗢𝗡𝗦 ⚠️ ✪ 𝗖𝗼𝗺𝗽𝗹𝗲𝘁𝗲 𝗮𝗹𝗹 𝗿𝗲𝗹𝗲𝘃𝗮𝗻𝘁 𝘀𝗲𝗰𝘁𝗶𝗼𝗻𝘀 ✪ 𝗣𝗿𝗼𝘃𝗶𝗱𝗲 𝗱𝗲𝘁𝗮𝗶𝗹𝗲𝗱 𝗮𝗻𝘀…"
type textarea "x"
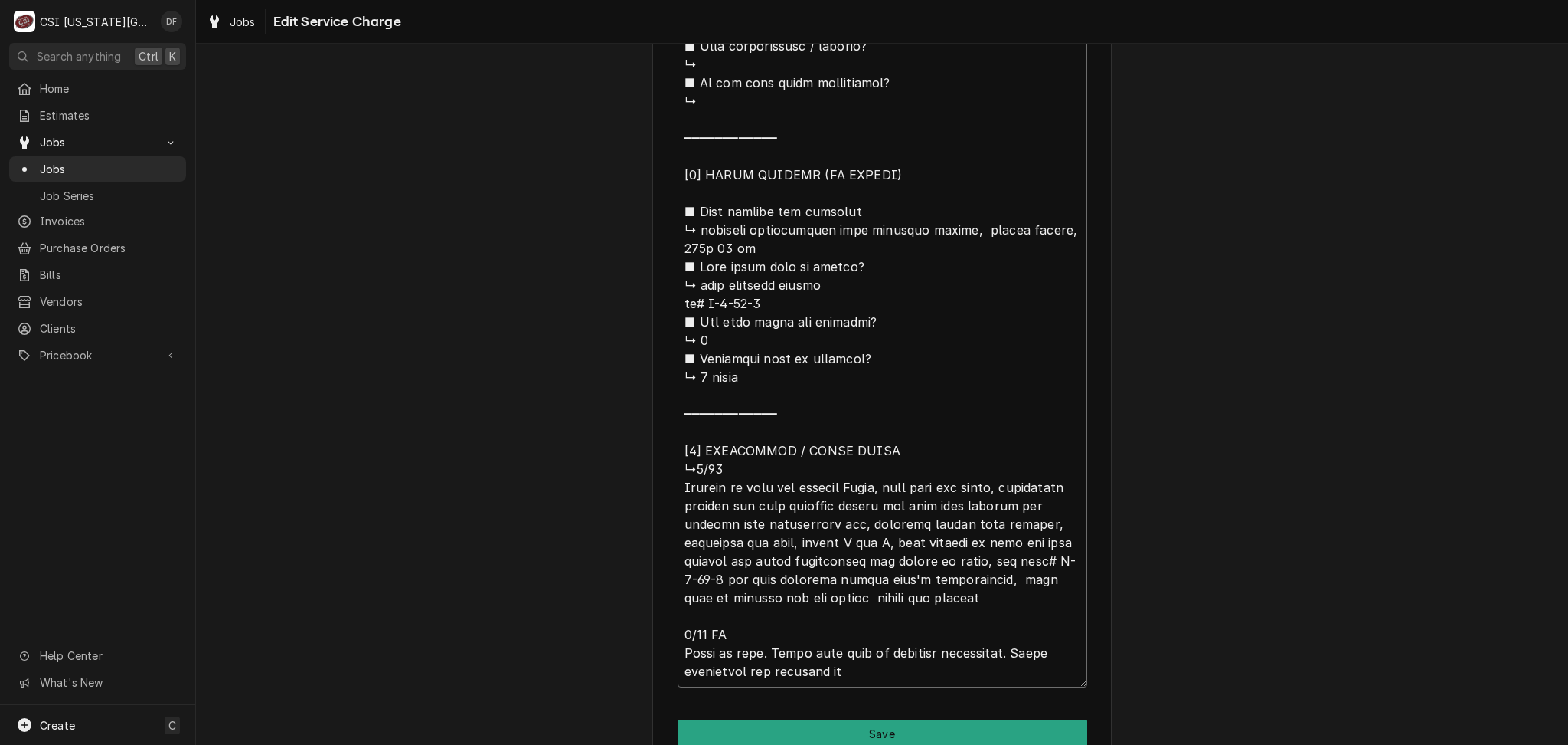
type textarea "⚠️ 𝗙𝗢𝗥𝗠 𝗜𝗡𝗦𝗧𝗥𝗨𝗖𝗧𝗜𝗢𝗡𝗦 ⚠️ ✪ 𝗖𝗼𝗺𝗽𝗹𝗲𝘁𝗲 𝗮𝗹𝗹 𝗿𝗲𝗹𝗲𝘃𝗮𝗻𝘁 𝘀𝗲𝗰𝘁𝗶𝗼𝗻𝘀 ✪ 𝗣𝗿𝗼𝘃𝗶𝗱𝗲 𝗱𝗲𝘁𝗮𝗶𝗹𝗲𝗱 𝗮𝗻𝘀…"
type textarea "x"
type textarea "⚠️ 𝗙𝗢𝗥𝗠 𝗜𝗡𝗦𝗧𝗥𝗨𝗖𝗧𝗜𝗢𝗡𝗦 ⚠️ ✪ 𝗖𝗼𝗺𝗽𝗹𝗲𝘁𝗲 𝗮𝗹𝗹 𝗿𝗲𝗹𝗲𝘃𝗮𝗻𝘁 𝘀𝗲𝗰𝘁𝗶𝗼𝗻𝘀 ✪ 𝗣𝗿𝗼𝘃𝗶𝗱𝗲 𝗱𝗲𝘁𝗮𝗶𝗹𝗲𝗱 𝗮𝗻𝘀…"
type textarea "x"
type textarea "⚠️ 𝗙𝗢𝗥𝗠 𝗜𝗡𝗦𝗧𝗥𝗨𝗖𝗧𝗜𝗢𝗡𝗦 ⚠️ ✪ 𝗖𝗼𝗺𝗽𝗹𝗲𝘁𝗲 𝗮𝗹𝗹 𝗿𝗲𝗹𝗲𝘃𝗮𝗻𝘁 𝘀𝗲𝗰𝘁𝗶𝗼𝗻𝘀 ✪ 𝗣𝗿𝗼𝘃𝗶𝗱𝗲 𝗱𝗲𝘁𝗮𝗶𝗹𝗲𝗱 𝗮𝗻𝘀…"
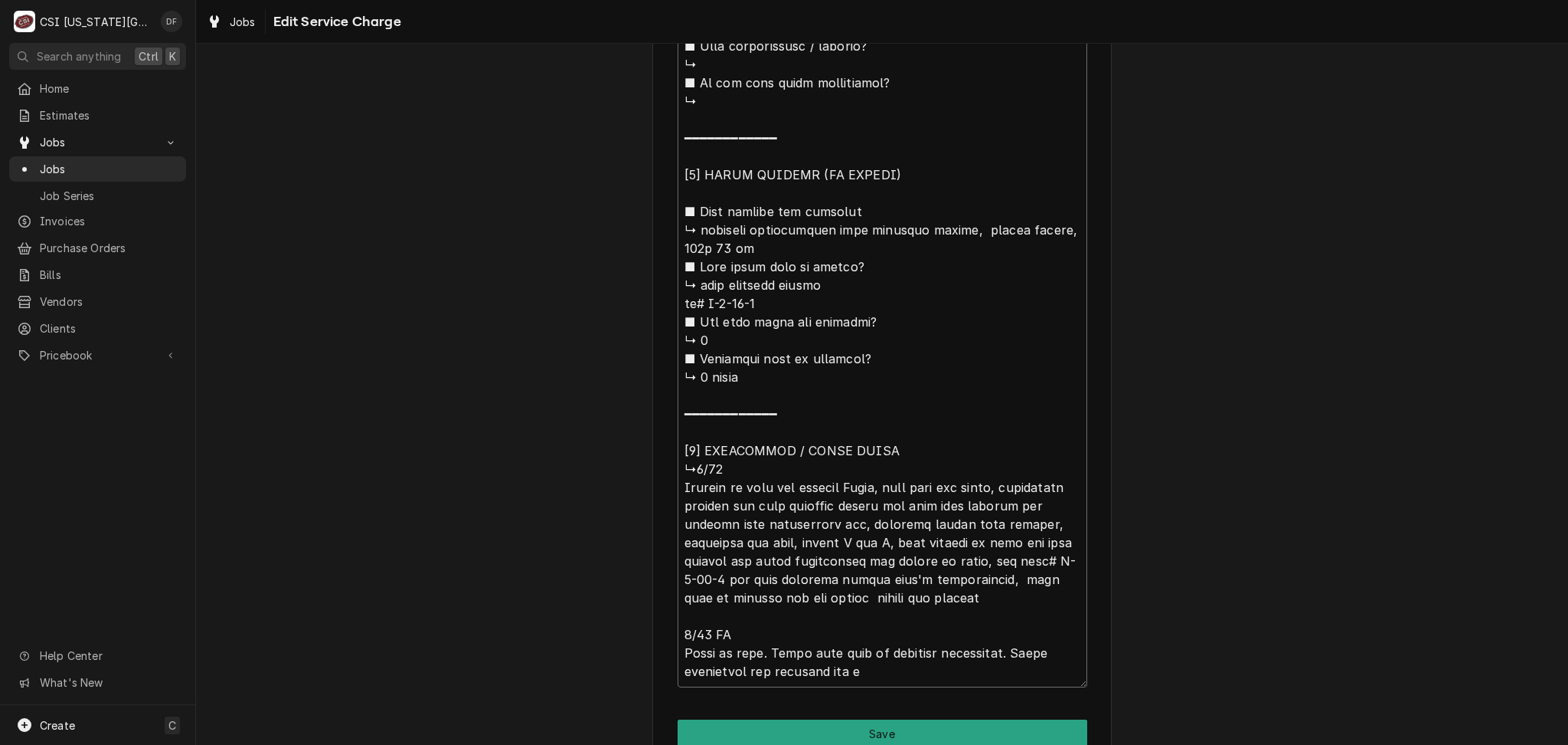
type textarea "x"
type textarea "⚠️ 𝗙𝗢𝗥𝗠 𝗜𝗡𝗦𝗧𝗥𝗨𝗖𝗧𝗜𝗢𝗡𝗦 ⚠️ ✪ 𝗖𝗼𝗺𝗽𝗹𝗲𝘁𝗲 𝗮𝗹𝗹 𝗿𝗲𝗹𝗲𝘃𝗮𝗻𝘁 𝘀𝗲𝗰𝘁𝗶𝗼𝗻𝘀 ✪ 𝗣𝗿𝗼𝘃𝗶𝗱𝗲 𝗱𝗲𝘁𝗮𝗶𝗹𝗲𝗱 𝗮𝗻𝘀…"
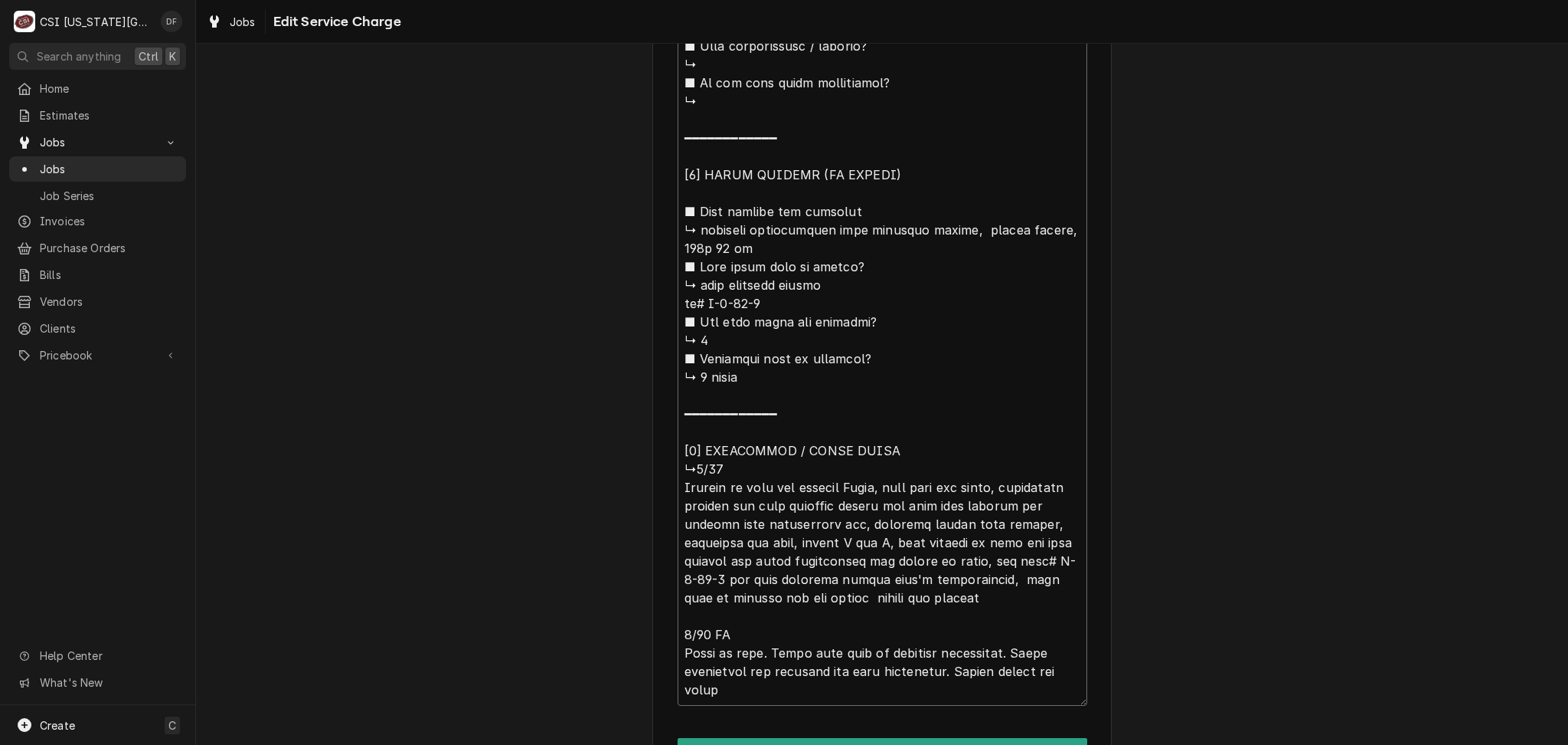
scroll to position [1637, 0]
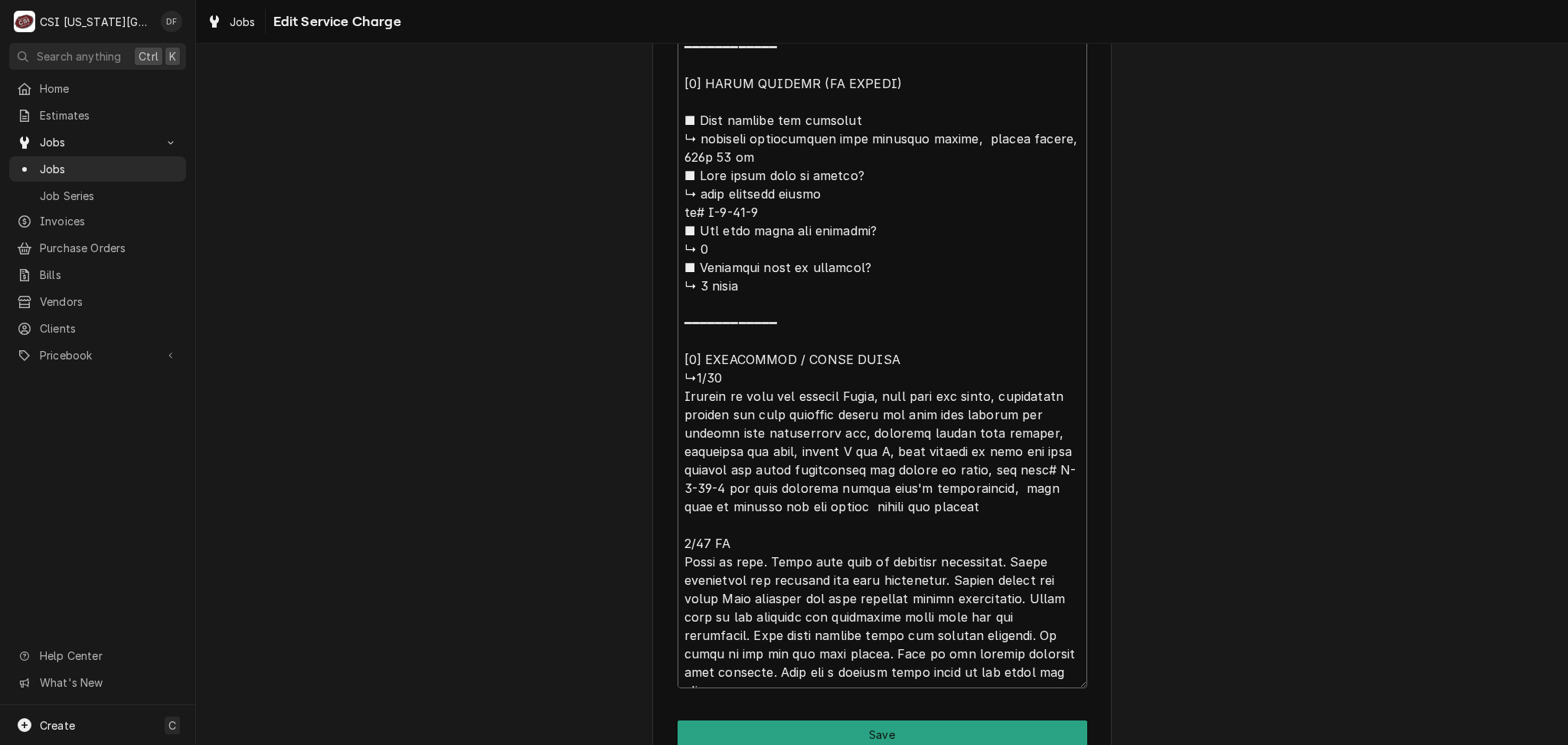
drag, startPoint x: 848, startPoint y: 669, endPoint x: 768, endPoint y: 670, distance: 80.0
click at [823, 734] on button "Save" at bounding box center [882, 734] width 410 height 29
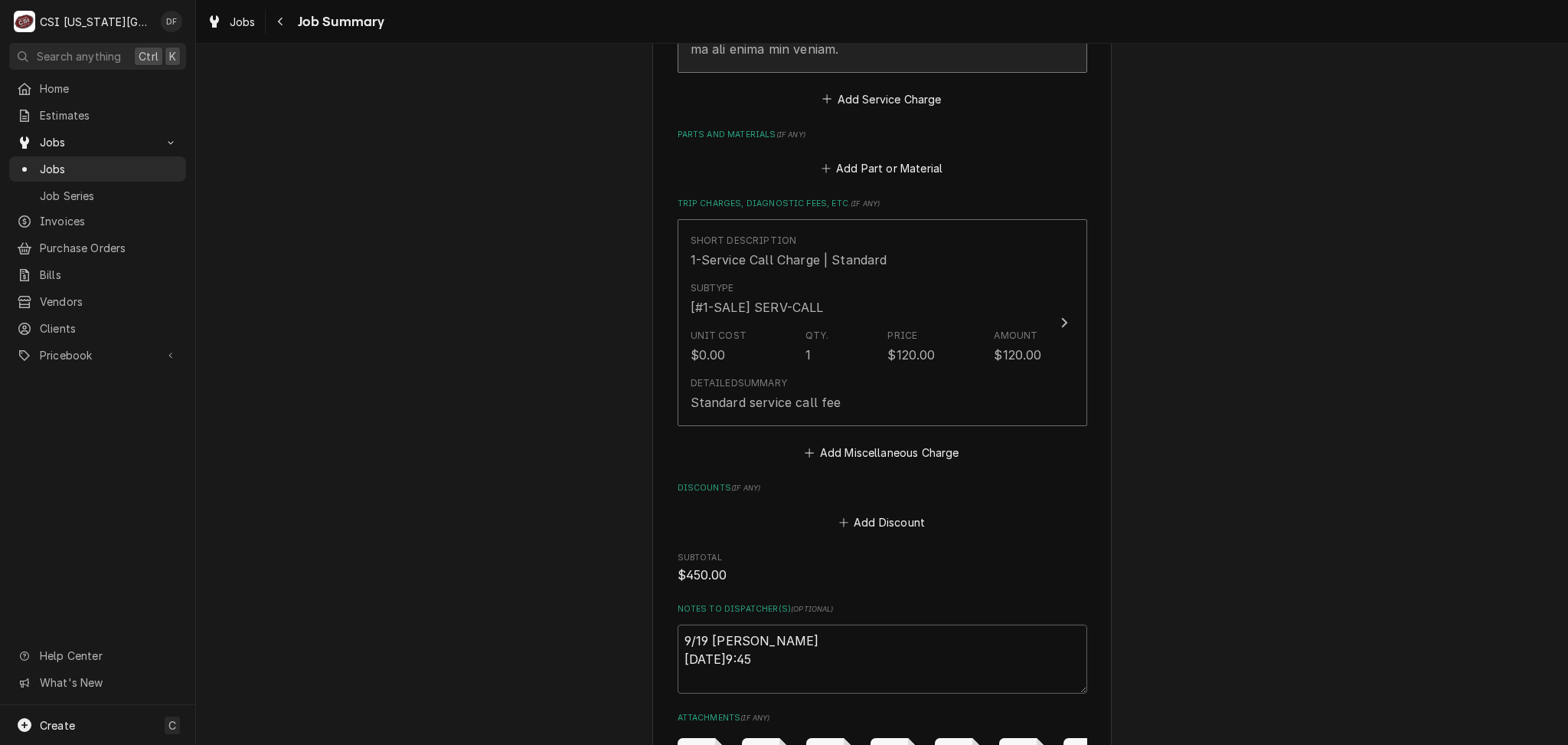
scroll to position [2897, 0]
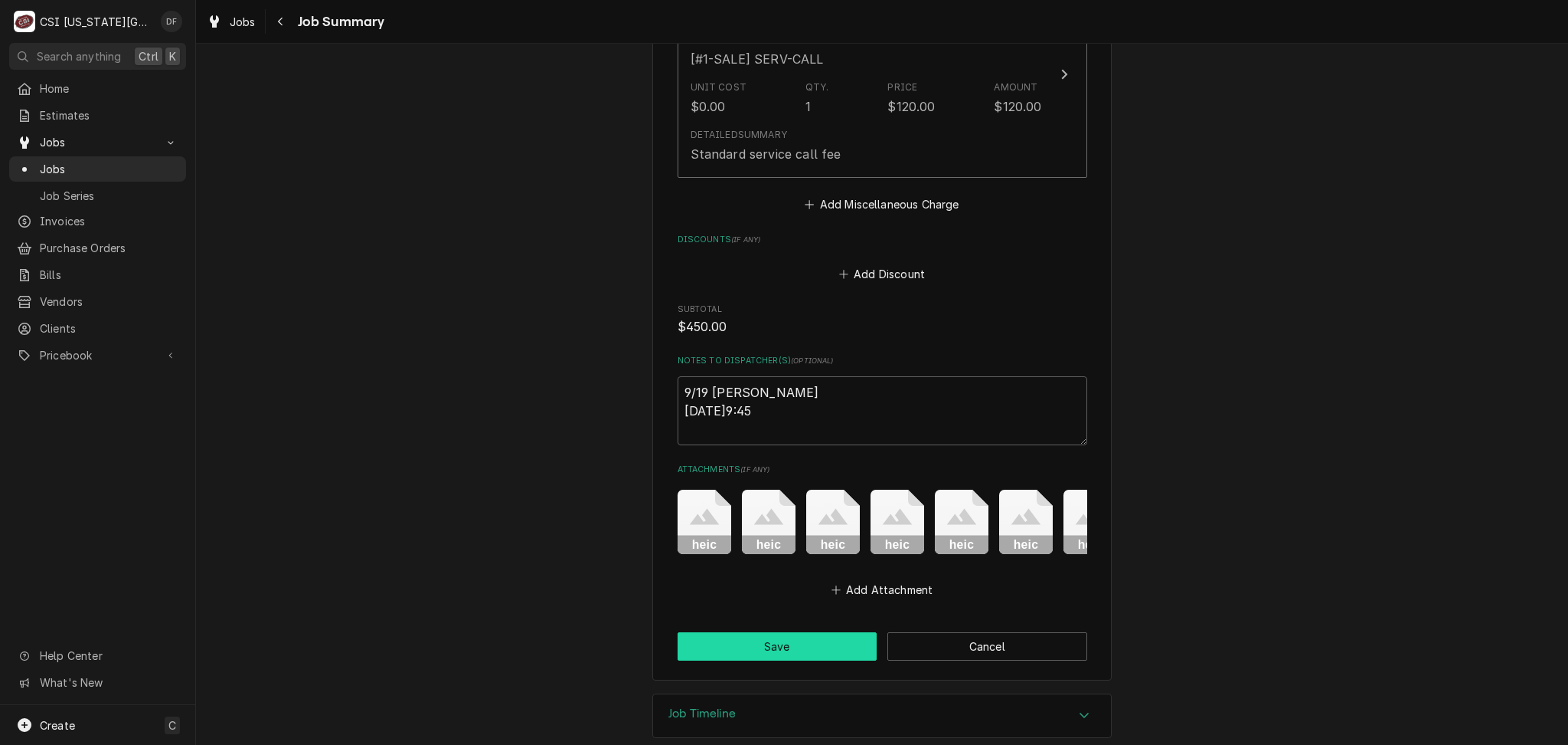
click at [805, 632] on button "Save" at bounding box center [777, 646] width 200 height 29
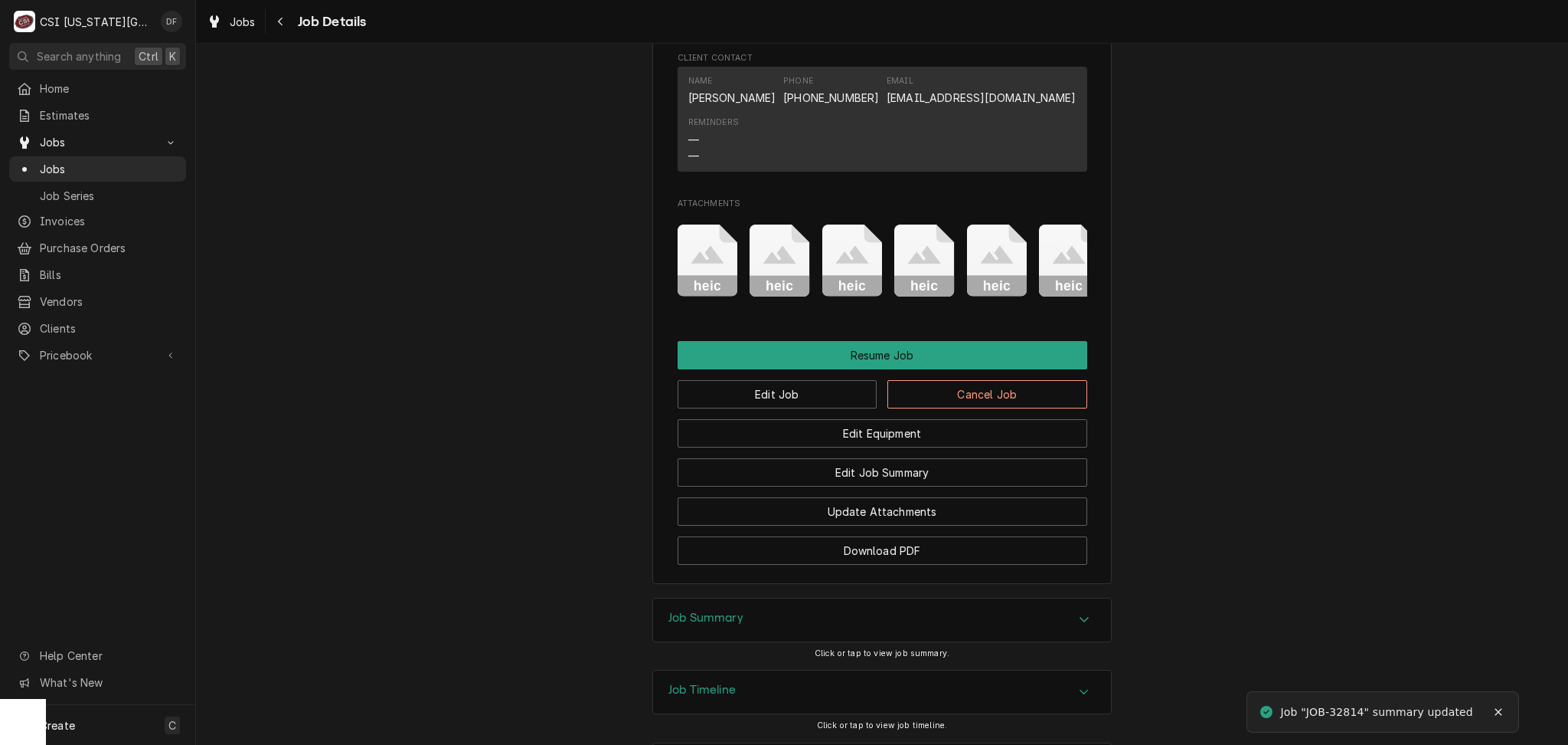
scroll to position [2406, 0]
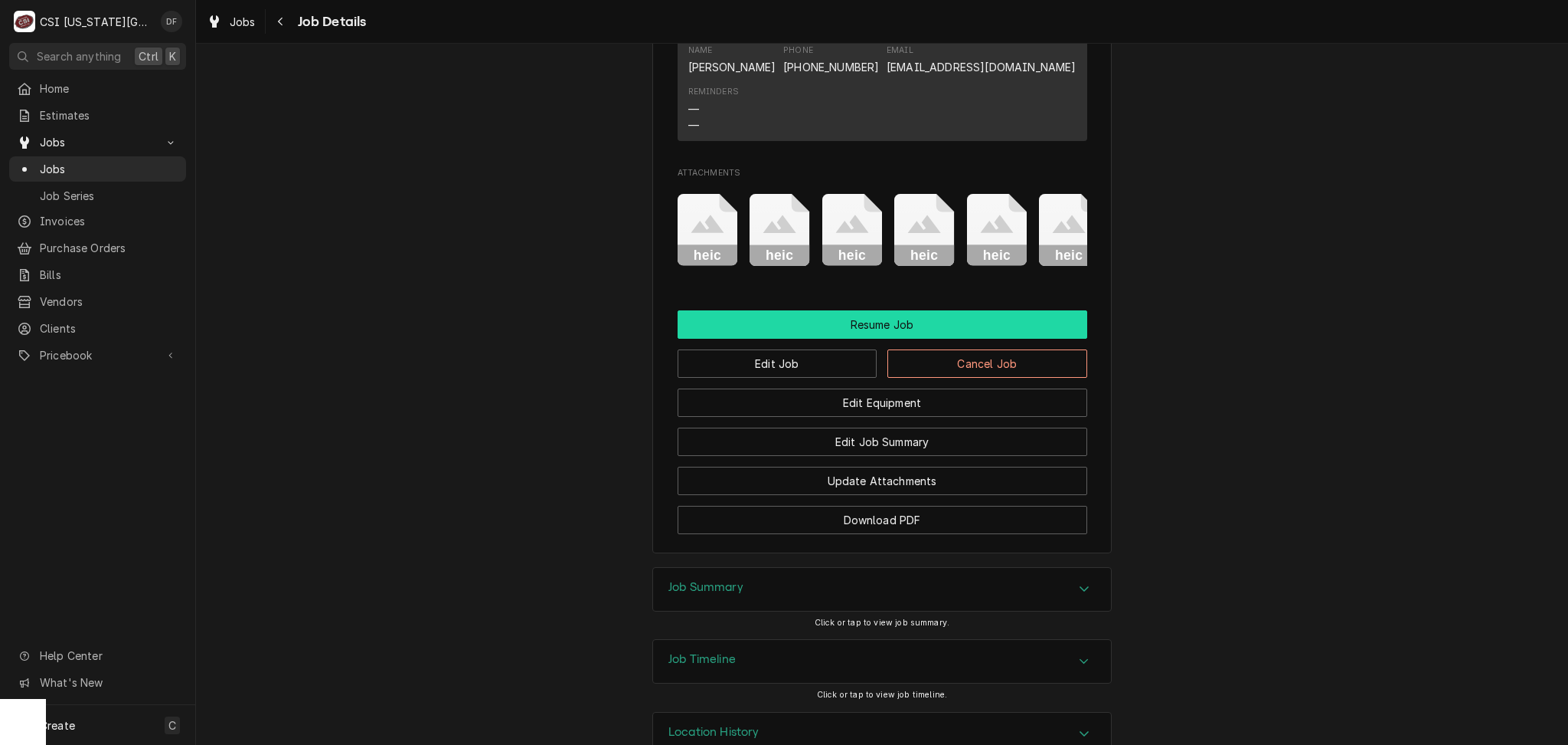
click at [931, 310] on button "Resume Job" at bounding box center [882, 324] width 410 height 29
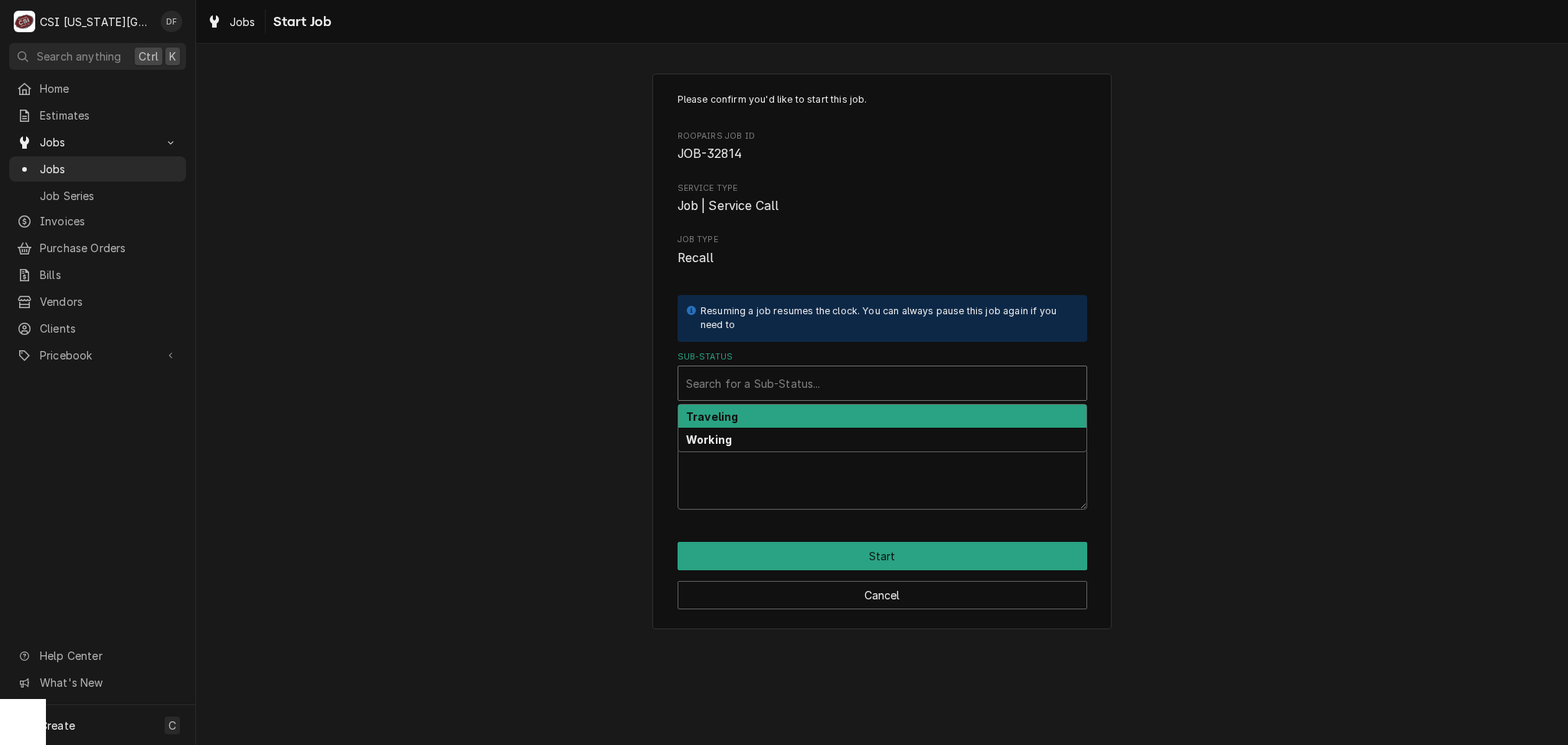
click at [828, 372] on div "Sub-Status" at bounding box center [882, 383] width 393 height 28
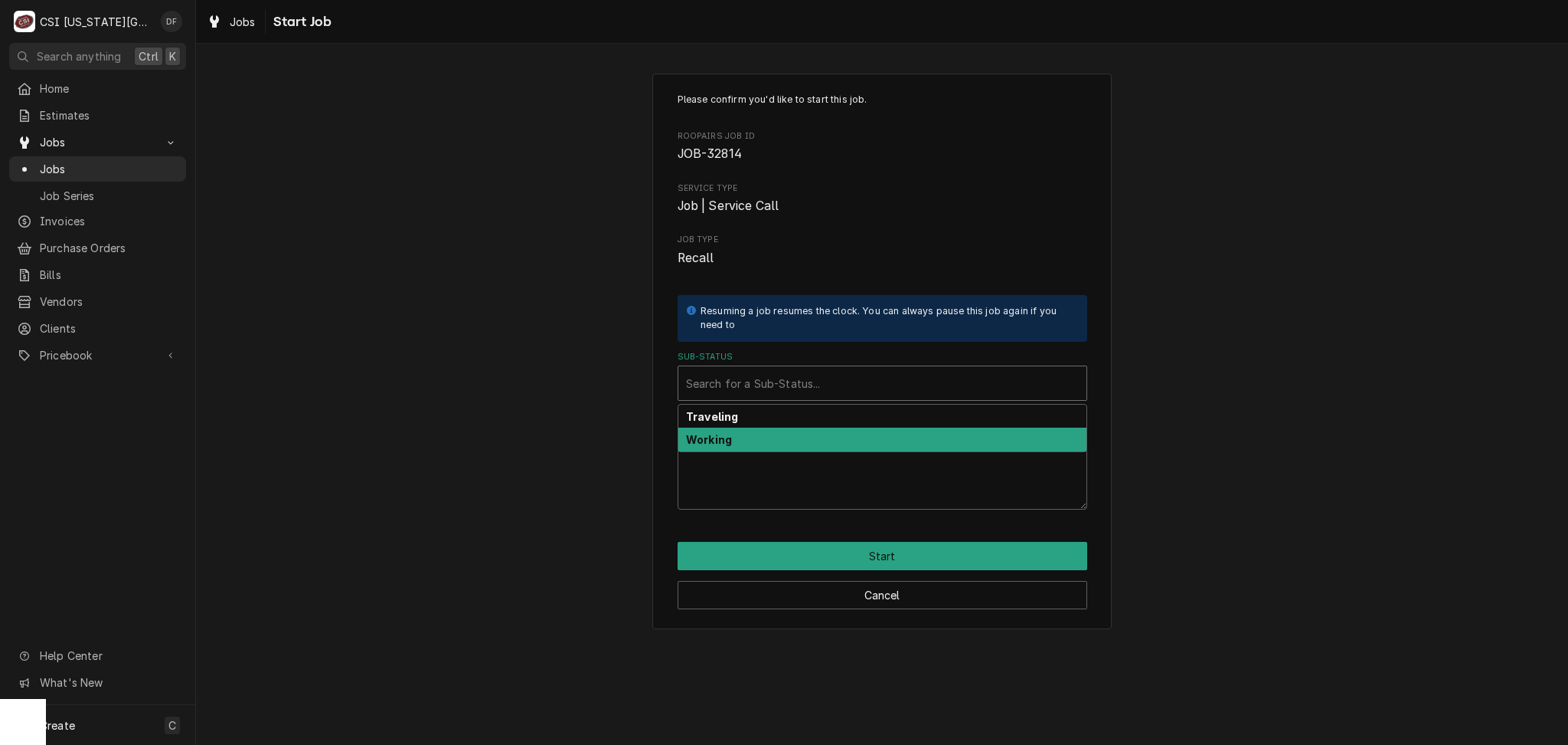
click at [827, 442] on div "Working" at bounding box center [882, 439] width 408 height 24
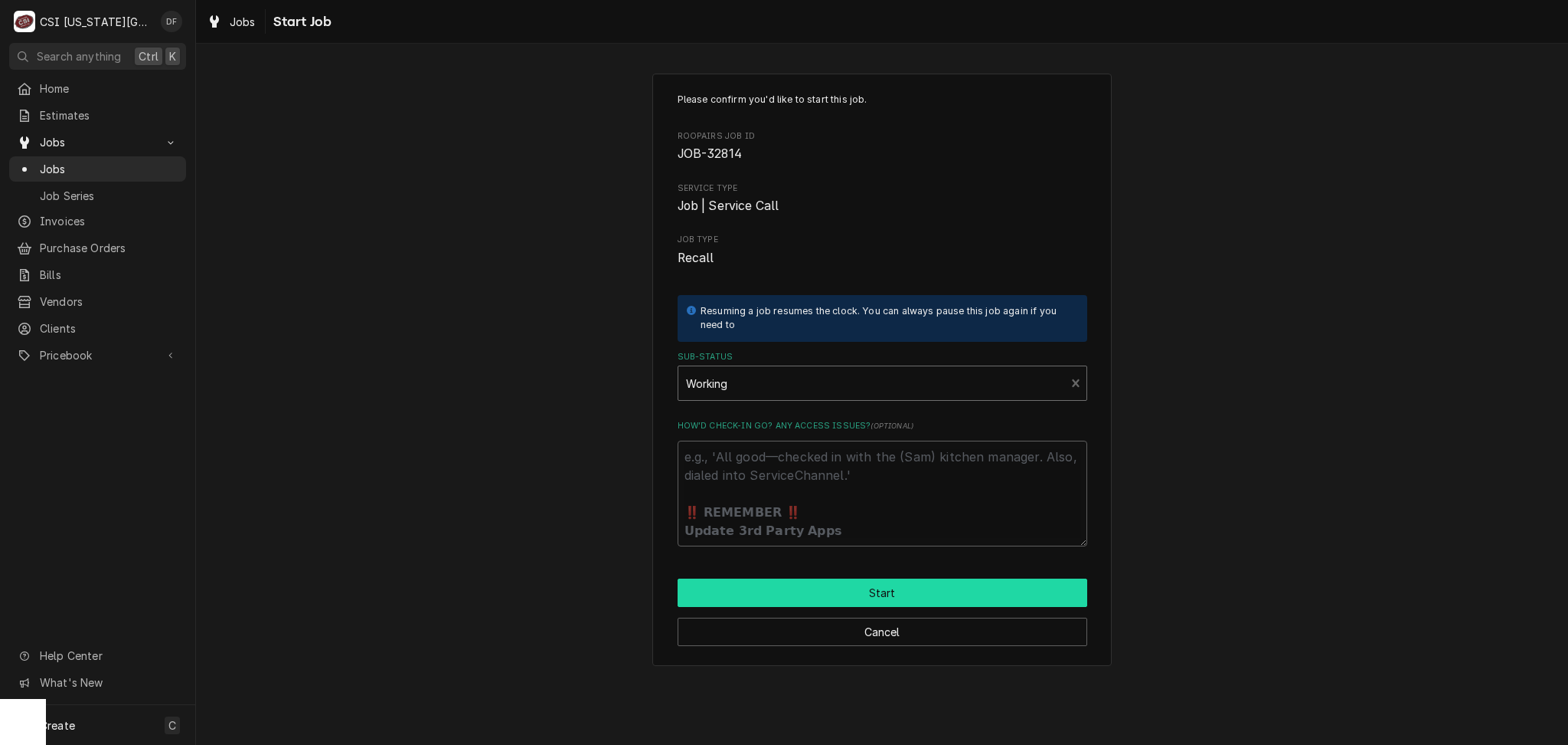
click at [858, 599] on button "Start" at bounding box center [882, 592] width 410 height 29
type textarea "x"
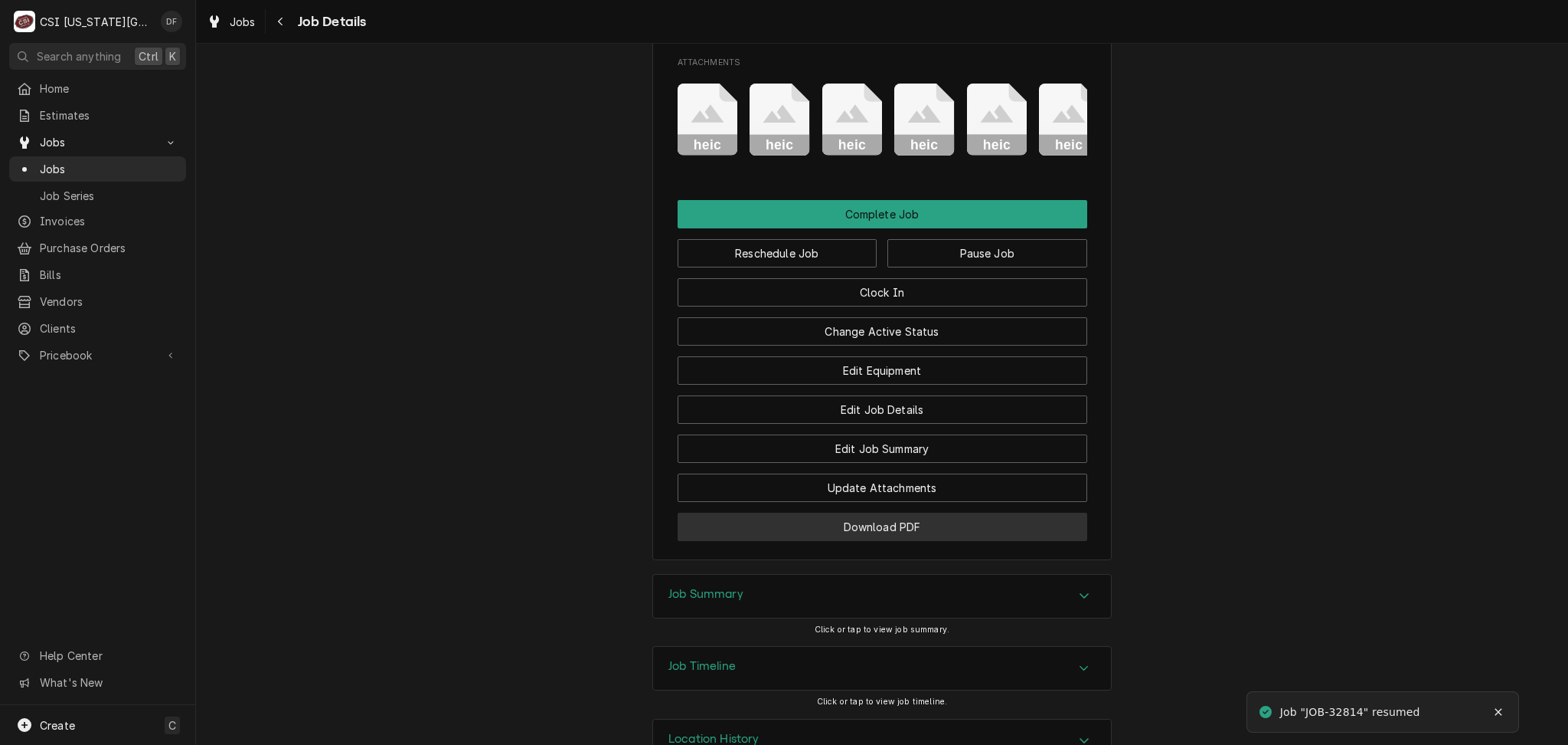
scroll to position [2523, 0]
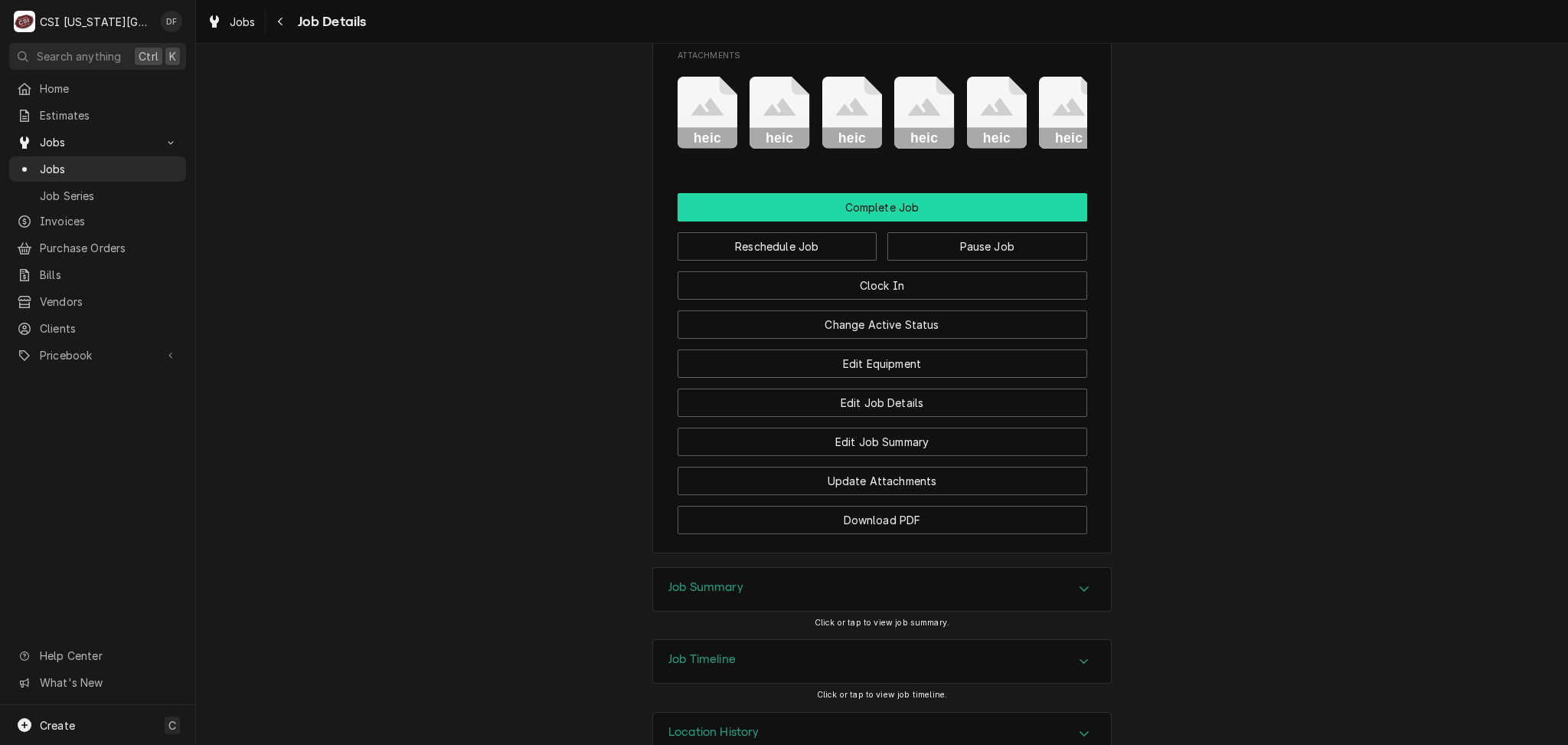
click at [948, 193] on button "Complete Job" at bounding box center [882, 207] width 410 height 29
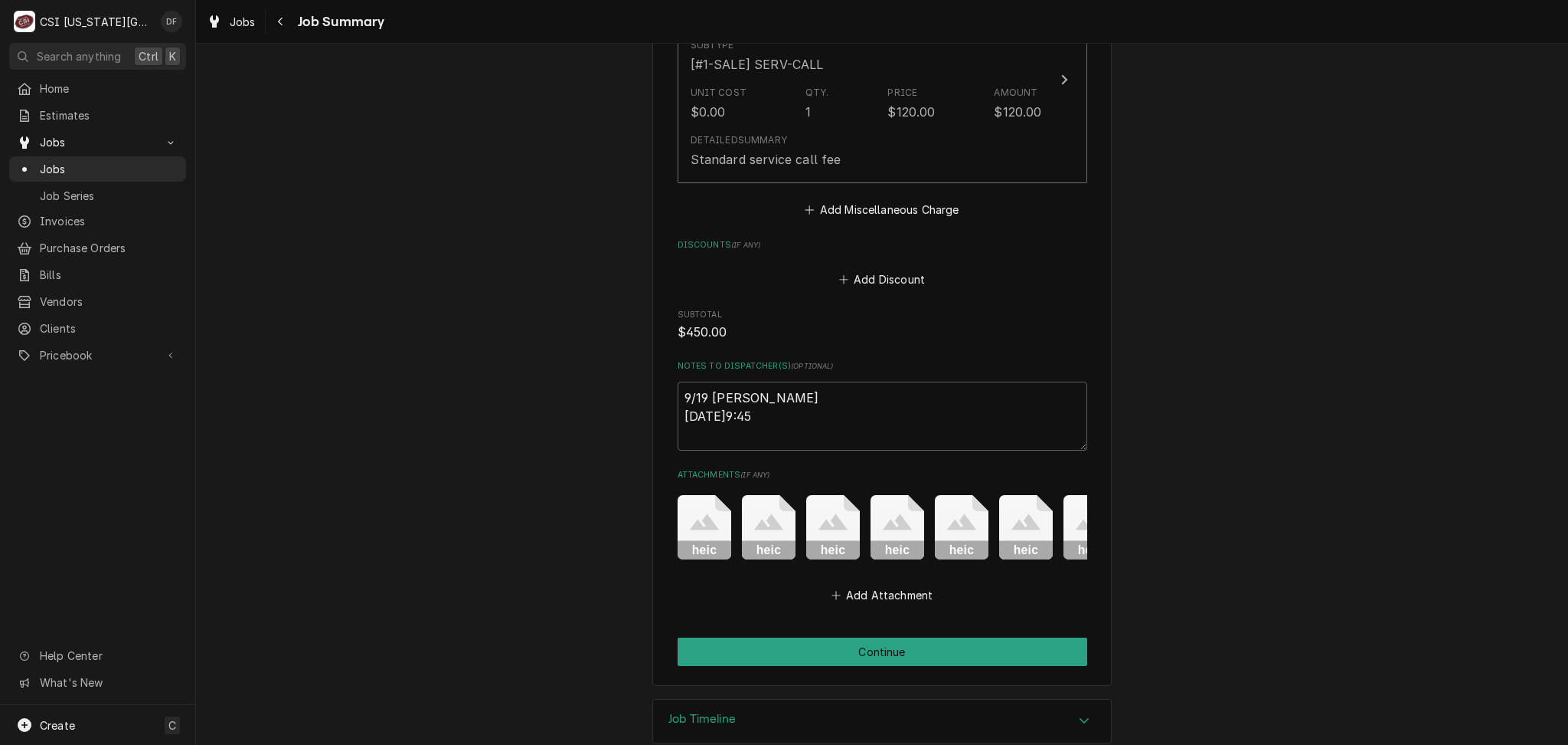
scroll to position [2897, 0]
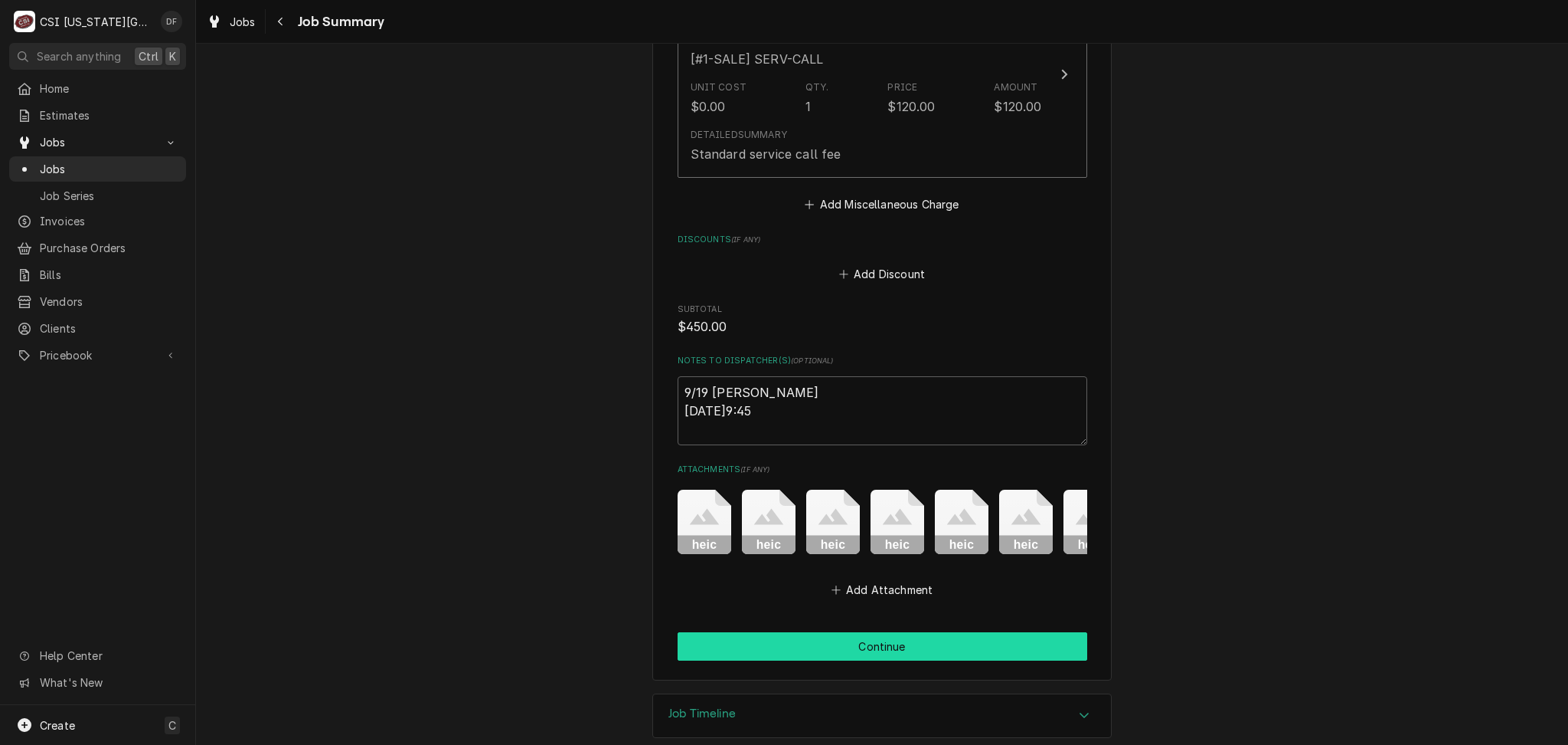
click at [874, 632] on button "Continue" at bounding box center [882, 646] width 410 height 29
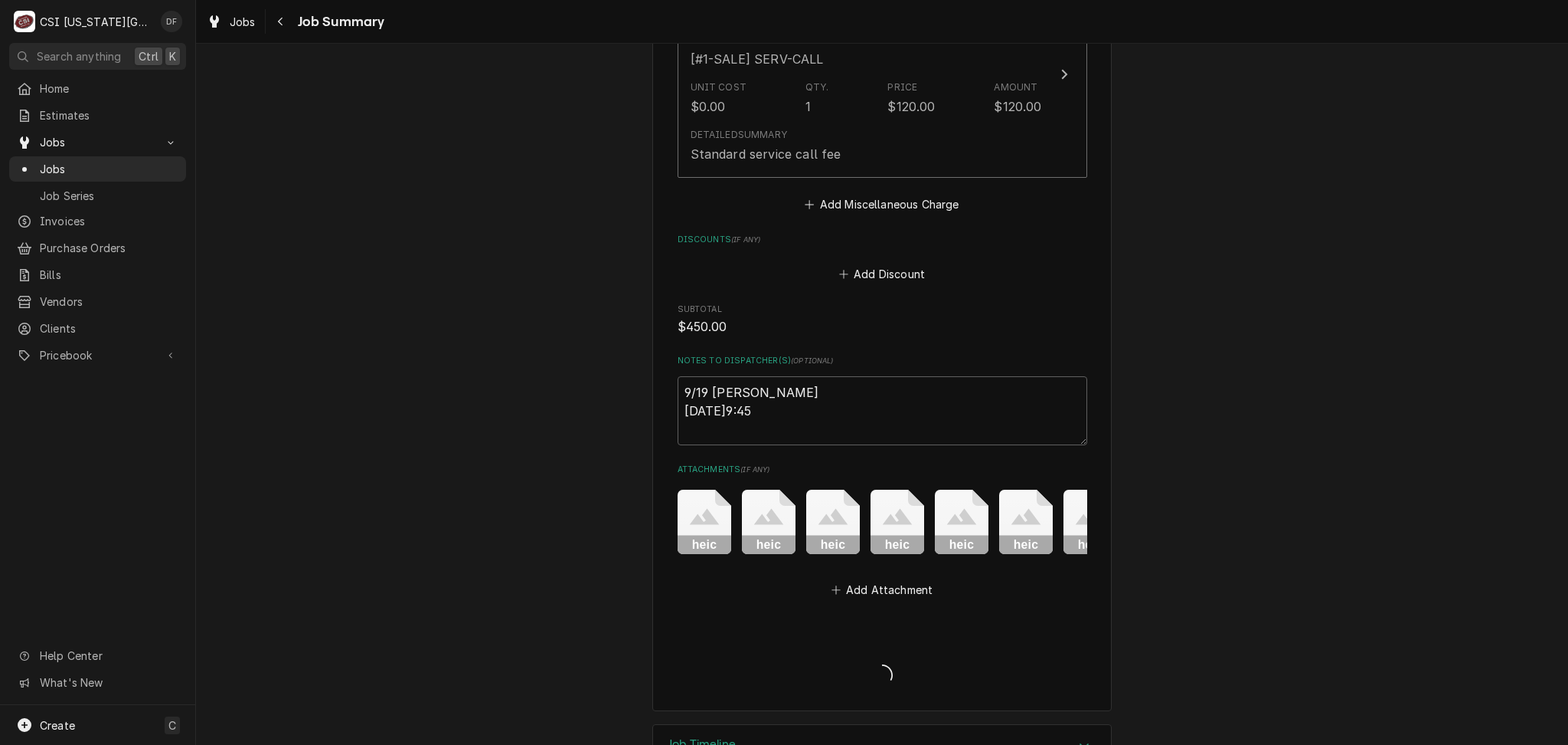
type textarea "x"
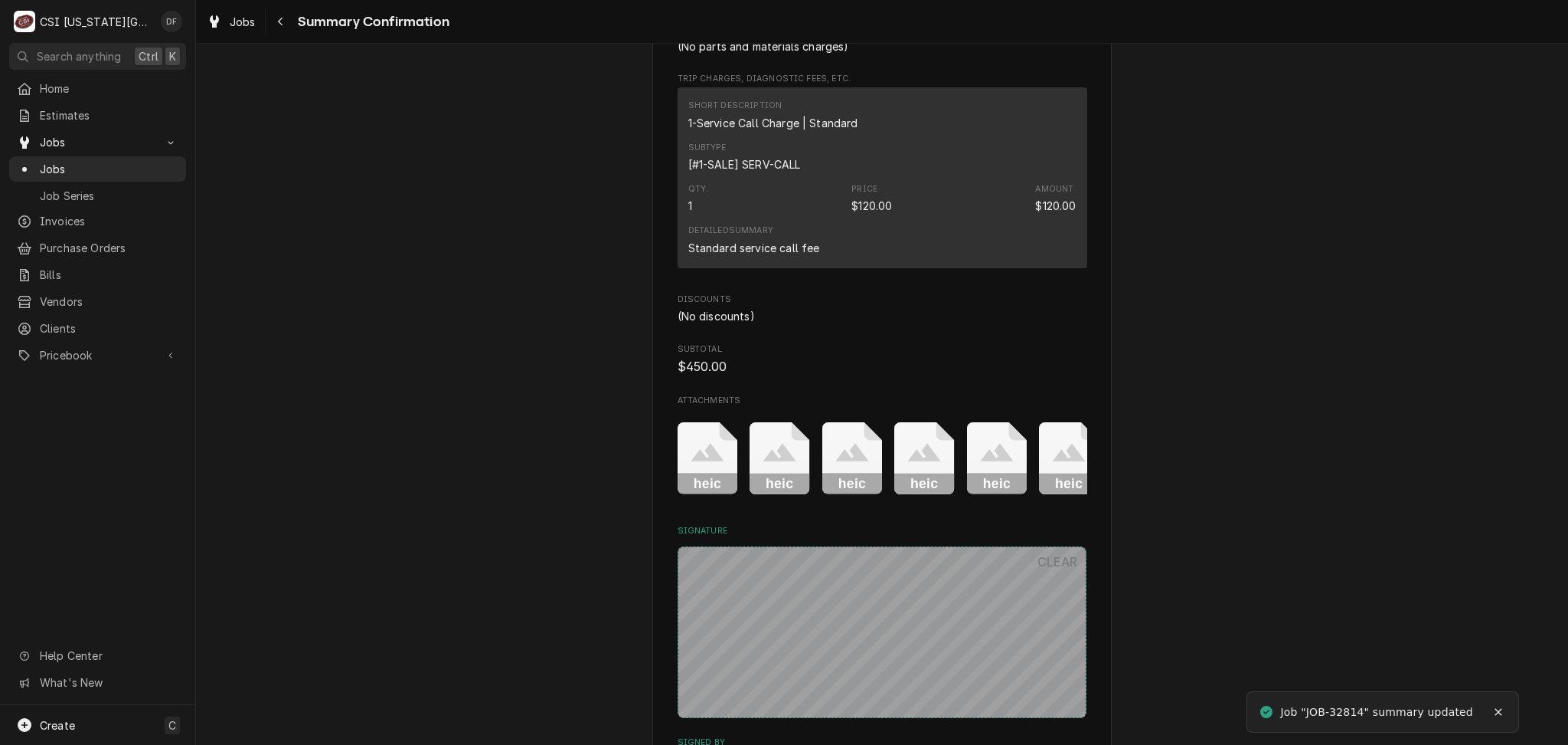
scroll to position [2621, 0]
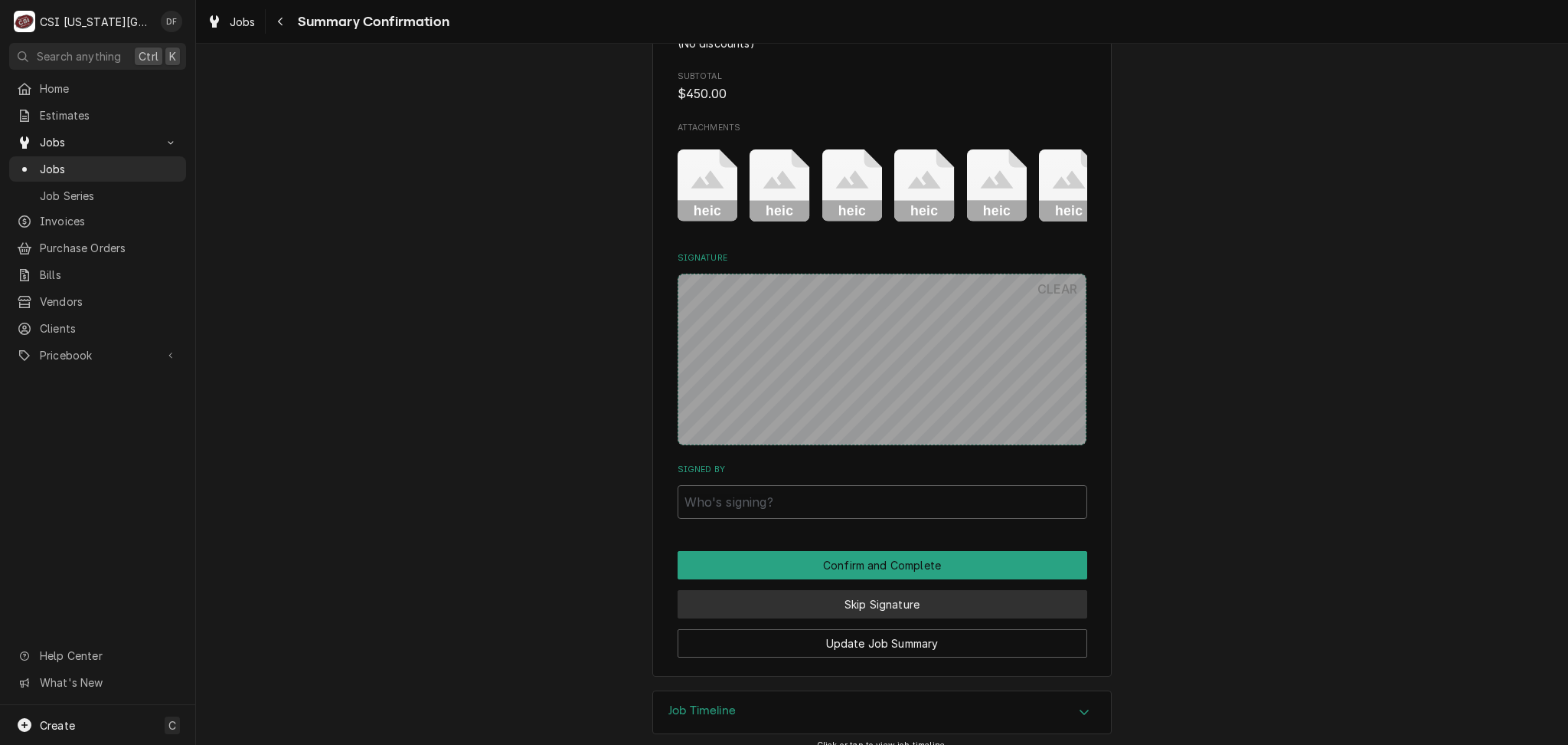
click at [878, 590] on button "Skip Signature" at bounding box center [882, 604] width 410 height 29
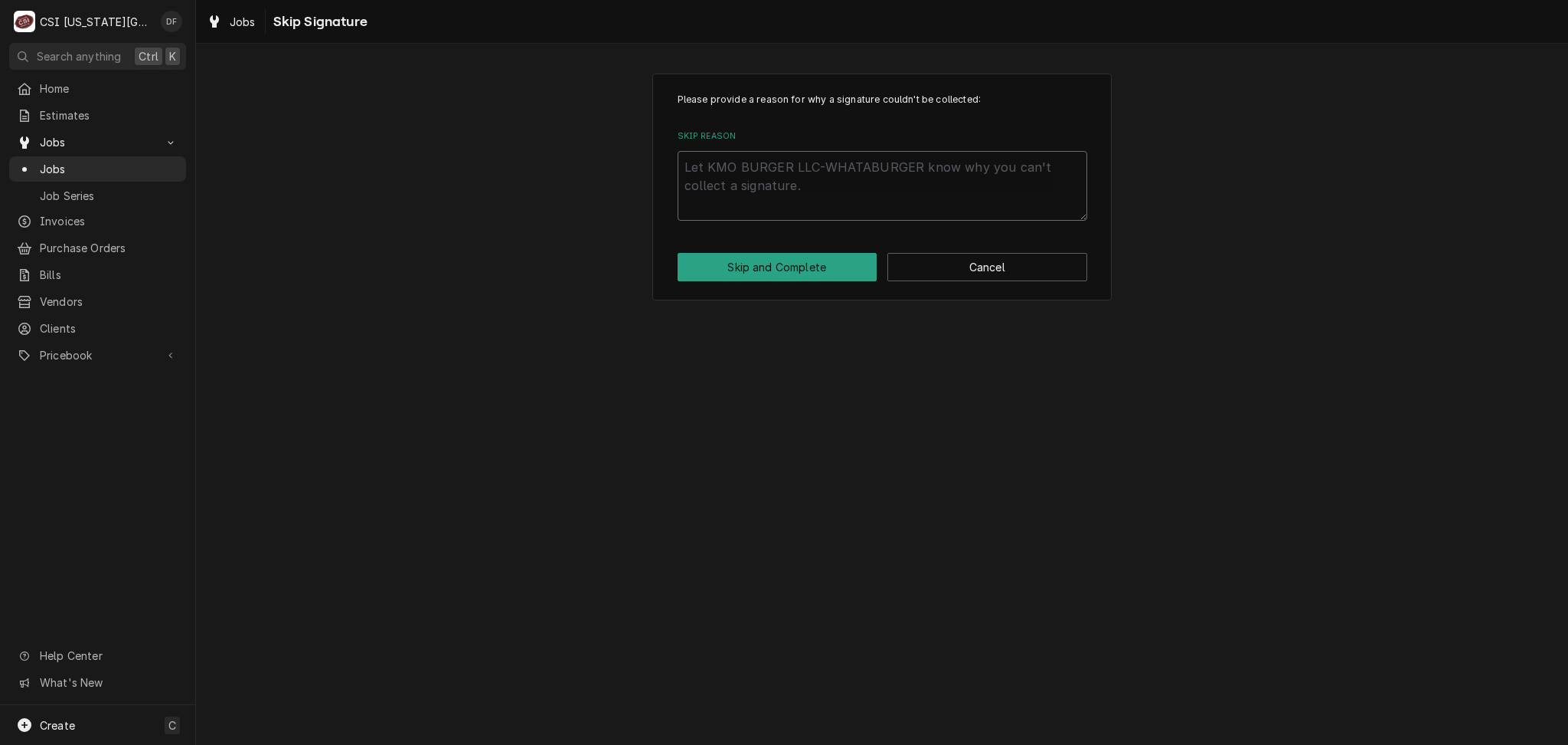
click at [827, 162] on textarea "Skip Reason" at bounding box center [882, 185] width 410 height 69
type textarea "x"
type textarea "d"
type textarea "x"
type textarea "df"
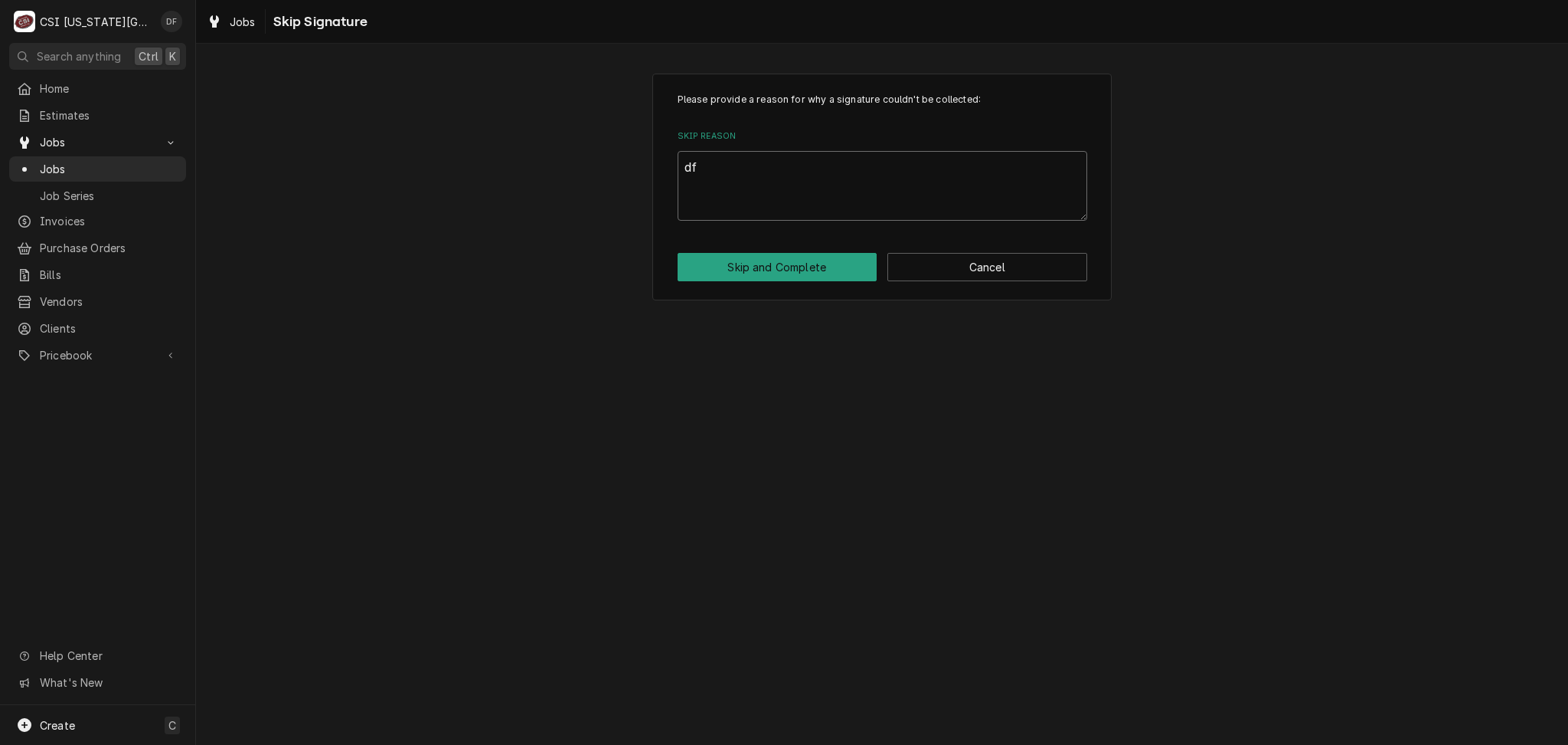
type textarea "x"
type textarea "df"
type textarea "x"
type textarea "df R"
type textarea "x"
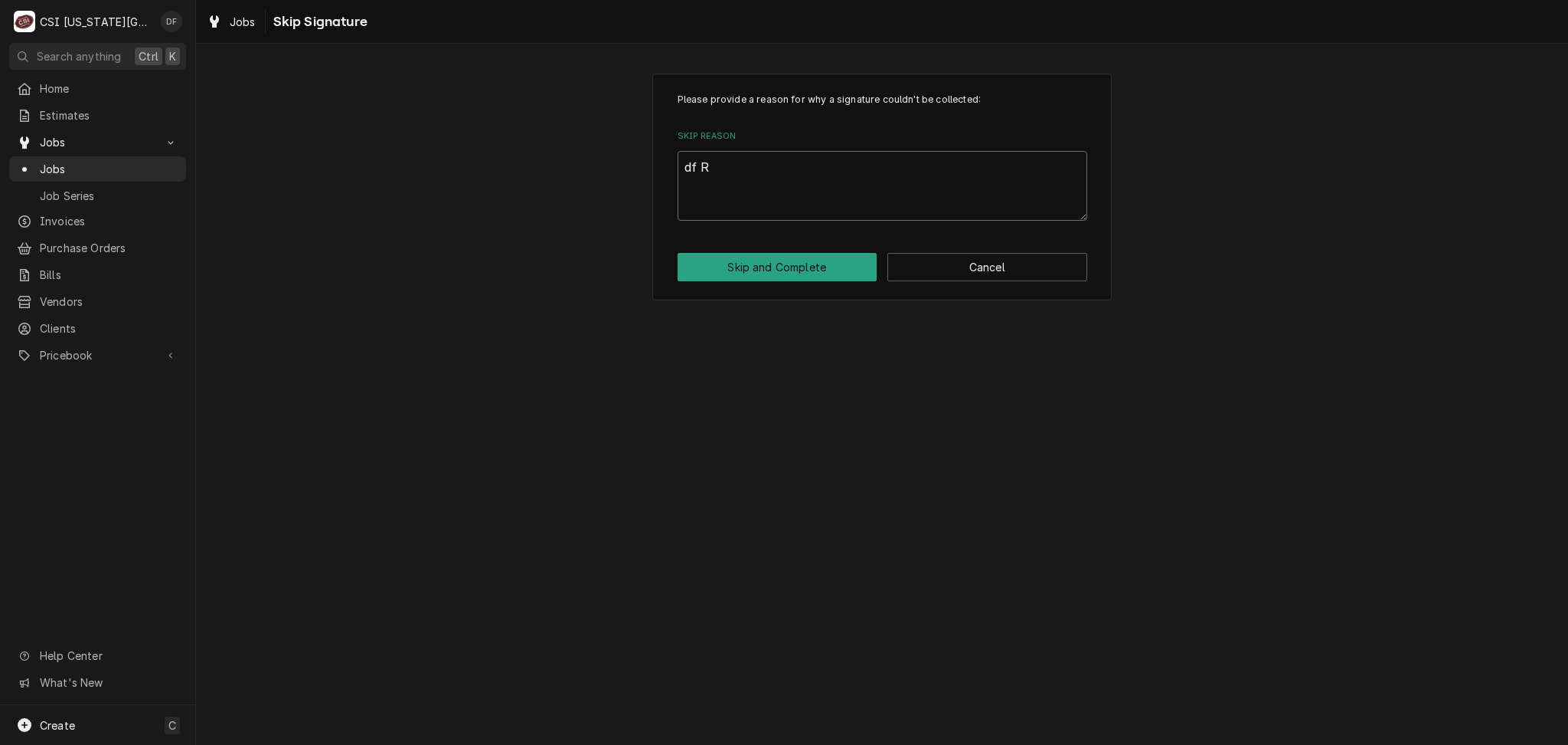
type textarea "df RA"
type textarea "x"
type textarea "df RAN"
type textarea "x"
type textarea "df RAN"
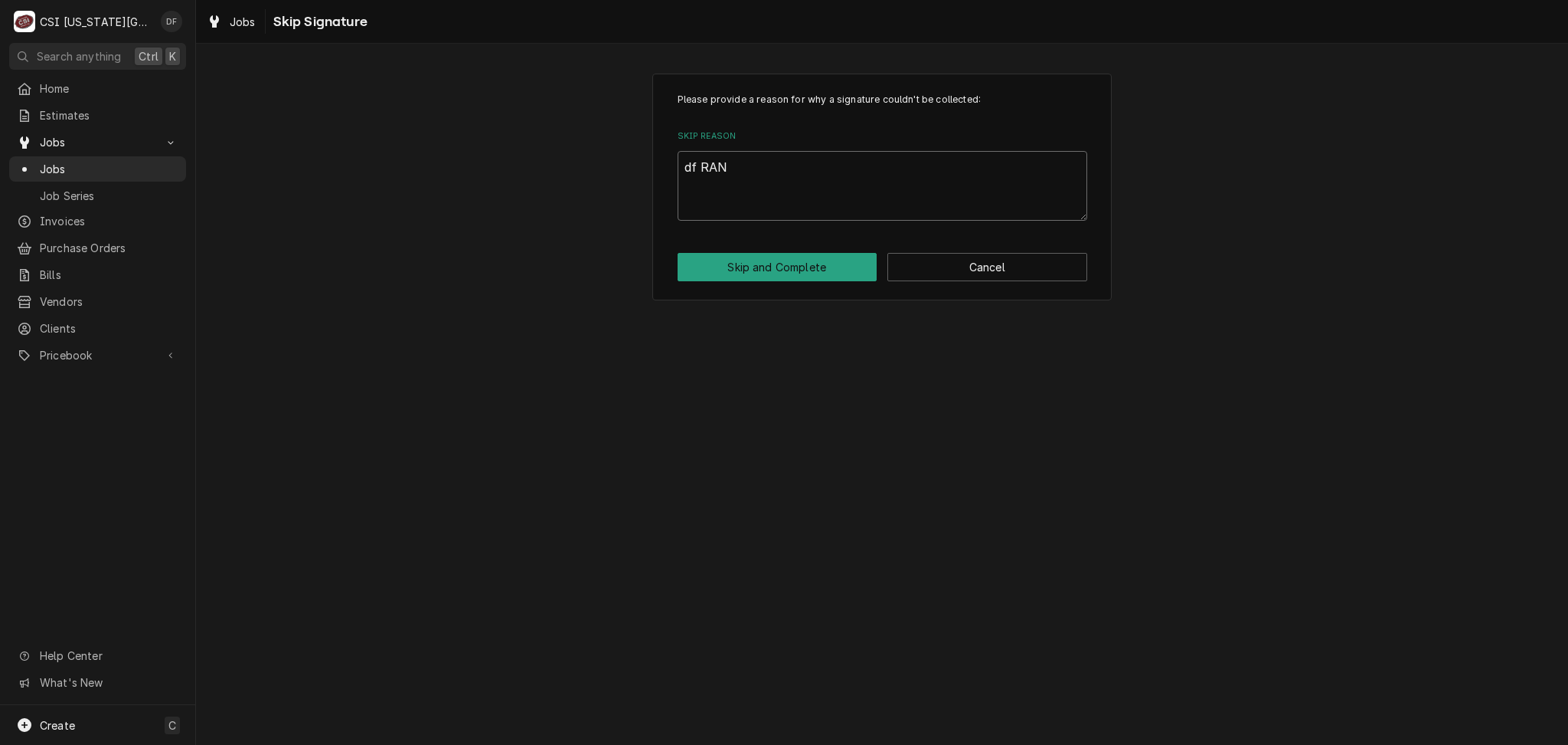
type textarea "x"
type textarea "df RAN C"
type textarea "x"
type textarea "df RAN CA"
type textarea "x"
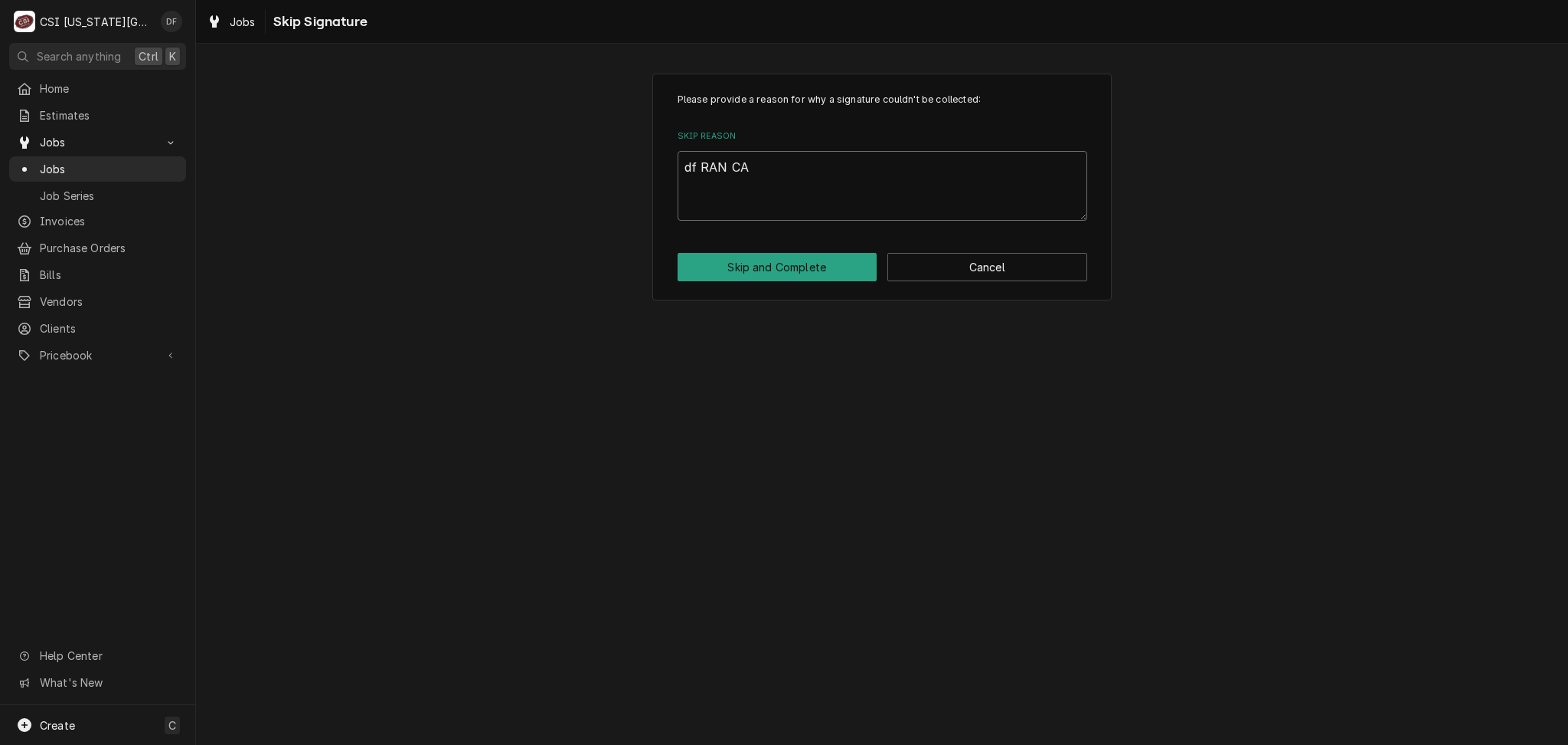
type textarea "df RAN CAL"
type textarea "x"
type textarea "df RAN CALL"
type textarea "x"
type textarea "df RAN CALL"
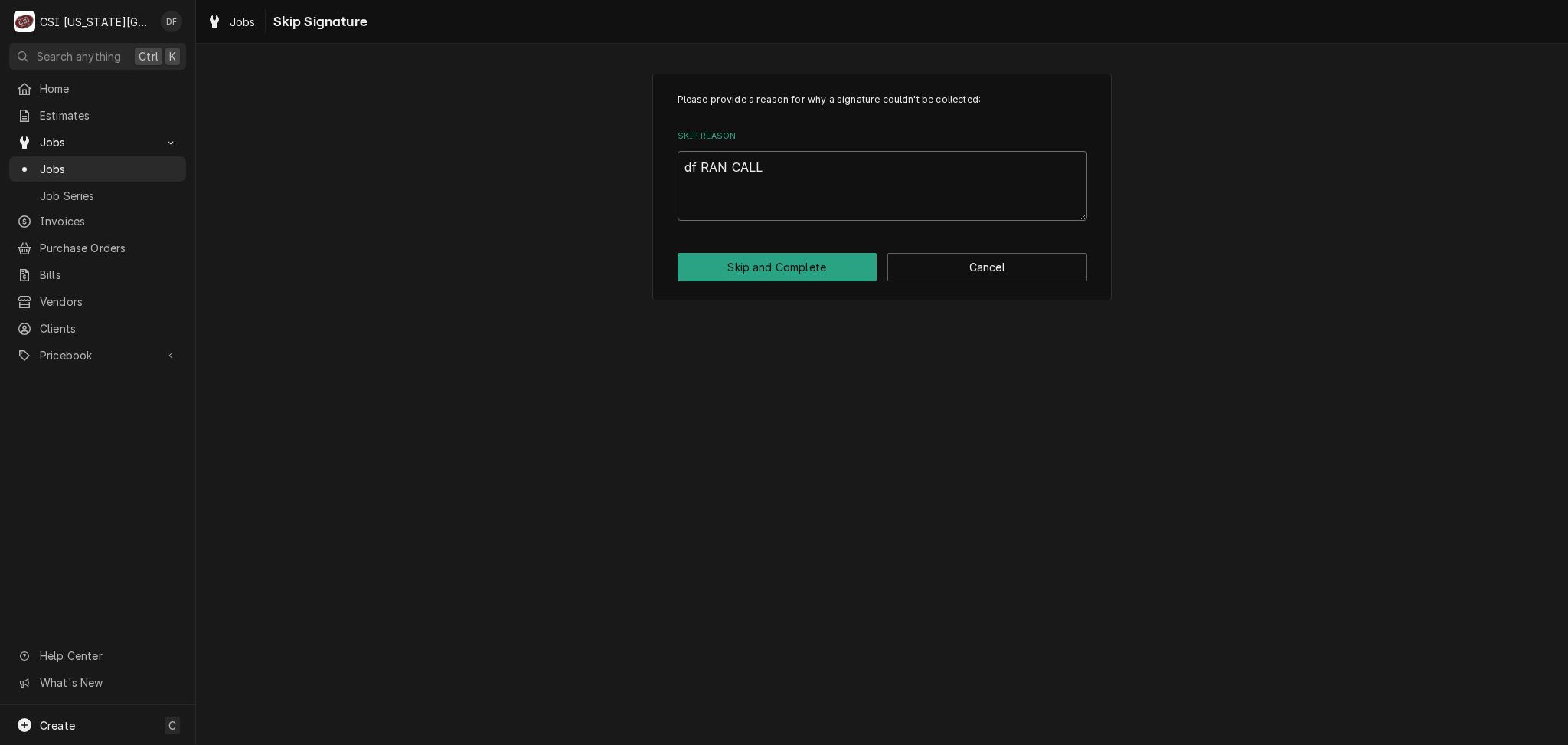
type textarea "x"
type textarea "df RAN CALL B"
type textarea "x"
type textarea "df RAN CALL BA"
type textarea "x"
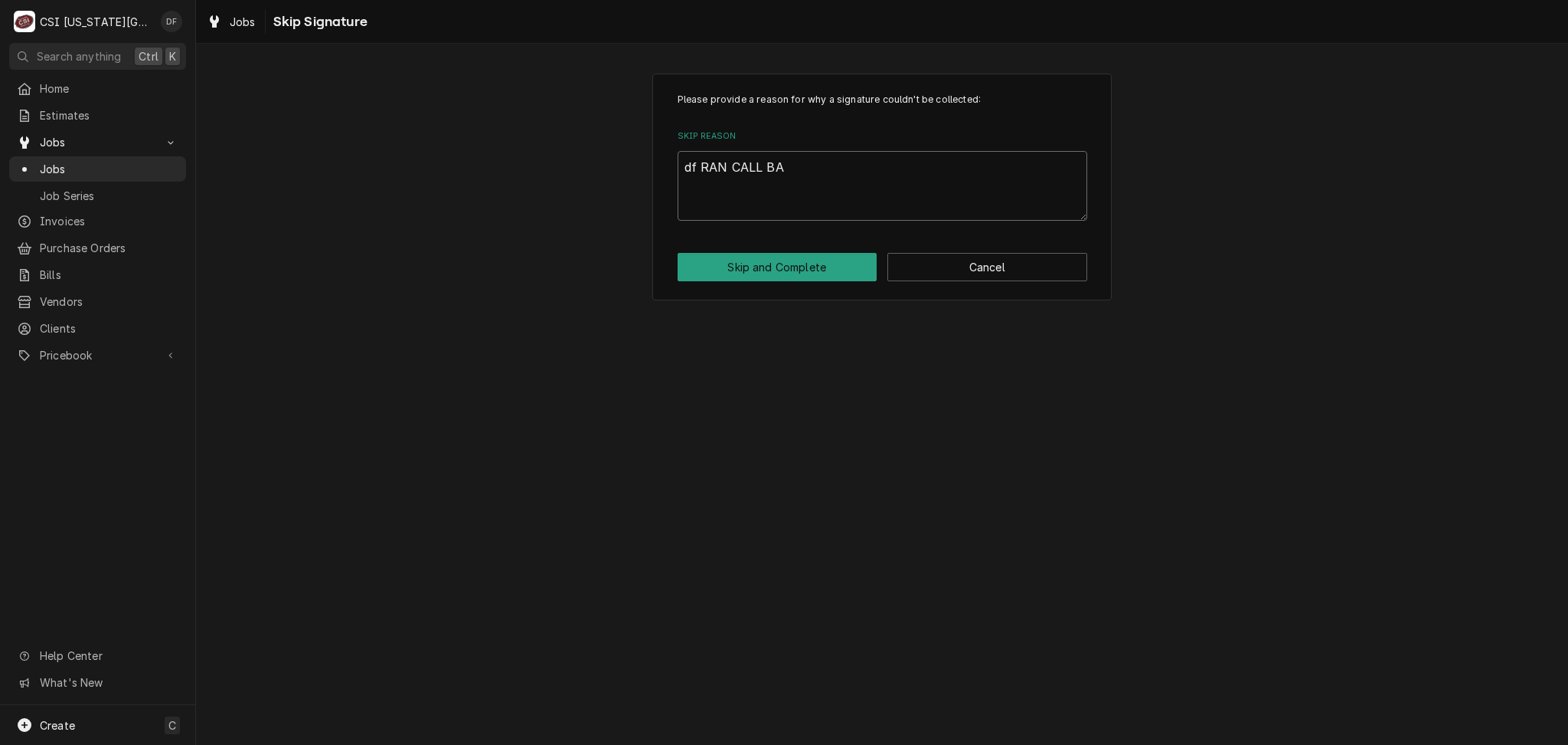
type textarea "df RAN CALL BAC"
type textarea "x"
type textarea "df RAN CALL BACK"
click at [695, 167] on textarea "df RAN CALL BACK" at bounding box center [882, 185] width 410 height 69
type textarea "x"
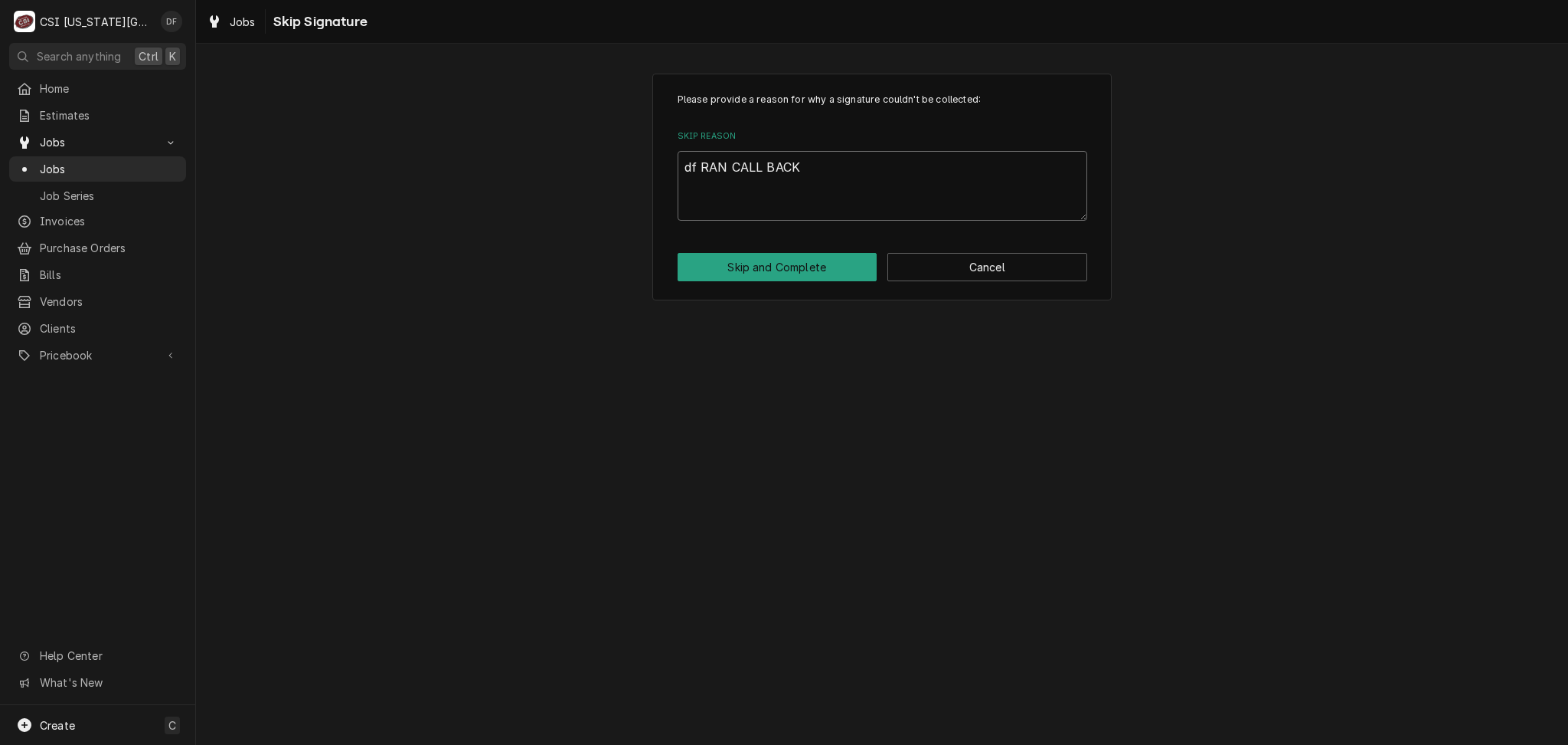
type textarea "d RAN CALL BACK"
type textarea "x"
type textarea "RAN CALL BACK"
type textarea "x"
type textarea "D RAN CALL BACK"
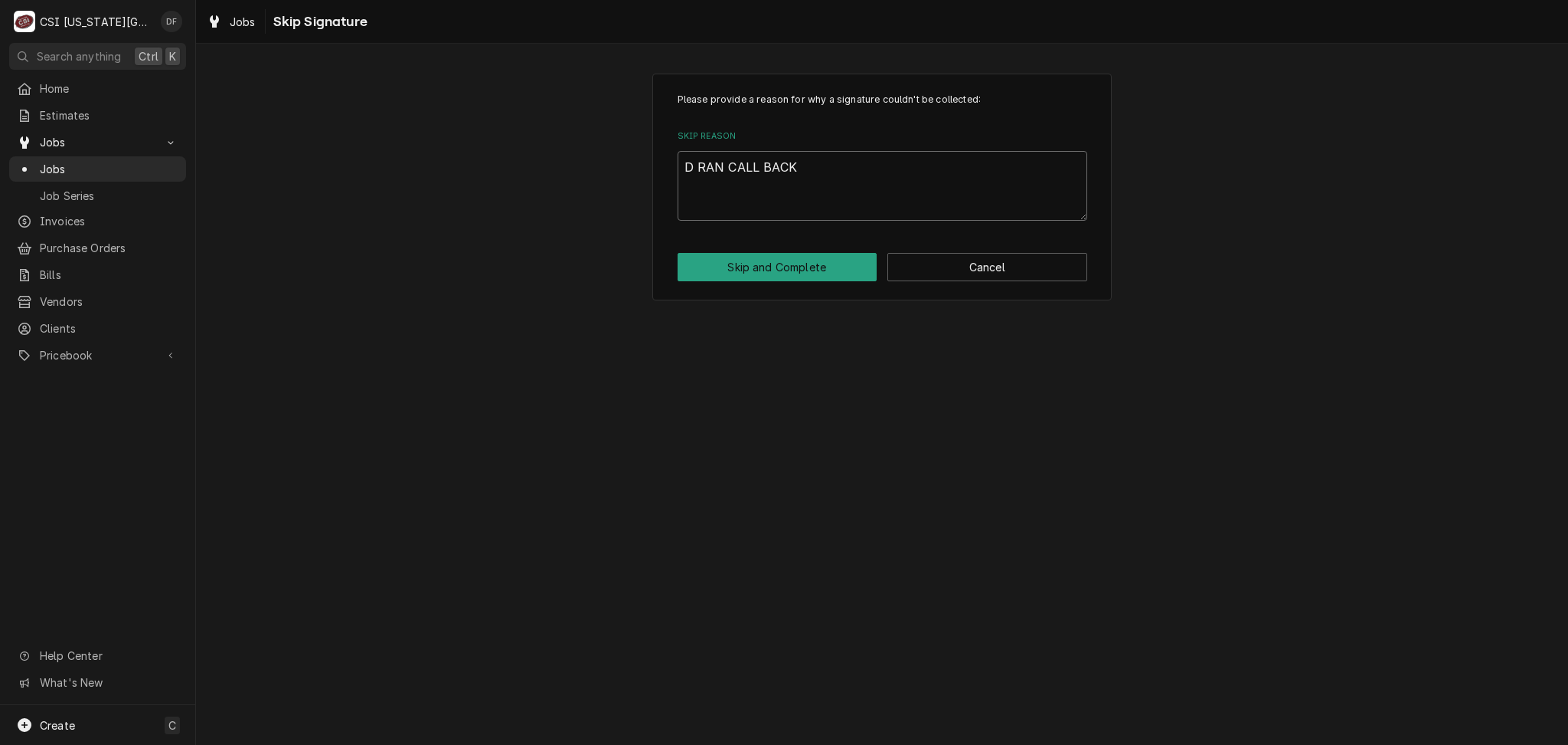
type textarea "x"
type textarea "DF RAN CALL BACK"
click at [814, 267] on button "Skip and Complete" at bounding box center [777, 267] width 200 height 29
type textarea "x"
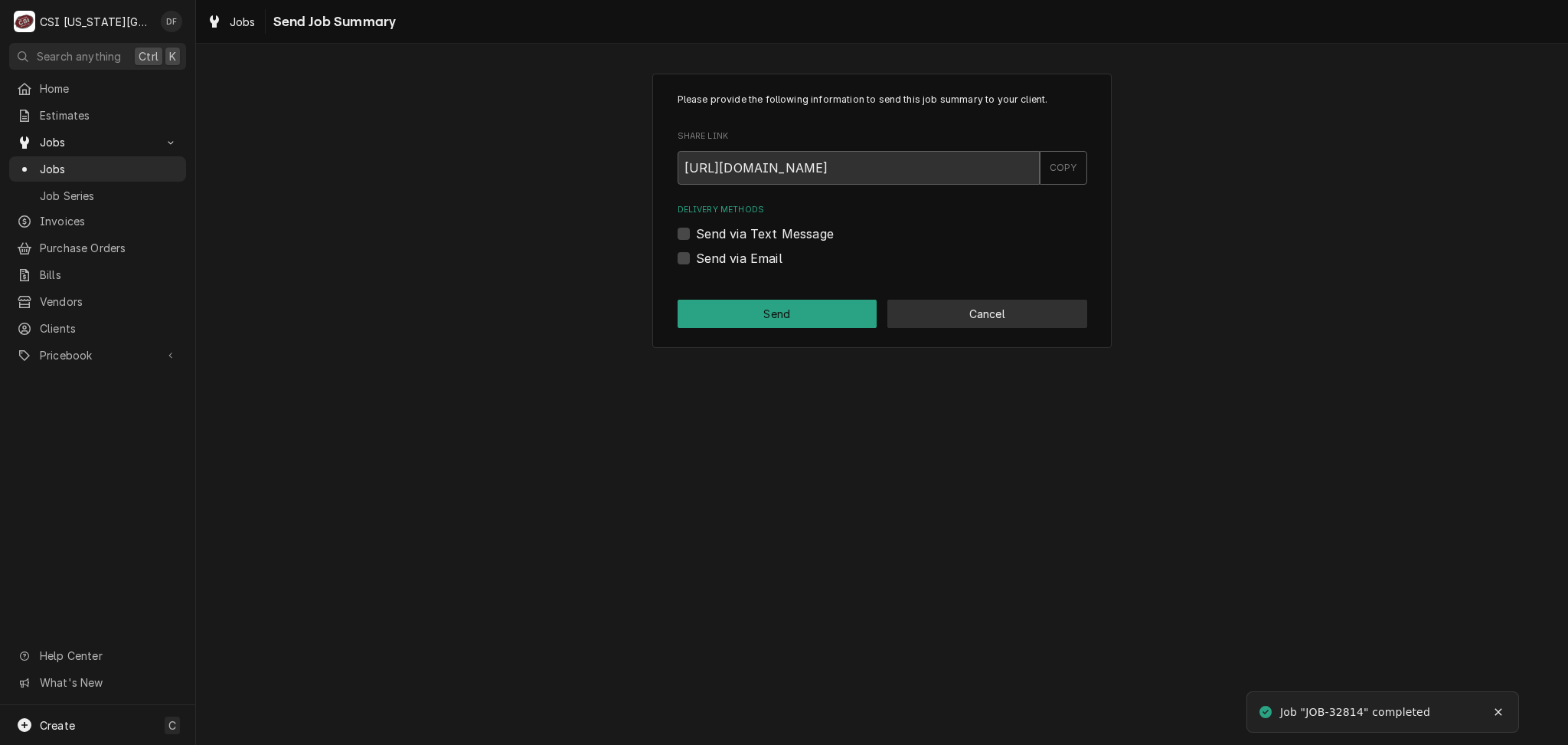
click at [1036, 313] on button "Cancel" at bounding box center [987, 313] width 200 height 29
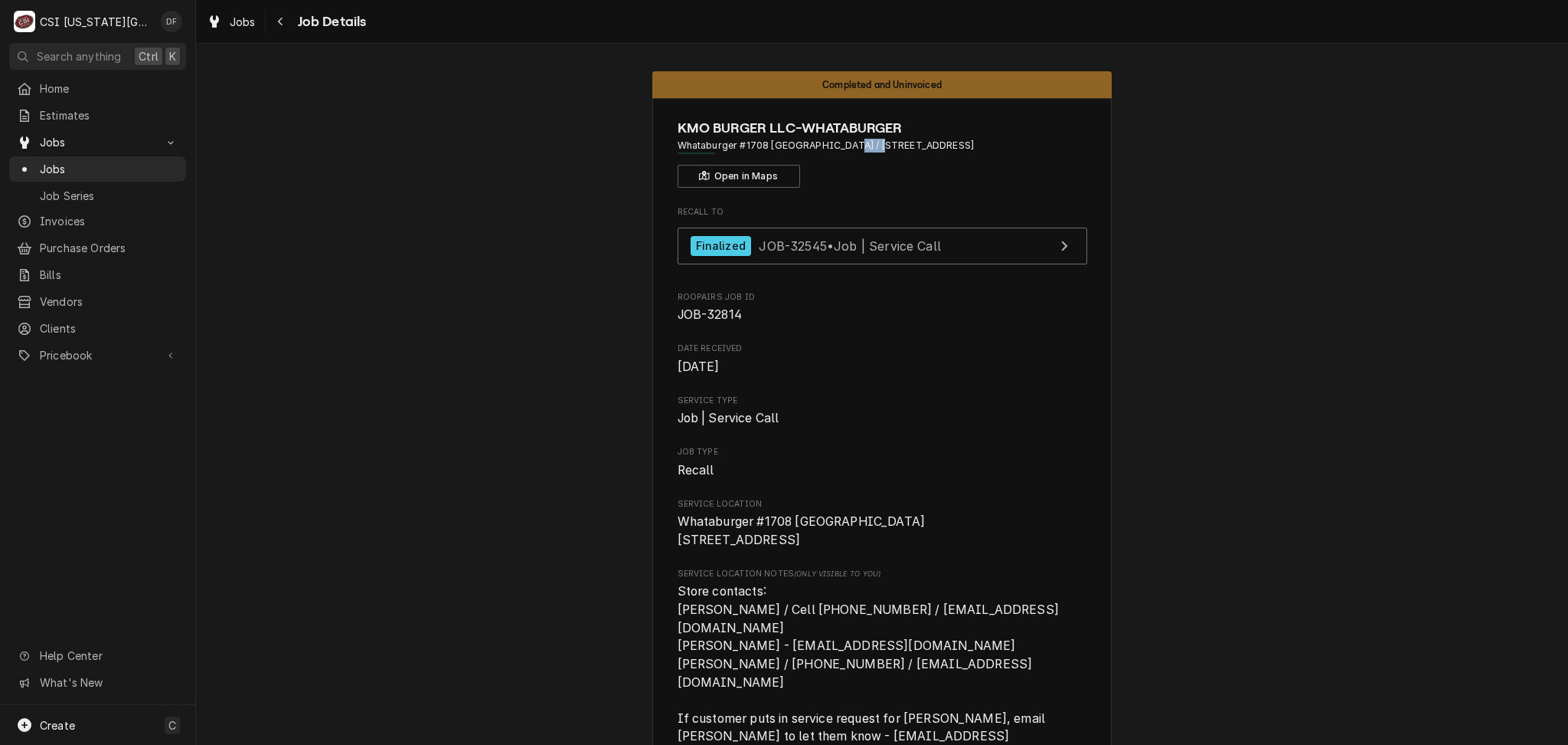
drag, startPoint x: 826, startPoint y: 147, endPoint x: 852, endPoint y: 147, distance: 26.0
click at [852, 147] on span "Whataburger #1708 [GEOGRAPHIC_DATA] / [STREET_ADDRESS]" at bounding box center [882, 145] width 410 height 14
click at [837, 176] on div "KMO BURGER LLC-WHATABURGER Whataburger #1708 [GEOGRAPHIC_DATA] / [STREET_ADDRES…" at bounding box center [882, 153] width 410 height 70
click at [854, 122] on span "KMO BURGER LLC-WHATABURGER" at bounding box center [882, 128] width 410 height 21
drag, startPoint x: 827, startPoint y: 144, endPoint x: 908, endPoint y: 144, distance: 81.0
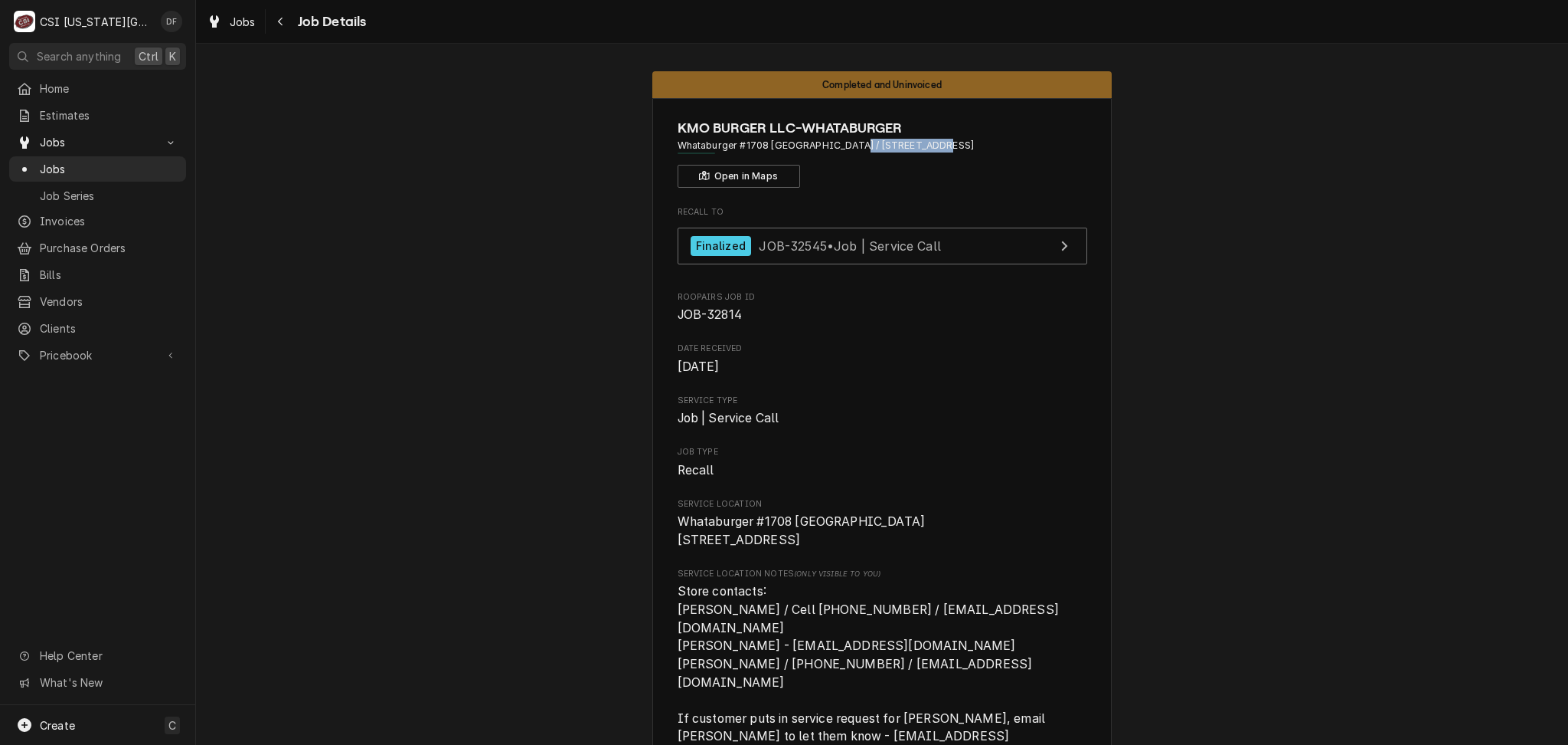
click at [908, 144] on span "Whataburger #1708 [GEOGRAPHIC_DATA] / [STREET_ADDRESS]" at bounding box center [882, 145] width 410 height 14
copy span "[STREET_ADDRESS]"
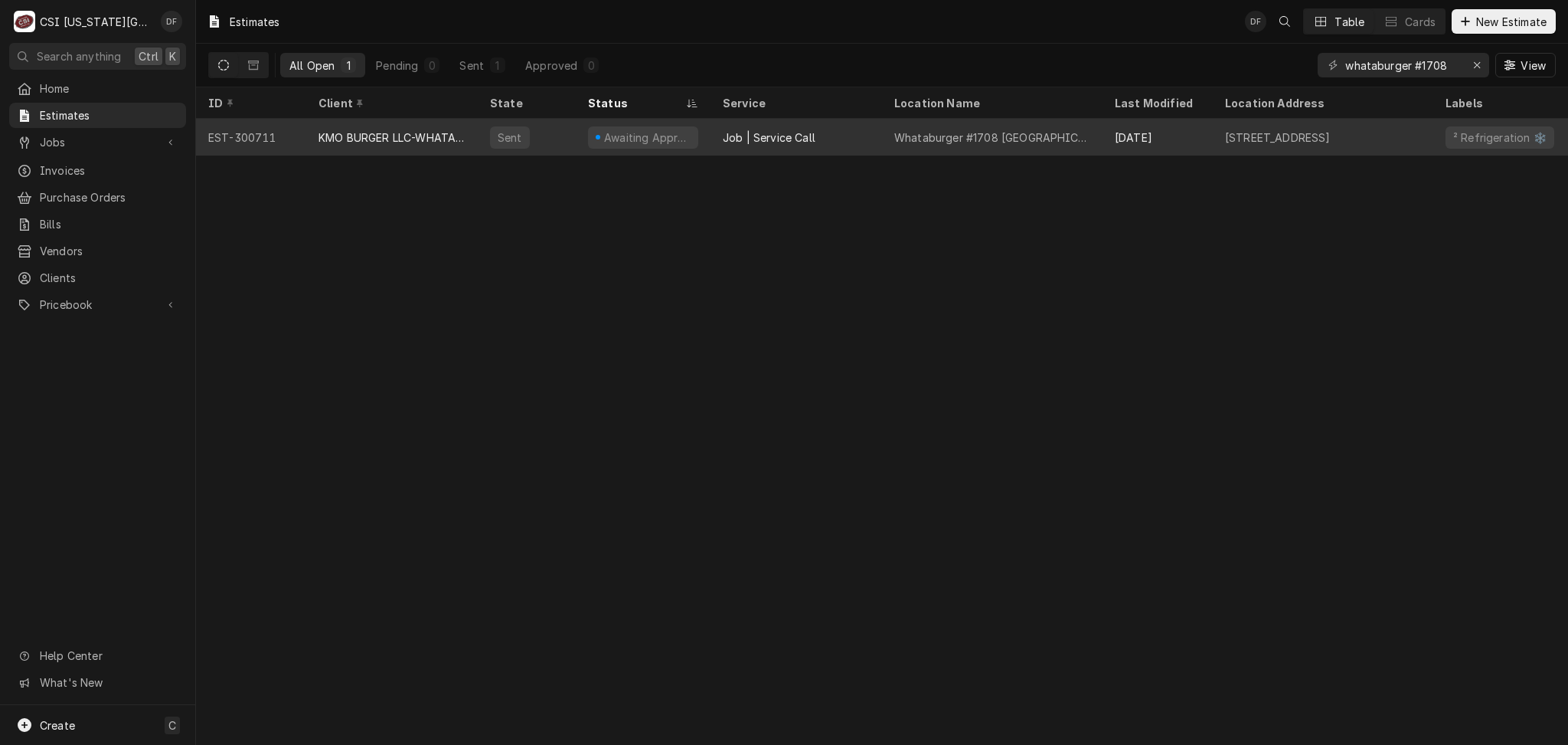
click at [735, 141] on div "Job | Service Call" at bounding box center [769, 138] width 93 height 16
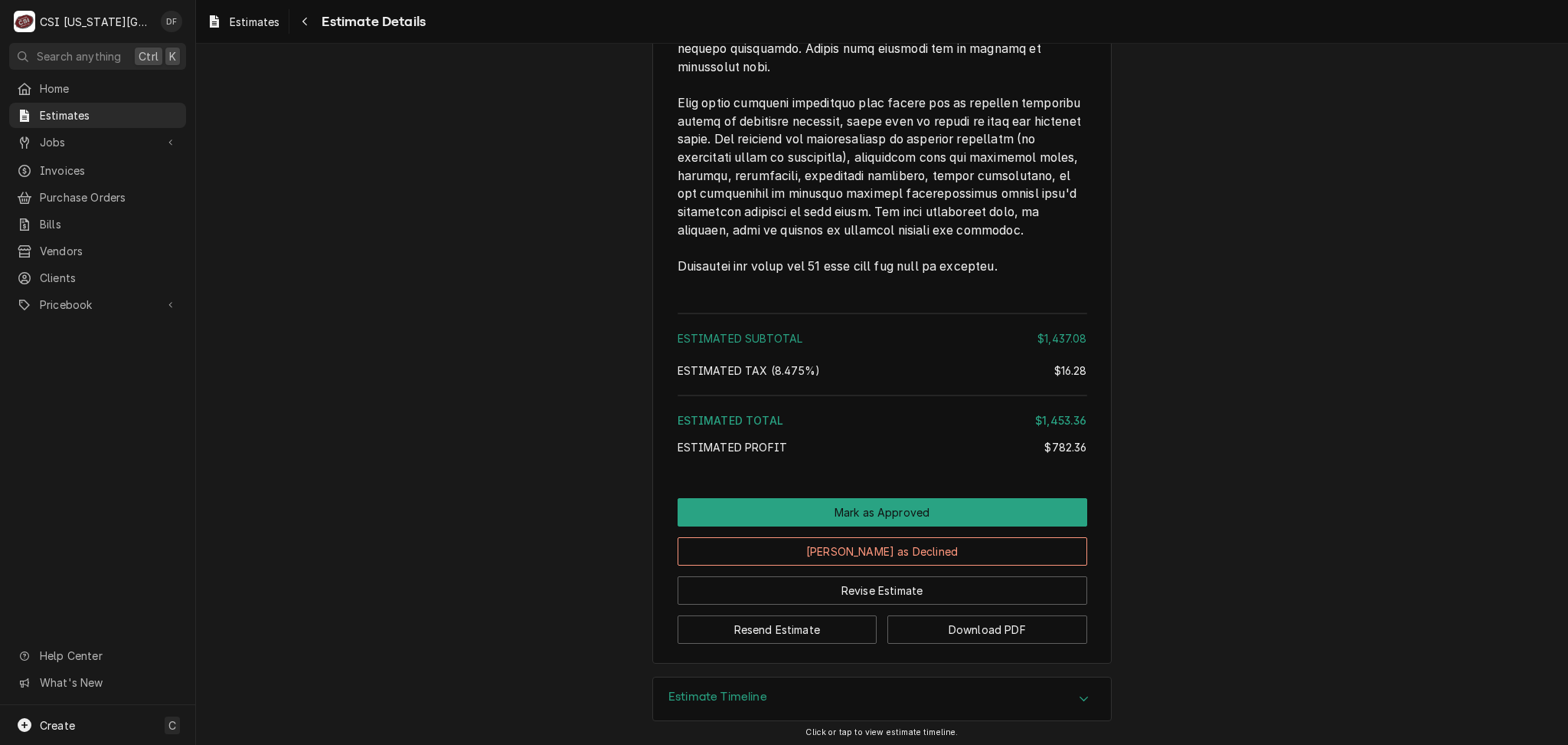
scroll to position [3499, 0]
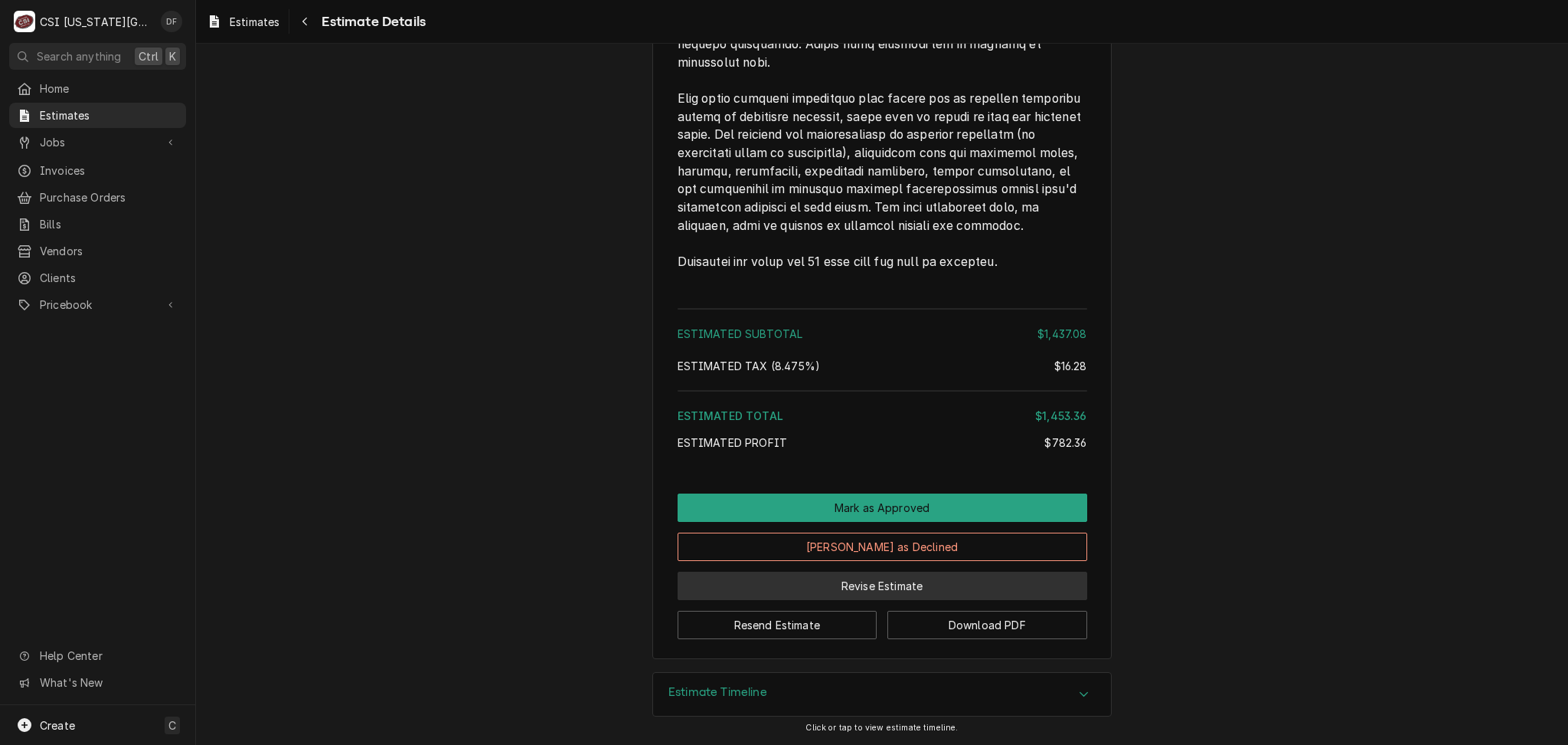
click at [865, 589] on button "Revise Estimate" at bounding box center [882, 586] width 410 height 29
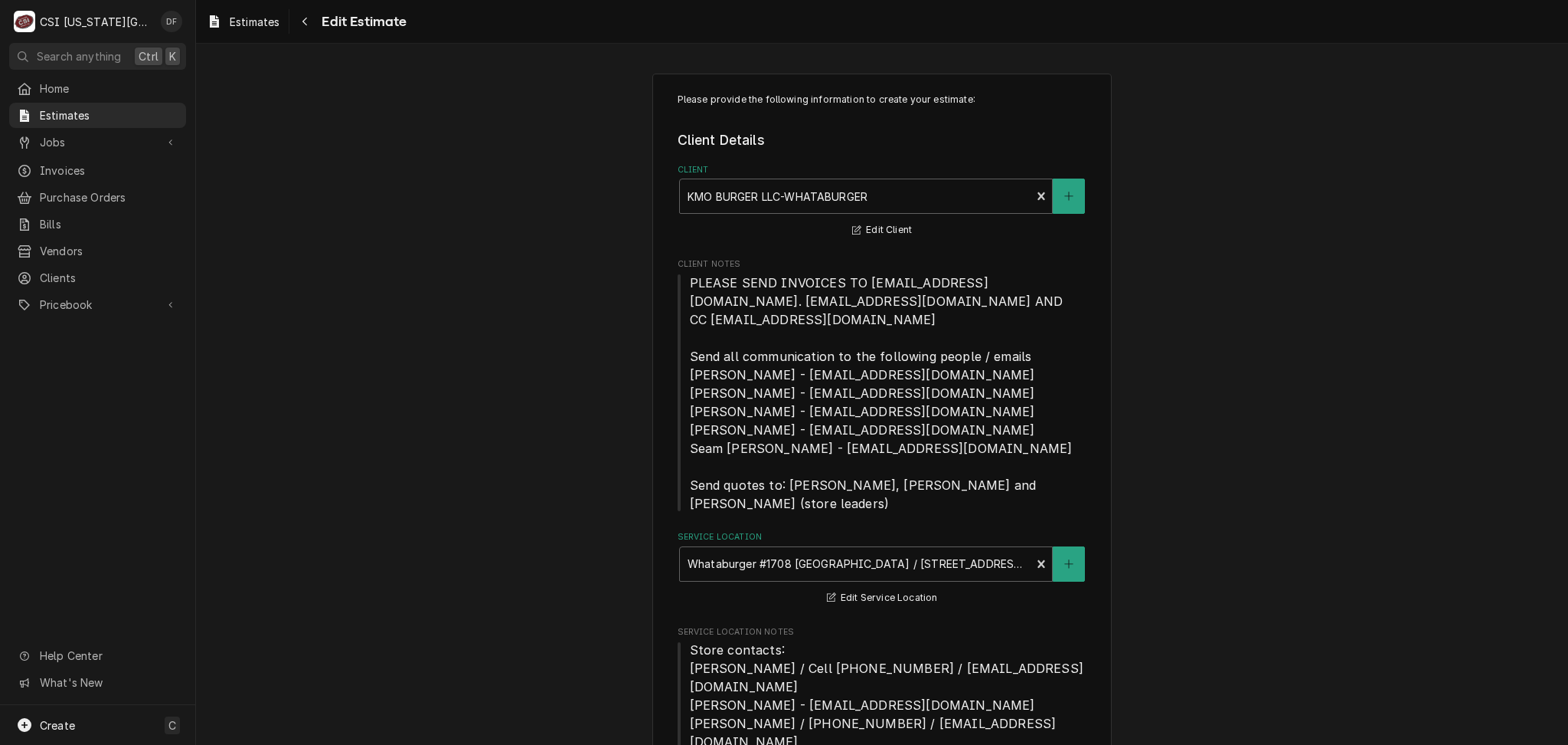
type textarea "x"
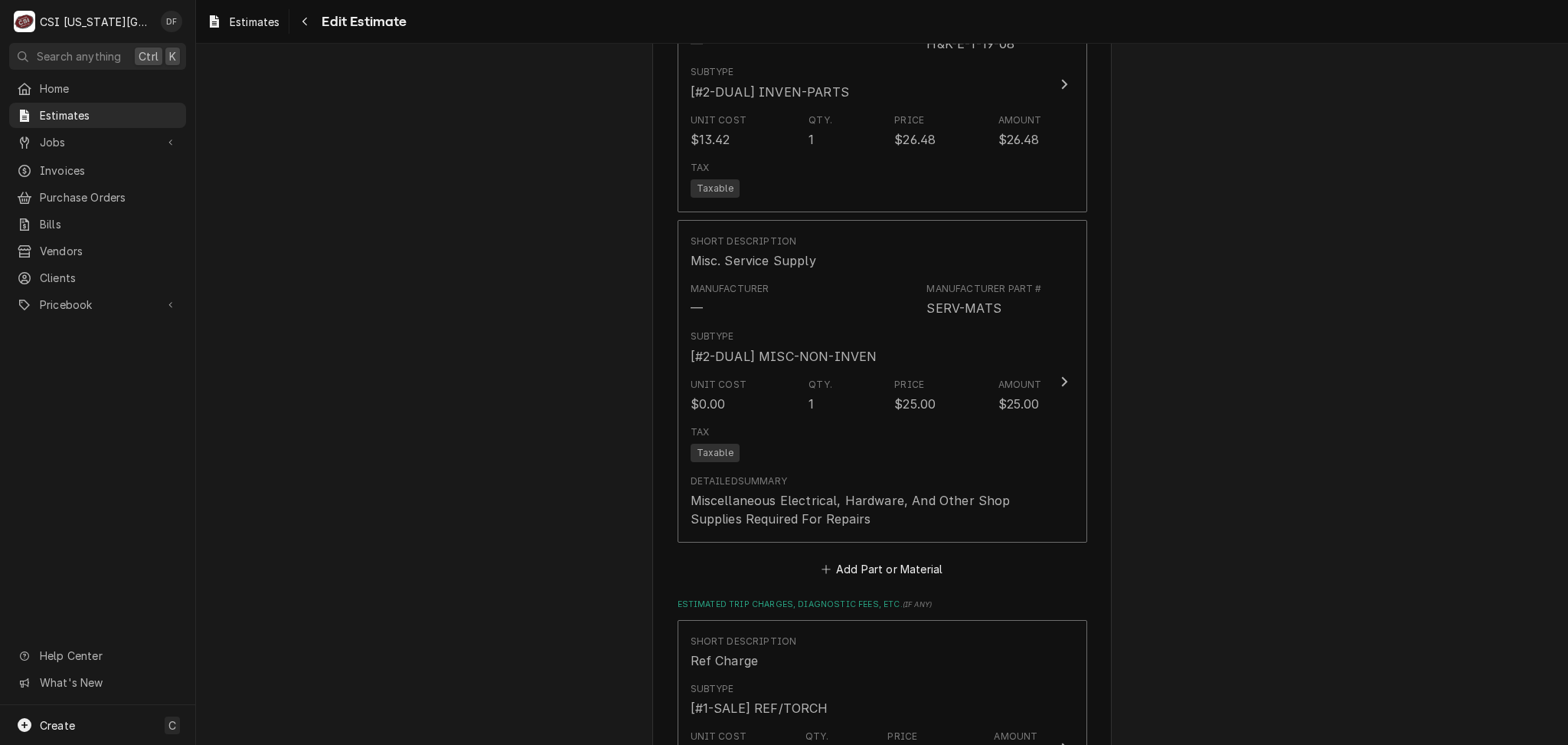
scroll to position [3269, 0]
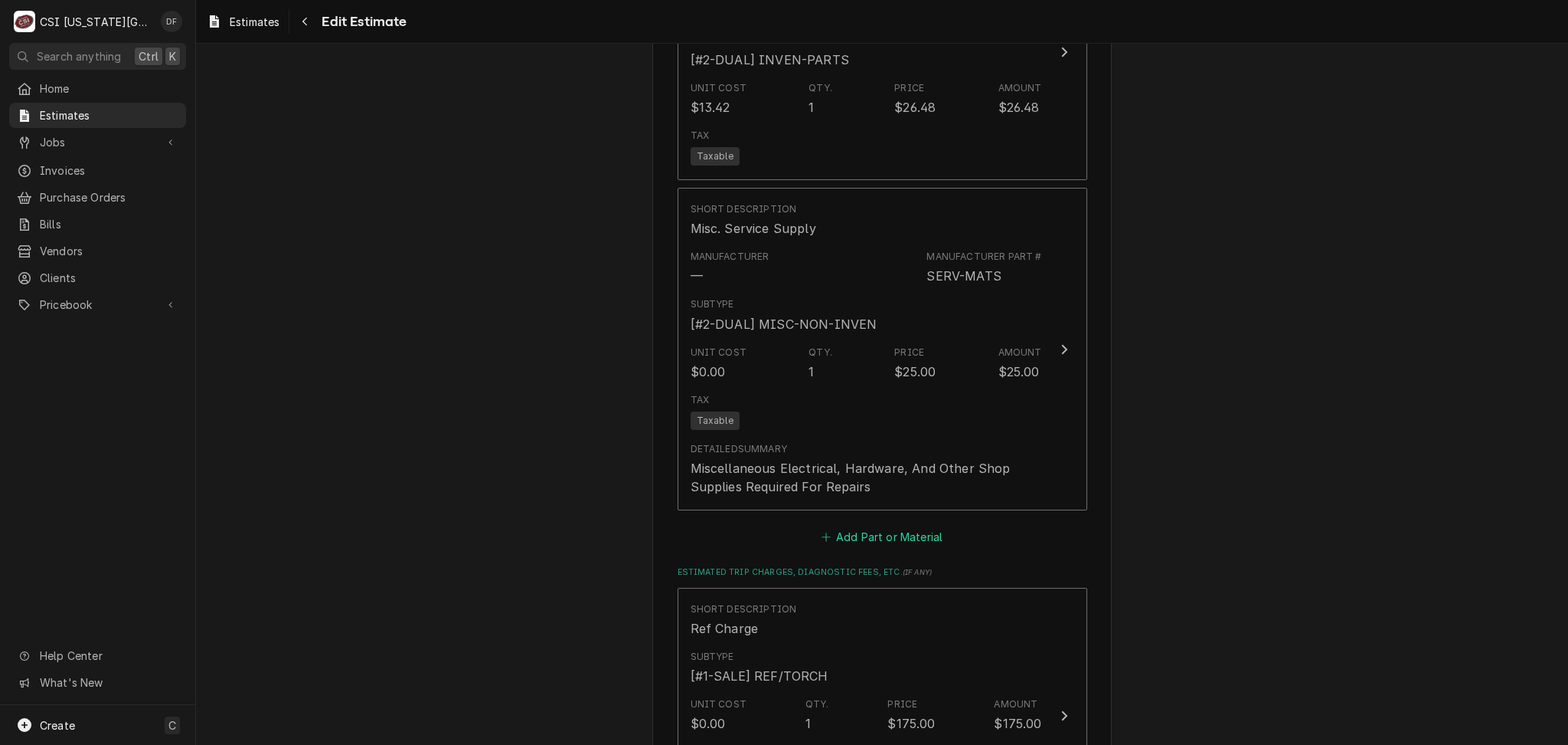
click at [911, 527] on button "Add Part or Material" at bounding box center [882, 537] width 126 height 21
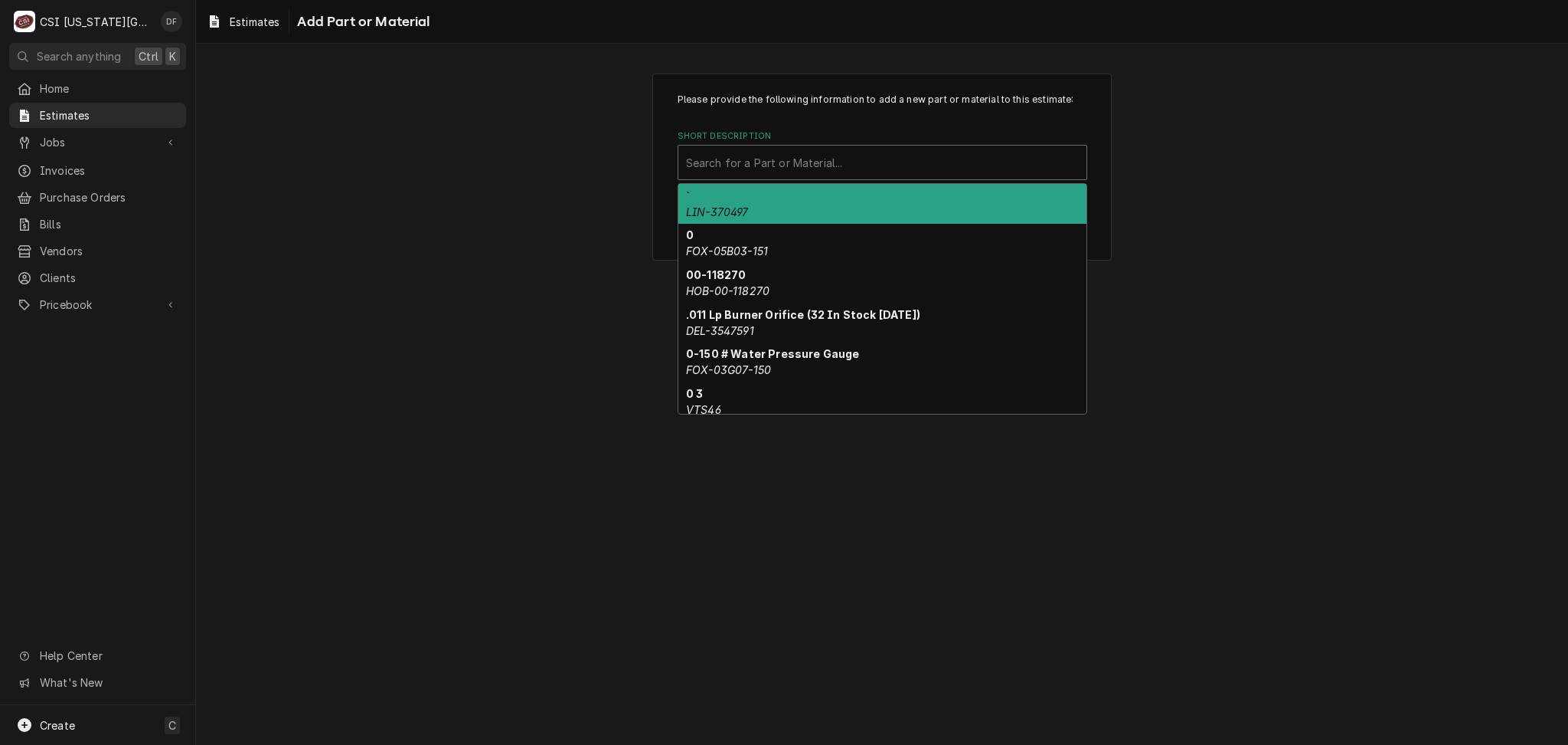
click at [864, 157] on div "Short Description" at bounding box center [882, 162] width 393 height 28
paste input "1705 N ST RT 291"
type input "1705 N ST RT 291"
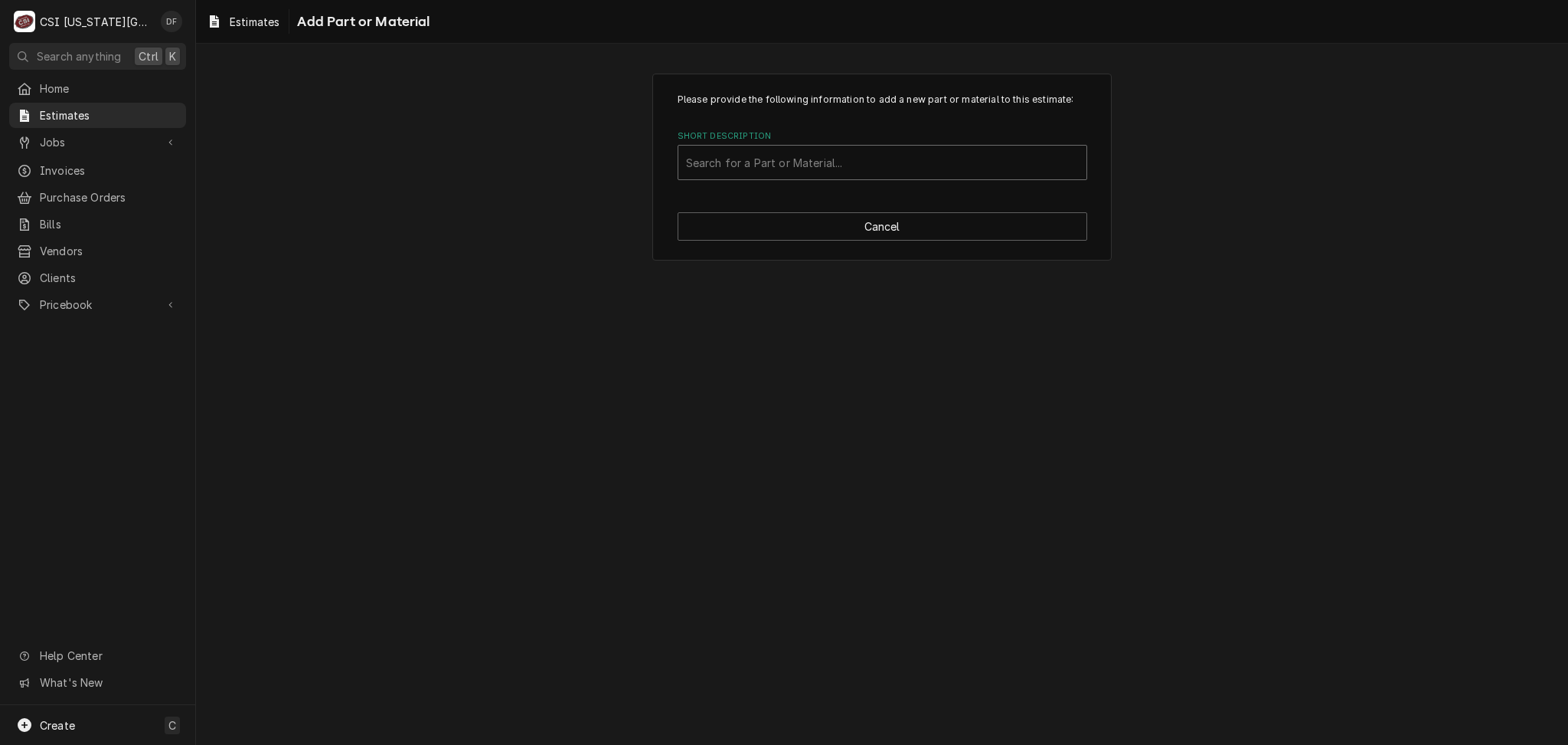
drag, startPoint x: 805, startPoint y: 163, endPoint x: 706, endPoint y: 155, distance: 99.3
click at [706, 155] on div "Short Description" at bounding box center [882, 162] width 393 height 28
type input "f"
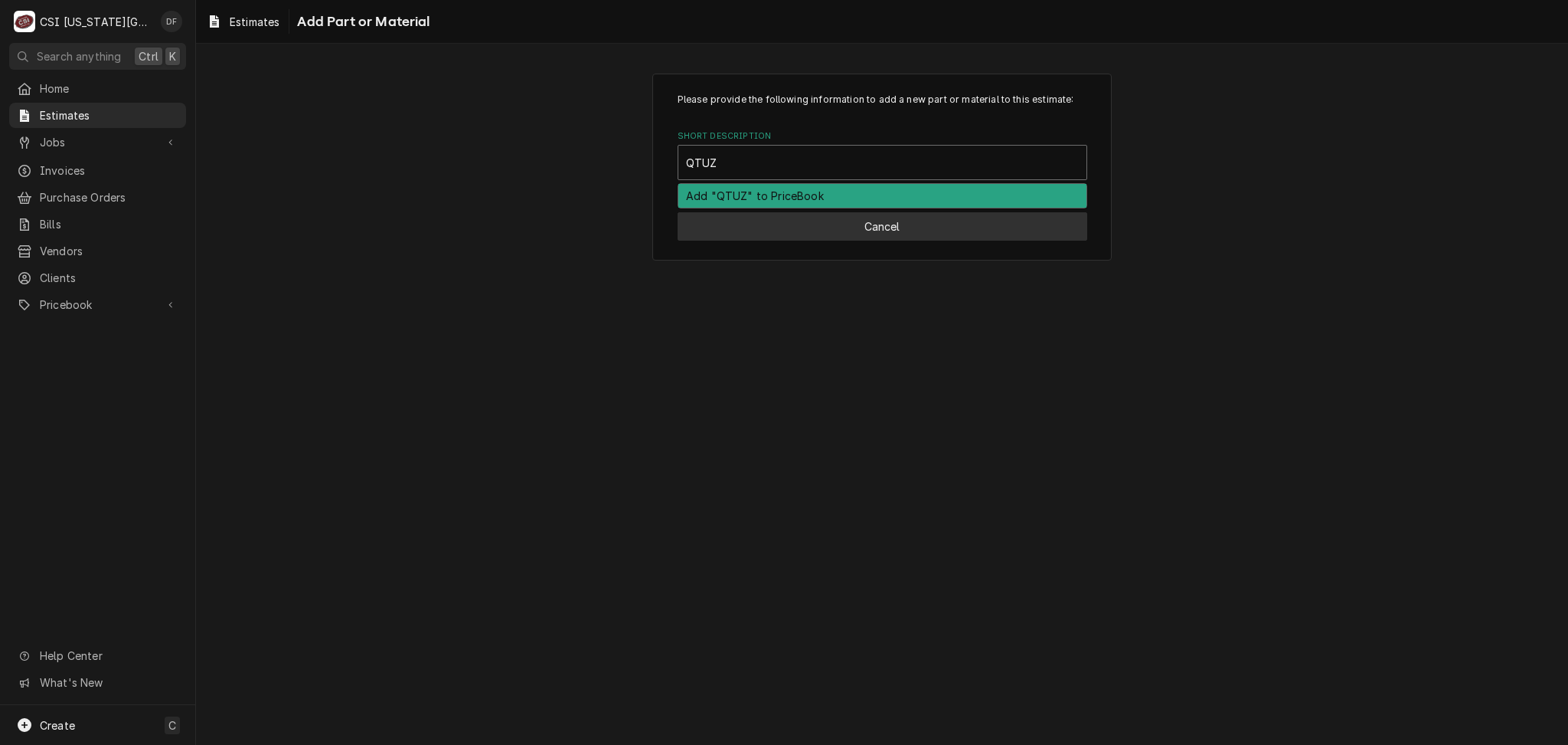
type input "QTUZ"
click at [880, 231] on button "Cancel" at bounding box center [882, 226] width 410 height 29
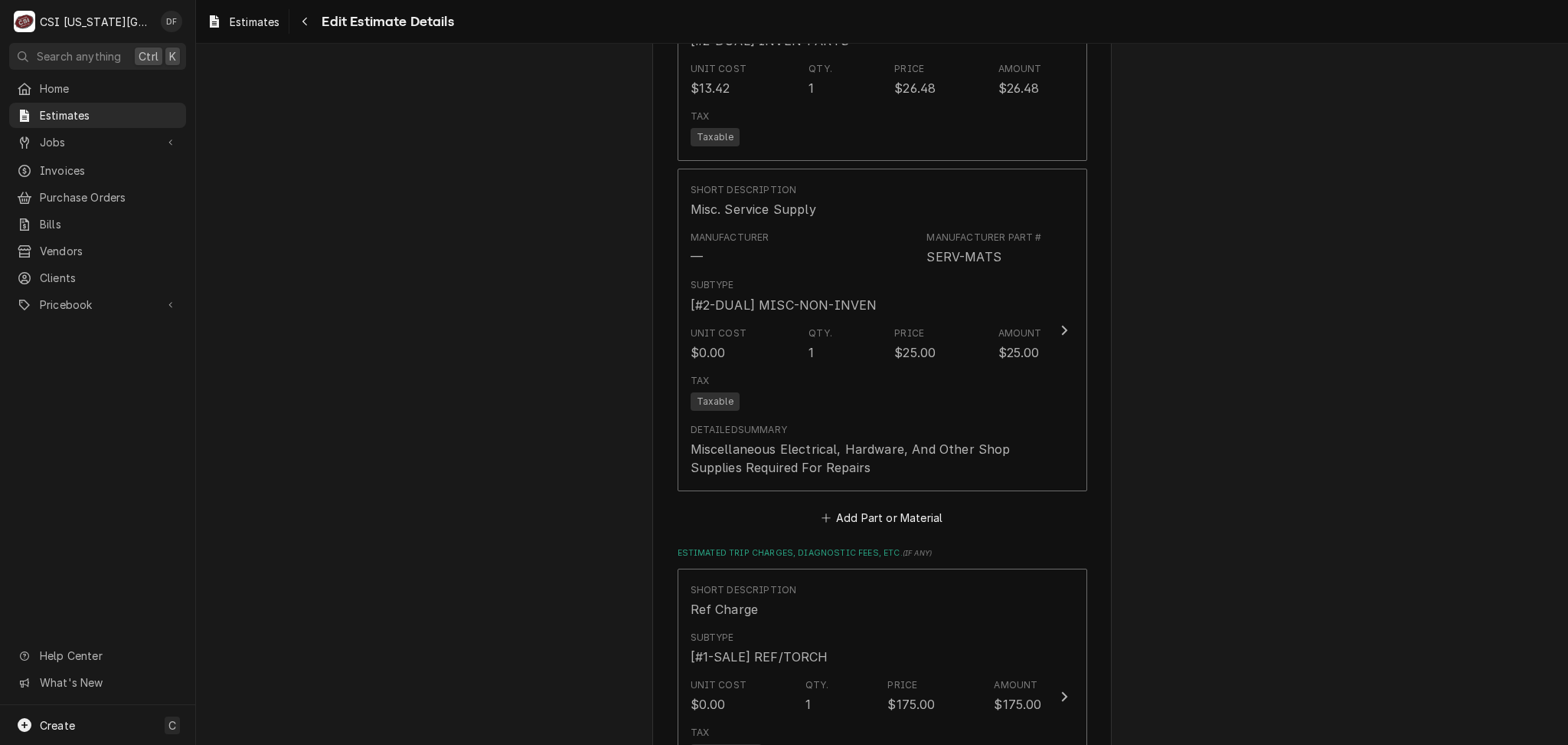
scroll to position [3555, 0]
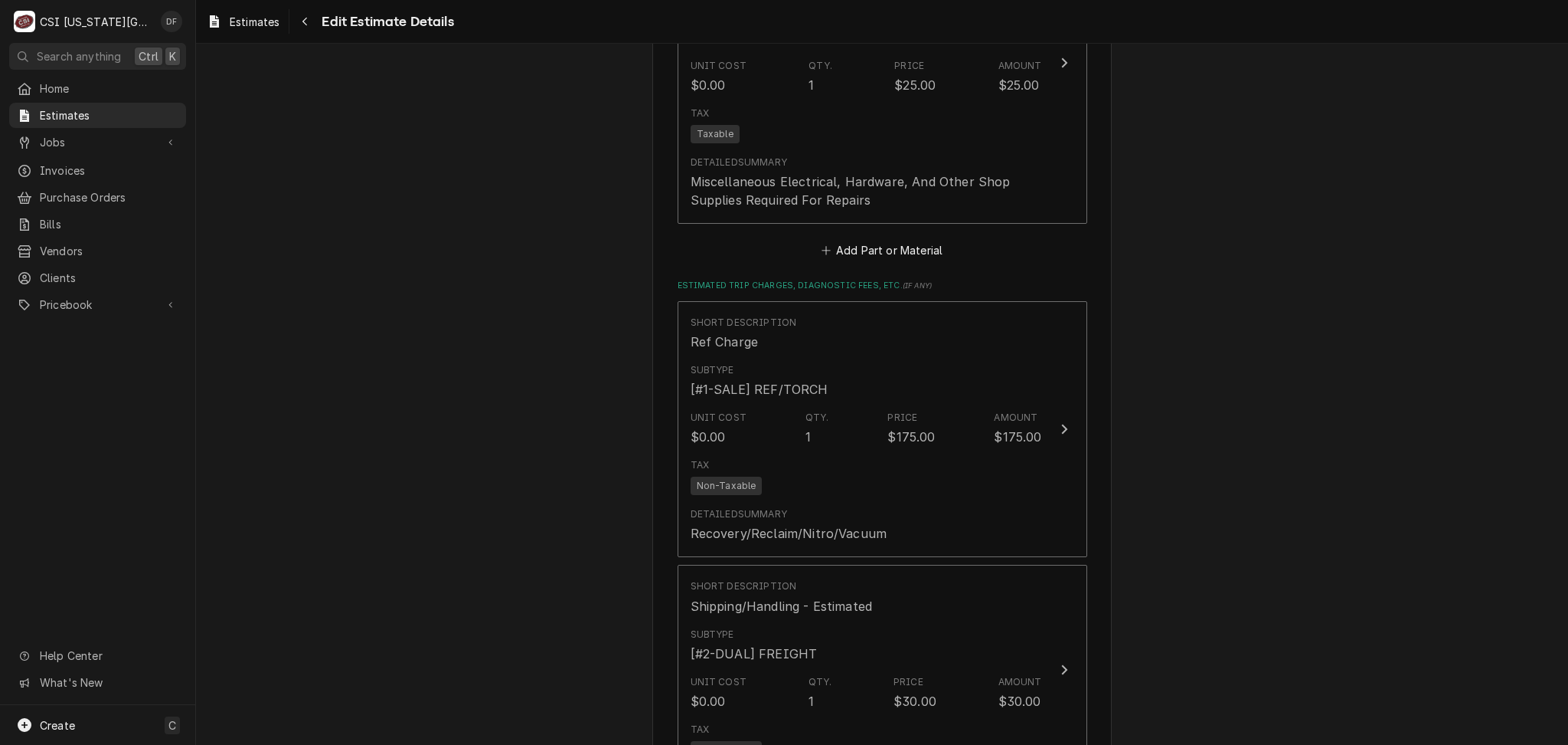
type textarea "x"
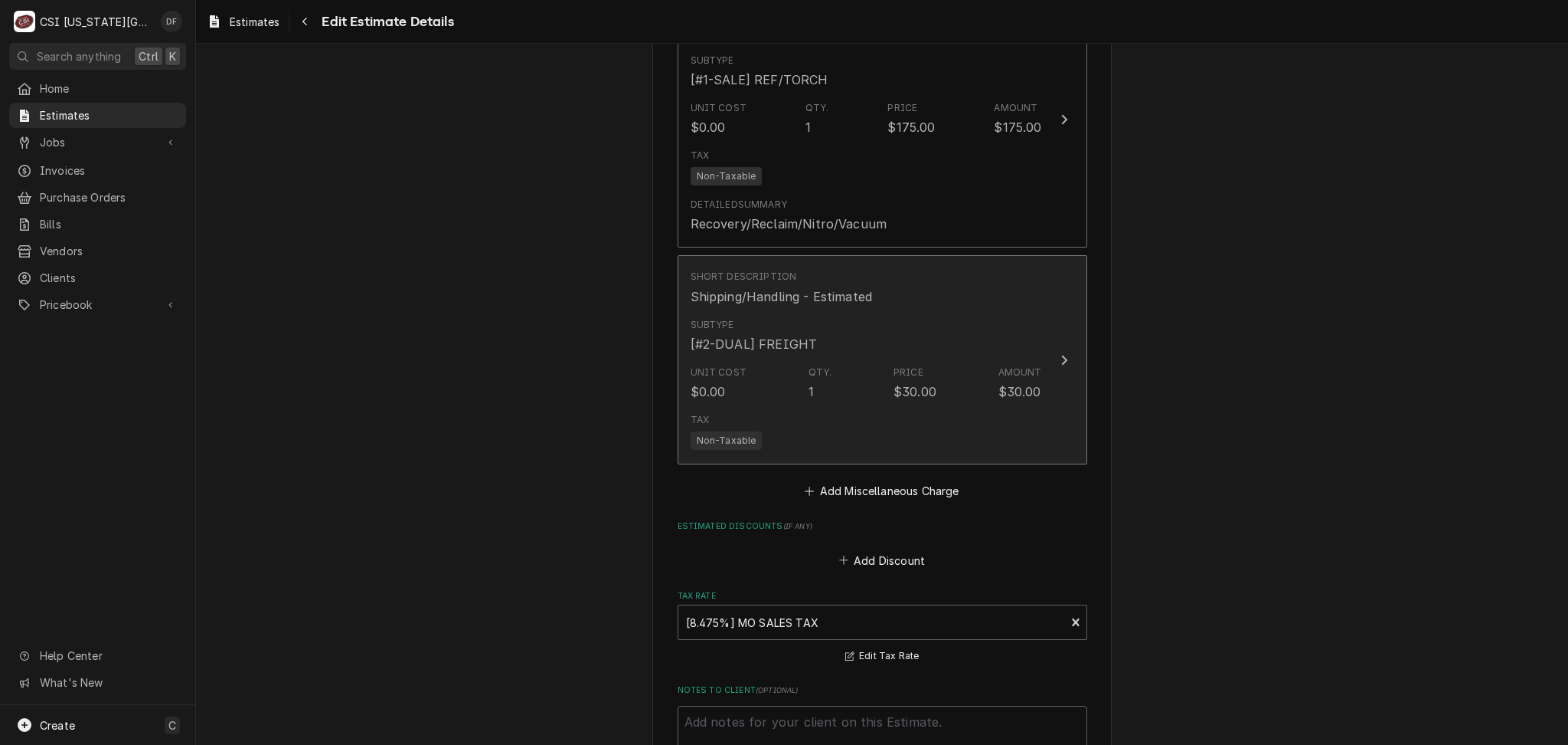
scroll to position [3595, 0]
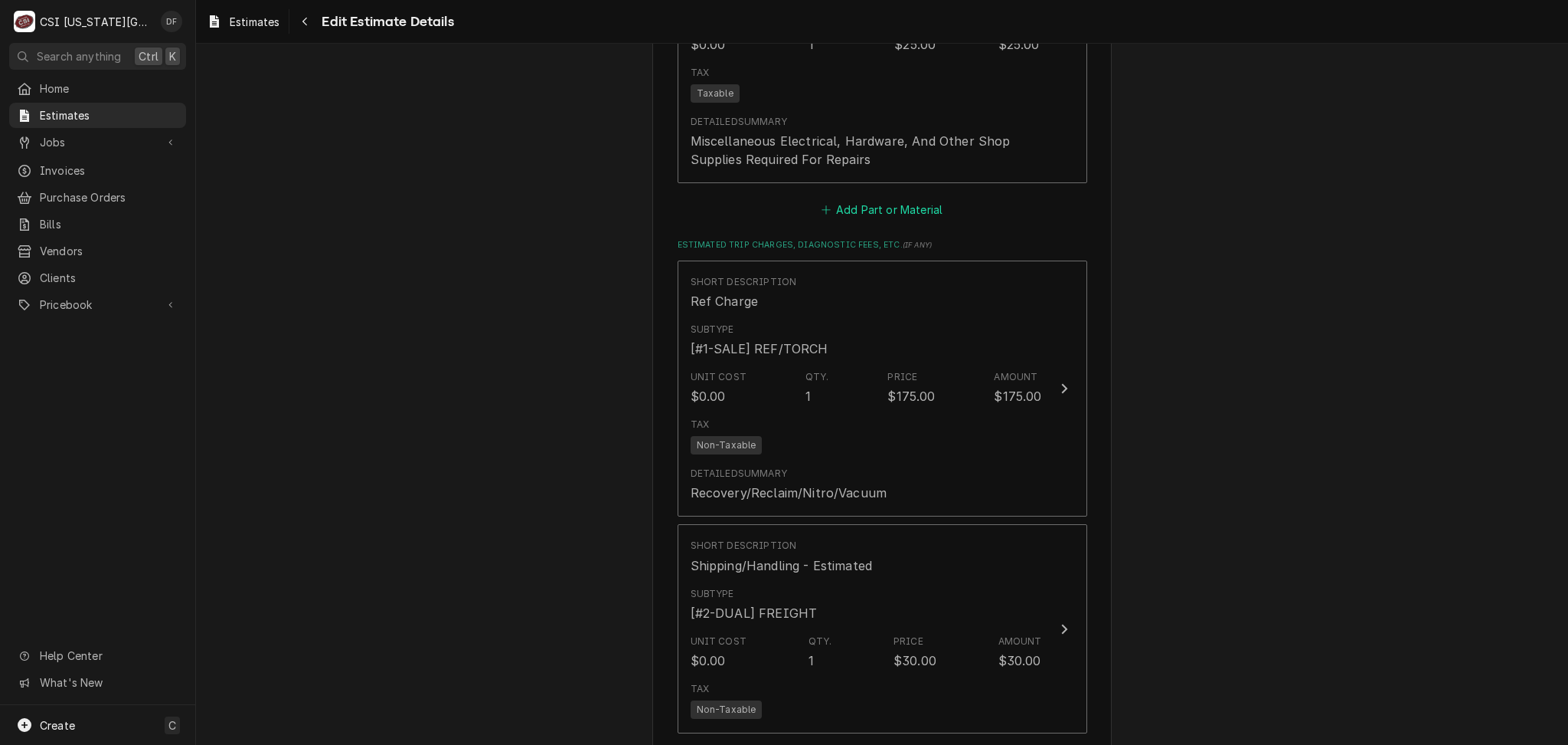
click at [860, 199] on button "Add Part or Material" at bounding box center [882, 210] width 126 height 21
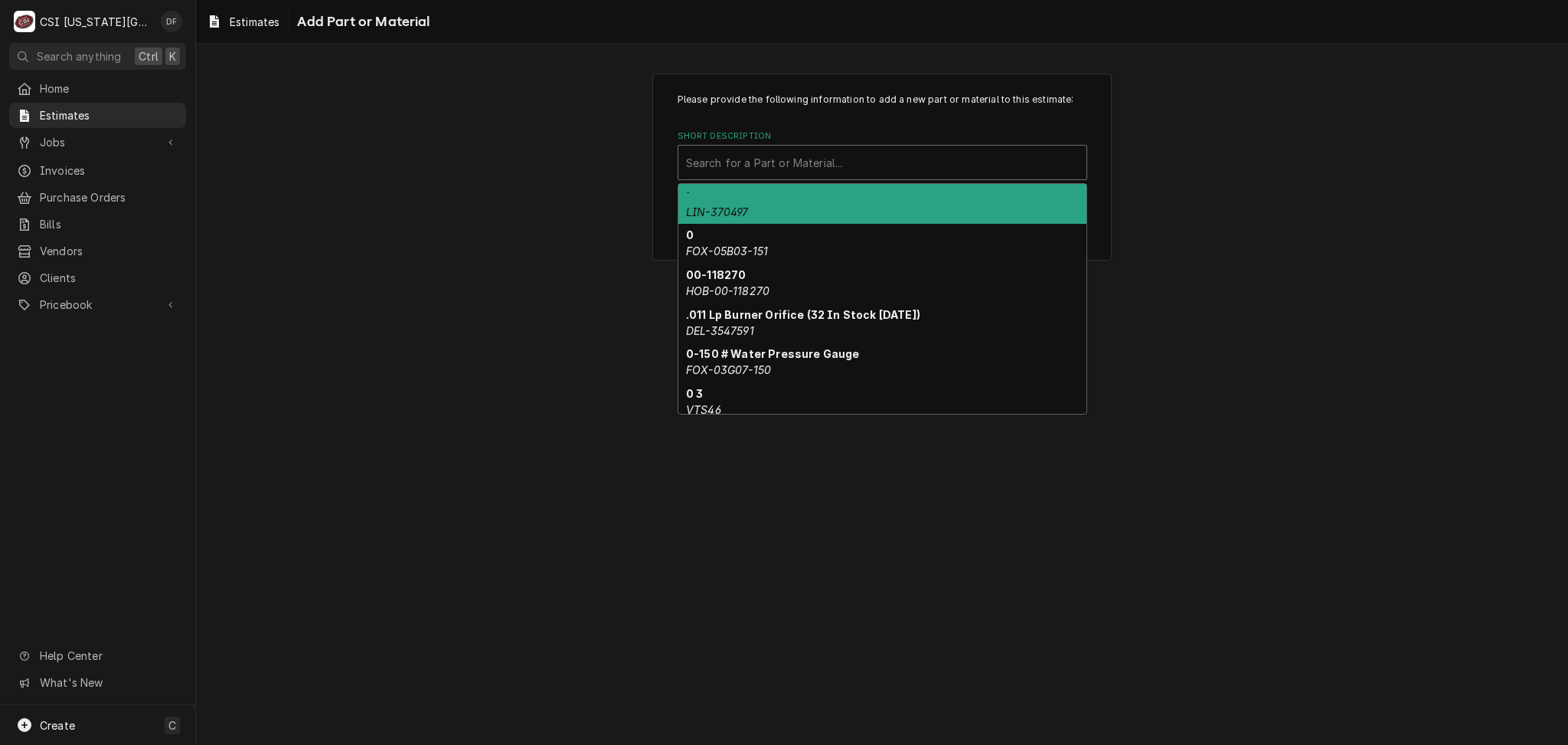
drag, startPoint x: 841, startPoint y: 160, endPoint x: 831, endPoint y: 161, distance: 10.0
click at [841, 160] on div "Short Description" at bounding box center [882, 162] width 393 height 28
paste input "FM1STUZ-120U"
type input "FM1STUZ-120U"
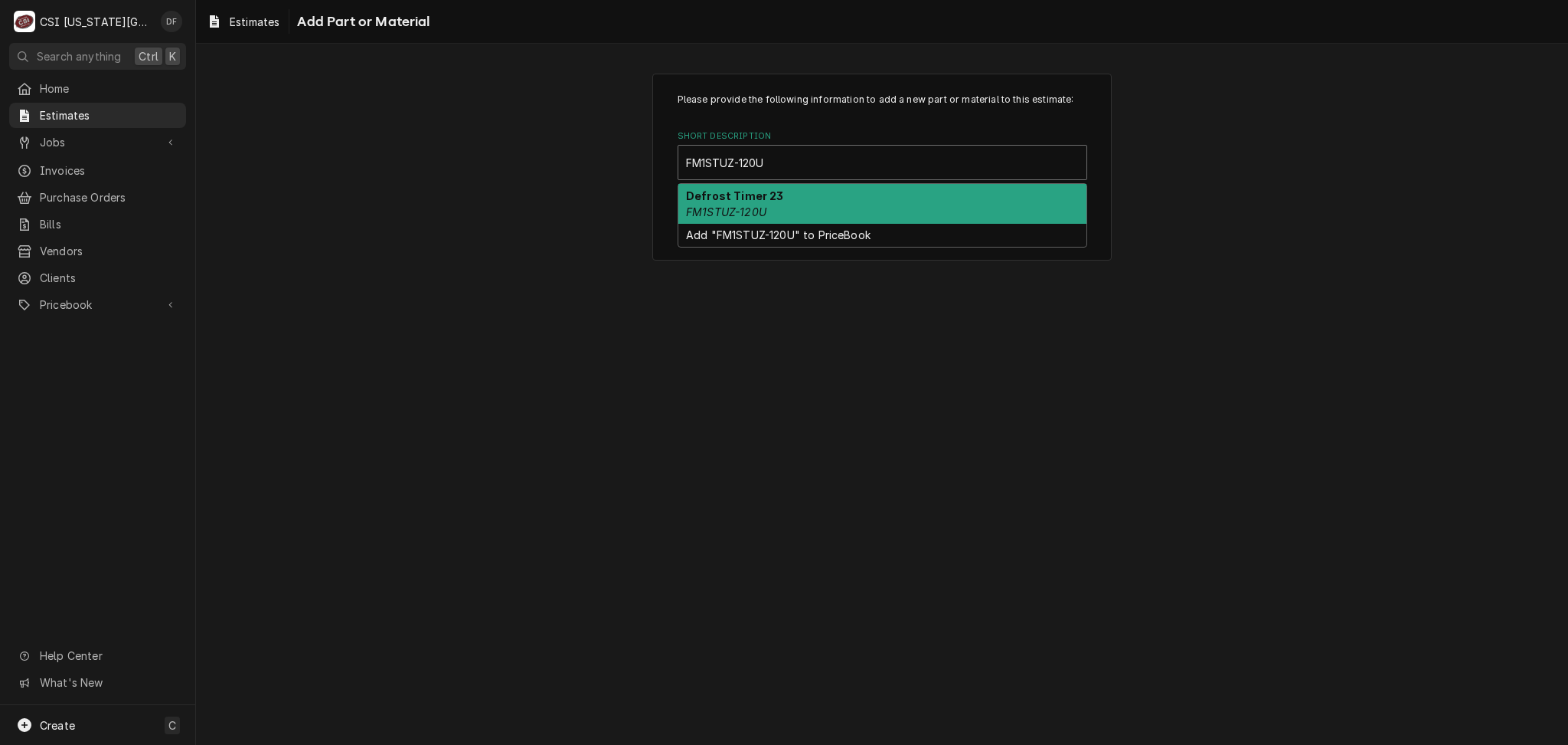
click at [837, 210] on div "Defrost Timer 23 FM1STUZ-120U" at bounding box center [882, 203] width 408 height 40
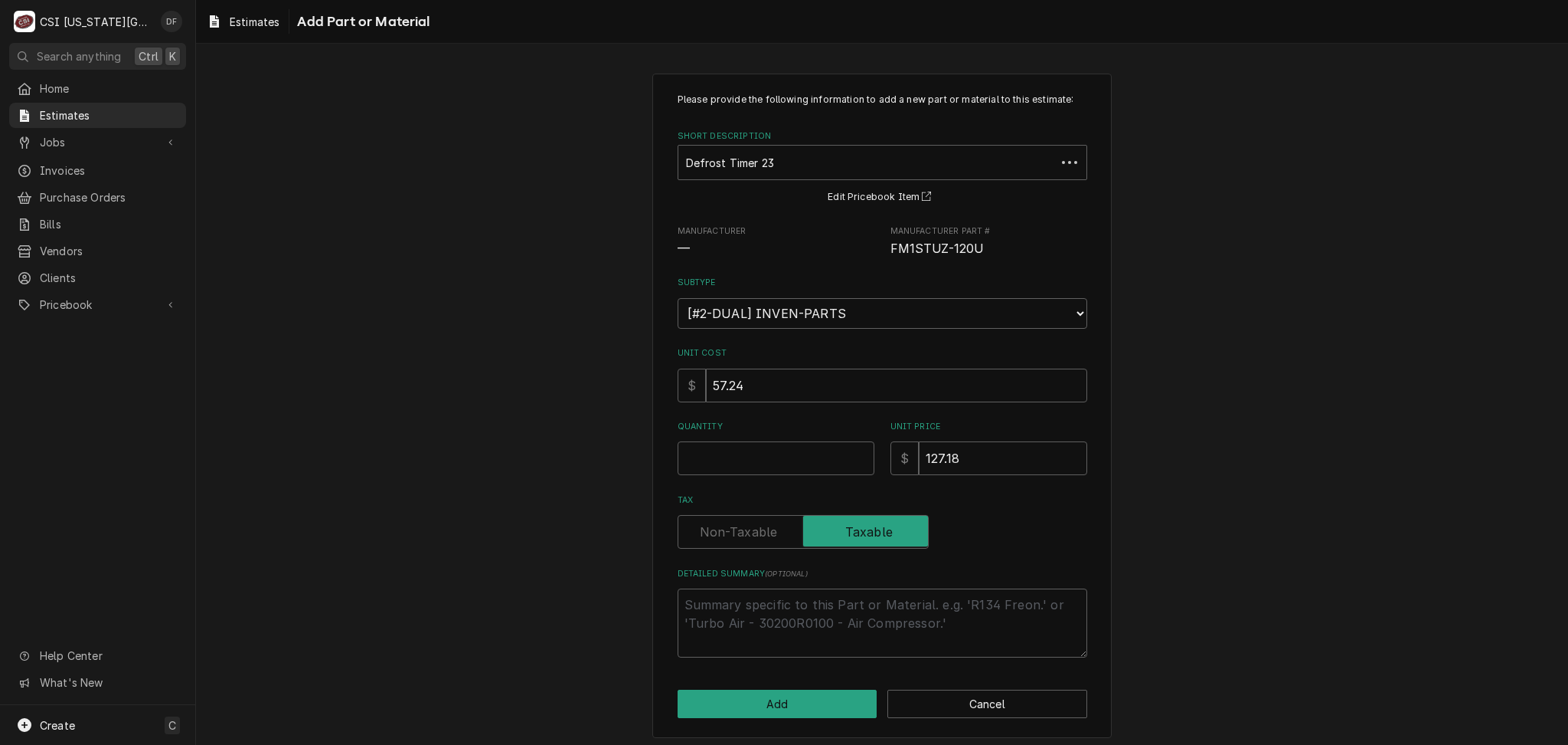
scroll to position [5, 0]
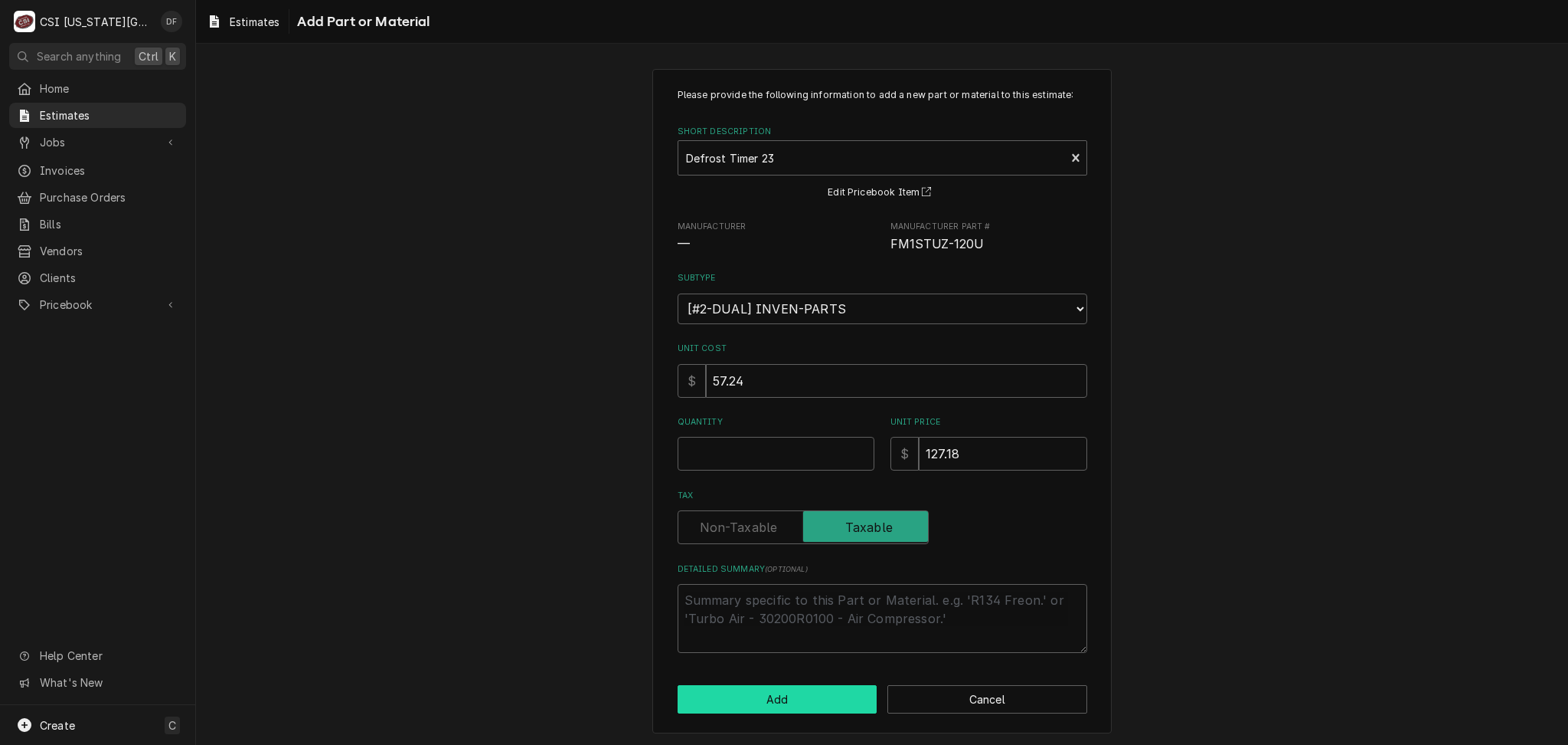
click at [734, 696] on button "Add" at bounding box center [777, 699] width 200 height 29
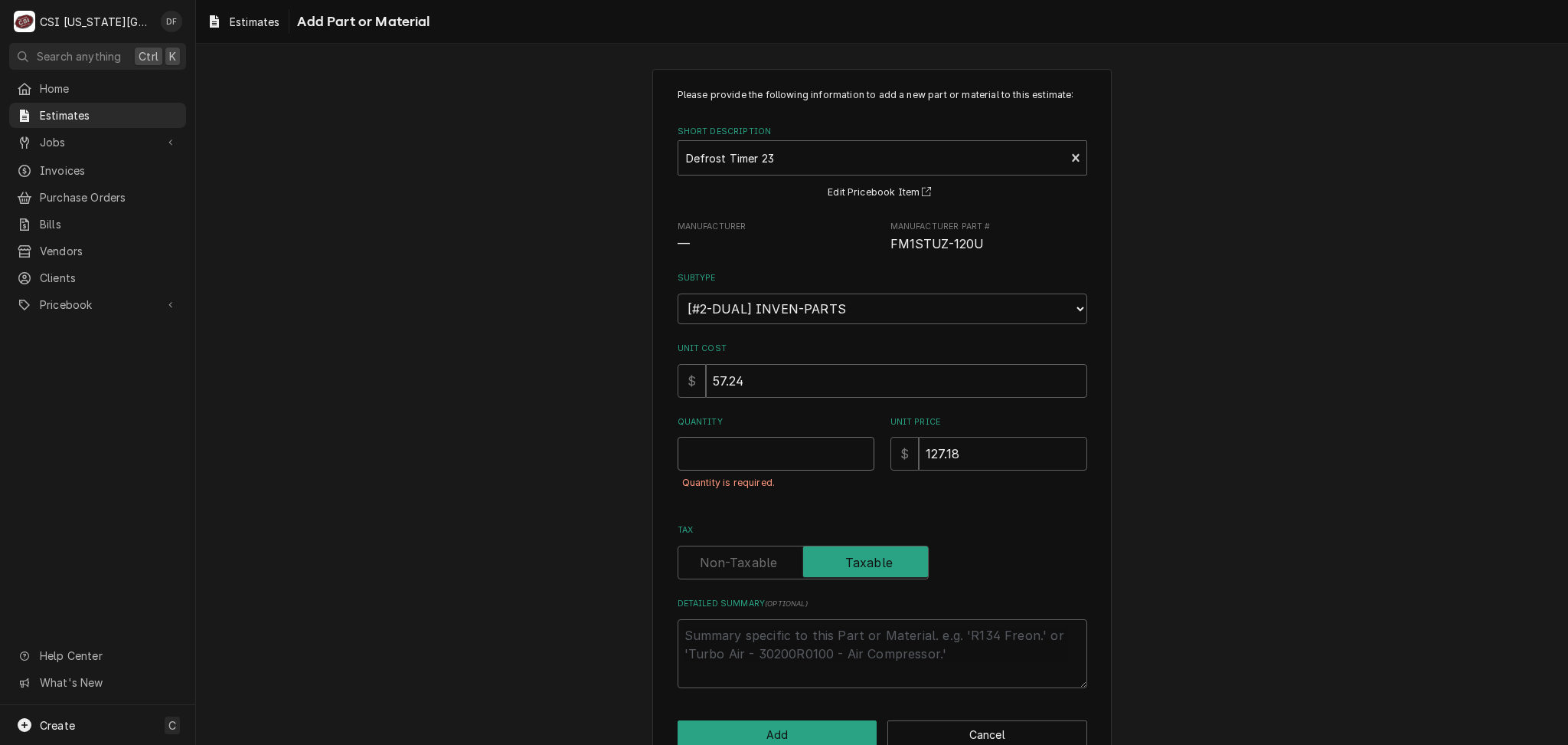
click at [718, 455] on input "Quantity" at bounding box center [776, 453] width 197 height 34
type textarea "x"
type input "1"
type textarea "x"
type input "1"
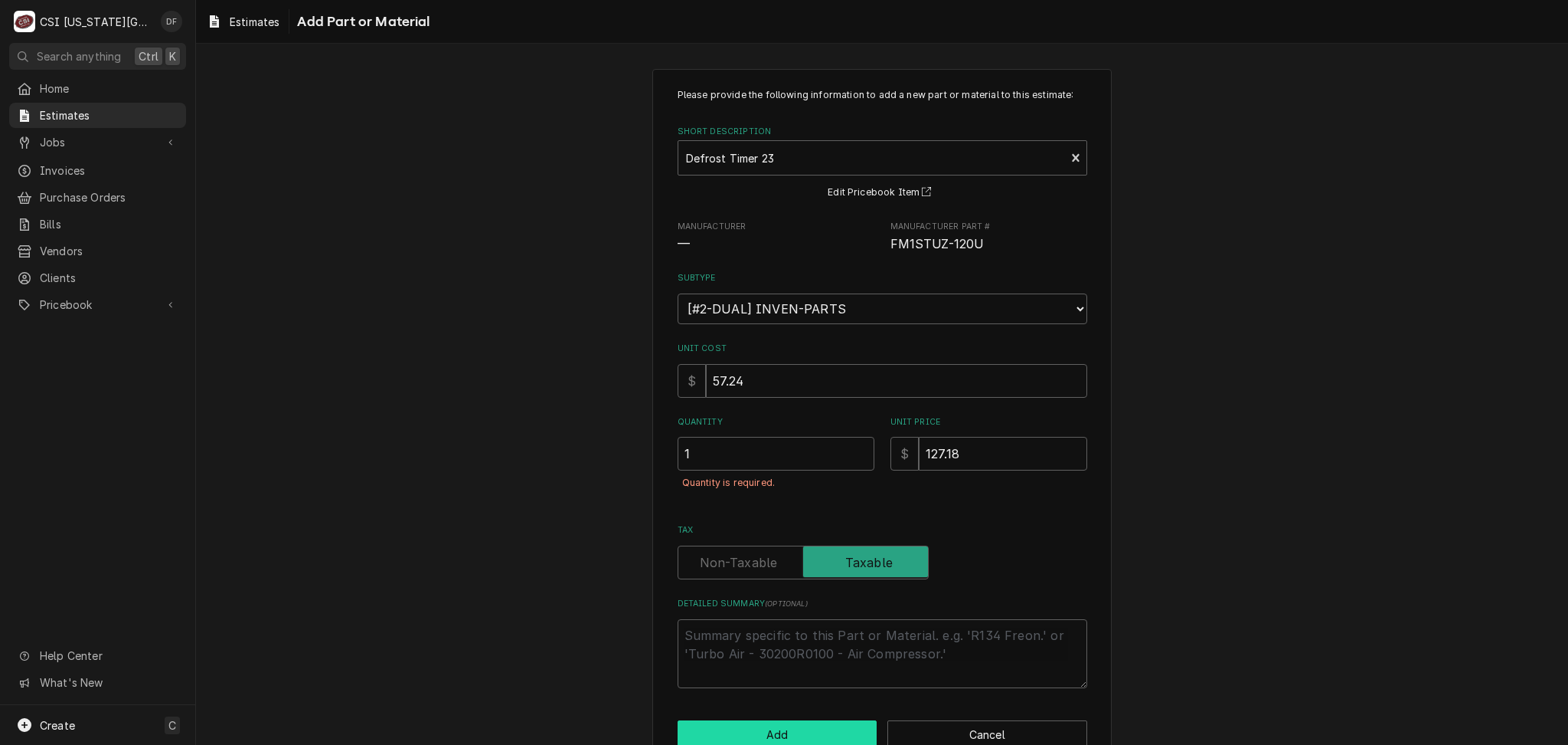
click at [817, 730] on button "Add" at bounding box center [777, 734] width 200 height 29
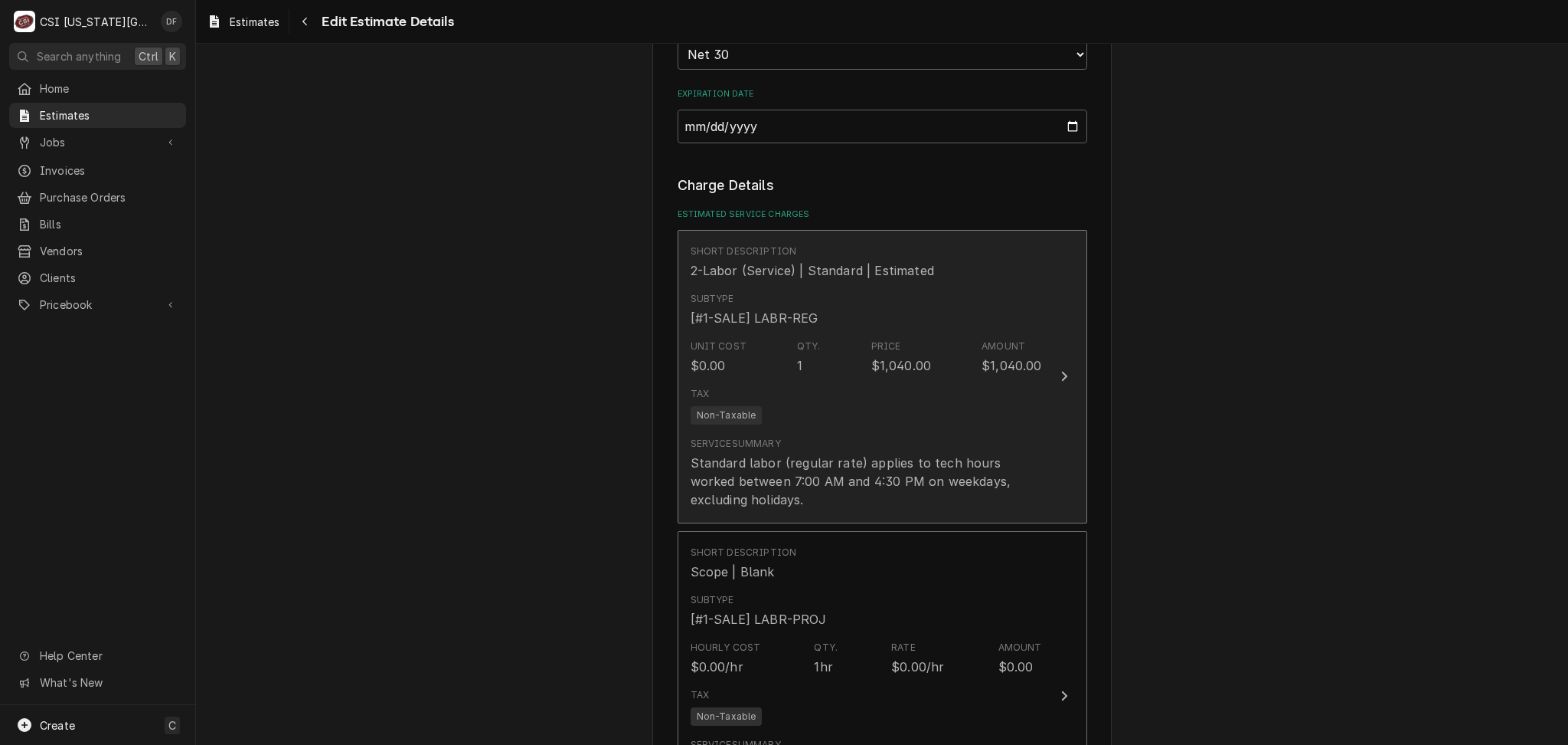
scroll to position [1682, 0]
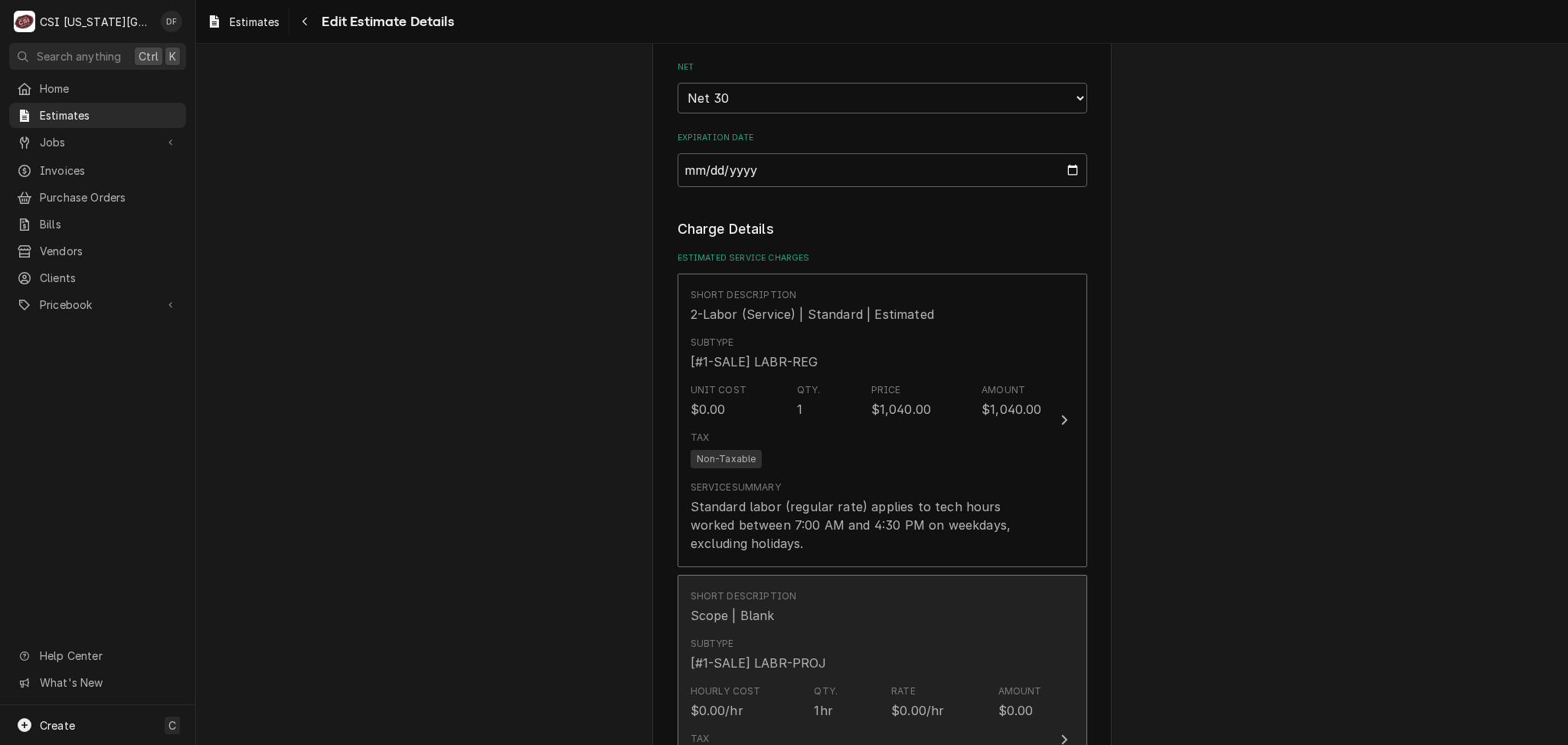
click at [982, 631] on div "Subtype [#1-SALE] LABR-PROJ" at bounding box center [866, 655] width 352 height 48
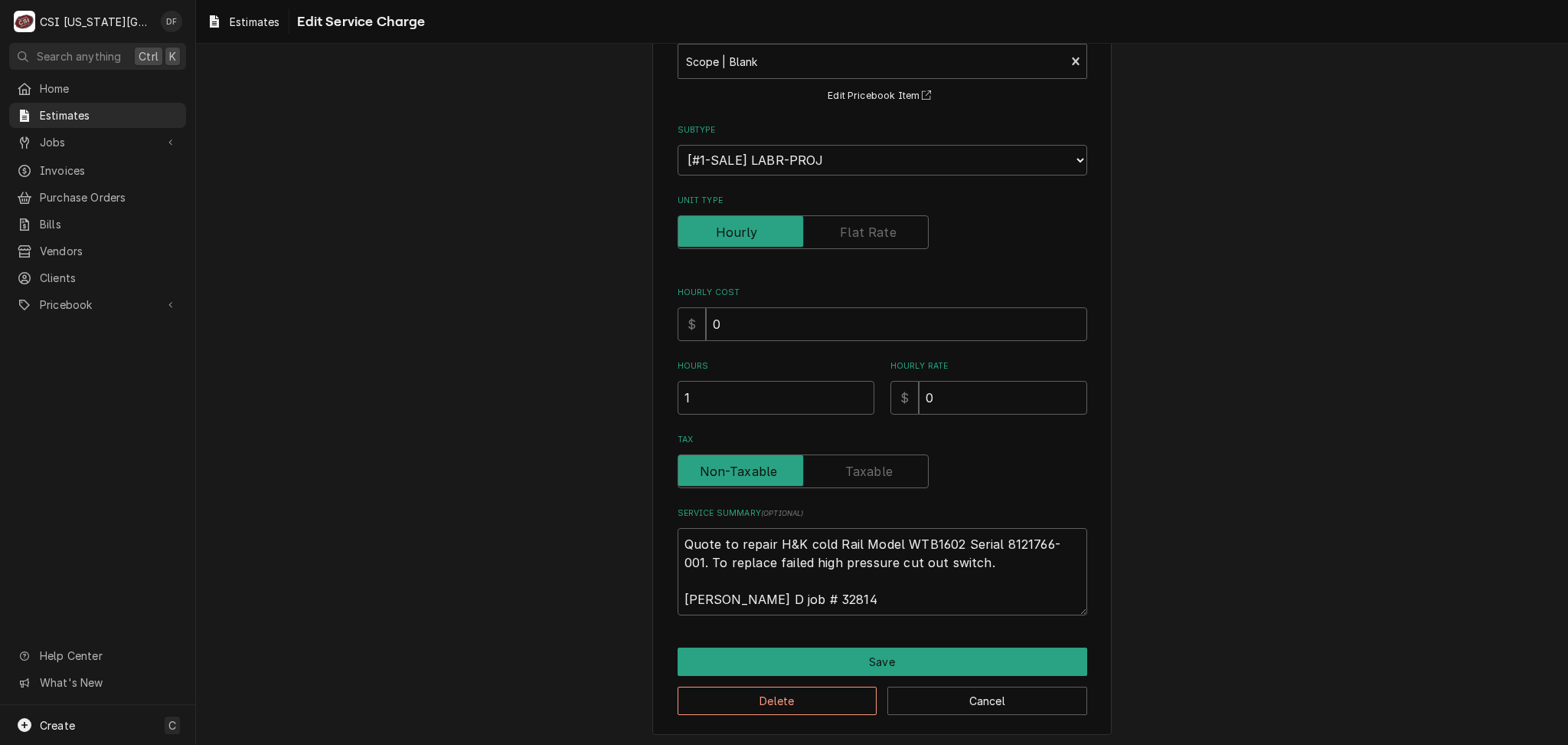
scroll to position [103, 0]
click at [946, 561] on textarea "Quote to repair H&K cold Rail Model WTB1602 Serial 8121766-001. To replace fail…" at bounding box center [882, 570] width 410 height 87
type textarea "x"
type textarea "Quote to repair H&K cold Rail Model WTB1602 Serial 8121766-001. To replace fail…"
type textarea "x"
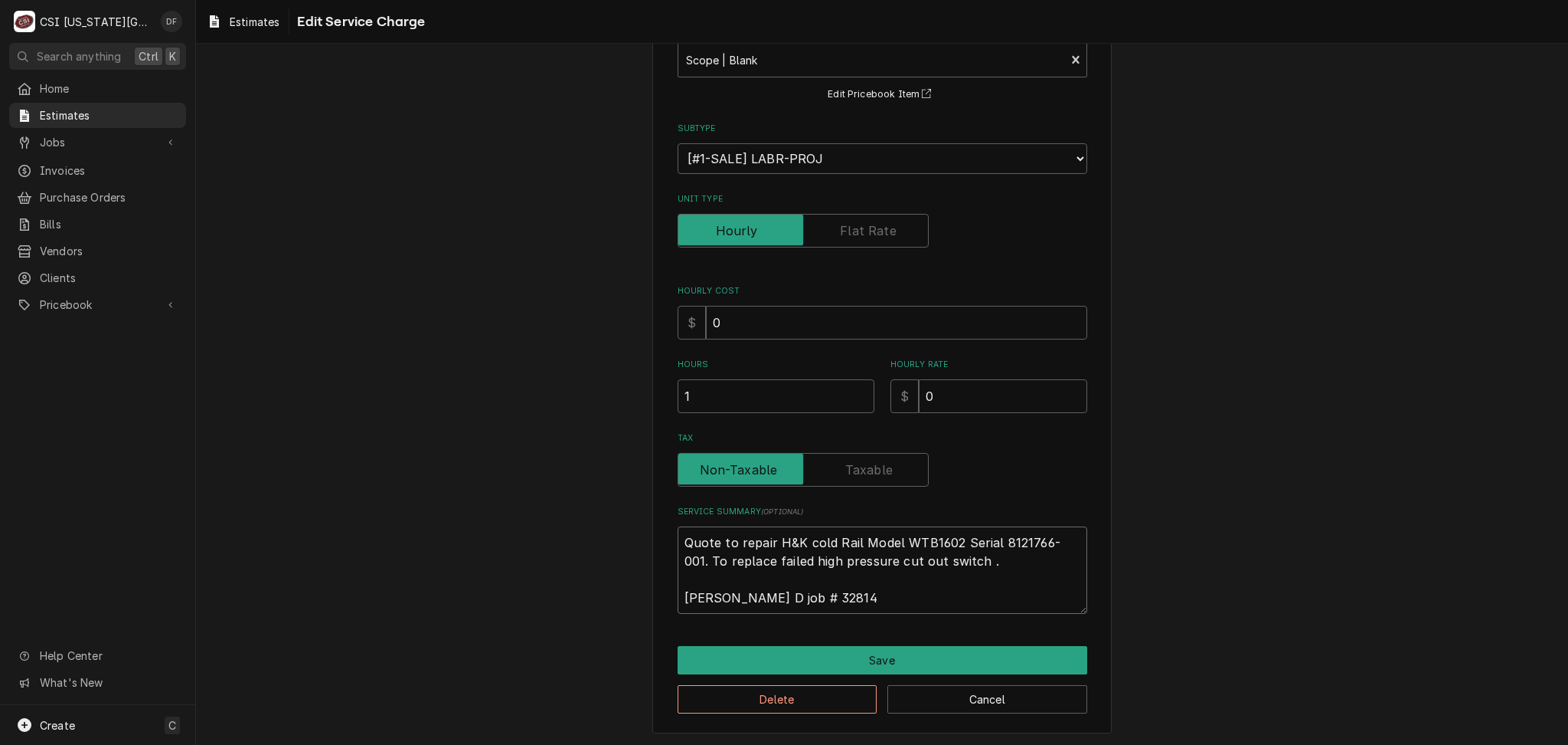
type textarea "Quote to repair H&K cold Rail Model WTB1602 Serial 8121766-001. To replace fail…"
type textarea "x"
type textarea "Quote to repair H&K cold Rail Model WTB1602 Serial 8121766-001. To replace fail…"
type textarea "x"
type textarea "Quote to repair H&K cold Rail Model WTB1602 Serial 8121766-001. To replace fail…"
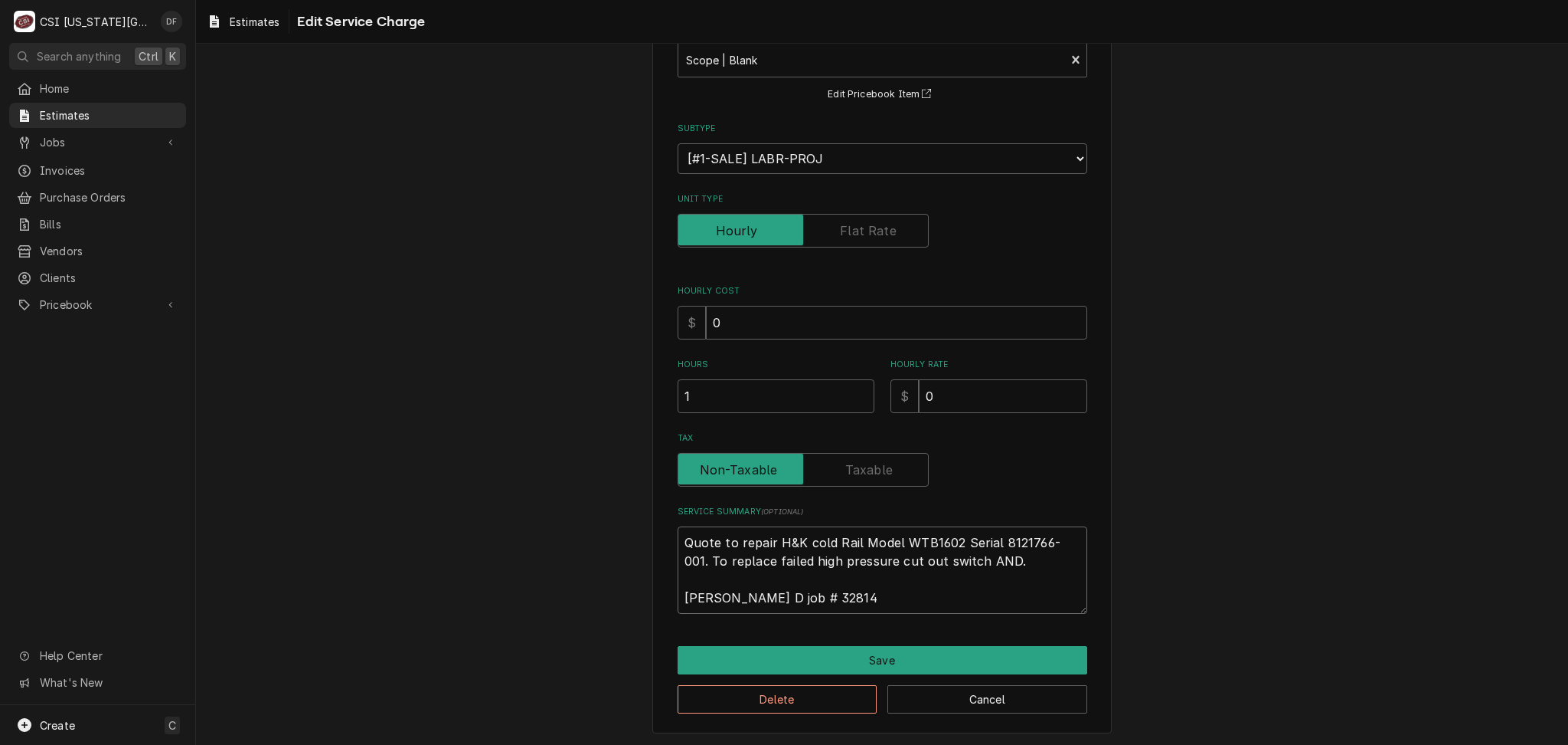
type textarea "x"
type textarea "Quote to repair H&K cold Rail Model WTB1602 Serial 8121766-001. To replace fail…"
type textarea "x"
type textarea "Quote to repair H&K cold Rail Model WTB1602 Serial 8121766-001. To replace fail…"
type textarea "x"
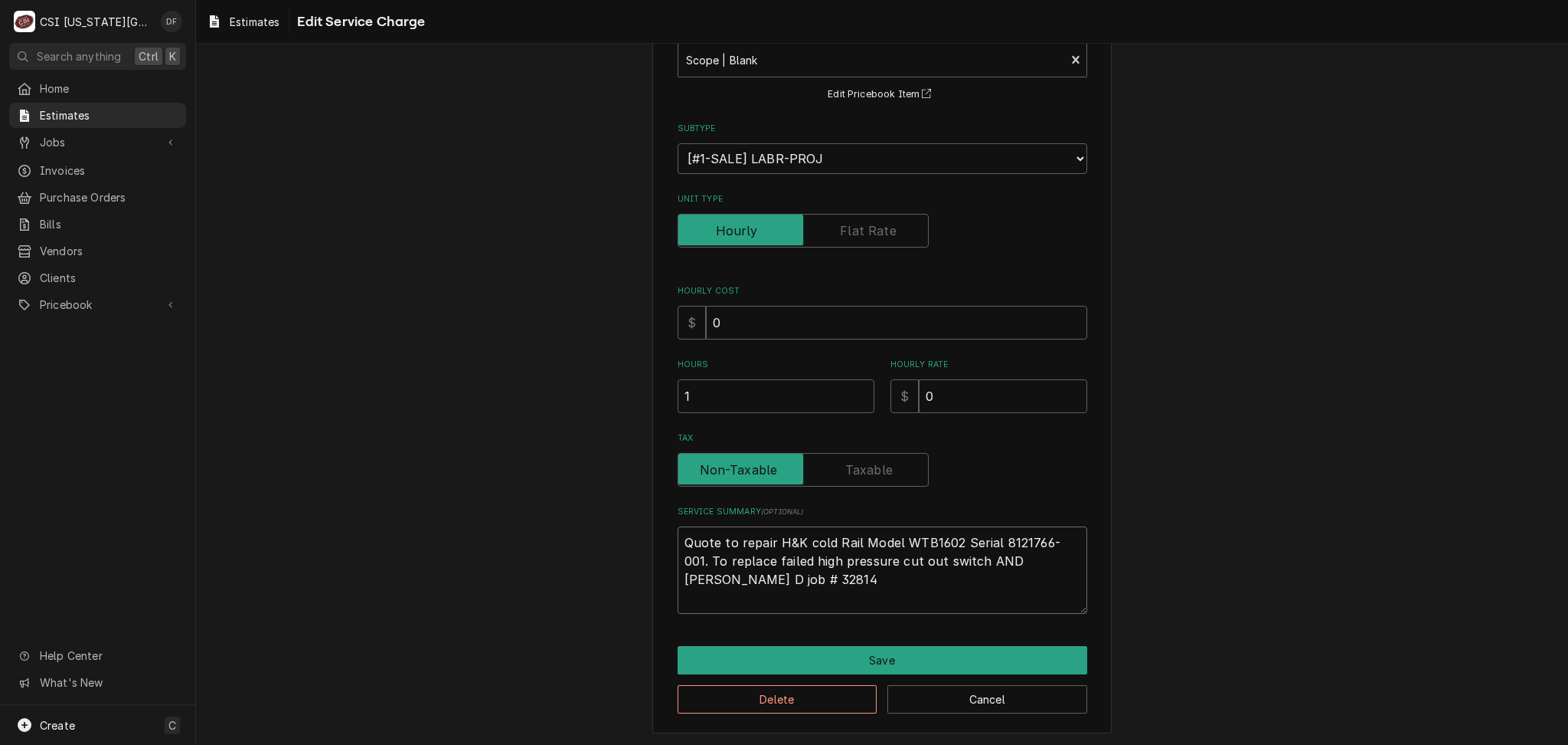
type textarea "Quote to repair H&K cold Rail Model WTB1602 Serial 8121766-001. To replace fail…"
type textarea "x"
type textarea "Quote to repair H&K cold Rail Model WTB1602 Serial 8121766-001. To replace fail…"
type textarea "x"
type textarea "Quote to repair H&K cold Rail Model WTB1602 Serial 8121766-001. To replace fail…"
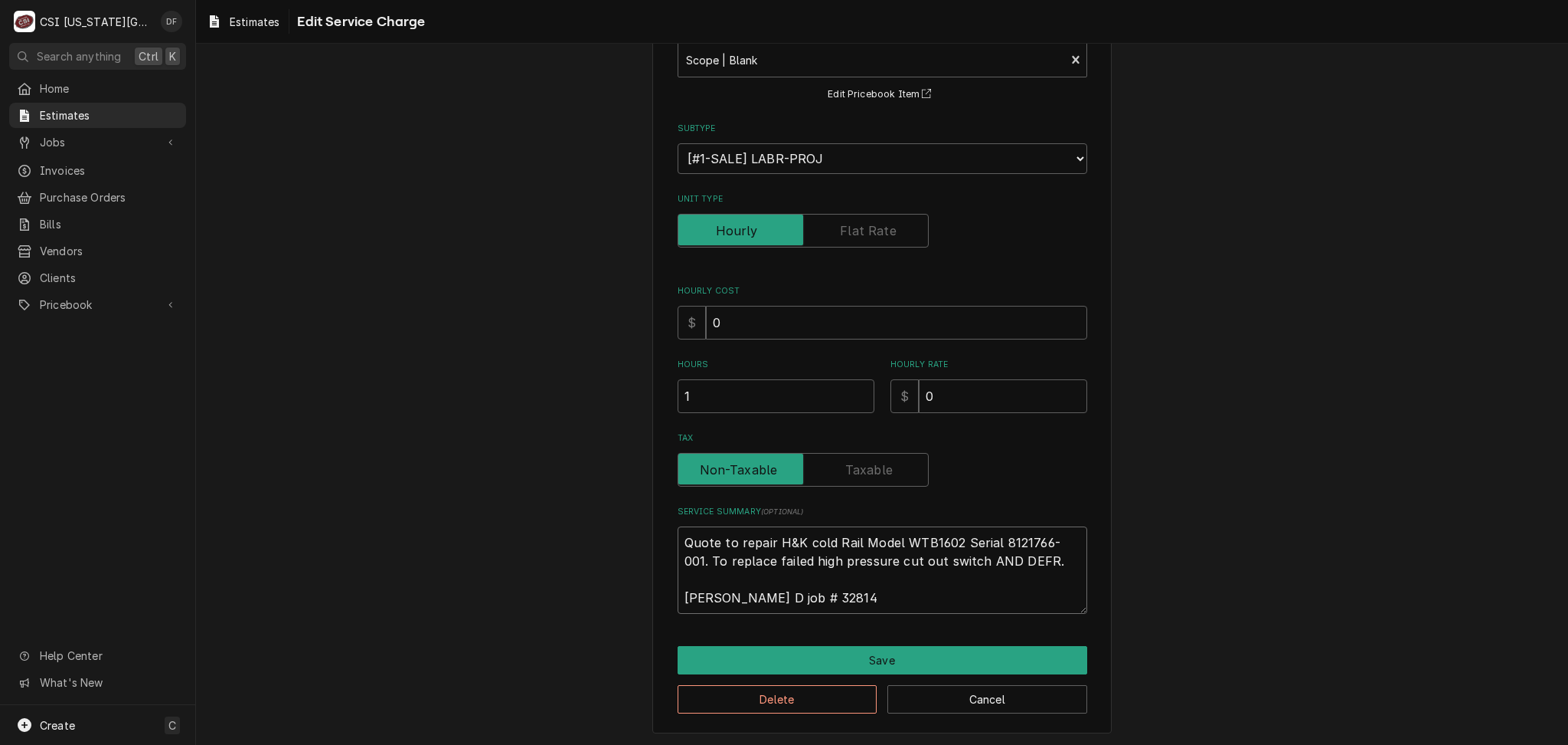
type textarea "x"
type textarea "Quote to repair H&K cold Rail Model WTB1602 Serial 8121766-001. To replace fail…"
type textarea "x"
type textarea "Quote to repair H&K cold Rail Model WTB1602 Serial 8121766-001. To replace fail…"
type textarea "x"
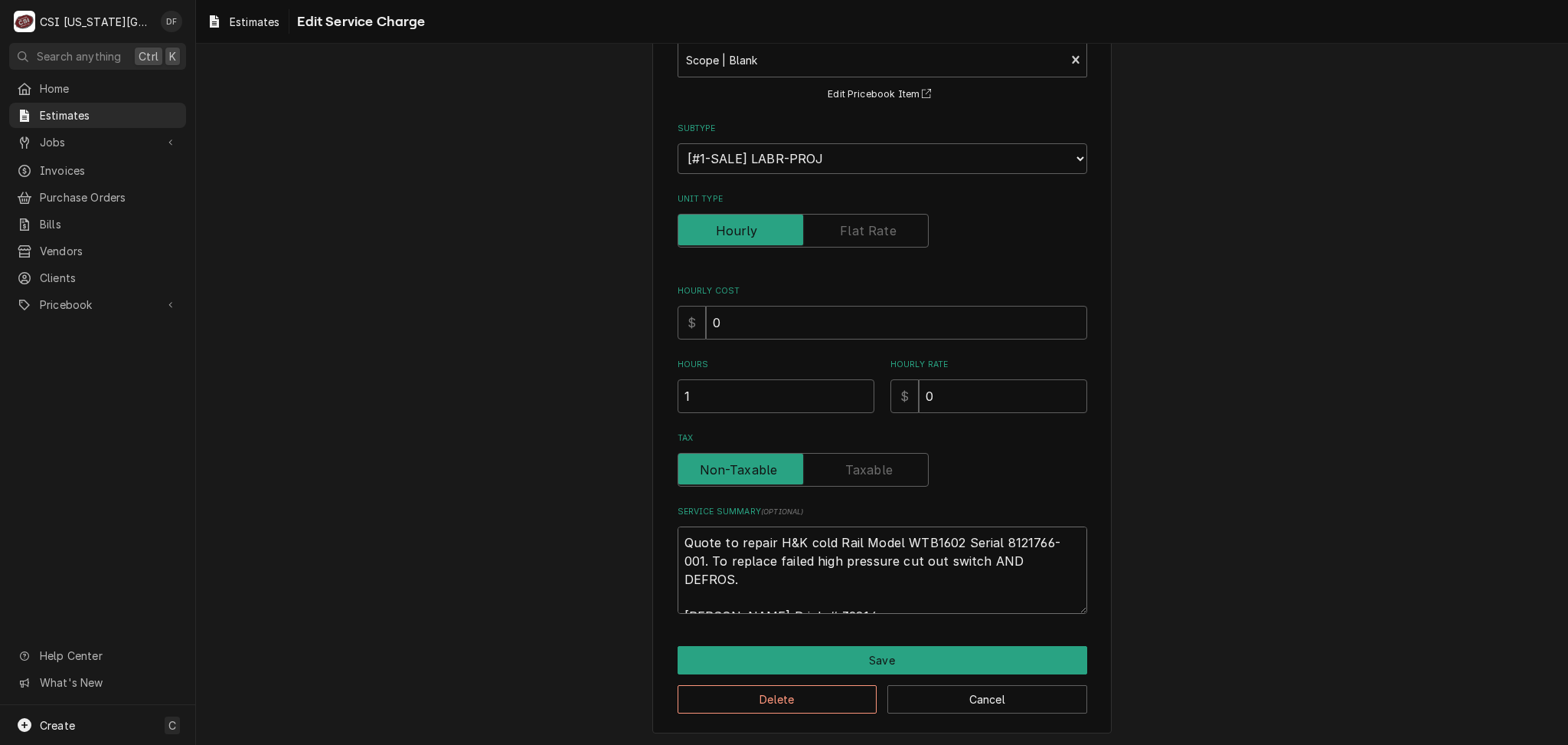
type textarea "Quote to repair H&K cold Rail Model WTB1602 Serial 8121766-001. To replace fail…"
type textarea "x"
type textarea "Quote to repair H&K cold Rail Model WTB1602 Serial 8121766-001. To replace fail…"
type textarea "x"
type textarea "Quote to repair H&K cold Rail Model WTB1602 Serial 8121766-001. To replace fail…"
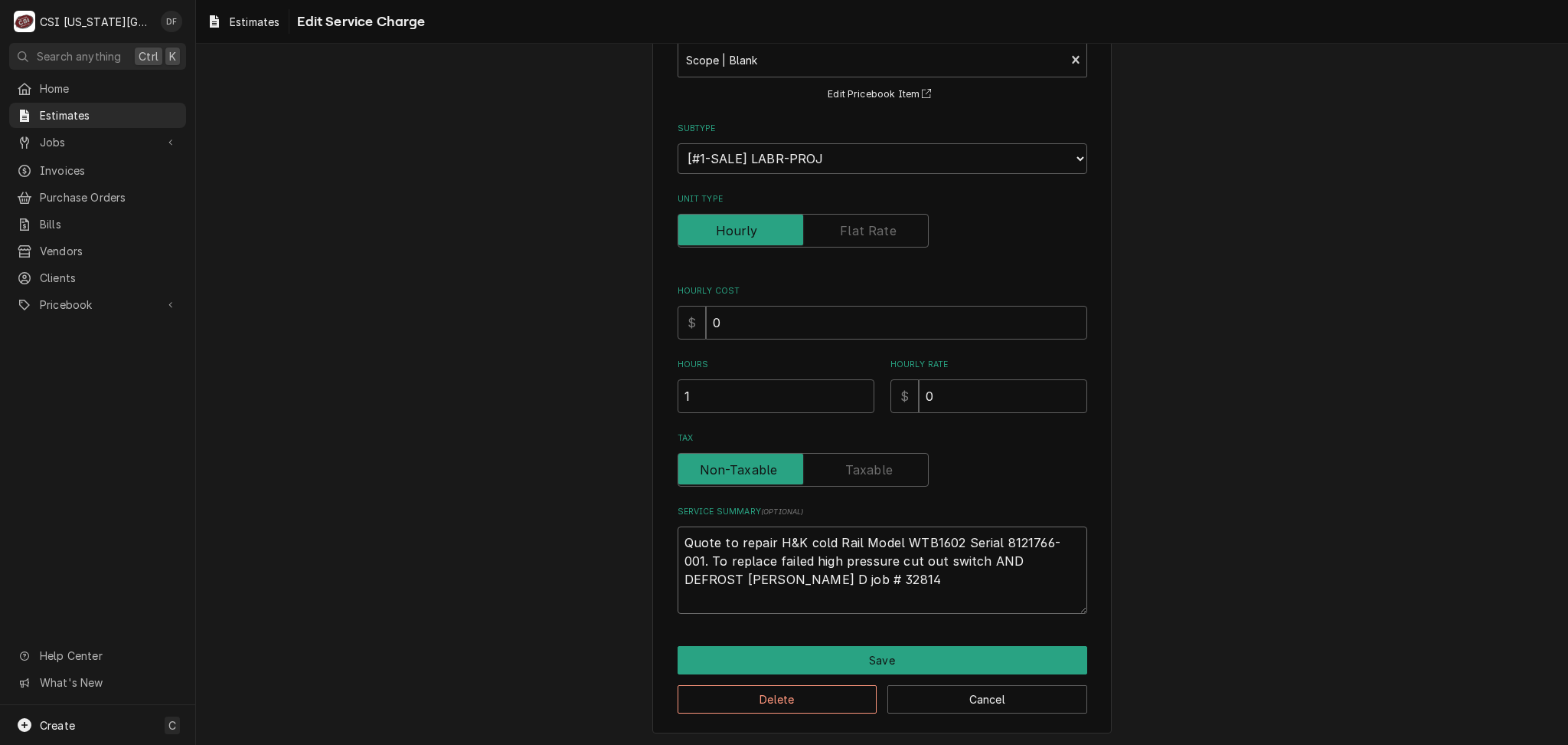
type textarea "x"
type textarea "Quote to repair H&K cold Rail Model WTB1602 Serial 8121766-001. To replace fail…"
type textarea "x"
type textarea "Quote to repair H&K cold Rail Model WTB1602 Serial 8121766-001. To replace fail…"
type textarea "x"
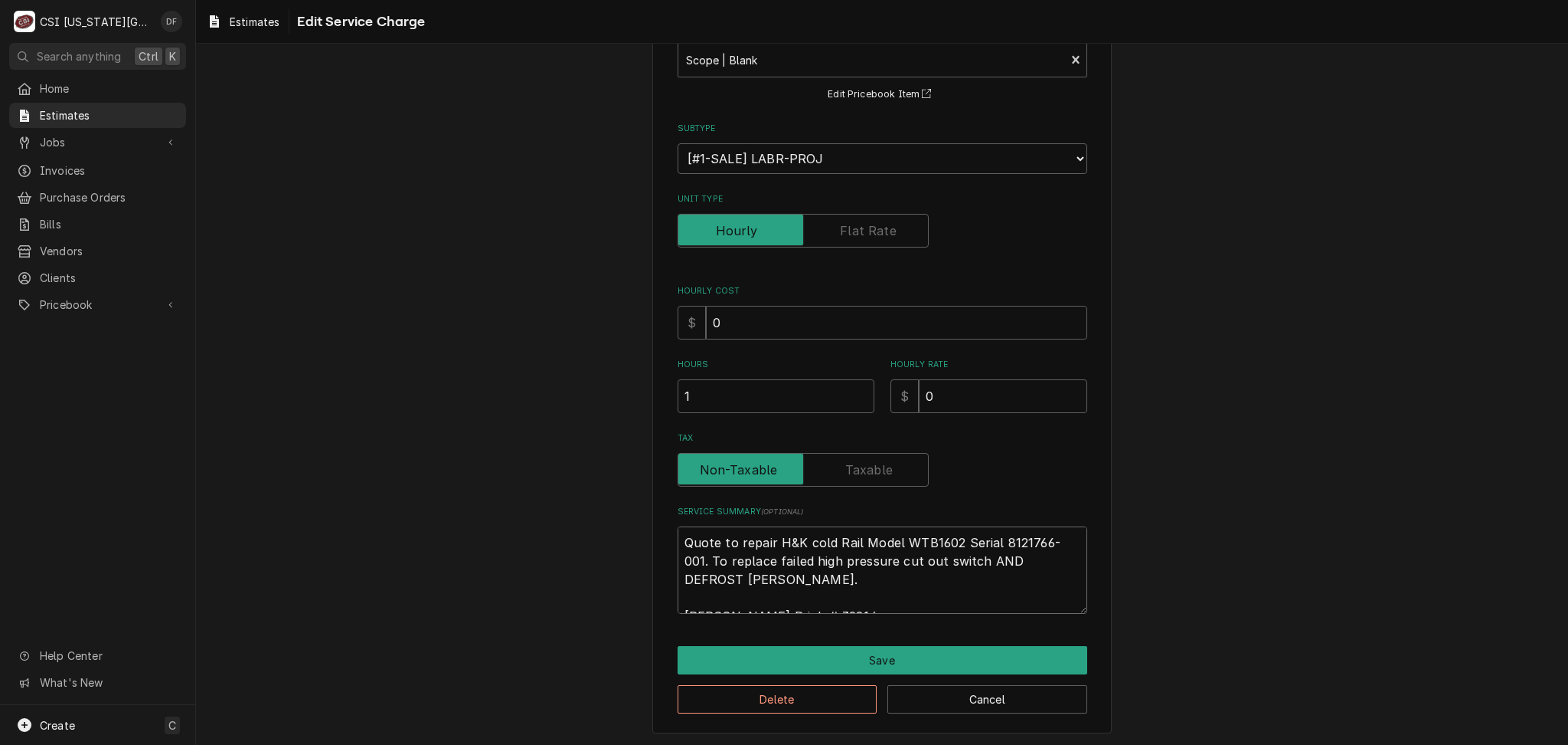
type textarea "Quote to repair H&K cold Rail Model WTB1602 Serial 8121766-001. To replace fail…"
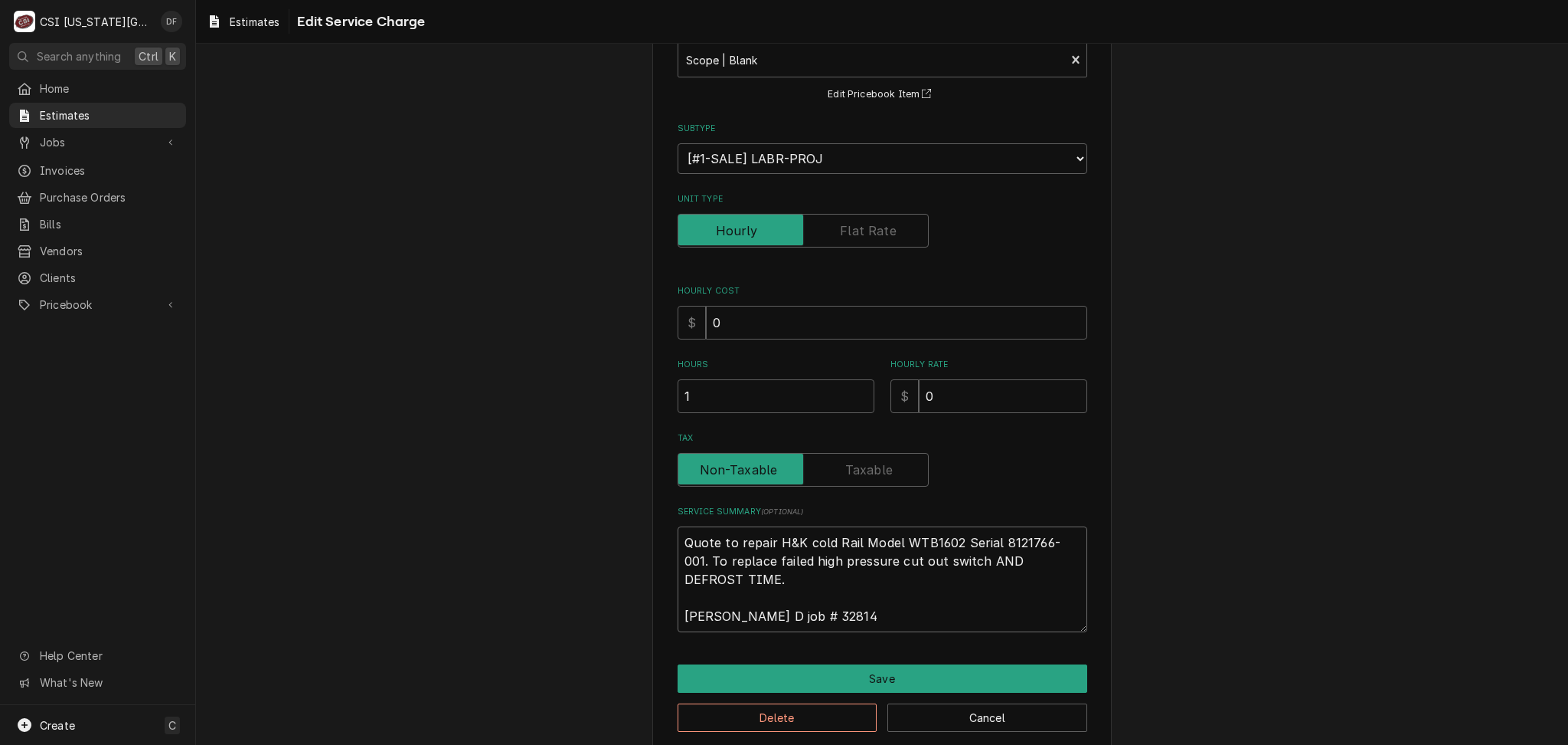
type textarea "x"
type textarea "Quote to repair H&K cold Rail Model WTB1602 Serial 8121766-001. To replace fail…"
drag, startPoint x: 951, startPoint y: 561, endPoint x: 974, endPoint y: 575, distance: 26.9
click at [974, 575] on textarea "Quote to repair H&K cold Rail Model WTB1602 Serial 8121766-001. To replace fail…" at bounding box center [882, 579] width 410 height 106
type textarea "x"
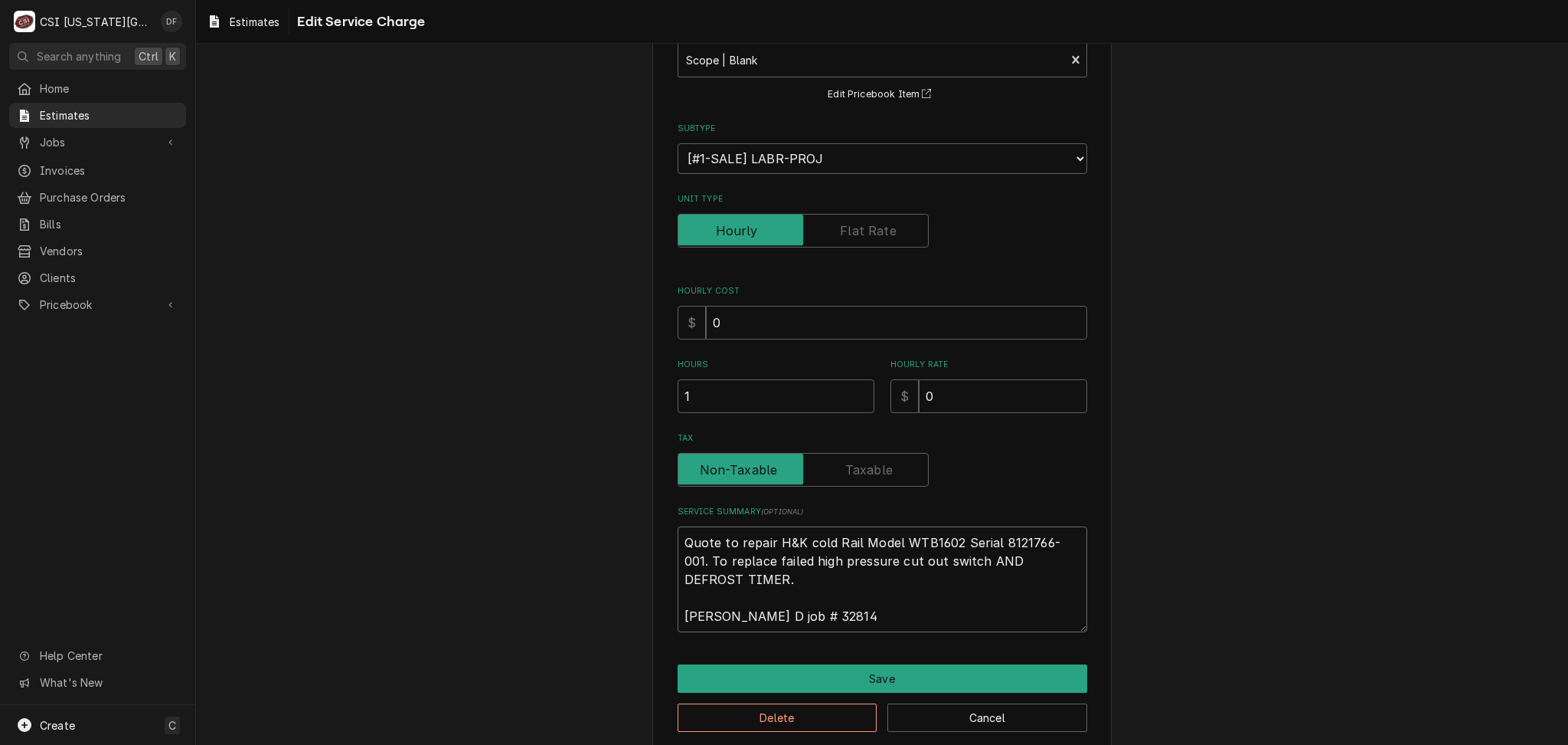
type textarea "Quote to repair H&K cold Rail Model WTB1602 Serial 8121766-001. To replace fail…"
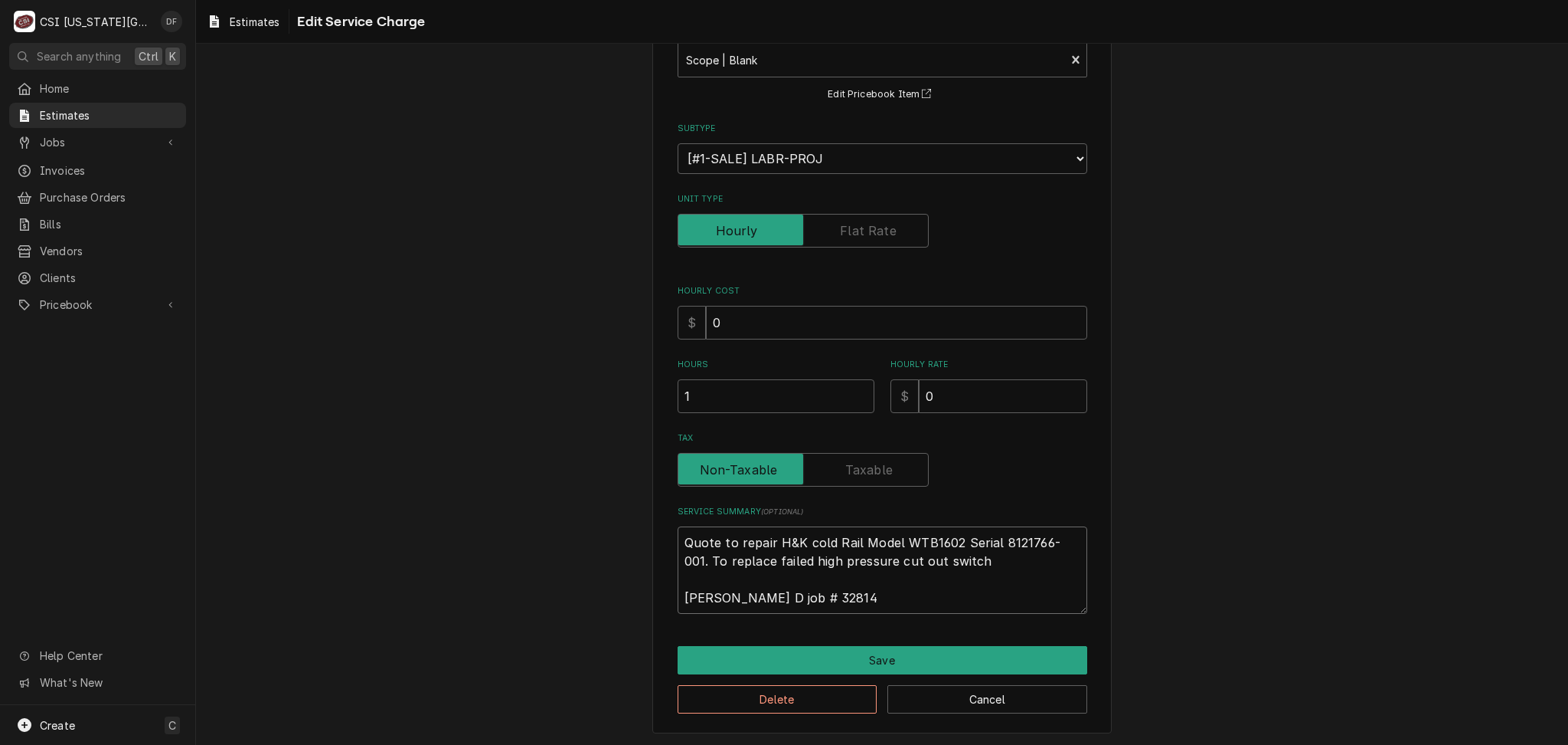
type textarea "x"
type textarea "Quote to repair H&K cold Rail Model WTB1602 Serial 8121766-001. To replace fail…"
type textarea "x"
type textarea "Quote to repair H&K cold Rail Model WTB1602 Serial 8121766-001. To replace fail…"
type textarea "x"
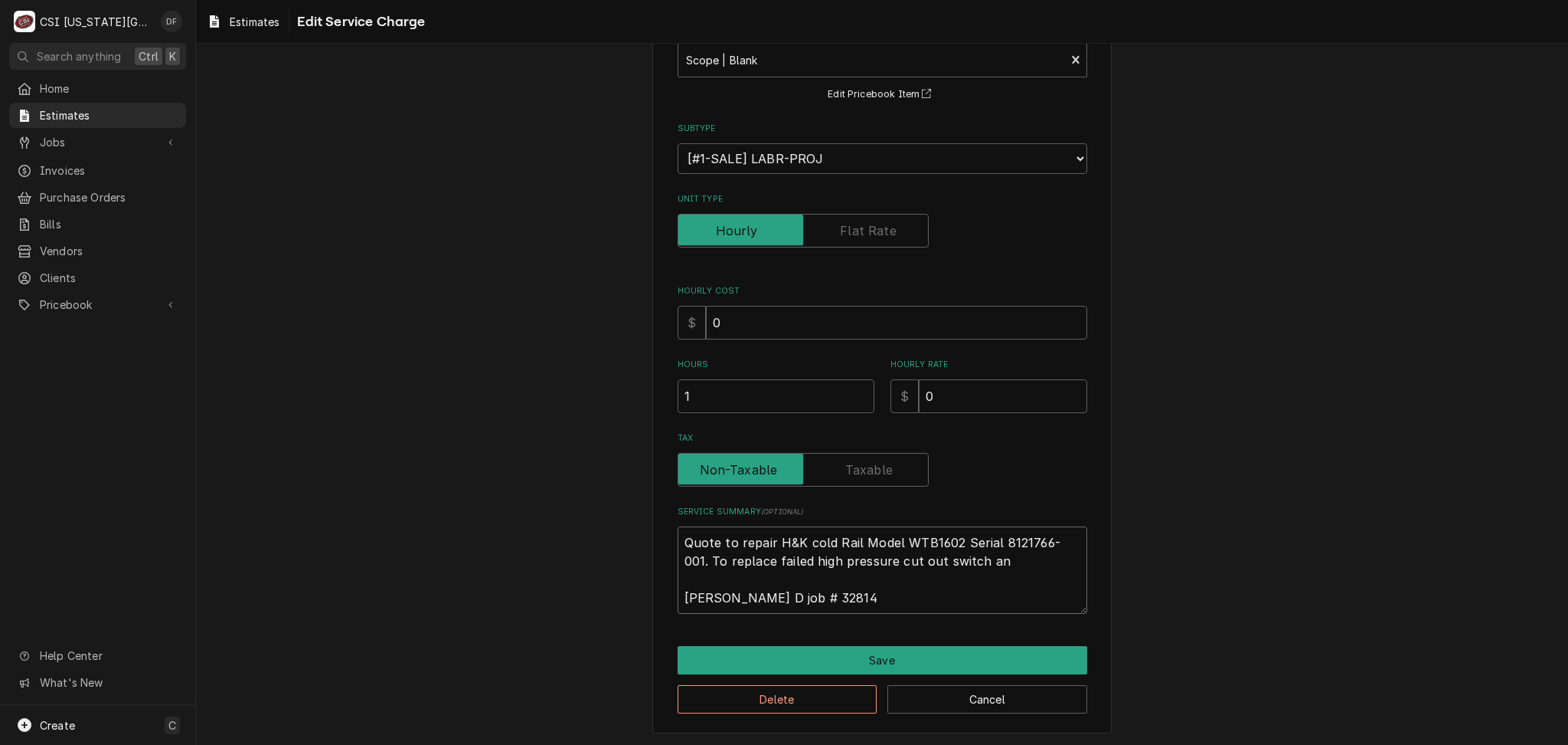
type textarea "Quote to repair H&K cold Rail Model WTB1602 Serial 8121766-001. To replace fail…"
type textarea "x"
type textarea "Quote to repair H&K cold Rail Model WTB1602 Serial 8121766-001. To replace fail…"
type textarea "x"
type textarea "Quote to repair H&K cold Rail Model WTB1602 Serial 8121766-001. To replace fail…"
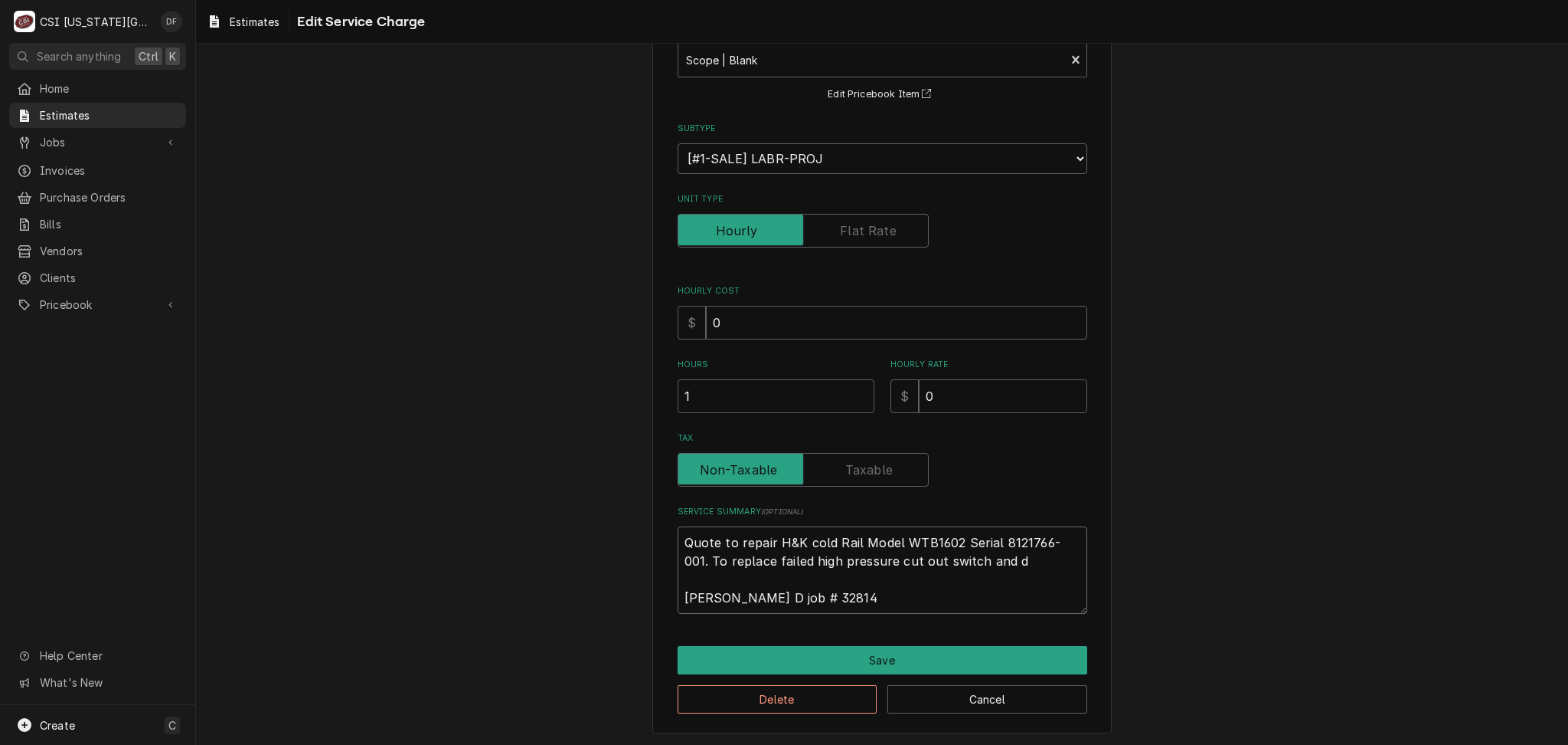
type textarea "x"
type textarea "Quote to repair H&K cold Rail Model WTB1602 Serial 8121766-001. To replace fail…"
type textarea "x"
type textarea "Quote to repair H&K cold Rail Model WTB1602 Serial 8121766-001. To replace fail…"
type textarea "x"
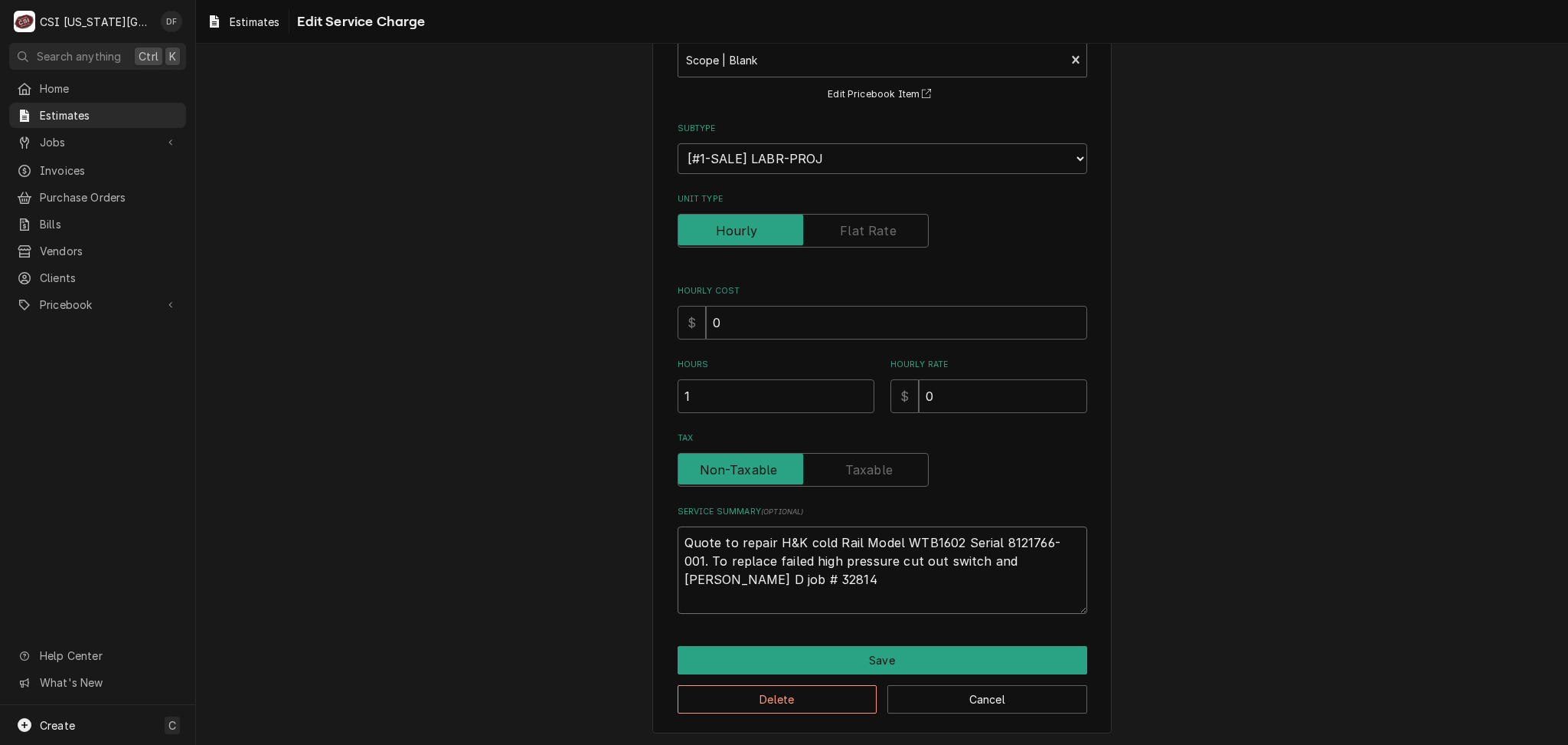
type textarea "Quote to repair H&K cold Rail Model WTB1602 Serial 8121766-001. To replace fail…"
type textarea "x"
type textarea "Quote to repair H&K cold Rail Model WTB1602 Serial 8121766-001. To replace fail…"
type textarea "x"
type textarea "Quote to repair H&K cold Rail Model WTB1602 Serial 8121766-001. To replace fail…"
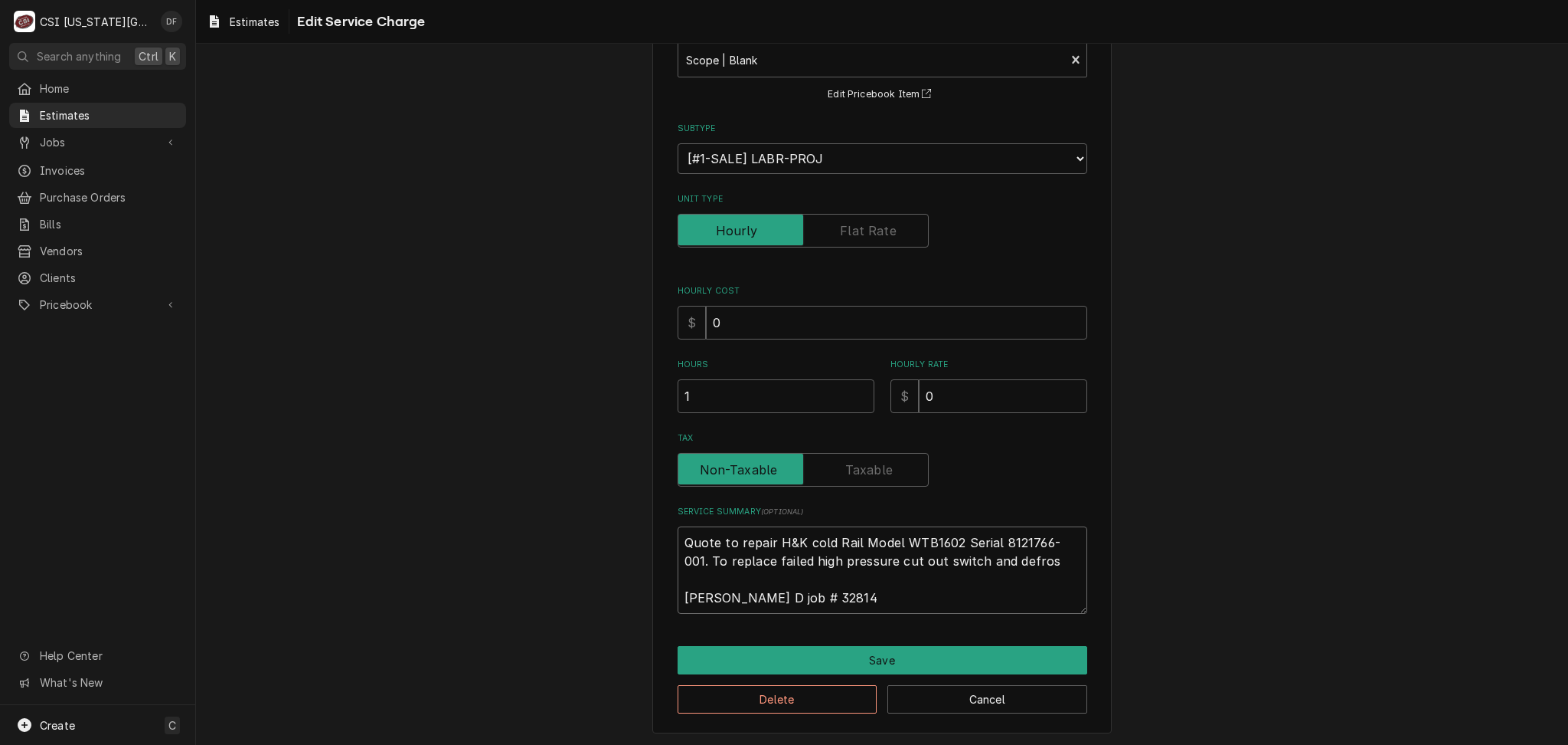
type textarea "x"
type textarea "Quote to repair H&K cold Rail Model WTB1602 Serial 8121766-001. To replace fail…"
type textarea "x"
type textarea "Quote to repair H&K cold Rail Model WTB1602 Serial 8121766-001. To replace fail…"
type textarea "x"
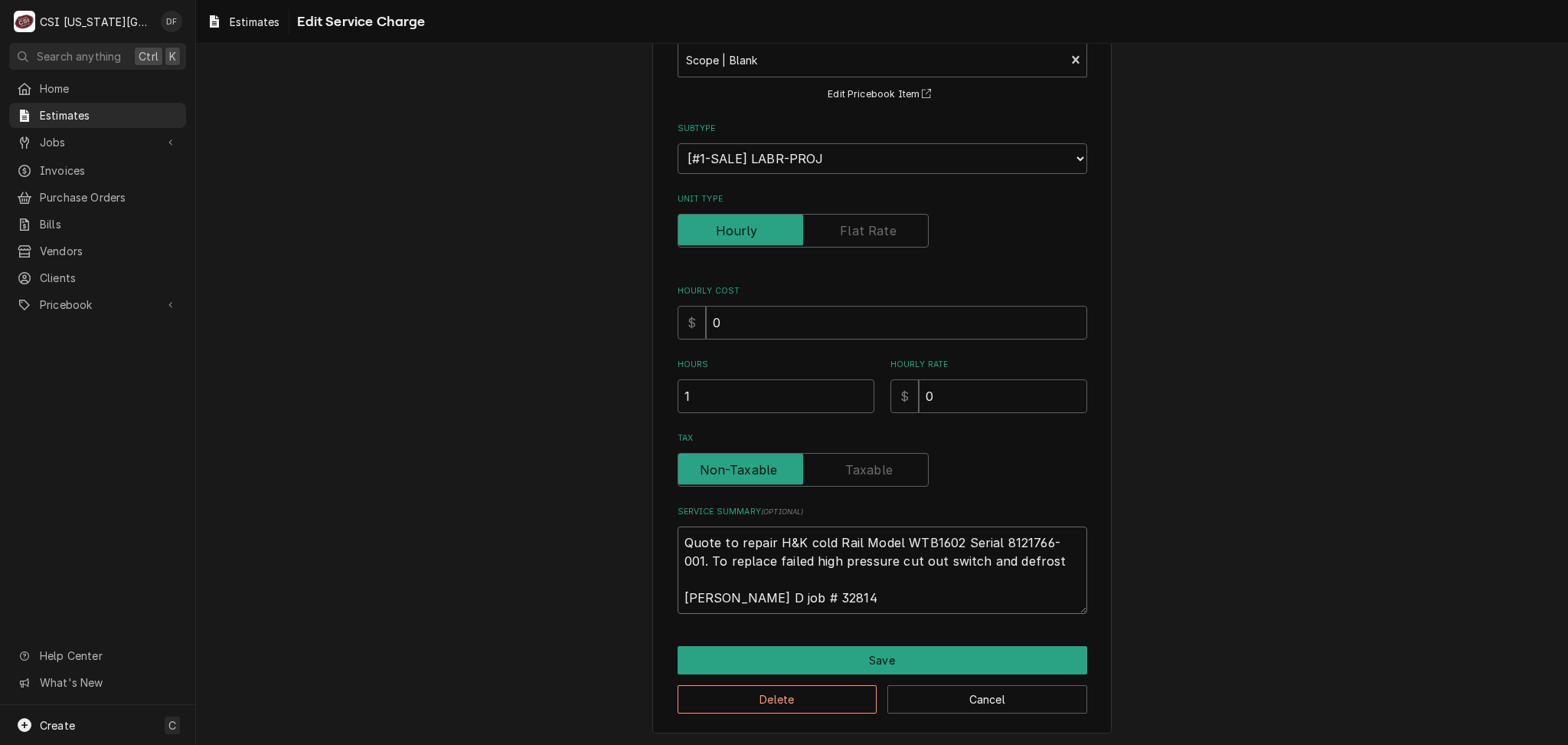
type textarea "Quote to repair H&K cold Rail Model WTB1602 Serial 8121766-001. To replace fail…"
type textarea "x"
type textarea "Quote to repair H&K cold Rail Model WTB1602 Serial 8121766-001. To replace fail…"
type textarea "x"
type textarea "Quote to repair H&K cold Rail Model WTB1602 Serial 8121766-001. To replace fail…"
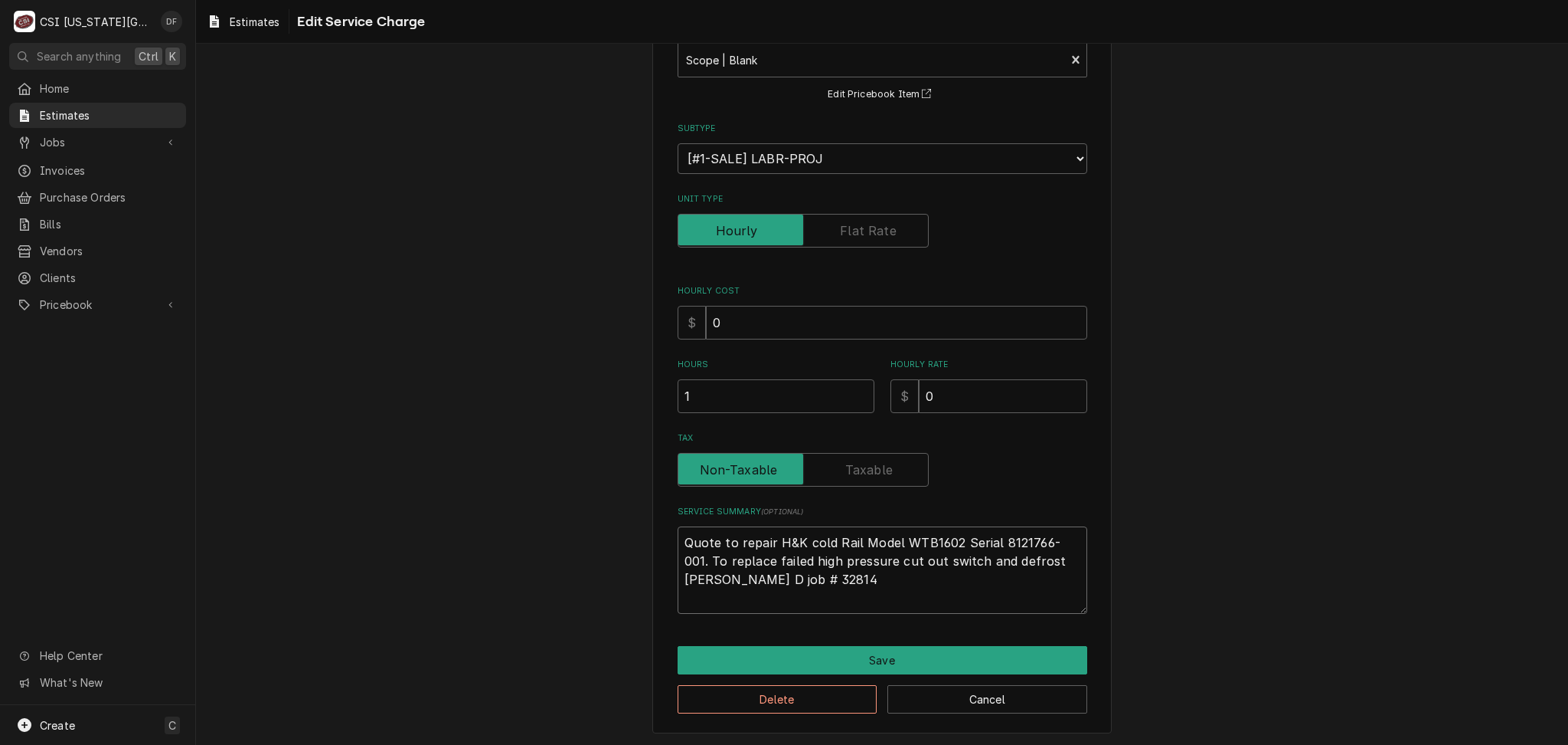
type textarea "x"
type textarea "Quote to repair H&K cold Rail Model WTB1602 Serial 8121766-001. To replace fail…"
type textarea "x"
type textarea "Quote to repair H&K cold Rail Model WTB1602 Serial 8121766-001. To replace fail…"
type textarea "x"
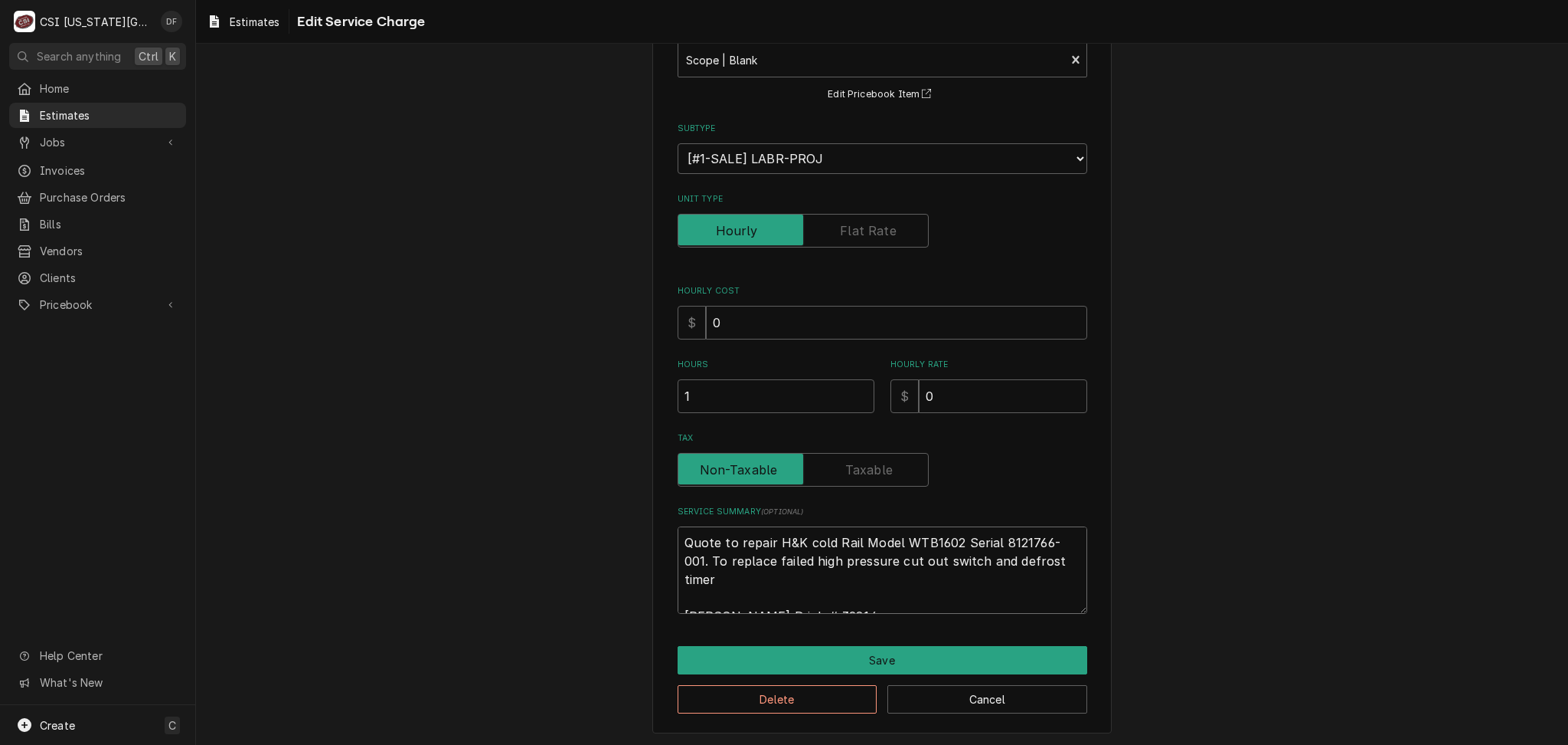
type textarea "Quote to repair H&K cold Rail Model WTB1602 Serial 8121766-001. To replace fail…"
type textarea "x"
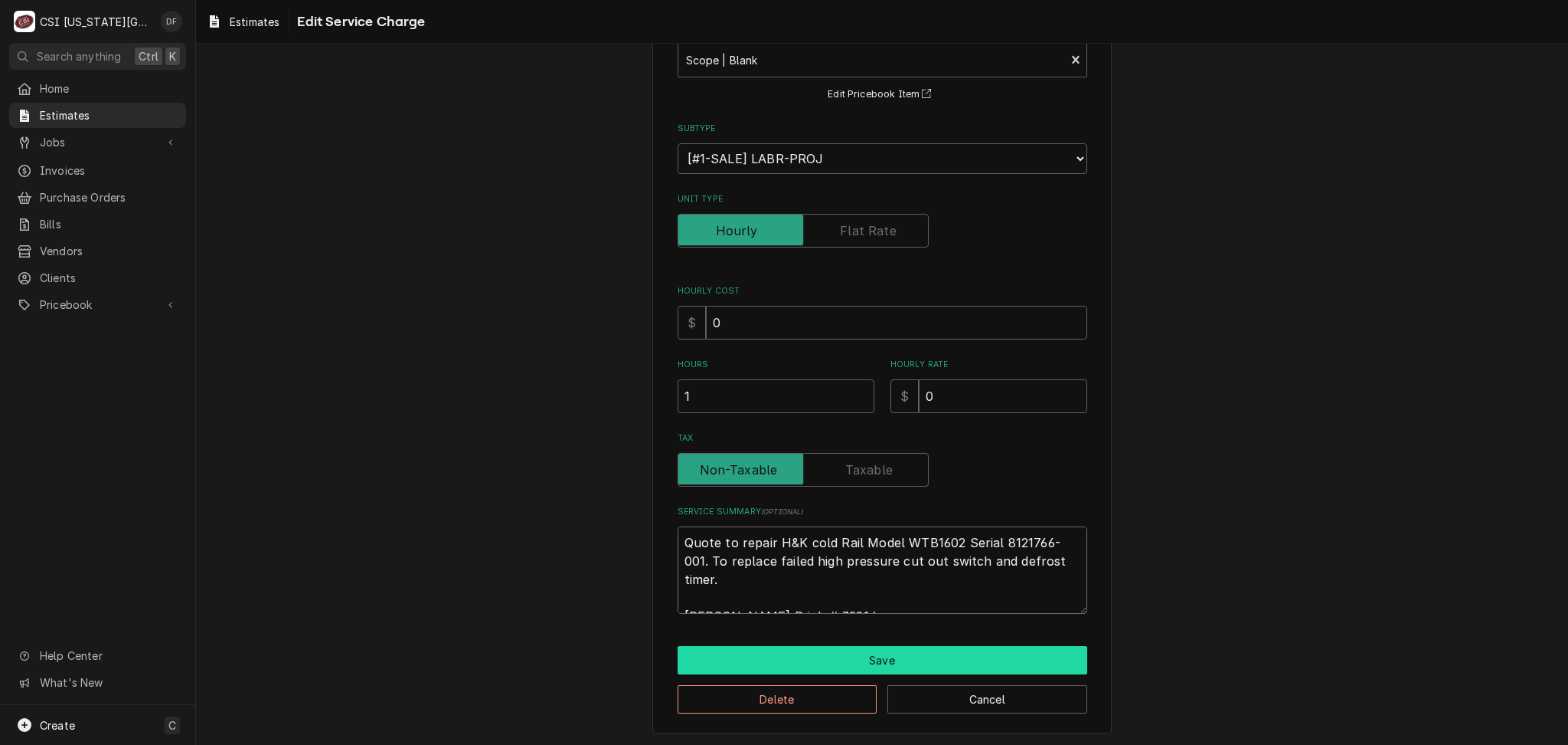
type textarea "Quote to repair H&K cold Rail Model WTB1602 Serial 8121766-001. To replace fail…"
click at [947, 667] on button "Save" at bounding box center [882, 660] width 410 height 29
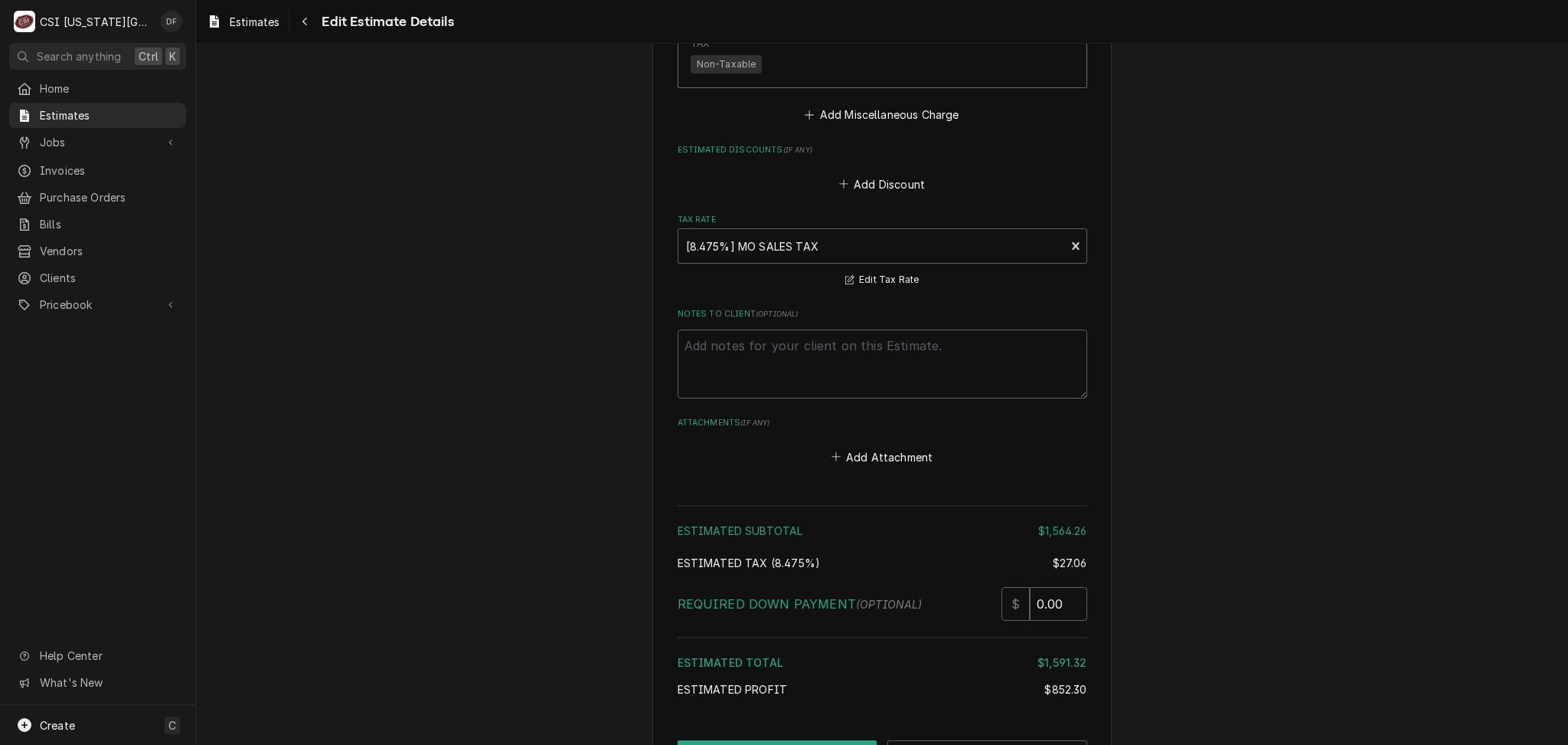
scroll to position [4575, 0]
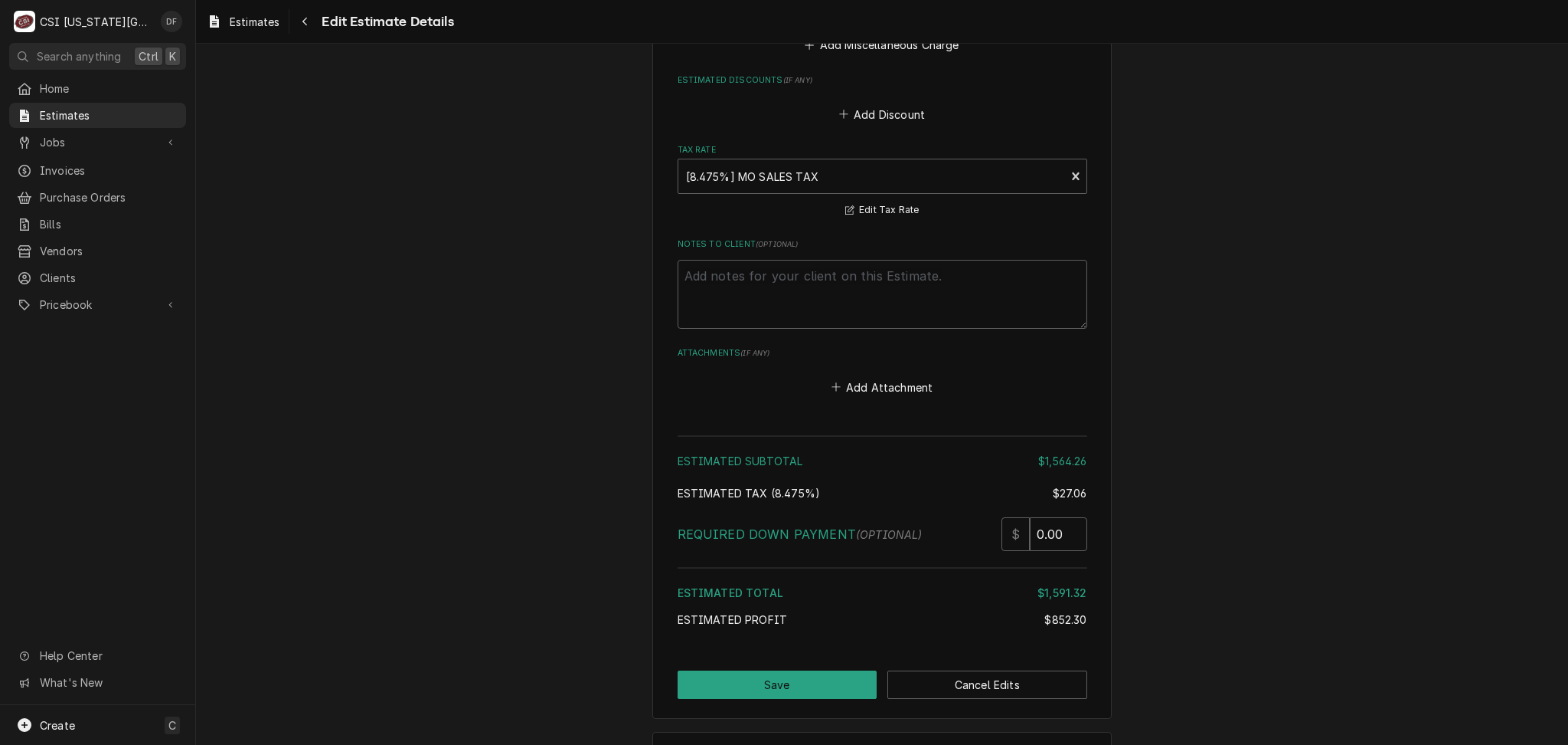
click at [807, 670] on button "Save" at bounding box center [777, 684] width 200 height 29
type textarea "x"
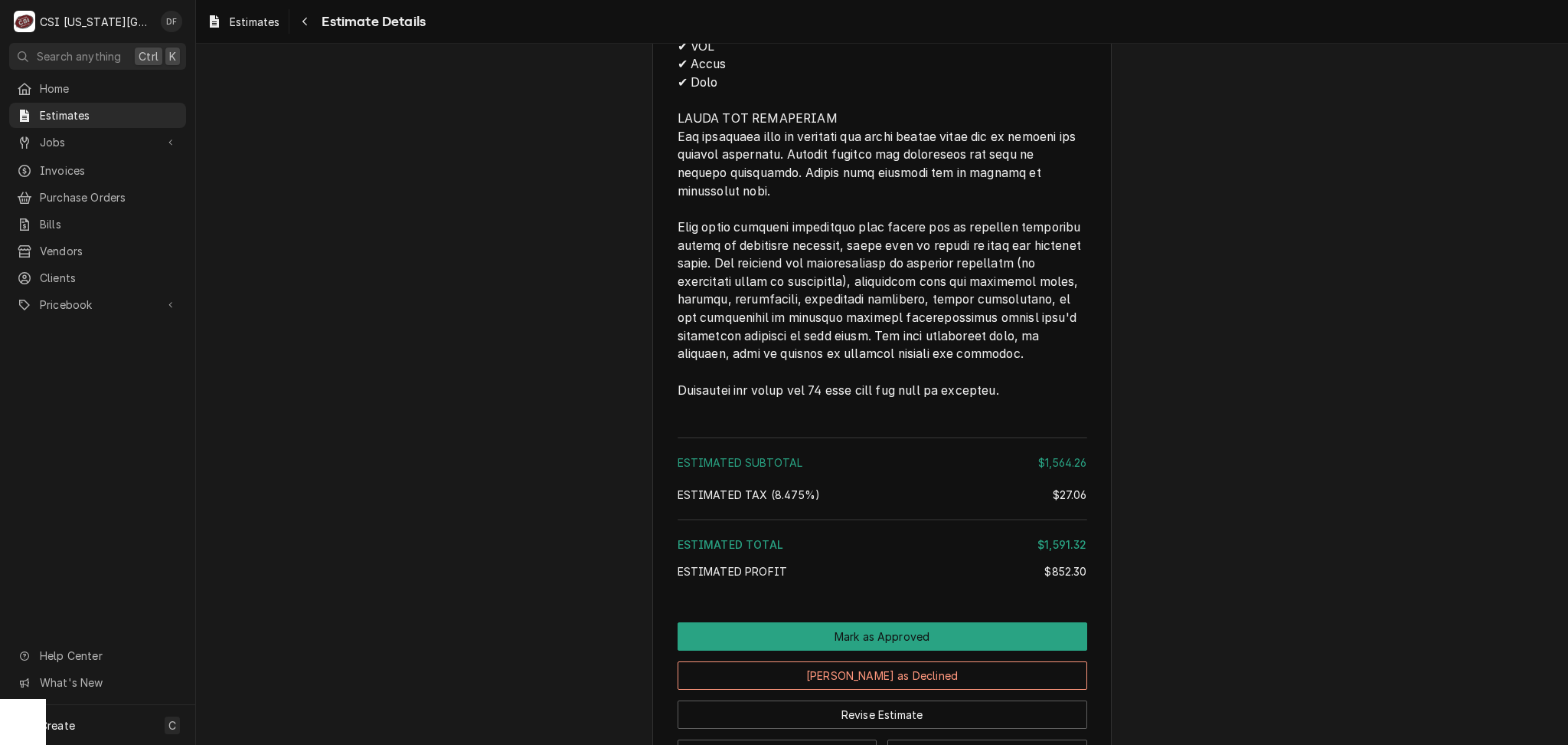
scroll to position [3730, 0]
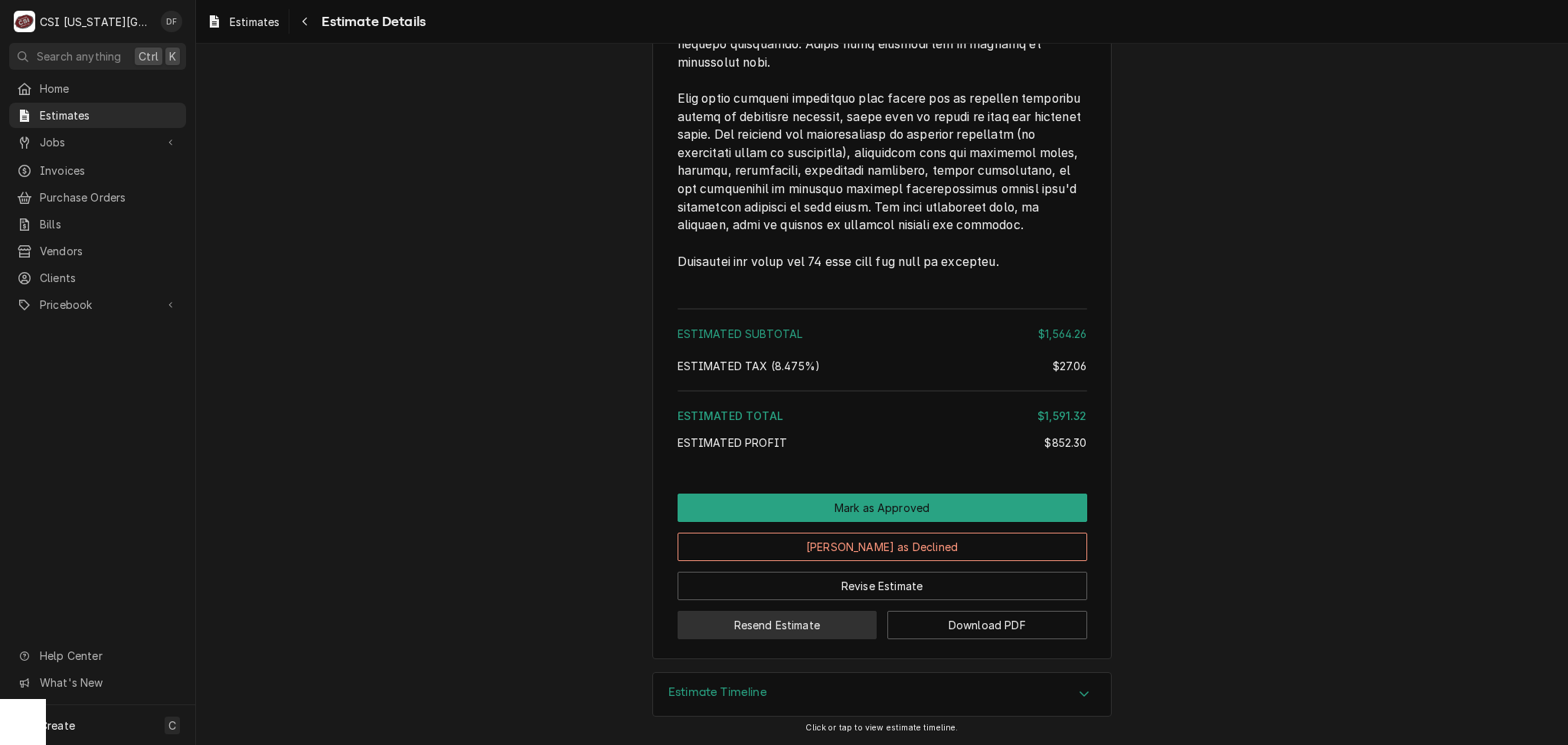
click at [809, 627] on button "Resend Estimate" at bounding box center [777, 624] width 200 height 29
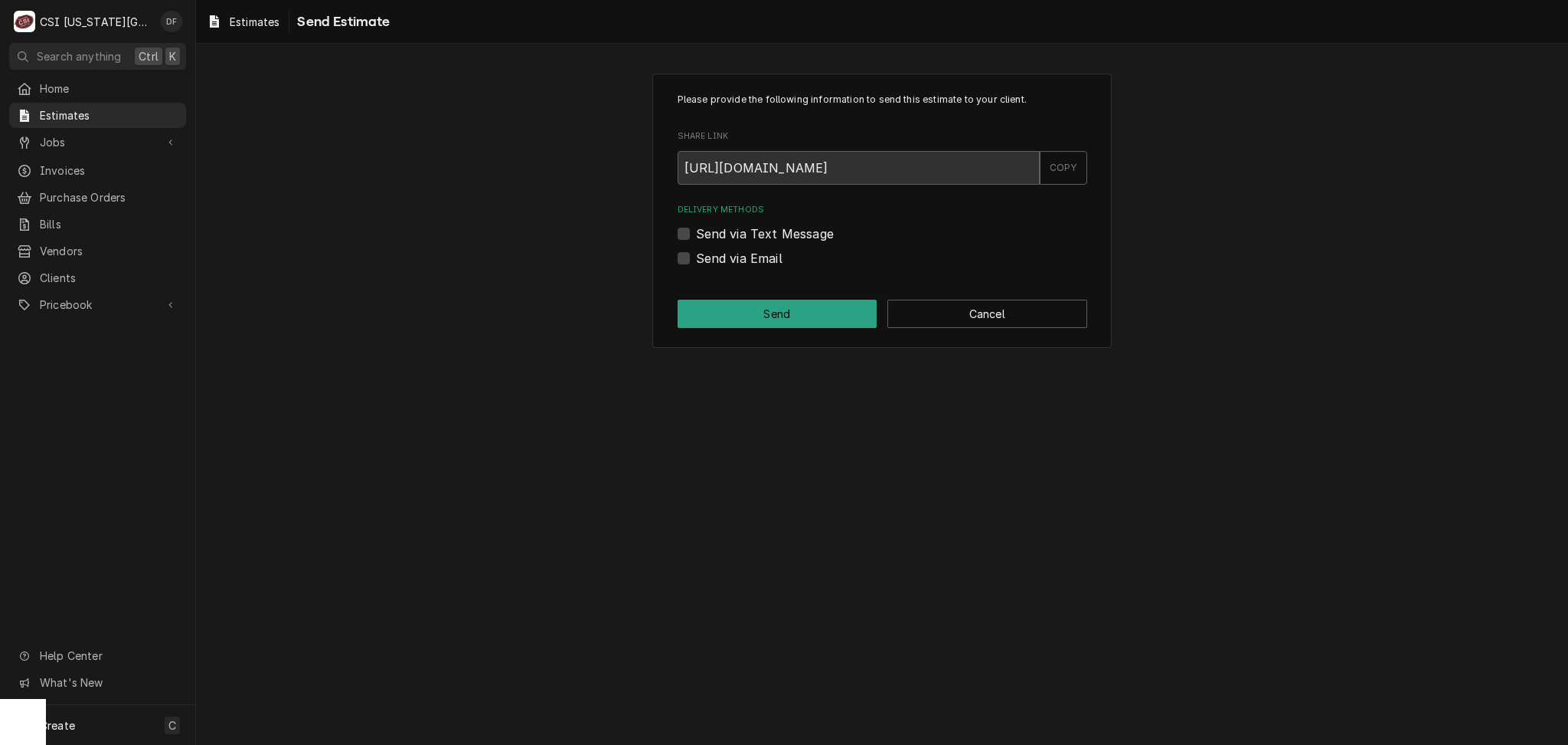
click at [709, 260] on label "Send via Email" at bounding box center [740, 258] width 87 height 18
click at [709, 260] on input "Send via Email" at bounding box center [901, 265] width 410 height 34
checkbox input "true"
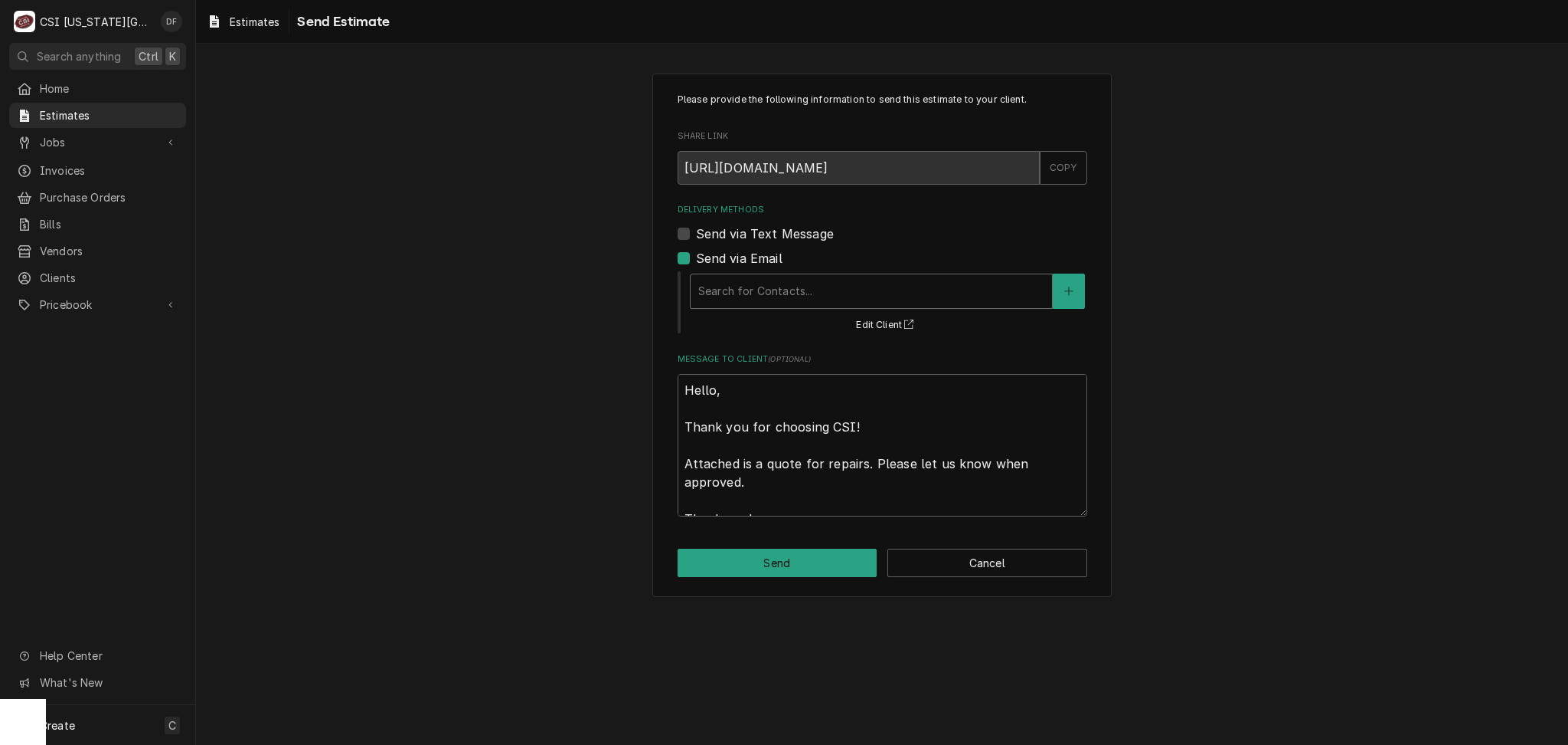
click at [767, 290] on div "Delivery Methods" at bounding box center [872, 291] width 346 height 28
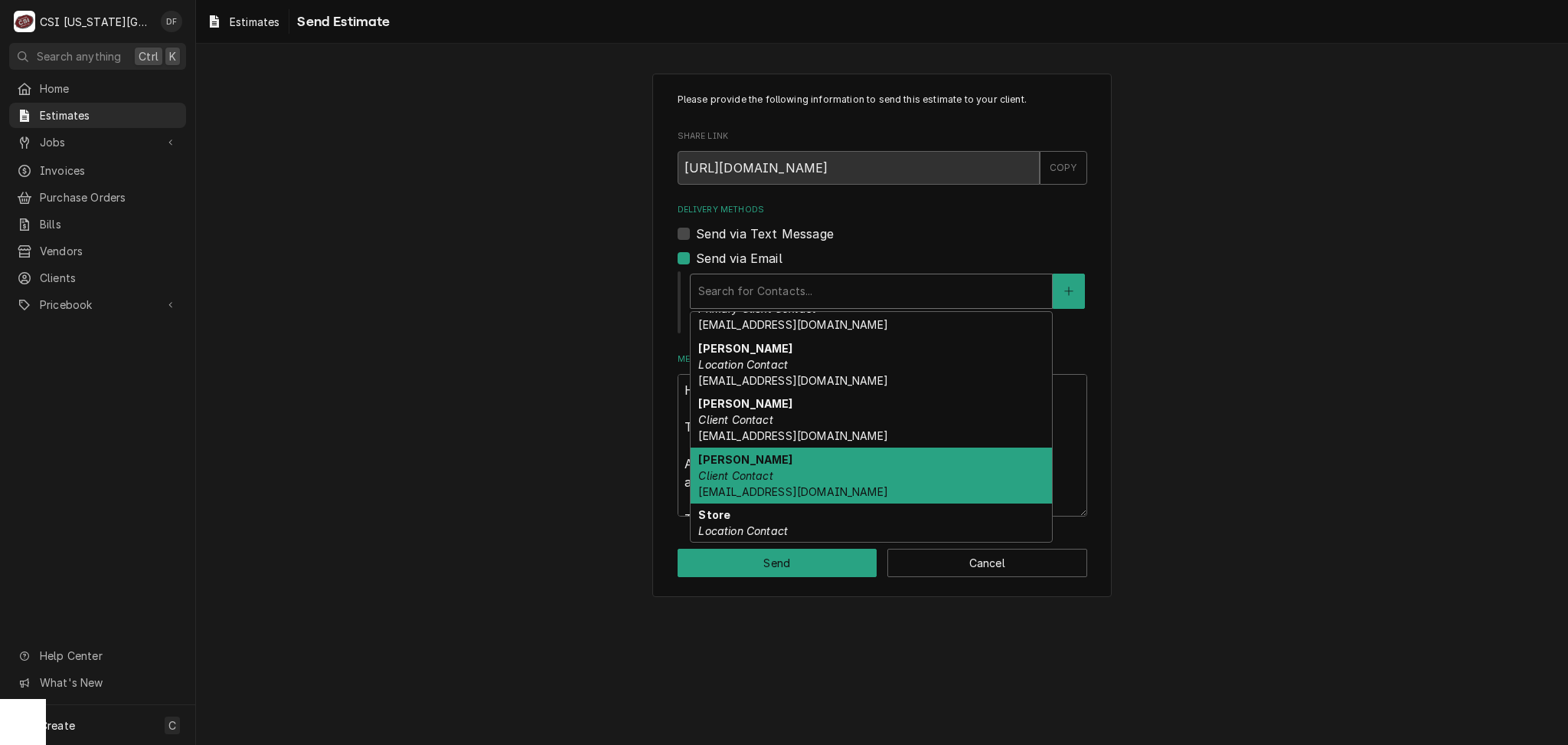
scroll to position [327, 0]
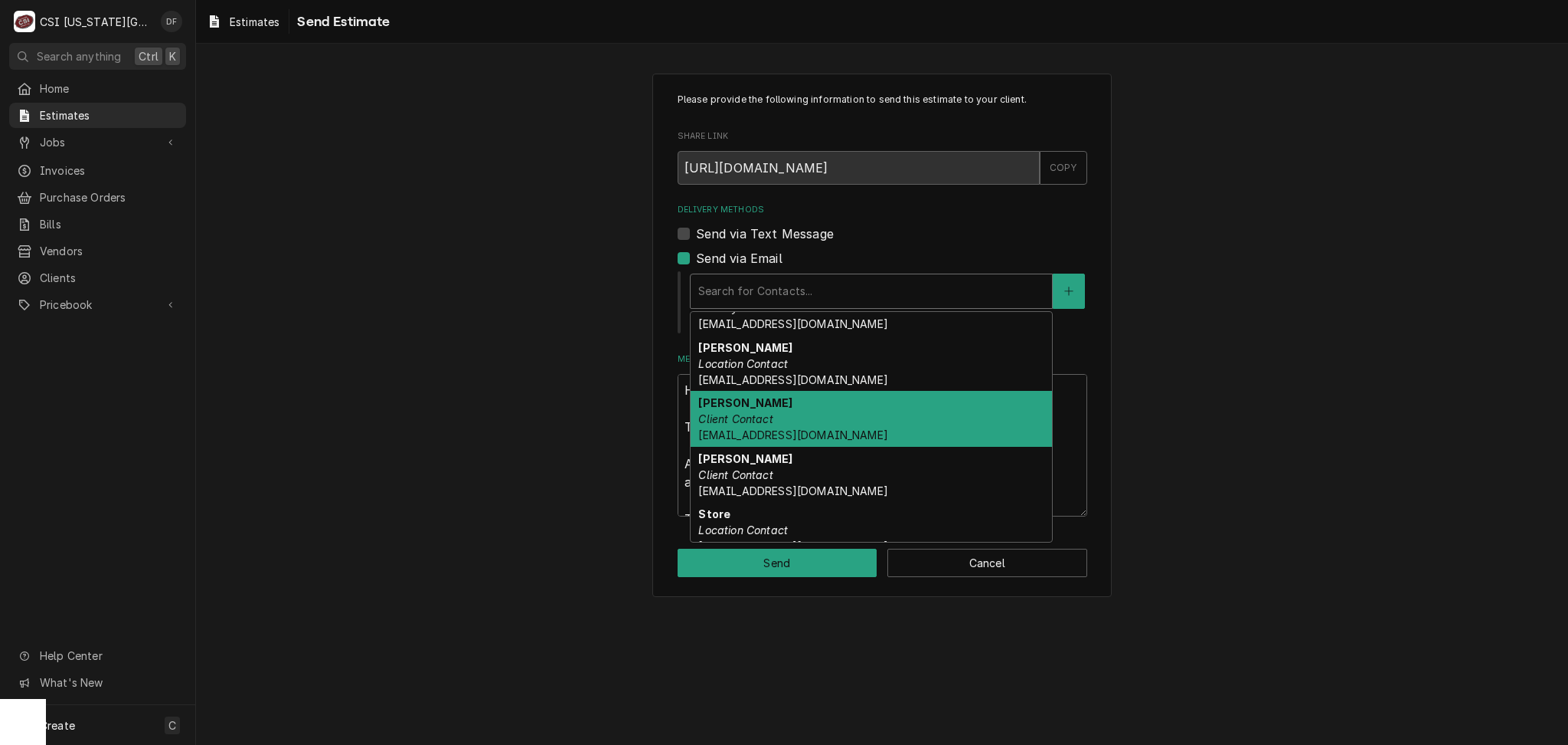
click at [1238, 468] on div "Please provide the following information to send this estimate to your client. …" at bounding box center [882, 335] width 1372 height 550
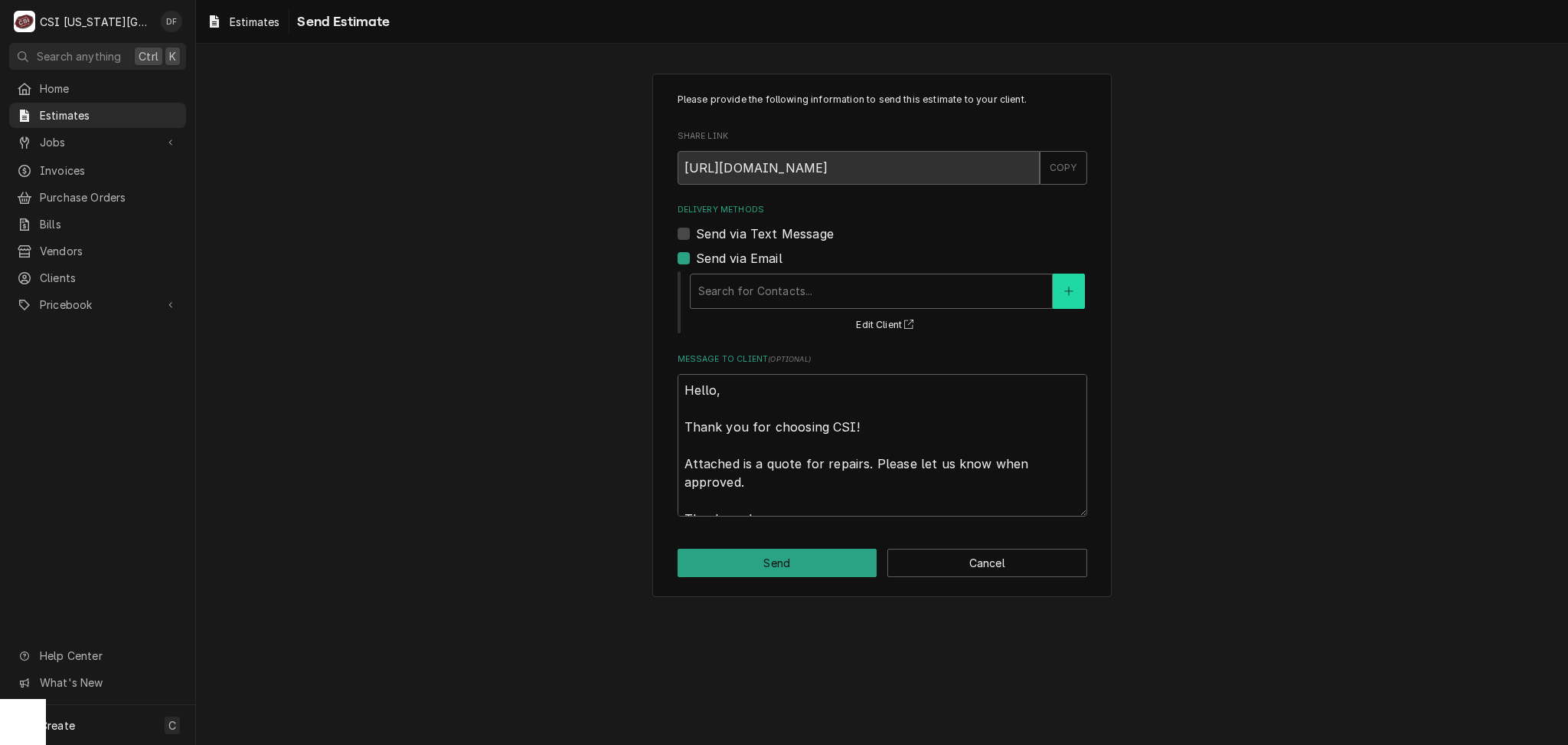
click at [1079, 295] on button "Delivery Methods" at bounding box center [1069, 290] width 32 height 35
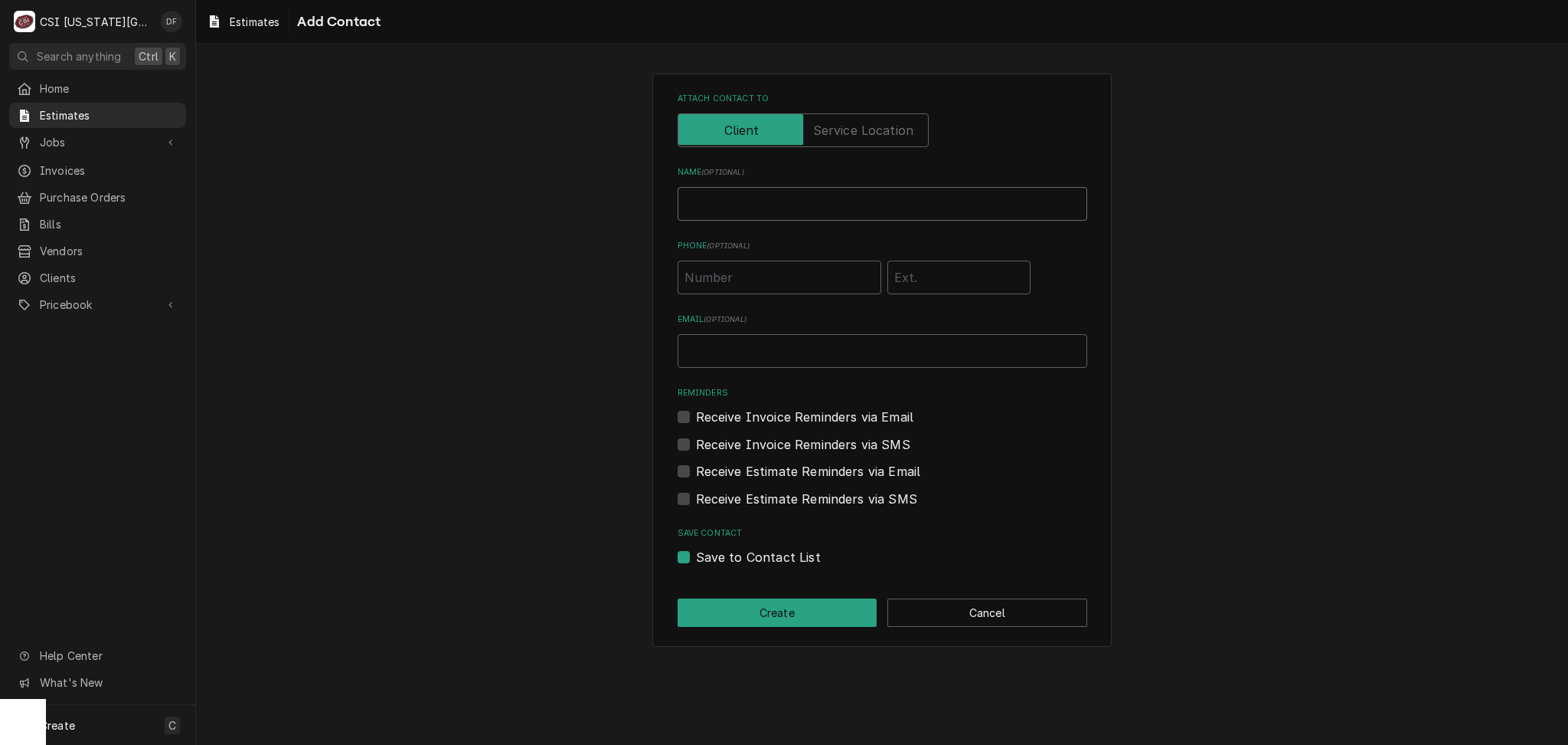
click at [765, 208] on input "Name ( optional )" at bounding box center [882, 203] width 410 height 34
type input "David F"
click at [751, 350] on input "Email ( optional )" at bounding box center [882, 350] width 410 height 34
type input "david.fannin@csi1.com"
click at [786, 613] on button "Create" at bounding box center [777, 612] width 200 height 29
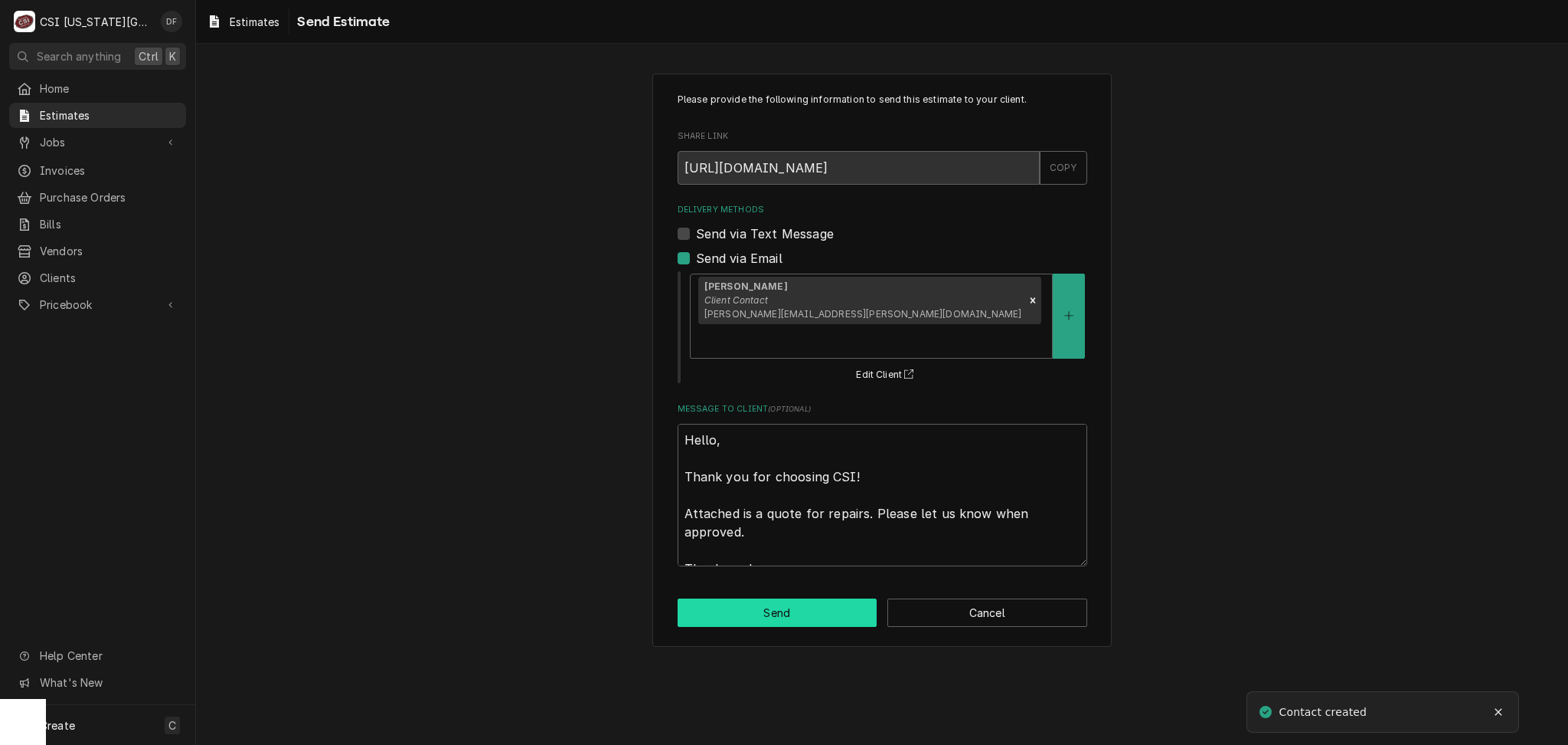
click at [772, 598] on button "Send" at bounding box center [777, 612] width 200 height 29
type textarea "x"
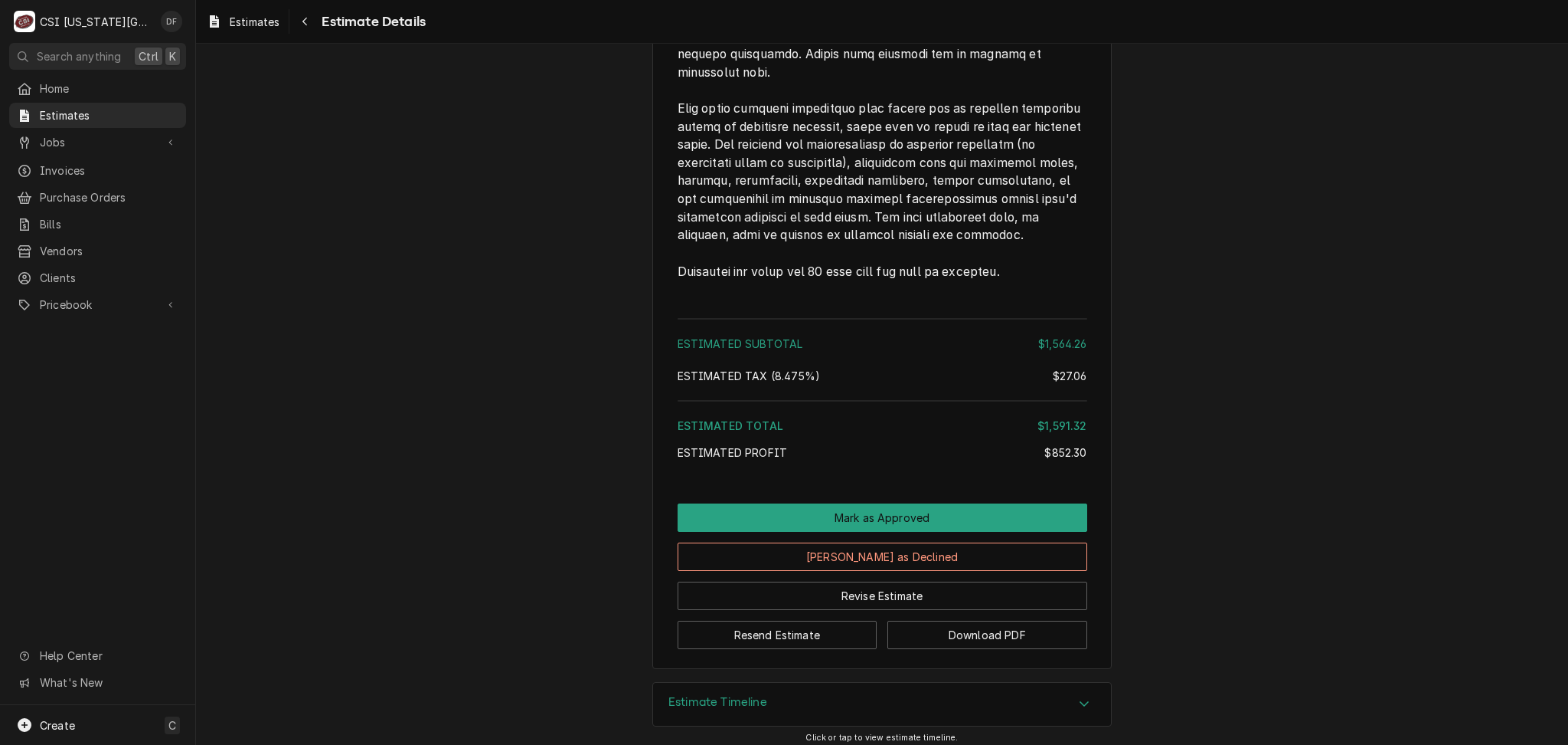
scroll to position [3730, 0]
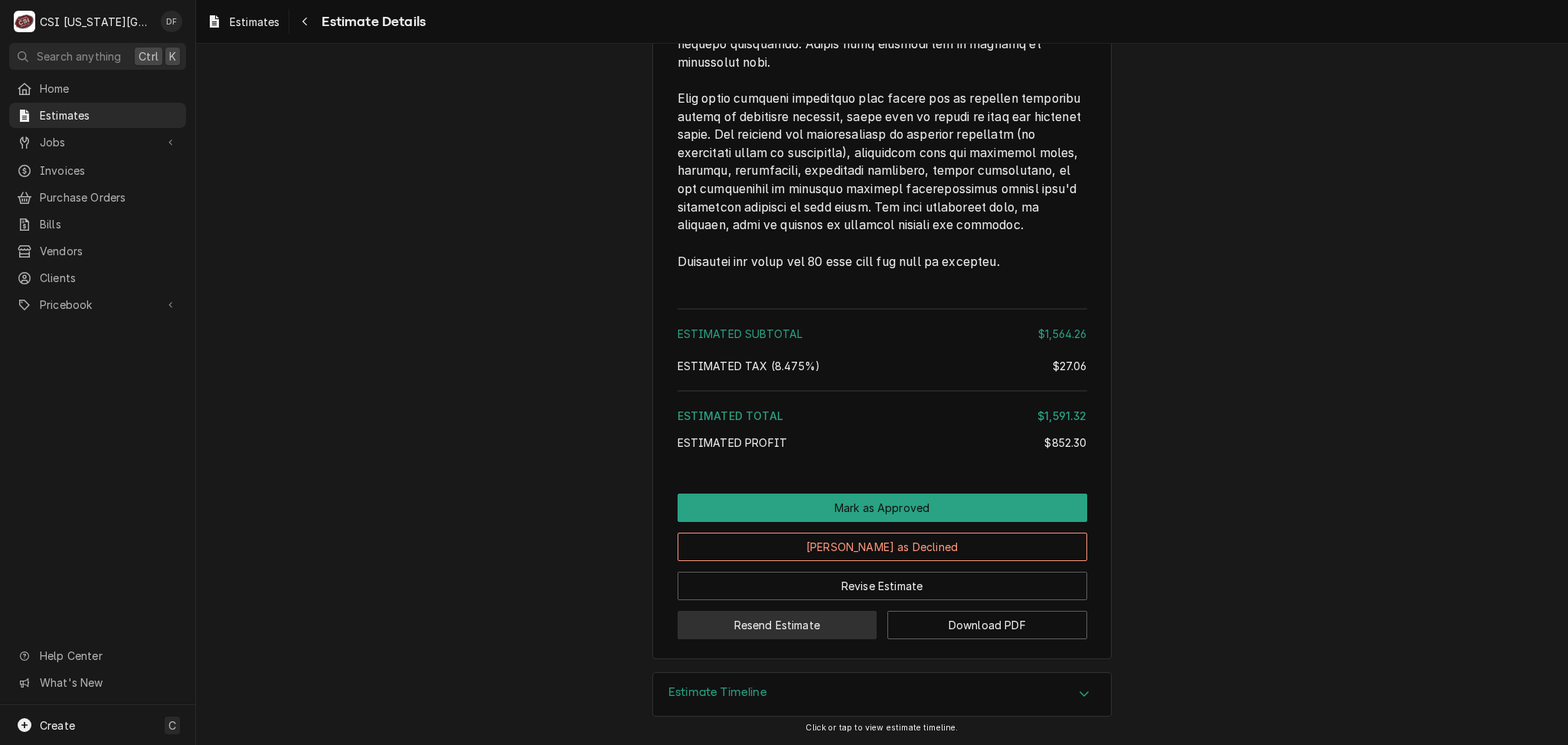
click at [841, 623] on button "Resend Estimate" at bounding box center [777, 624] width 200 height 29
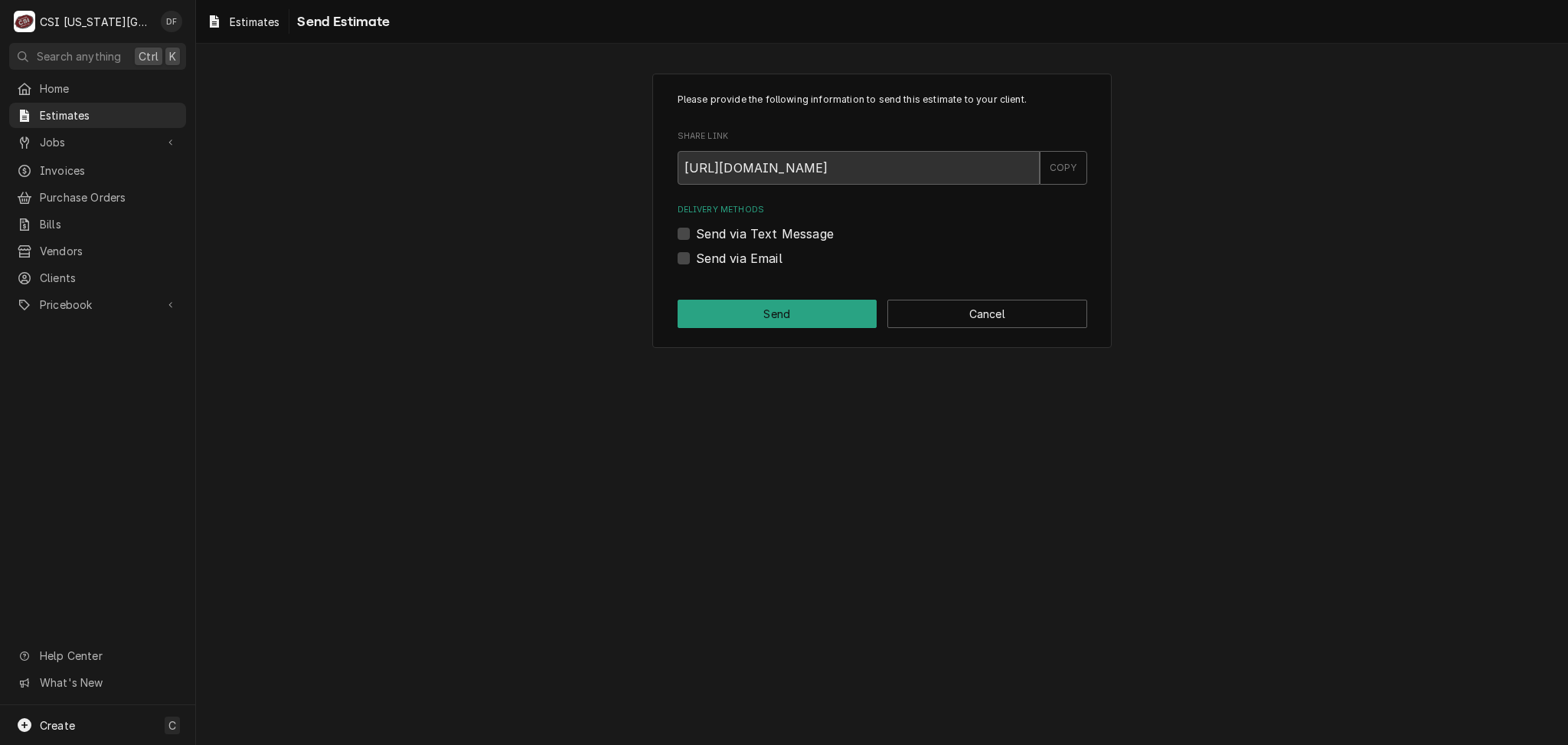
click at [704, 260] on label "Send via Email" at bounding box center [740, 258] width 87 height 18
click at [704, 260] on input "Send via Email" at bounding box center [901, 265] width 410 height 34
checkbox input "true"
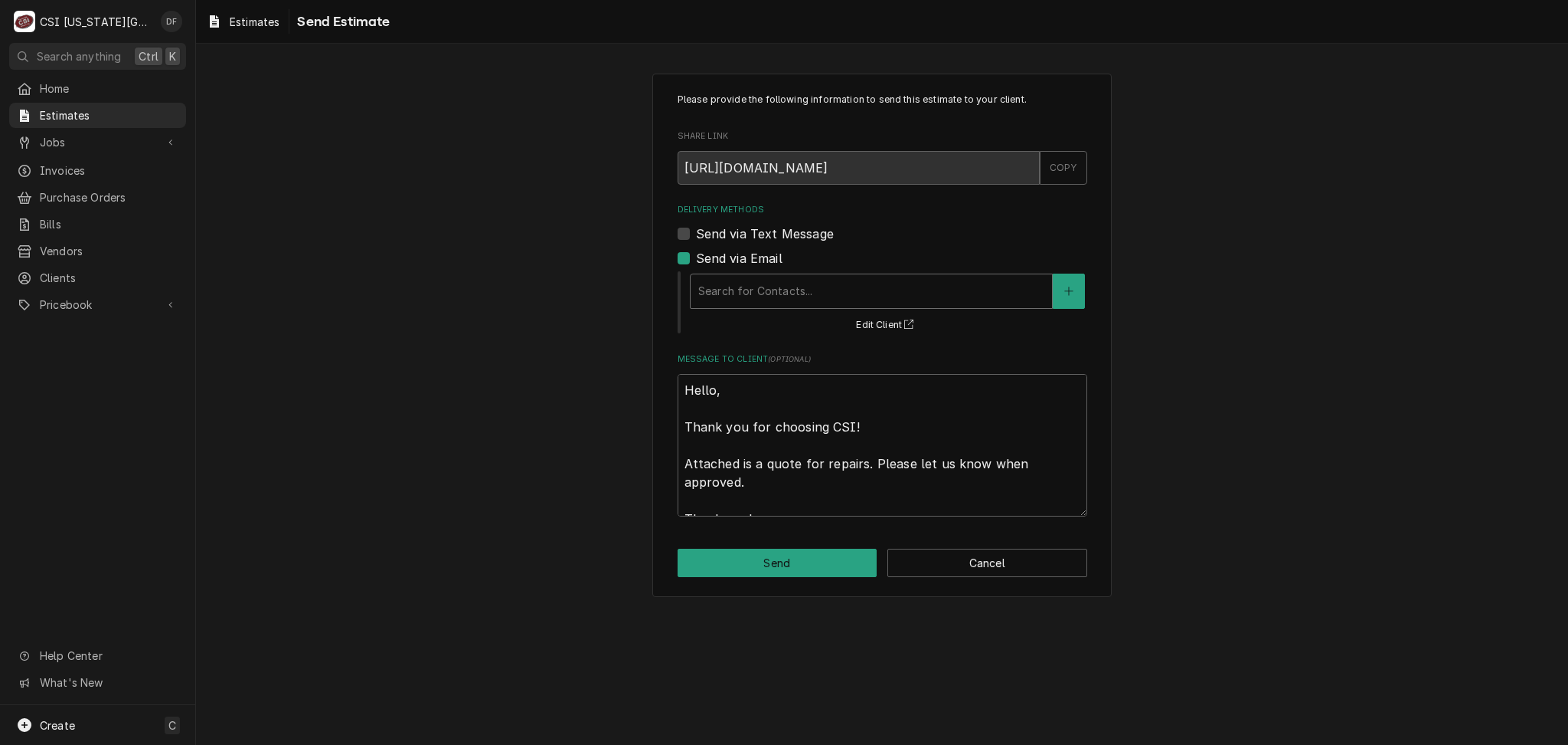
click at [968, 304] on div "Delivery Methods" at bounding box center [872, 291] width 346 height 28
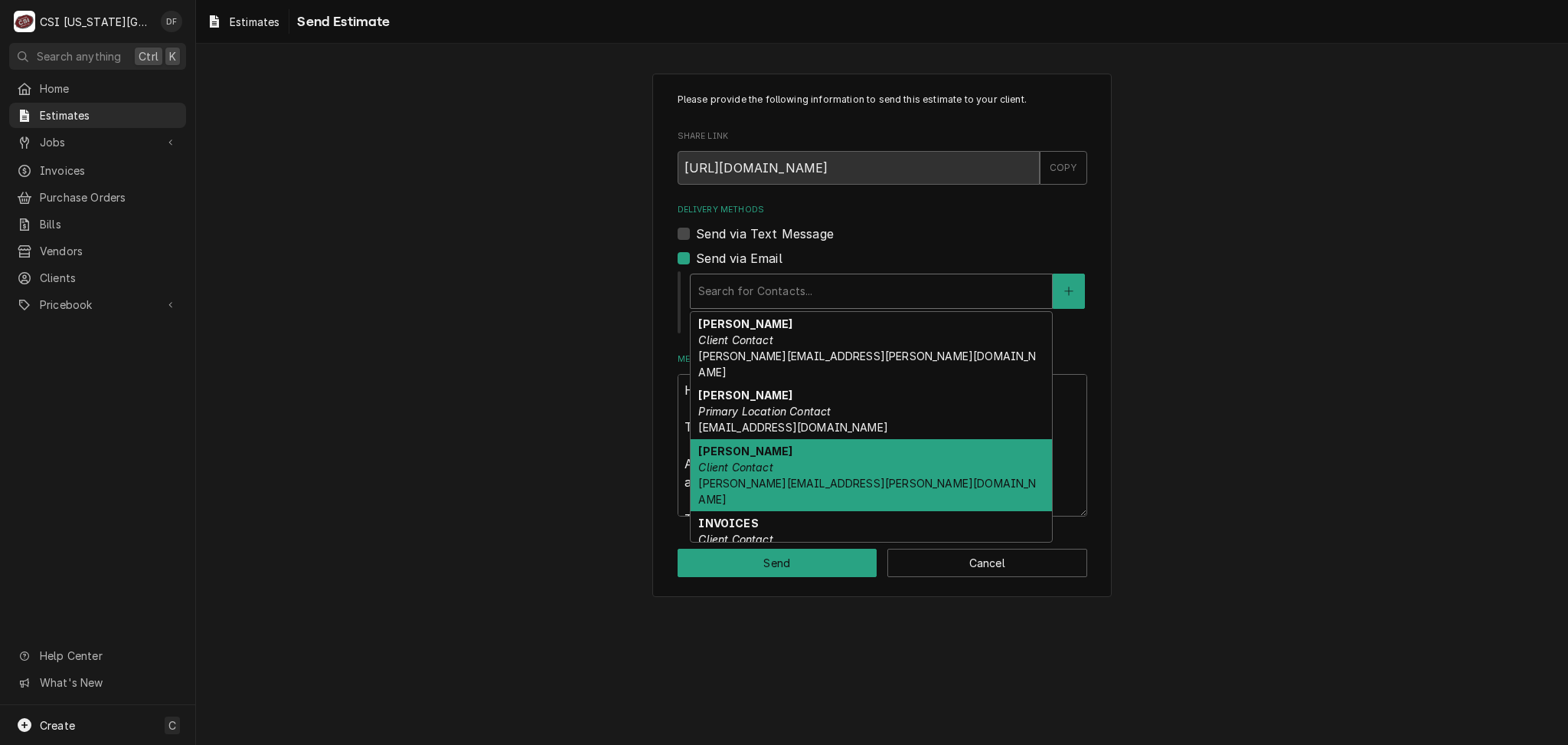
click at [810, 441] on div "[PERSON_NAME] Client Contact [PERSON_NAME][EMAIL_ADDRESS][PERSON_NAME][DOMAIN_N…" at bounding box center [871, 475] width 362 height 72
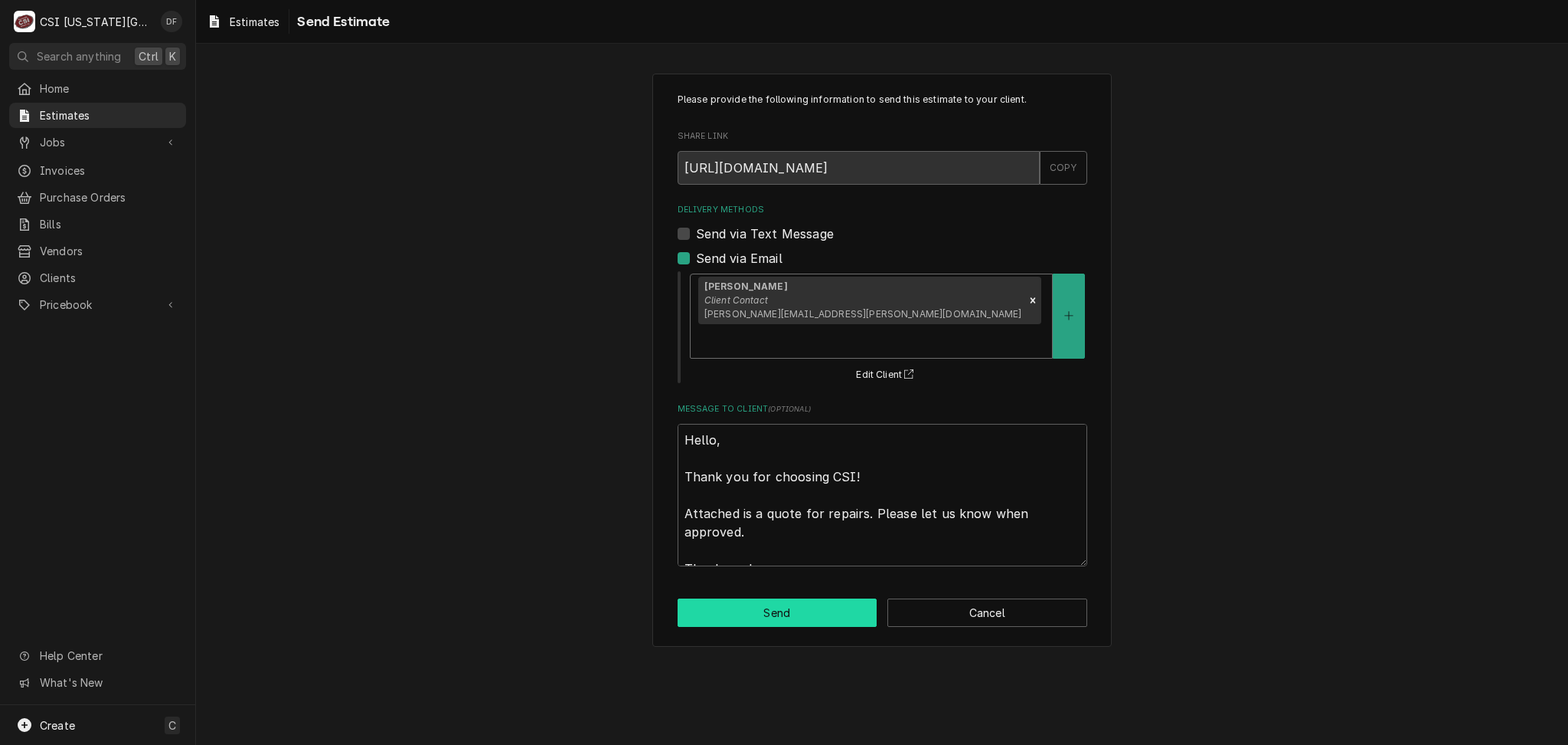
click at [770, 598] on button "Send" at bounding box center [777, 612] width 200 height 29
type textarea "x"
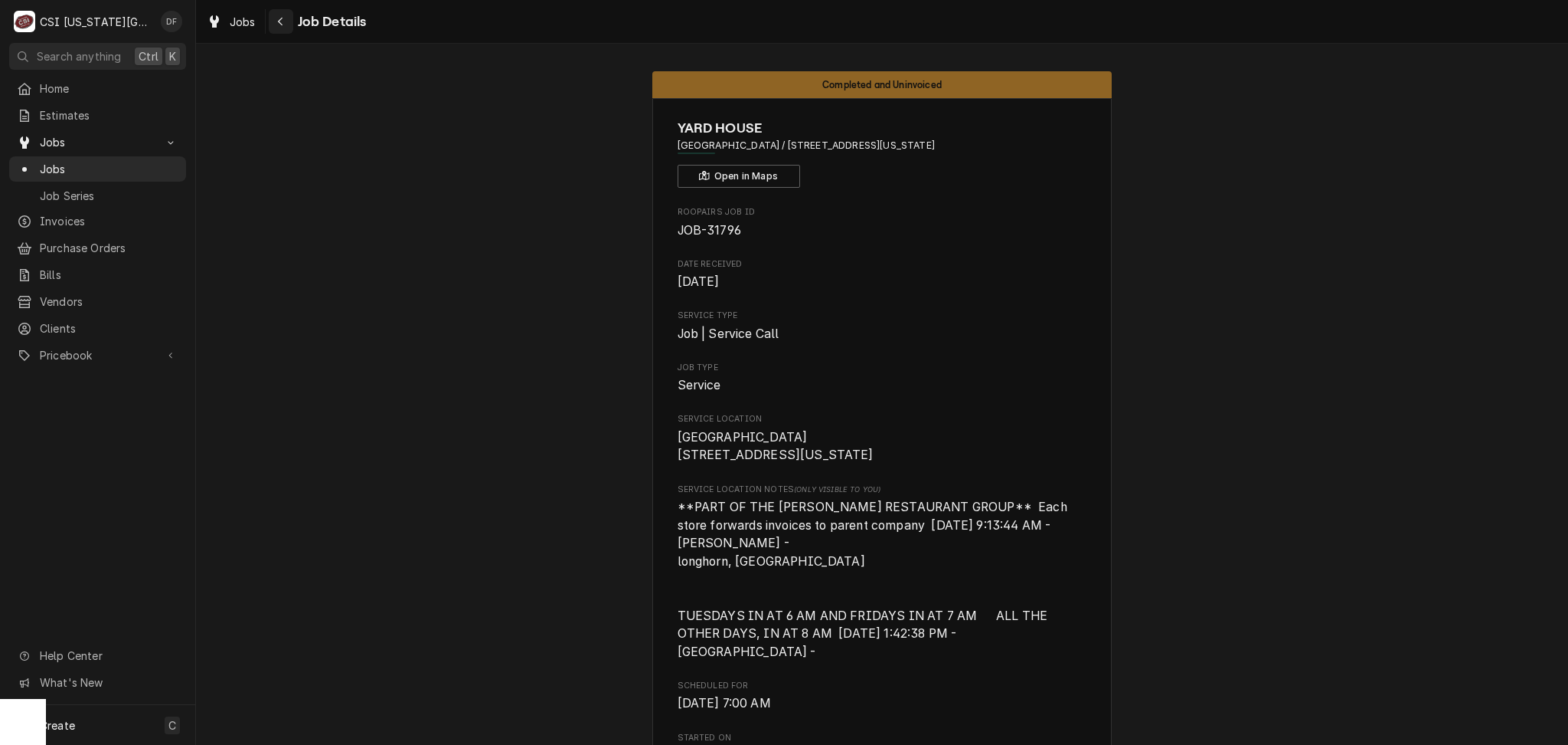
click at [284, 19] on div "Navigate back" at bounding box center [280, 21] width 16 height 16
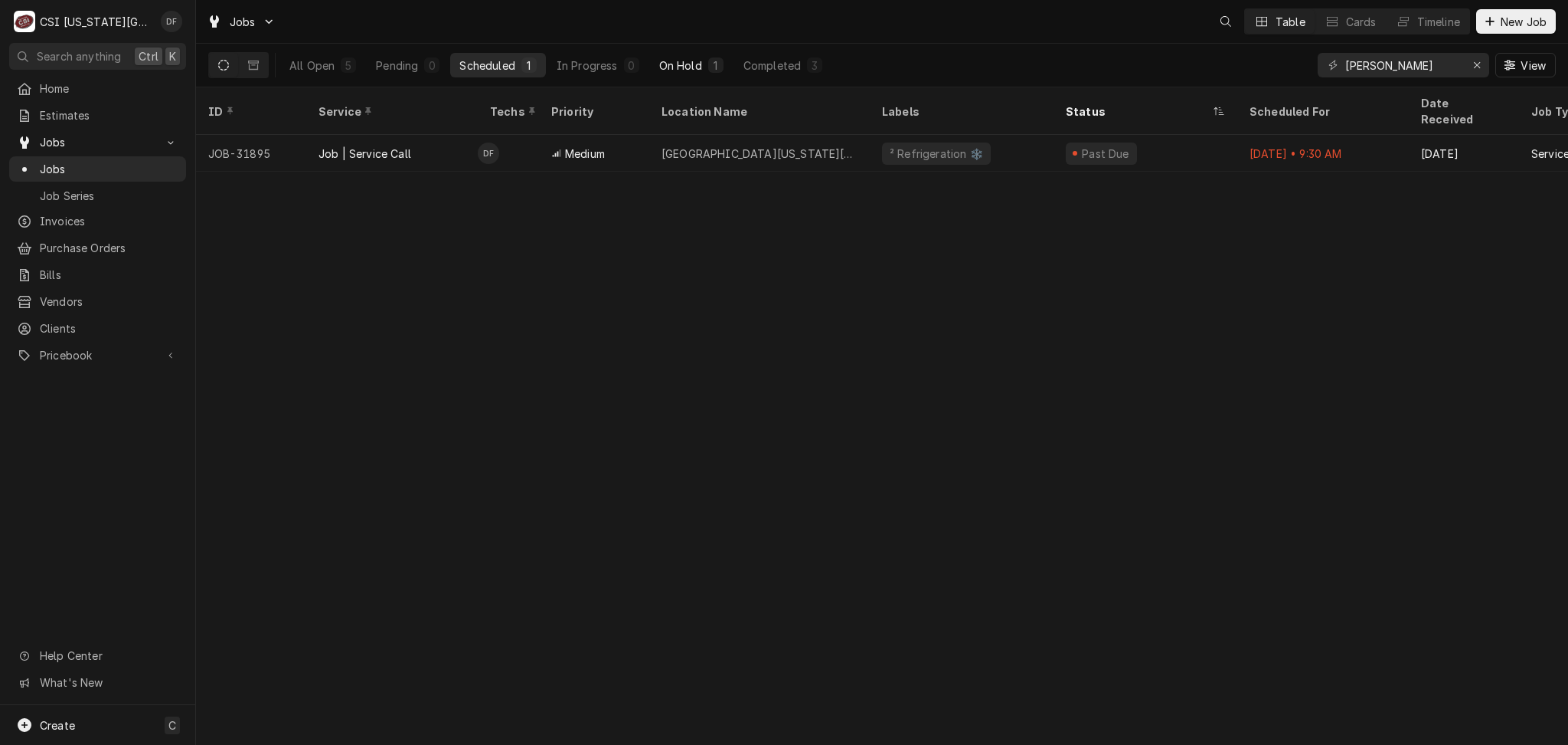
click at [692, 72] on div "On Hold" at bounding box center [681, 66] width 43 height 16
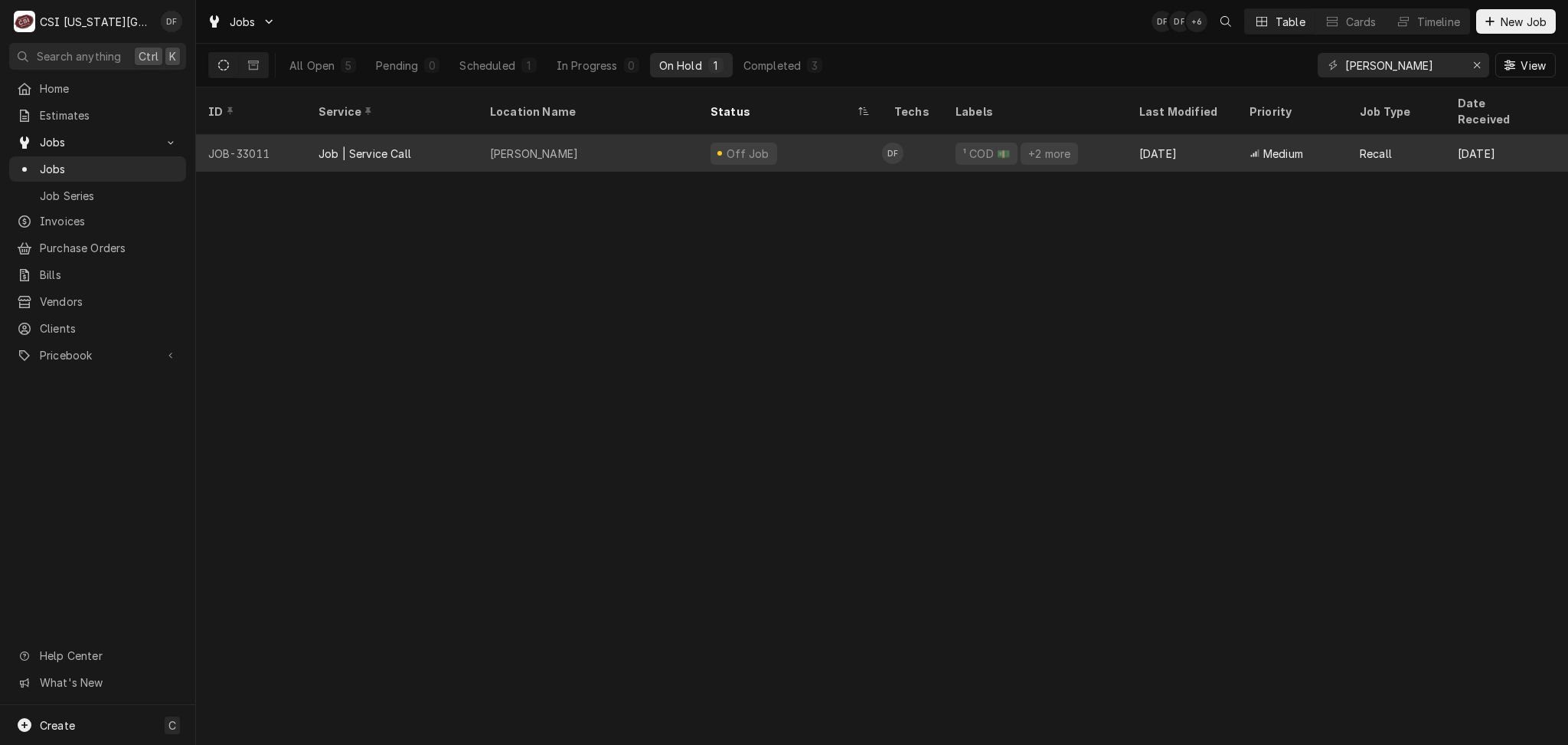
click at [646, 147] on div "[PERSON_NAME]" at bounding box center [588, 153] width 221 height 37
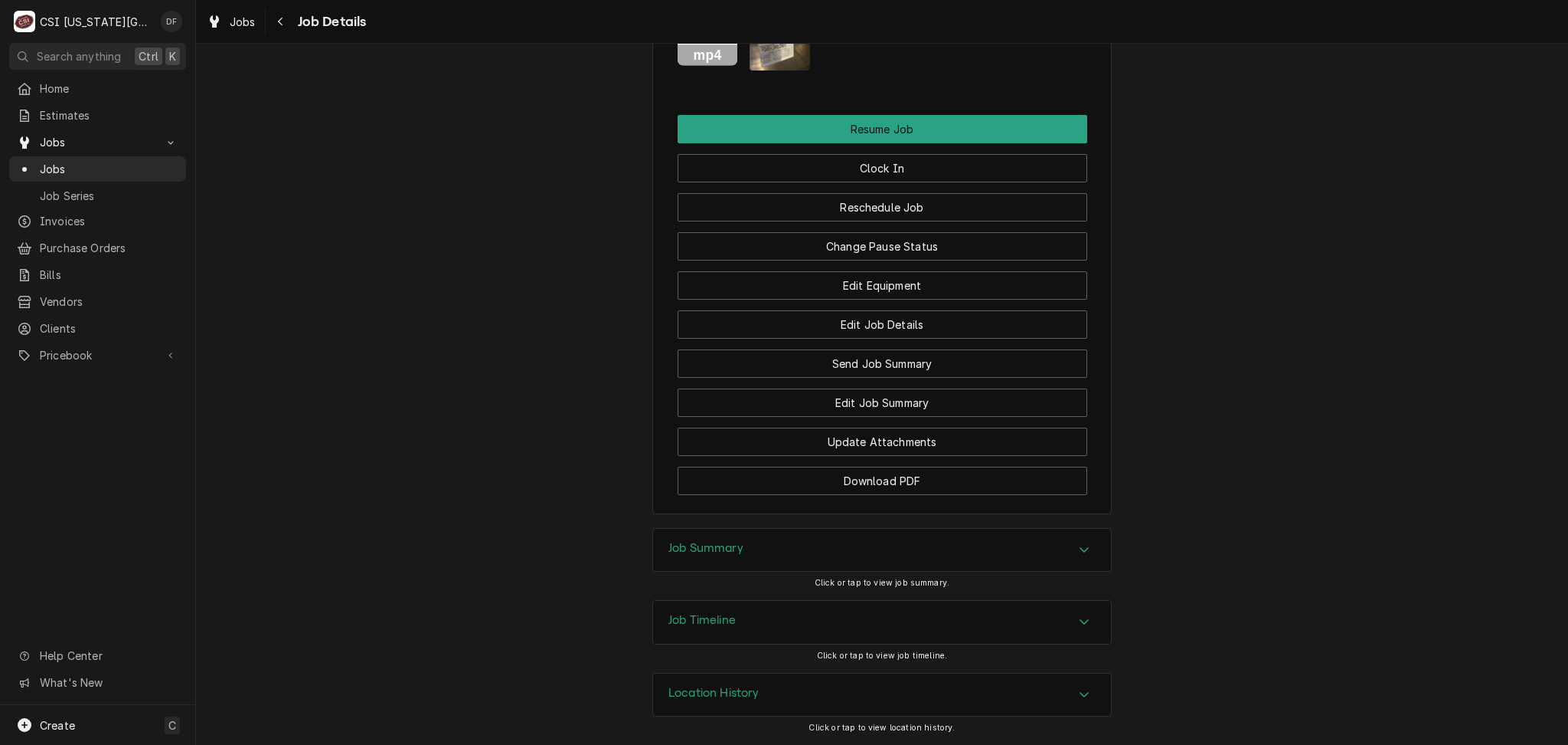
scroll to position [2781, 0]
click at [772, 558] on div "Job Summary" at bounding box center [882, 550] width 458 height 43
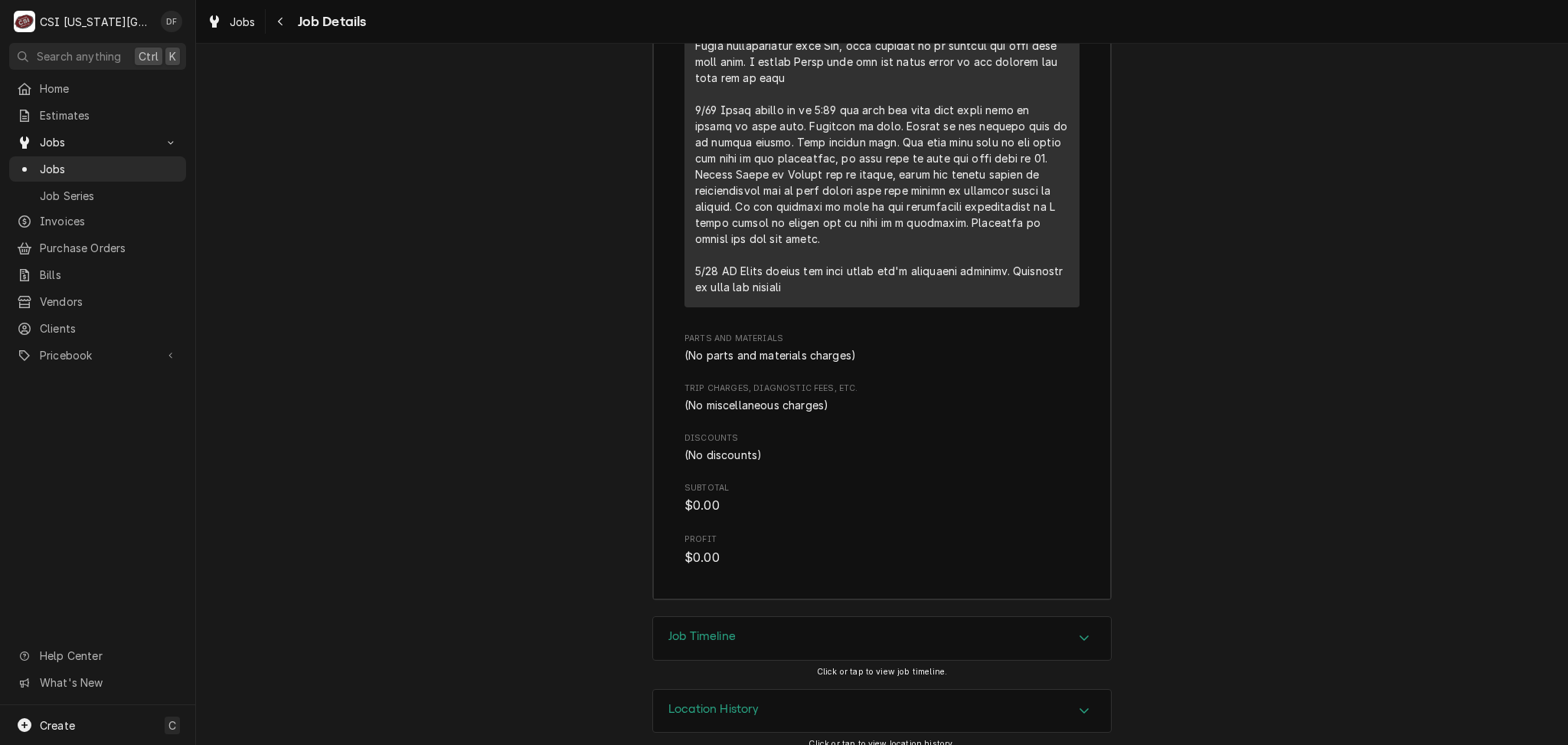
scroll to position [4954, 0]
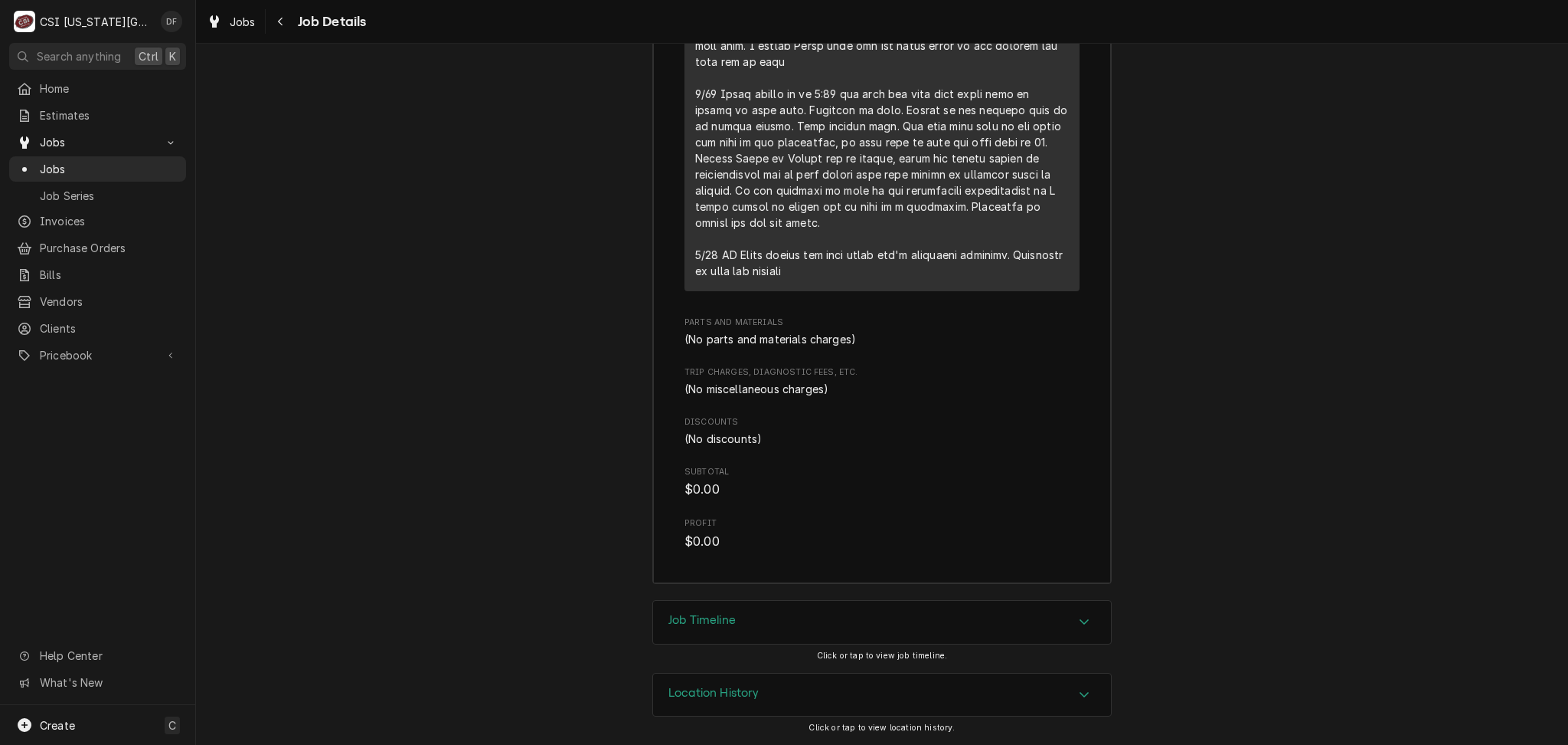
click at [721, 694] on h3 "Location History" at bounding box center [713, 693] width 91 height 15
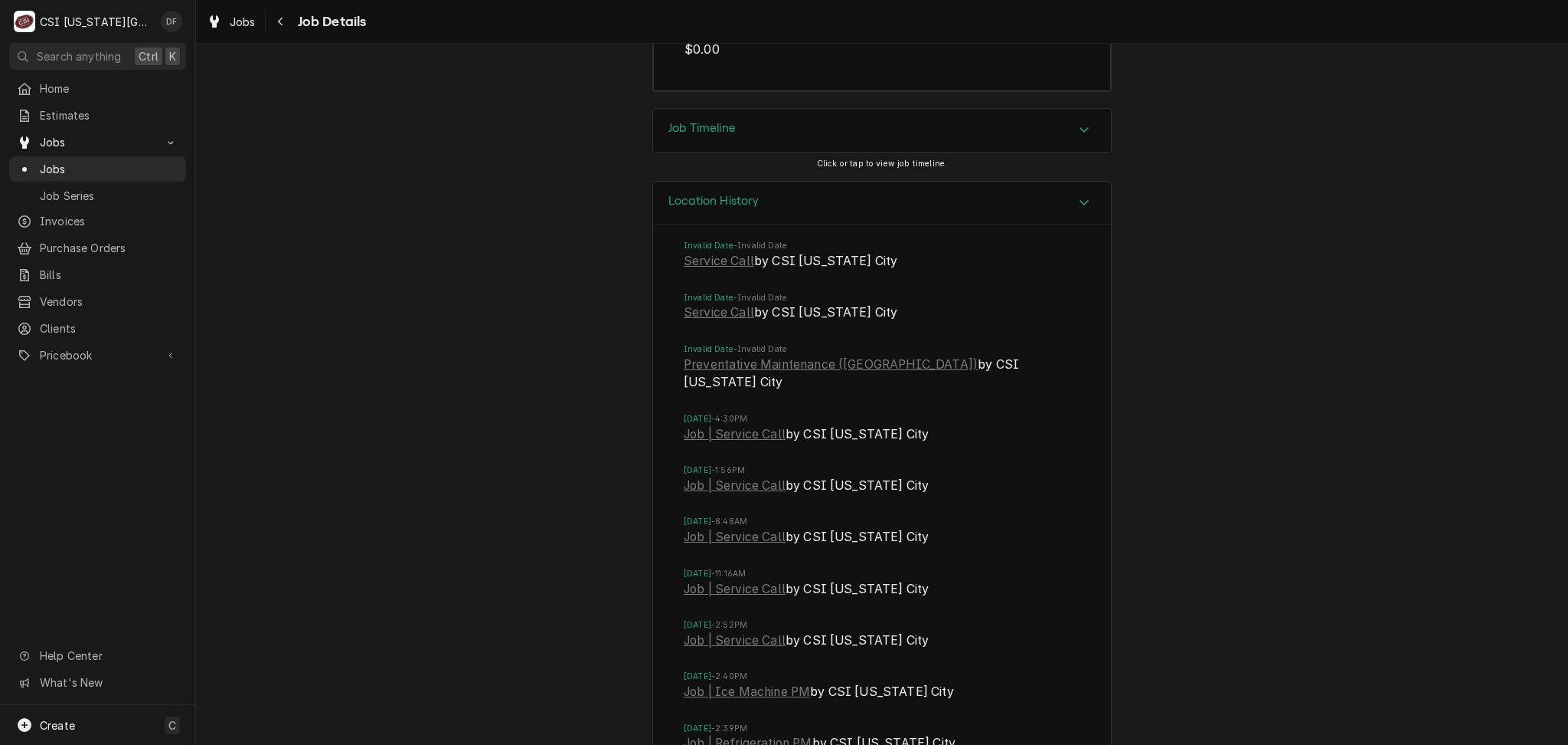
scroll to position [5464, 0]
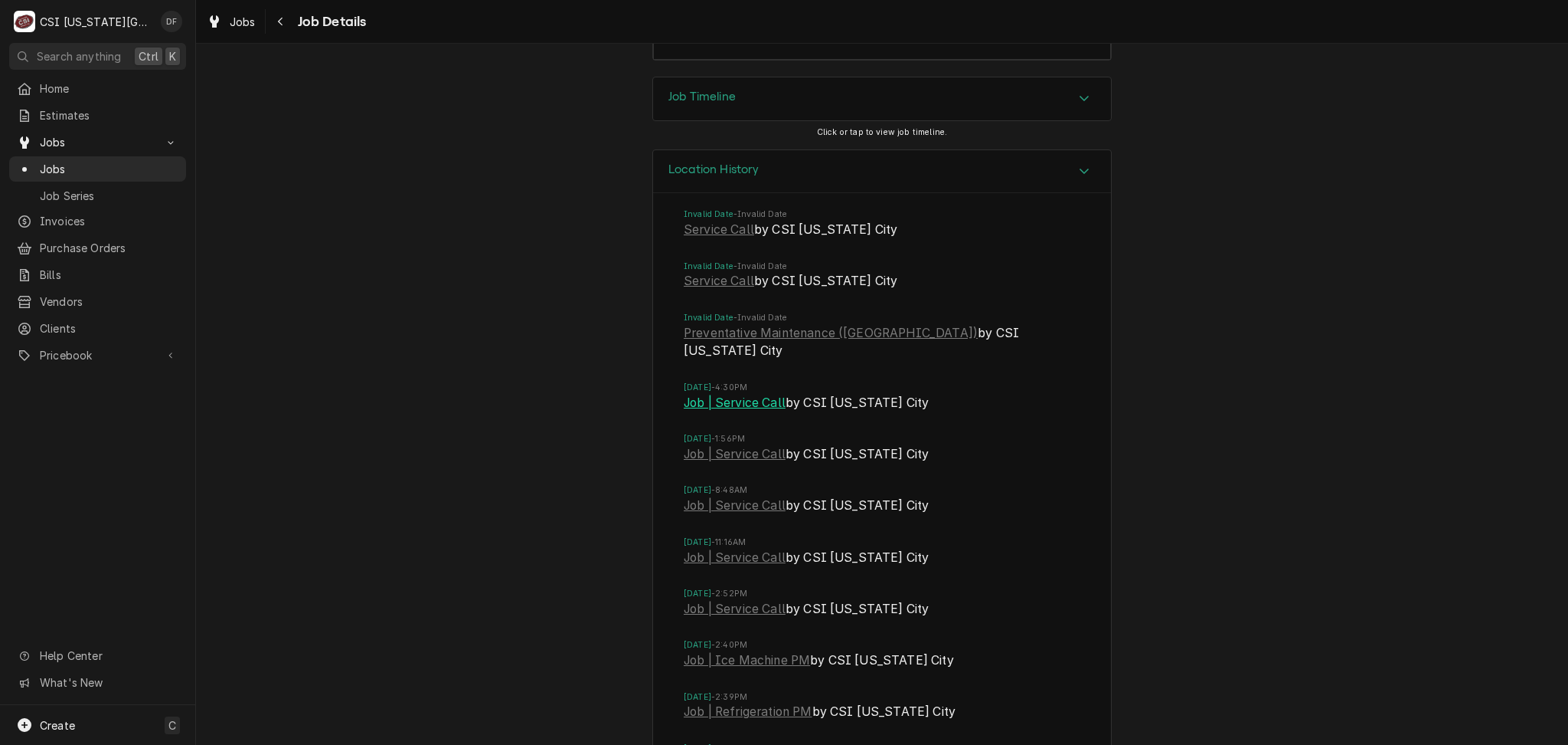
click at [758, 404] on link "Job | Service Call" at bounding box center [735, 403] width 102 height 18
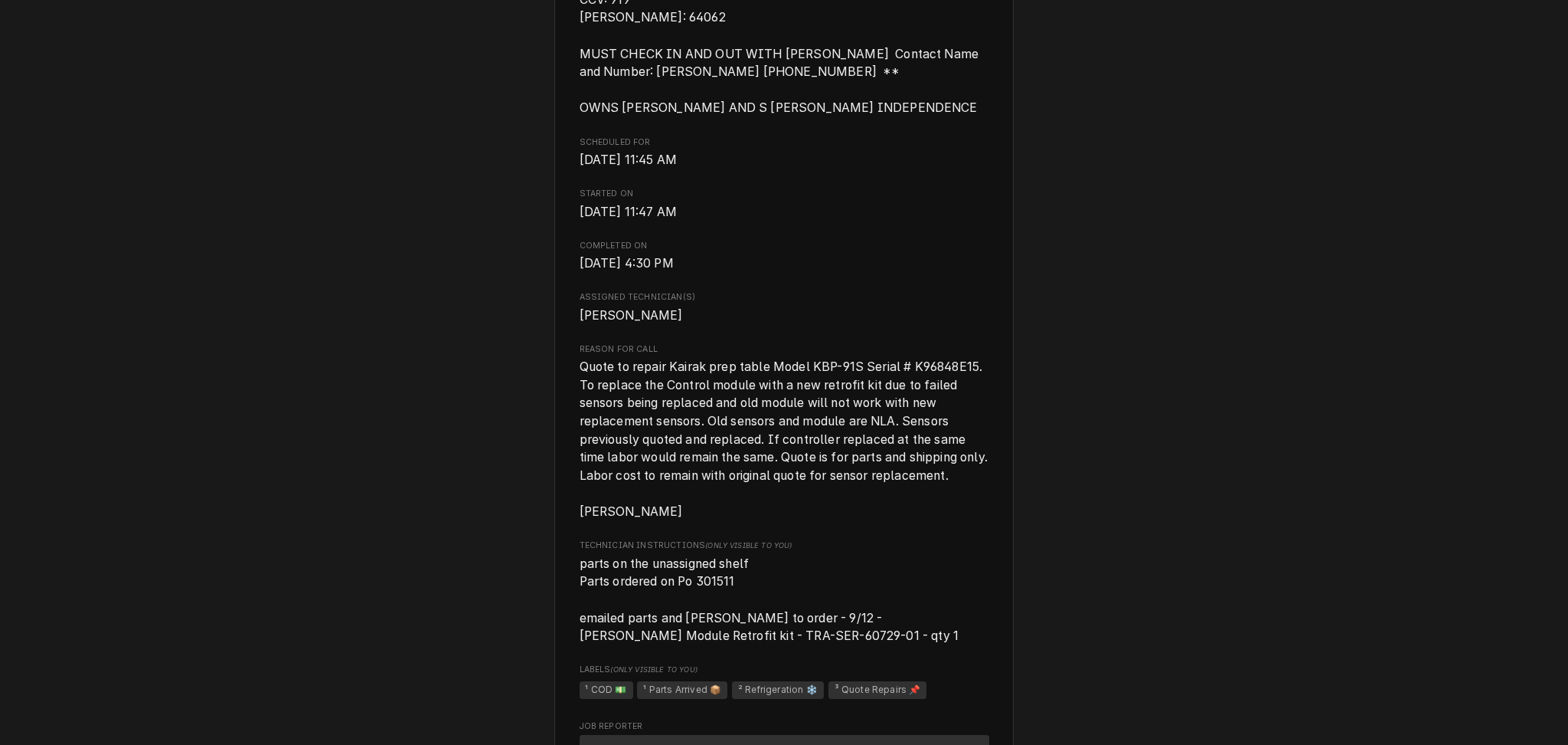
scroll to position [715, 0]
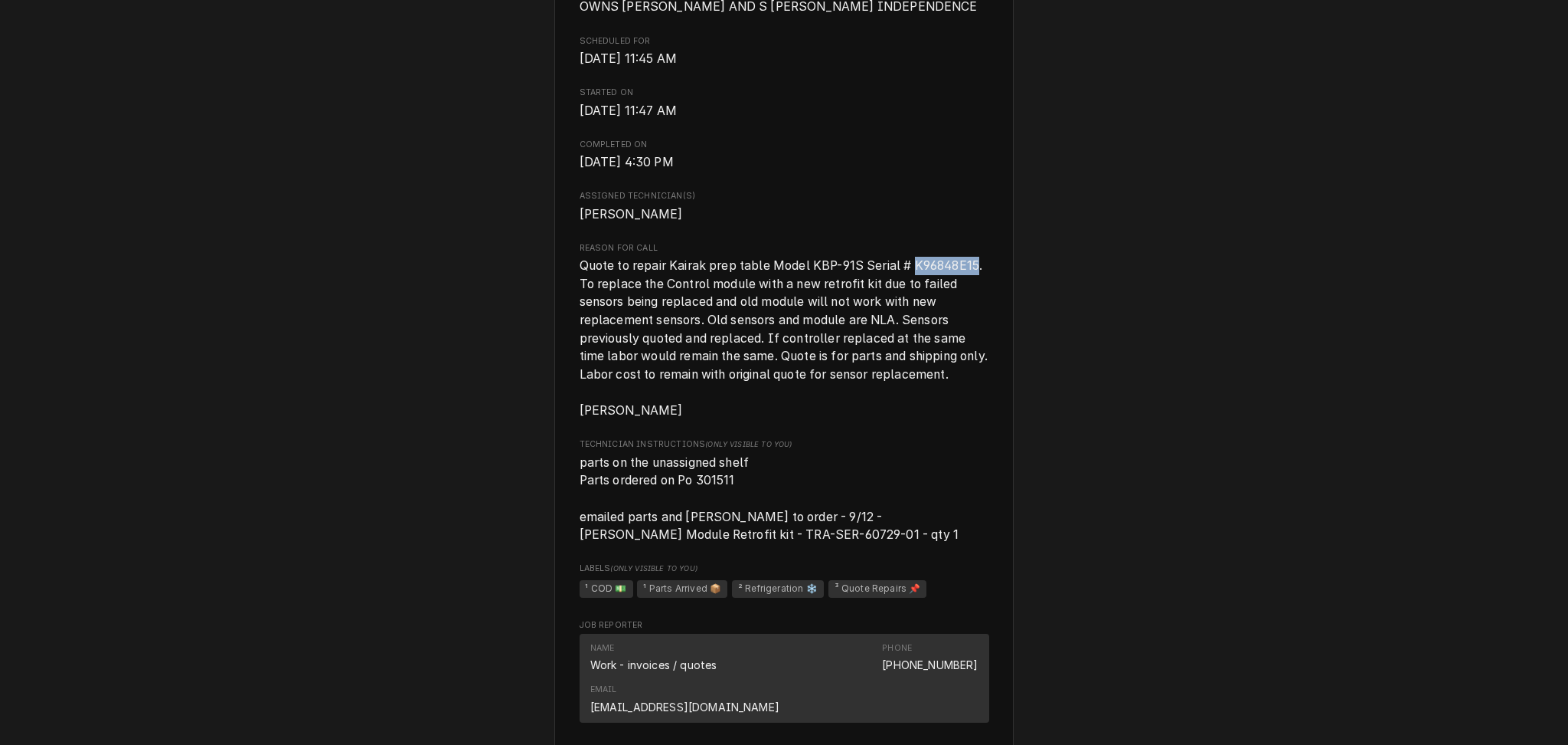
drag, startPoint x: 904, startPoint y: 299, endPoint x: 969, endPoint y: 301, distance: 65.0
click at [969, 301] on span "Quote to repair Kairak prep table Model KBP-91S Serial # K96848E15. To replace …" at bounding box center [786, 338] width 412 height 159
copy span "K96848E15"
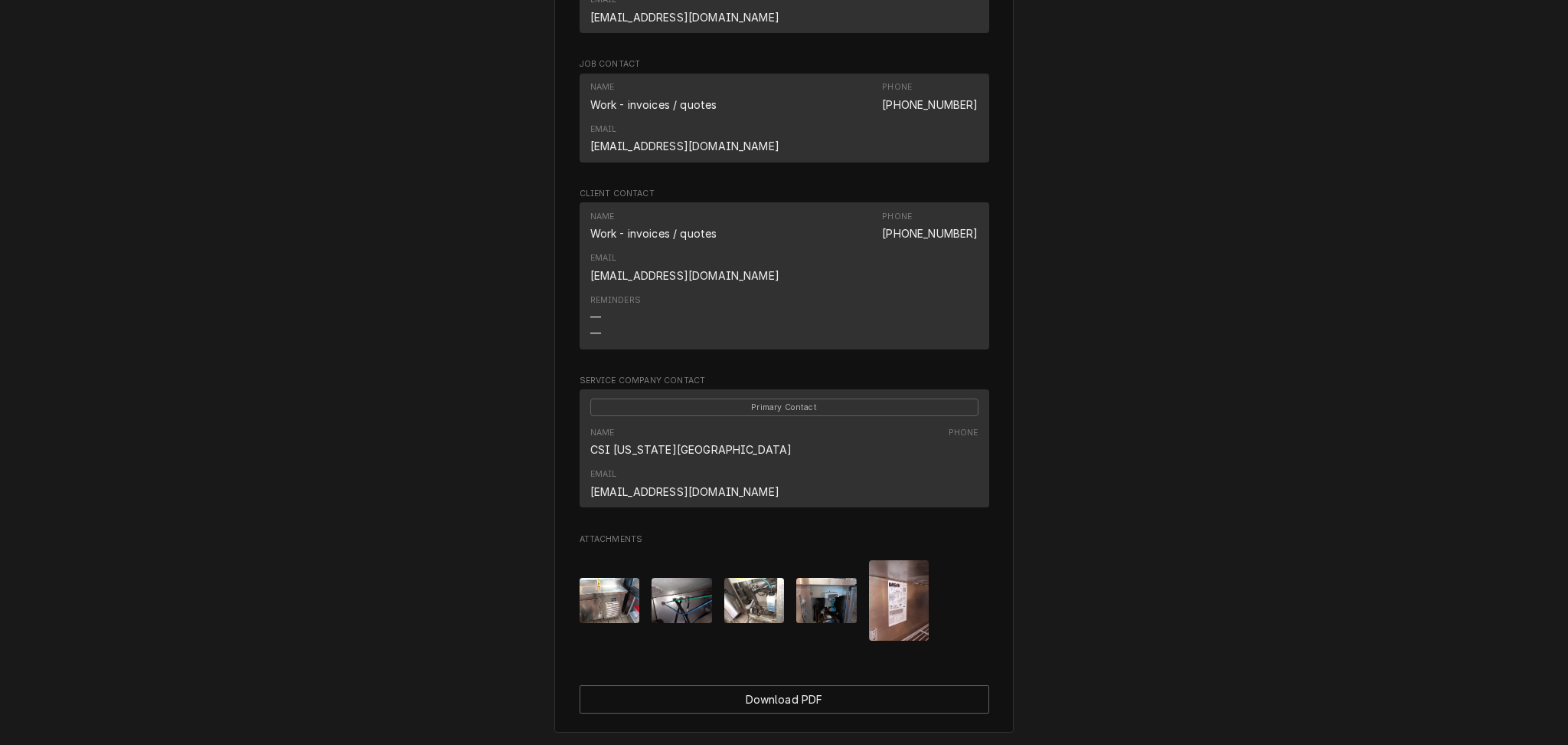
scroll to position [1441, 0]
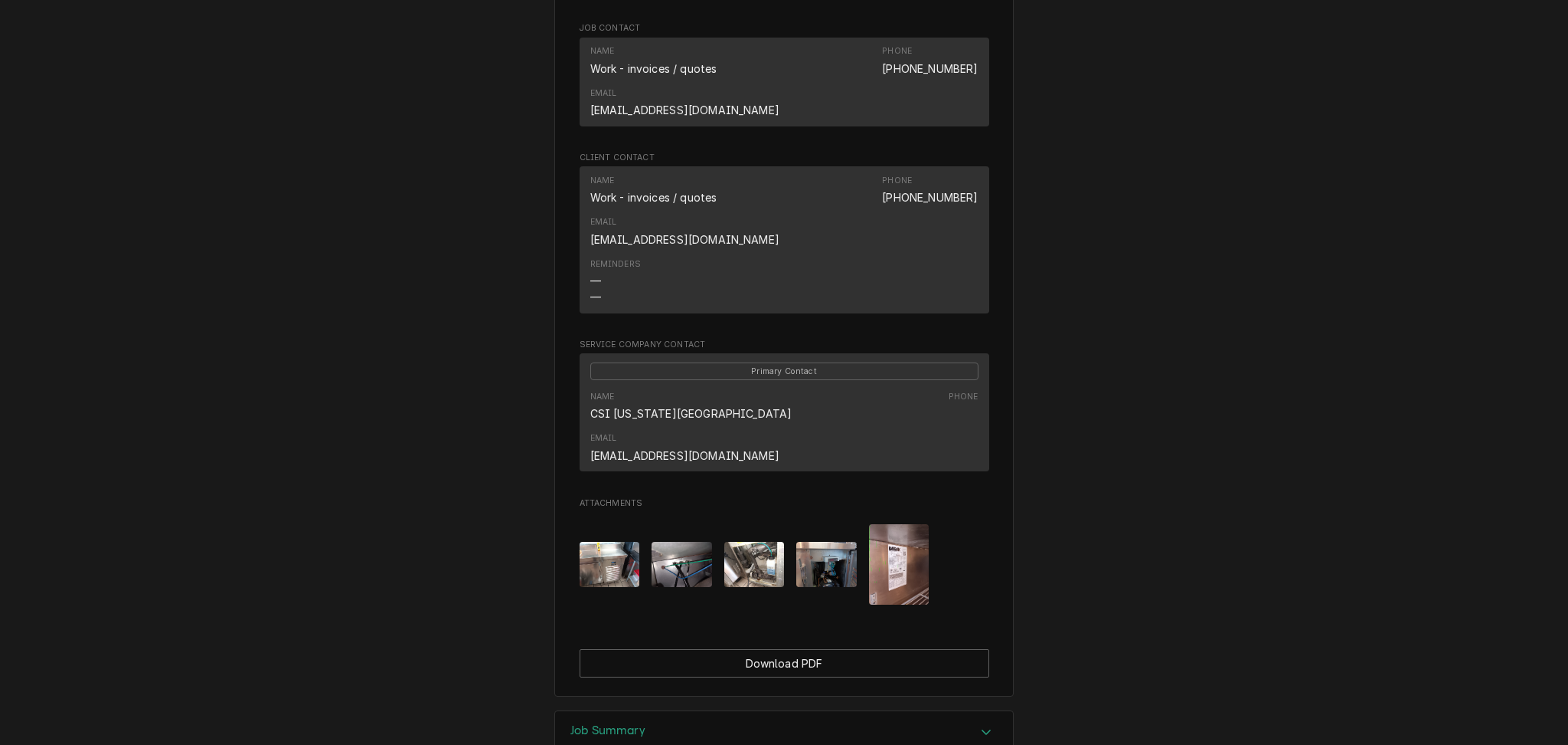
click at [908, 524] on img "Attachments" at bounding box center [900, 564] width 61 height 80
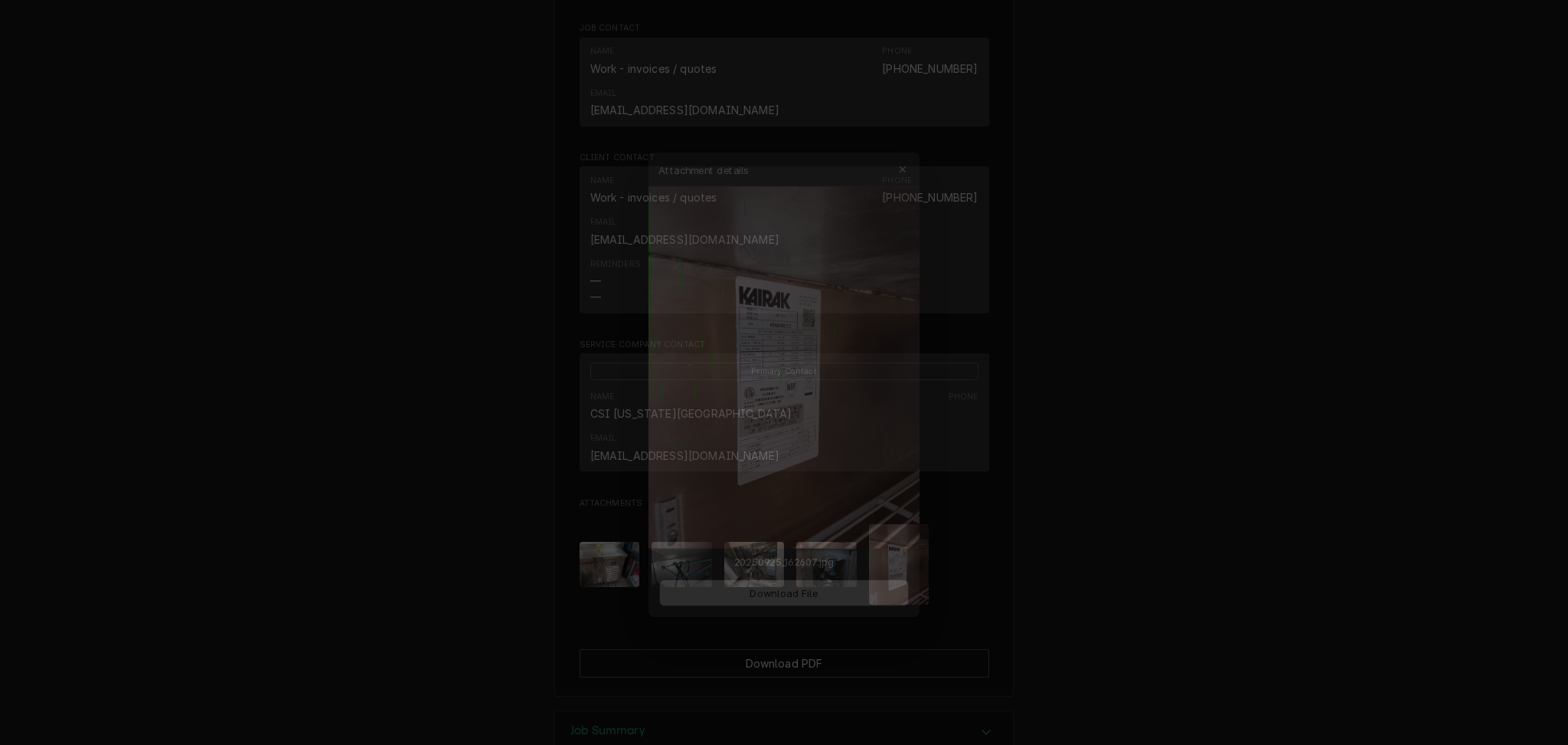
click at [768, 602] on span "Download File" at bounding box center [784, 598] width 80 height 16
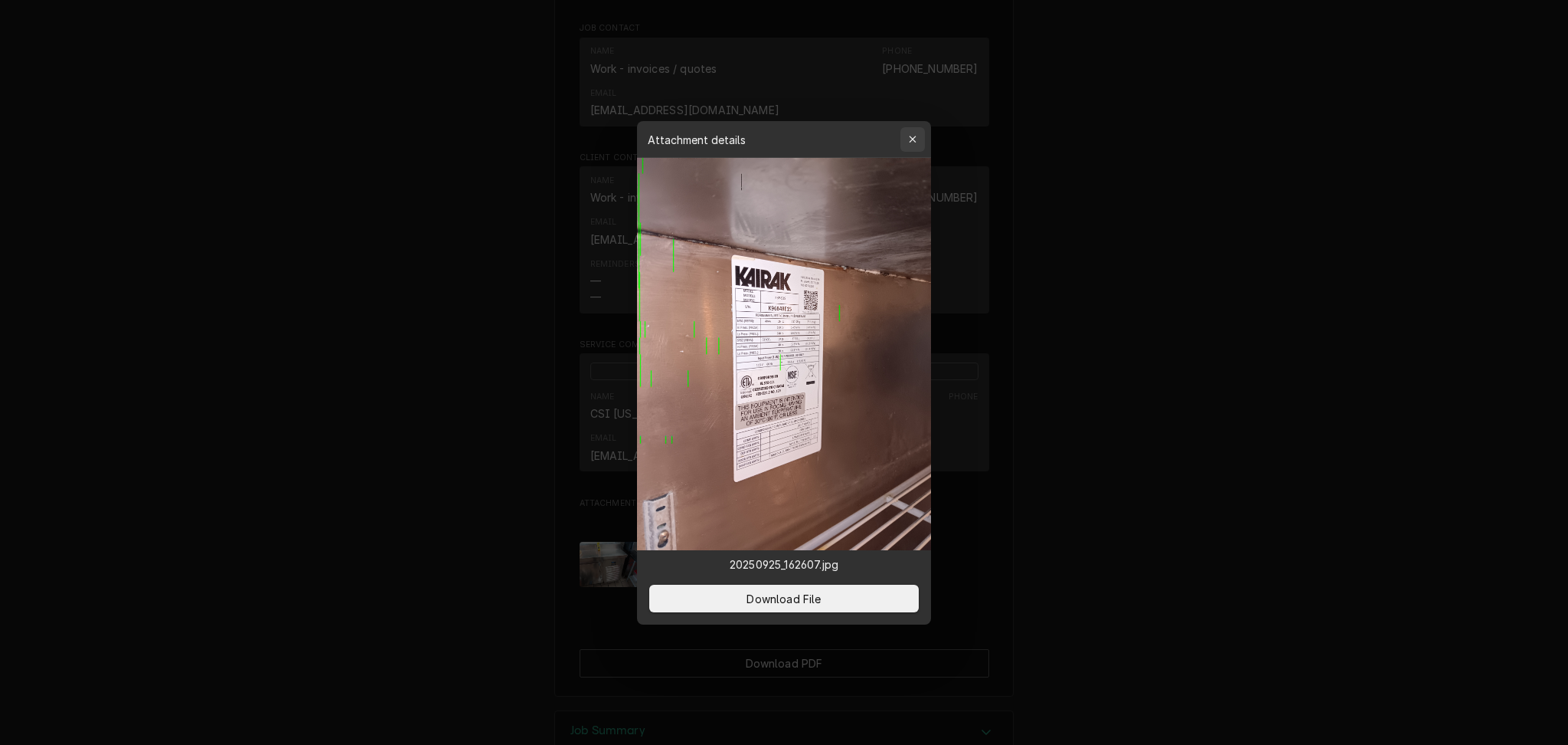
click at [914, 143] on icon "button" at bounding box center [913, 139] width 8 height 11
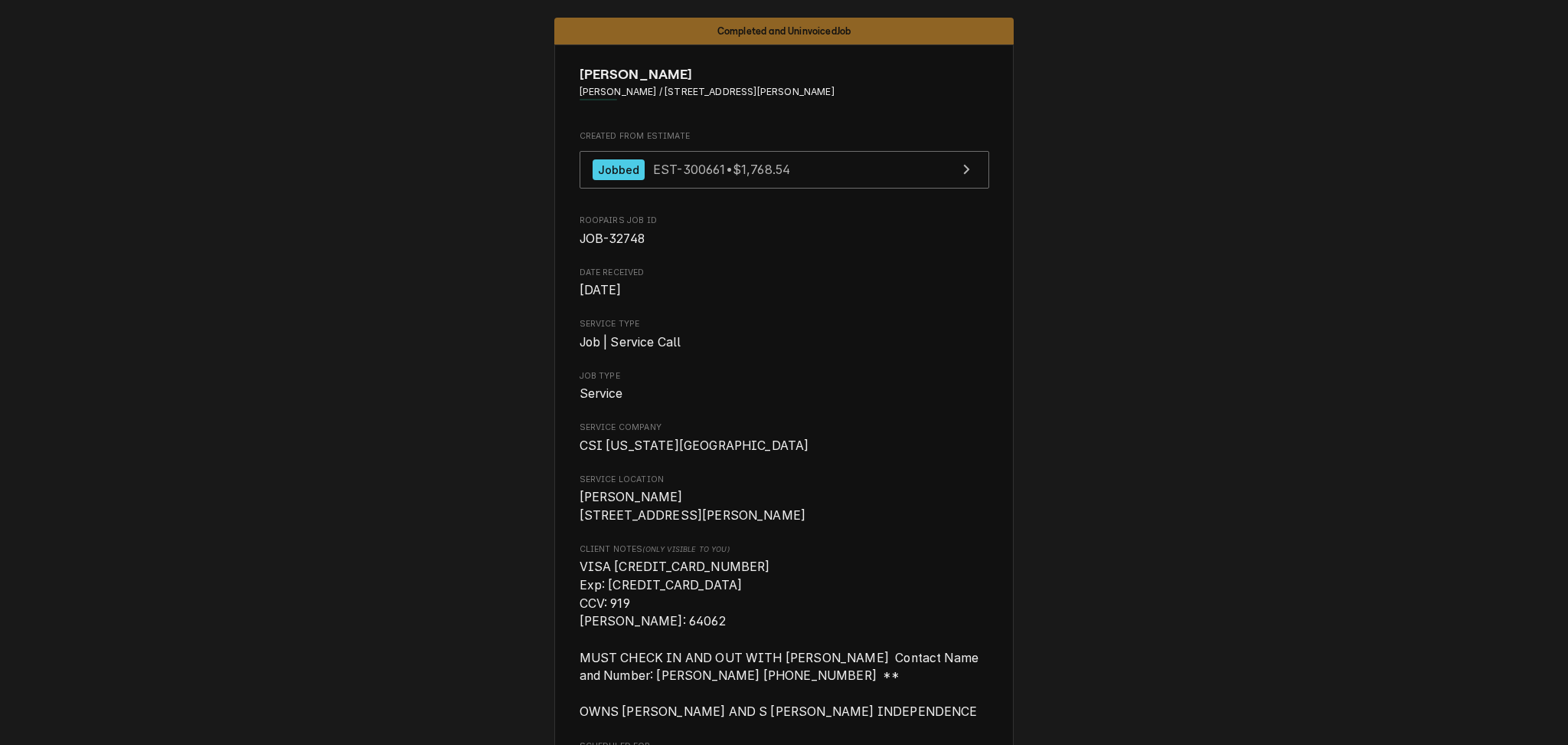
scroll to position [0, 0]
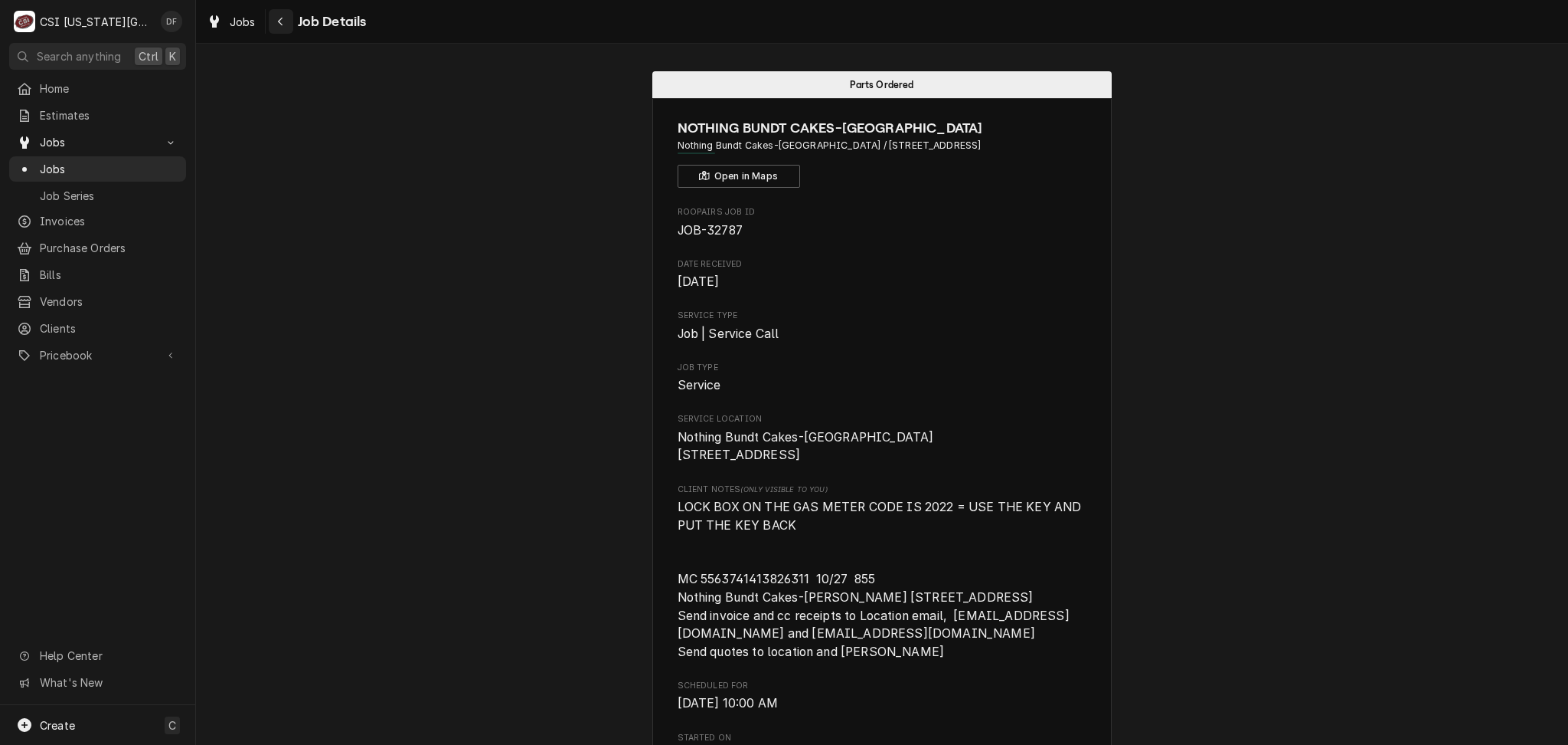
click at [282, 28] on div "Navigate back" at bounding box center [280, 21] width 16 height 16
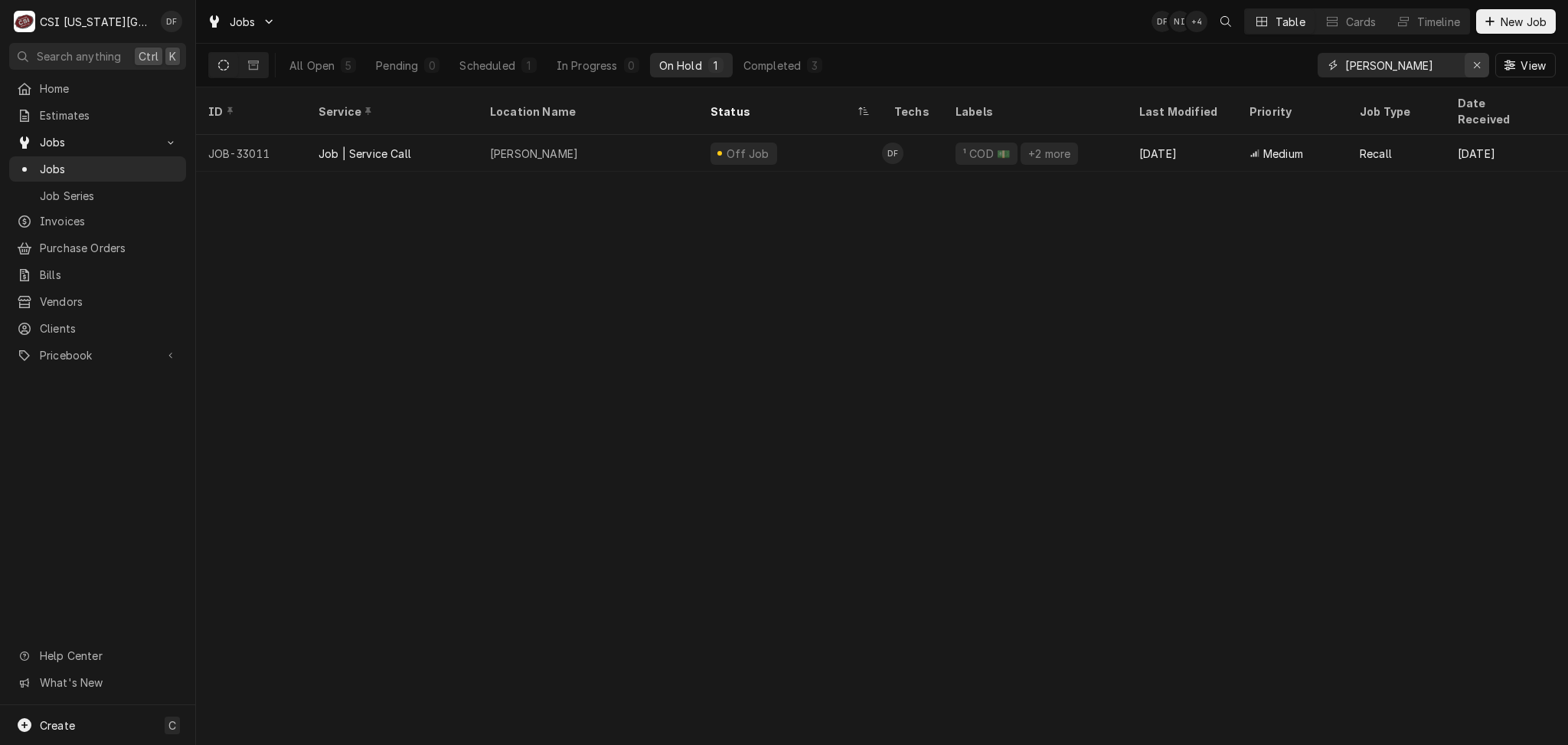
click at [1475, 64] on icon "Erase input" at bounding box center [1478, 65] width 8 height 11
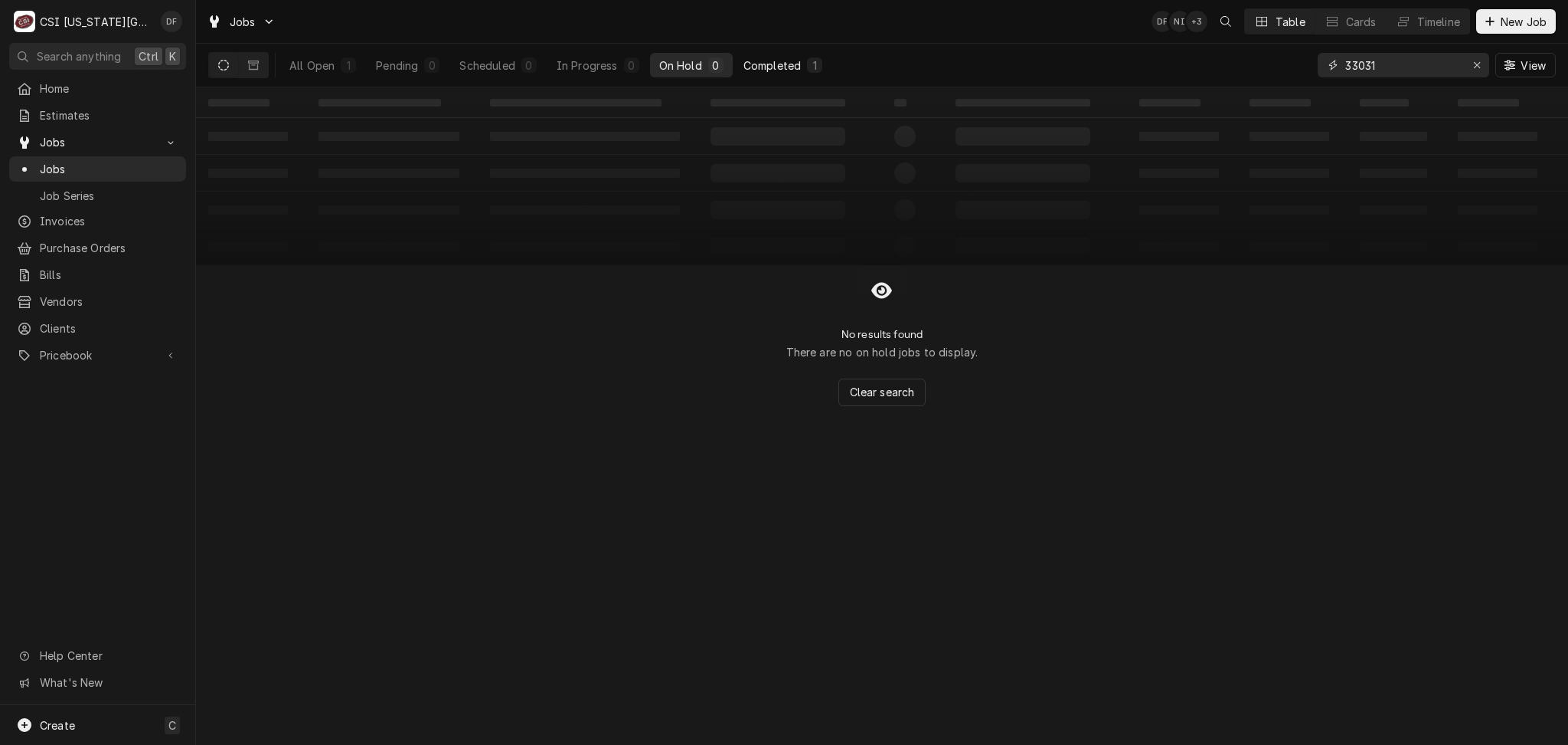
type input "33031"
click at [778, 63] on div "Completed" at bounding box center [773, 66] width 57 height 16
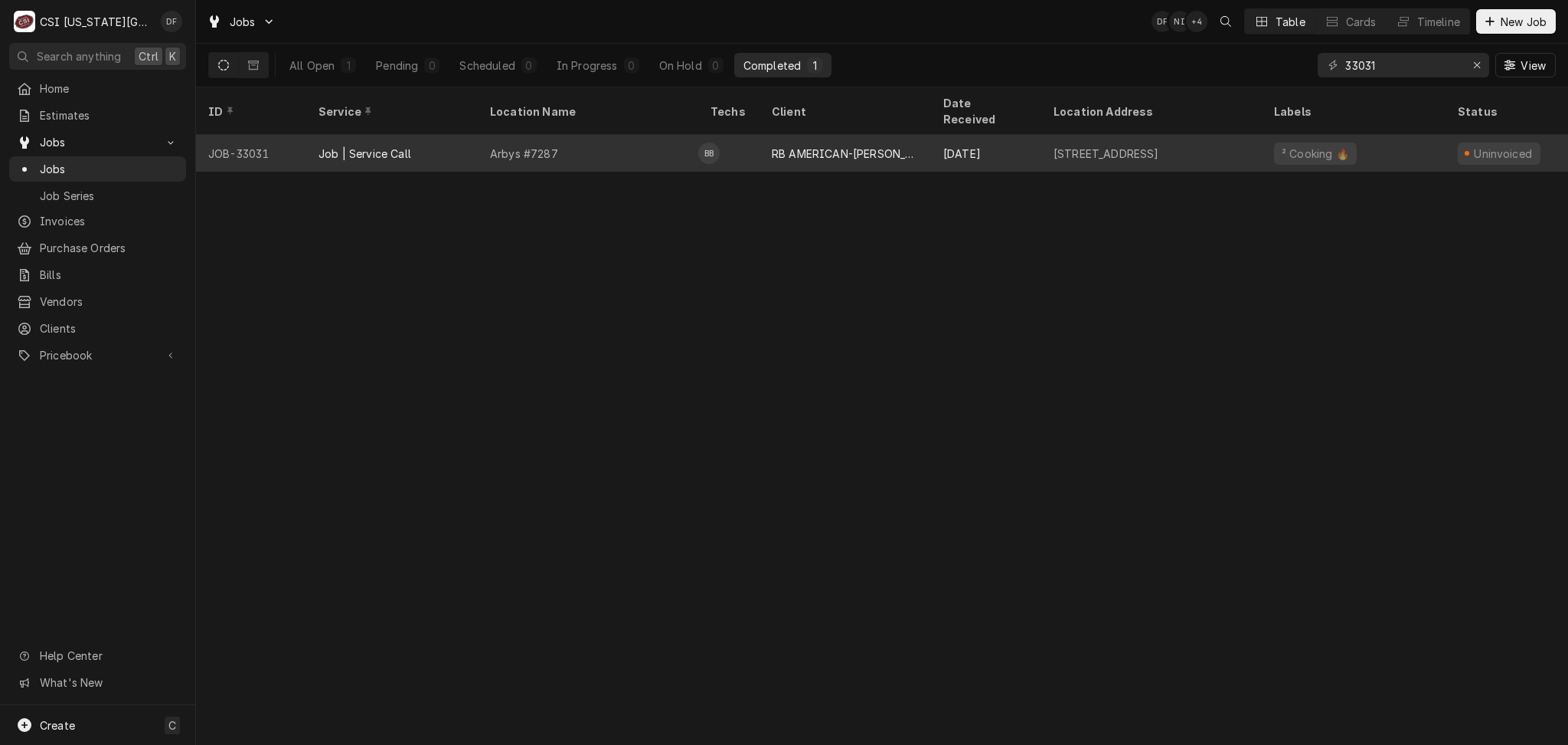
click at [851, 145] on div "RB AMERICAN-[PERSON_NAME] GROUP" at bounding box center [845, 153] width 147 height 16
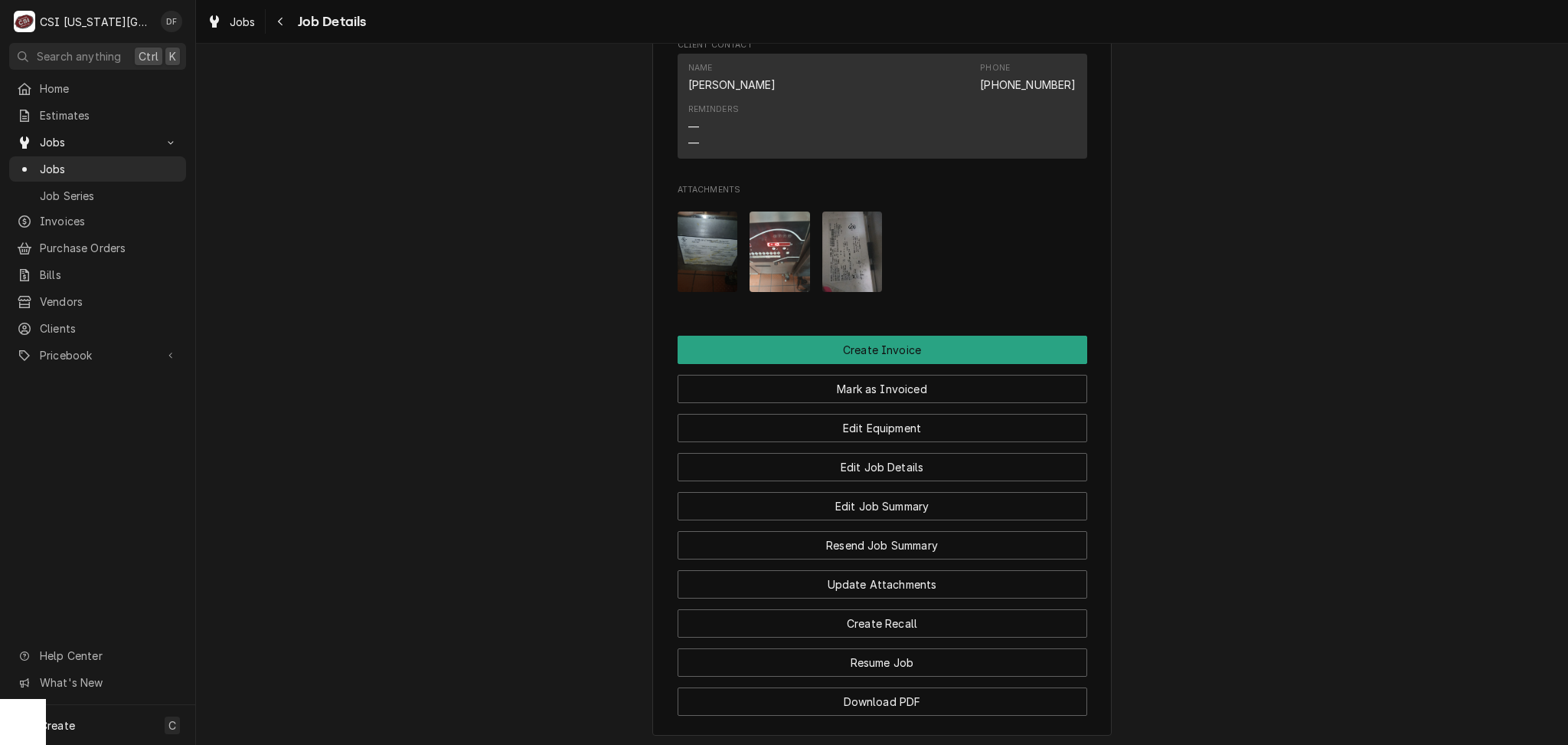
scroll to position [2042, 0]
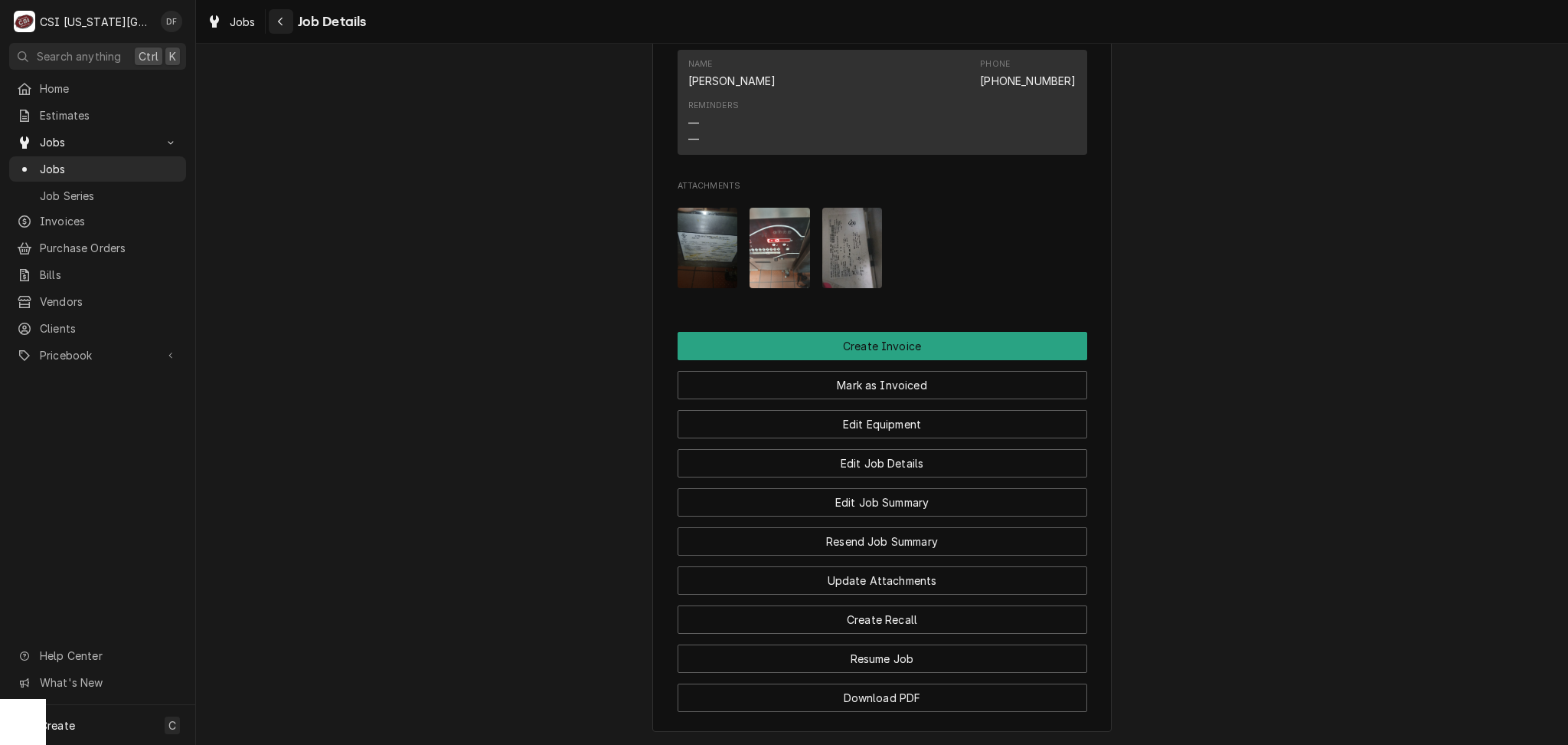
click at [280, 29] on div "Navigate back" at bounding box center [280, 21] width 16 height 16
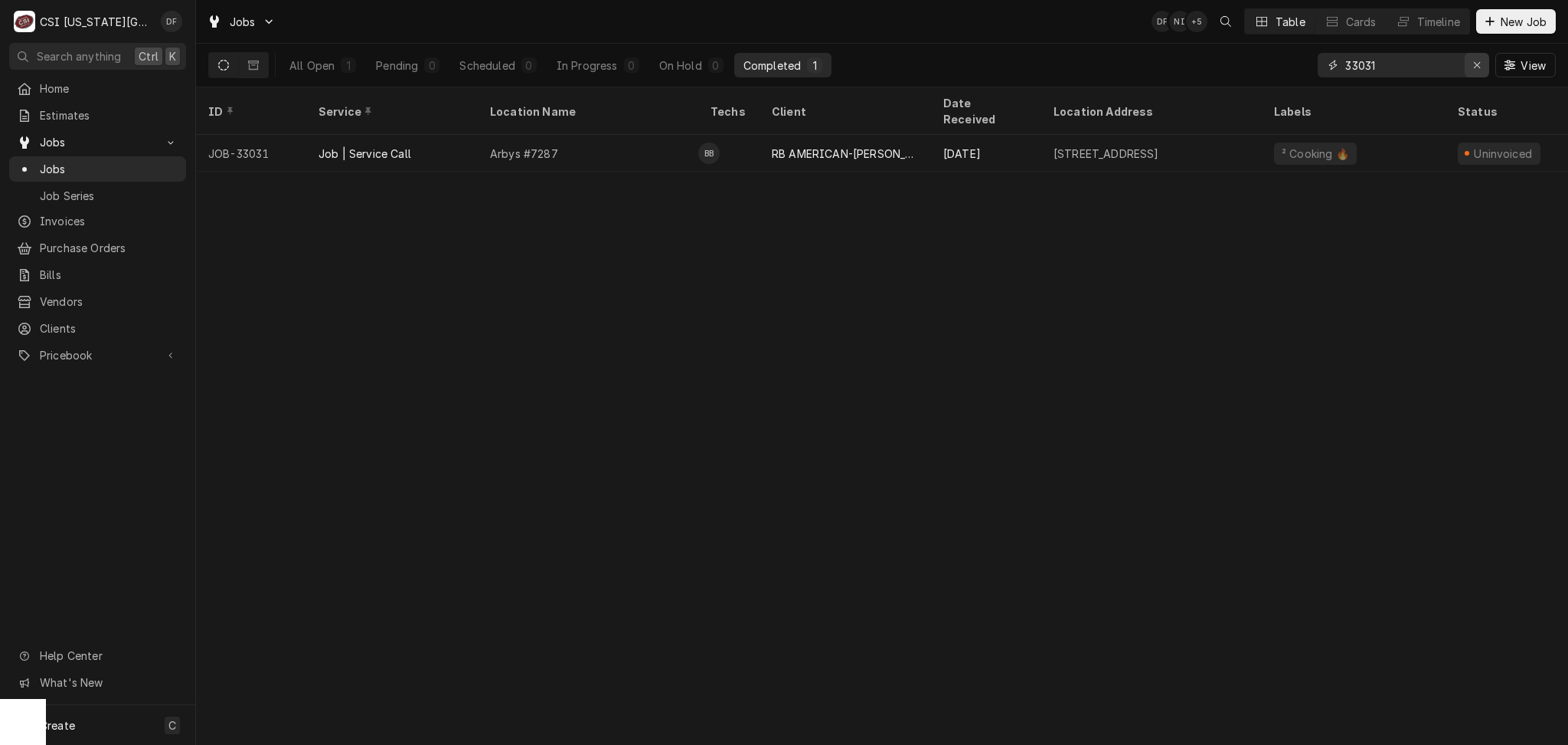
click at [1478, 66] on icon "Erase input" at bounding box center [1478, 65] width 8 height 11
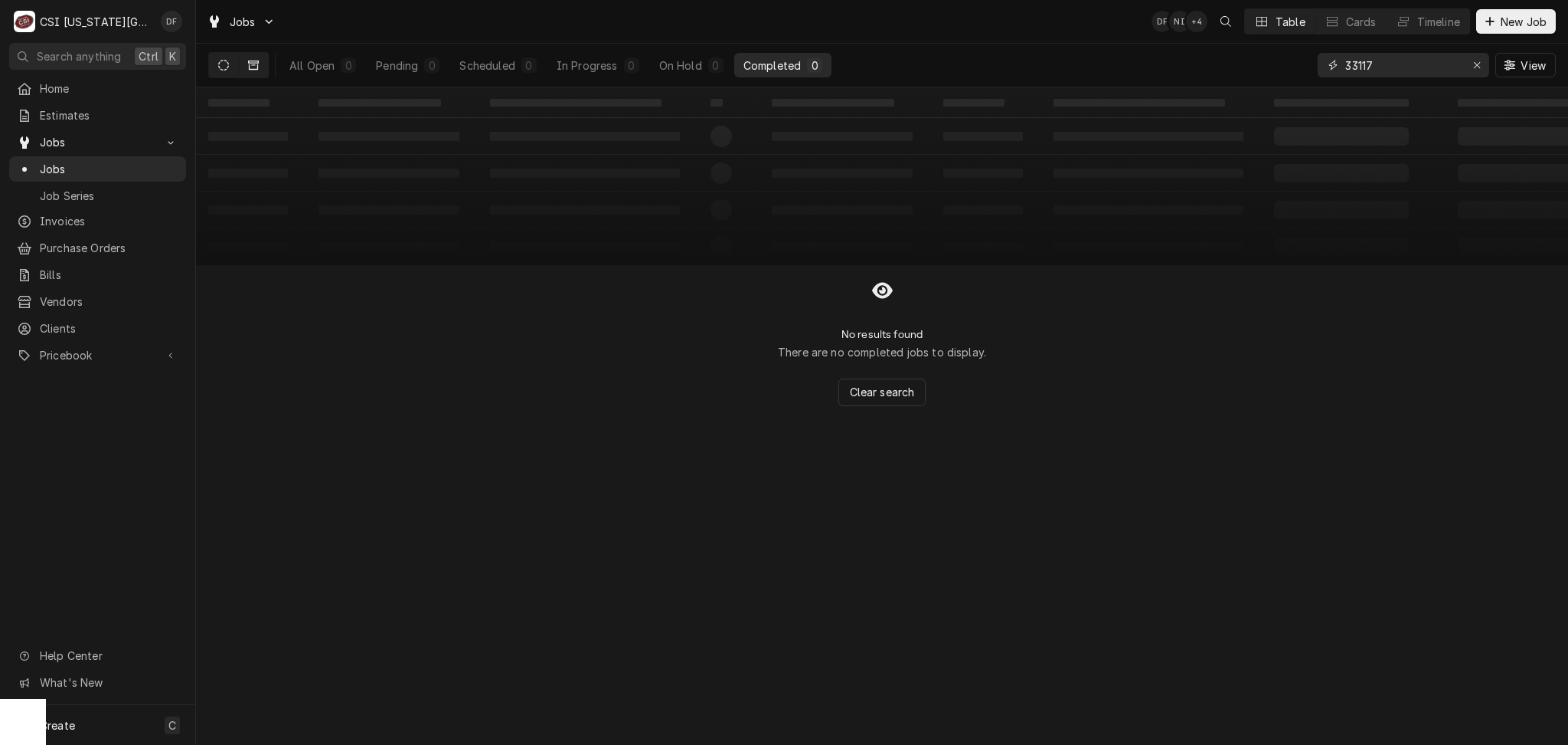
type input "33117"
click at [253, 75] on button "Dynamic Content Wrapper" at bounding box center [253, 65] width 29 height 25
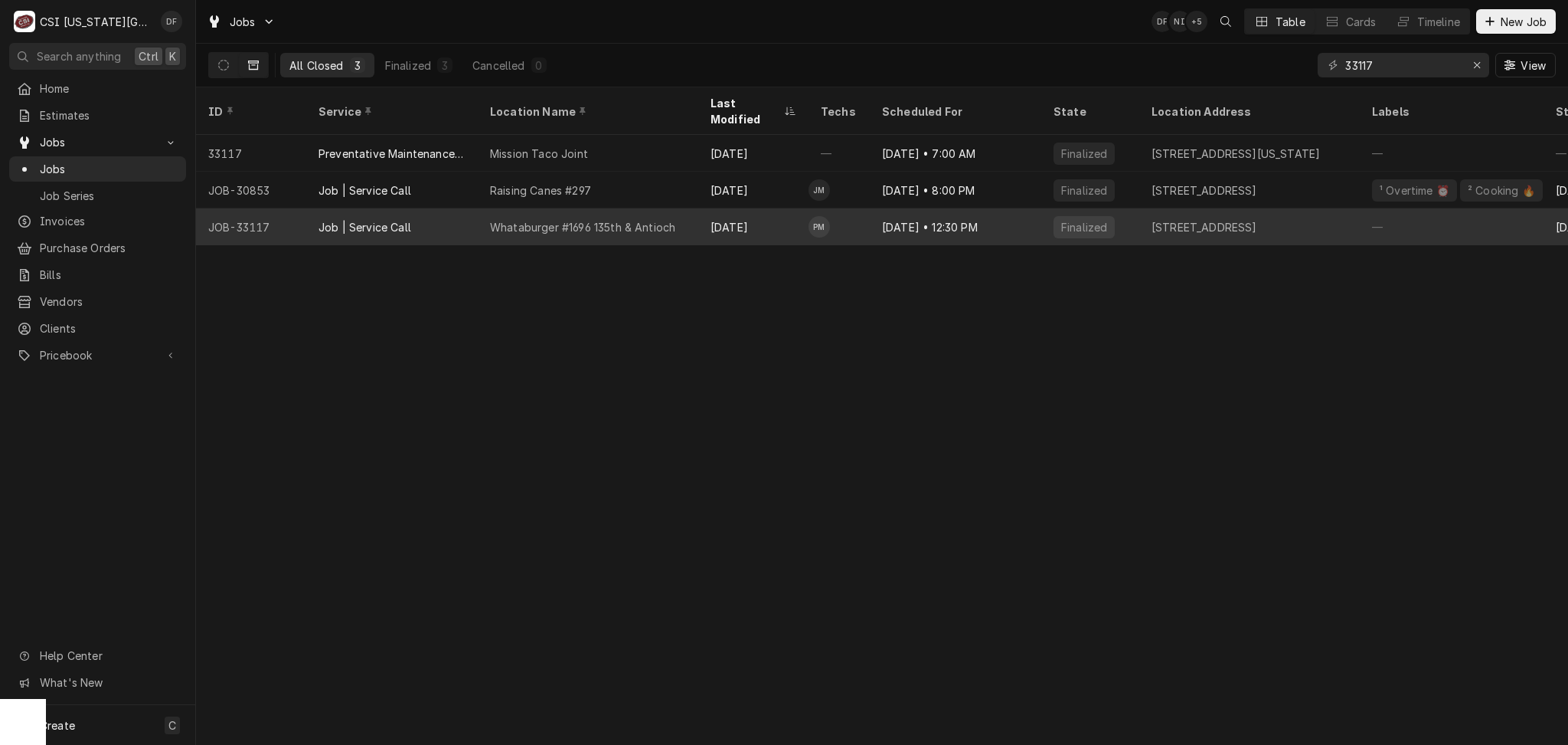
click at [713, 211] on div "[DATE]" at bounding box center [754, 226] width 110 height 37
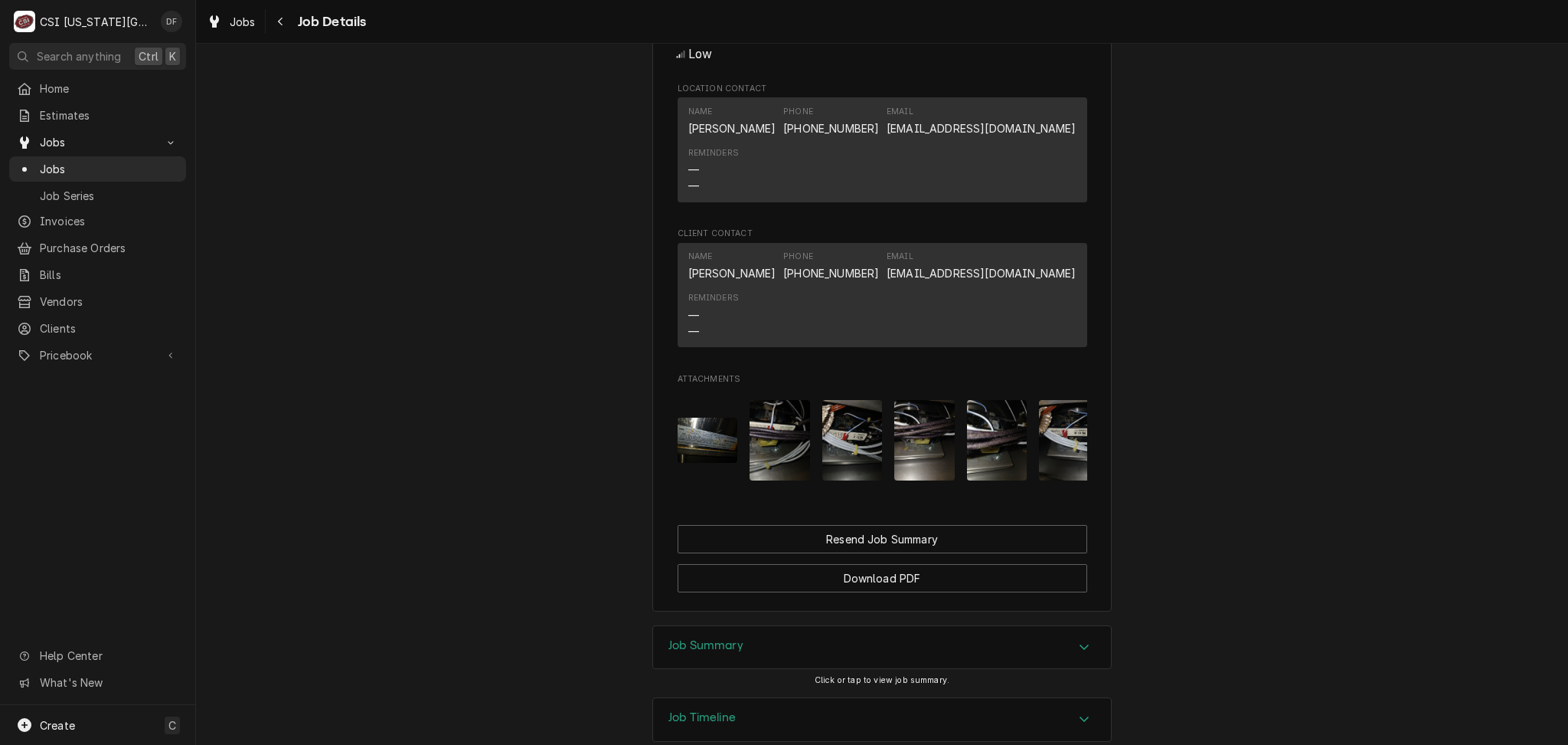
scroll to position [1302, 0]
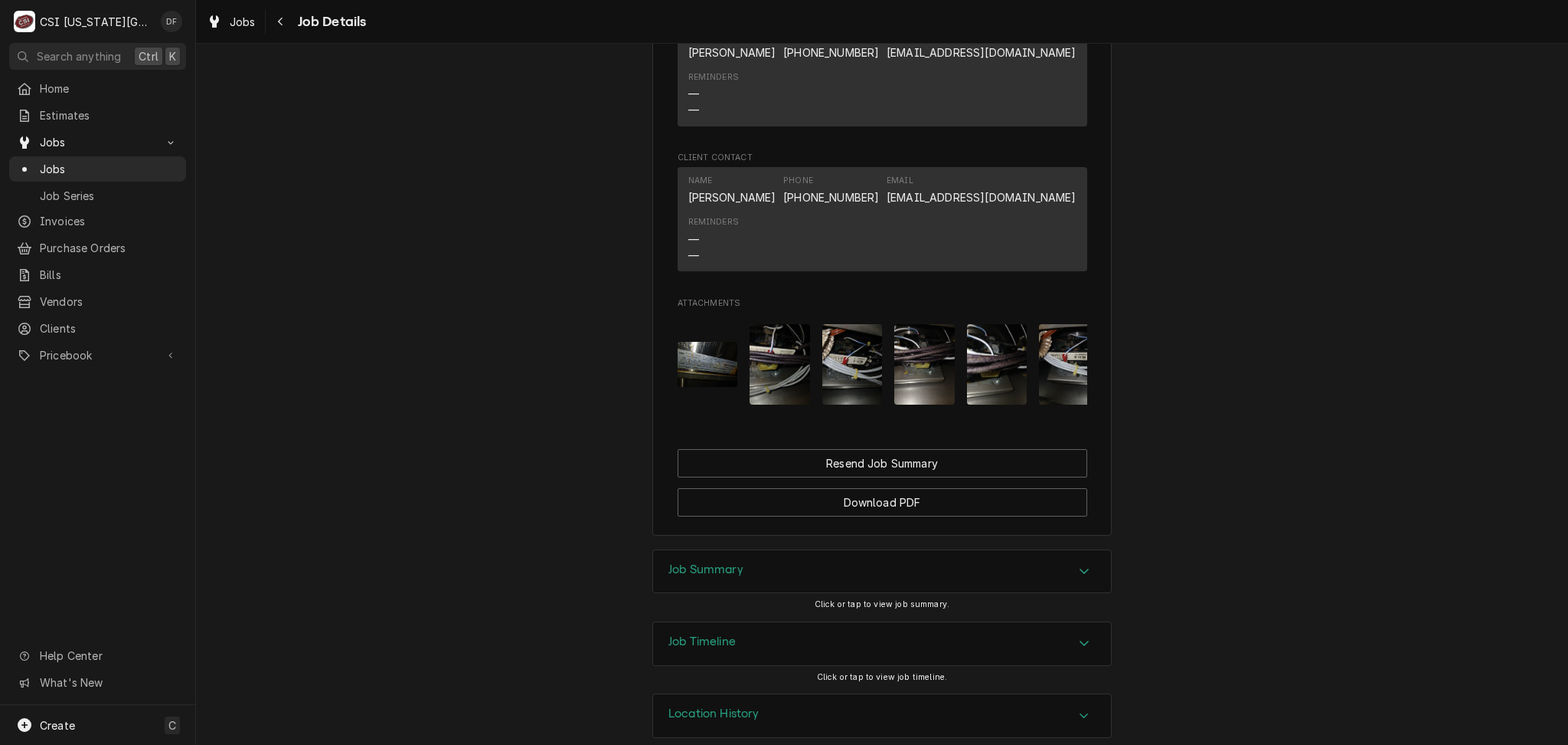
click at [811, 550] on div "Job Summary" at bounding box center [882, 571] width 458 height 43
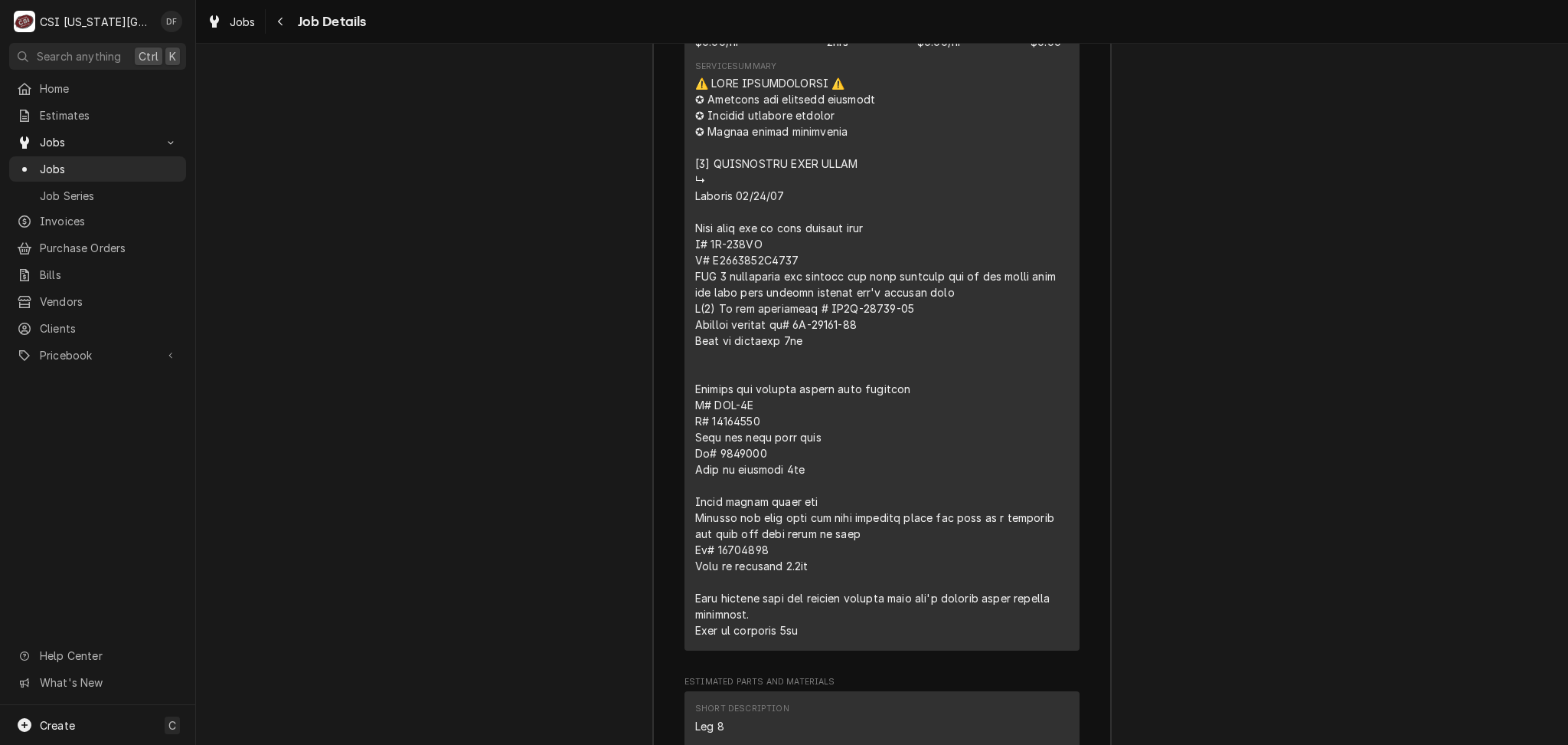
scroll to position [2425, 0]
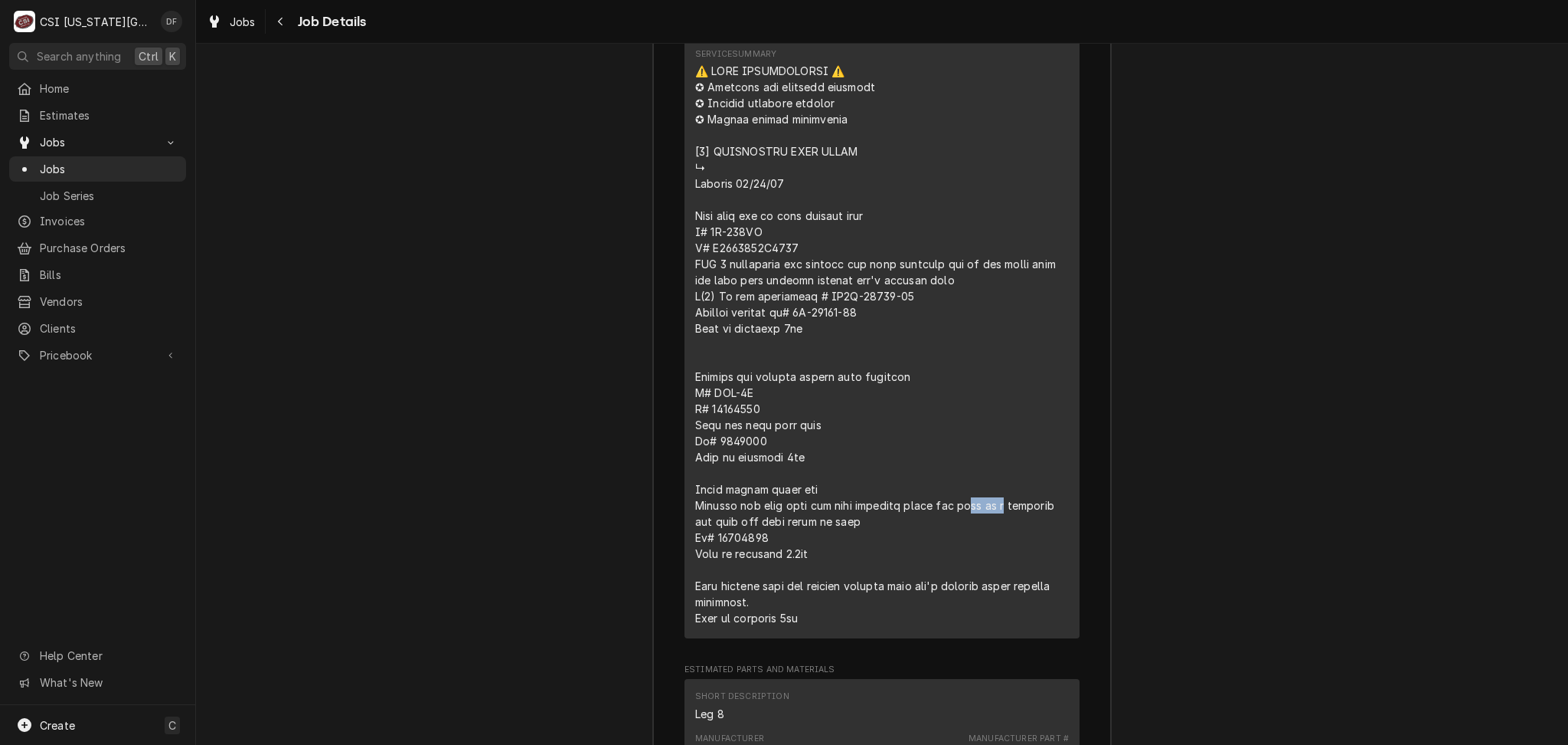
drag, startPoint x: 755, startPoint y: 419, endPoint x: 713, endPoint y: 426, distance: 42.6
click at [713, 426] on div "Line Item" at bounding box center [882, 345] width 374 height 563
copy div "so be a"
drag, startPoint x: 764, startPoint y: 418, endPoint x: 709, endPoint y: 415, distance: 55.1
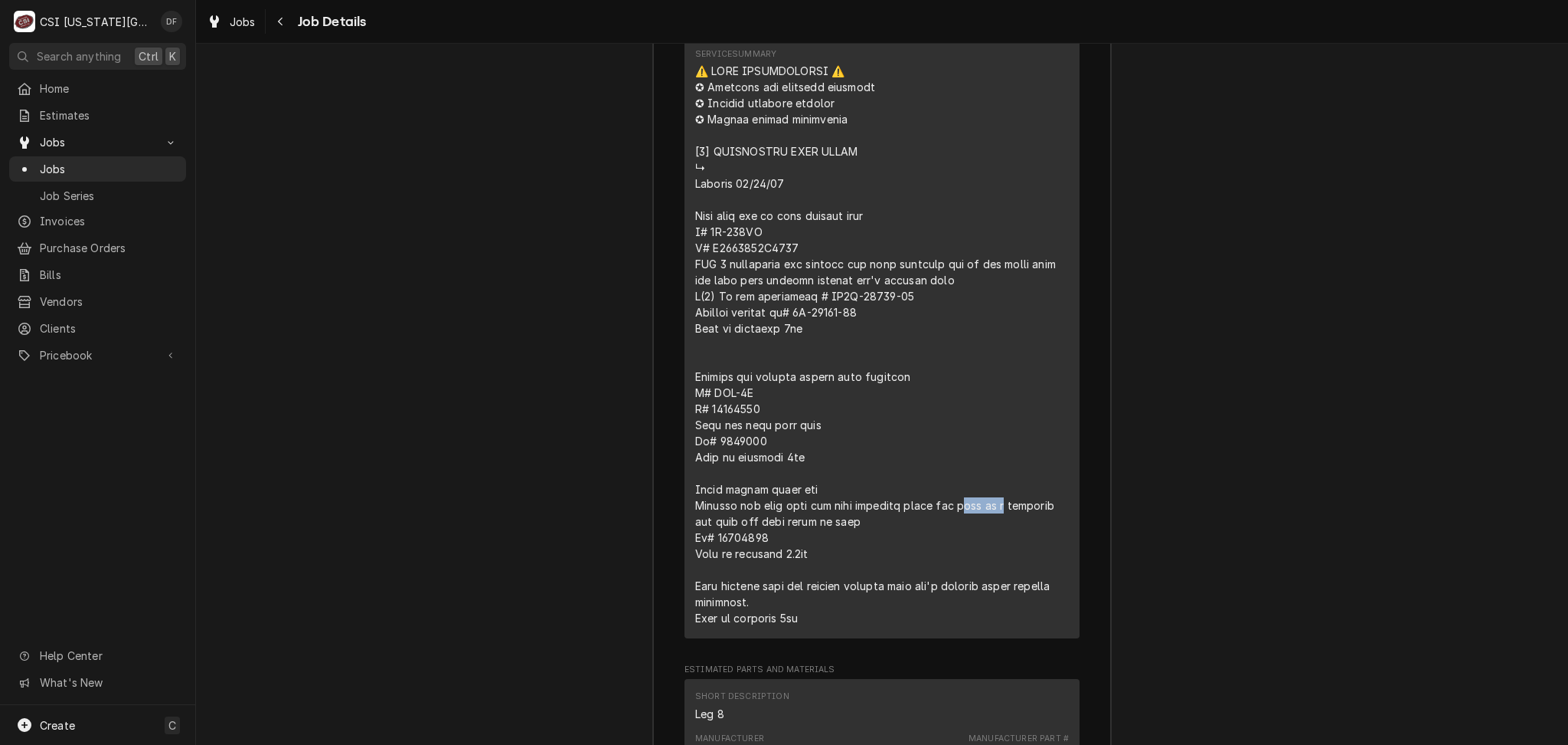
click at [709, 415] on div "Line Item" at bounding box center [882, 345] width 374 height 563
click at [768, 419] on div "Line Item" at bounding box center [882, 345] width 374 height 563
drag, startPoint x: 758, startPoint y: 419, endPoint x: 711, endPoint y: 422, distance: 47.1
click at [711, 422] on div "Line Item" at bounding box center [882, 345] width 374 height 563
copy div "so be a"
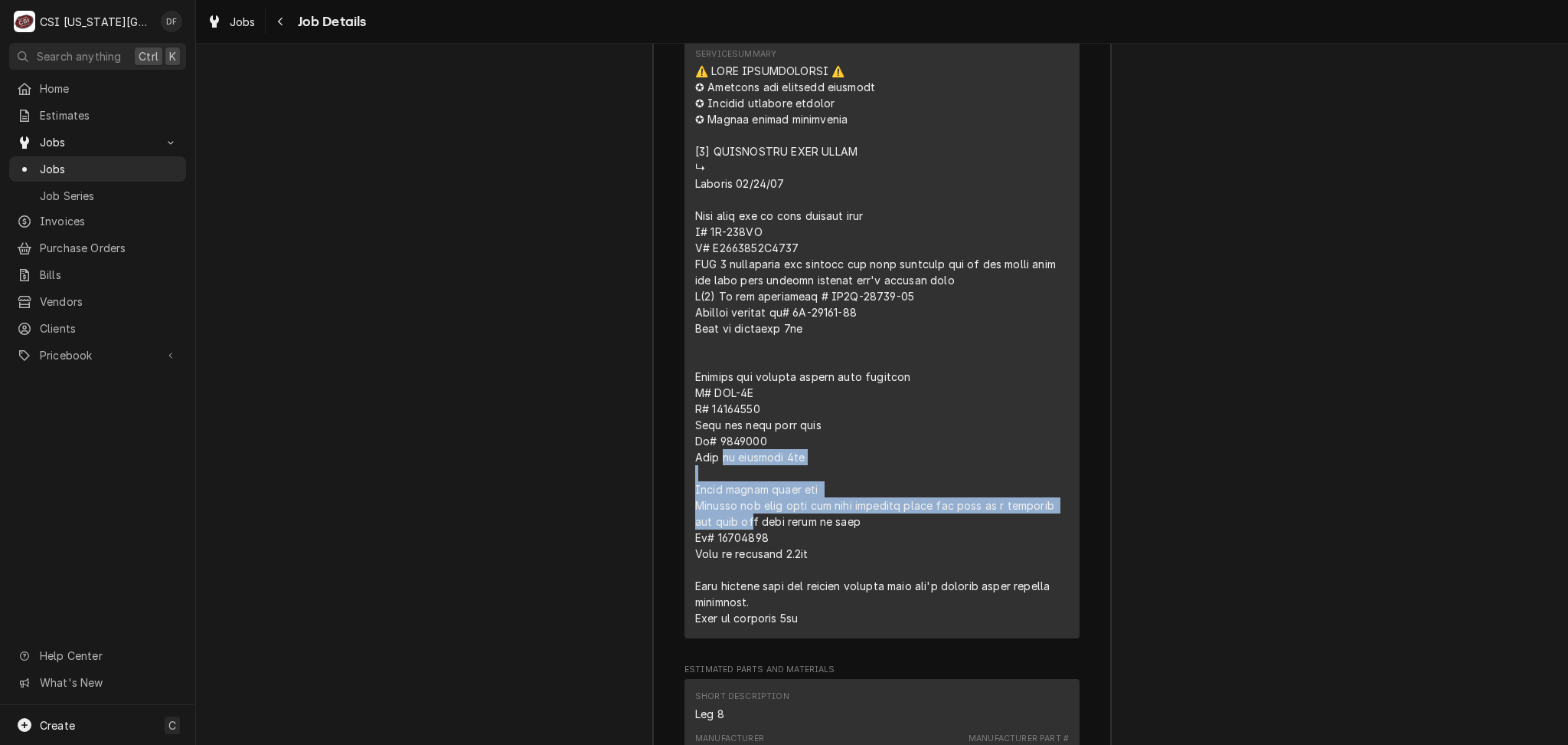
drag, startPoint x: 689, startPoint y: 359, endPoint x: 819, endPoint y: 429, distance: 147.6
click at [819, 429] on div "Line Item" at bounding box center [882, 345] width 374 height 563
copy div "to complete 2hr Pitco fryers drain pan Casters are worn down and need replaced …"
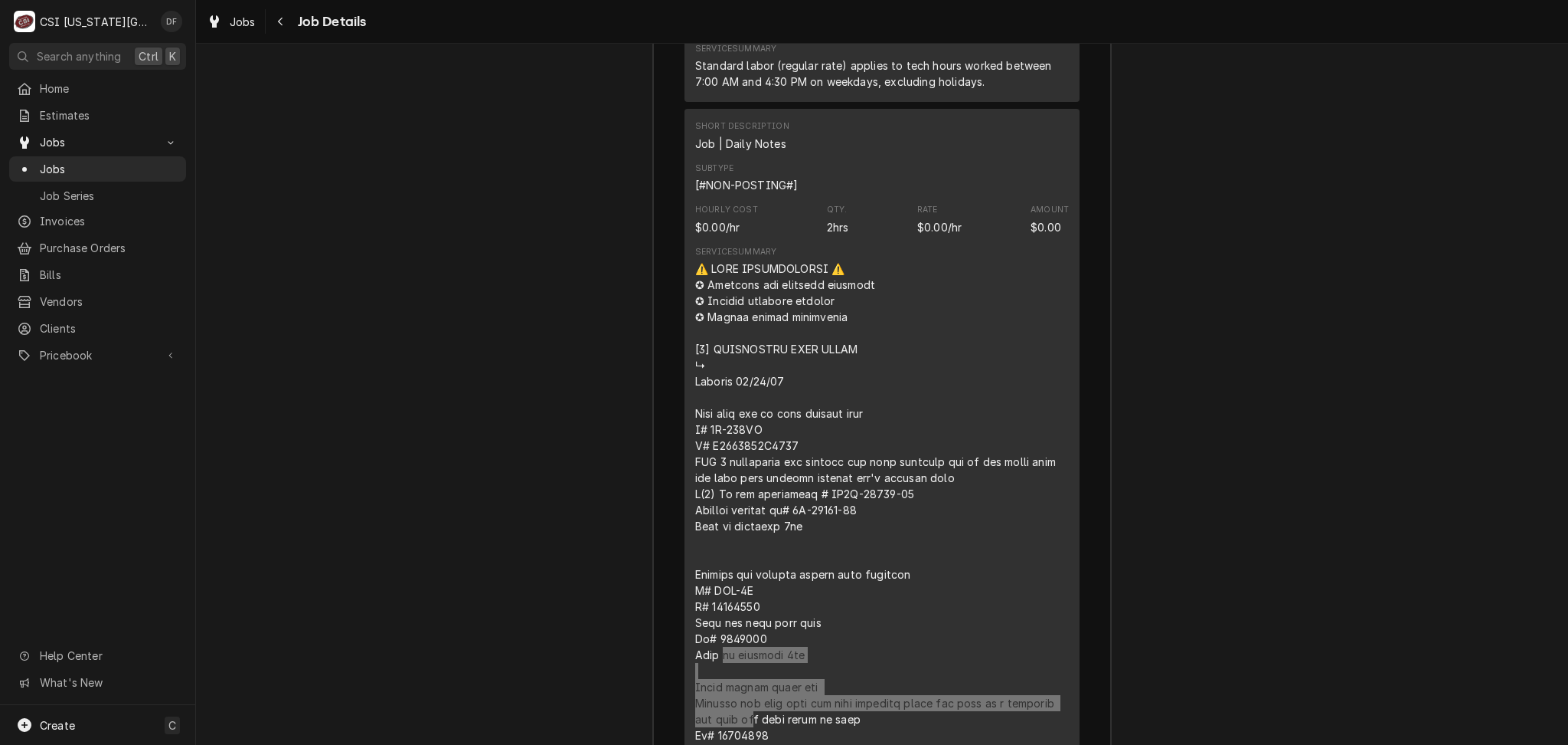
scroll to position [2221, 0]
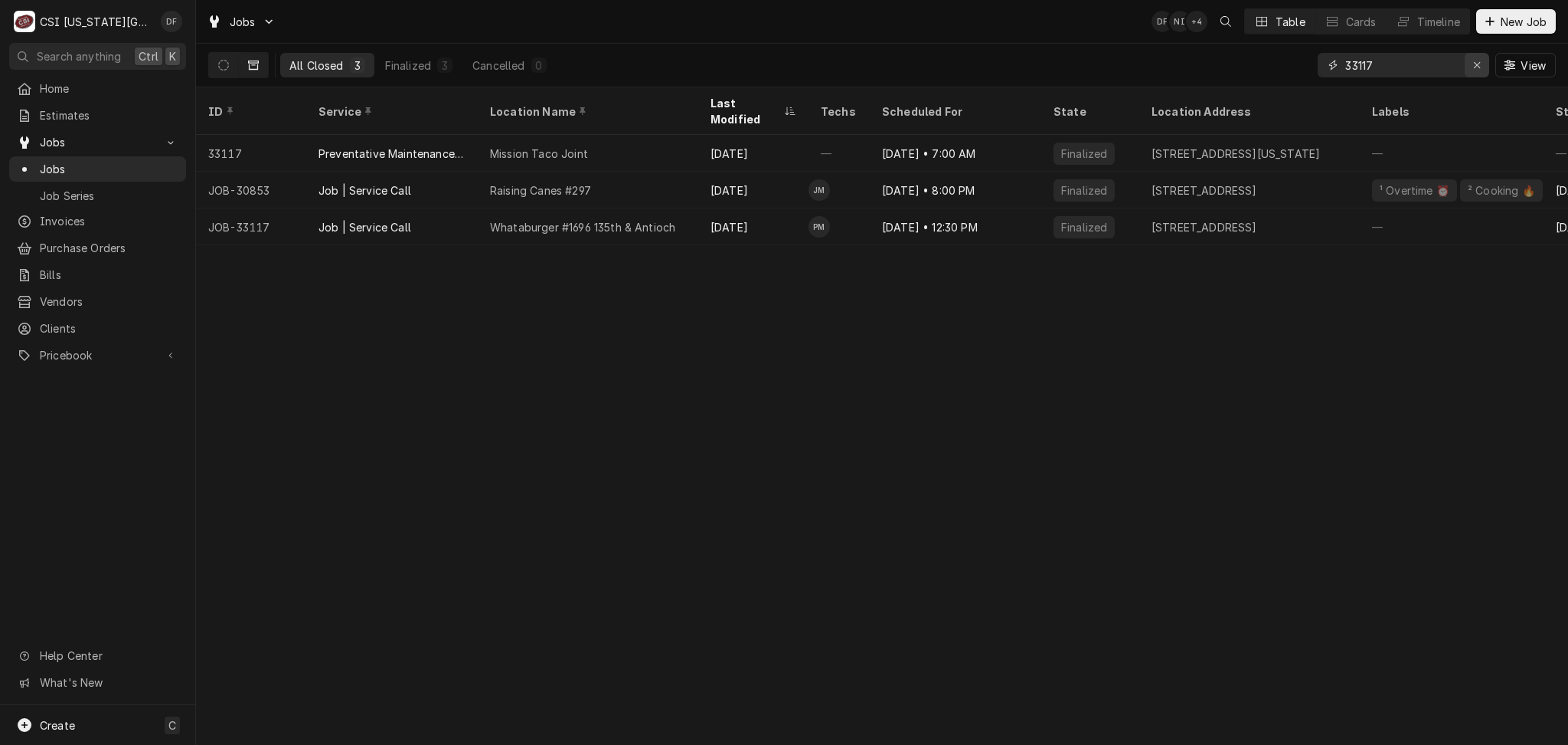
click at [1477, 64] on icon "Erase input" at bounding box center [1477, 65] width 6 height 6
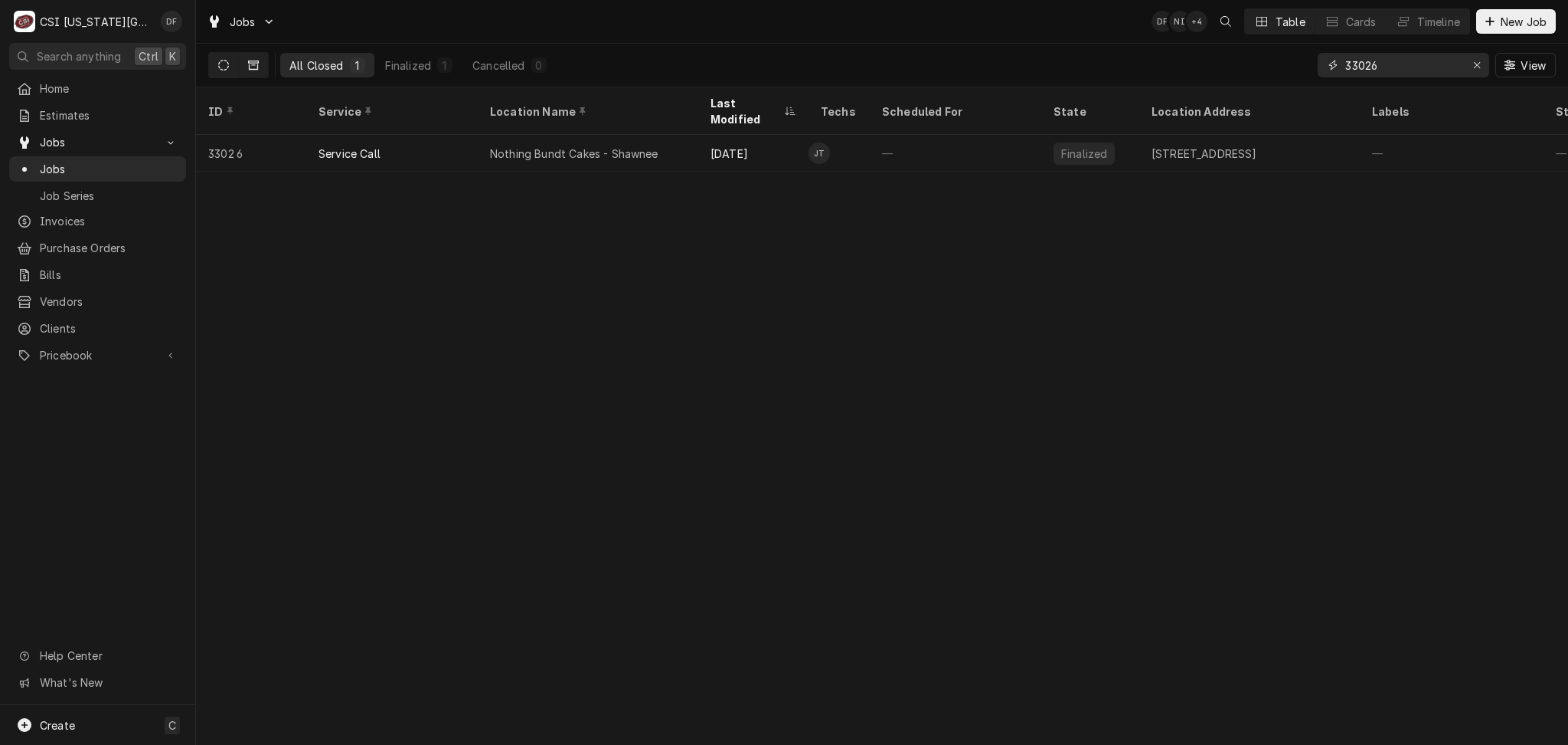
type input "33026"
click at [225, 61] on icon "Dynamic Content Wrapper" at bounding box center [223, 65] width 11 height 11
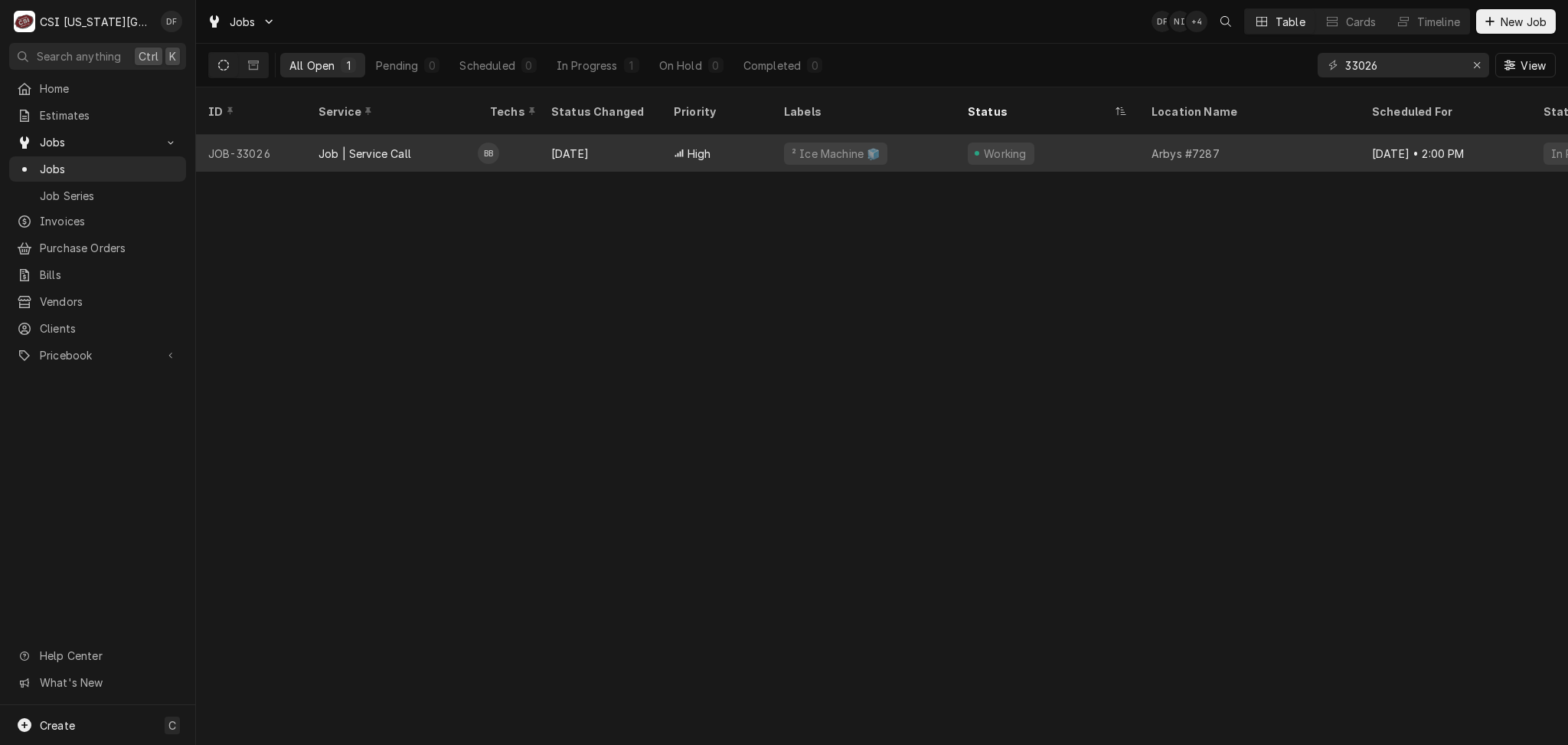
click at [672, 142] on div "High" at bounding box center [717, 153] width 110 height 37
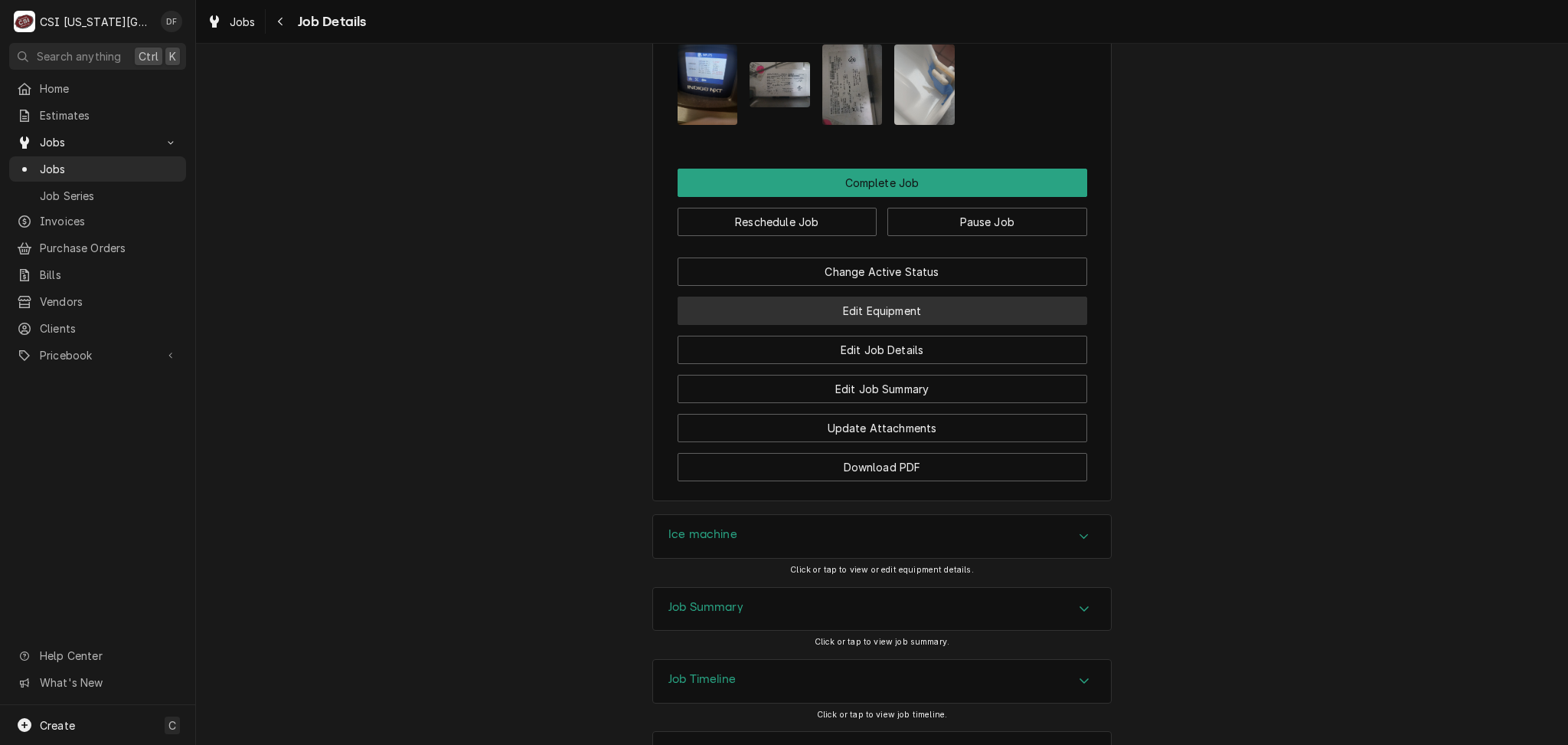
scroll to position [2599, 0]
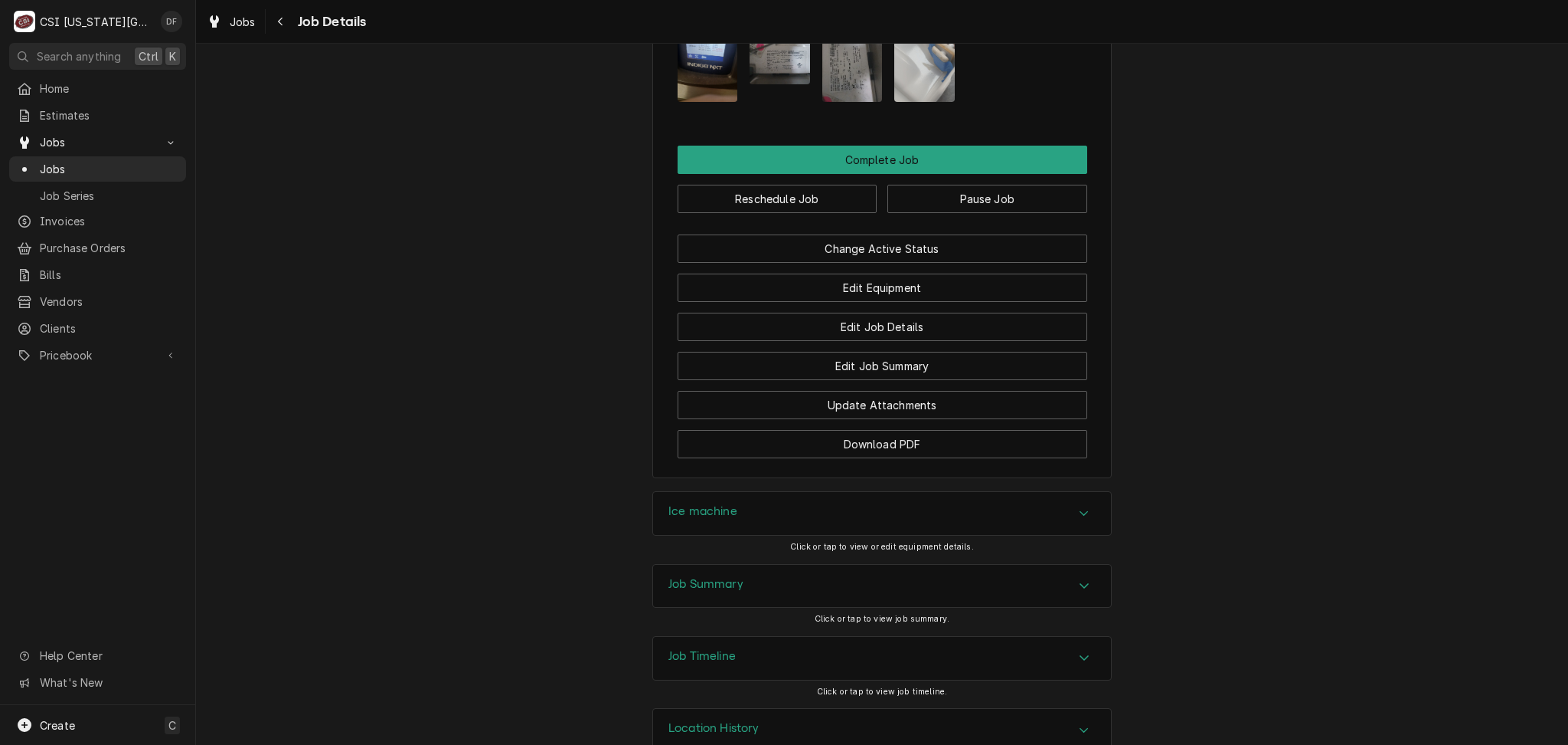
click at [758, 564] on div "Job Summary" at bounding box center [882, 586] width 458 height 43
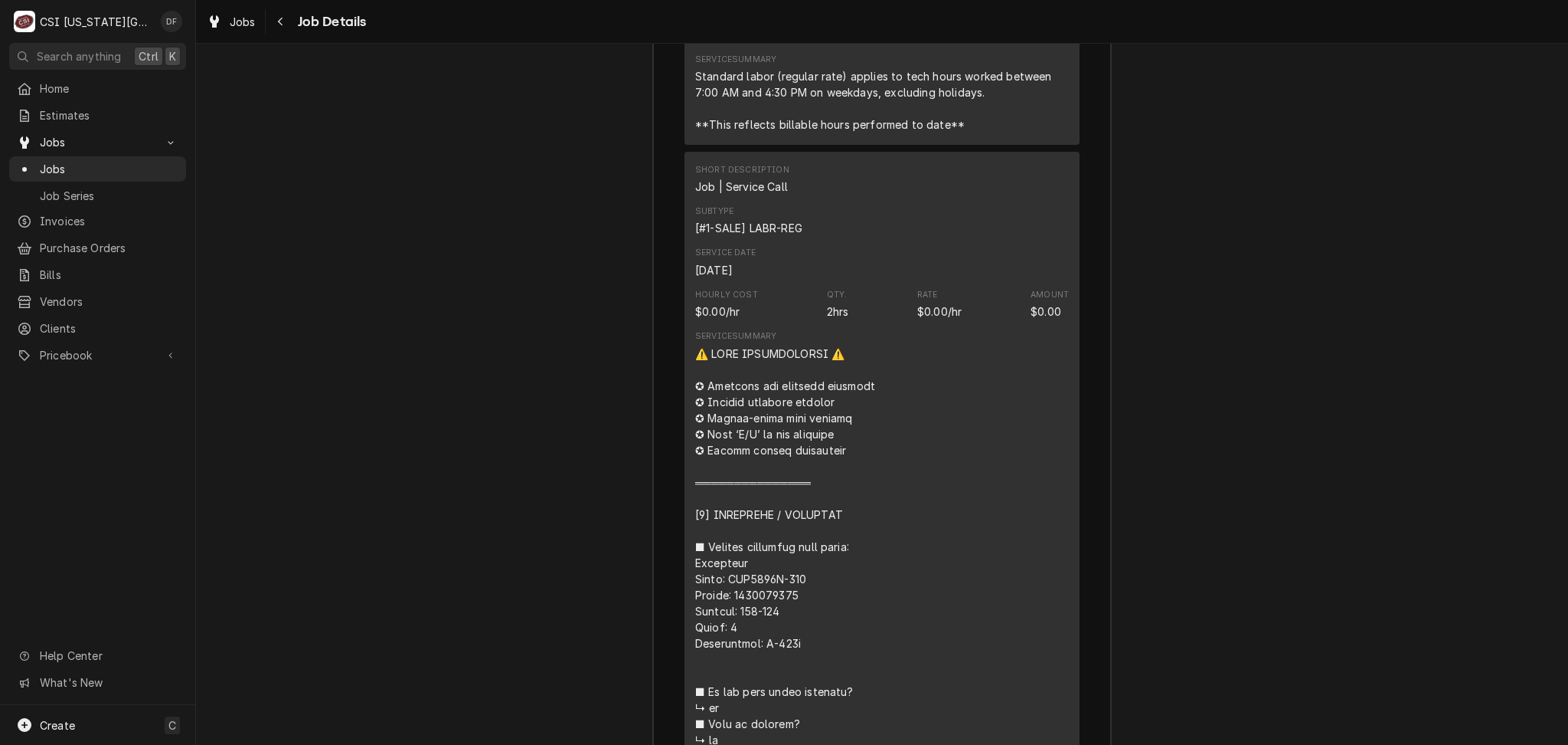
scroll to position [3362, 0]
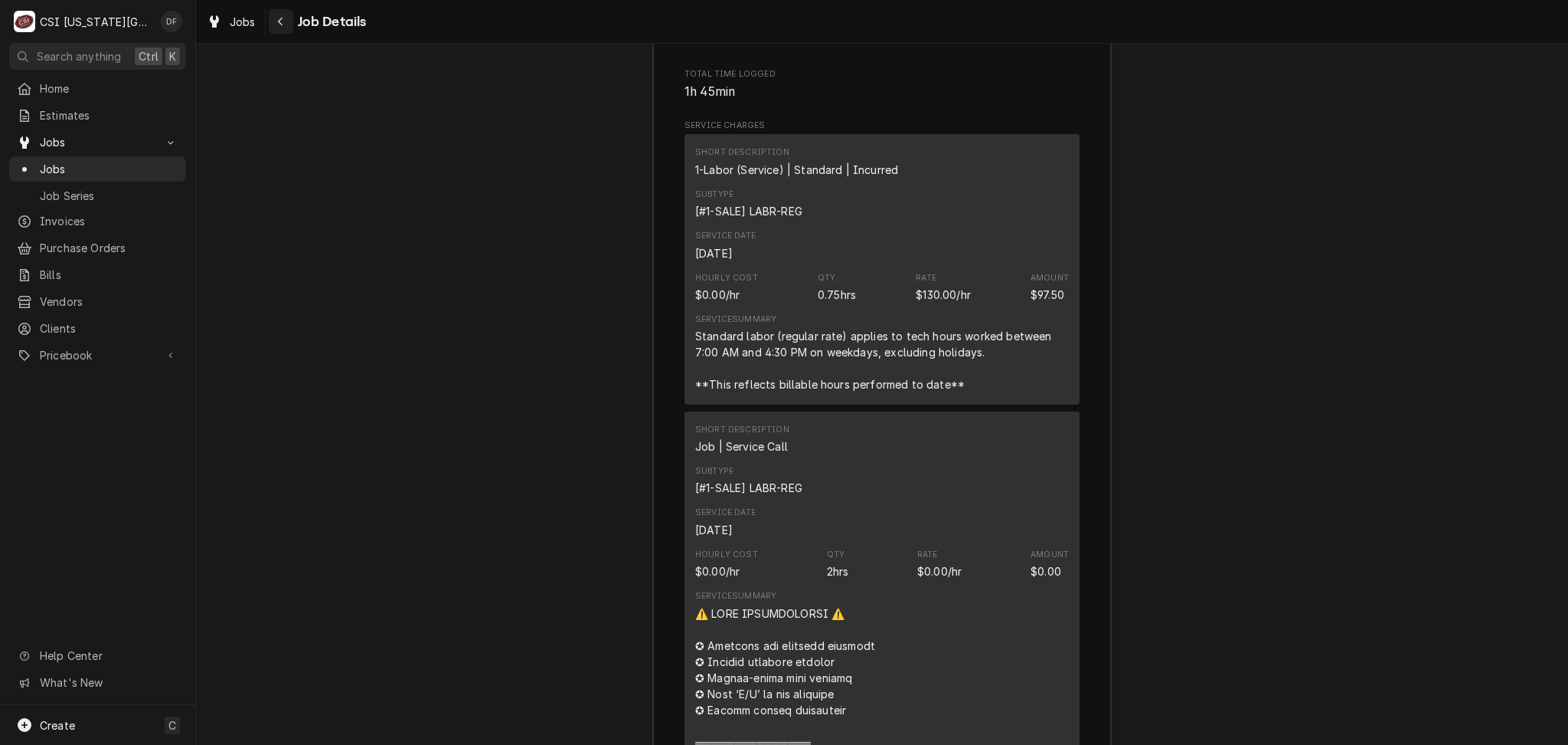
click at [280, 18] on icon "Navigate back" at bounding box center [280, 21] width 5 height 8
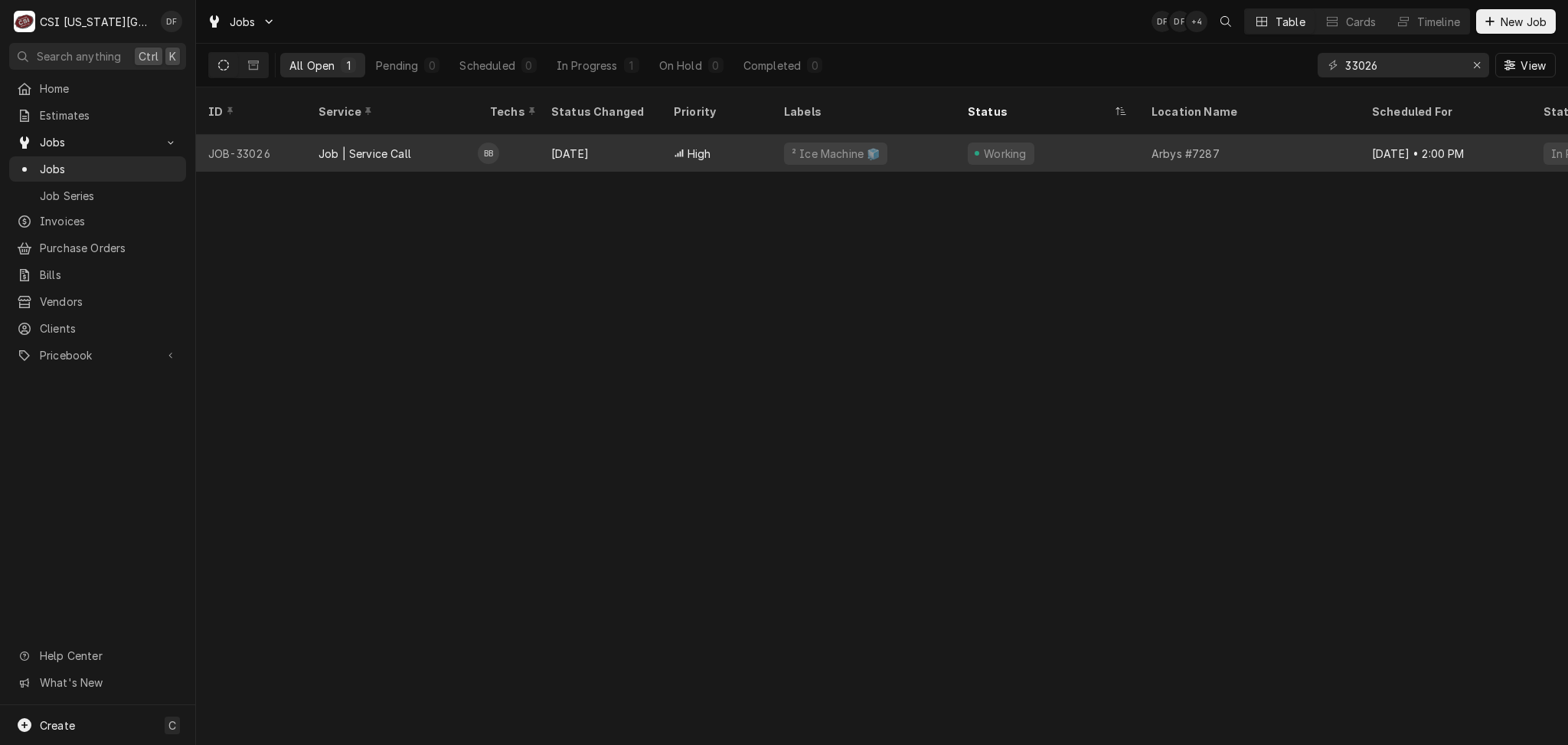
click at [758, 135] on div "High" at bounding box center [717, 153] width 110 height 37
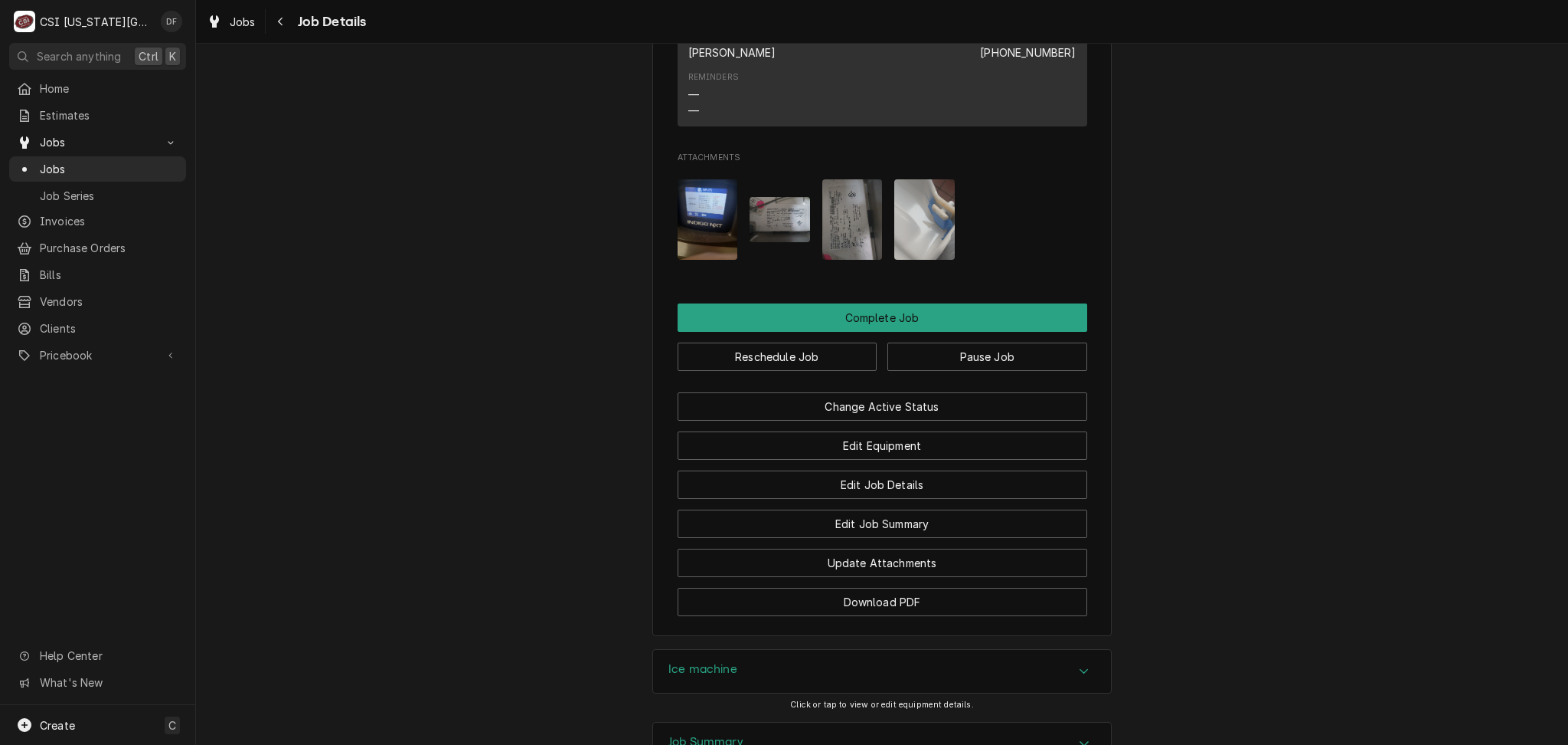
scroll to position [2599, 0]
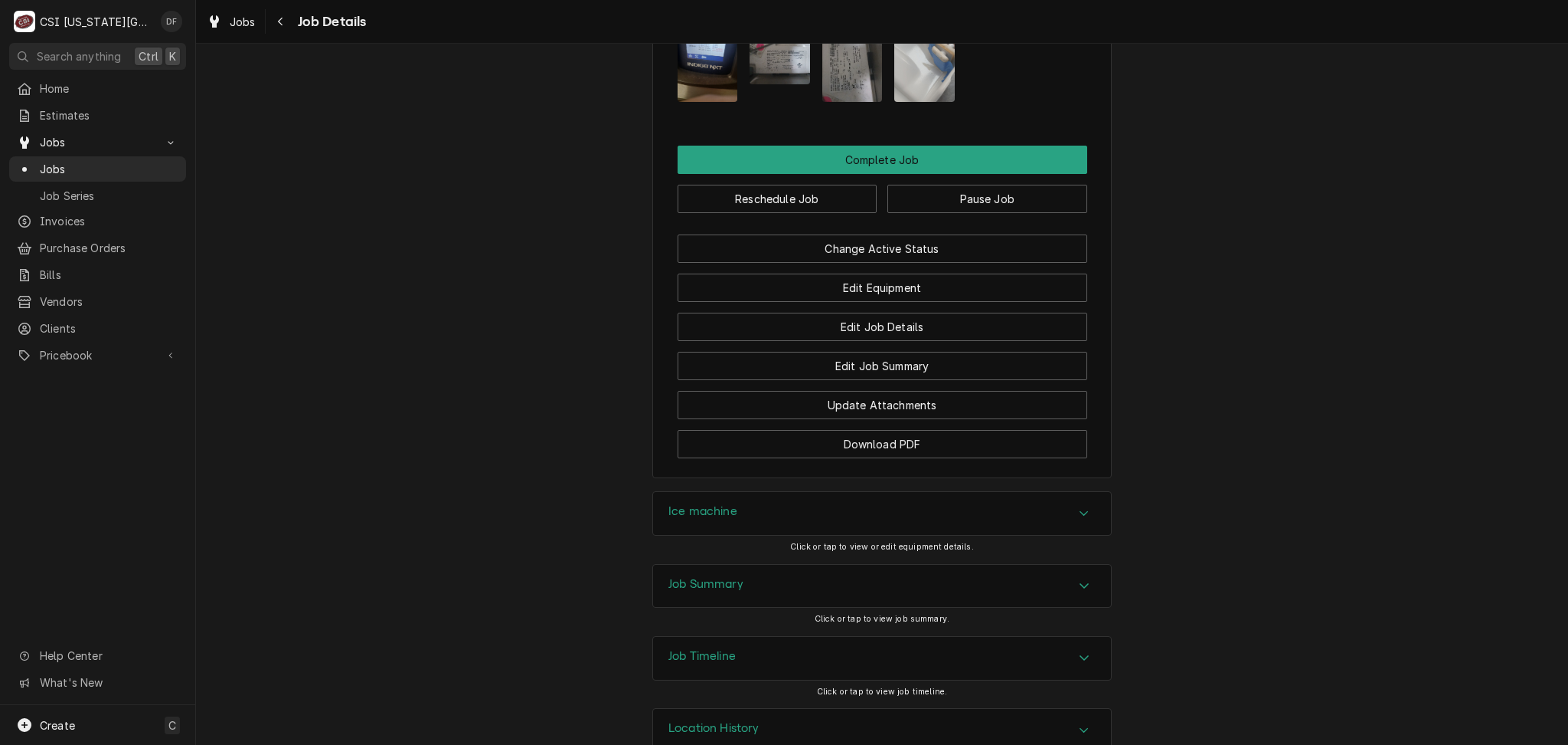
click at [700, 649] on h3 "Job Timeline" at bounding box center [702, 656] width 67 height 15
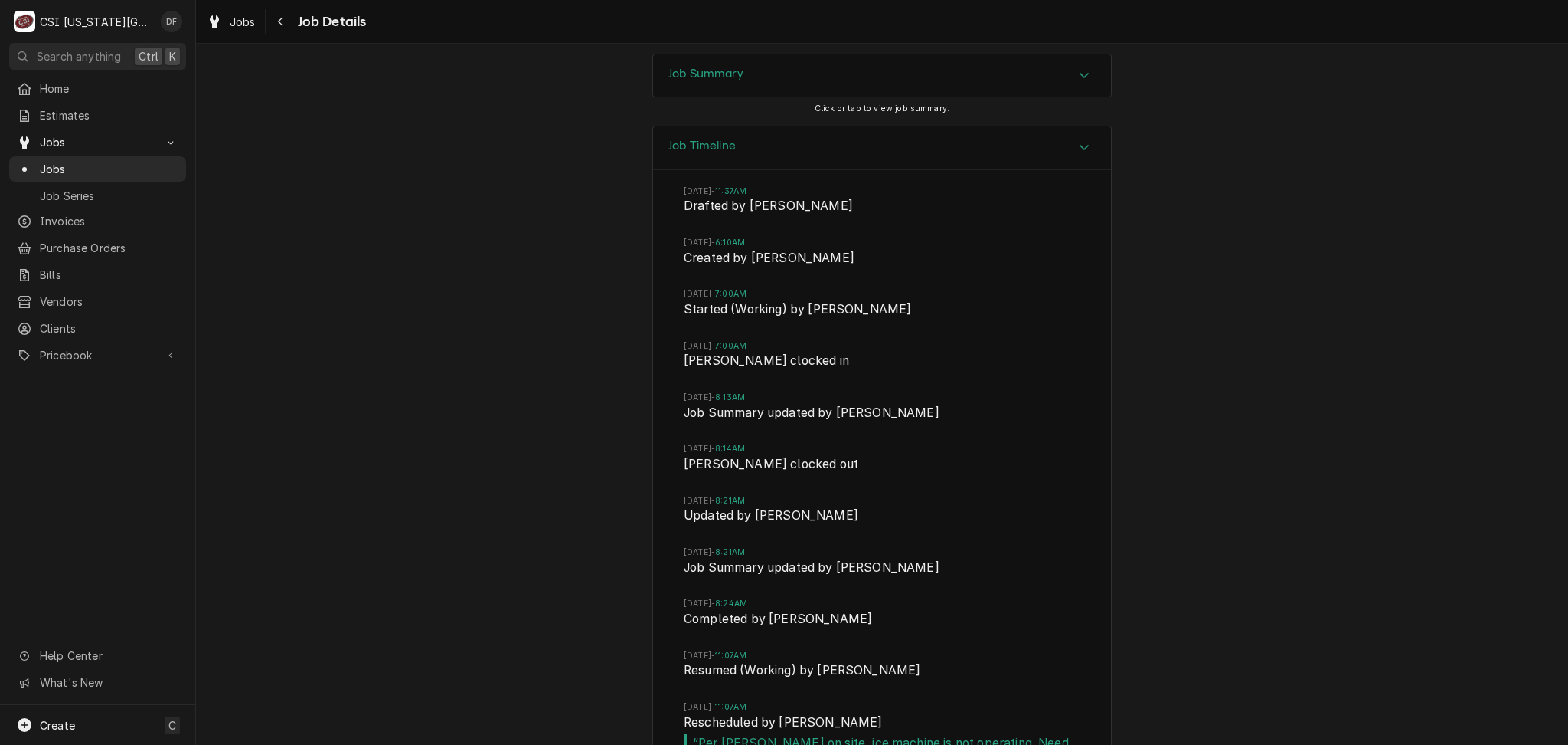
scroll to position [3378, 0]
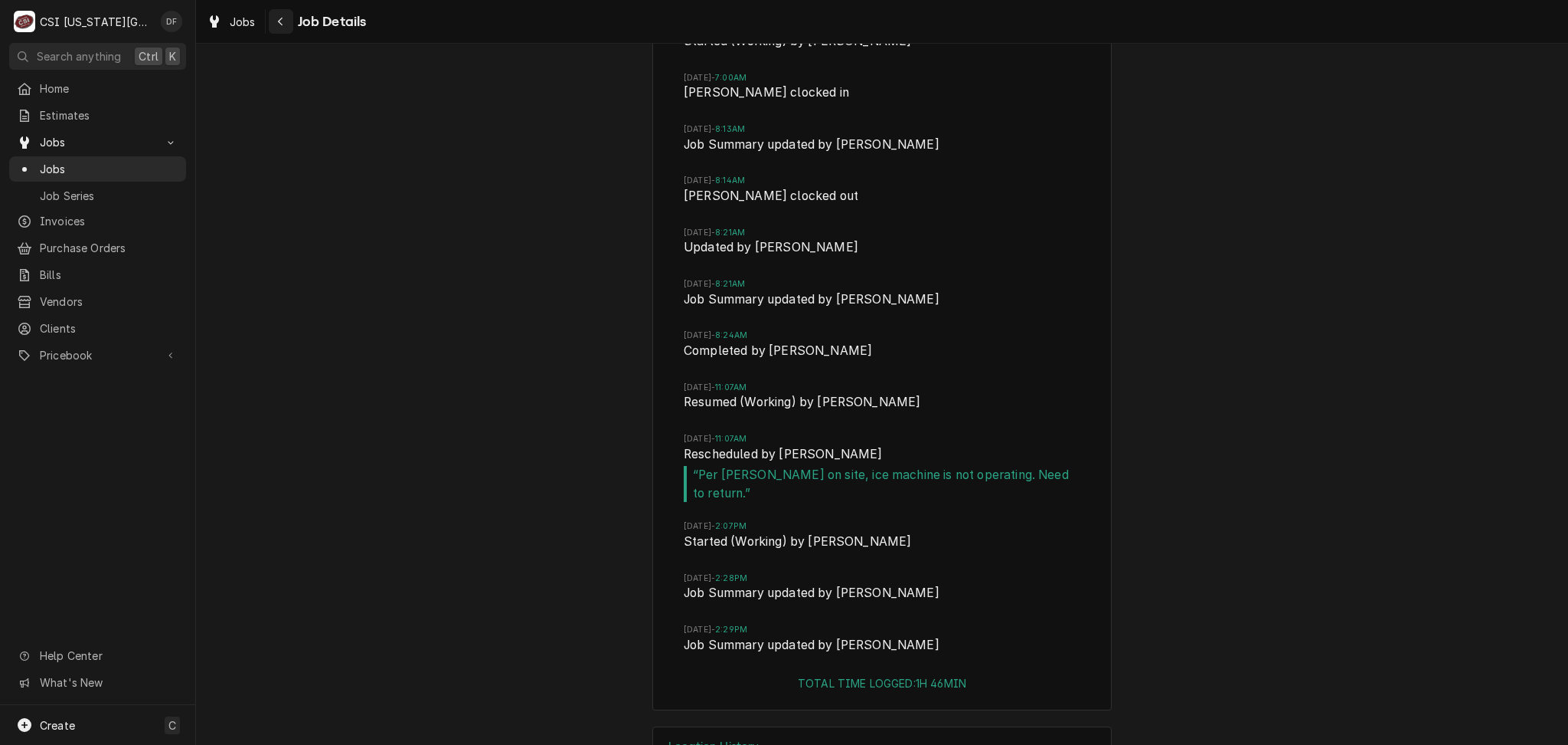
click at [280, 25] on icon "Navigate back" at bounding box center [280, 21] width 7 height 11
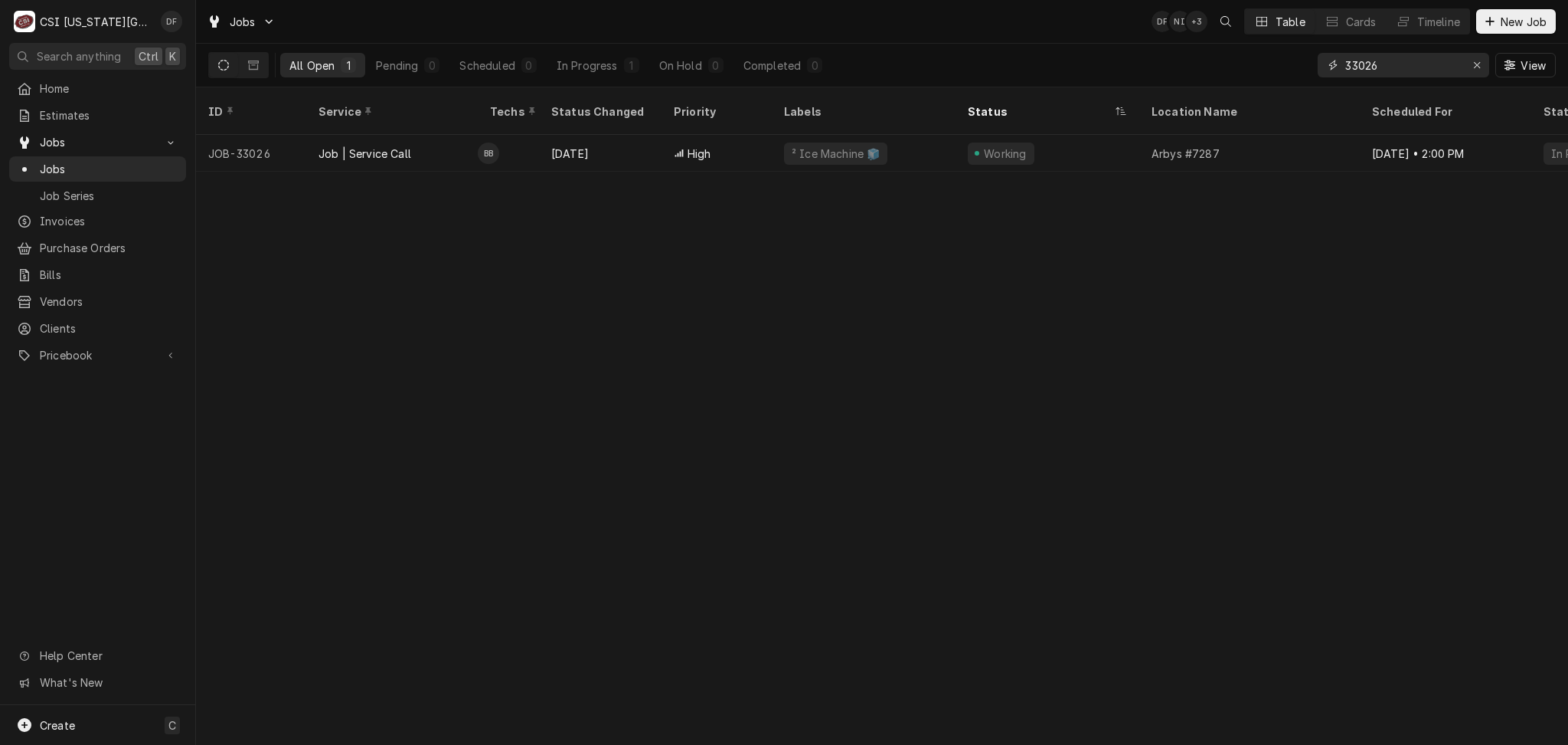
click at [1412, 62] on input "33026" at bounding box center [1403, 65] width 115 height 25
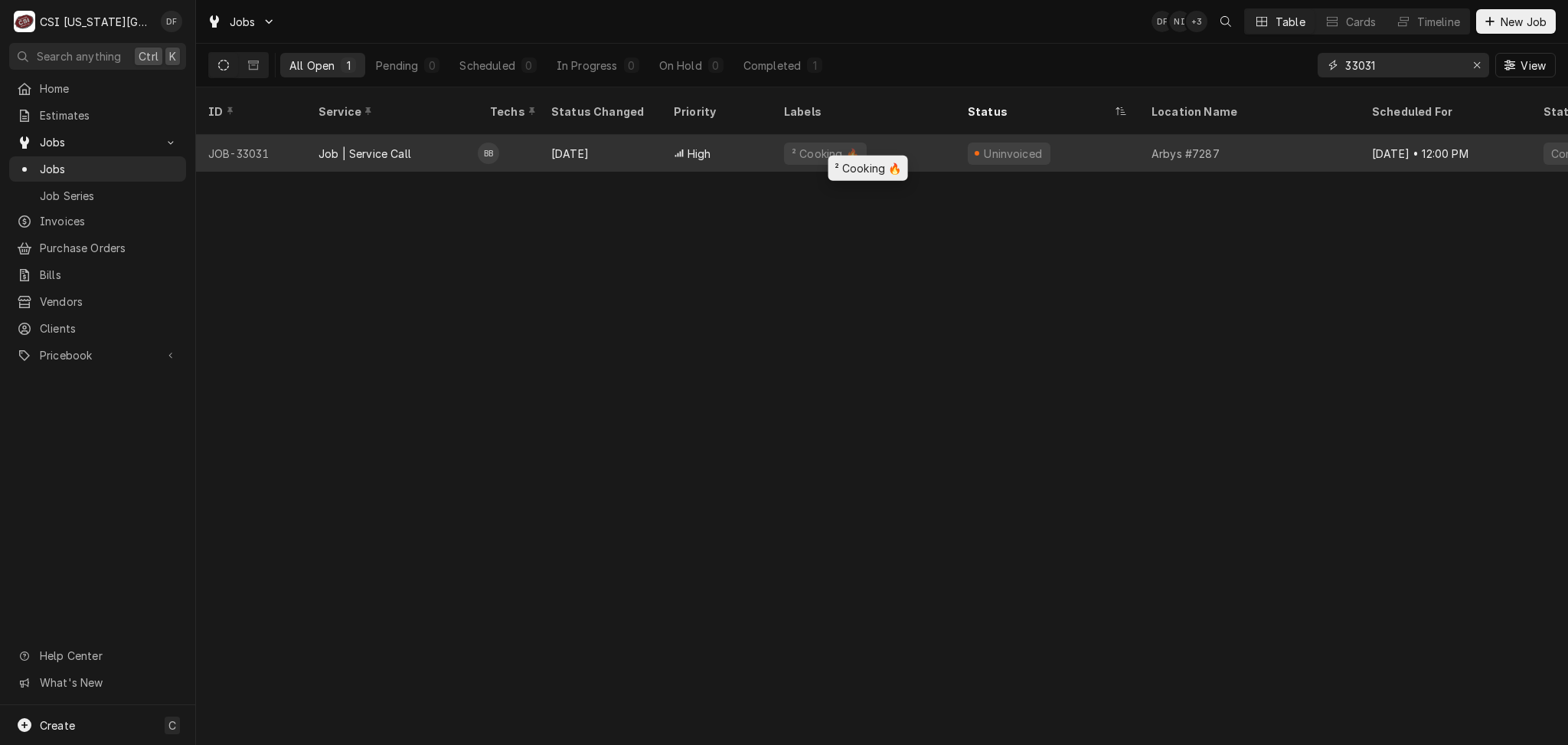
type input "33031"
click at [800, 145] on div "² Cooking 🔥" at bounding box center [826, 153] width 71 height 16
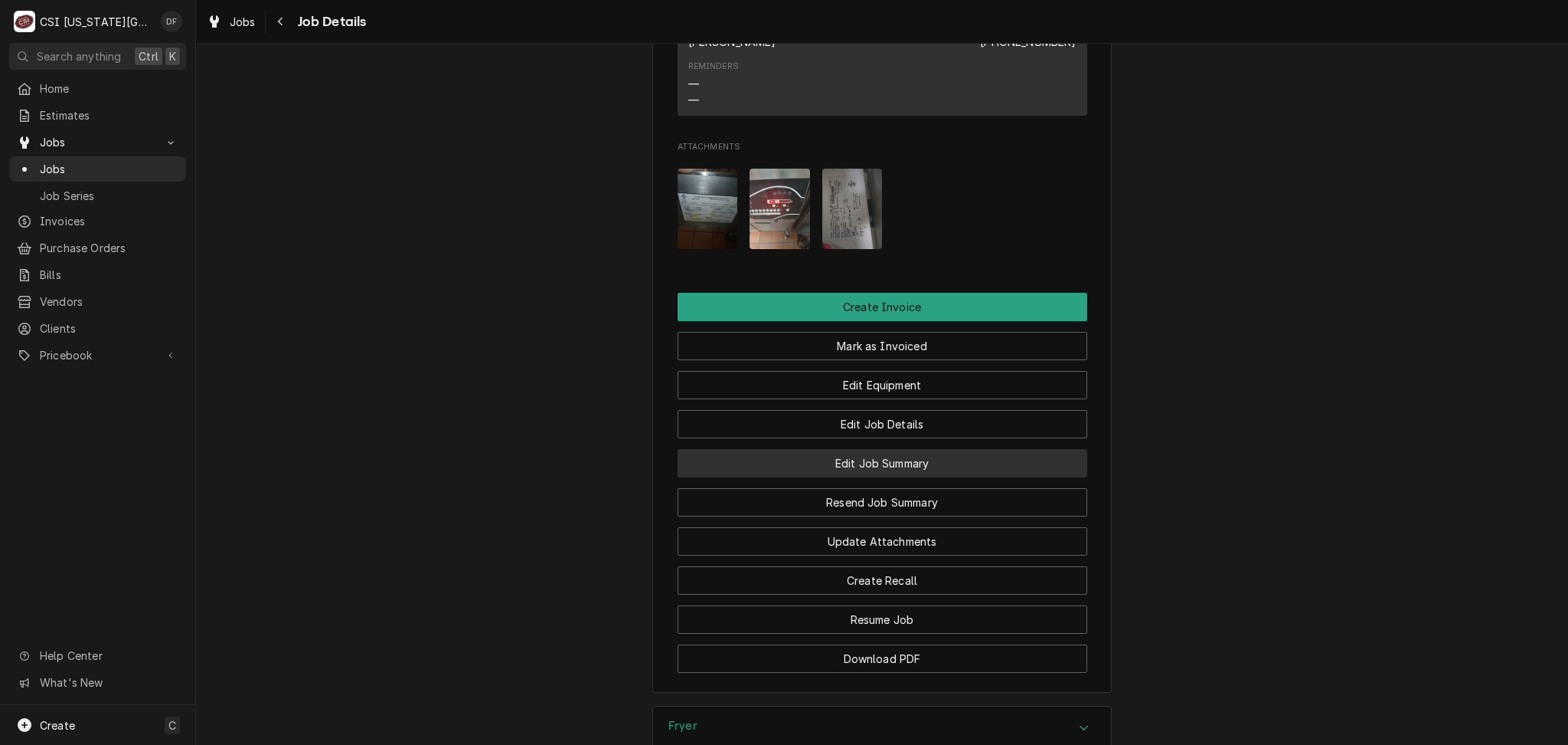
scroll to position [2297, 0]
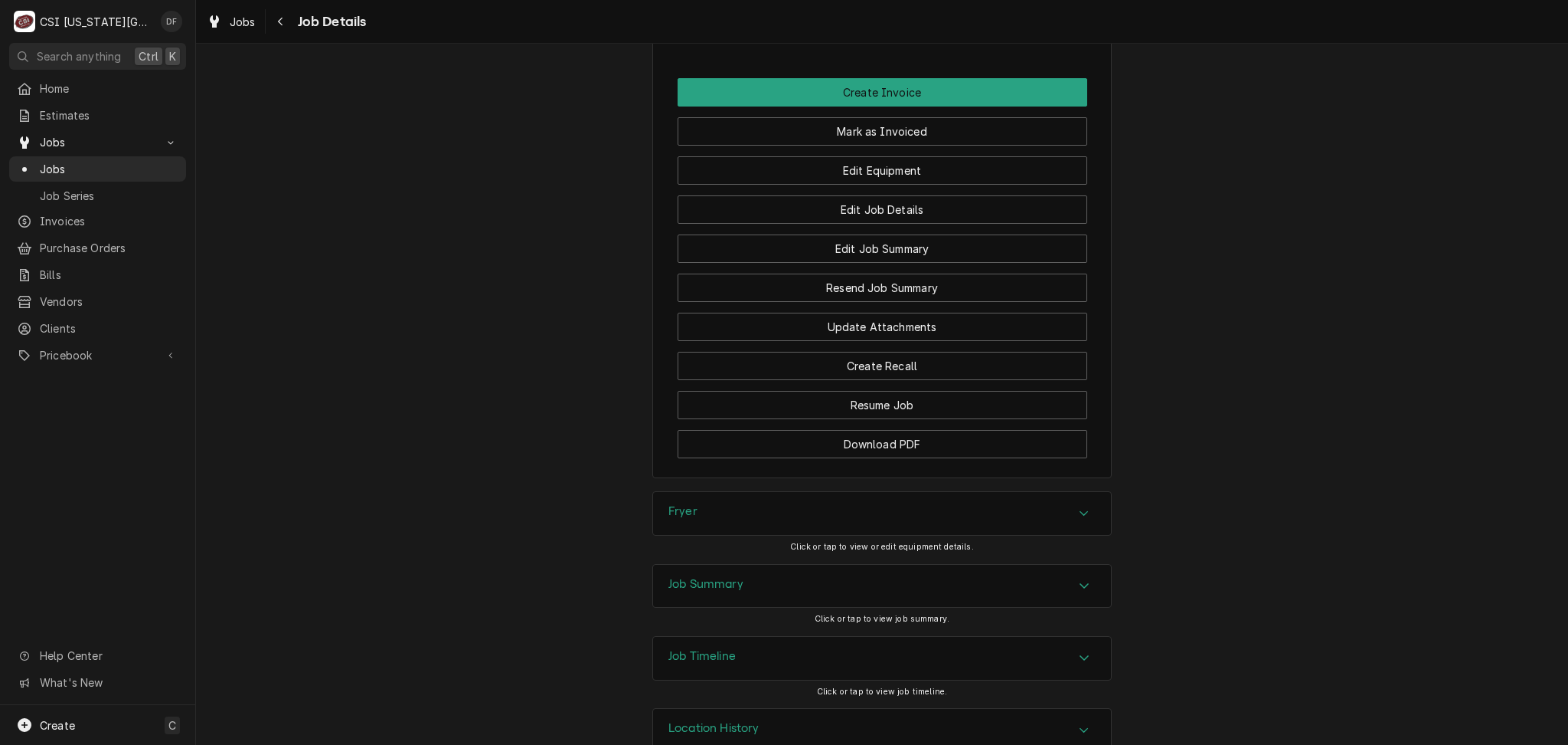
click at [790, 564] on div "Job Summary" at bounding box center [882, 586] width 458 height 43
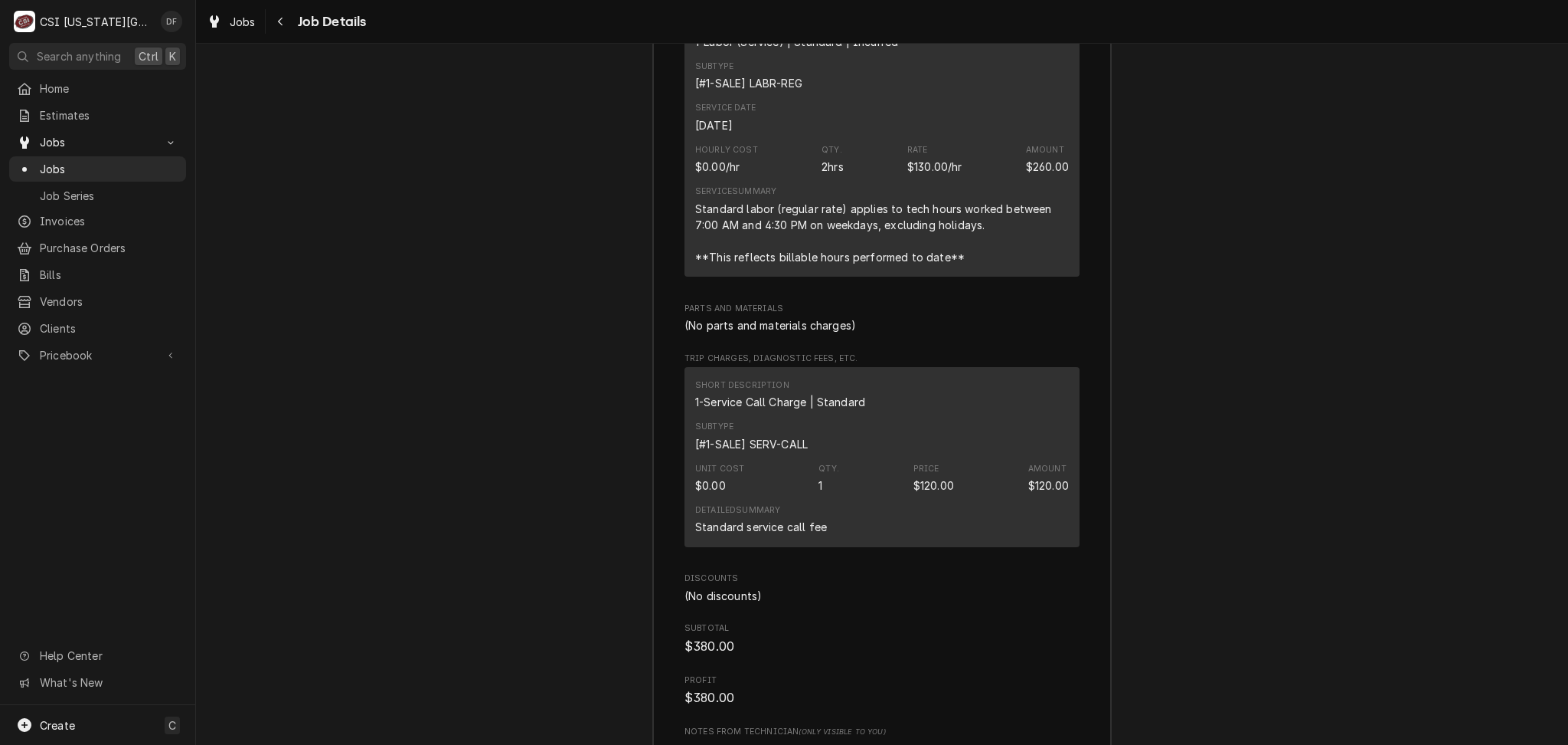
scroll to position [4646, 0]
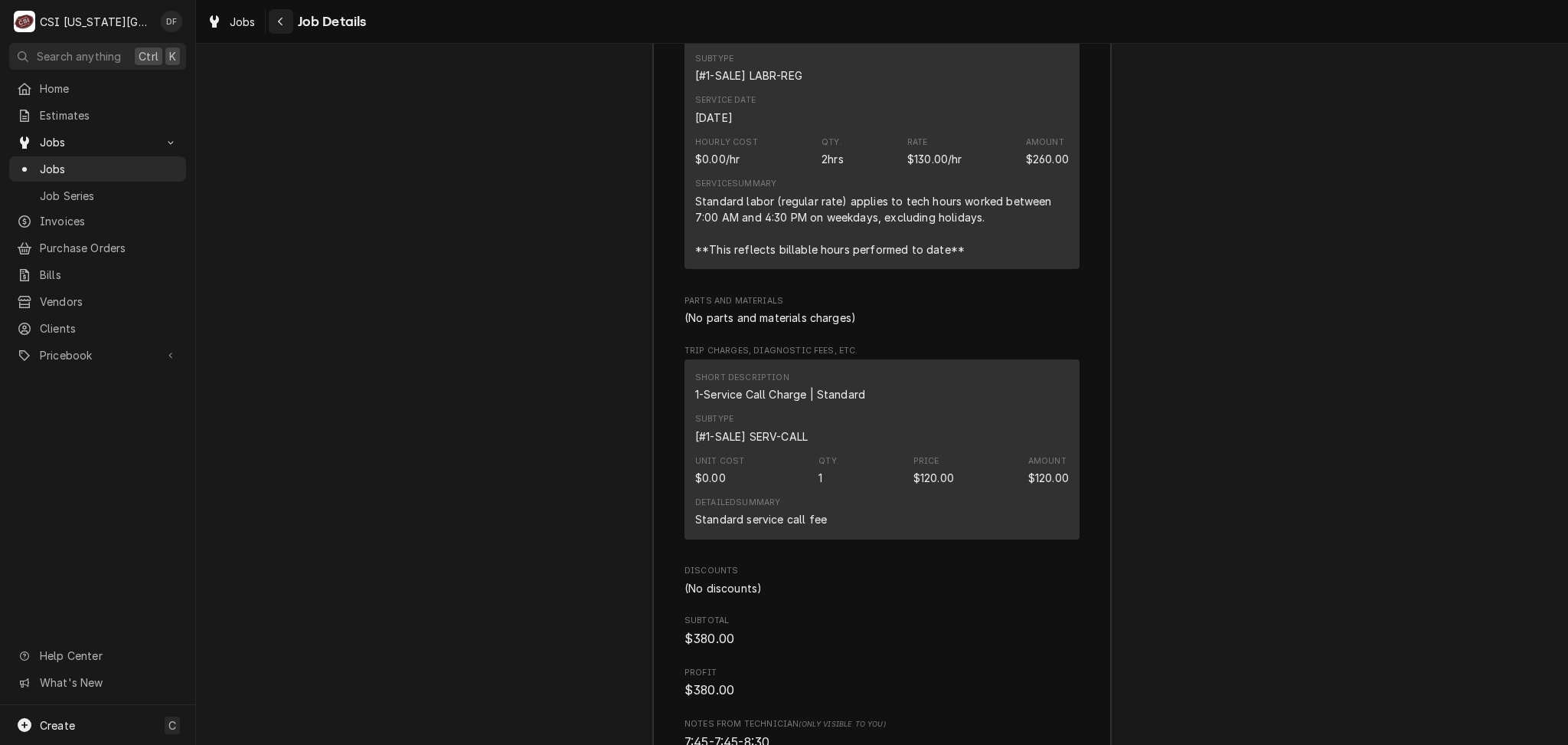
click at [280, 21] on icon "Navigate back" at bounding box center [280, 21] width 7 height 11
